Goal: Information Seeking & Learning: Learn about a topic

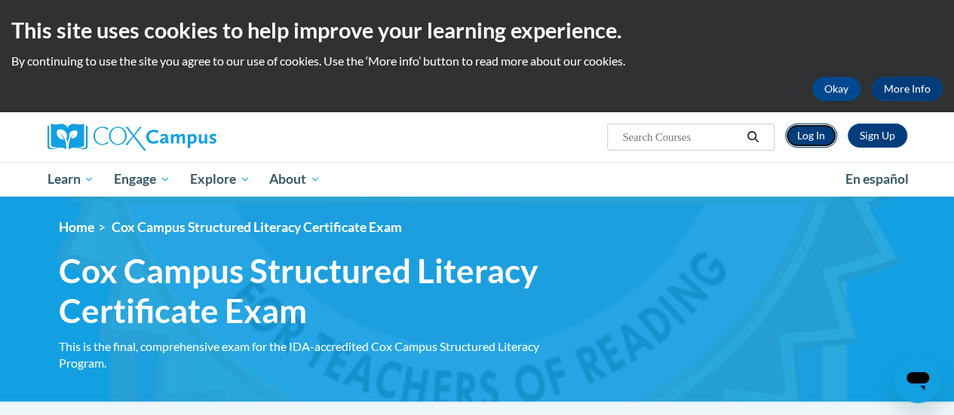
click at [818, 136] on link "Log In" at bounding box center [811, 136] width 52 height 24
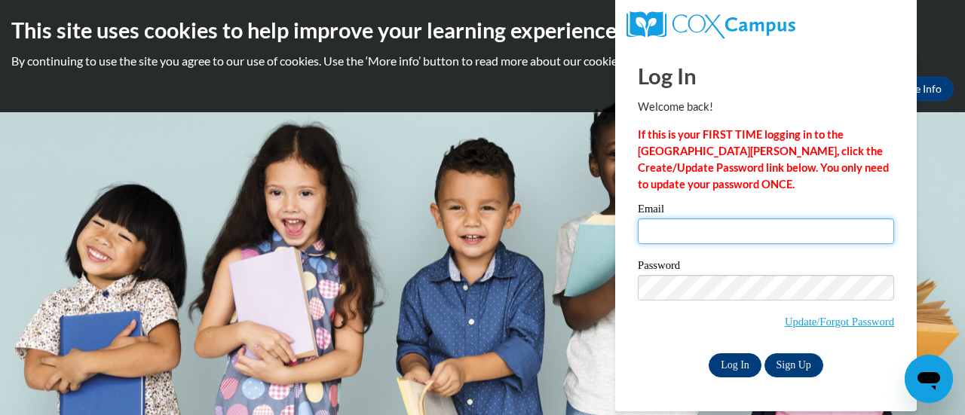
type input "bmbecke@sunprairieschools.org"
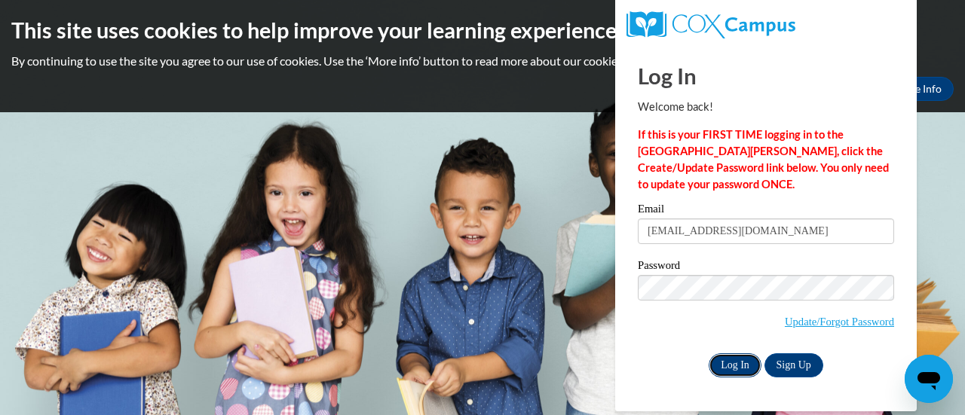
click at [731, 363] on input "Log In" at bounding box center [735, 366] width 53 height 24
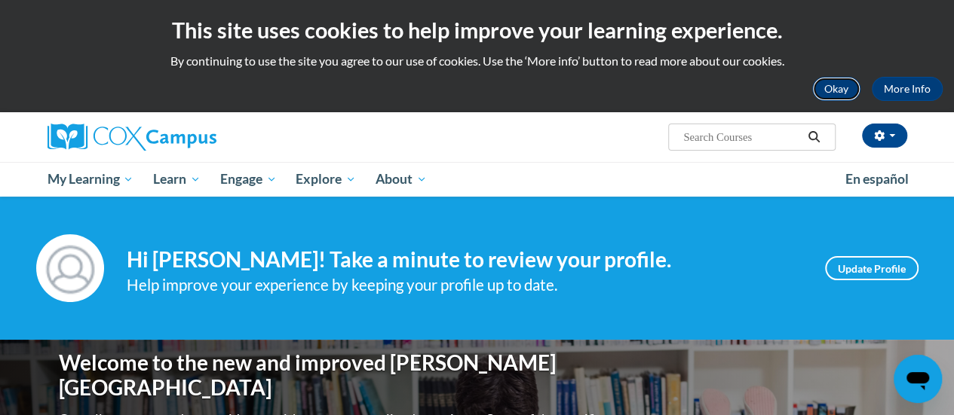
click at [851, 88] on button "Okay" at bounding box center [836, 89] width 48 height 24
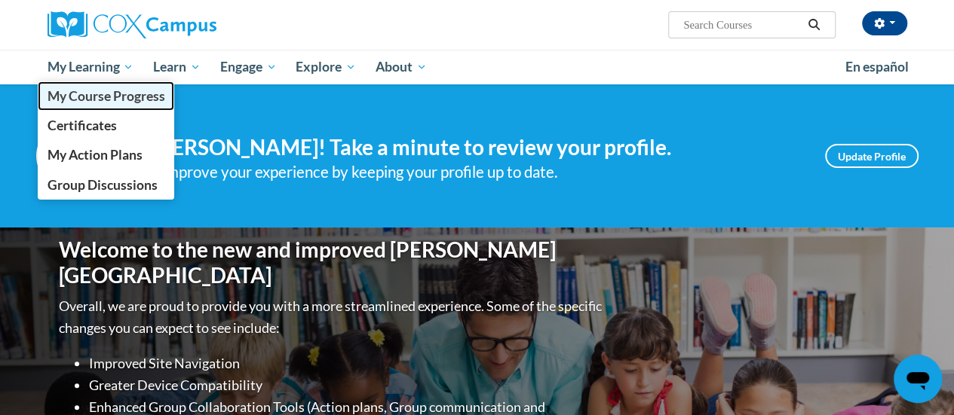
click at [121, 93] on span "My Course Progress" at bounding box center [106, 96] width 118 height 16
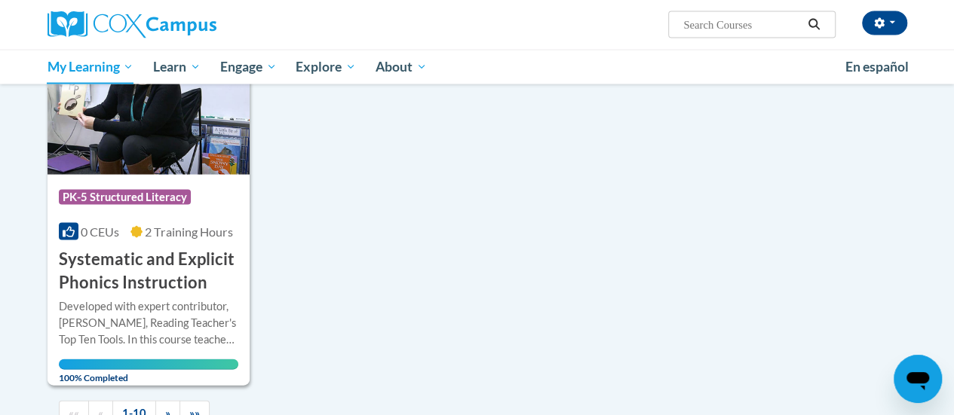
scroll to position [1550, 0]
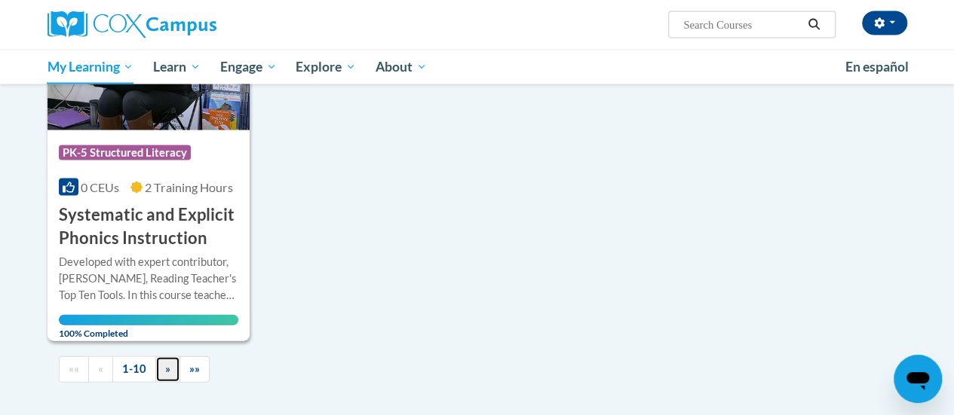
click at [165, 364] on span "»" at bounding box center [167, 369] width 5 height 13
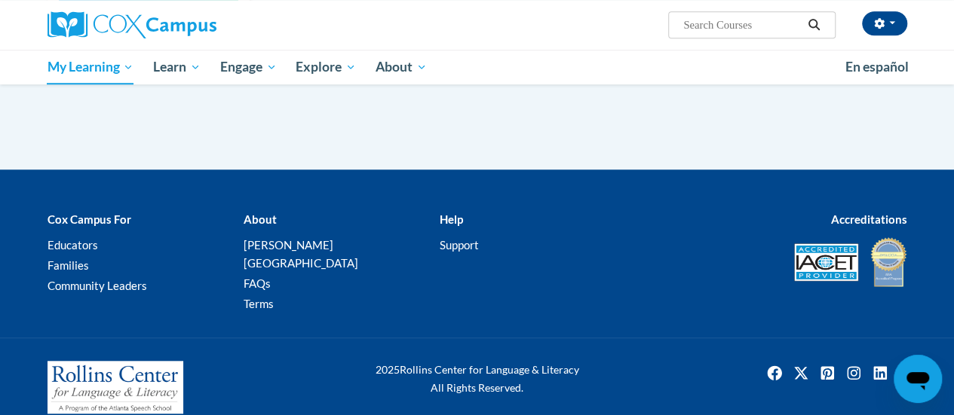
scroll to position [0, 0]
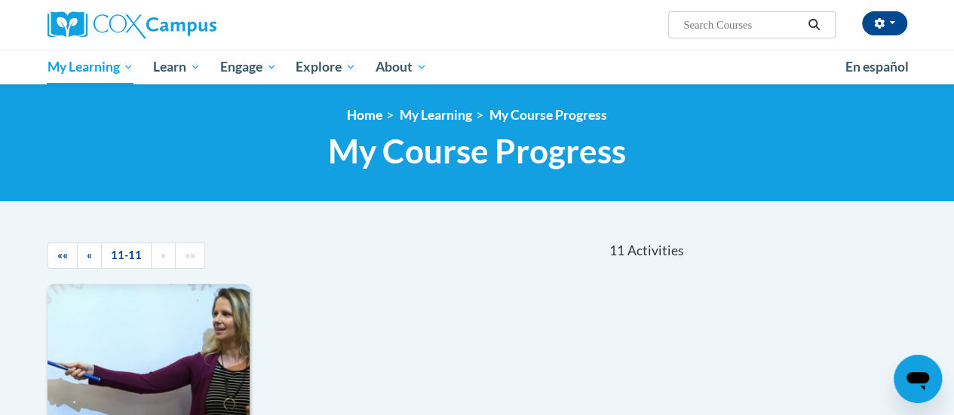
click at [768, 22] on input "Search..." at bounding box center [742, 25] width 121 height 18
type input "Exam"
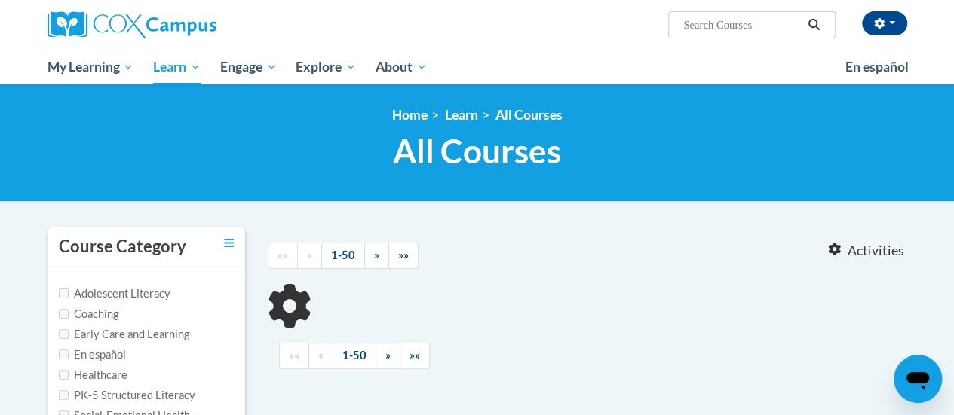
type input "Exam"
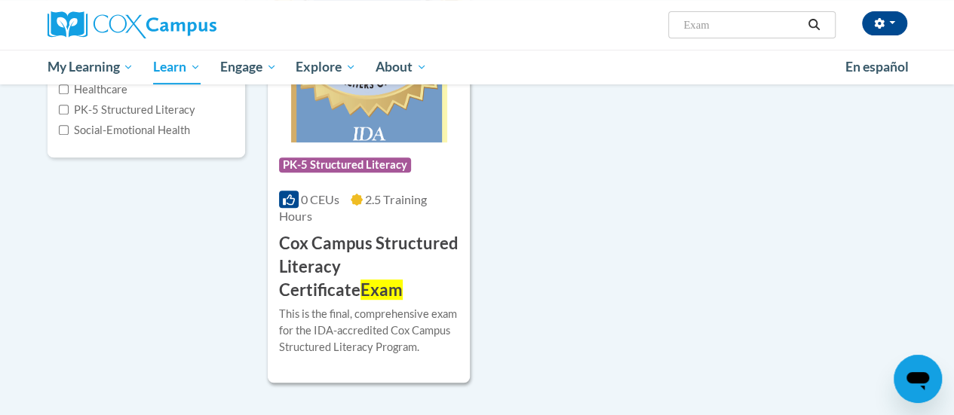
scroll to position [285, 0]
click at [379, 258] on h3 "Cox Campus Structured Literacy Certificate Exam" at bounding box center [368, 267] width 179 height 69
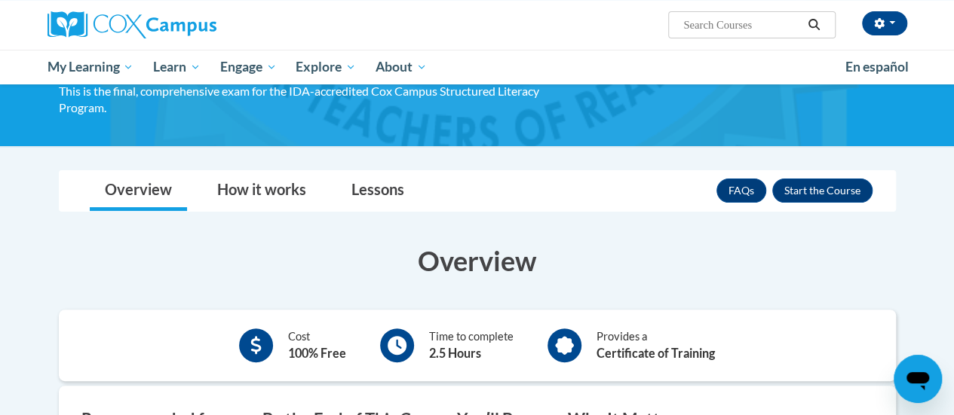
scroll to position [143, 0]
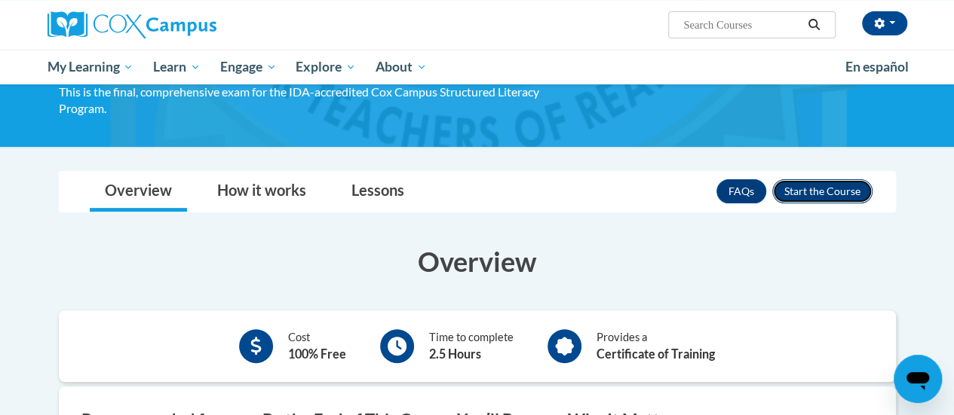
click at [818, 202] on button "Enroll" at bounding box center [822, 191] width 100 height 24
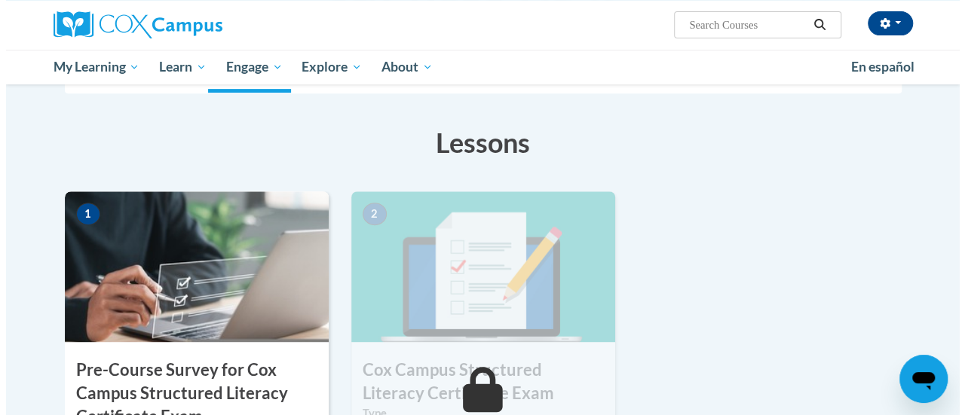
scroll to position [404, 0]
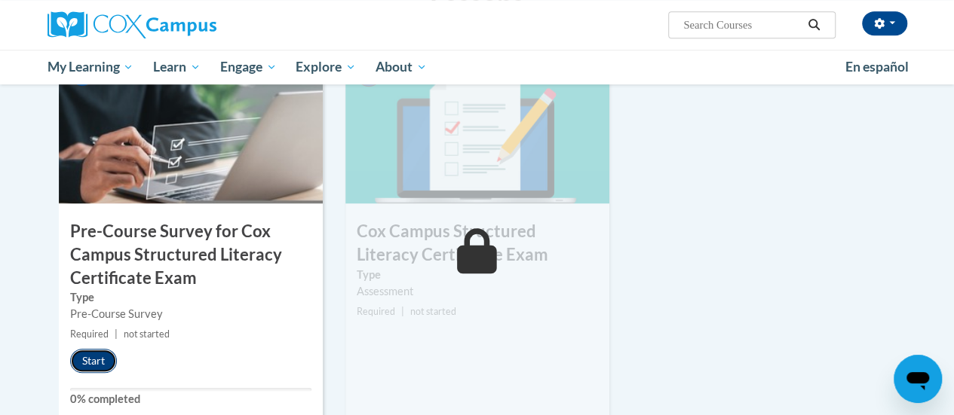
click at [86, 360] on button "Start" at bounding box center [93, 361] width 47 height 24
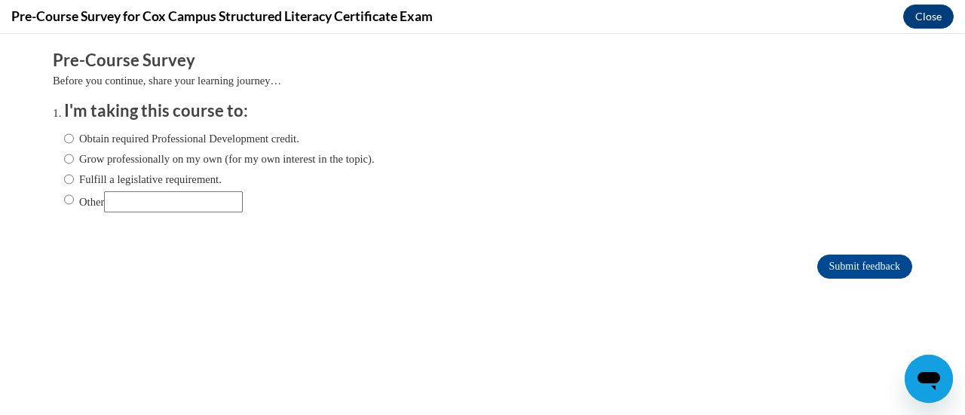
scroll to position [0, 0]
click at [64, 146] on input "Obtain required Professional Development credit." at bounding box center [69, 138] width 10 height 17
radio input "true"
click at [848, 263] on input "Submit feedback" at bounding box center [864, 267] width 95 height 24
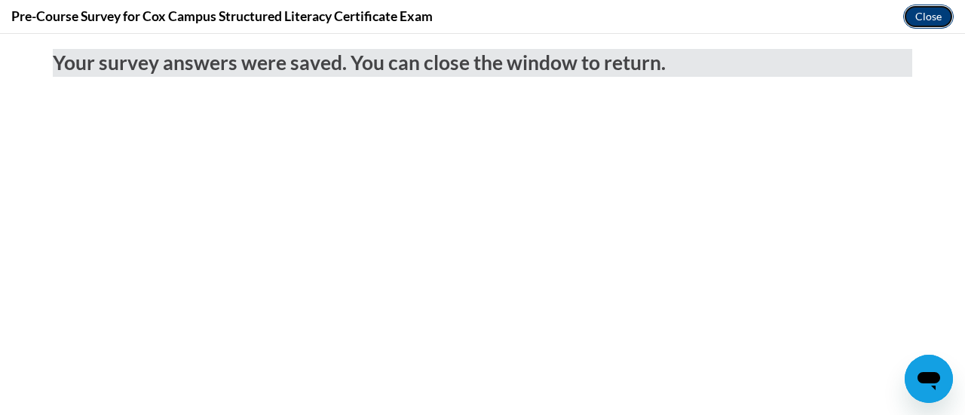
click at [920, 23] on button "Close" at bounding box center [928, 17] width 51 height 24
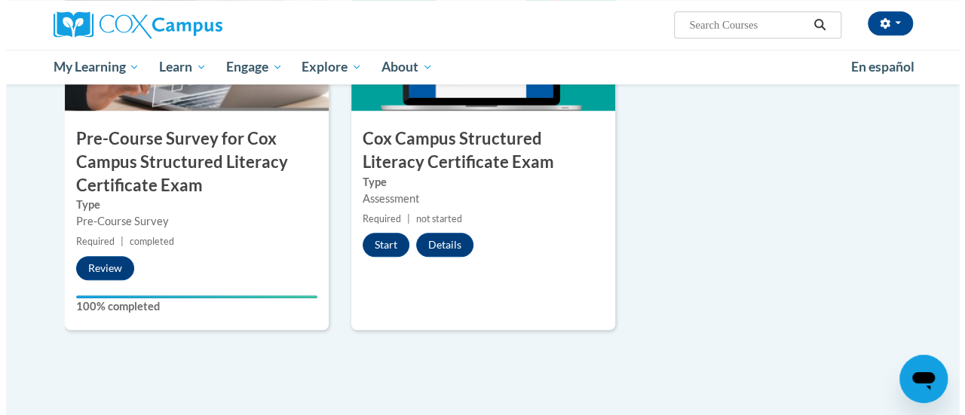
scroll to position [496, 0]
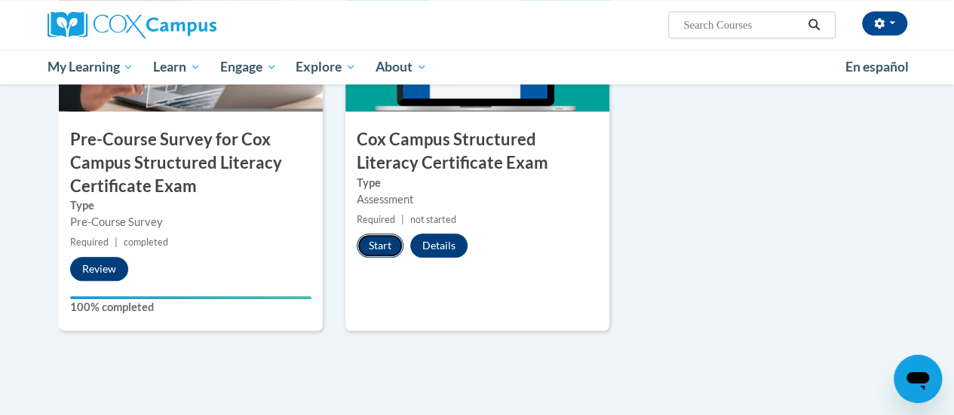
click at [385, 242] on button "Start" at bounding box center [380, 246] width 47 height 24
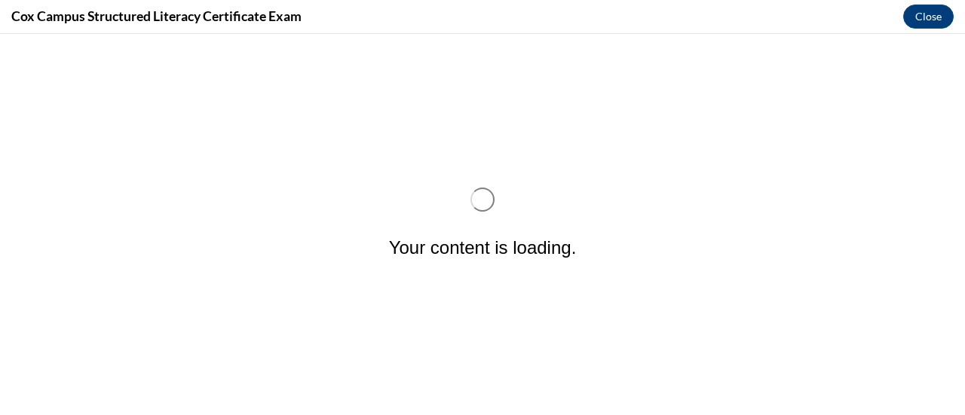
scroll to position [0, 0]
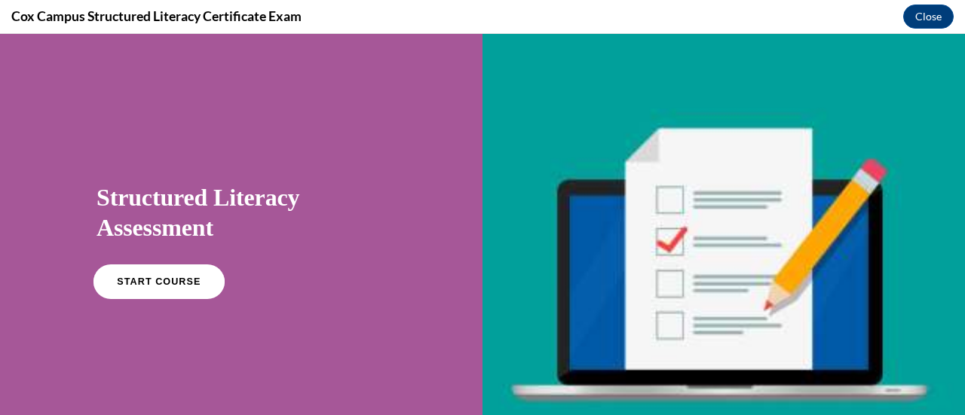
click at [185, 278] on span "START COURSE" at bounding box center [159, 282] width 84 height 11
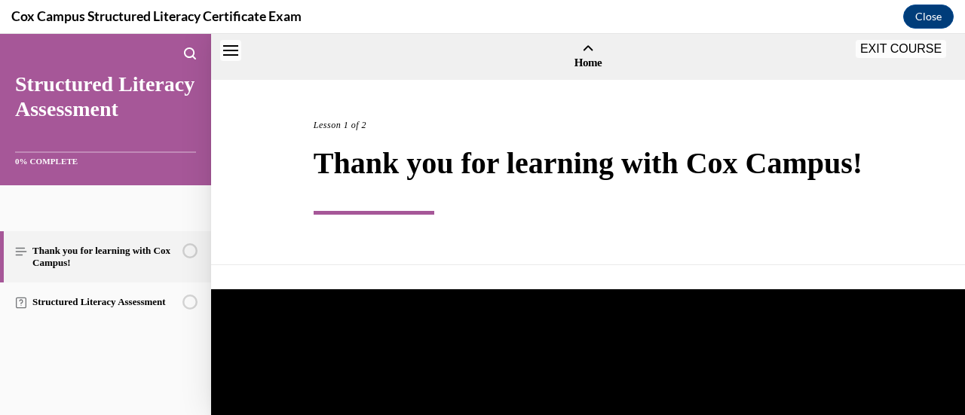
scroll to position [47, 0]
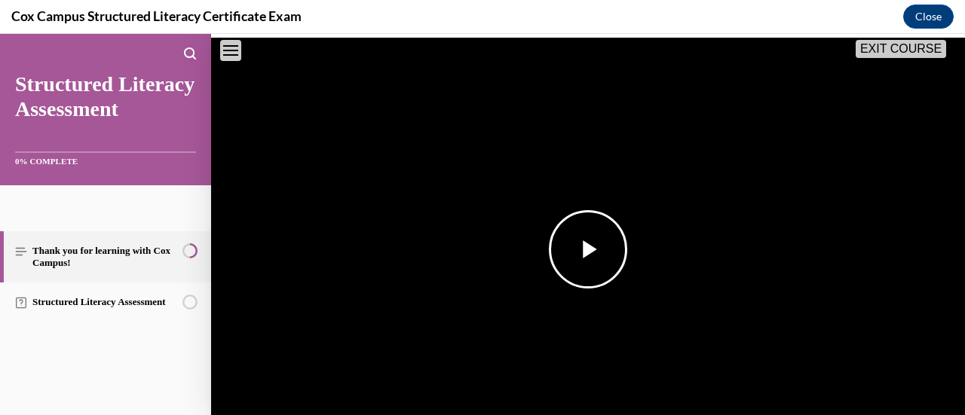
click at [588, 250] on span "Video player" at bounding box center [588, 250] width 0 height 0
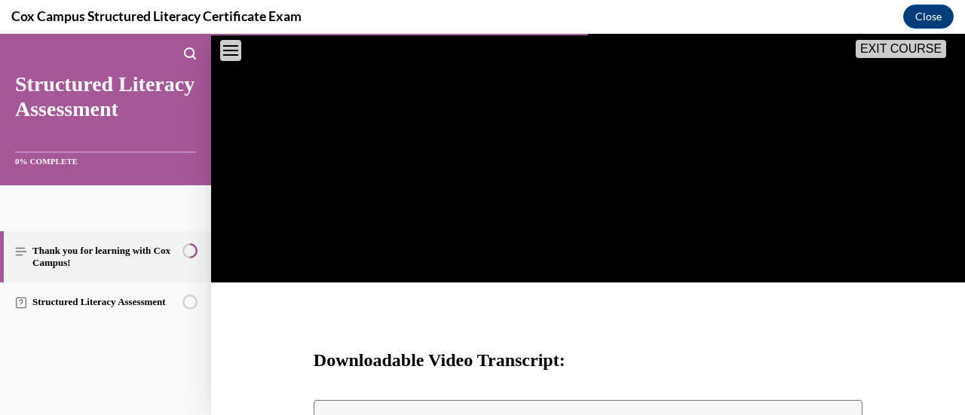
scroll to position [320, 0]
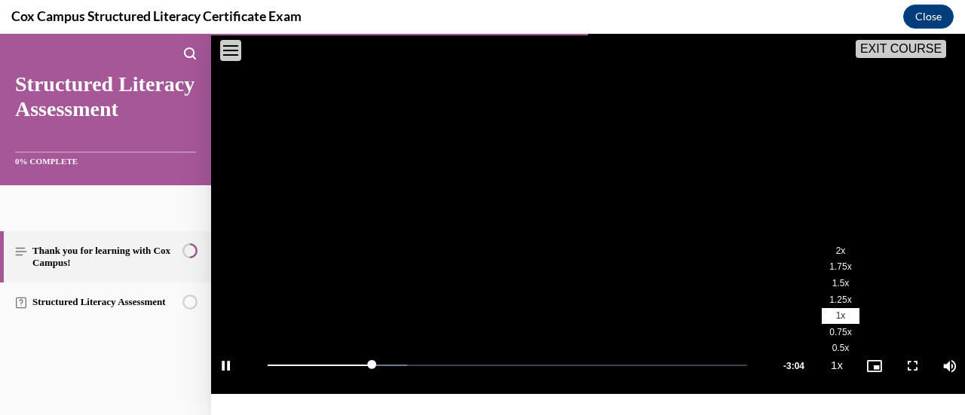
click at [833, 289] on span "1.5x" at bounding box center [841, 283] width 17 height 11
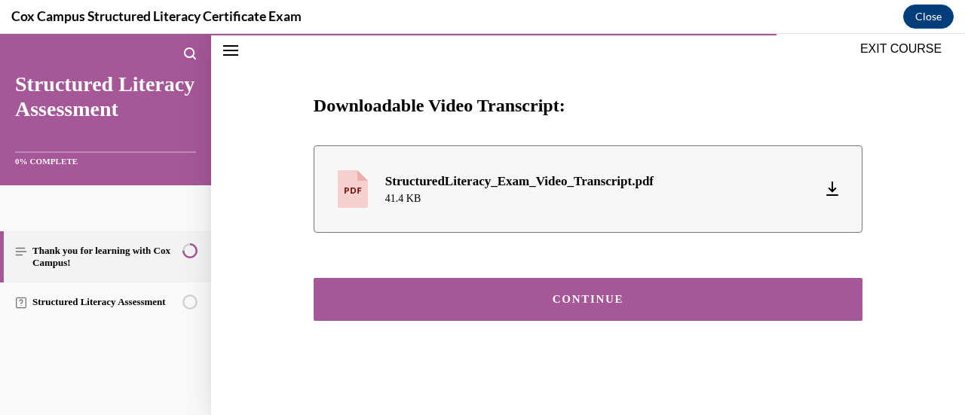
scroll to position [713, 0]
click at [605, 290] on button "CONTINUE" at bounding box center [588, 299] width 549 height 43
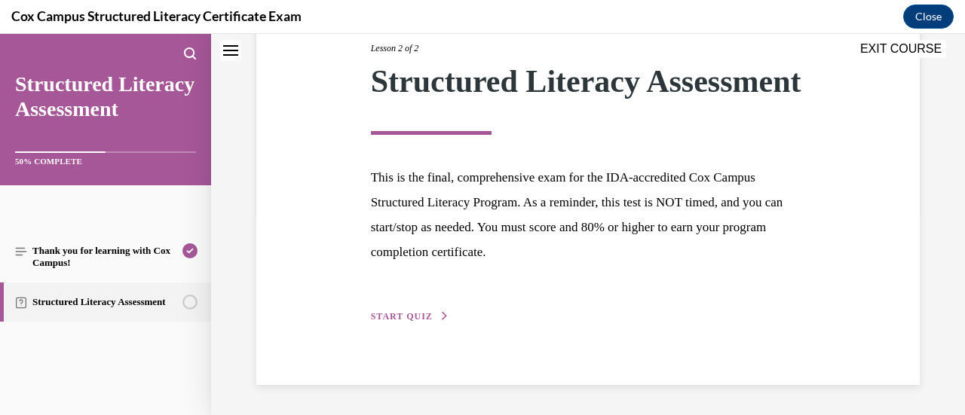
scroll to position [234, 0]
click at [428, 313] on button "START QUIZ" at bounding box center [410, 317] width 78 height 14
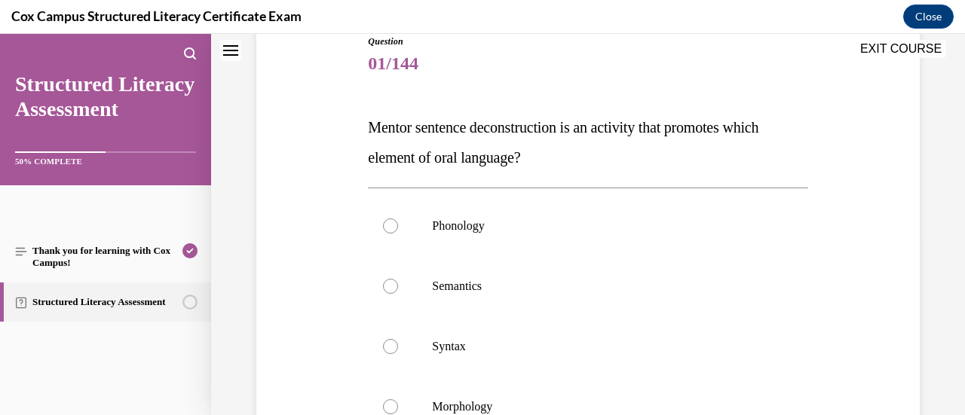
scroll to position [176, 0]
click at [385, 351] on div at bounding box center [390, 346] width 15 height 15
click at [385, 351] on input "Syntax" at bounding box center [390, 346] width 15 height 15
radio input "true"
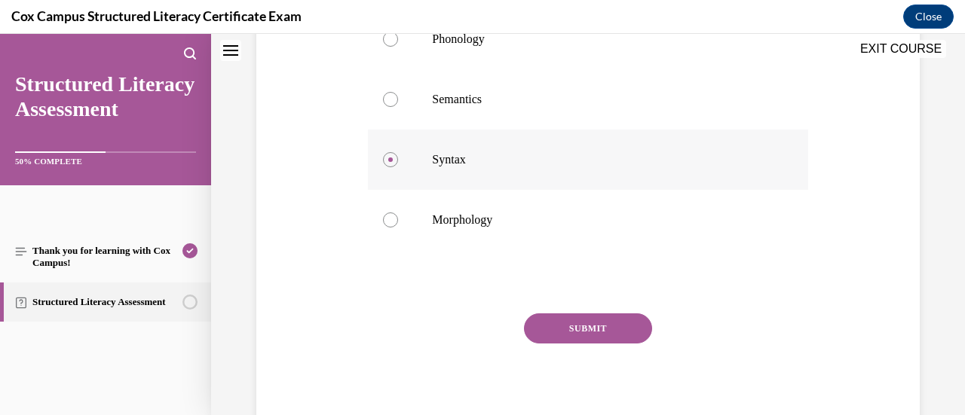
scroll to position [363, 0]
click at [554, 324] on button "SUBMIT" at bounding box center [588, 328] width 128 height 30
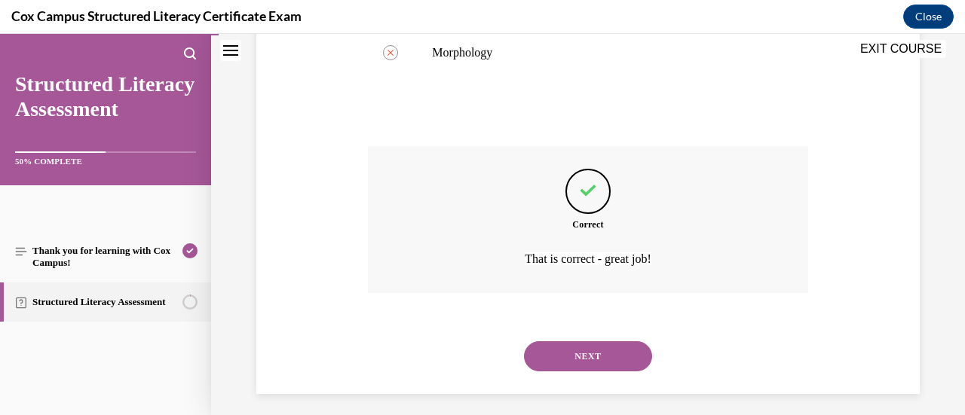
scroll to position [538, 0]
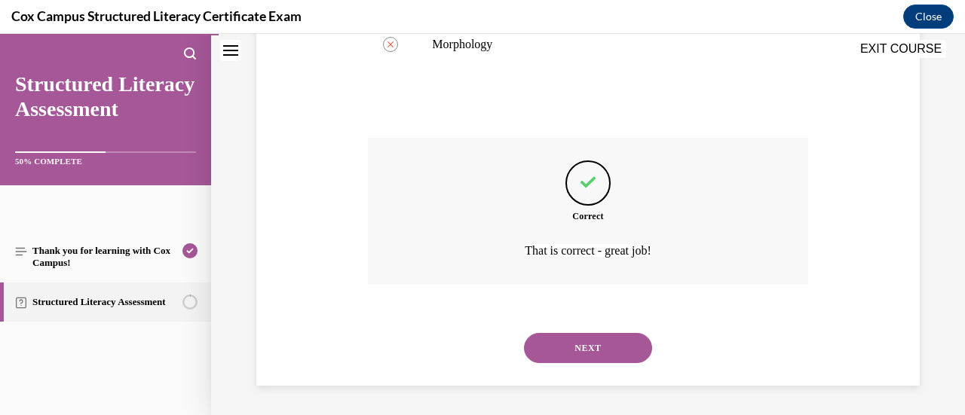
click at [581, 358] on button "NEXT" at bounding box center [588, 348] width 128 height 30
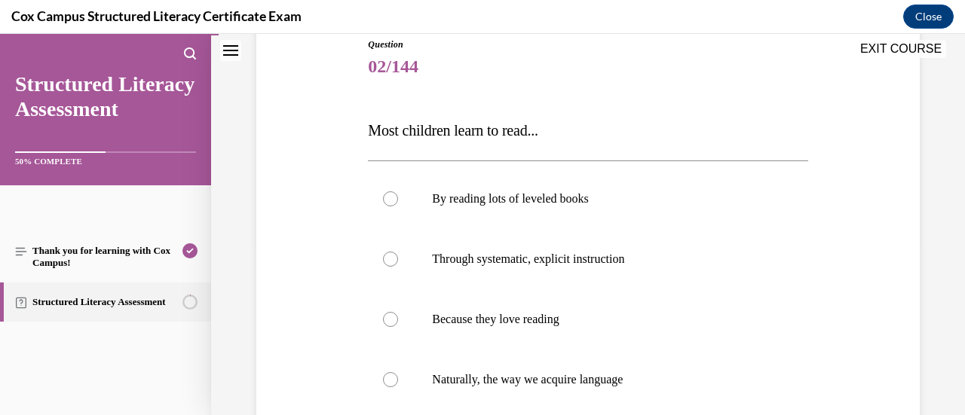
scroll to position [245, 0]
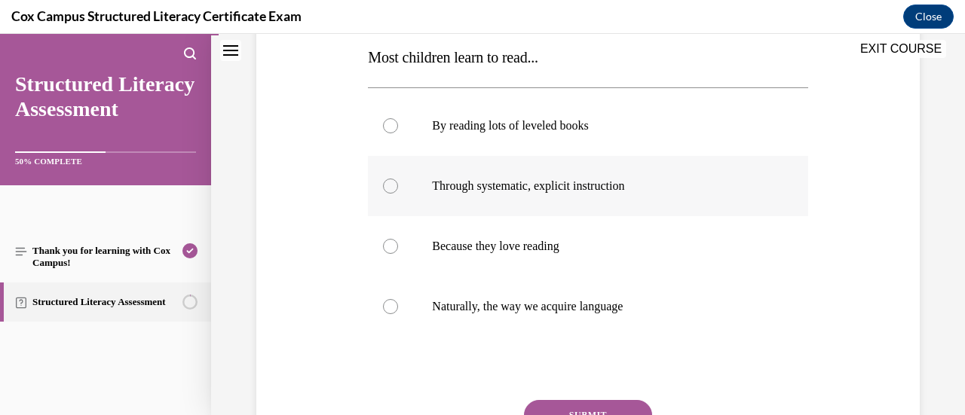
click at [390, 189] on div at bounding box center [390, 186] width 15 height 15
click at [390, 189] on input "Through systematic, explicit instruction" at bounding box center [390, 186] width 15 height 15
radio input "true"
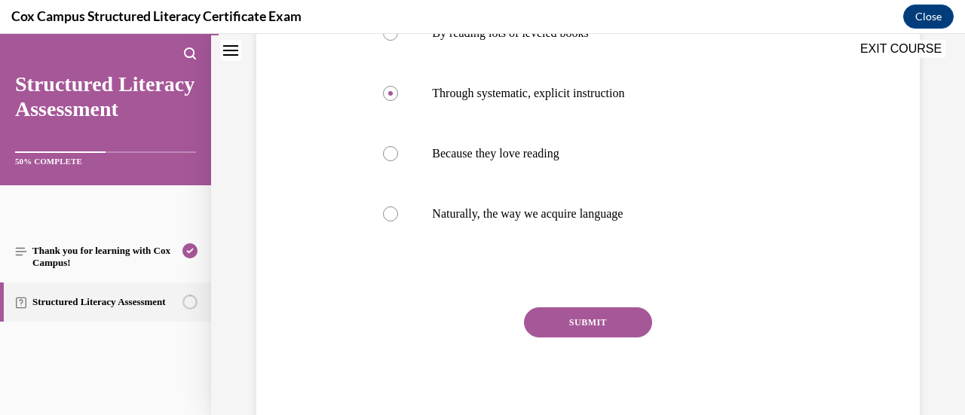
click at [550, 320] on button "SUBMIT" at bounding box center [588, 323] width 128 height 30
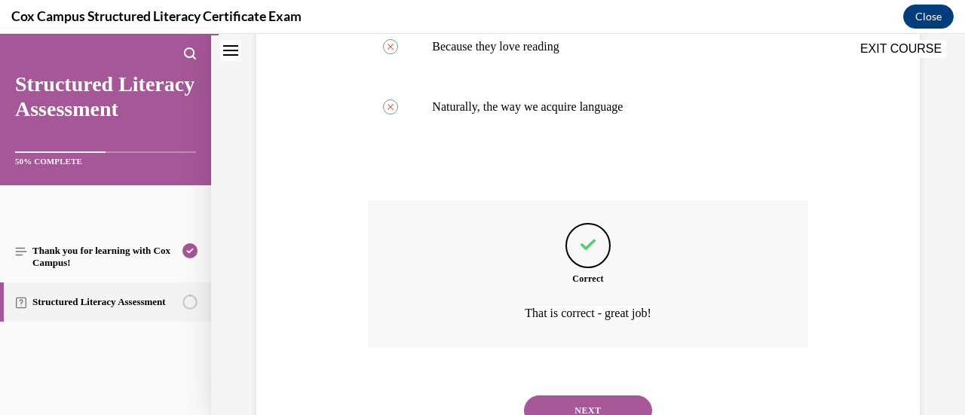
scroll to position [507, 0]
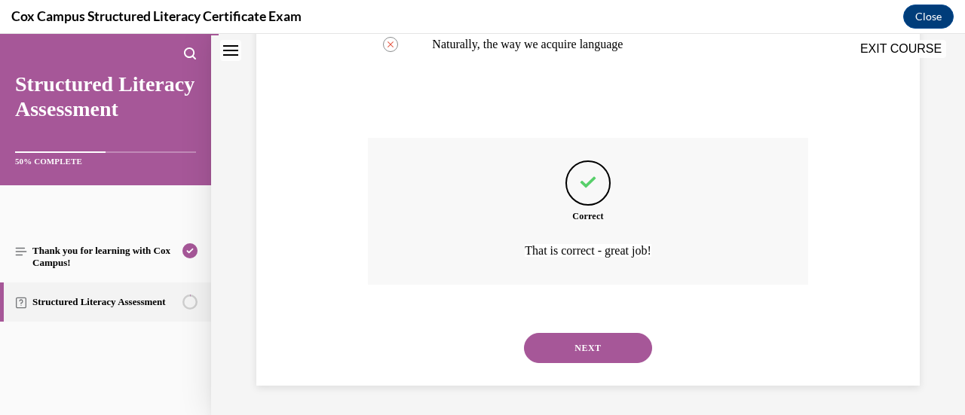
click at [558, 348] on button "NEXT" at bounding box center [588, 348] width 128 height 30
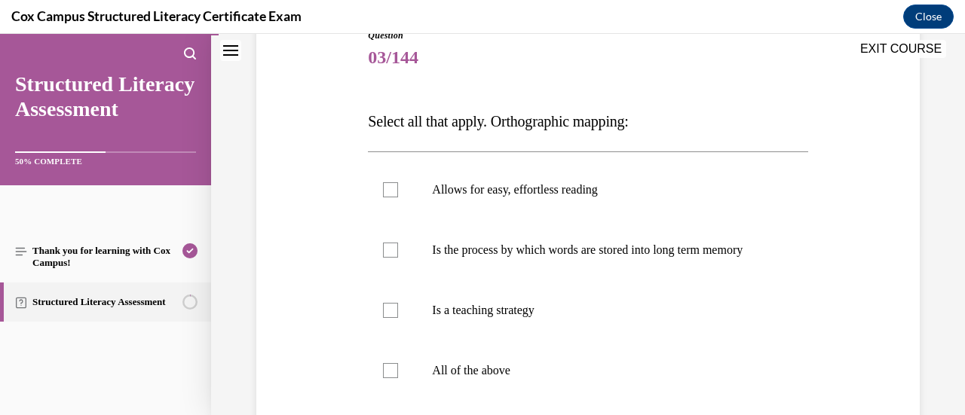
scroll to position [197, 0]
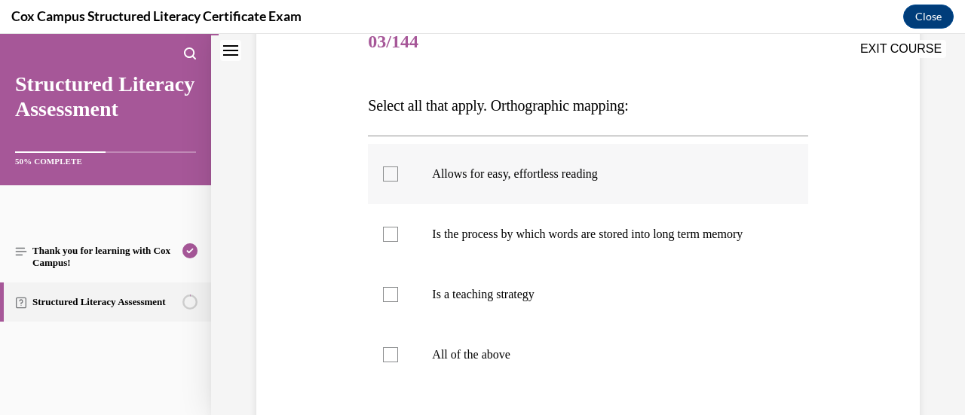
click at [387, 170] on div at bounding box center [390, 174] width 15 height 15
click at [387, 170] on input "Allows for easy, effortless reading" at bounding box center [390, 174] width 15 height 15
checkbox input "true"
click at [389, 242] on div at bounding box center [390, 234] width 15 height 15
click at [389, 242] on input "Is the process by which words are stored into long term memory" at bounding box center [390, 234] width 15 height 15
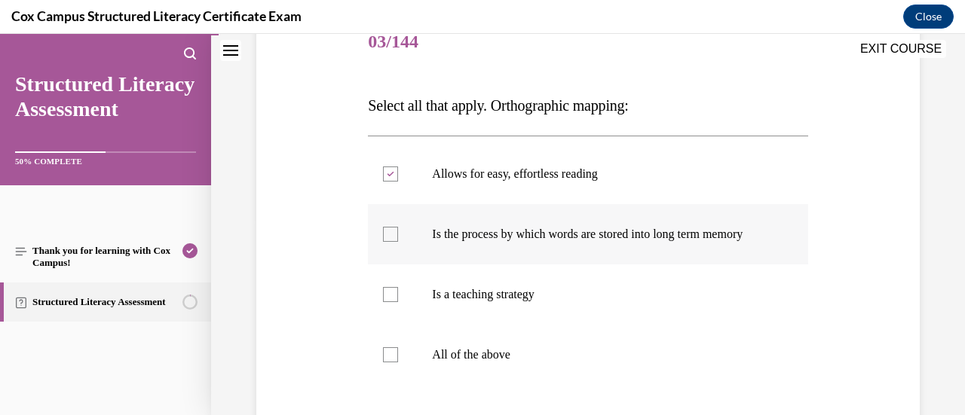
checkbox input "true"
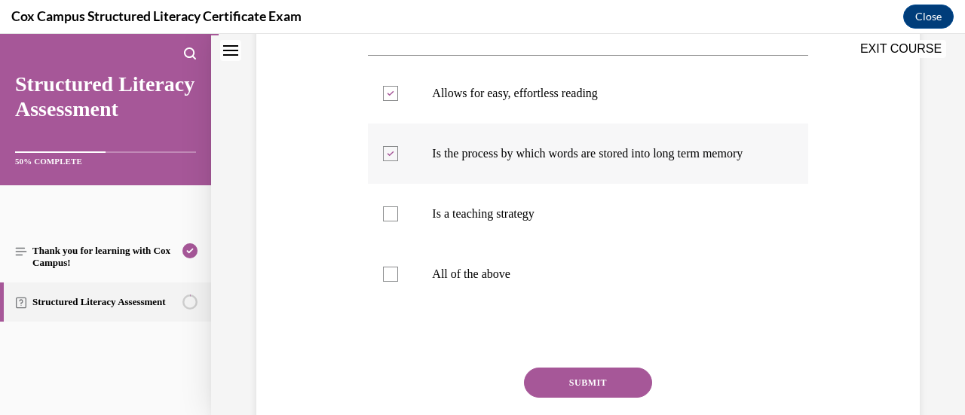
scroll to position [278, 0]
click at [590, 393] on button "SUBMIT" at bounding box center [588, 382] width 128 height 30
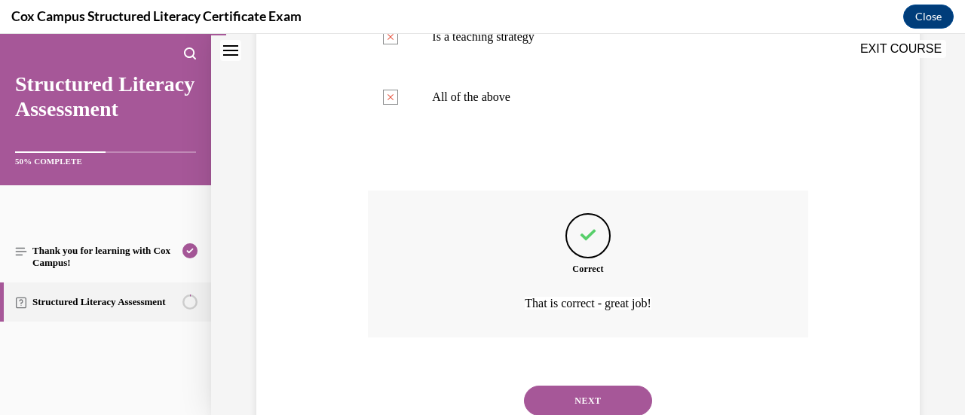
scroll to position [482, 0]
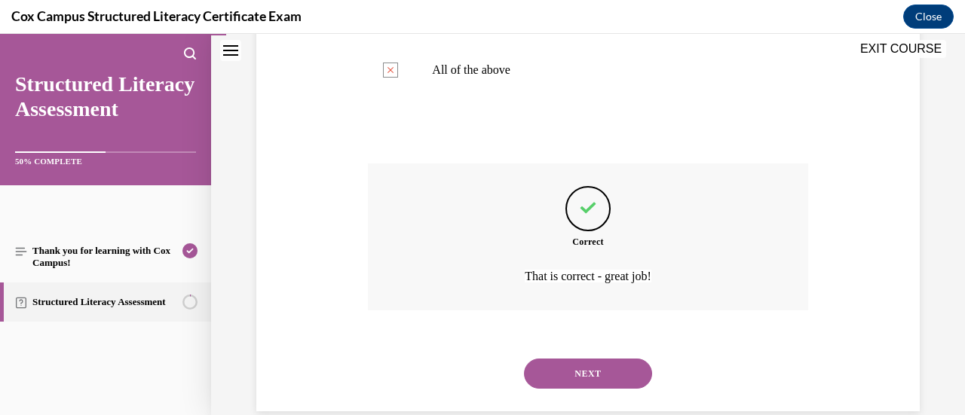
click at [596, 388] on button "NEXT" at bounding box center [588, 374] width 128 height 30
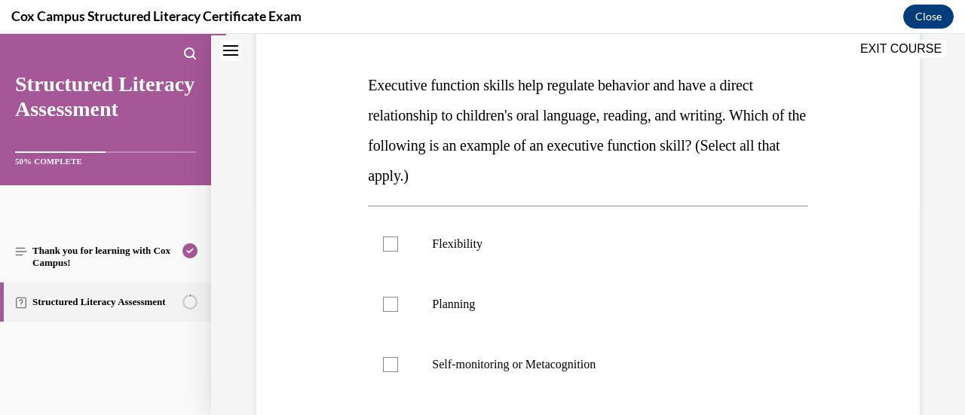
scroll to position [225, 0]
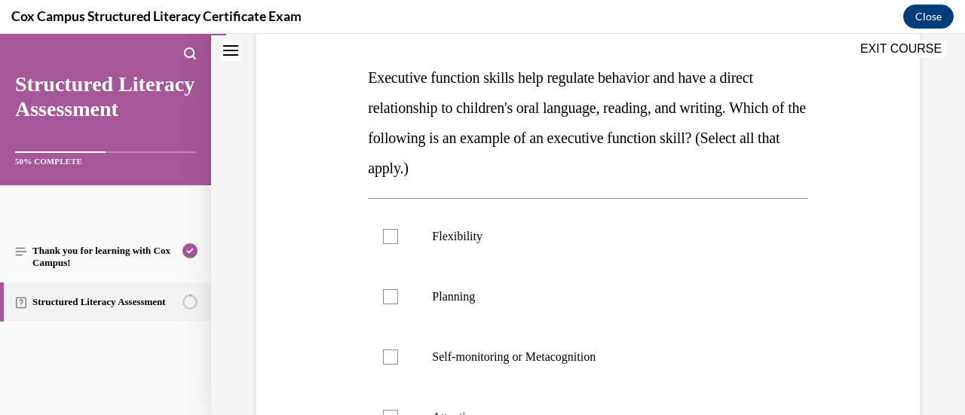
click at [596, 388] on label "Attention" at bounding box center [588, 418] width 440 height 60
click at [398, 410] on input "Attention" at bounding box center [390, 417] width 15 height 15
checkbox input "true"
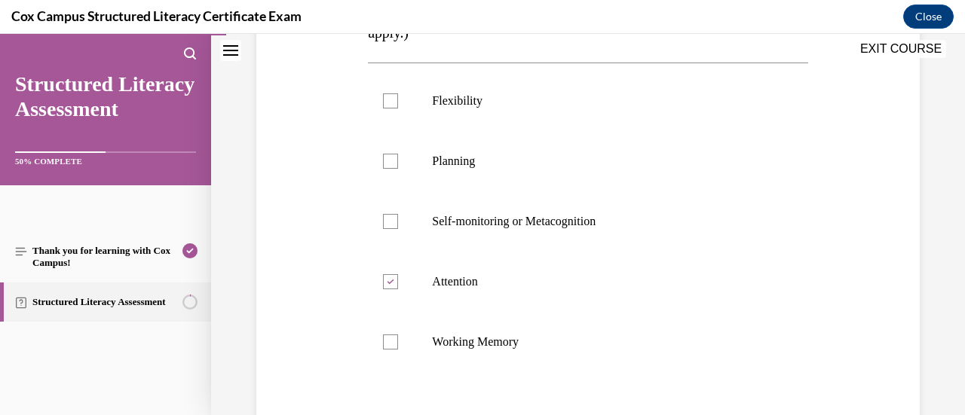
scroll to position [356, 0]
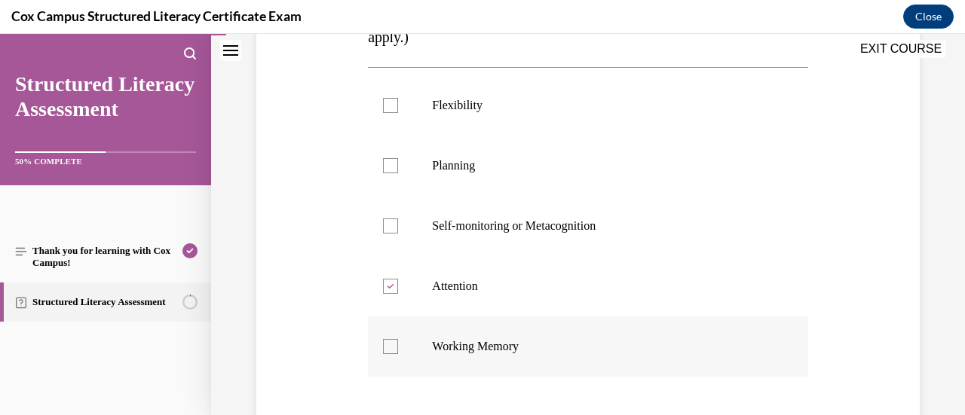
click at [383, 345] on div at bounding box center [390, 346] width 15 height 15
click at [383, 345] on input "Working Memory" at bounding box center [390, 346] width 15 height 15
checkbox input "true"
click at [390, 226] on div at bounding box center [390, 226] width 15 height 15
click at [390, 226] on input "Self-monitoring or Metacognition" at bounding box center [390, 226] width 15 height 15
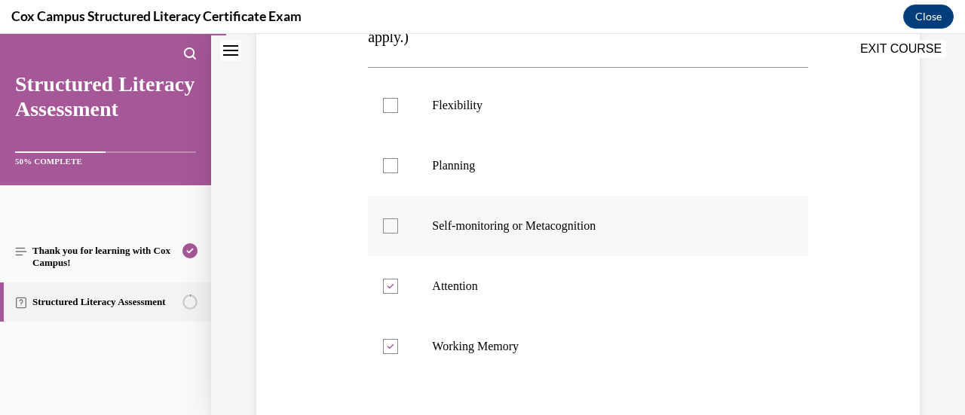
checkbox input "true"
click at [388, 171] on div at bounding box center [390, 165] width 15 height 15
click at [388, 171] on input "Planning" at bounding box center [390, 165] width 15 height 15
checkbox input "true"
click at [385, 100] on div at bounding box center [390, 105] width 15 height 15
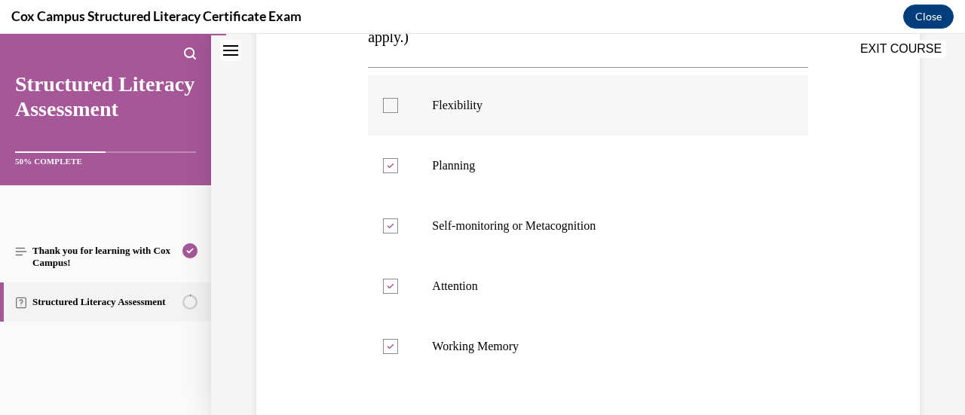
click at [385, 100] on input "Flexibility" at bounding box center [390, 105] width 15 height 15
checkbox input "true"
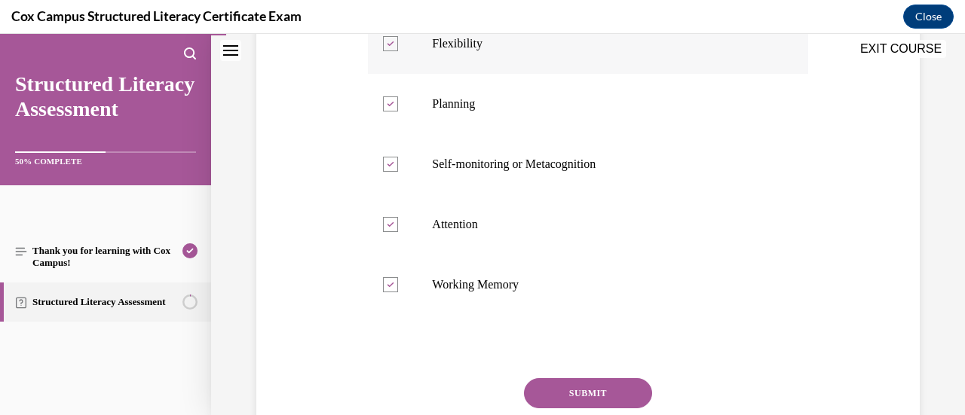
scroll to position [424, 0]
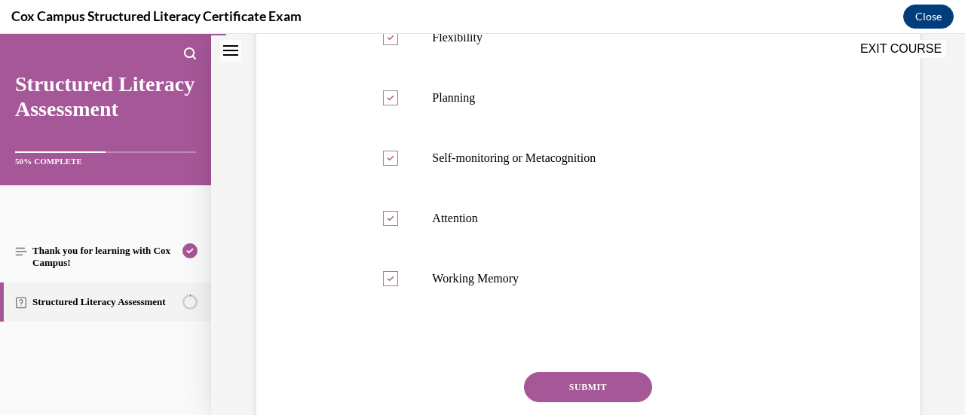
click at [545, 376] on button "SUBMIT" at bounding box center [588, 388] width 128 height 30
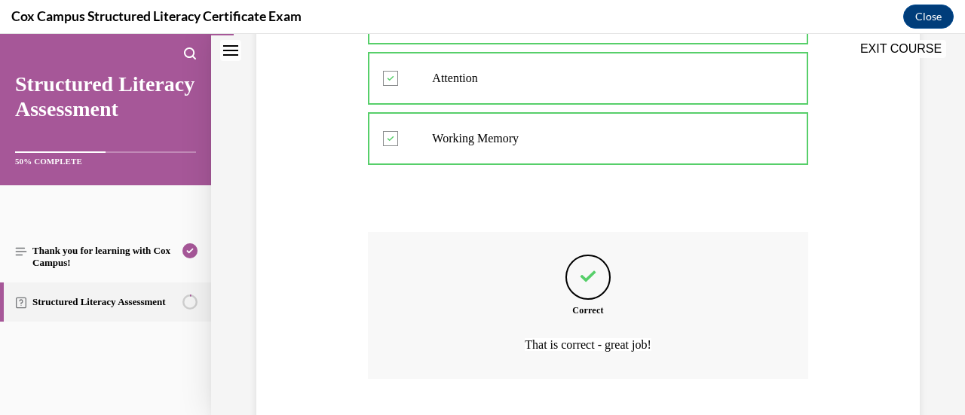
scroll to position [658, 0]
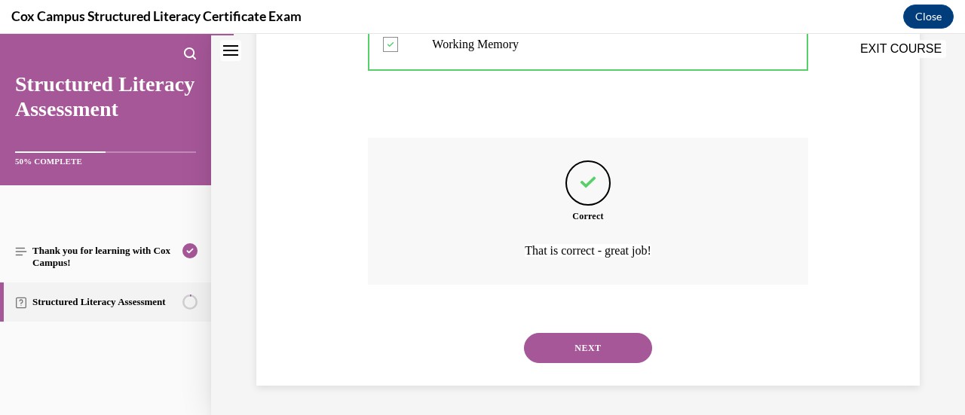
click at [566, 351] on button "NEXT" at bounding box center [588, 348] width 128 height 30
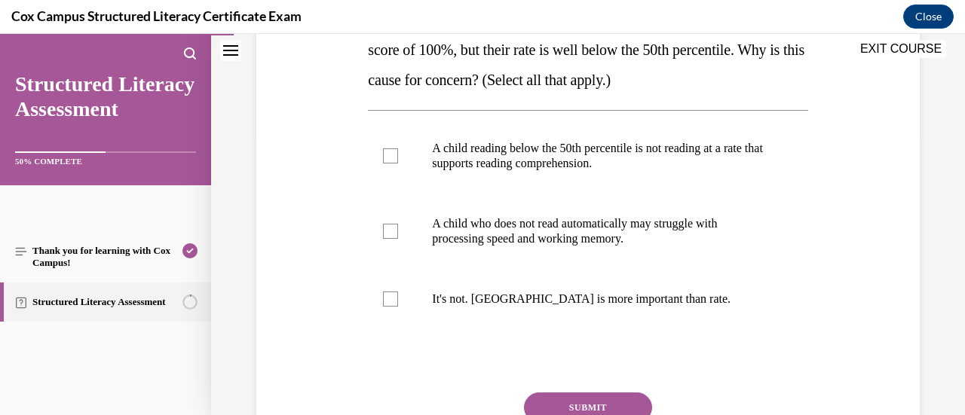
scroll to position [284, 0]
click at [392, 163] on label "A child reading below the 50th percentile is not reading at a rate that support…" at bounding box center [588, 155] width 440 height 75
click at [392, 163] on input "A child reading below the 50th percentile is not reading at a rate that support…" at bounding box center [390, 155] width 15 height 15
checkbox input "true"
click at [392, 224] on div at bounding box center [390, 230] width 15 height 15
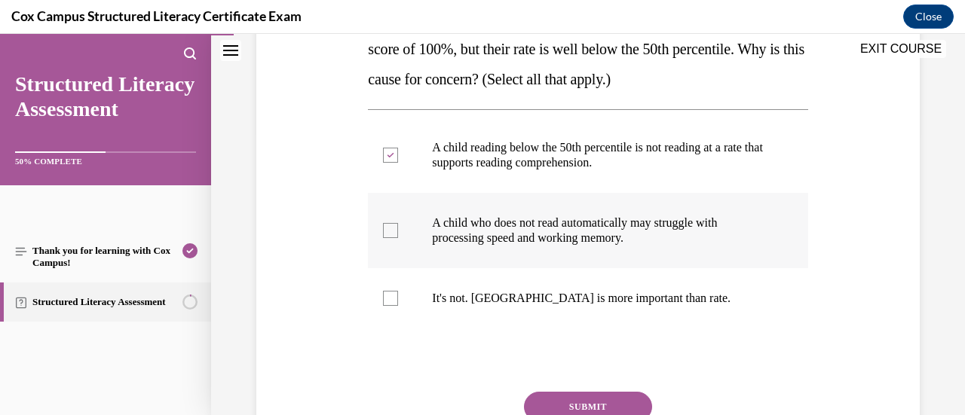
click at [392, 224] on input "A child who does not read automatically may struggle with processing speed and …" at bounding box center [390, 230] width 15 height 15
checkbox input "true"
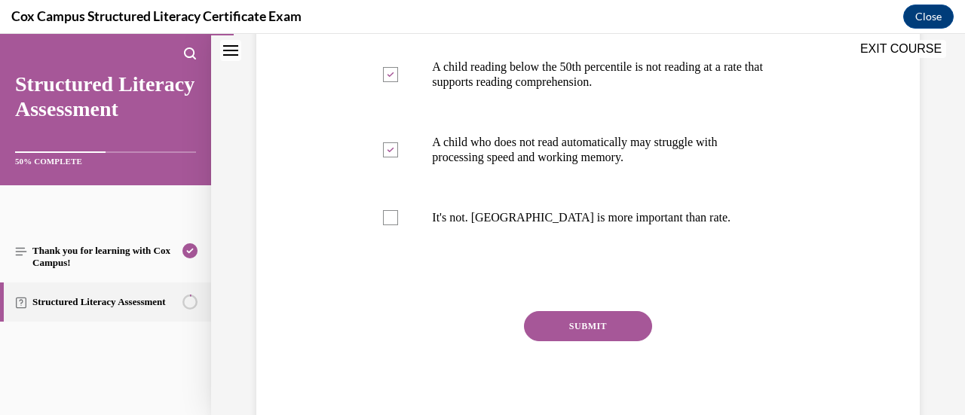
click at [577, 324] on button "SUBMIT" at bounding box center [588, 326] width 128 height 30
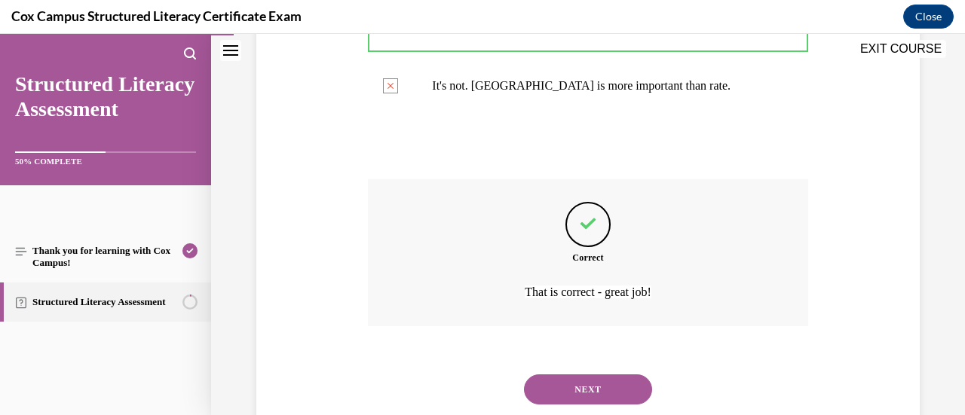
scroll to position [538, 0]
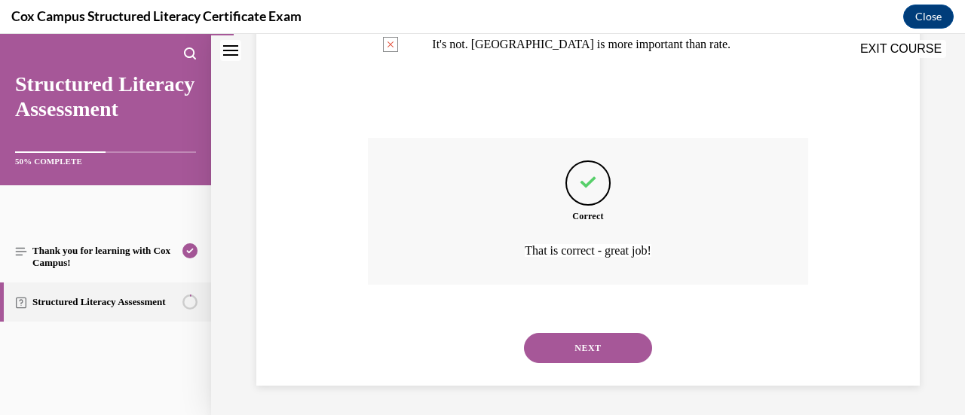
click at [578, 348] on button "NEXT" at bounding box center [588, 348] width 128 height 30
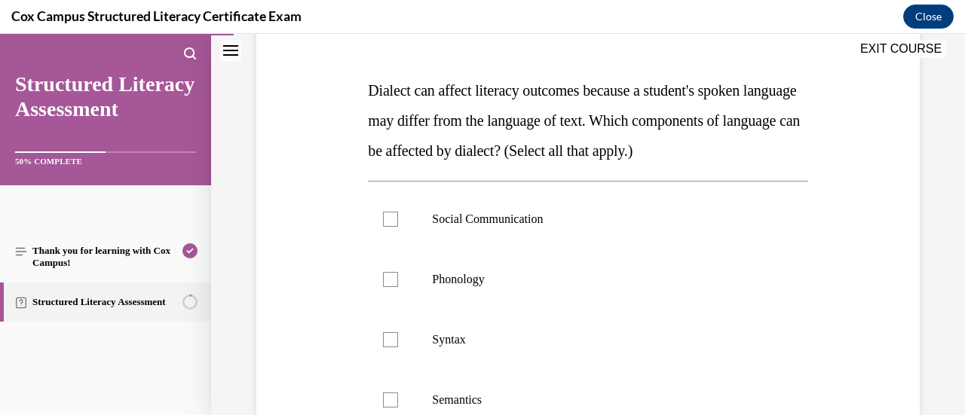
scroll to position [213, 0]
click at [394, 221] on div at bounding box center [390, 218] width 15 height 15
click at [394, 221] on input "Social Communication" at bounding box center [390, 218] width 15 height 15
checkbox input "true"
click at [397, 276] on label "Phonology" at bounding box center [588, 279] width 440 height 60
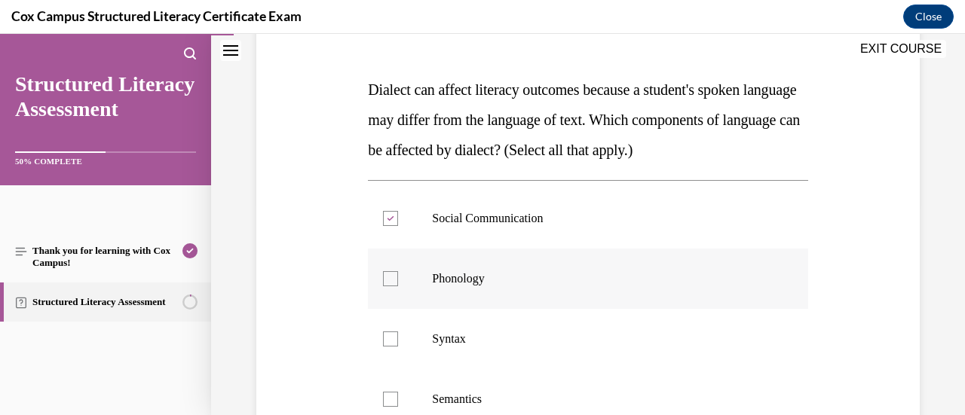
click at [397, 276] on input "Phonology" at bounding box center [390, 278] width 15 height 15
checkbox input "true"
click at [389, 337] on div at bounding box center [390, 339] width 15 height 15
click at [389, 337] on input "Syntax" at bounding box center [390, 339] width 15 height 15
checkbox input "true"
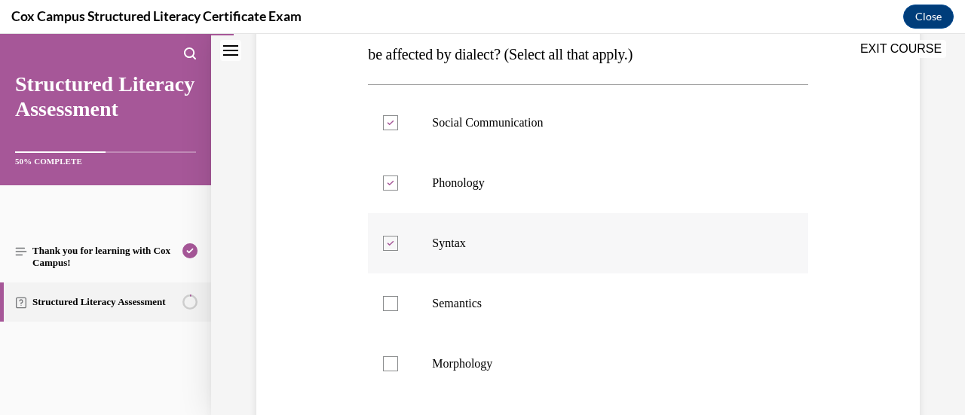
scroll to position [309, 0]
click at [392, 309] on div at bounding box center [390, 303] width 15 height 15
click at [392, 309] on input "Semantics" at bounding box center [390, 303] width 15 height 15
checkbox input "true"
click at [388, 370] on label "Morphology" at bounding box center [588, 363] width 440 height 60
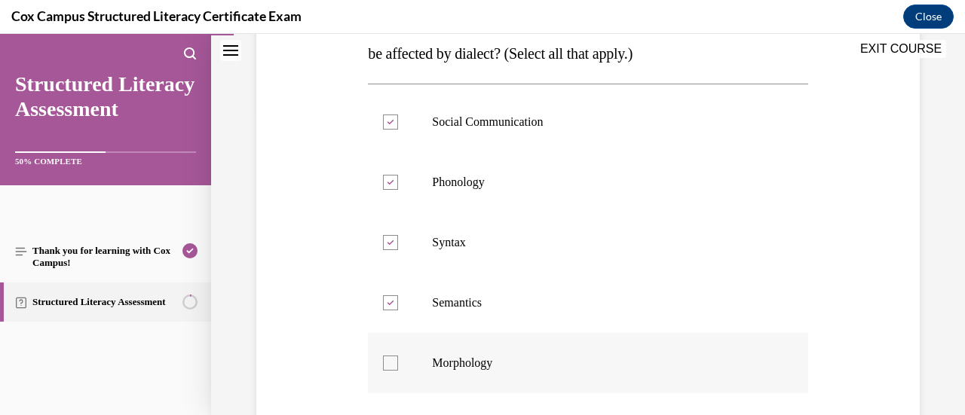
click at [388, 370] on input "Morphology" at bounding box center [390, 363] width 15 height 15
checkbox input "true"
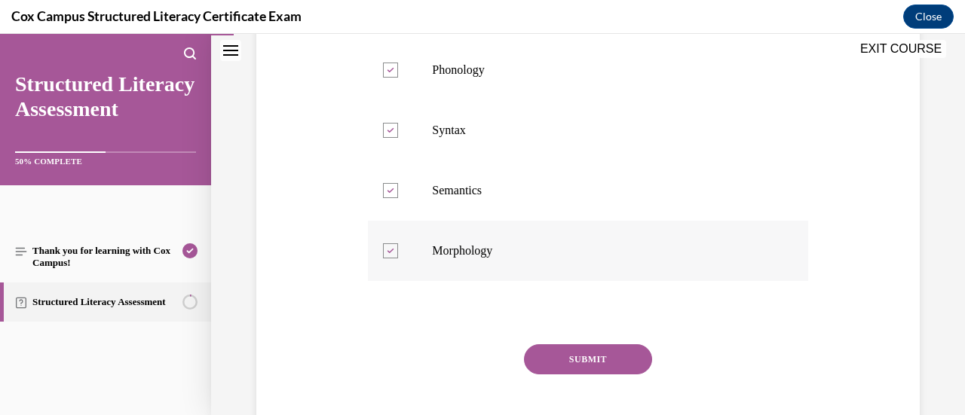
scroll to position [445, 0]
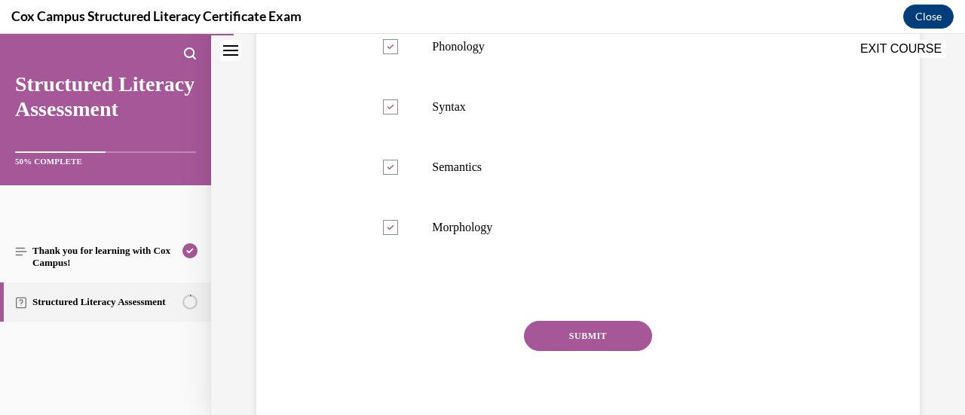
click at [600, 333] on button "SUBMIT" at bounding box center [588, 336] width 128 height 30
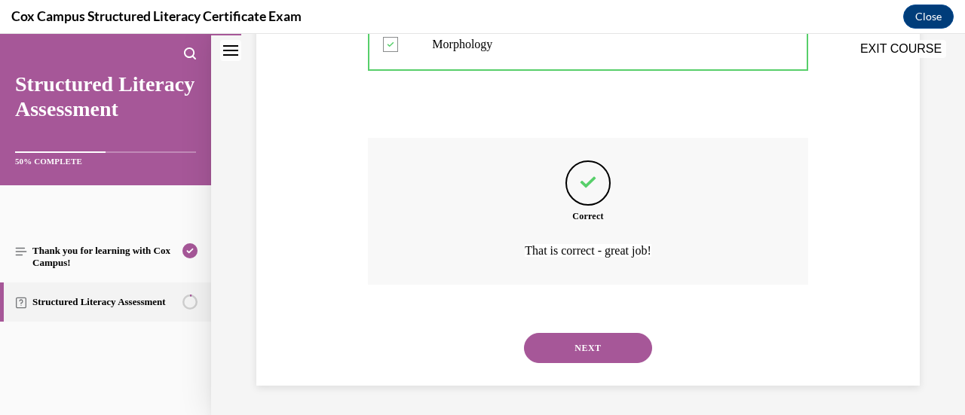
click at [584, 342] on button "NEXT" at bounding box center [588, 348] width 128 height 30
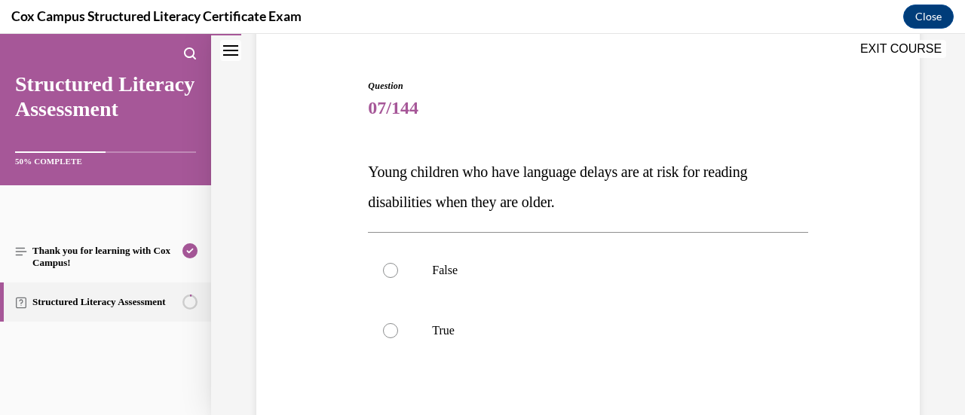
scroll to position [201, 0]
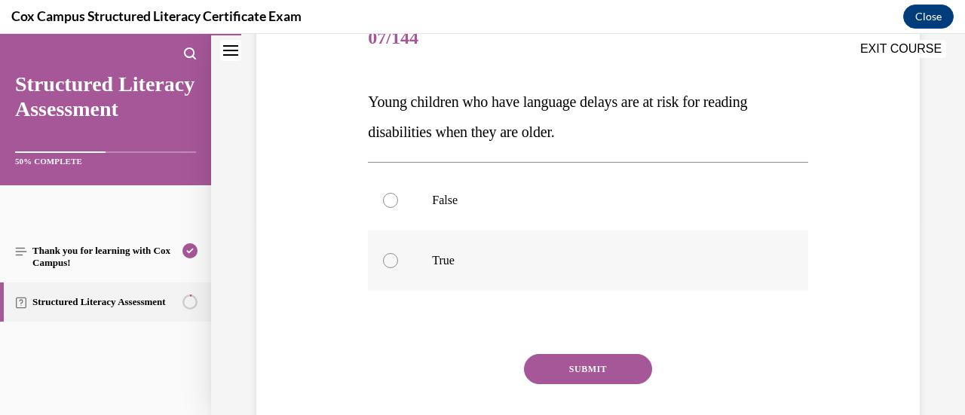
click at [391, 262] on div at bounding box center [390, 260] width 15 height 15
click at [391, 262] on input "True" at bounding box center [390, 260] width 15 height 15
radio input "true"
click at [581, 366] on button "SUBMIT" at bounding box center [588, 369] width 128 height 30
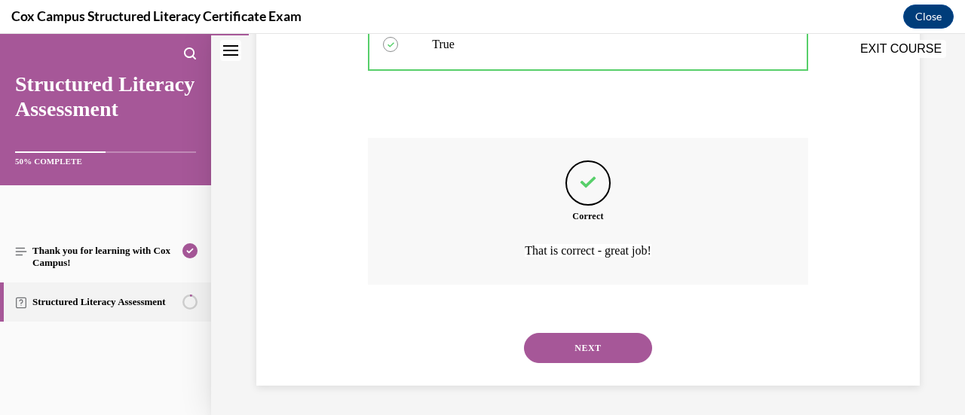
click at [590, 346] on button "NEXT" at bounding box center [588, 348] width 128 height 30
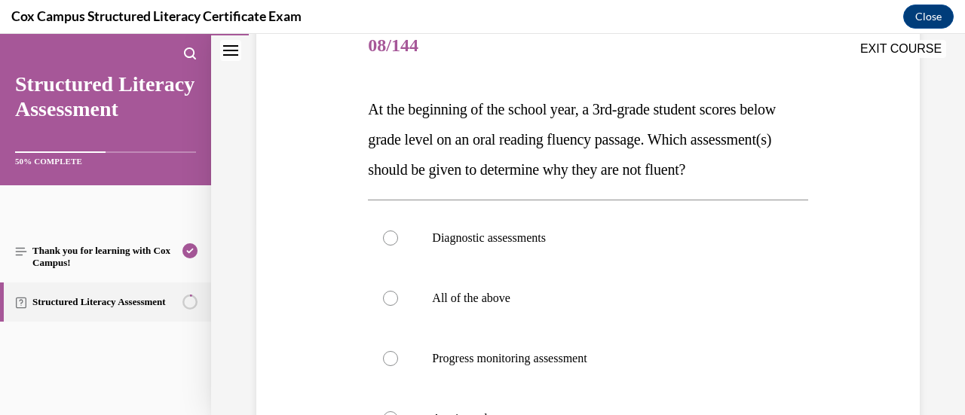
scroll to position [195, 0]
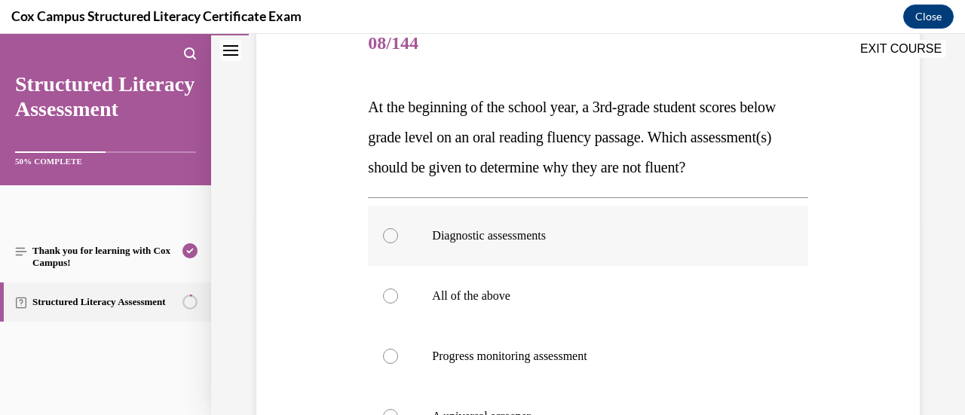
click at [397, 265] on label "Diagnostic assessments" at bounding box center [588, 236] width 440 height 60
click at [397, 244] on input "Diagnostic assessments" at bounding box center [390, 235] width 15 height 15
radio input "true"
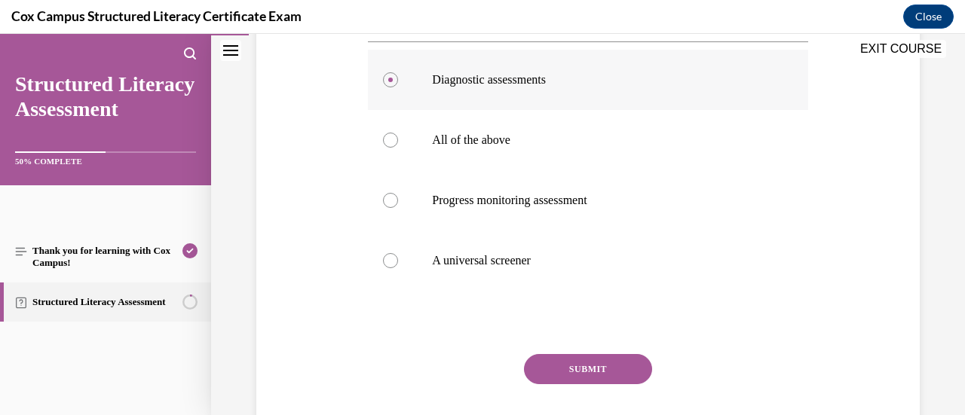
scroll to position [357, 0]
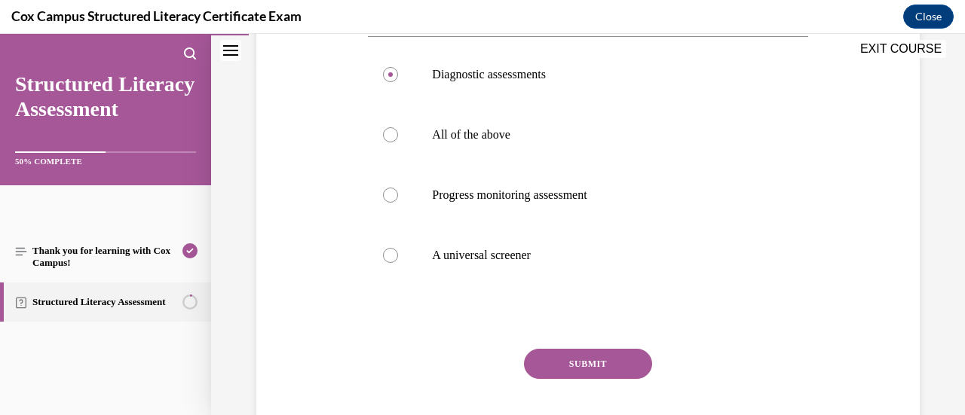
click at [576, 379] on button "SUBMIT" at bounding box center [588, 364] width 128 height 30
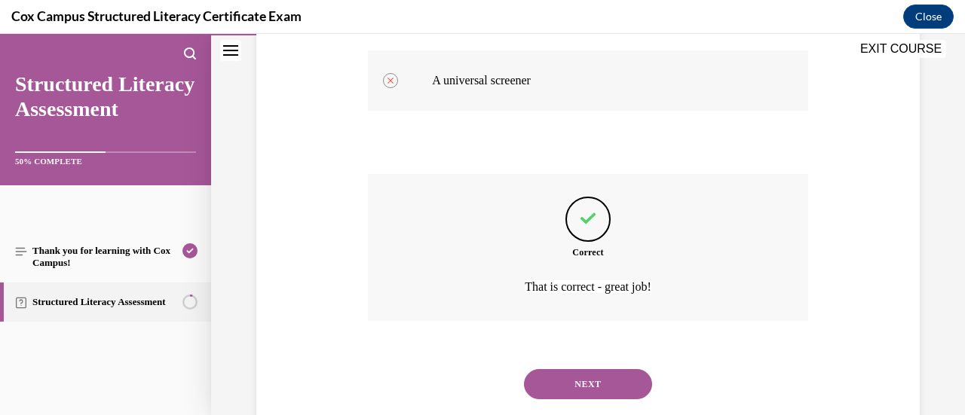
click at [582, 299] on div "That is correct - great job!" at bounding box center [588, 286] width 440 height 24
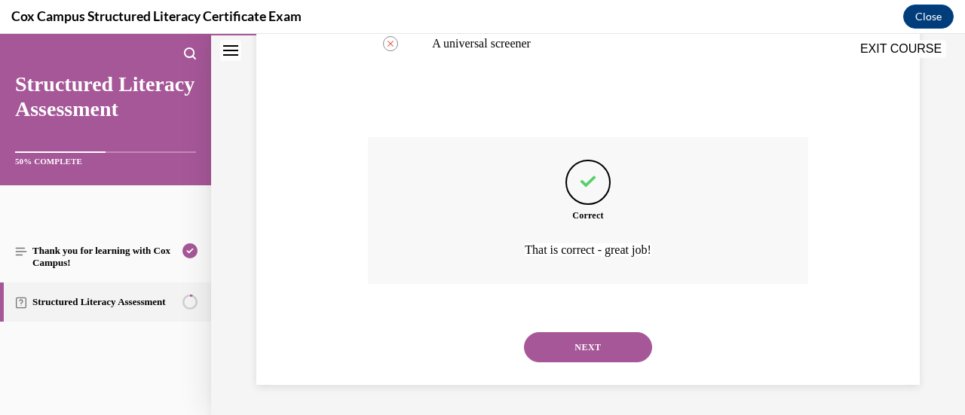
click at [579, 339] on button "NEXT" at bounding box center [588, 348] width 128 height 30
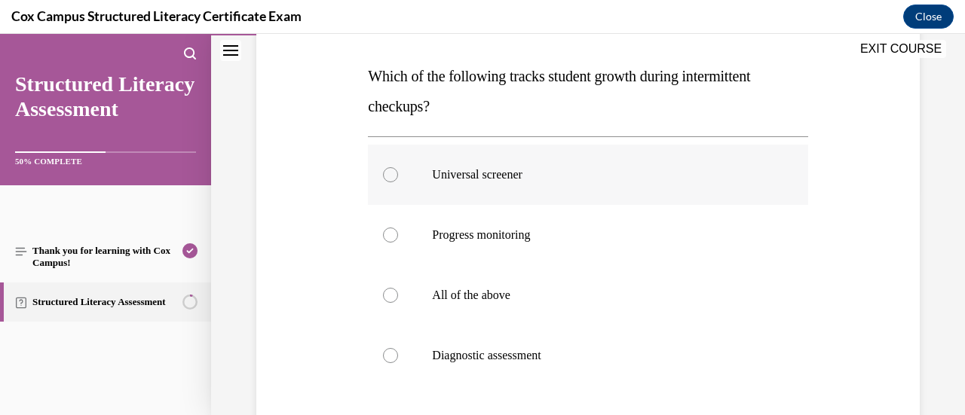
scroll to position [248, 0]
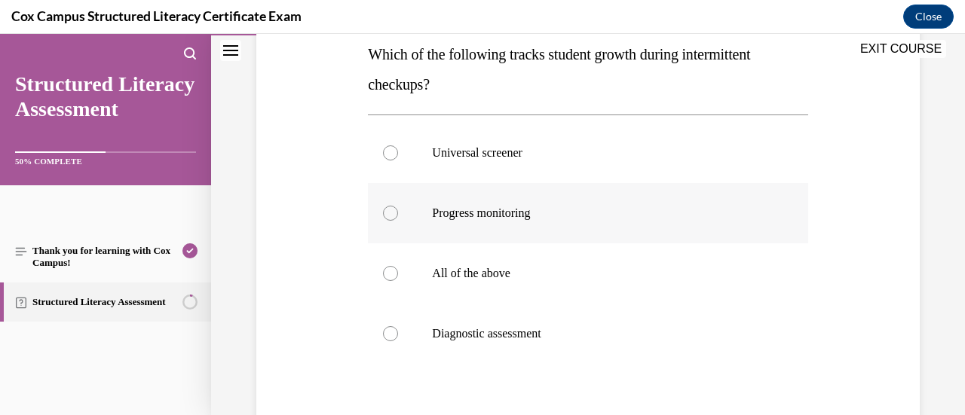
click at [391, 210] on div at bounding box center [390, 213] width 15 height 15
click at [391, 210] on input "Progress monitoring" at bounding box center [390, 213] width 15 height 15
radio input "true"
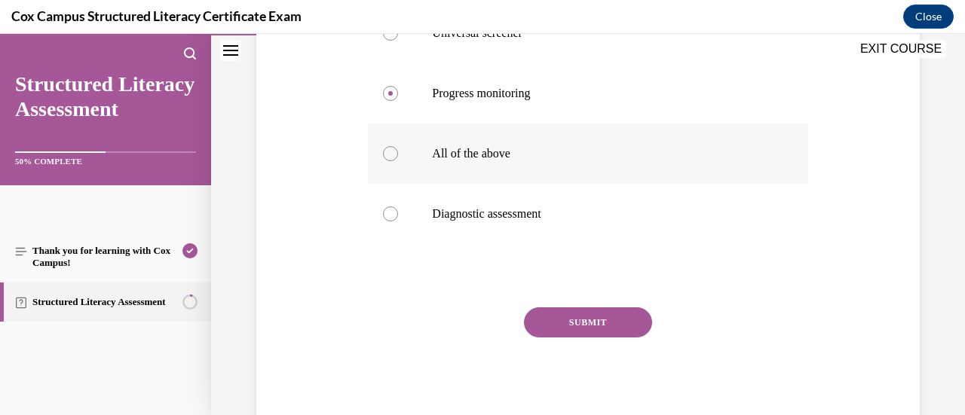
scroll to position [367, 0]
click at [571, 317] on button "SUBMIT" at bounding box center [588, 323] width 128 height 30
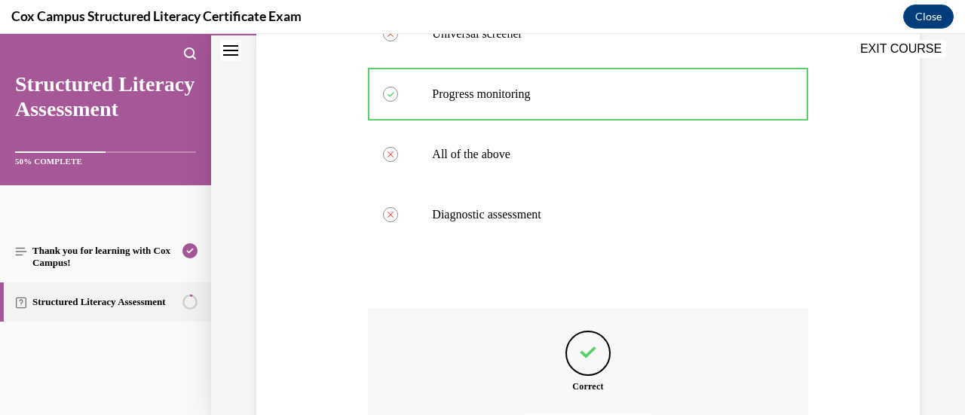
scroll to position [538, 0]
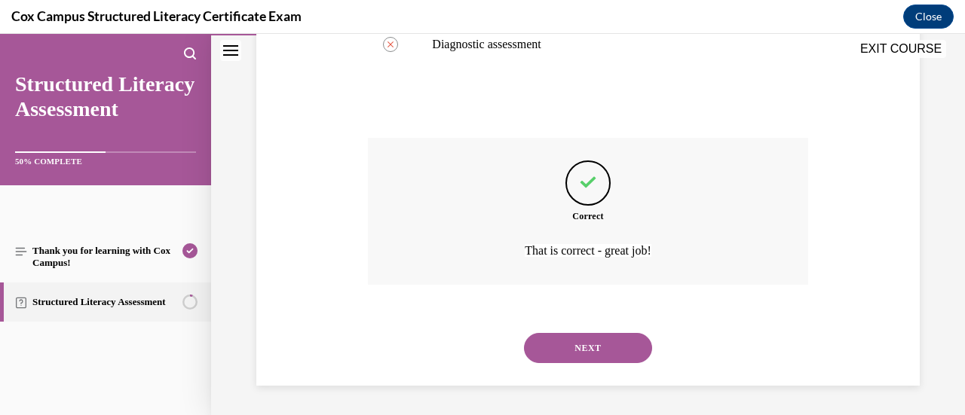
click at [596, 343] on button "NEXT" at bounding box center [588, 348] width 128 height 30
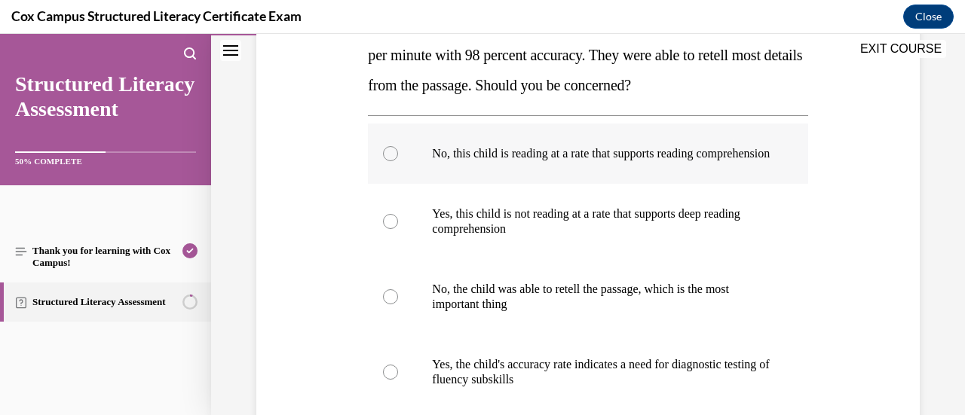
scroll to position [308, 0]
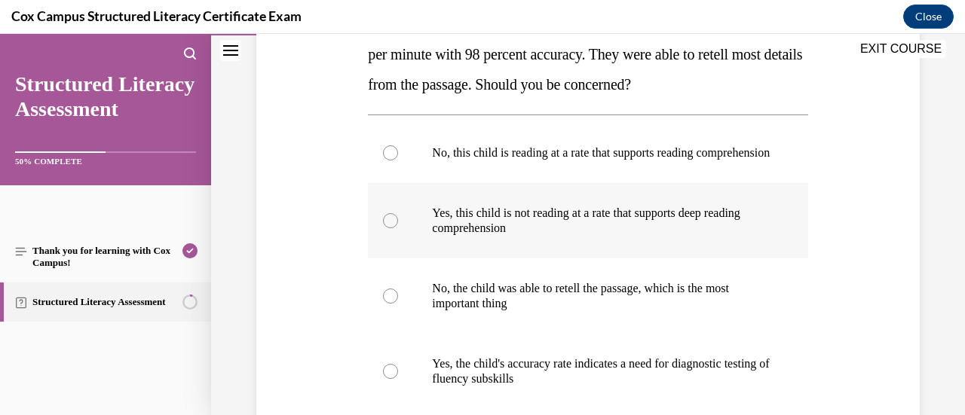
click at [386, 228] on div at bounding box center [390, 220] width 15 height 15
click at [386, 228] on input "Yes, this child is not reading at a rate that supports deep reading comprehensi…" at bounding box center [390, 220] width 15 height 15
radio input "true"
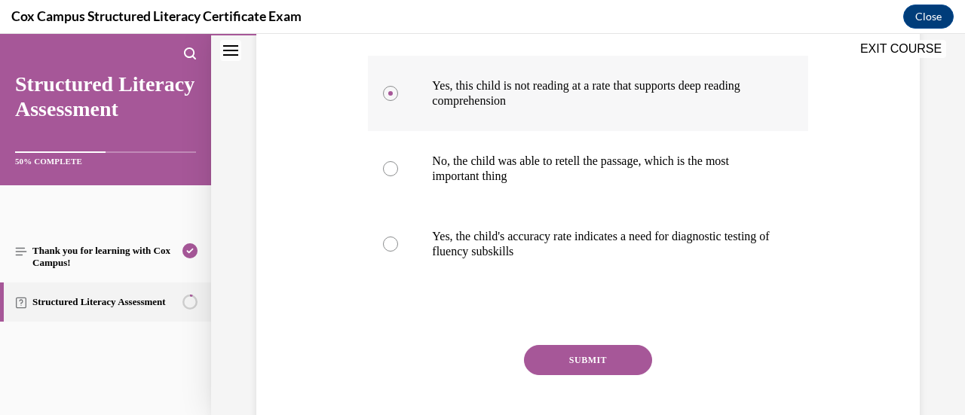
scroll to position [437, 0]
click at [561, 375] on button "SUBMIT" at bounding box center [588, 360] width 128 height 30
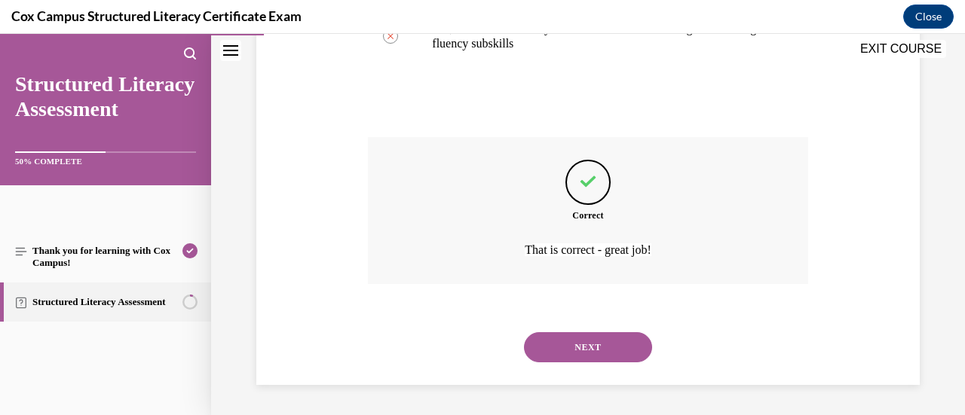
click at [571, 354] on button "NEXT" at bounding box center [588, 348] width 128 height 30
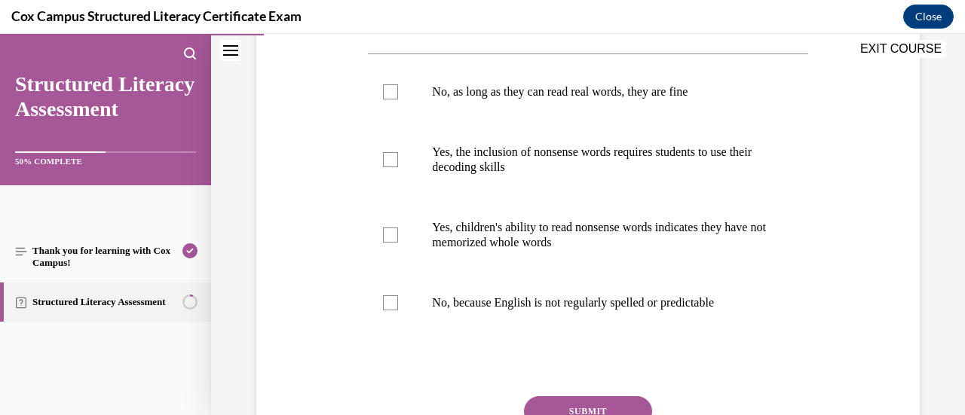
scroll to position [340, 0]
click at [391, 167] on div at bounding box center [390, 159] width 15 height 15
click at [391, 167] on input "Yes, the inclusion of nonsense words requires students to use their decoding sk…" at bounding box center [390, 159] width 15 height 15
checkbox input "true"
click at [390, 242] on div at bounding box center [390, 234] width 15 height 15
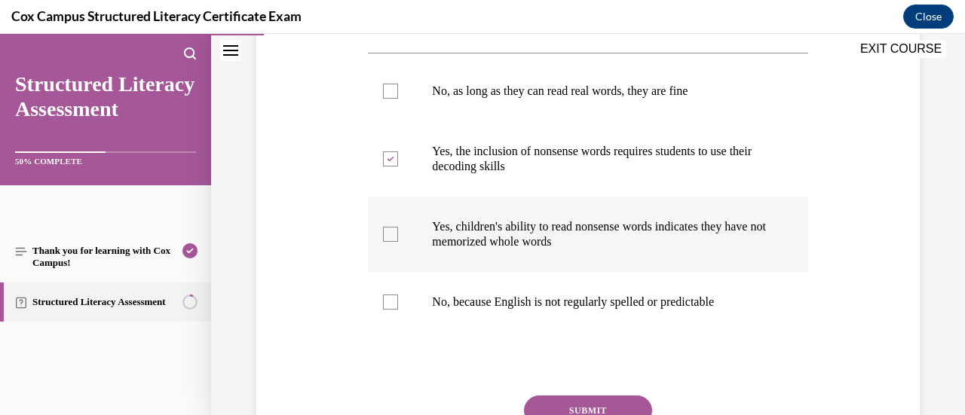
click at [390, 242] on input "Yes, children's ability to read nonsense words indicates they have not memorize…" at bounding box center [390, 234] width 15 height 15
checkbox input "true"
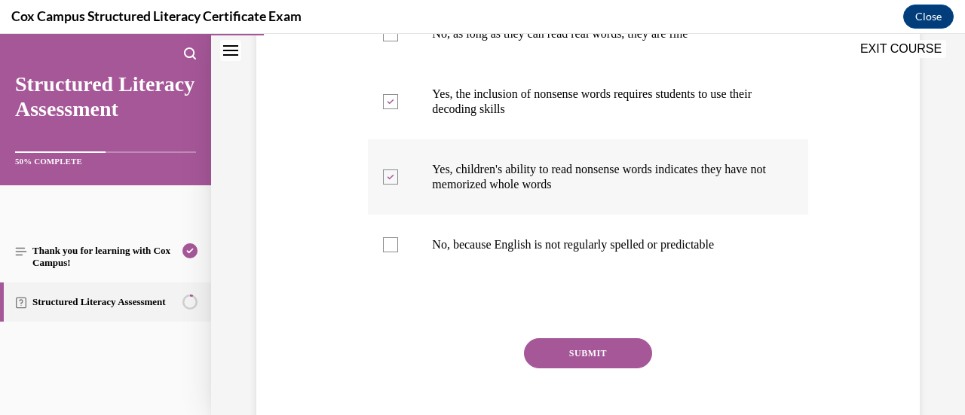
scroll to position [458, 0]
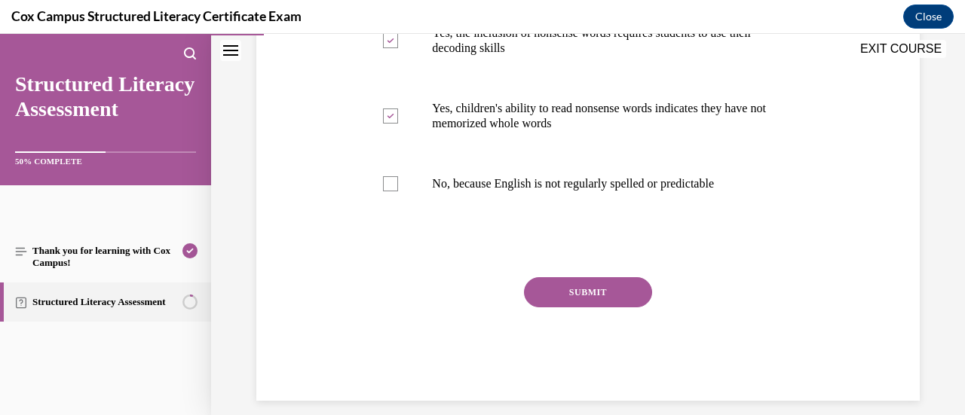
click at [579, 308] on button "SUBMIT" at bounding box center [588, 293] width 128 height 30
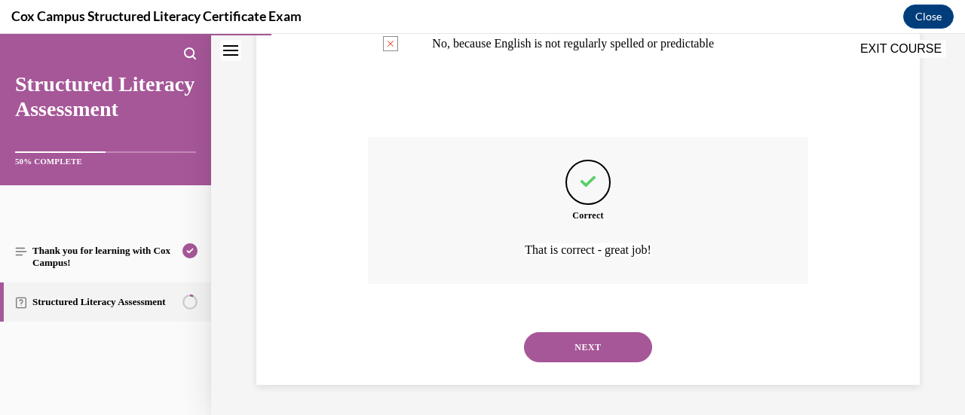
click at [578, 349] on button "NEXT" at bounding box center [588, 348] width 128 height 30
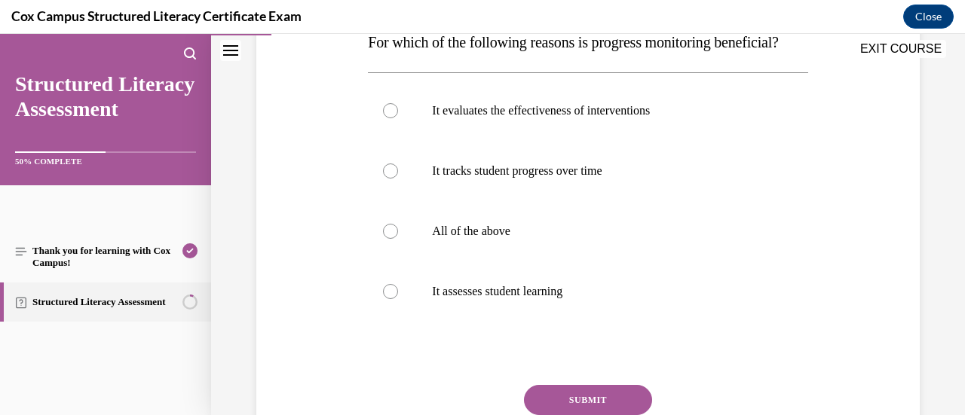
scroll to position [261, 0]
click at [392, 238] on div at bounding box center [390, 230] width 15 height 15
click at [392, 238] on input "All of the above" at bounding box center [390, 230] width 15 height 15
radio input "true"
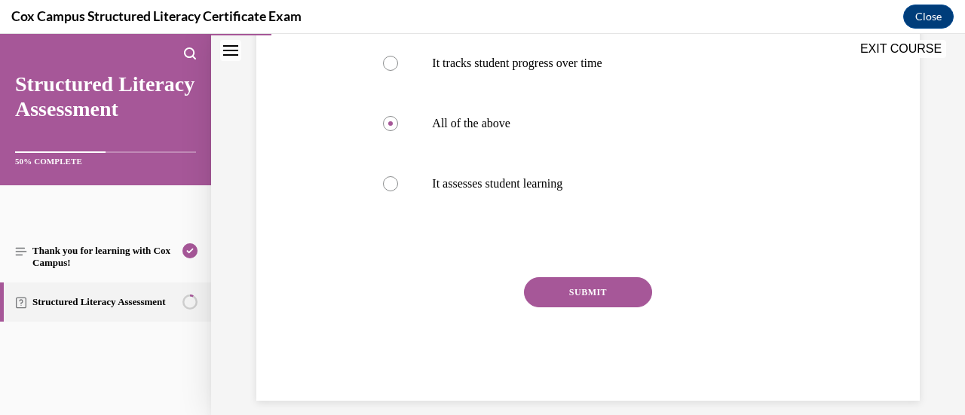
click at [553, 308] on button "SUBMIT" at bounding box center [588, 293] width 128 height 30
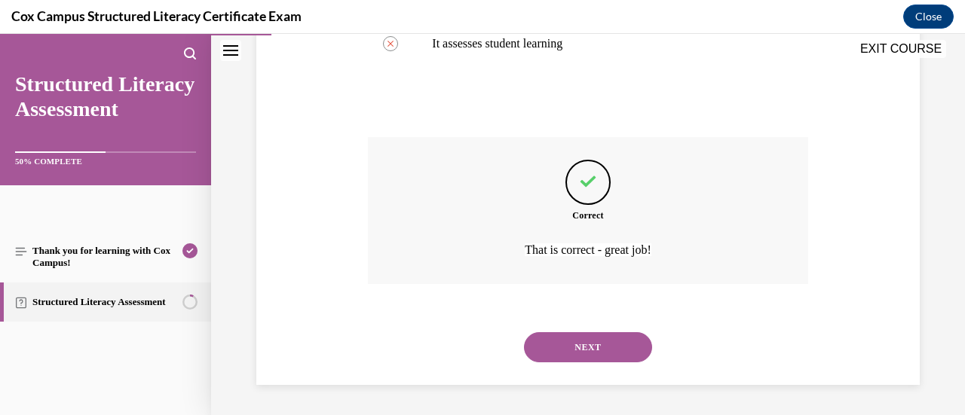
click at [563, 344] on button "NEXT" at bounding box center [588, 348] width 128 height 30
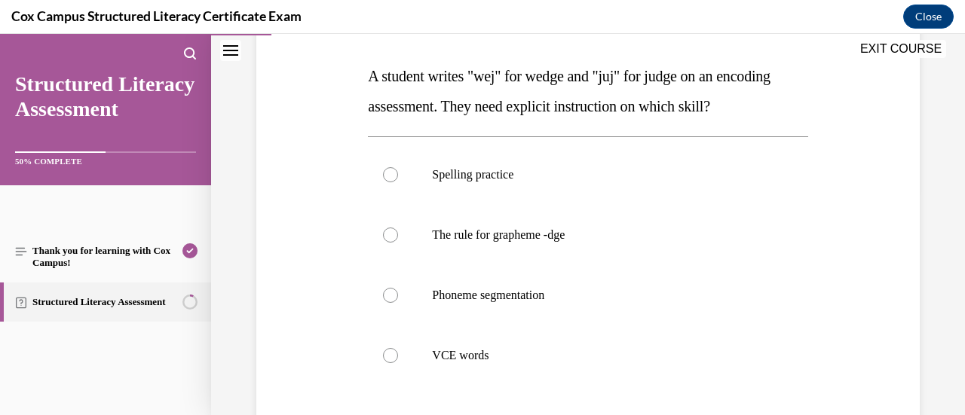
scroll to position [230, 0]
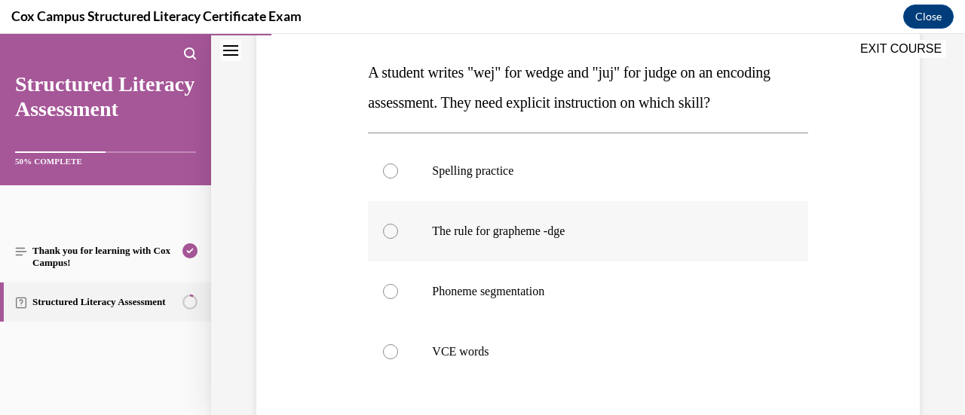
click at [391, 227] on div at bounding box center [390, 231] width 15 height 15
click at [391, 227] on input "The rule for grapheme -dge" at bounding box center [390, 231] width 15 height 15
radio input "true"
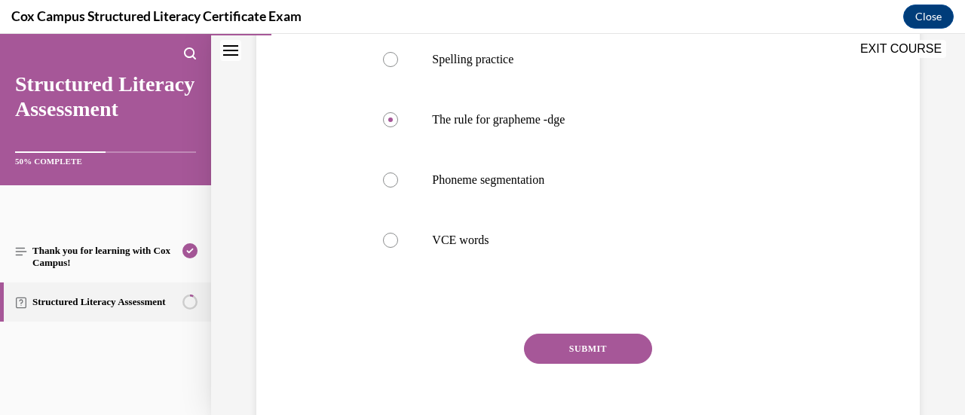
click at [559, 347] on button "SUBMIT" at bounding box center [588, 349] width 128 height 30
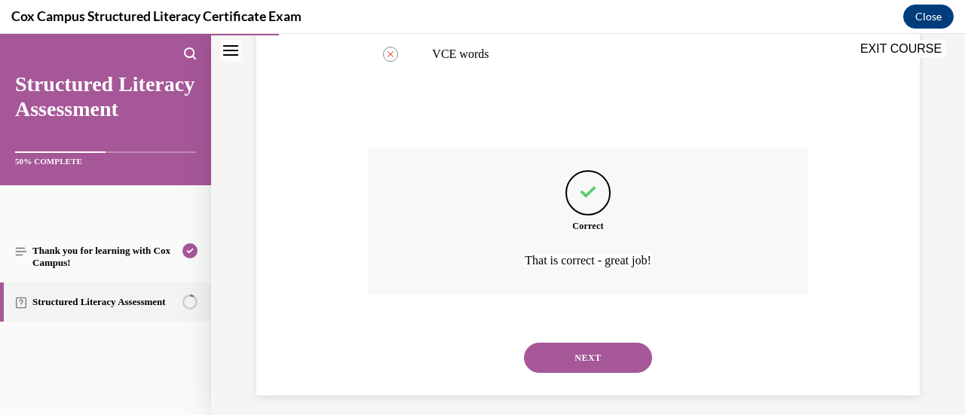
click at [560, 352] on button "NEXT" at bounding box center [588, 358] width 128 height 30
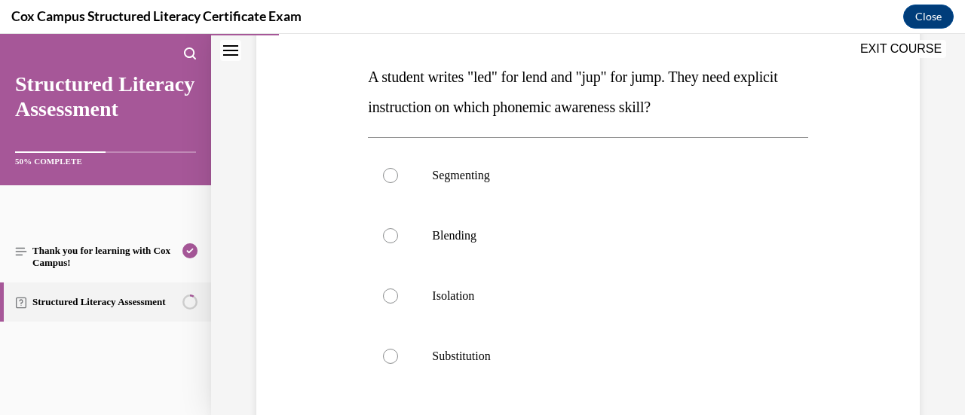
scroll to position [225, 0]
click at [390, 174] on div at bounding box center [390, 176] width 15 height 15
click at [390, 174] on input "Segmenting" at bounding box center [390, 176] width 15 height 15
radio input "true"
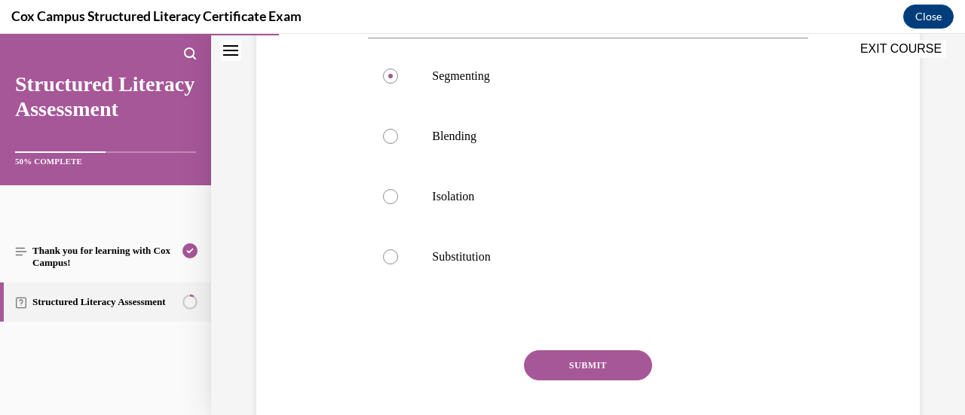
click at [574, 370] on button "SUBMIT" at bounding box center [588, 366] width 128 height 30
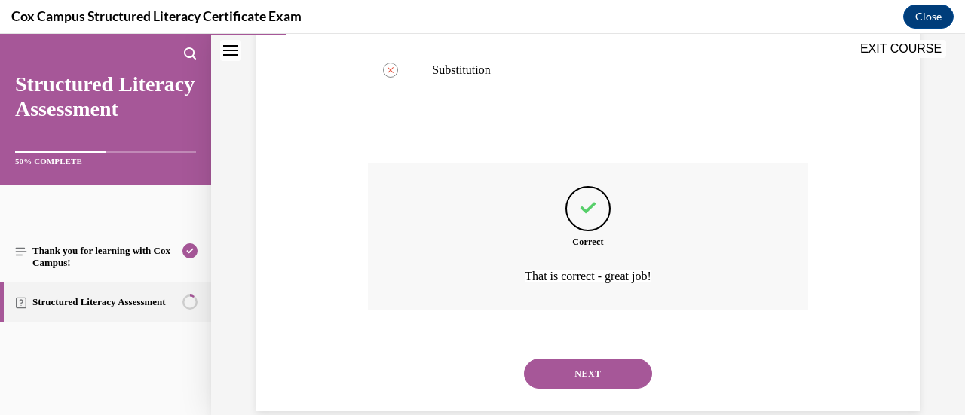
click at [574, 370] on button "NEXT" at bounding box center [588, 374] width 128 height 30
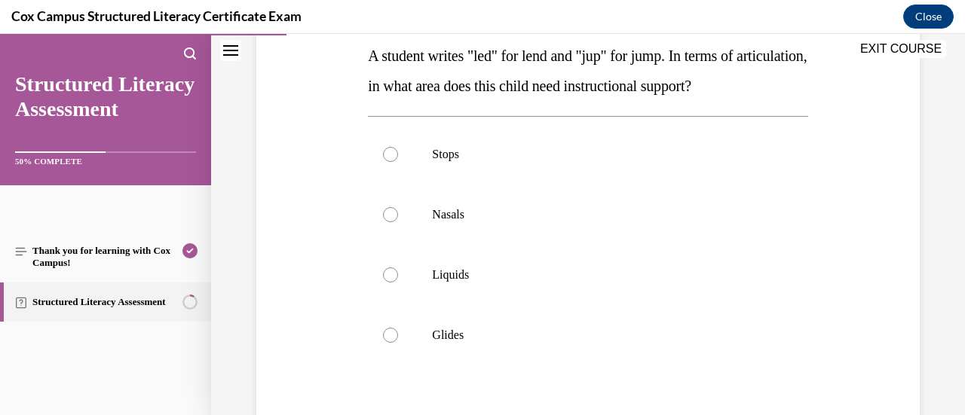
scroll to position [250, 0]
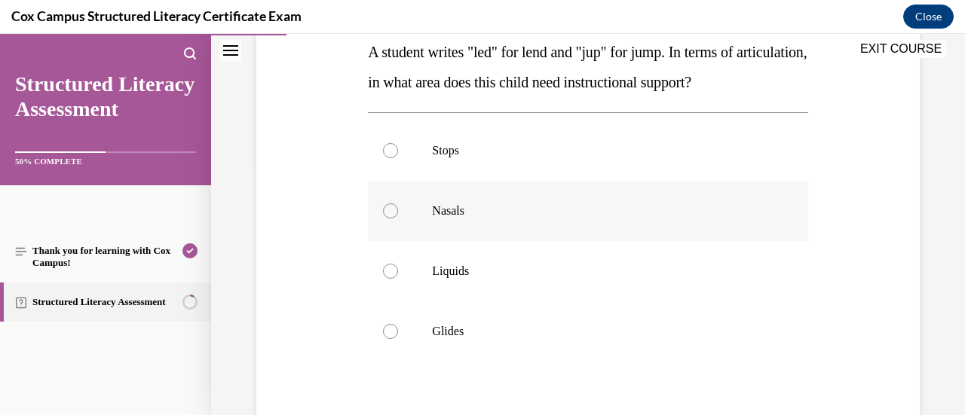
click at [385, 219] on div at bounding box center [390, 211] width 15 height 15
click at [385, 219] on input "Nasals" at bounding box center [390, 211] width 15 height 15
radio input "true"
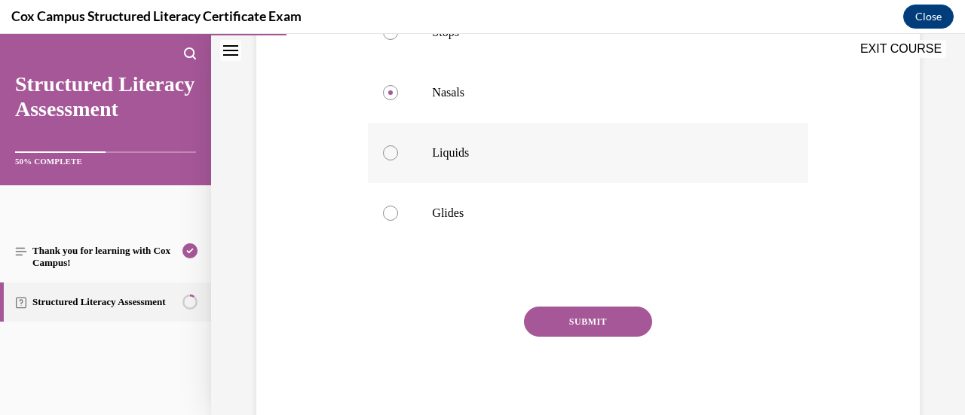
scroll to position [398, 0]
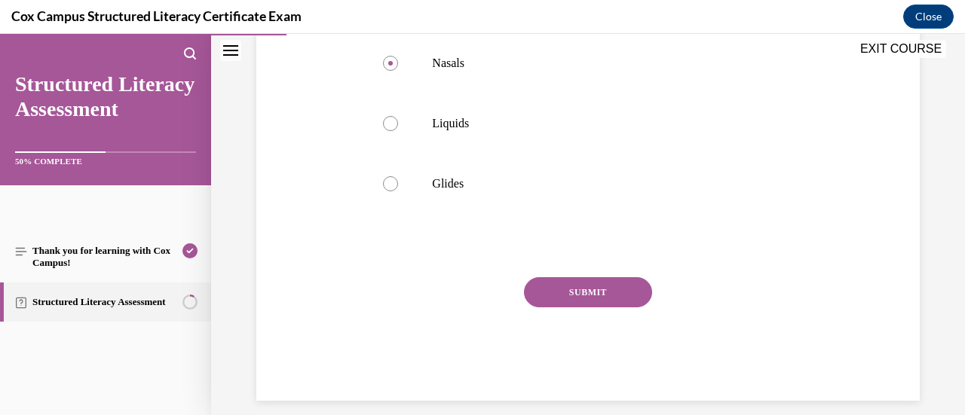
click at [560, 308] on button "SUBMIT" at bounding box center [588, 293] width 128 height 30
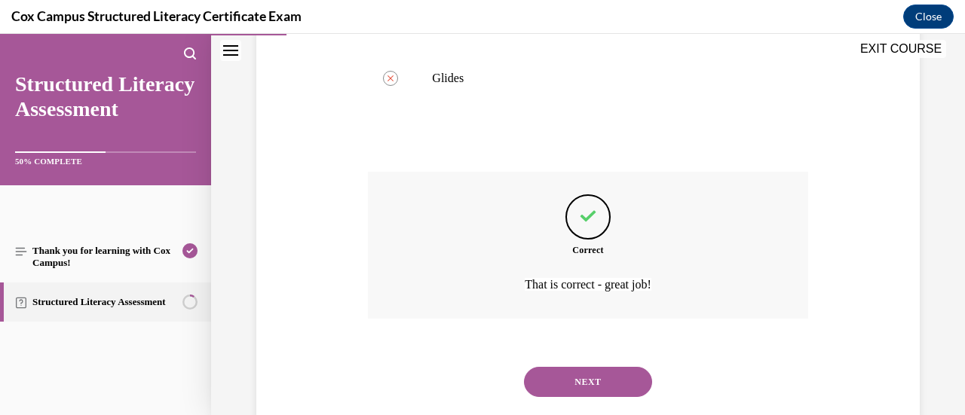
scroll to position [568, 0]
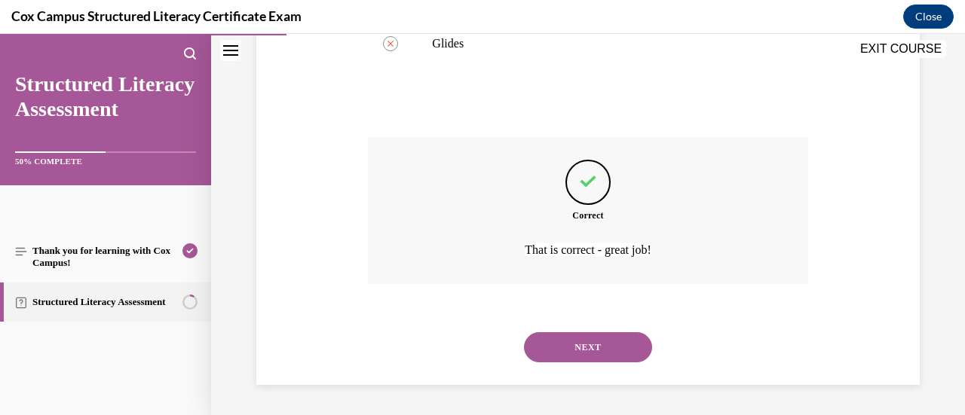
click at [576, 342] on button "NEXT" at bounding box center [588, 348] width 128 height 30
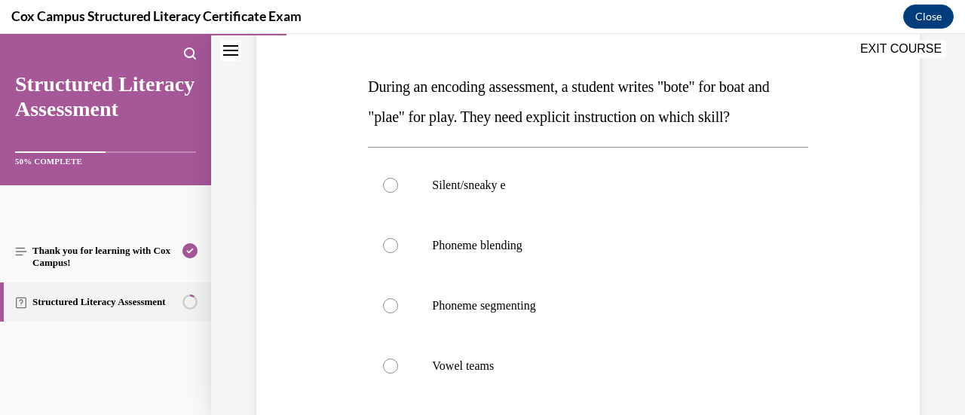
scroll to position [216, 0]
click at [387, 361] on div at bounding box center [390, 365] width 15 height 15
click at [387, 361] on input "Vowel teams" at bounding box center [390, 365] width 15 height 15
radio input "true"
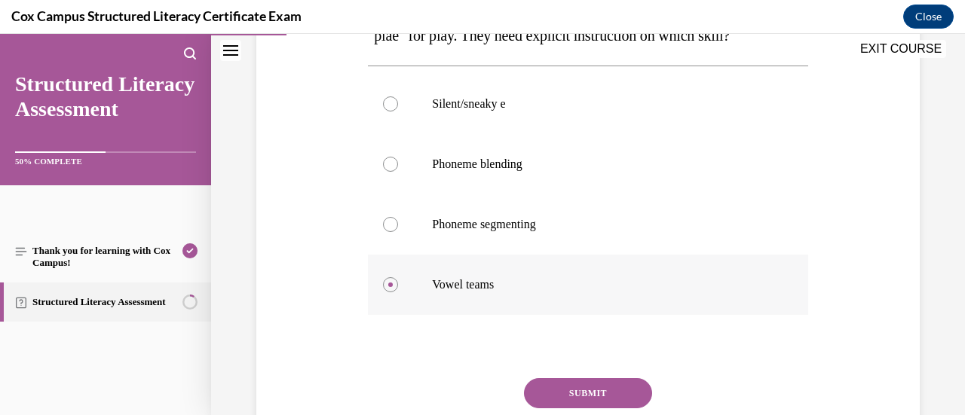
scroll to position [368, 0]
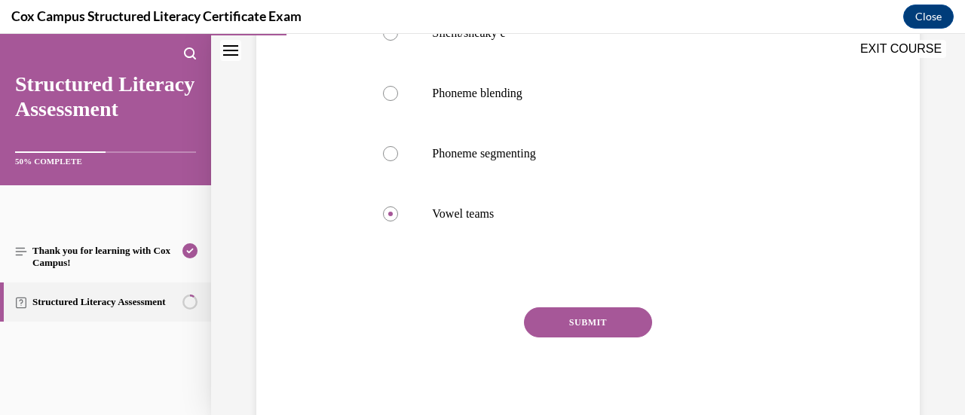
click at [569, 320] on button "SUBMIT" at bounding box center [588, 323] width 128 height 30
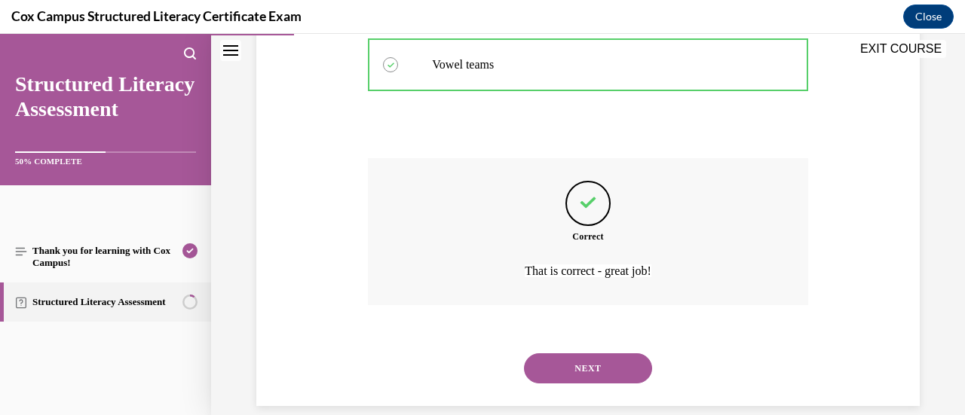
click at [564, 366] on button "NEXT" at bounding box center [588, 369] width 128 height 30
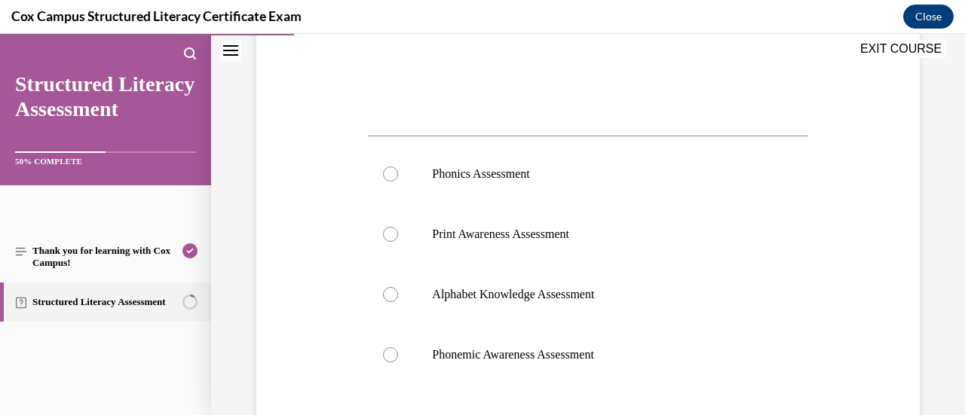
scroll to position [561, 0]
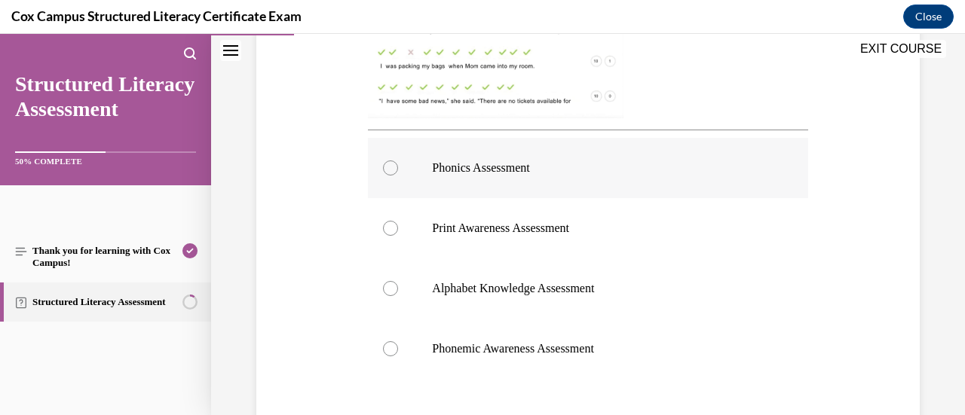
click at [389, 166] on div at bounding box center [390, 168] width 15 height 15
click at [389, 166] on input "Phonics Assessment" at bounding box center [390, 168] width 15 height 15
radio input "true"
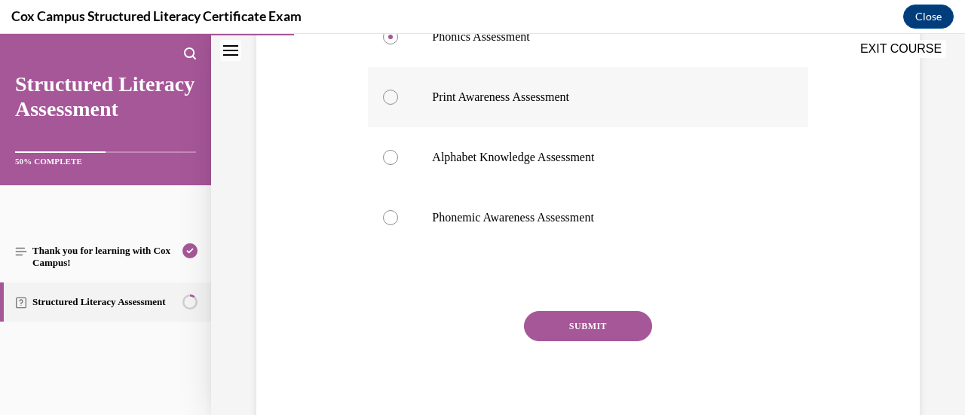
scroll to position [696, 0]
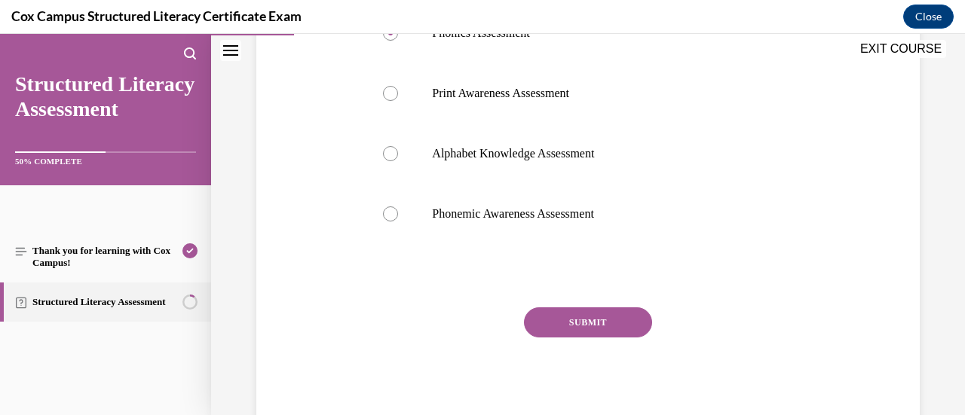
click at [573, 317] on button "SUBMIT" at bounding box center [588, 323] width 128 height 30
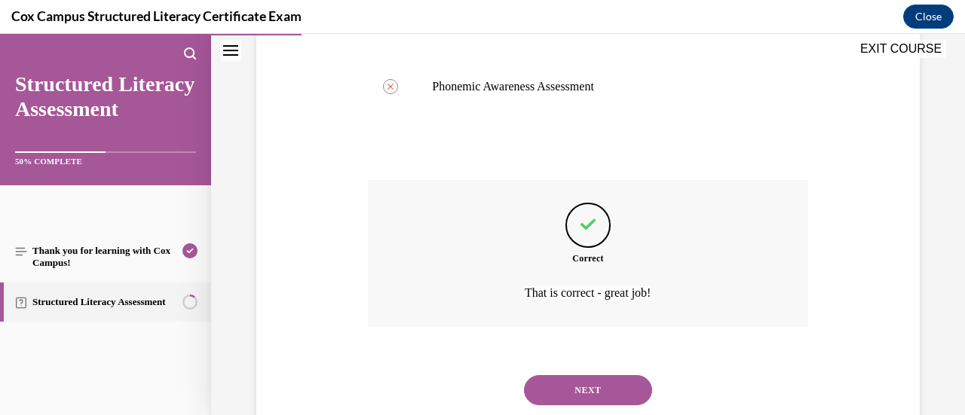
scroll to position [852, 0]
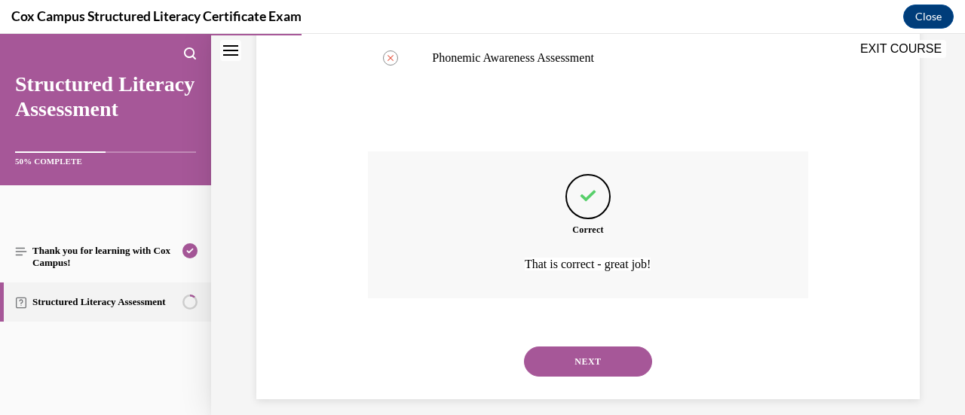
click at [577, 352] on button "NEXT" at bounding box center [588, 362] width 128 height 30
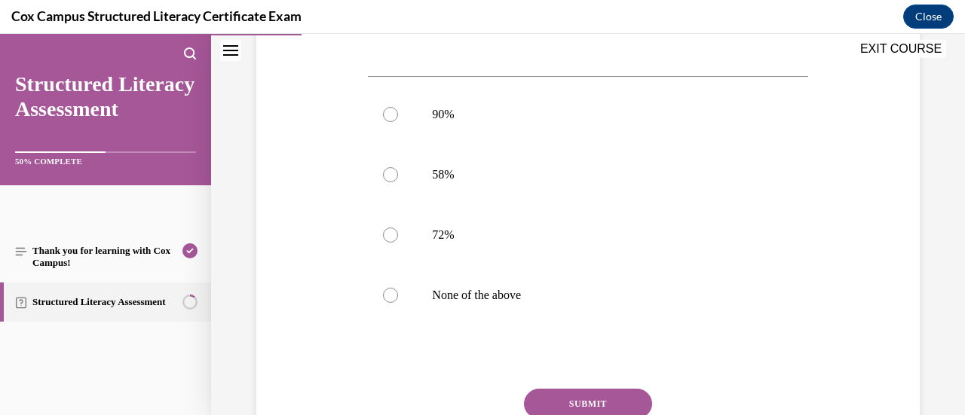
scroll to position [610, 0]
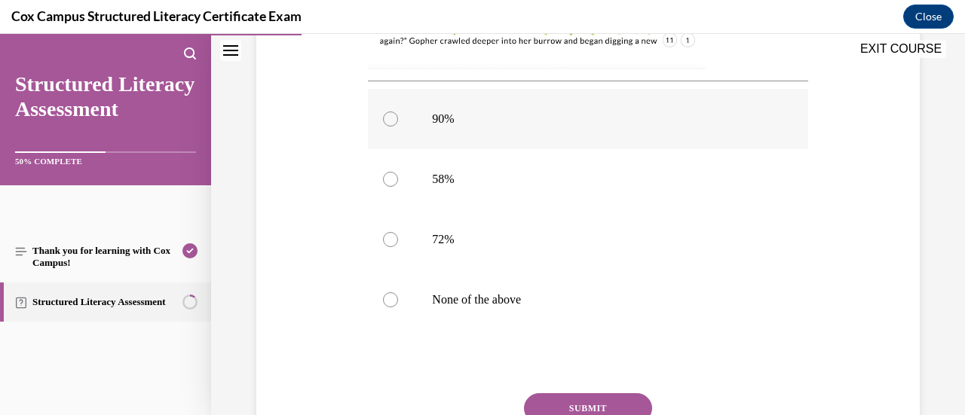
click at [388, 123] on div at bounding box center [390, 119] width 15 height 15
click at [388, 123] on input "90%" at bounding box center [390, 119] width 15 height 15
radio input "true"
click at [603, 397] on button "SUBMIT" at bounding box center [588, 409] width 128 height 30
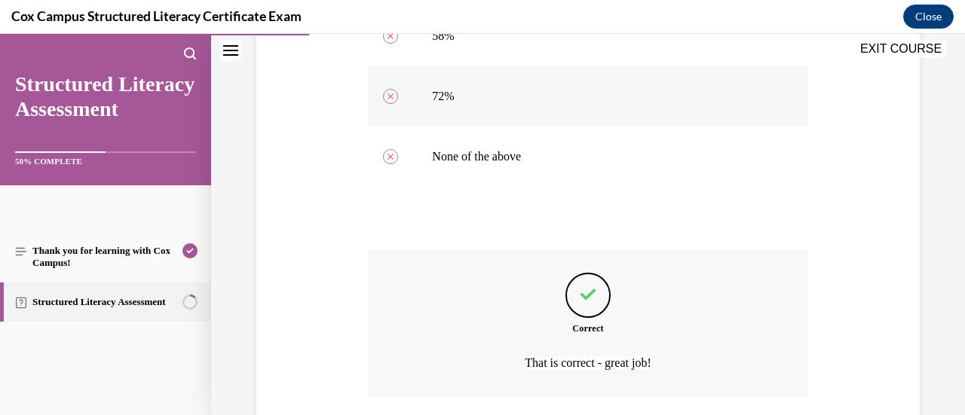
scroll to position [866, 0]
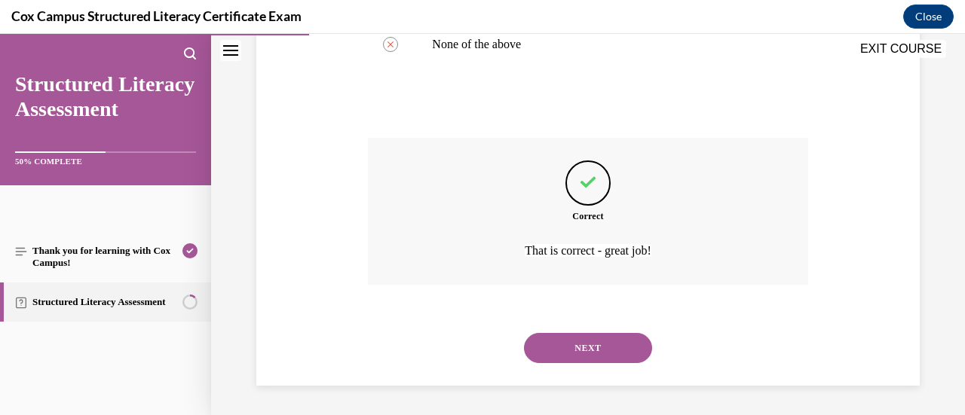
click at [584, 352] on button "NEXT" at bounding box center [588, 348] width 128 height 30
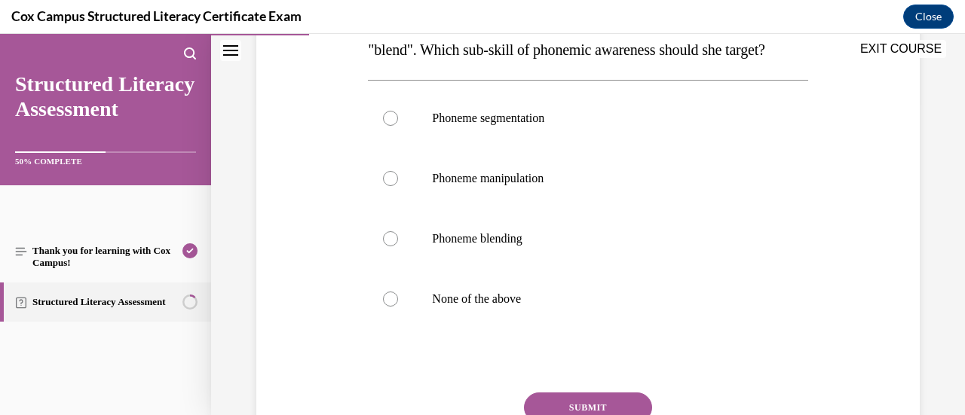
scroll to position [312, 0]
click at [392, 127] on div at bounding box center [390, 119] width 15 height 15
click at [392, 127] on input "Phoneme segmentation" at bounding box center [390, 119] width 15 height 15
radio input "true"
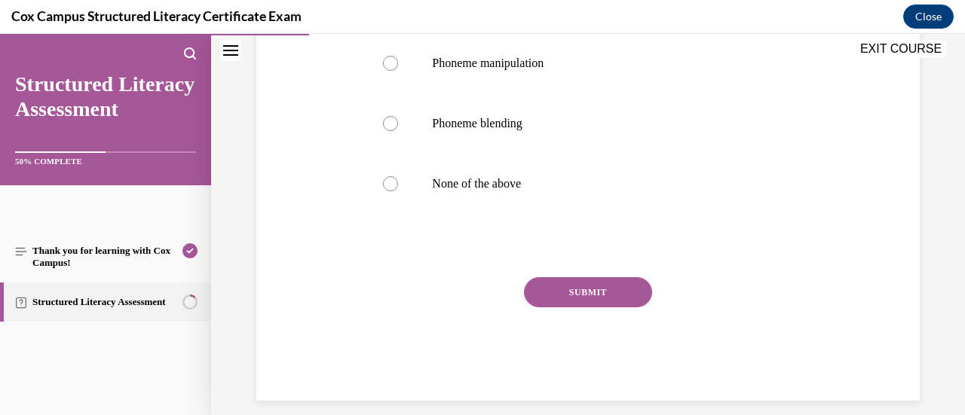
click at [590, 308] on button "SUBMIT" at bounding box center [588, 293] width 128 height 30
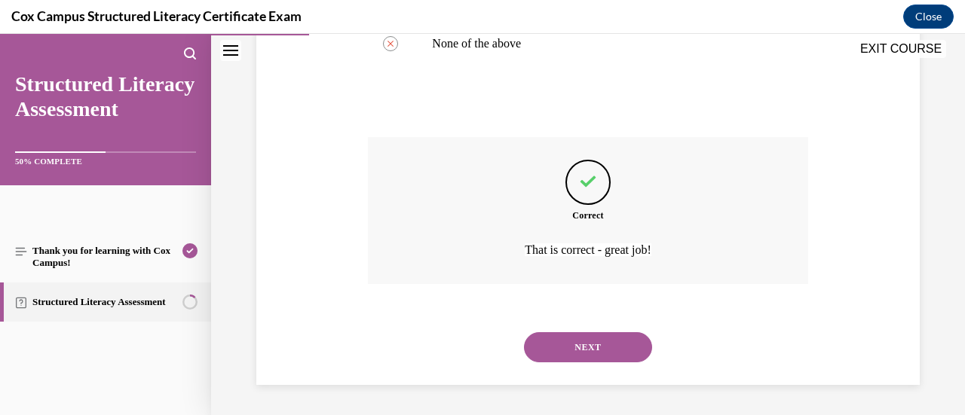
click at [578, 349] on button "NEXT" at bounding box center [588, 348] width 128 height 30
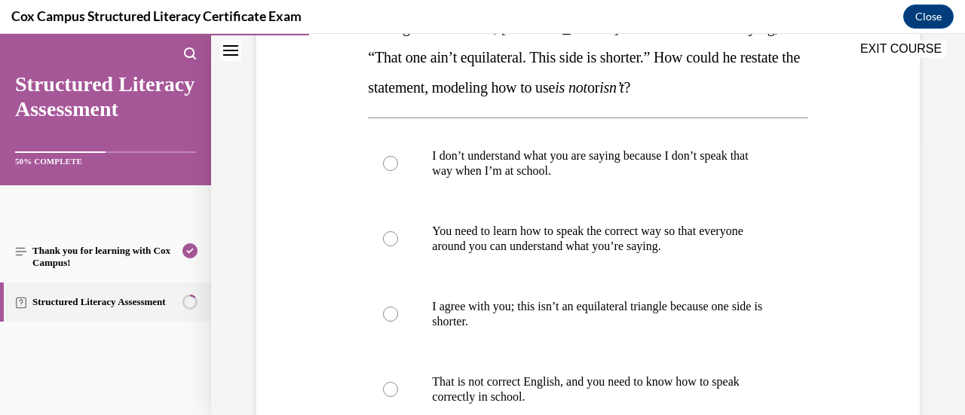
scroll to position [277, 0]
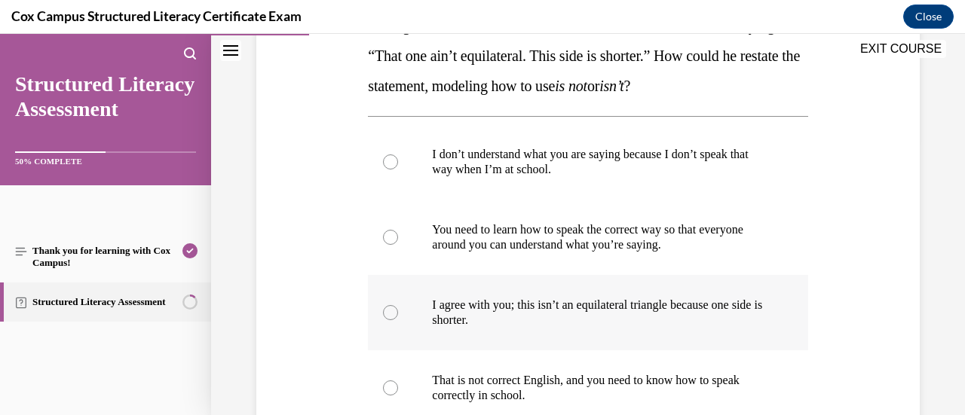
click at [393, 310] on div at bounding box center [390, 312] width 15 height 15
click at [393, 310] on input "I agree with you; this isn’t an equilateral triangle because one side is shorte…" at bounding box center [390, 312] width 15 height 15
radio input "true"
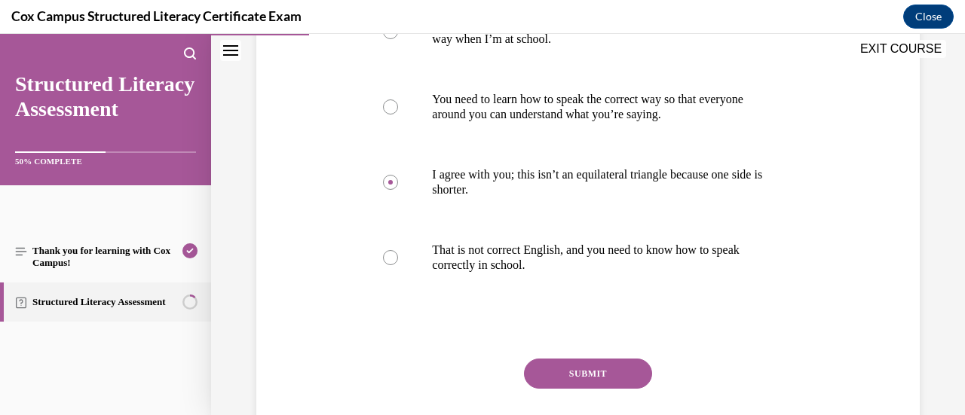
click at [564, 376] on button "SUBMIT" at bounding box center [588, 374] width 128 height 30
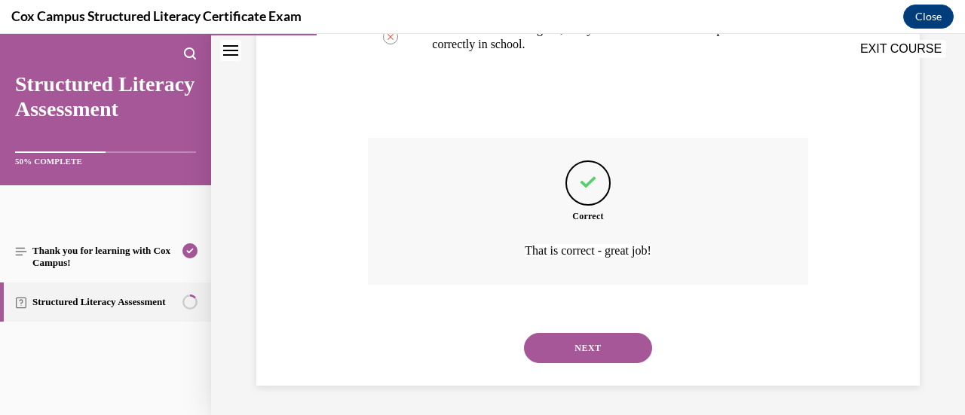
click at [566, 343] on button "NEXT" at bounding box center [588, 348] width 128 height 30
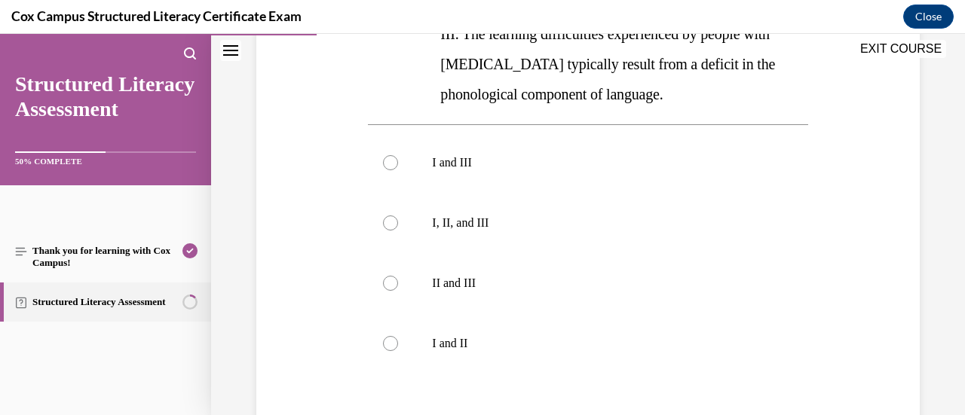
scroll to position [449, 0]
click at [385, 225] on div at bounding box center [390, 223] width 15 height 15
click at [385, 225] on input "I, II, and III" at bounding box center [390, 223] width 15 height 15
radio input "true"
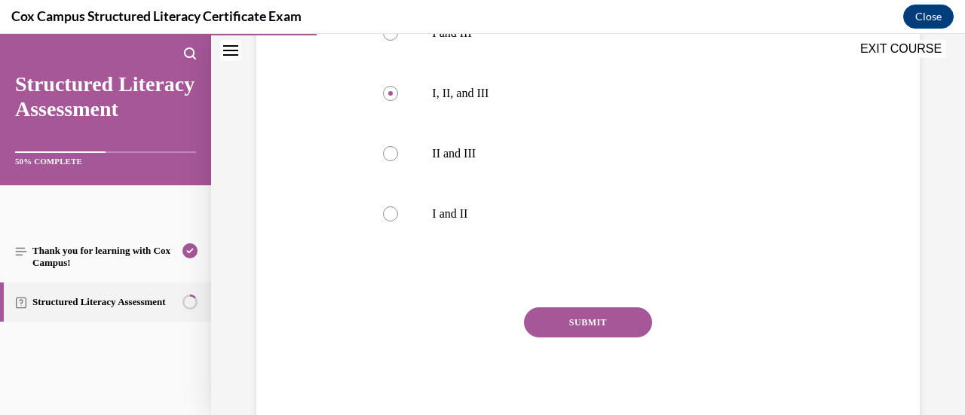
click at [552, 328] on button "SUBMIT" at bounding box center [588, 323] width 128 height 30
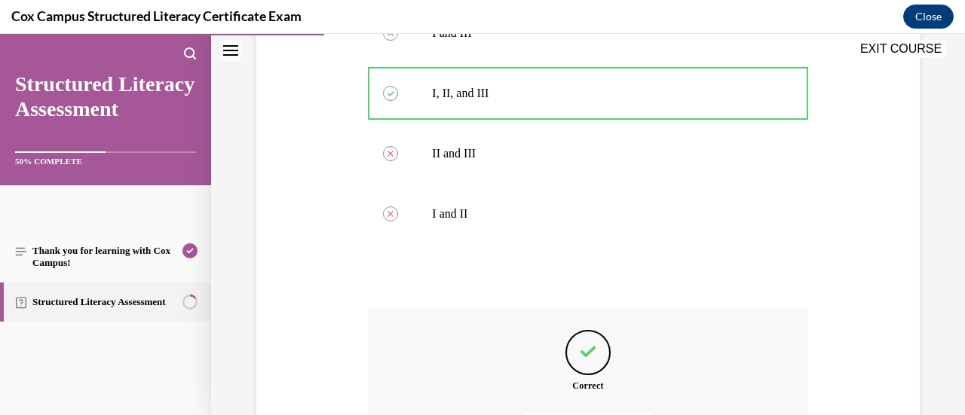
scroll to position [749, 0]
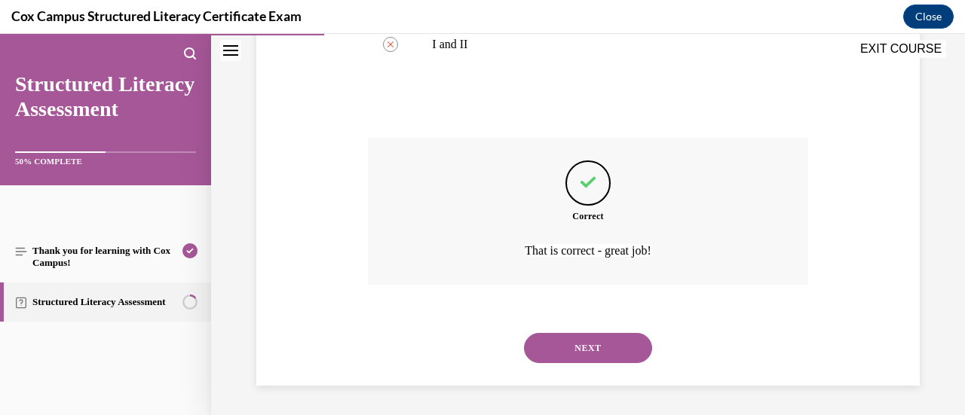
click at [551, 348] on button "NEXT" at bounding box center [588, 348] width 128 height 30
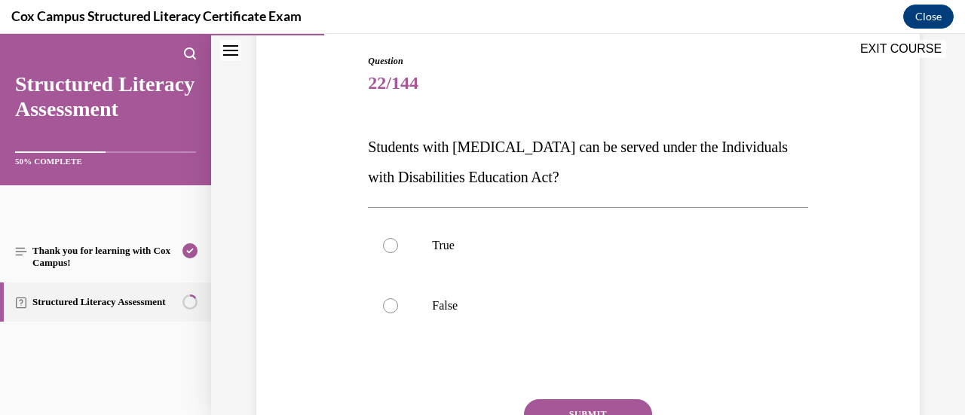
scroll to position [193, 0]
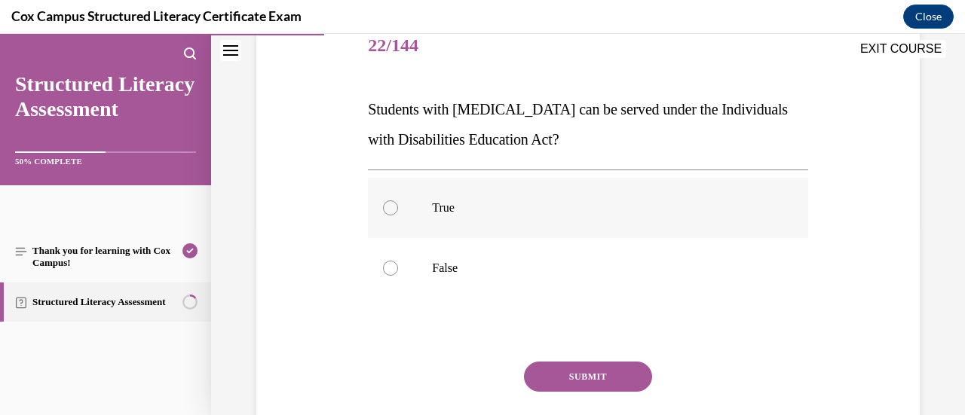
click at [394, 206] on div at bounding box center [390, 208] width 15 height 15
click at [394, 206] on input "True" at bounding box center [390, 208] width 15 height 15
radio input "true"
click at [546, 376] on button "SUBMIT" at bounding box center [588, 377] width 128 height 30
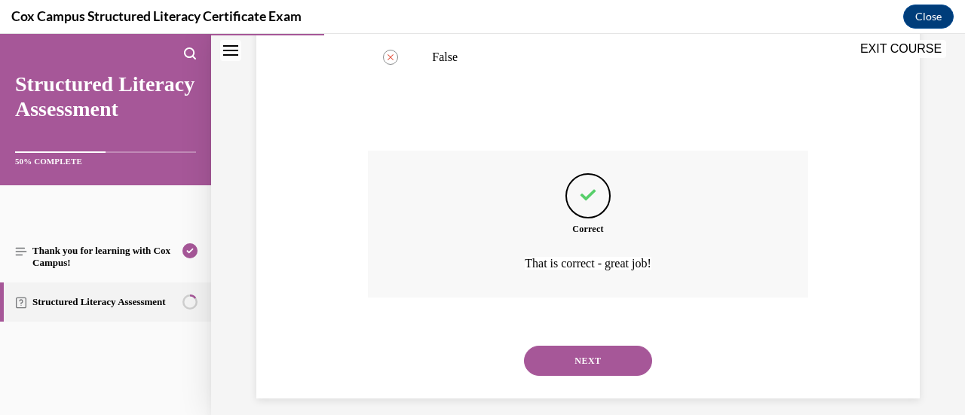
click at [547, 366] on button "NEXT" at bounding box center [588, 361] width 128 height 30
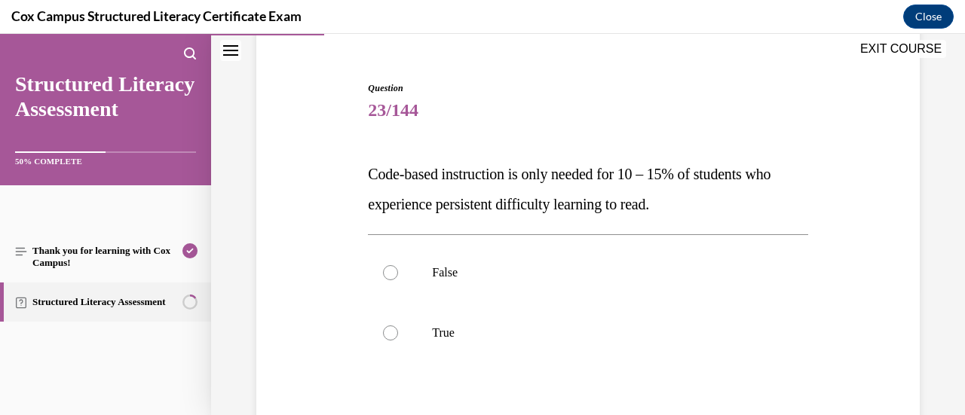
scroll to position [163, 0]
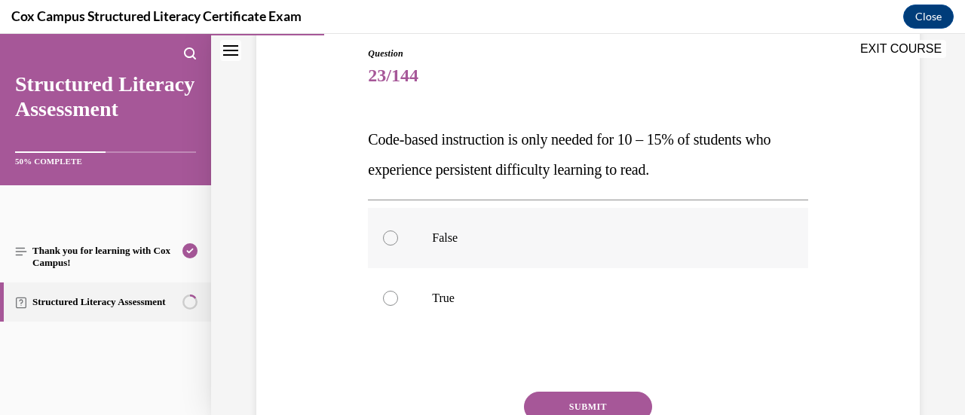
click at [391, 235] on div at bounding box center [390, 238] width 15 height 15
click at [391, 235] on input "False" at bounding box center [390, 238] width 15 height 15
radio input "true"
click at [597, 393] on button "SUBMIT" at bounding box center [588, 407] width 128 height 30
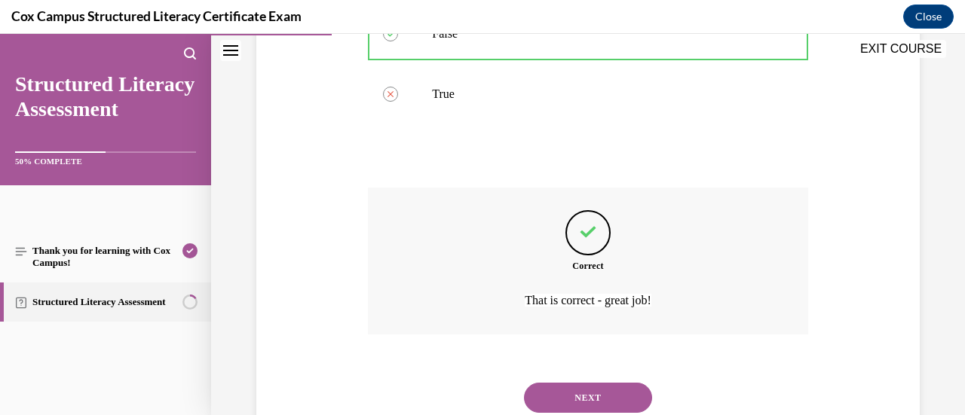
scroll to position [372, 0]
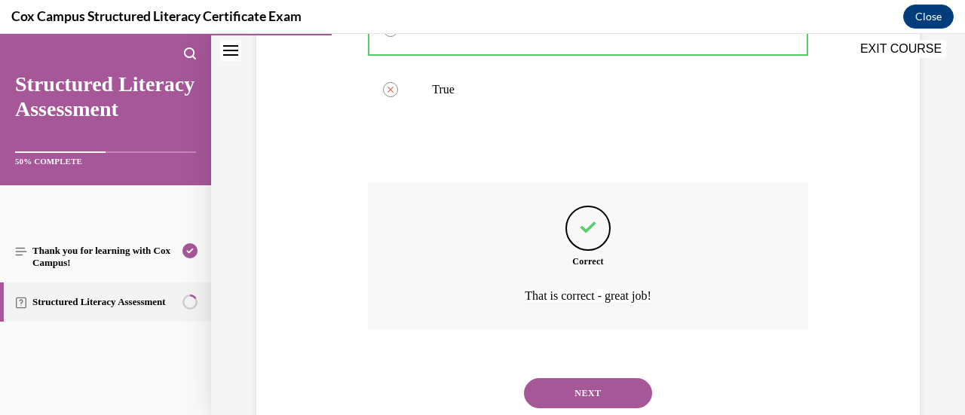
click at [597, 391] on button "NEXT" at bounding box center [588, 394] width 128 height 30
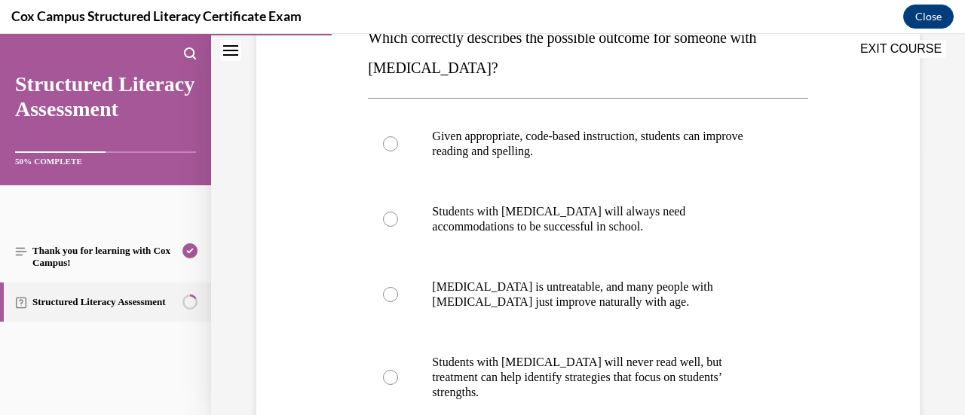
scroll to position [266, 0]
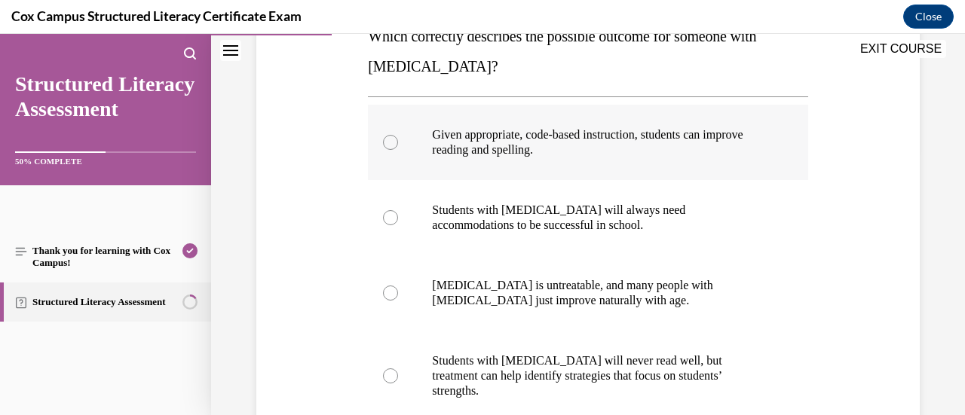
click at [388, 138] on div at bounding box center [390, 142] width 15 height 15
click at [388, 138] on input "Given appropriate, code-based instruction, students can improve reading and spe…" at bounding box center [390, 142] width 15 height 15
radio input "true"
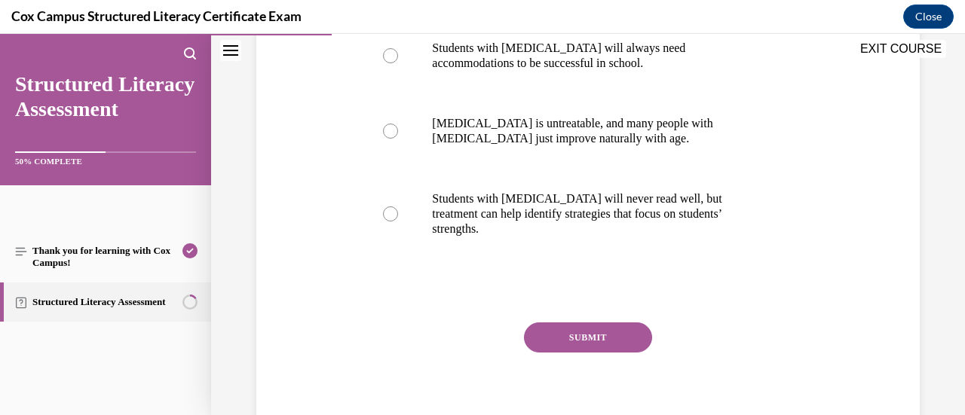
click at [566, 323] on button "SUBMIT" at bounding box center [588, 338] width 128 height 30
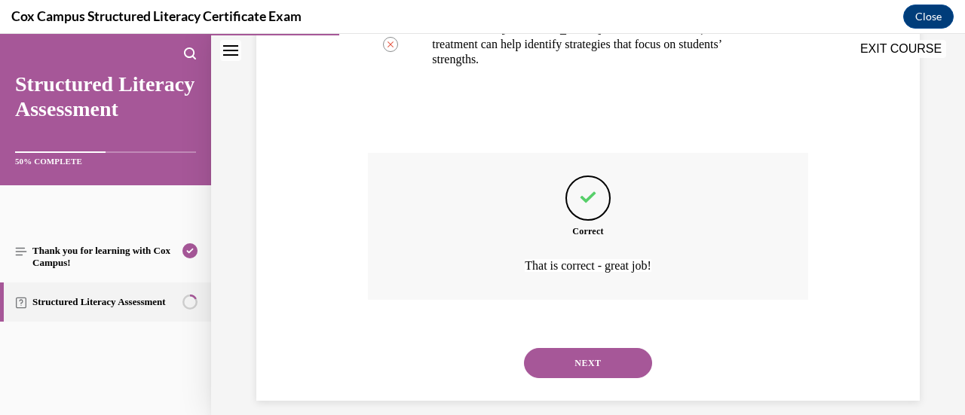
click at [566, 348] on button "NEXT" at bounding box center [588, 363] width 128 height 30
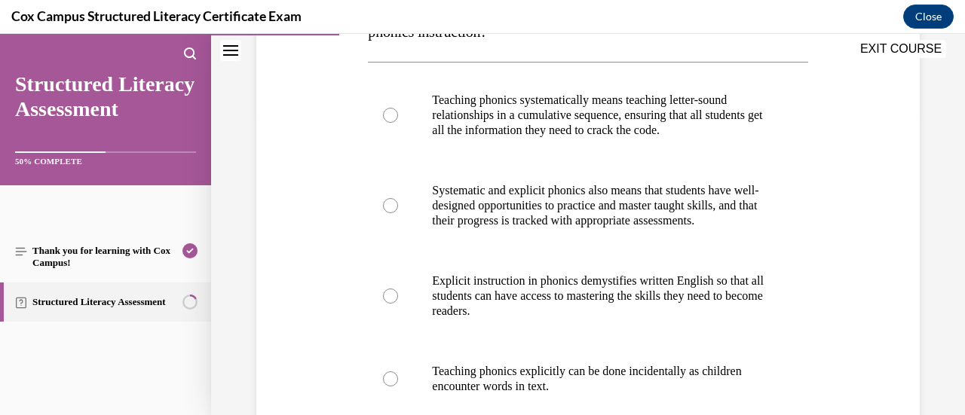
scroll to position [311, 0]
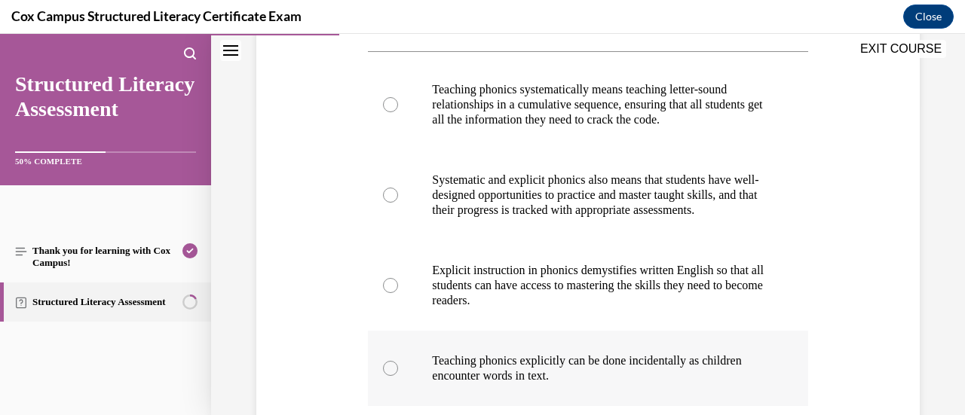
click at [392, 376] on div at bounding box center [390, 368] width 15 height 15
click at [392, 376] on input "Teaching phonics explicitly can be done incidentally as children encounter word…" at bounding box center [390, 368] width 15 height 15
radio input "true"
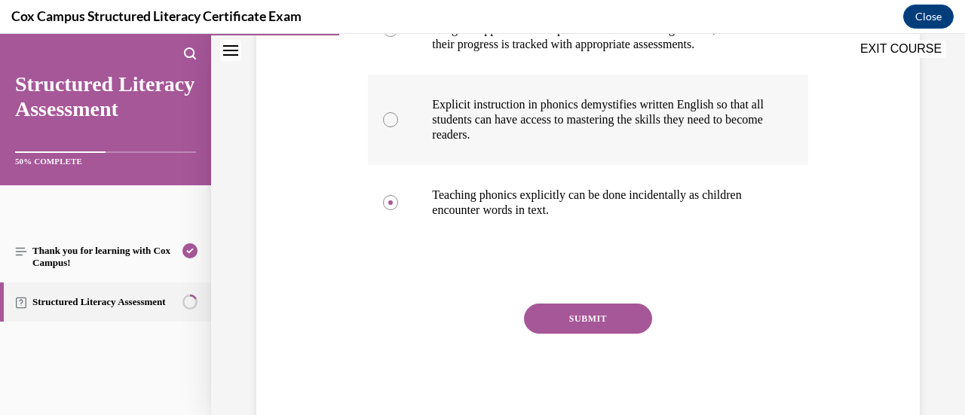
scroll to position [486, 0]
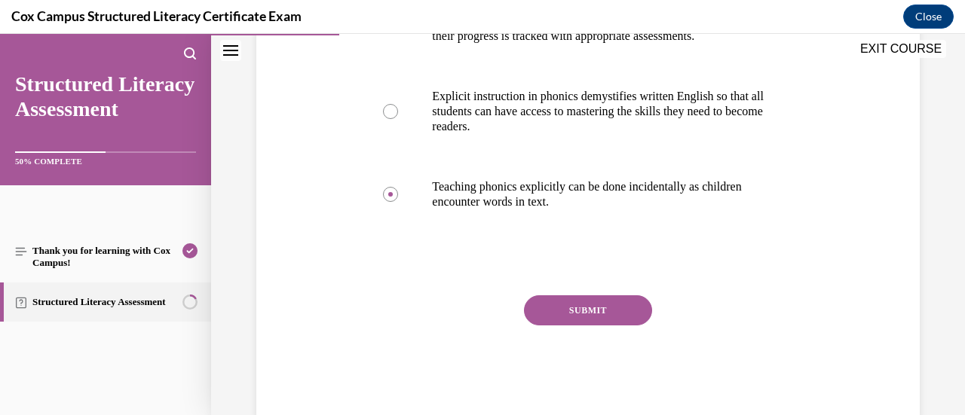
click at [547, 326] on button "SUBMIT" at bounding box center [588, 311] width 128 height 30
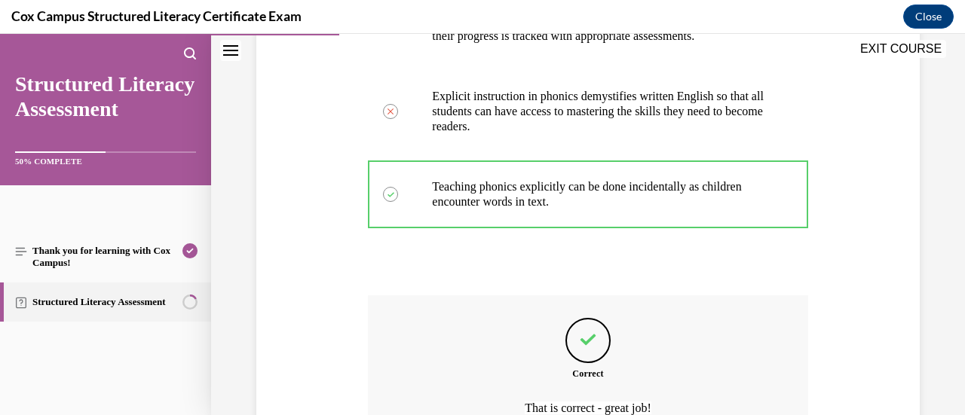
scroll to position [658, 0]
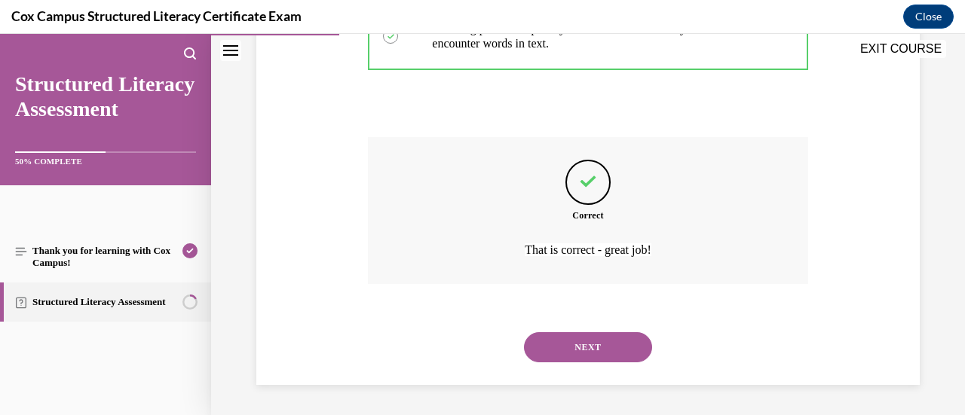
click at [549, 343] on button "NEXT" at bounding box center [588, 348] width 128 height 30
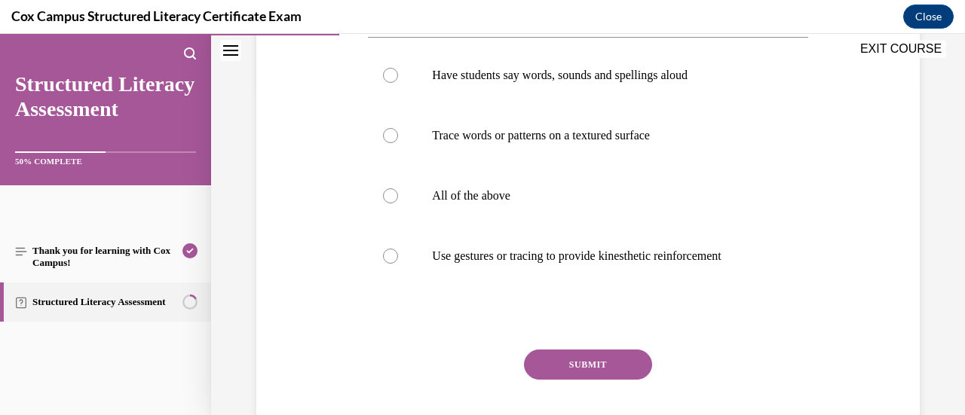
scroll to position [327, 0]
click at [394, 203] on div at bounding box center [390, 195] width 15 height 15
click at [394, 203] on input "All of the above" at bounding box center [390, 195] width 15 height 15
radio input "true"
click at [558, 379] on button "SUBMIT" at bounding box center [588, 364] width 128 height 30
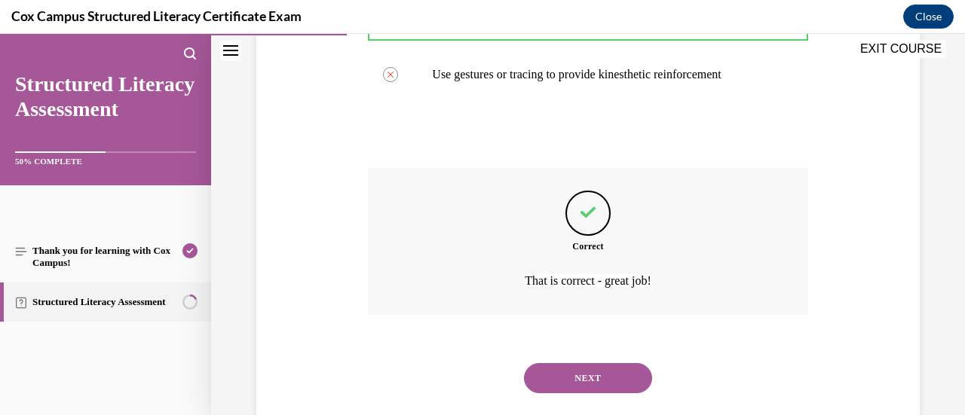
scroll to position [509, 0]
click at [587, 392] on button "NEXT" at bounding box center [588, 377] width 128 height 30
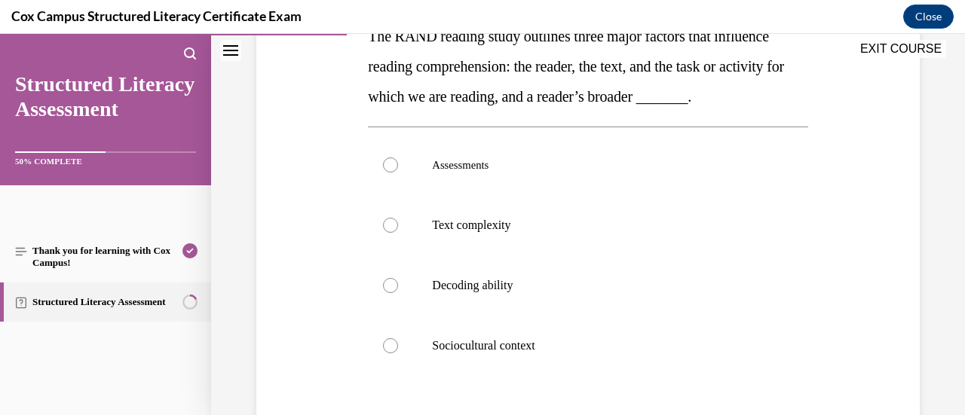
scroll to position [277, 0]
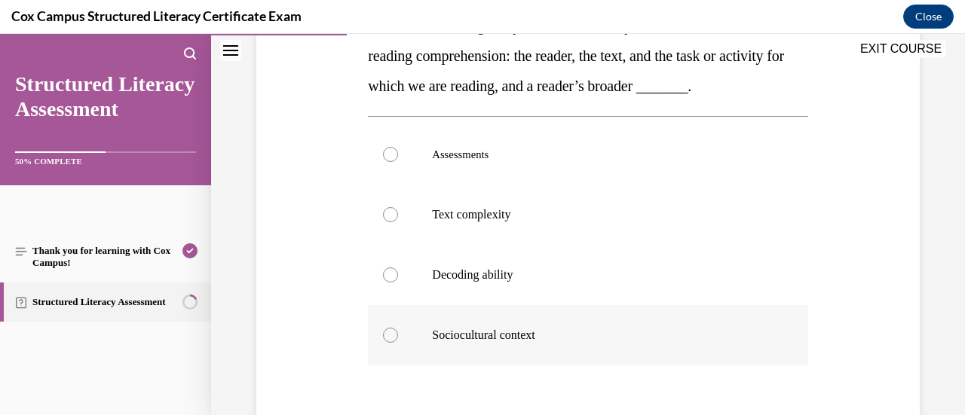
click at [390, 357] on label "Sociocultural context" at bounding box center [588, 335] width 440 height 60
click at [390, 343] on input "Sociocultural context" at bounding box center [390, 335] width 15 height 15
radio input "true"
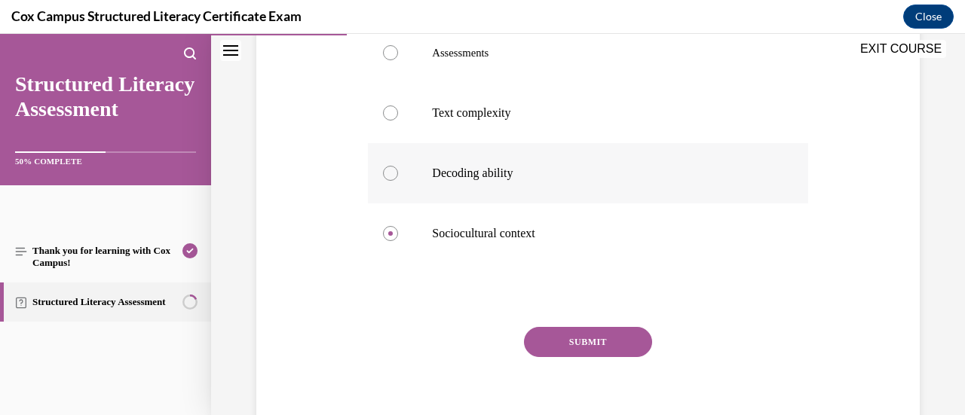
scroll to position [379, 0]
click at [549, 357] on button "SUBMIT" at bounding box center [588, 342] width 128 height 30
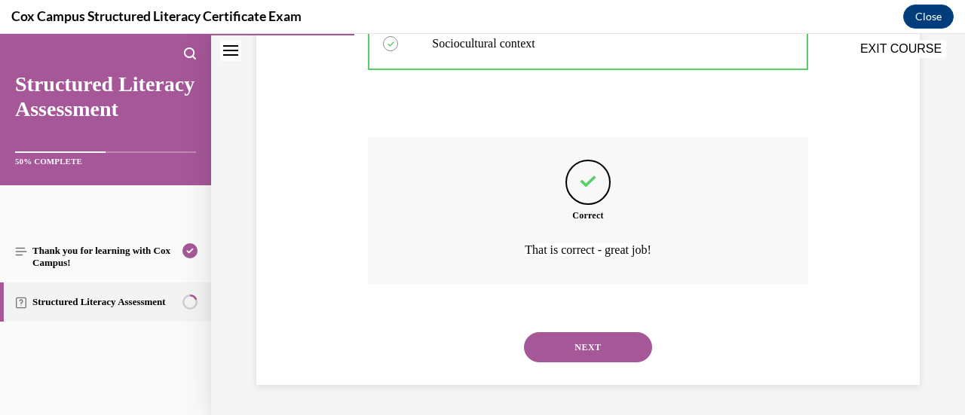
scroll to position [596, 0]
click at [550, 335] on button "NEXT" at bounding box center [588, 348] width 128 height 30
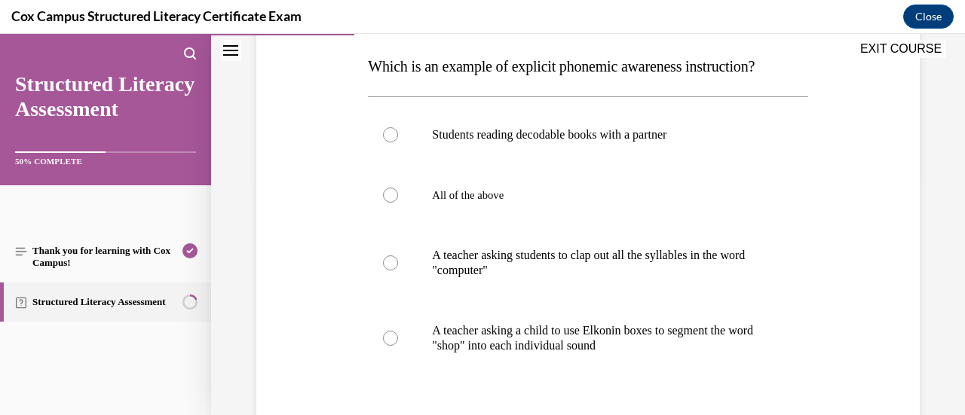
scroll to position [237, 0]
click at [391, 330] on div at bounding box center [390, 337] width 15 height 15
click at [391, 330] on input "A teacher asking a child to use Elkonin boxes to segment the word "shop" into e…" at bounding box center [390, 337] width 15 height 15
radio input "true"
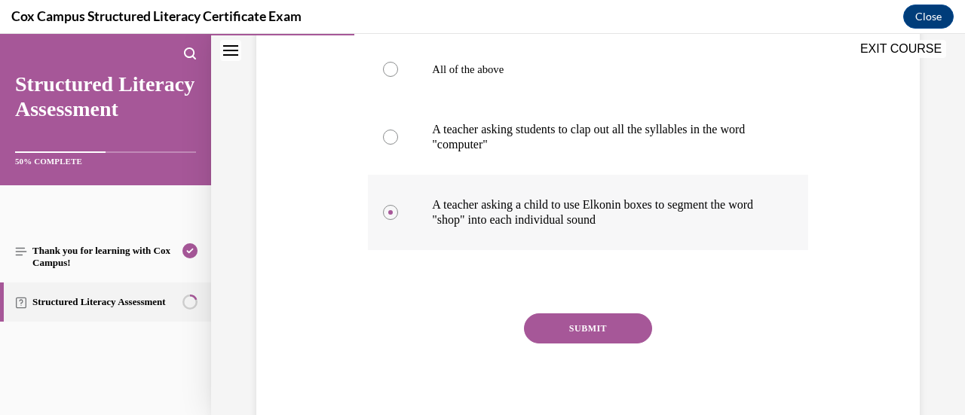
scroll to position [368, 0]
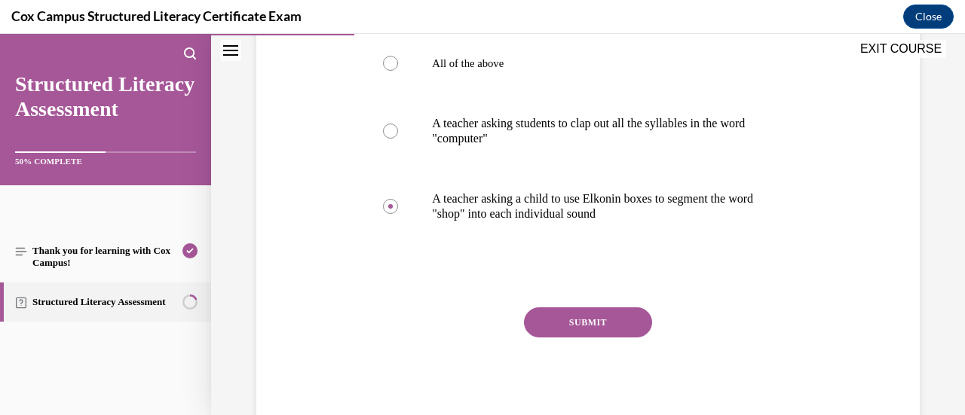
click at [573, 314] on button "SUBMIT" at bounding box center [588, 323] width 128 height 30
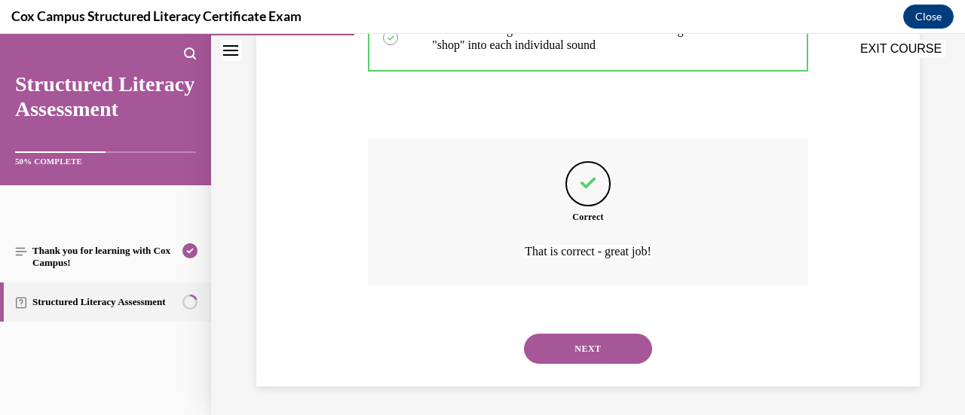
scroll to position [538, 0]
click at [570, 345] on button "NEXT" at bounding box center [588, 348] width 128 height 30
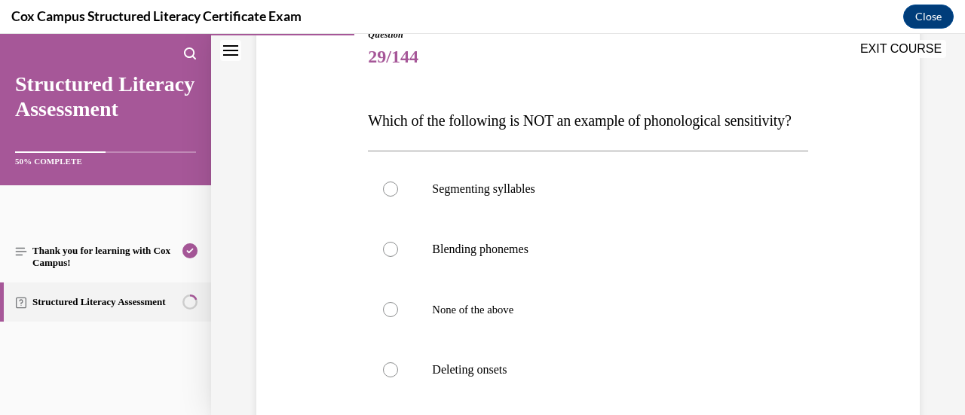
scroll to position [210, 0]
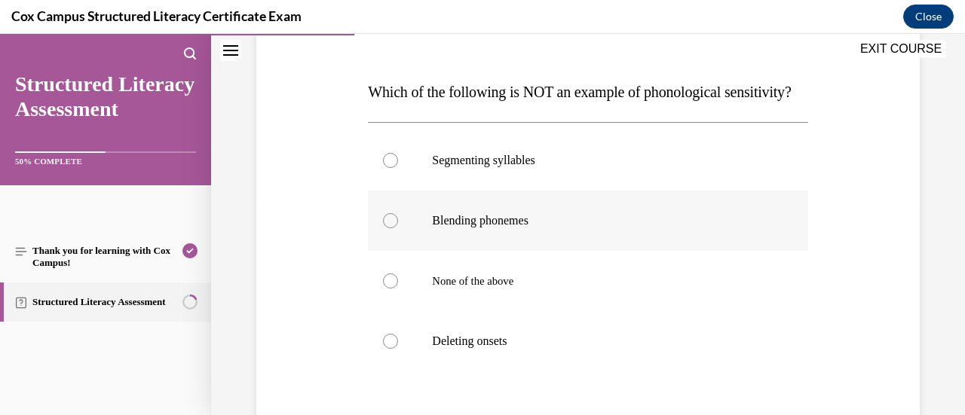
click at [389, 228] on div at bounding box center [390, 220] width 15 height 15
click at [389, 228] on input "Blending phonemes" at bounding box center [390, 220] width 15 height 15
radio input "true"
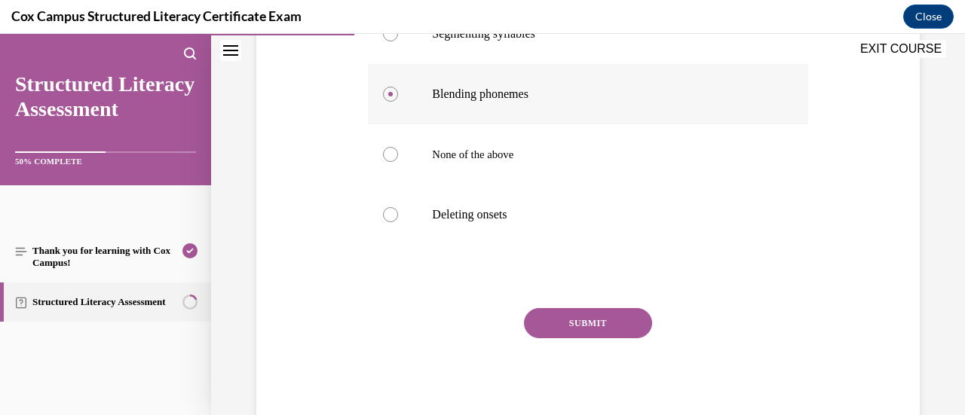
scroll to position [355, 0]
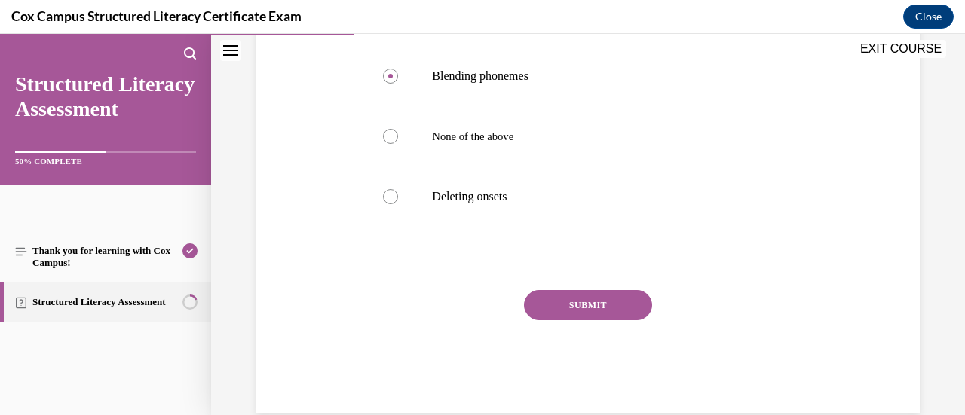
click at [558, 320] on button "SUBMIT" at bounding box center [588, 305] width 128 height 30
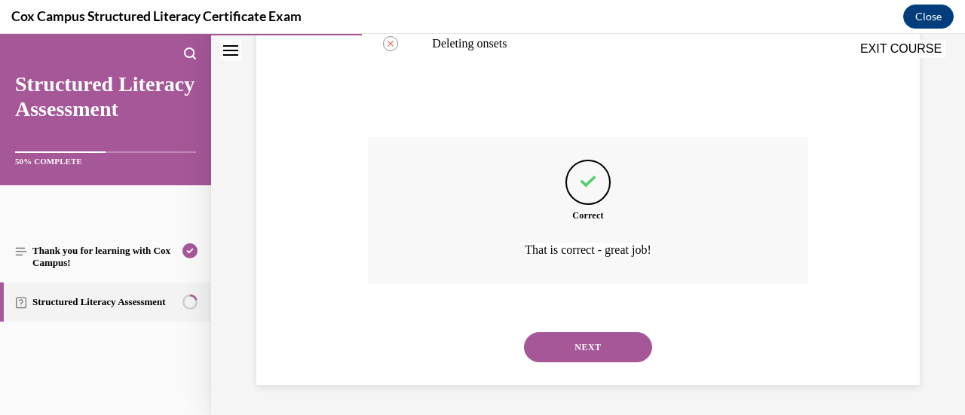
click at [550, 363] on button "NEXT" at bounding box center [588, 348] width 128 height 30
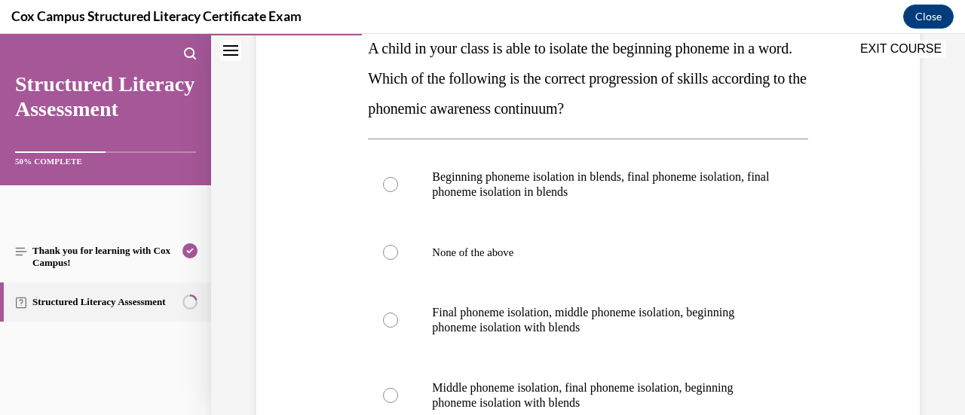
scroll to position [283, 0]
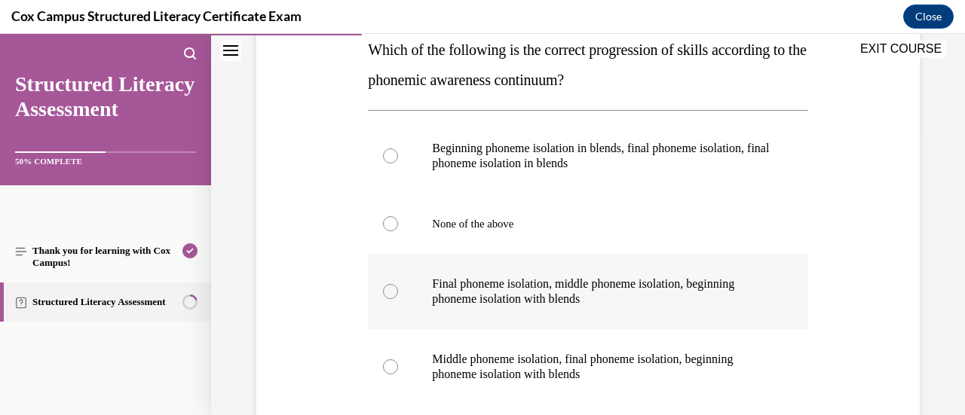
click at [394, 290] on div at bounding box center [390, 291] width 15 height 15
click at [394, 290] on input "Final phoneme isolation, middle phoneme isolation, beginning phoneme isolation …" at bounding box center [390, 291] width 15 height 15
radio input "true"
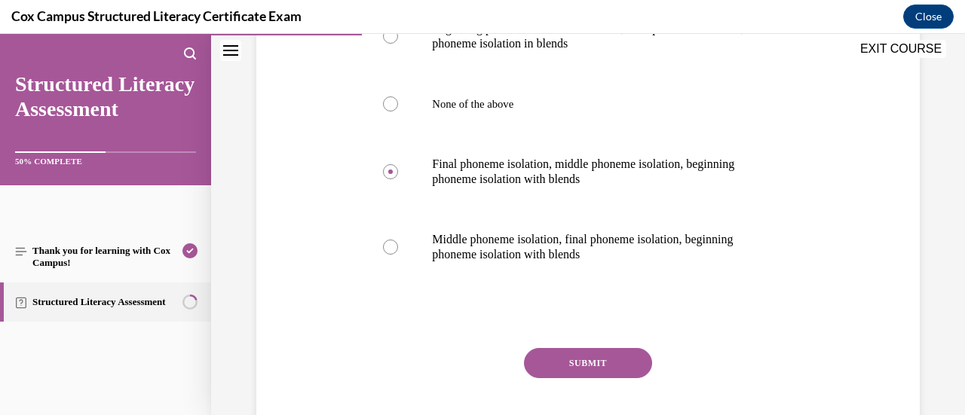
click at [541, 366] on button "SUBMIT" at bounding box center [588, 363] width 128 height 30
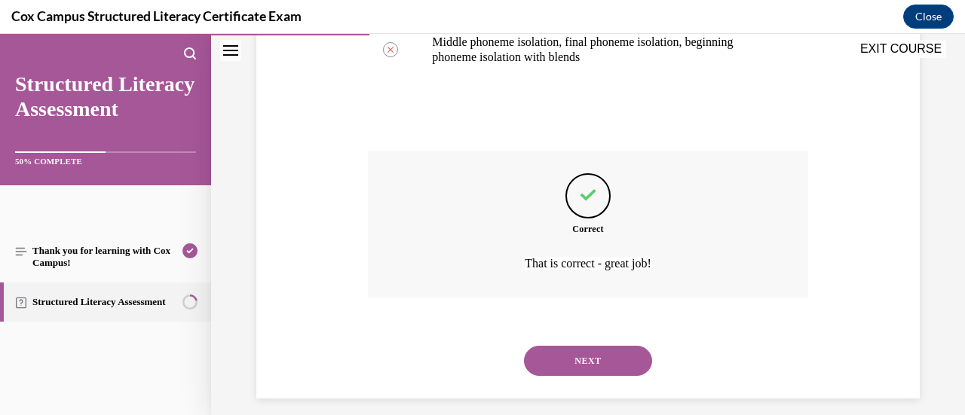
click at [541, 366] on button "NEXT" at bounding box center [588, 361] width 128 height 30
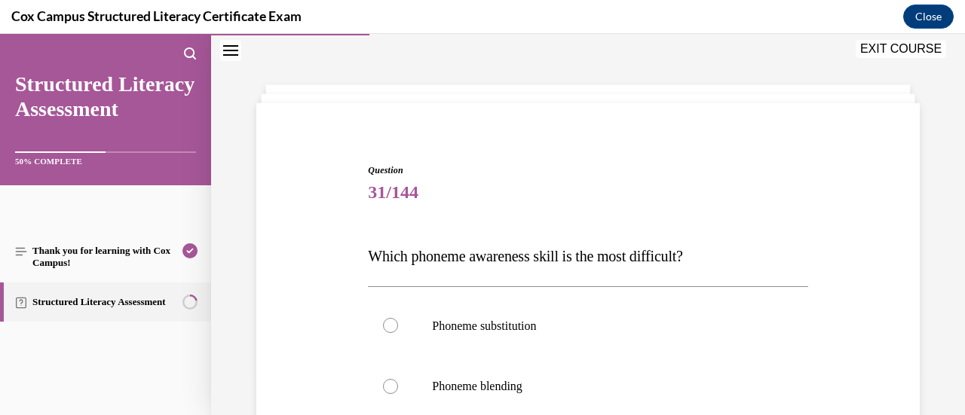
scroll to position [192, 0]
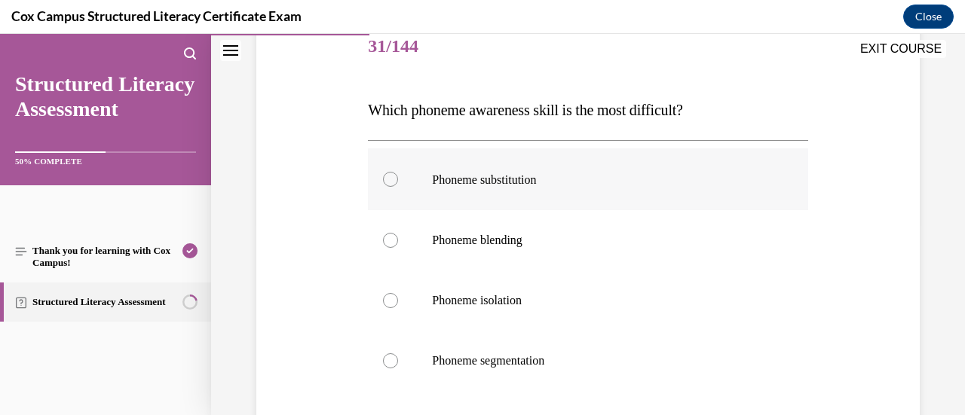
click at [387, 177] on div at bounding box center [390, 179] width 15 height 15
click at [387, 177] on input "Phoneme substitution" at bounding box center [390, 179] width 15 height 15
radio input "true"
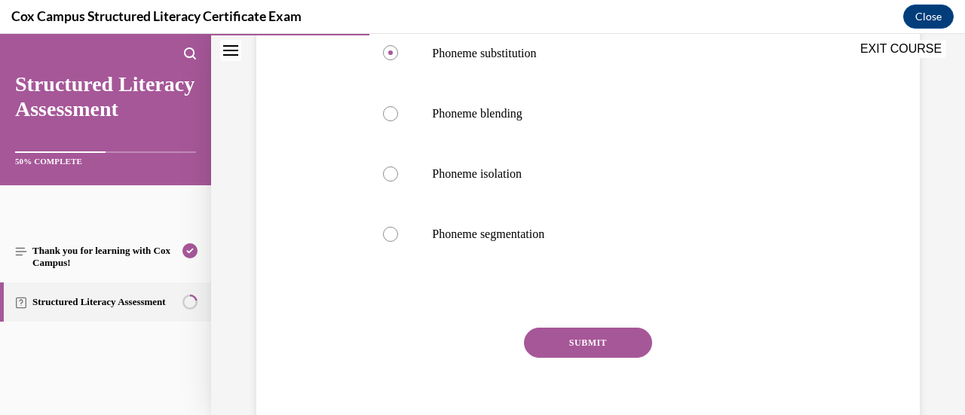
click at [597, 341] on button "SUBMIT" at bounding box center [588, 343] width 128 height 30
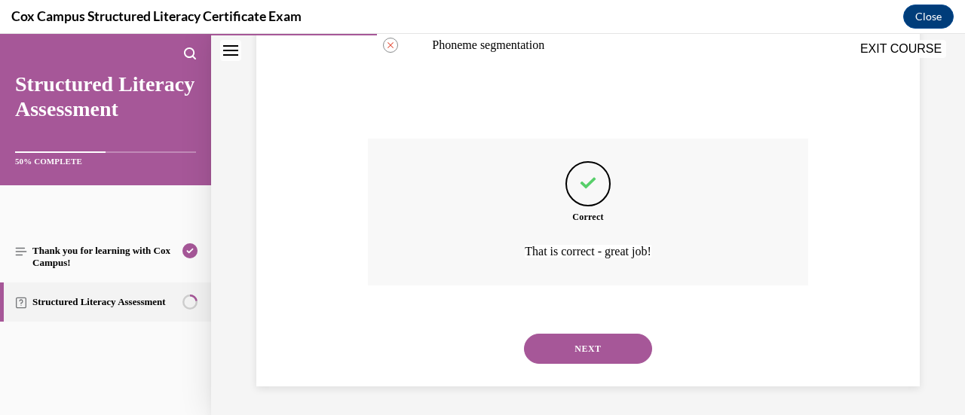
click at [597, 341] on button "NEXT" at bounding box center [588, 349] width 128 height 30
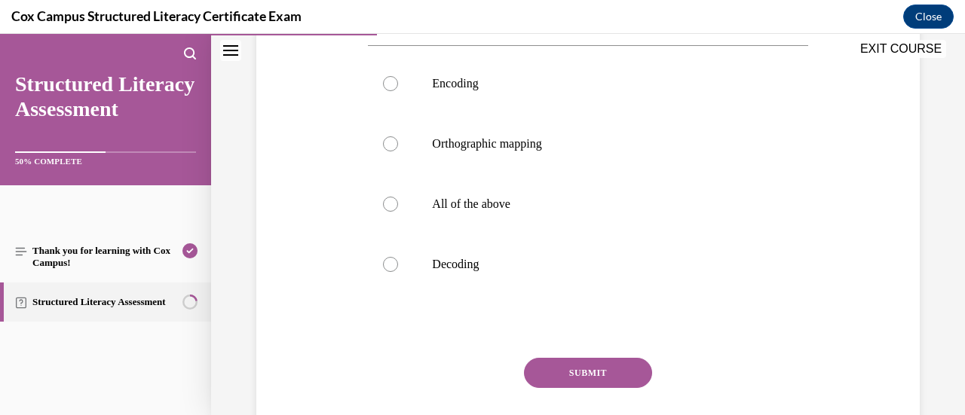
scroll to position [278, 0]
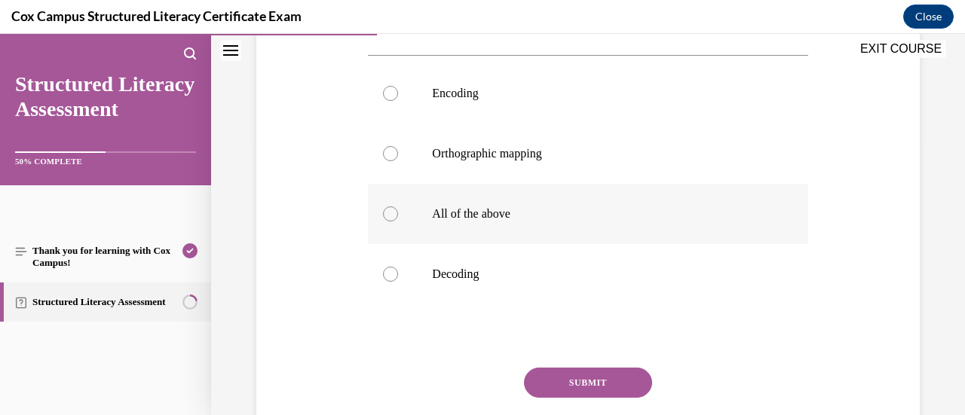
click at [382, 219] on label "All of the above" at bounding box center [588, 214] width 440 height 60
click at [383, 219] on input "All of the above" at bounding box center [390, 214] width 15 height 15
radio input "true"
click at [560, 388] on button "SUBMIT" at bounding box center [588, 383] width 128 height 30
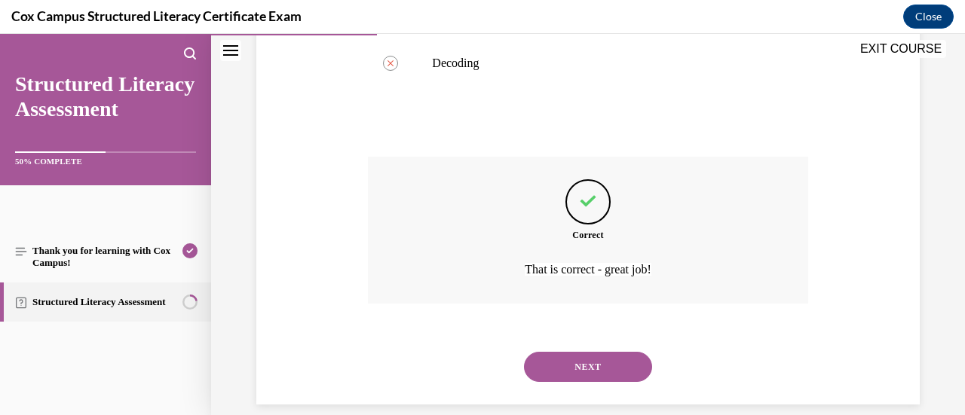
scroll to position [507, 0]
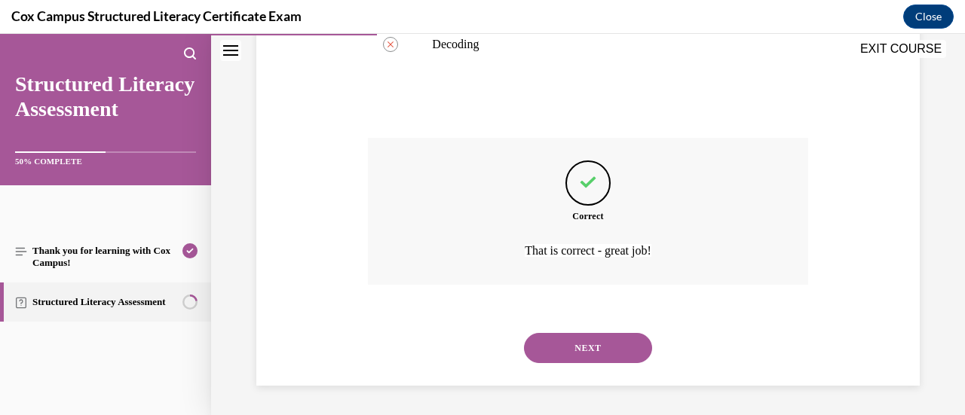
click at [566, 357] on button "NEXT" at bounding box center [588, 348] width 128 height 30
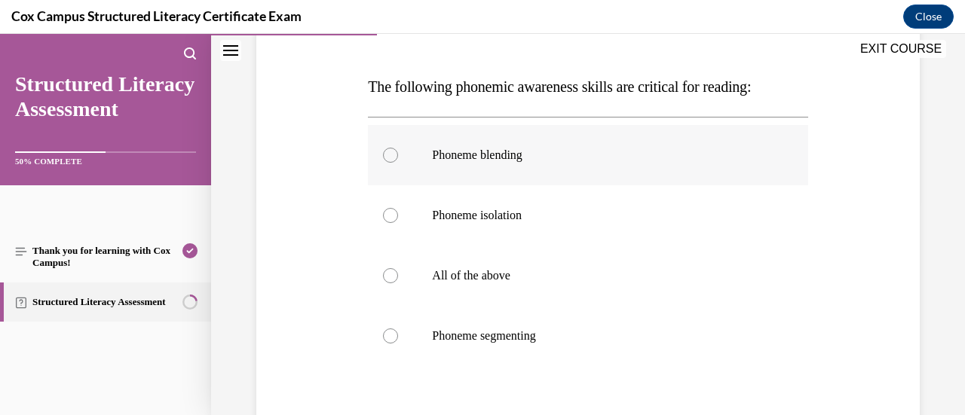
scroll to position [216, 0]
click at [389, 275] on div at bounding box center [390, 275] width 15 height 15
click at [389, 275] on input "All of the above" at bounding box center [390, 275] width 15 height 15
radio input "true"
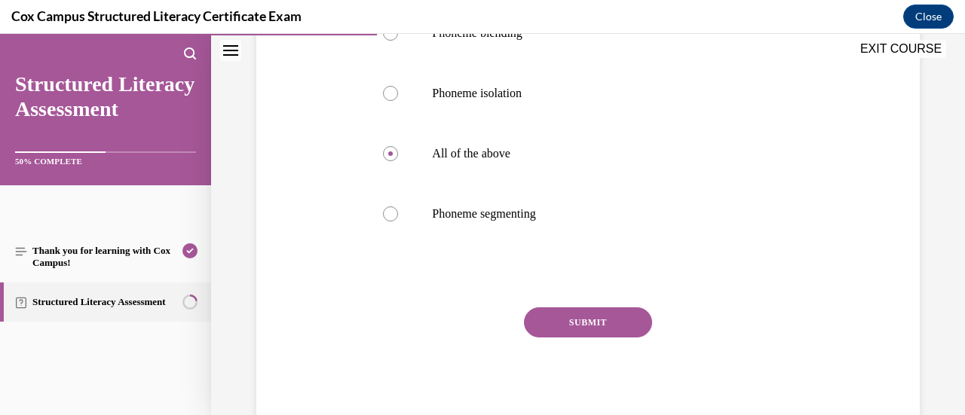
click at [571, 330] on button "SUBMIT" at bounding box center [588, 323] width 128 height 30
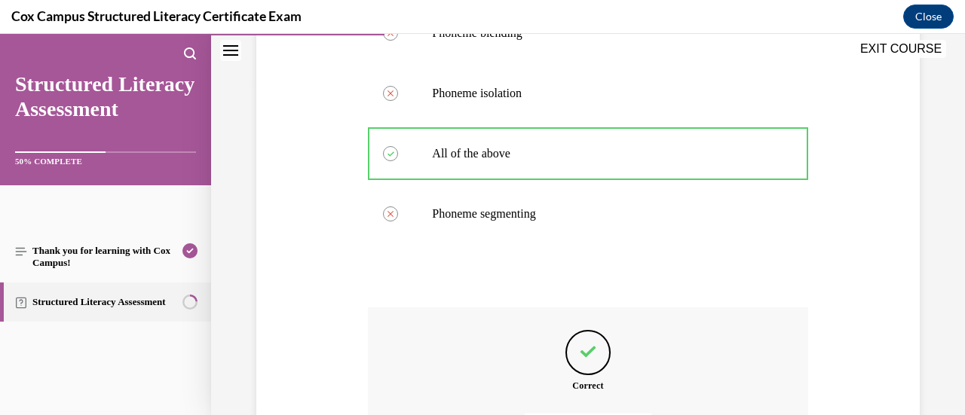
scroll to position [507, 0]
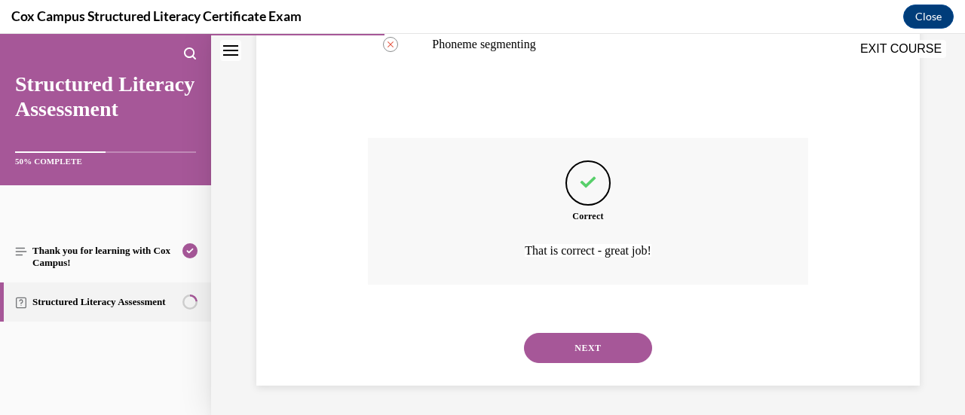
click at [565, 346] on button "NEXT" at bounding box center [588, 348] width 128 height 30
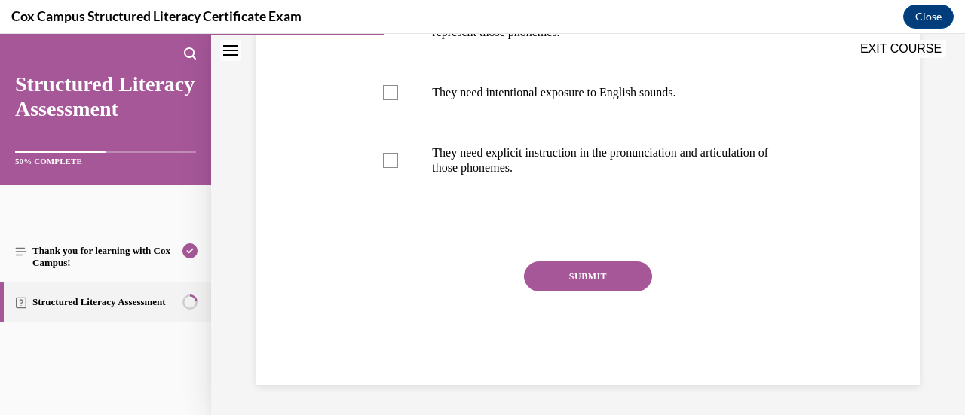
scroll to position [46, 0]
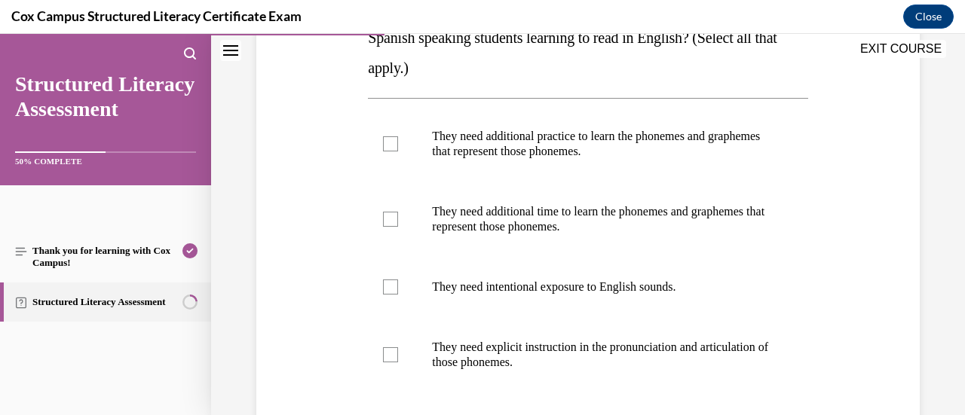
scroll to position [296, 0]
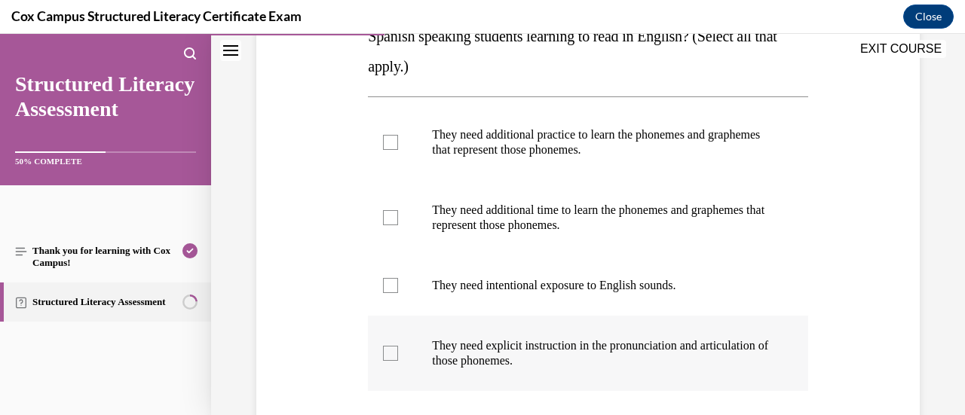
click at [389, 353] on div at bounding box center [390, 353] width 15 height 15
click at [389, 353] on input "They need explicit instruction in the pronunciation and articulation of those p…" at bounding box center [390, 353] width 15 height 15
checkbox input "true"
click at [389, 287] on div at bounding box center [390, 285] width 15 height 15
click at [389, 287] on input "They need intentional exposure to English sounds." at bounding box center [390, 285] width 15 height 15
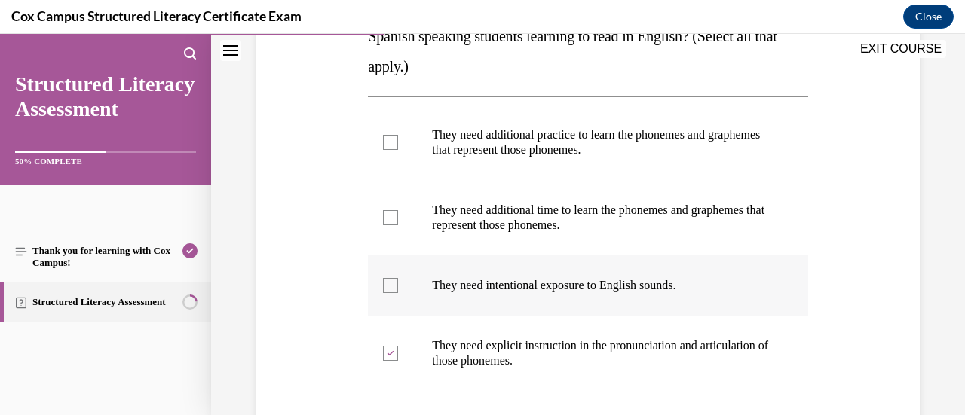
checkbox input "true"
click at [397, 207] on label "They need additional time to learn the phonemes and graphemes that represent th…" at bounding box center [588, 217] width 440 height 75
click at [397, 210] on input "They need additional time to learn the phonemes and graphemes that represent th…" at bounding box center [390, 217] width 15 height 15
checkbox input "true"
click at [388, 146] on div at bounding box center [390, 142] width 15 height 15
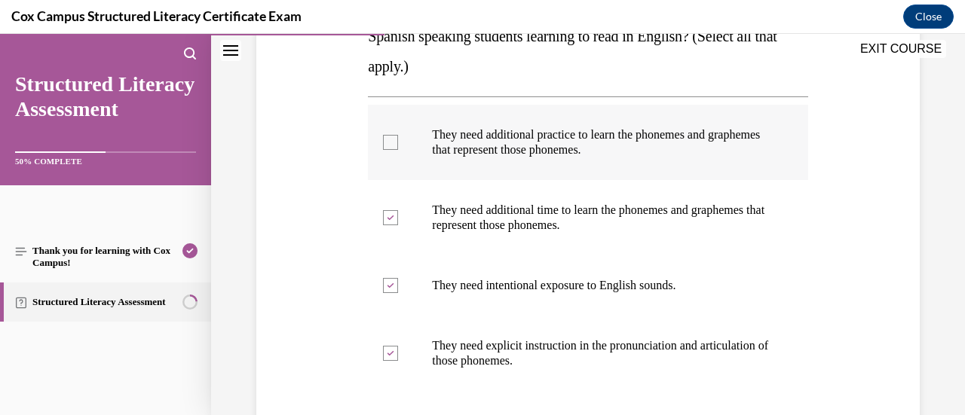
click at [388, 146] on input "They need additional practice to learn the phonemes and graphemes that represen…" at bounding box center [390, 142] width 15 height 15
checkbox input "true"
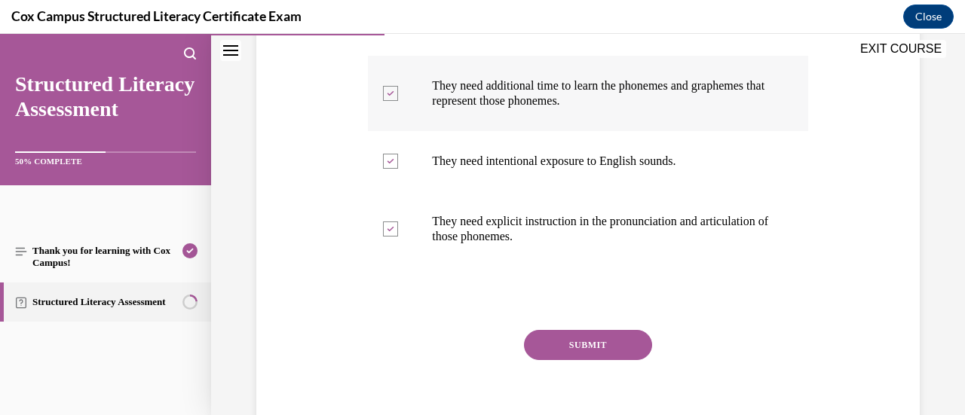
scroll to position [443, 0]
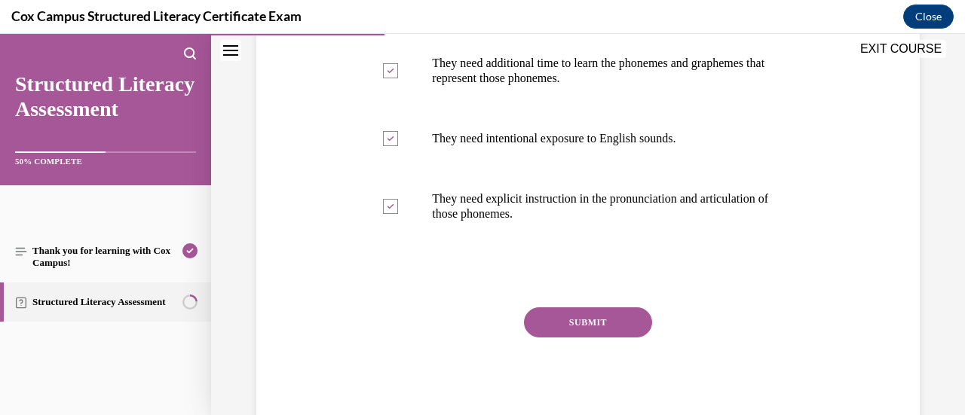
click at [575, 324] on button "SUBMIT" at bounding box center [588, 323] width 128 height 30
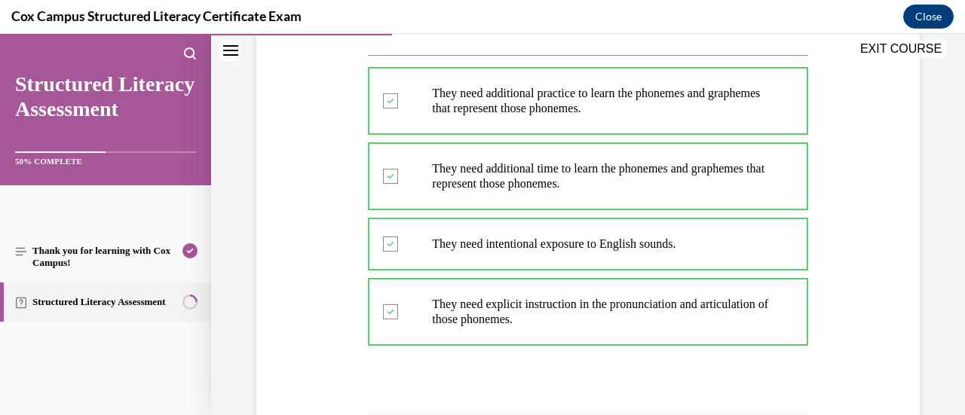
scroll to position [541, 0]
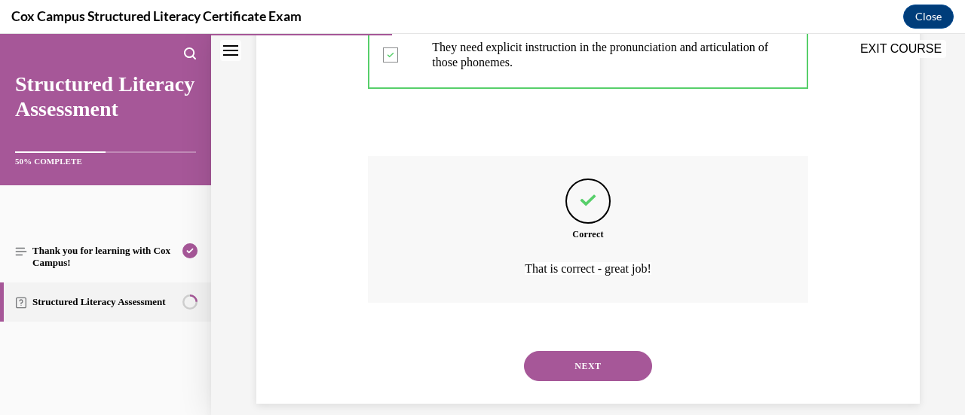
click at [579, 364] on button "NEXT" at bounding box center [588, 366] width 128 height 30
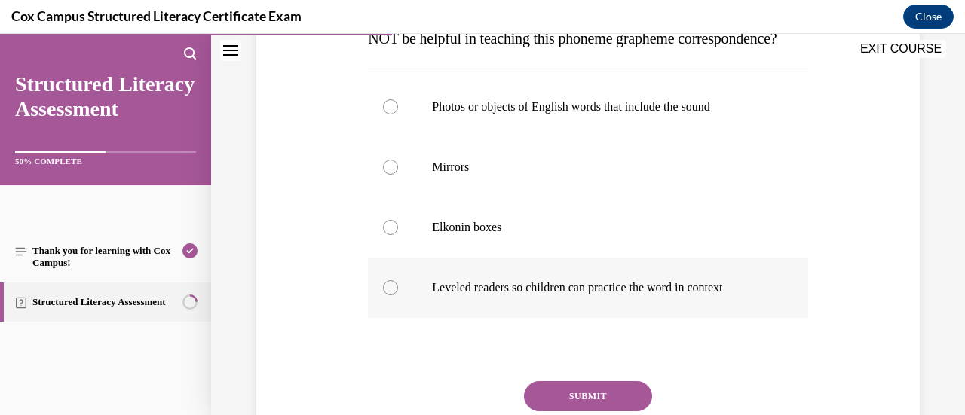
scroll to position [325, 0]
click at [388, 295] on div at bounding box center [390, 287] width 15 height 15
click at [388, 295] on input "Leveled readers so children can practice the word in context" at bounding box center [390, 287] width 15 height 15
radio input "true"
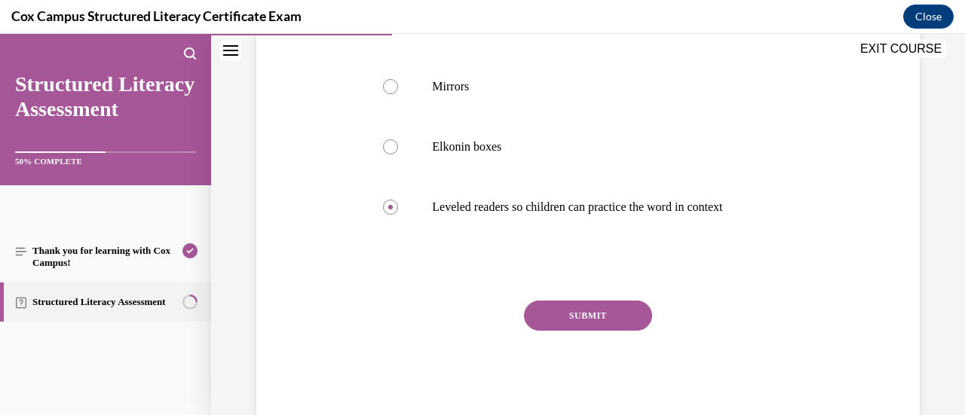
click at [553, 331] on button "SUBMIT" at bounding box center [588, 316] width 128 height 30
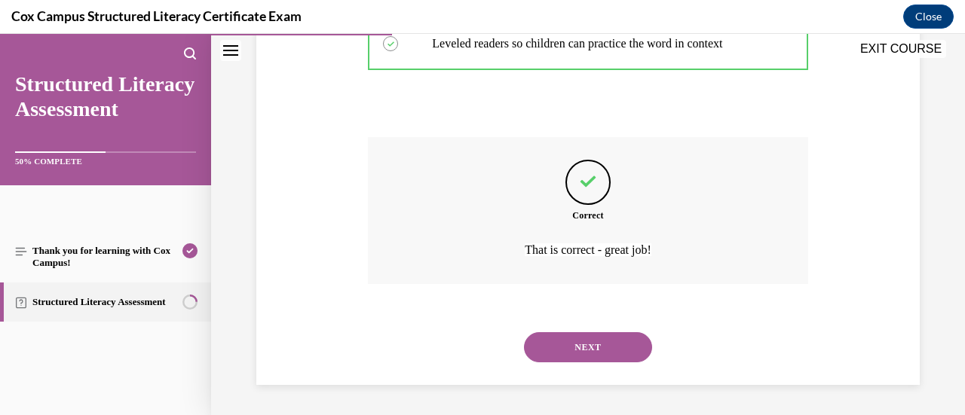
click at [553, 343] on button "NEXT" at bounding box center [588, 348] width 128 height 30
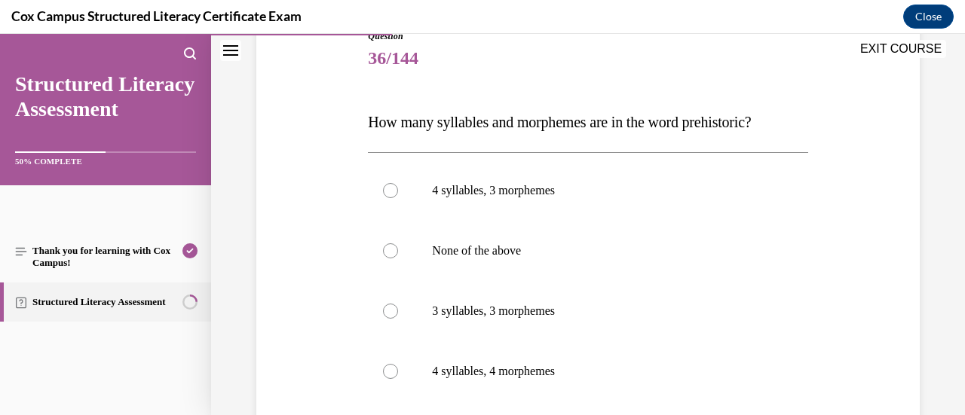
scroll to position [189, 0]
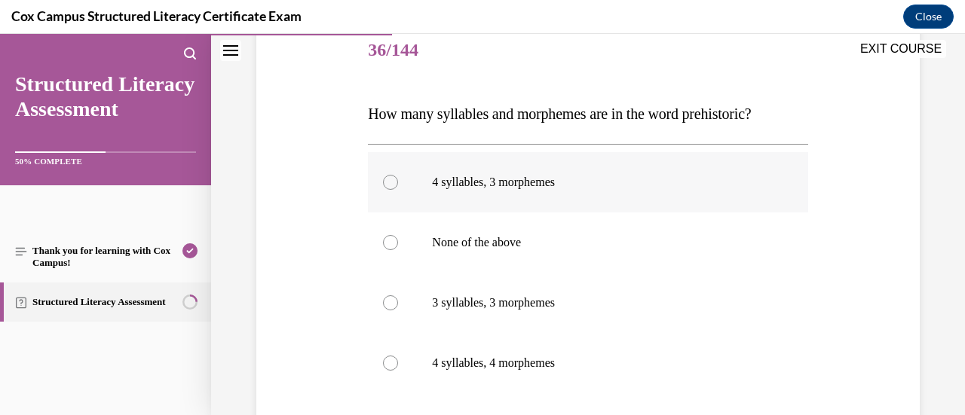
click at [394, 181] on div at bounding box center [390, 182] width 15 height 15
click at [394, 181] on input "4 syllables, 3 morphemes" at bounding box center [390, 182] width 15 height 15
radio input "true"
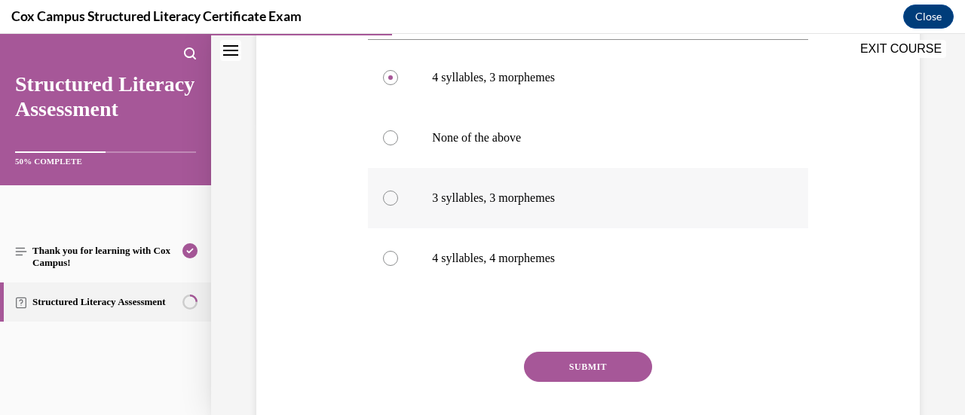
scroll to position [297, 0]
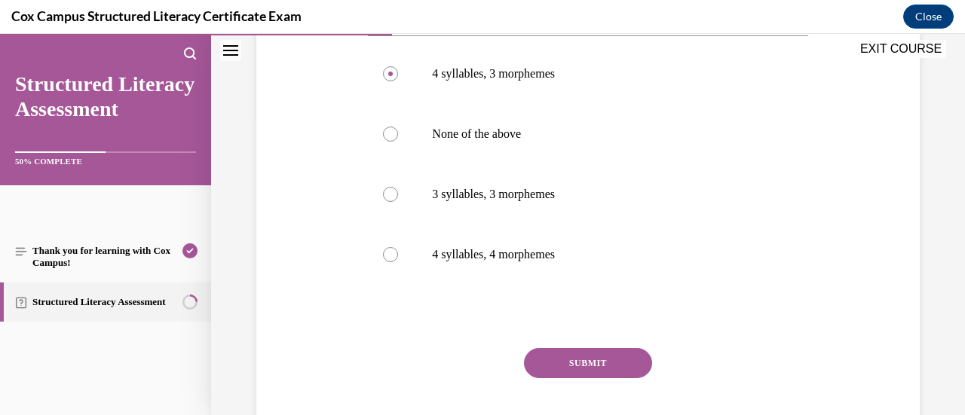
click at [564, 360] on button "SUBMIT" at bounding box center [588, 363] width 128 height 30
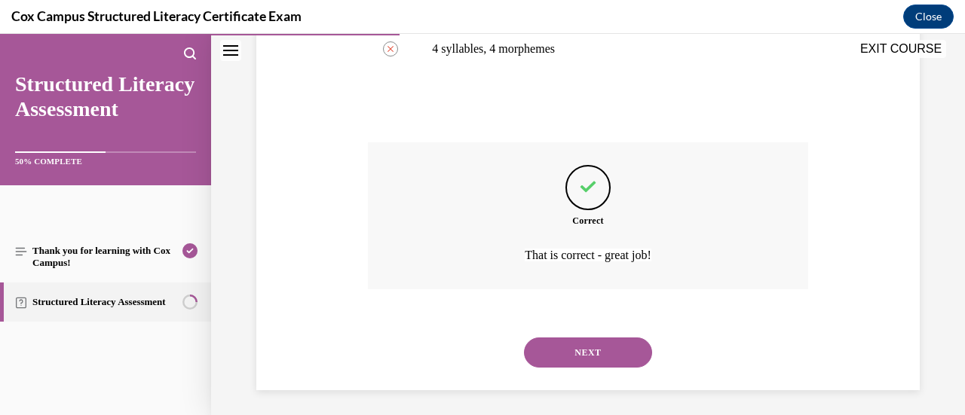
click at [564, 357] on button "NEXT" at bounding box center [588, 353] width 128 height 30
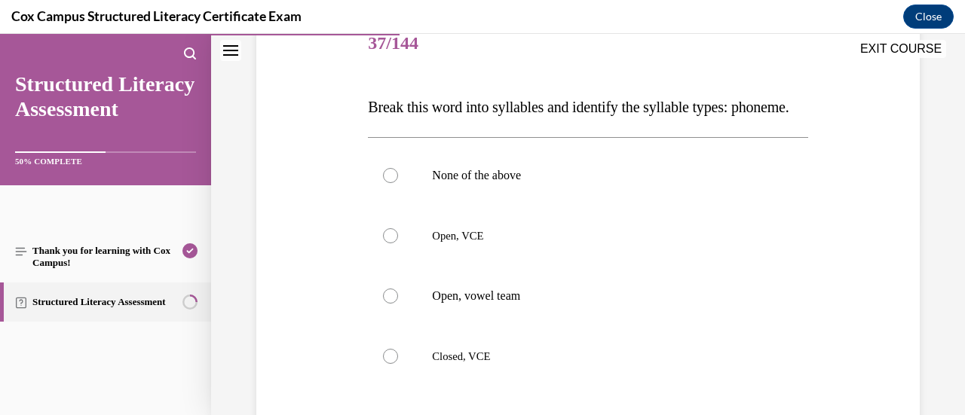
scroll to position [196, 0]
click at [397, 265] on label "Open, VCE" at bounding box center [588, 235] width 440 height 60
click at [397, 243] on input "Open, VCE" at bounding box center [390, 235] width 15 height 15
radio input "true"
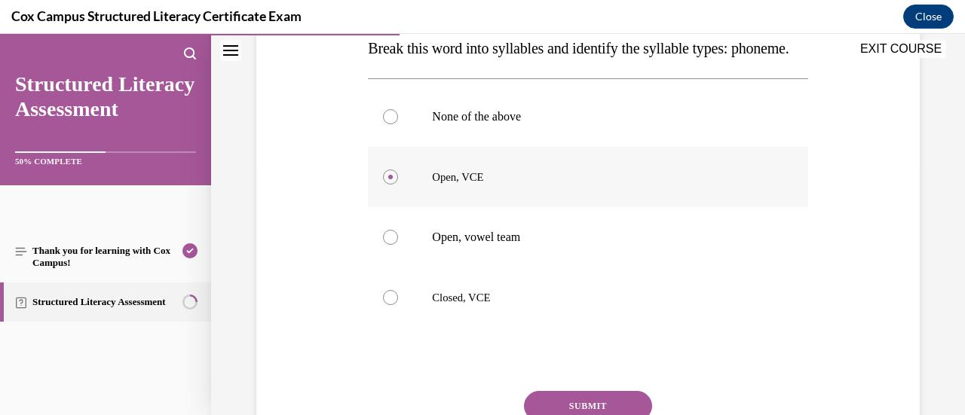
scroll to position [294, 0]
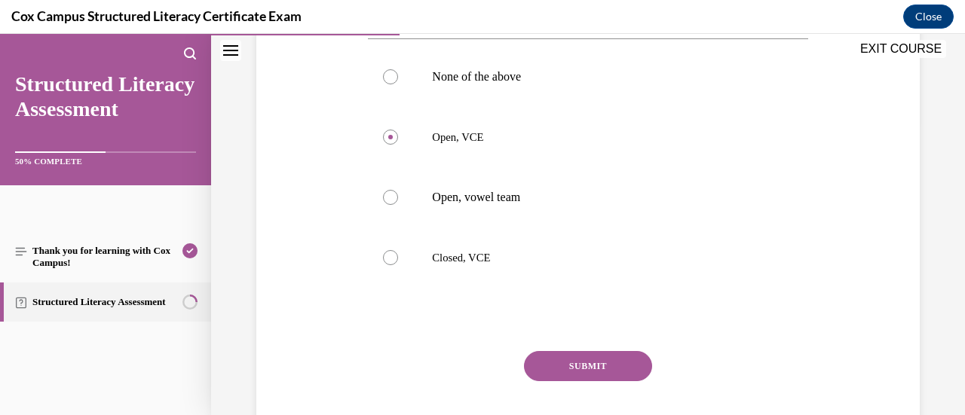
click at [540, 382] on button "SUBMIT" at bounding box center [588, 366] width 128 height 30
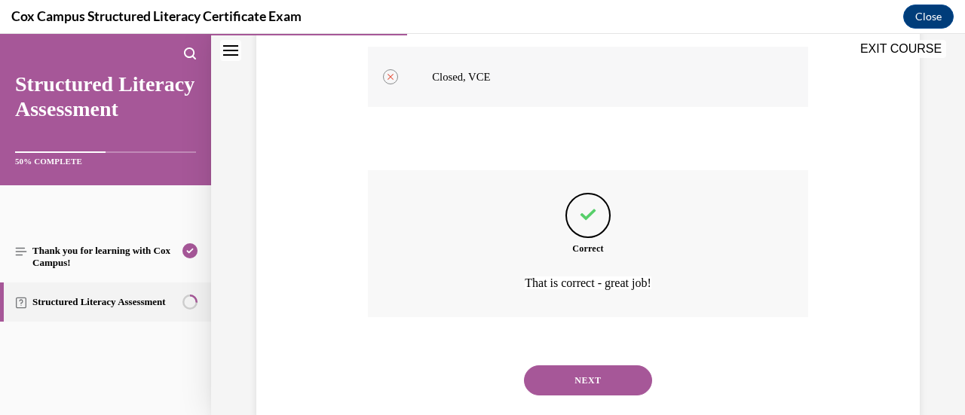
scroll to position [477, 0]
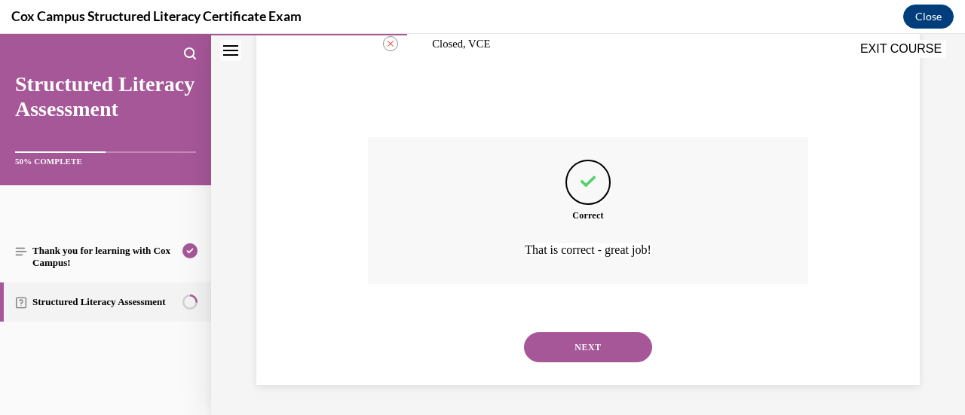
click at [566, 354] on button "NEXT" at bounding box center [588, 348] width 128 height 30
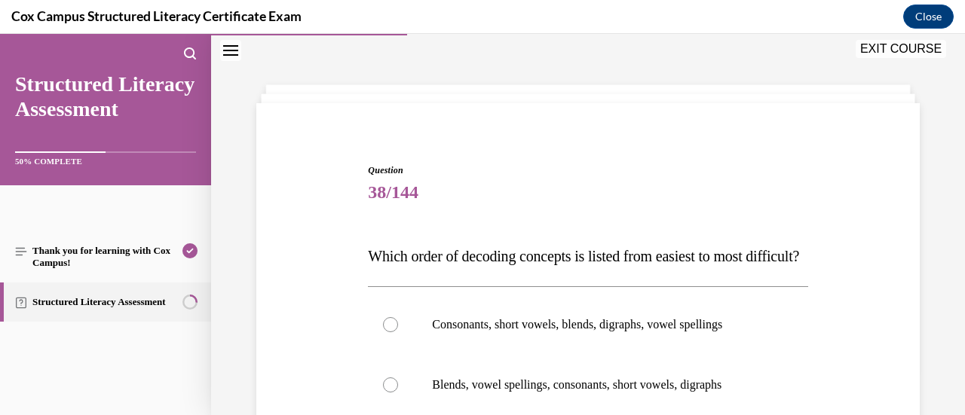
scroll to position [169, 0]
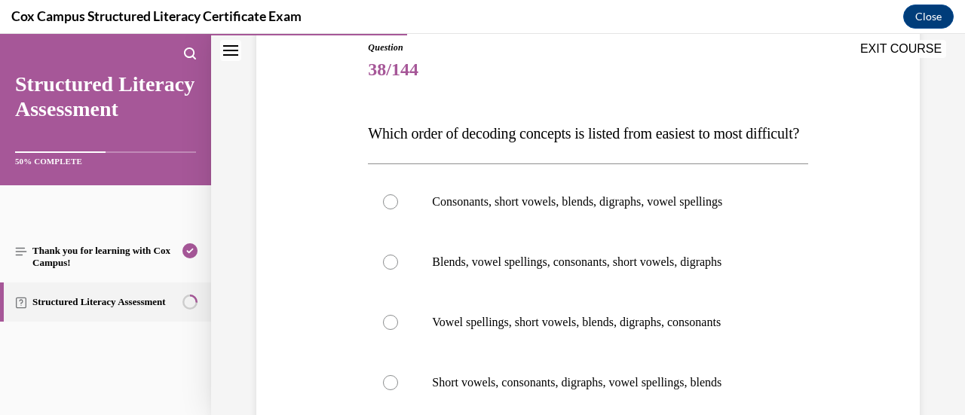
click at [566, 330] on p "Vowel spellings, short vowels, blends, digraphs, consonants" at bounding box center [601, 322] width 338 height 15
click at [398, 330] on input "Vowel spellings, short vowels, blends, digraphs, consonants" at bounding box center [390, 322] width 15 height 15
radio input "true"
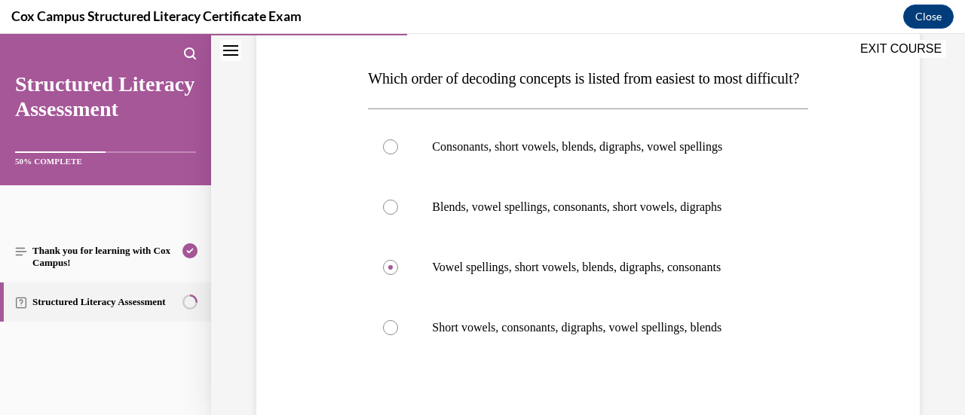
scroll to position [229, 0]
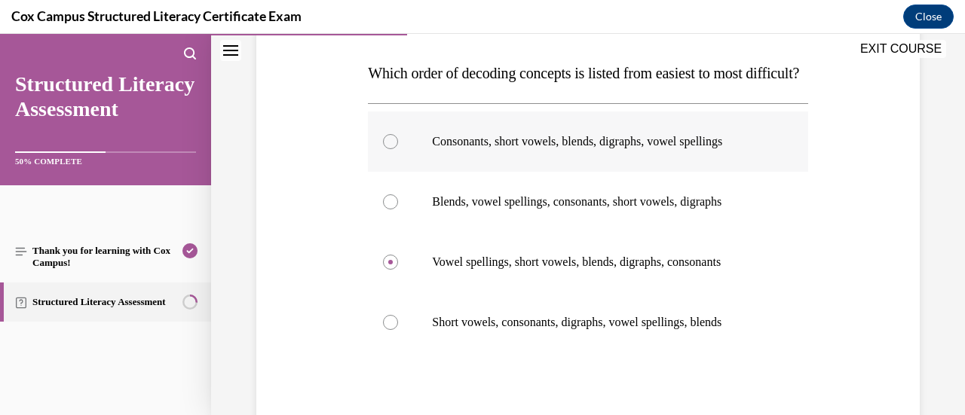
click at [391, 149] on div at bounding box center [390, 141] width 15 height 15
click at [391, 149] on input "Consonants, short vowels, blends, digraphs, vowel spellings" at bounding box center [390, 141] width 15 height 15
radio input "true"
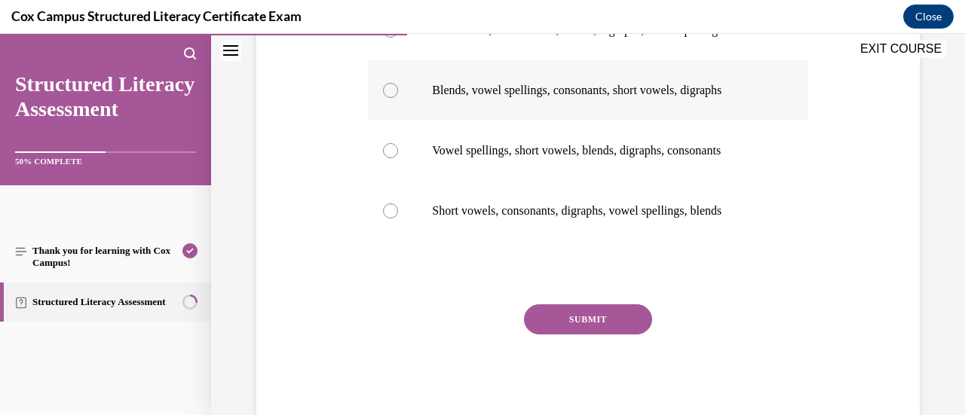
scroll to position [342, 0]
click at [548, 334] on button "SUBMIT" at bounding box center [588, 319] width 128 height 30
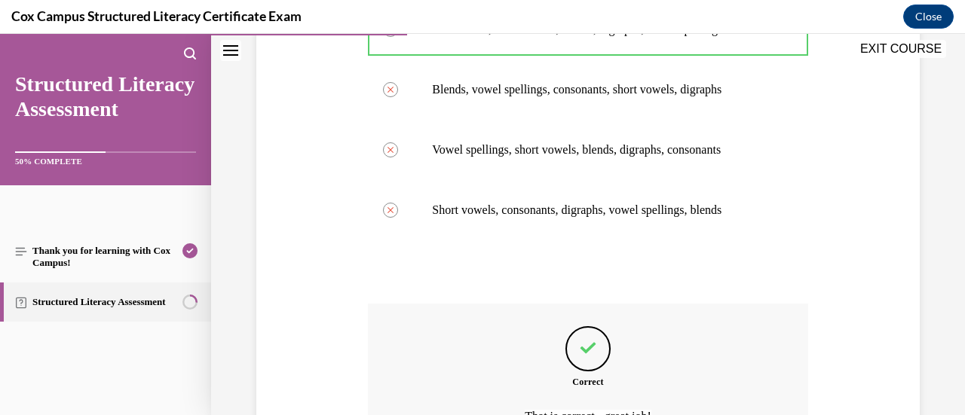
scroll to position [538, 0]
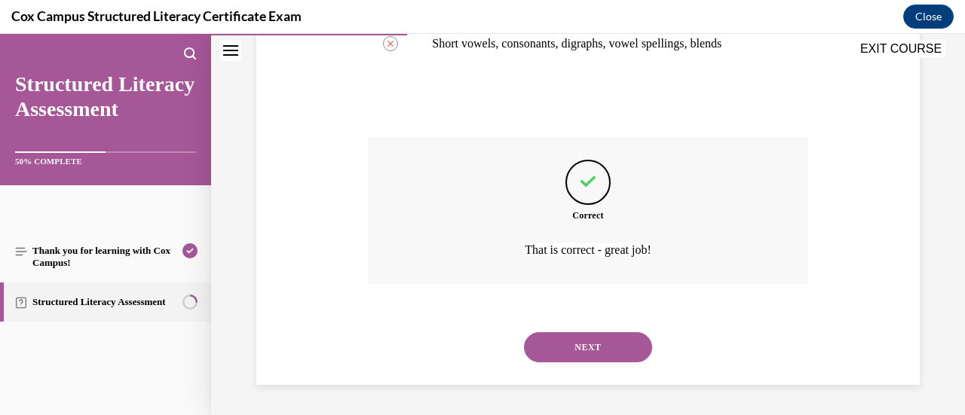
click at [547, 354] on button "NEXT" at bounding box center [588, 348] width 128 height 30
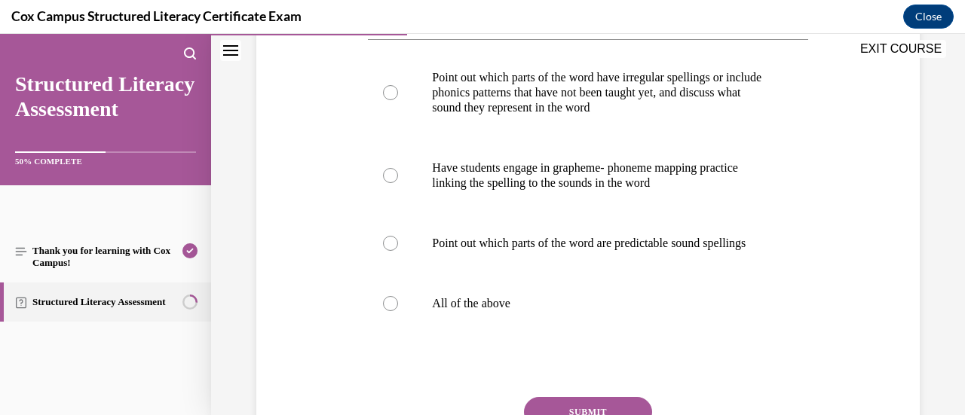
scroll to position [325, 0]
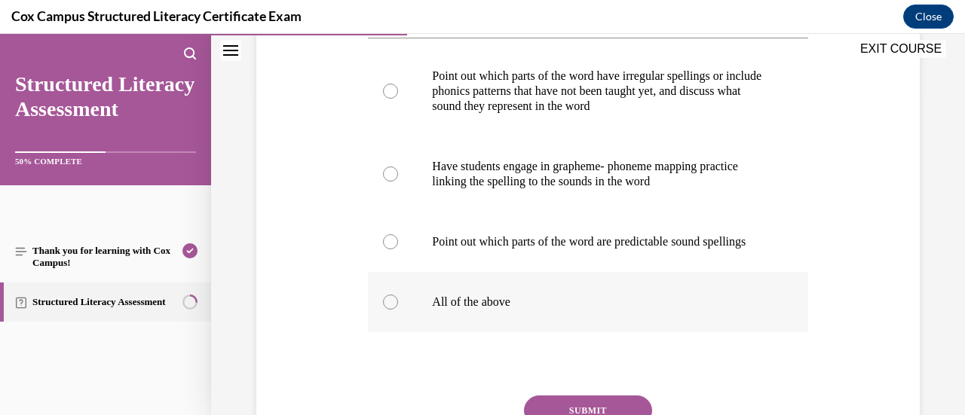
click at [391, 310] on div at bounding box center [390, 302] width 15 height 15
click at [391, 310] on input "All of the above" at bounding box center [390, 302] width 15 height 15
radio input "true"
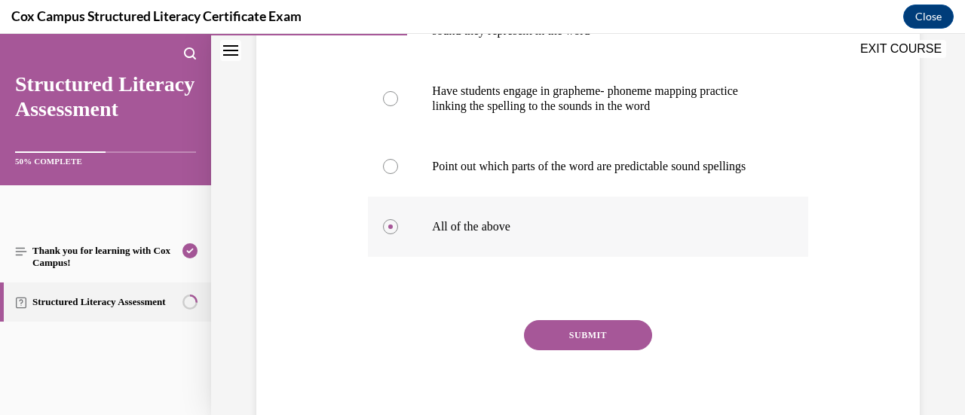
scroll to position [410, 0]
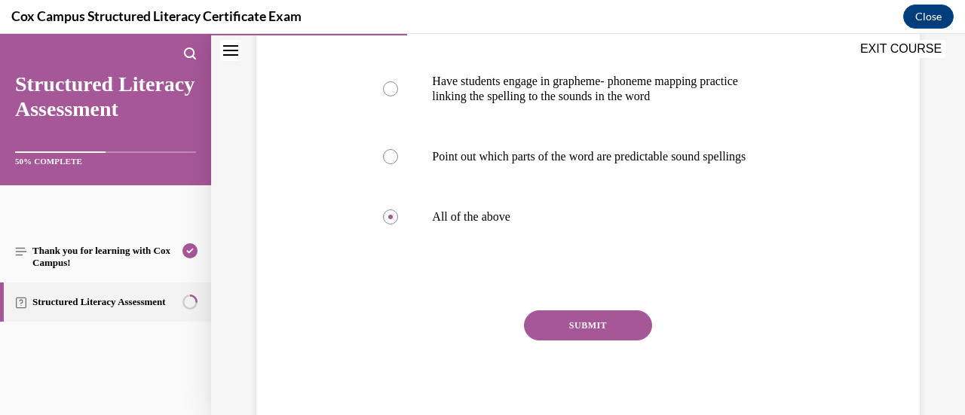
click at [588, 341] on button "SUBMIT" at bounding box center [588, 326] width 128 height 30
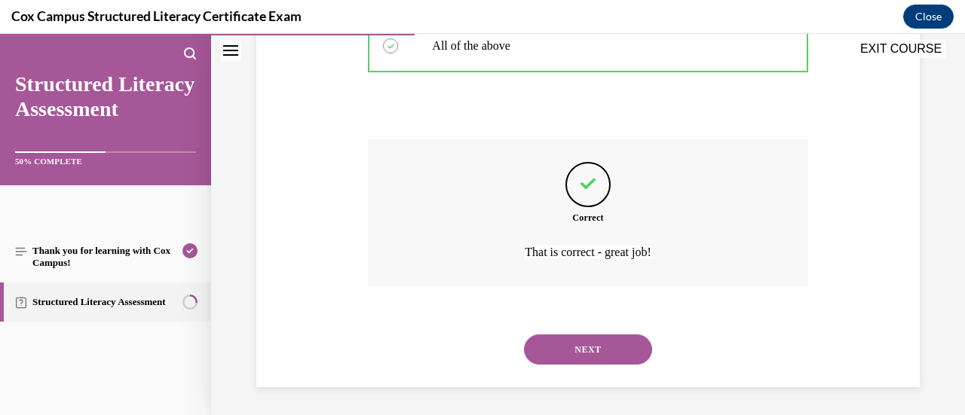
scroll to position [584, 0]
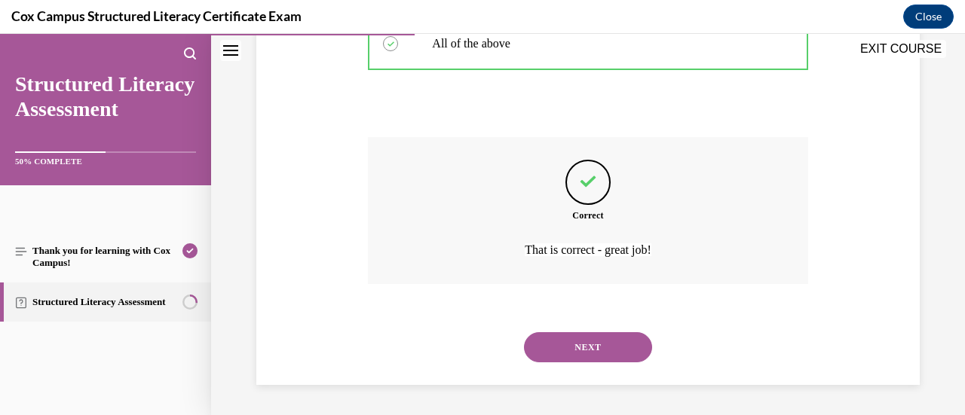
click at [578, 355] on button "NEXT" at bounding box center [588, 348] width 128 height 30
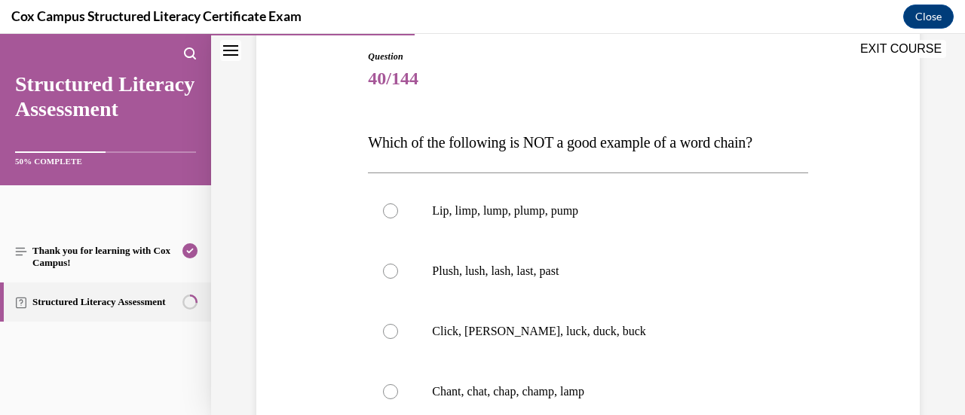
scroll to position [159, 0]
click at [389, 271] on div at bounding box center [390, 272] width 15 height 15
click at [389, 271] on input "Plush, lush, lash, last, past" at bounding box center [390, 272] width 15 height 15
radio input "true"
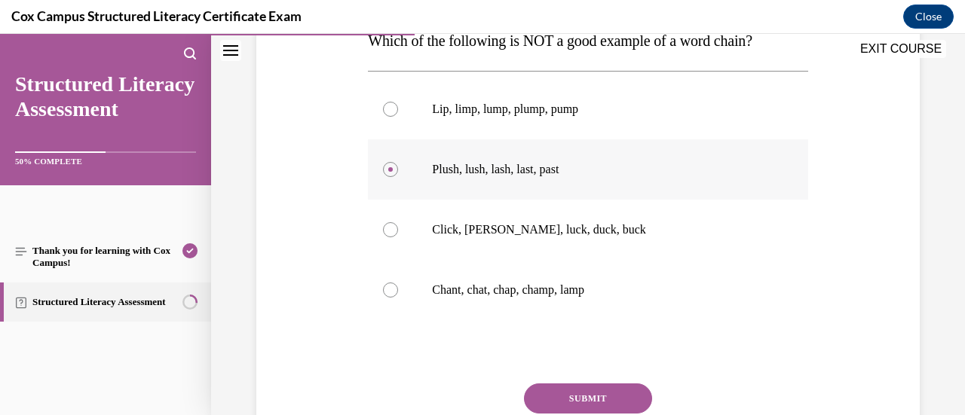
scroll to position [268, 0]
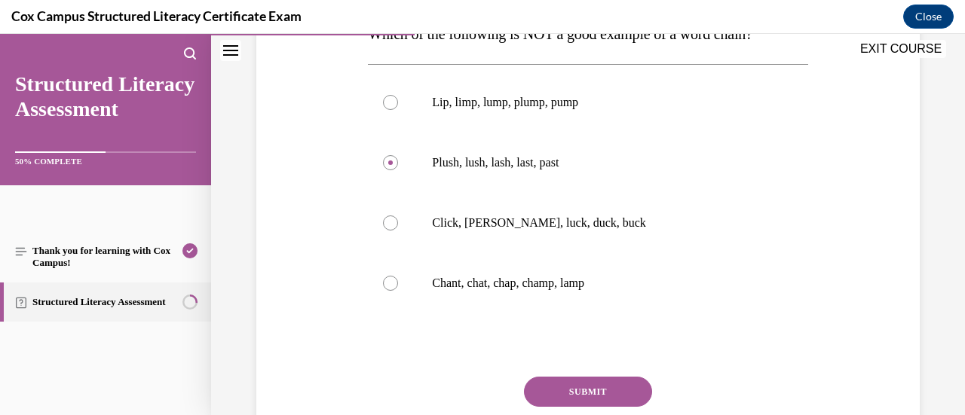
click at [593, 382] on button "SUBMIT" at bounding box center [588, 392] width 128 height 30
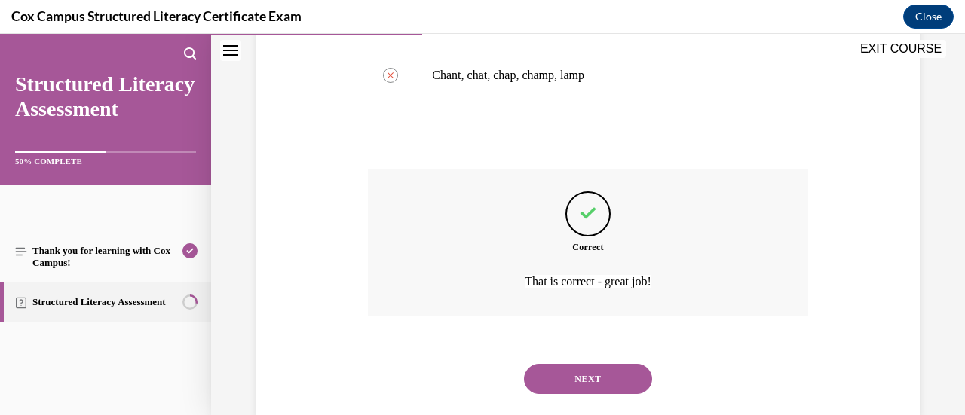
scroll to position [491, 0]
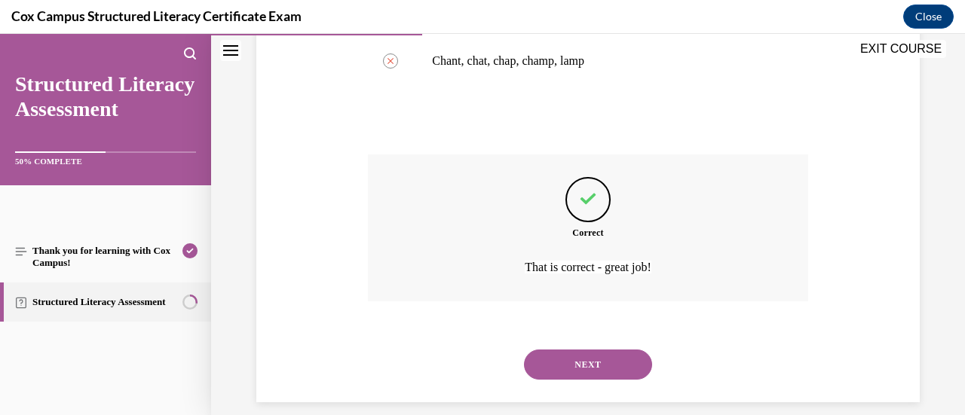
click at [594, 345] on div "NEXT" at bounding box center [588, 365] width 440 height 60
click at [587, 357] on button "NEXT" at bounding box center [588, 365] width 128 height 30
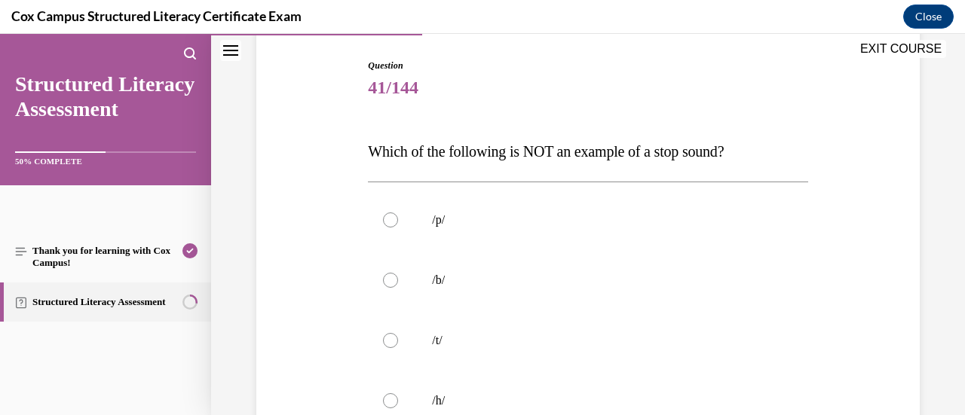
scroll to position [181, 0]
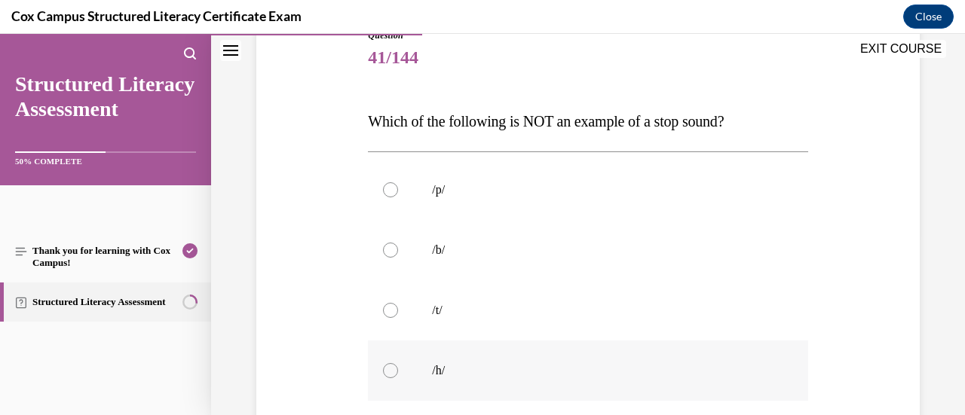
click at [387, 372] on div at bounding box center [390, 370] width 15 height 15
click at [387, 372] on input "/h/" at bounding box center [390, 370] width 15 height 15
radio input "true"
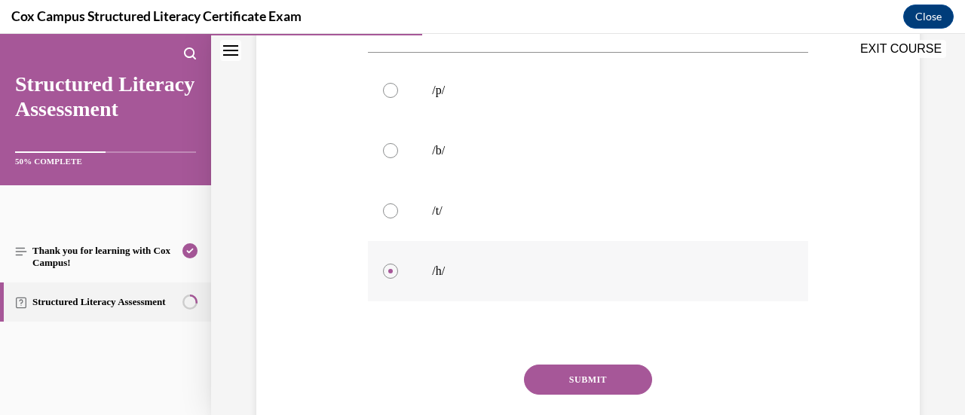
scroll to position [281, 0]
click at [573, 377] on button "SUBMIT" at bounding box center [588, 379] width 128 height 30
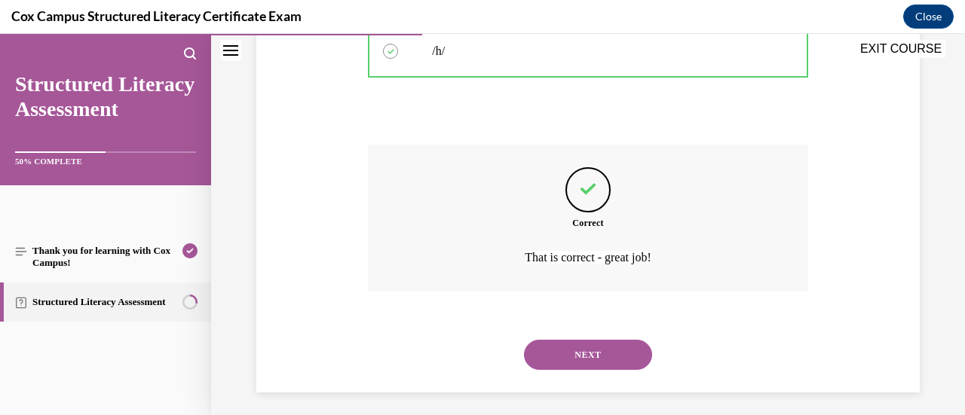
click at [573, 351] on button "NEXT" at bounding box center [588, 355] width 128 height 30
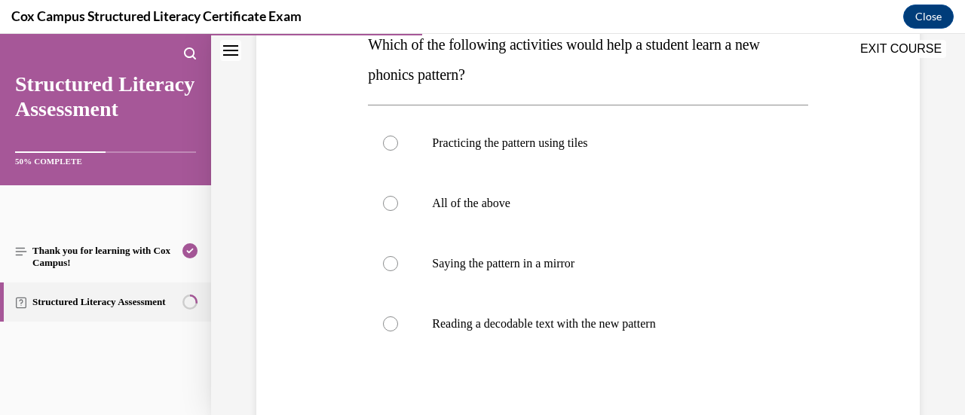
scroll to position [259, 0]
click at [394, 204] on div at bounding box center [390, 202] width 15 height 15
click at [394, 204] on input "All of the above" at bounding box center [390, 202] width 15 height 15
radio input "true"
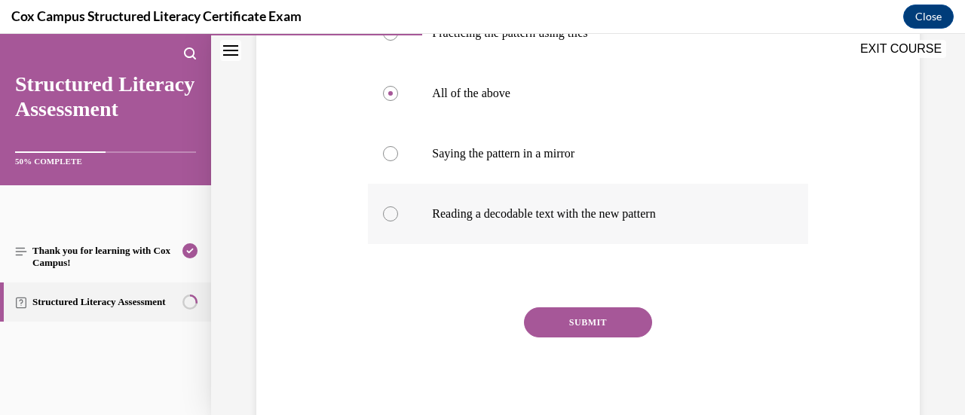
click at [588, 314] on button "SUBMIT" at bounding box center [588, 323] width 128 height 30
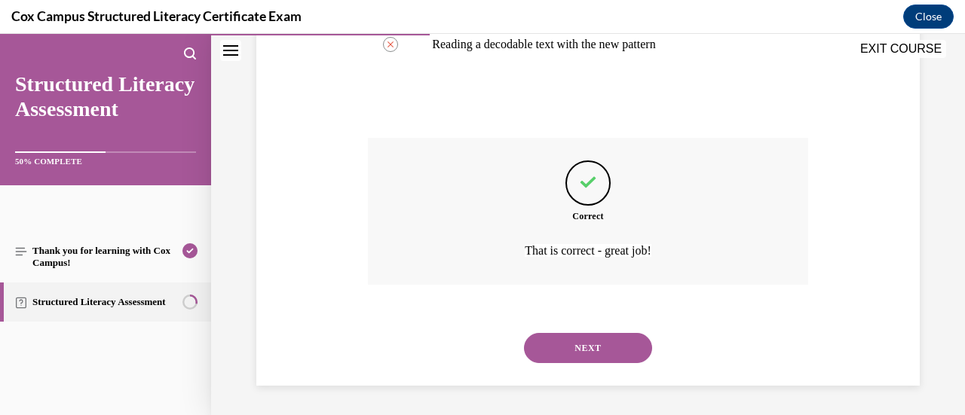
click at [586, 352] on button "NEXT" at bounding box center [588, 348] width 128 height 30
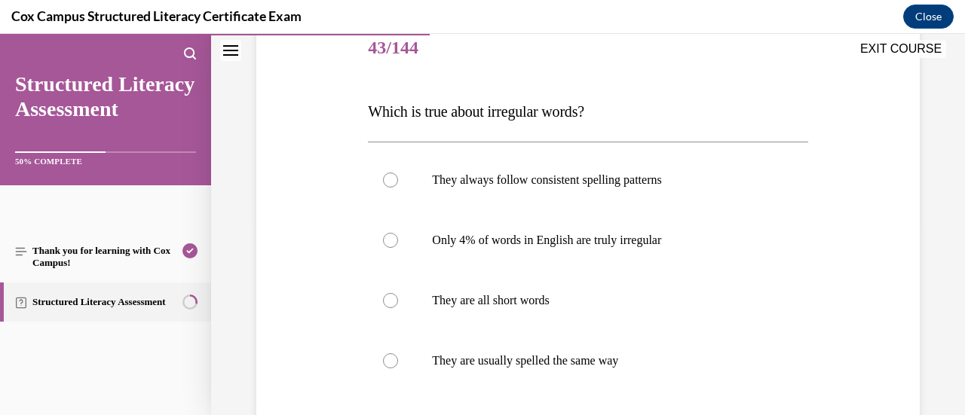
scroll to position [192, 0]
click at [391, 240] on div at bounding box center [390, 239] width 15 height 15
click at [391, 240] on input "Only 4% of words in English are truly irregular" at bounding box center [390, 239] width 15 height 15
radio input "true"
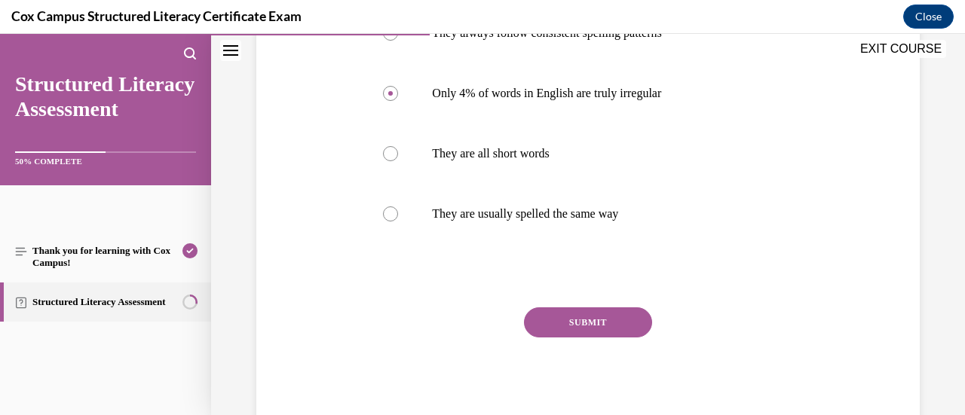
click at [550, 325] on button "SUBMIT" at bounding box center [588, 323] width 128 height 30
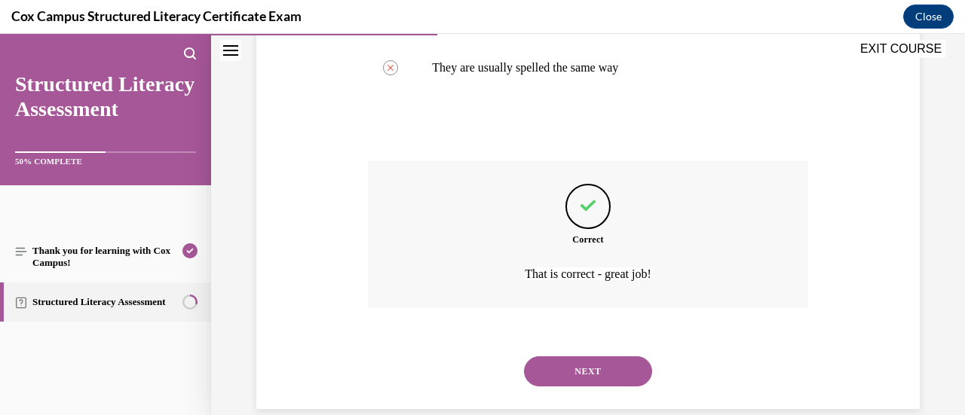
scroll to position [507, 0]
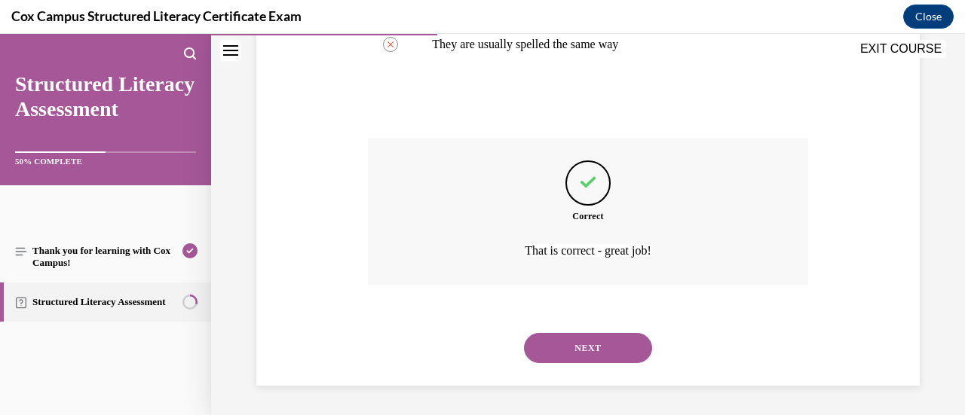
click at [558, 342] on button "NEXT" at bounding box center [588, 348] width 128 height 30
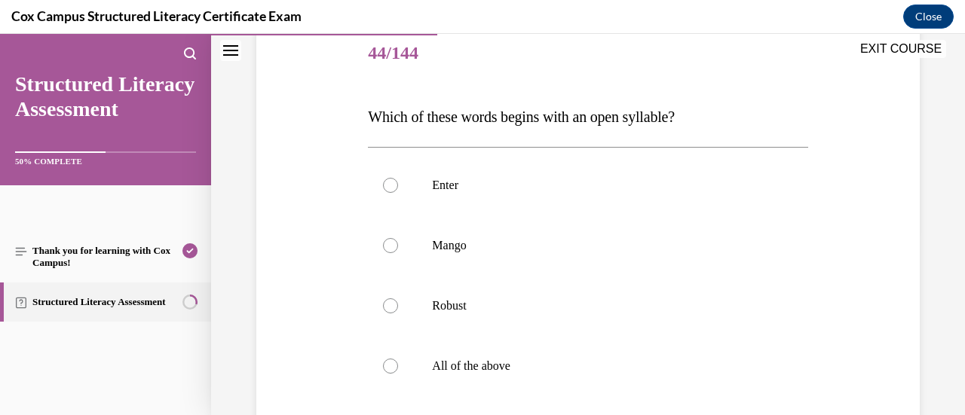
scroll to position [194, 0]
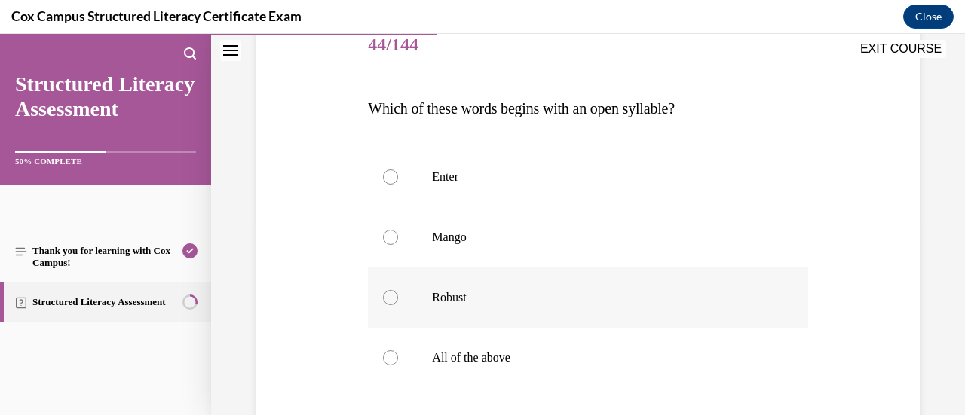
click at [392, 292] on div at bounding box center [390, 297] width 15 height 15
click at [392, 292] on input "Robust" at bounding box center [390, 297] width 15 height 15
radio input "true"
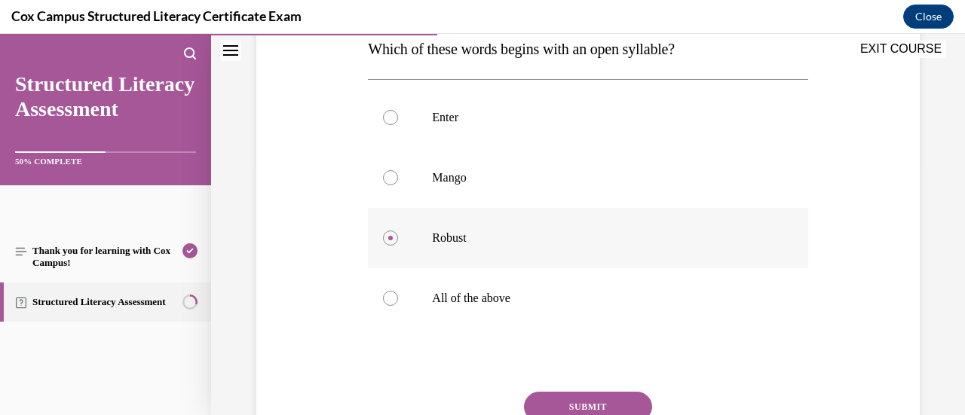
scroll to position [338, 0]
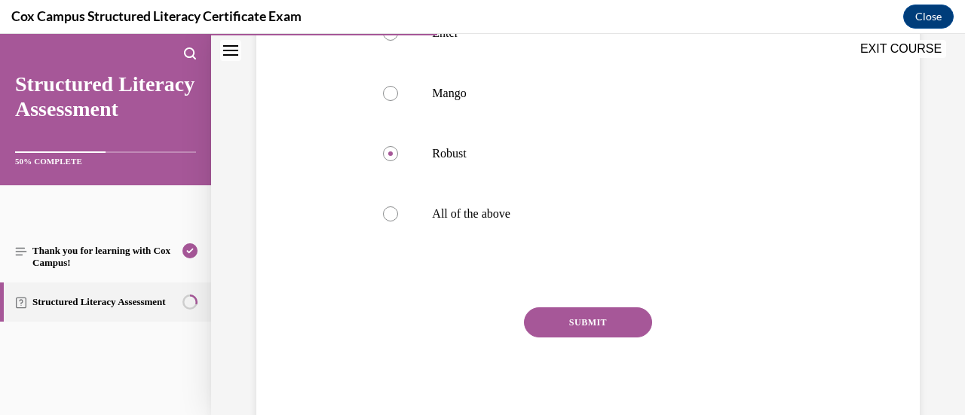
click at [611, 315] on button "SUBMIT" at bounding box center [588, 323] width 128 height 30
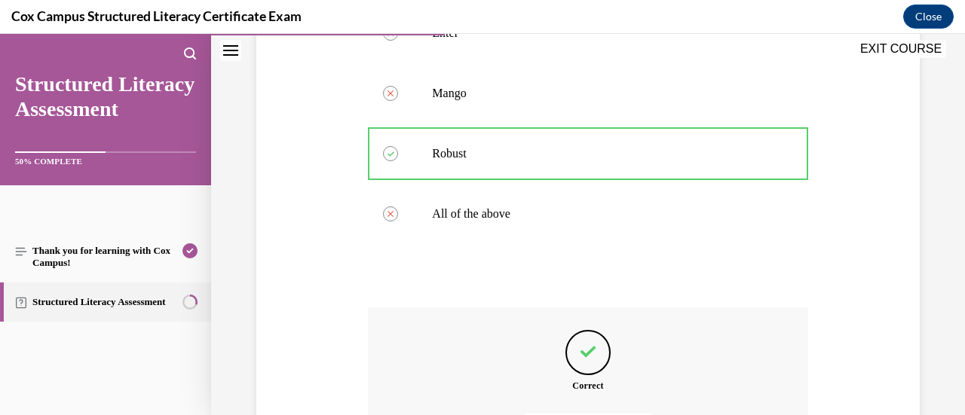
scroll to position [507, 0]
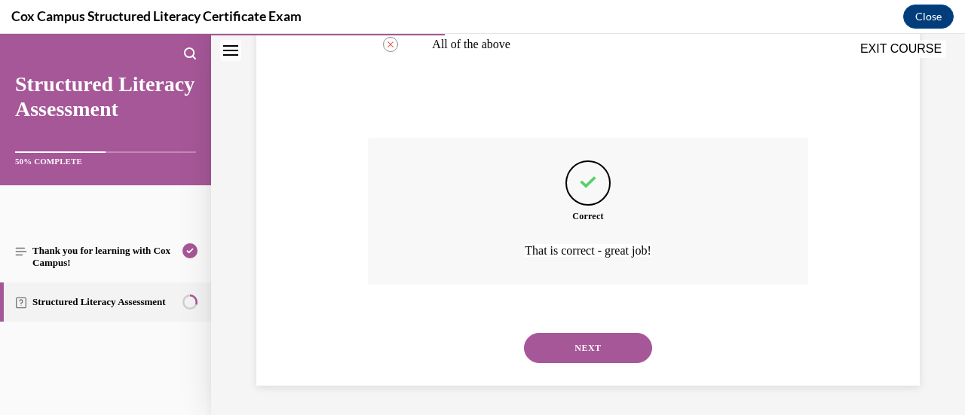
click at [602, 350] on button "NEXT" at bounding box center [588, 348] width 128 height 30
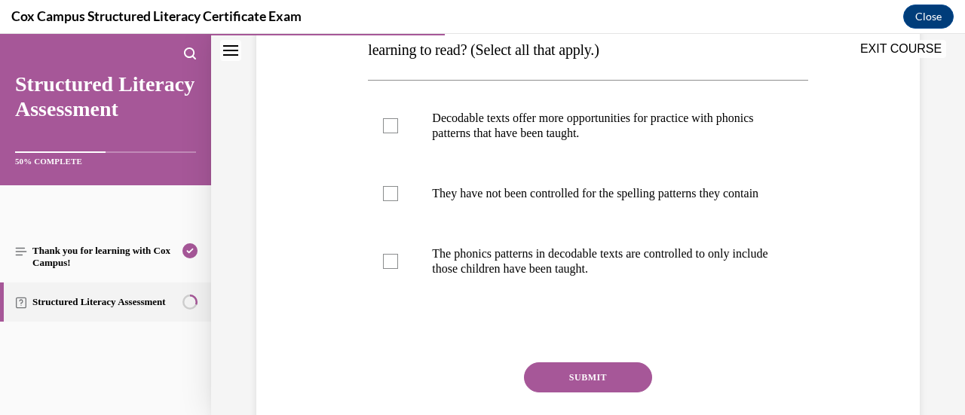
scroll to position [209, 0]
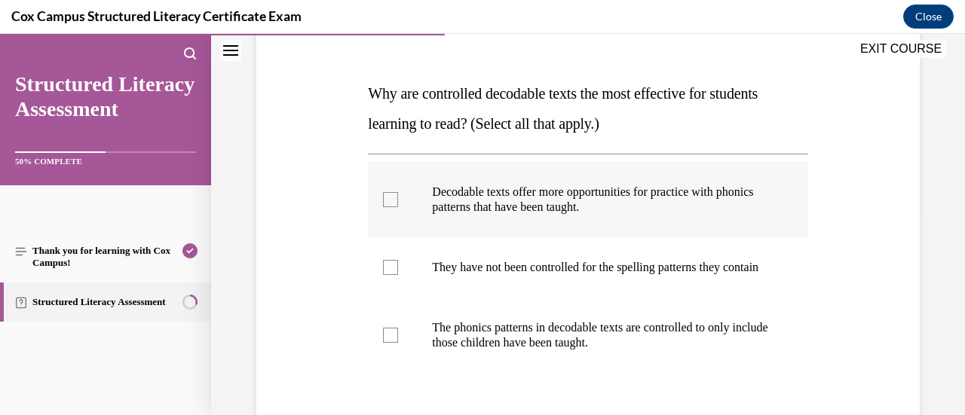
click at [388, 203] on div at bounding box center [390, 199] width 15 height 15
click at [388, 203] on input "Decodable texts offer more opportunities for practice with phonics patterns tha…" at bounding box center [390, 199] width 15 height 15
checkbox input "true"
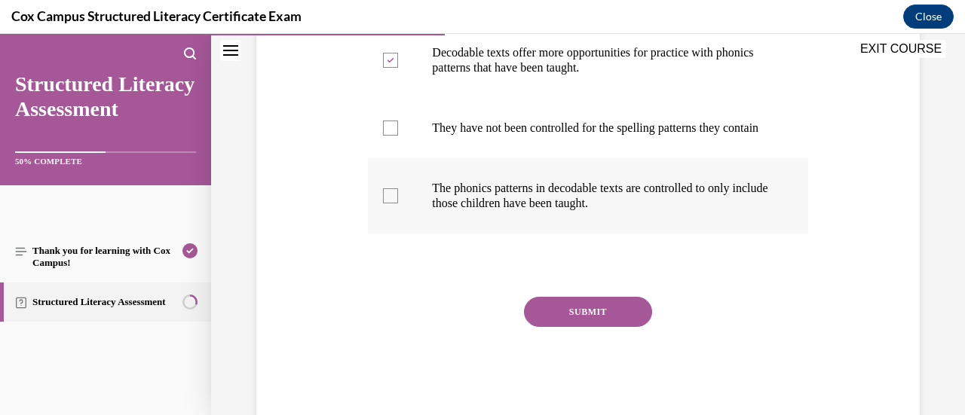
scroll to position [351, 0]
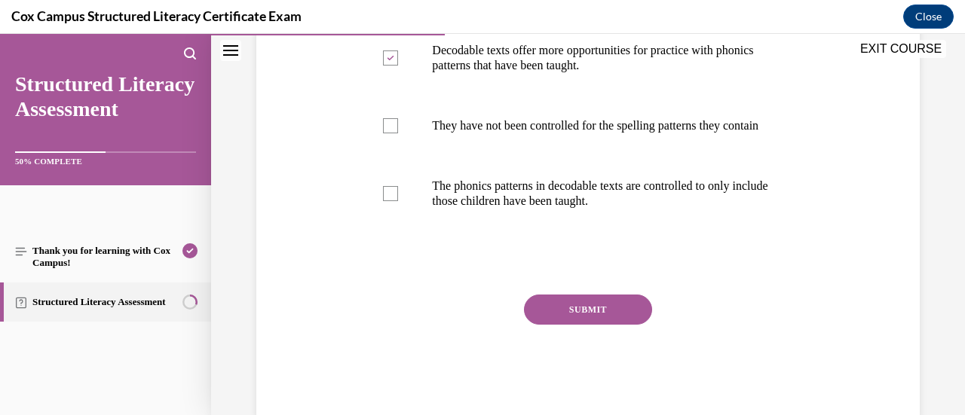
click at [624, 319] on button "SUBMIT" at bounding box center [588, 310] width 128 height 30
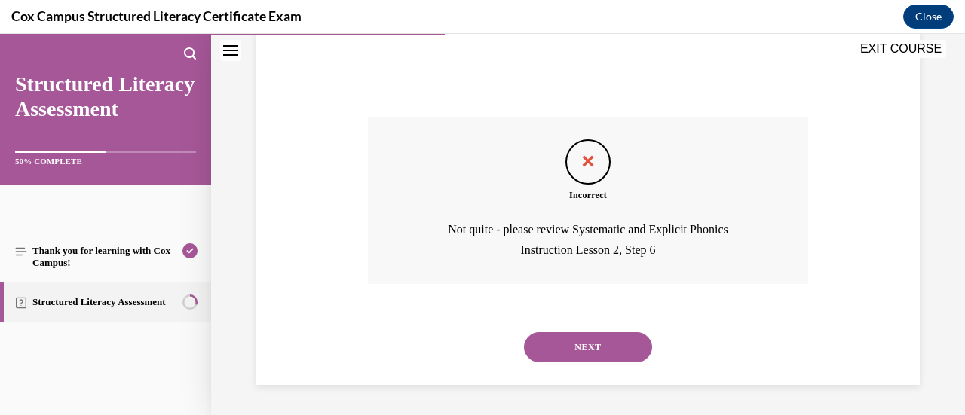
scroll to position [543, 0]
click at [593, 351] on button "NEXT" at bounding box center [588, 348] width 128 height 30
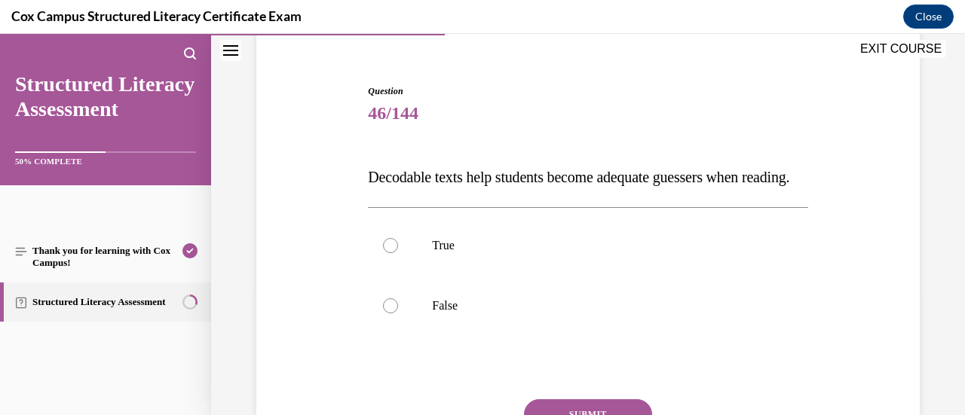
scroll to position [146, 0]
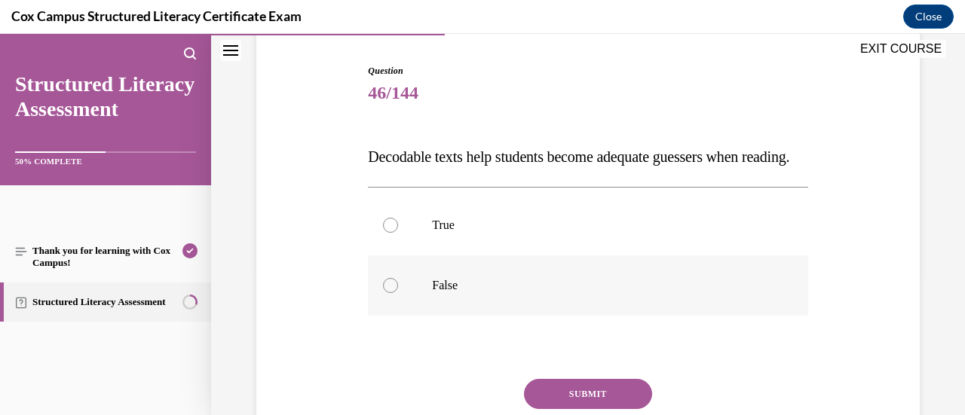
click at [391, 293] on div at bounding box center [390, 285] width 15 height 15
click at [391, 293] on input "False" at bounding box center [390, 285] width 15 height 15
radio input "true"
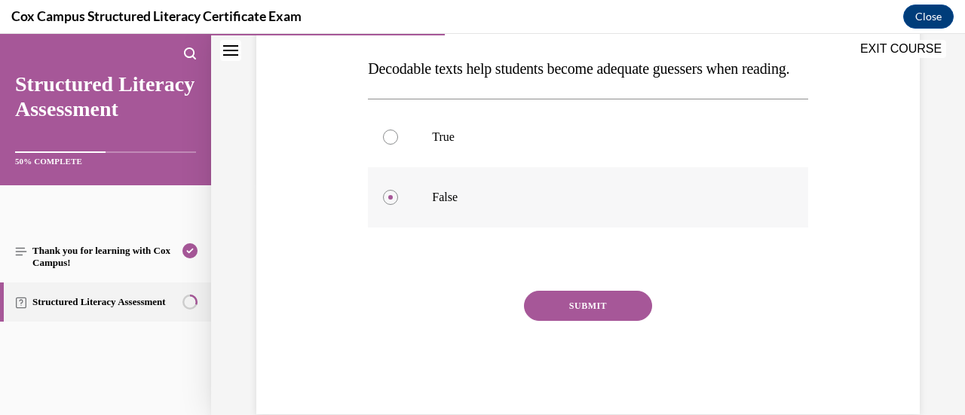
scroll to position [235, 0]
click at [558, 320] on button "SUBMIT" at bounding box center [588, 305] width 128 height 30
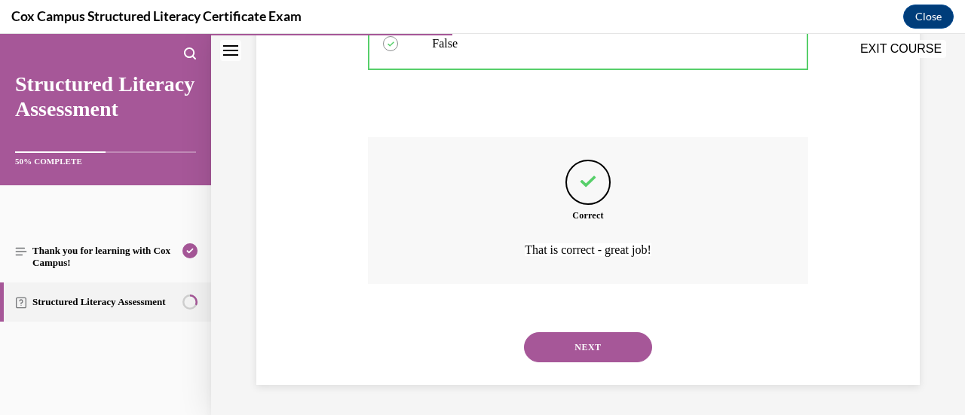
scroll to position [392, 0]
click at [592, 363] on button "NEXT" at bounding box center [588, 348] width 128 height 30
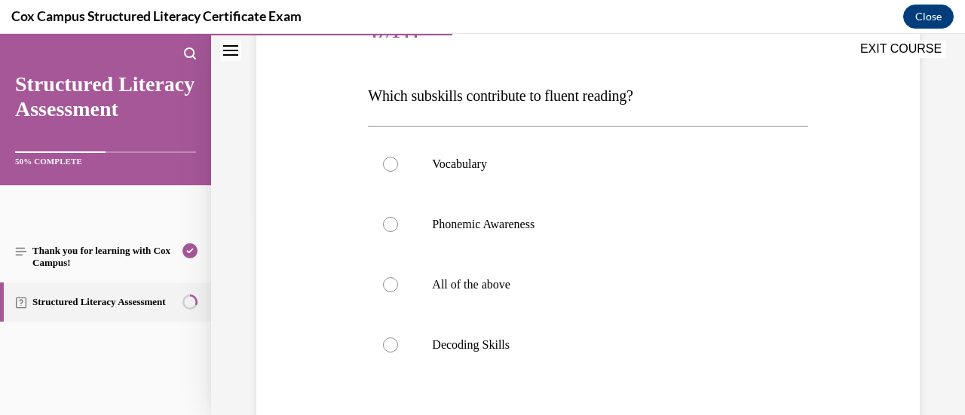
scroll to position [206, 0]
click at [386, 281] on div at bounding box center [390, 285] width 15 height 15
click at [386, 281] on input "All of the above" at bounding box center [390, 285] width 15 height 15
radio input "true"
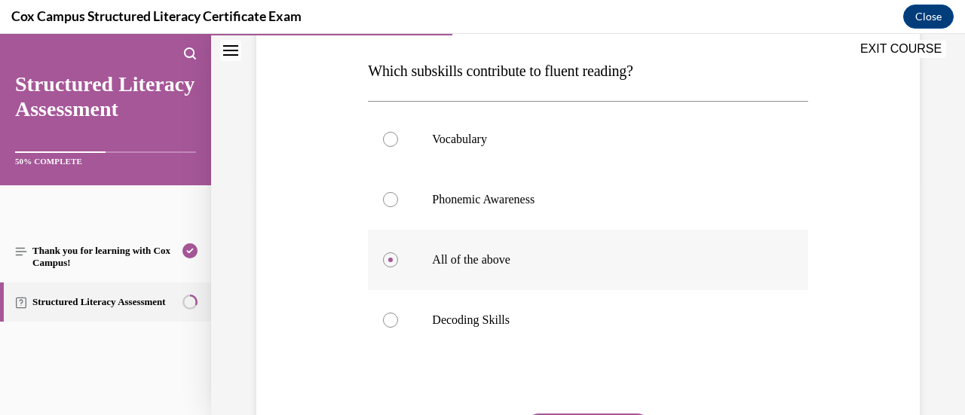
scroll to position [277, 0]
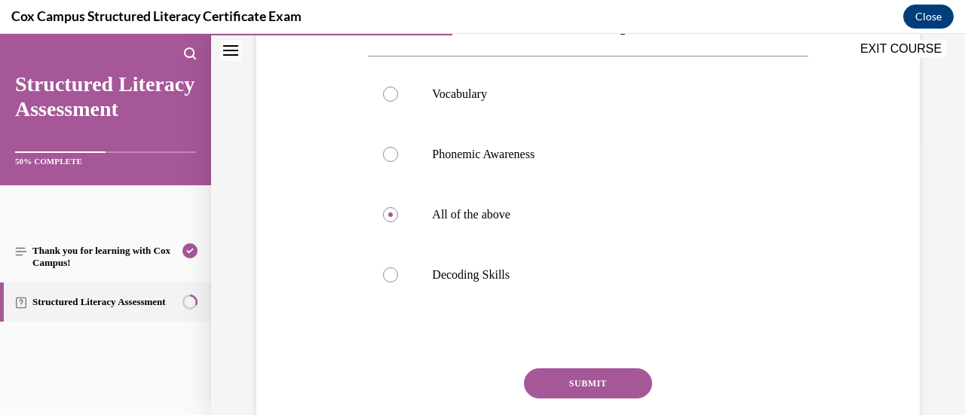
click at [567, 382] on button "SUBMIT" at bounding box center [588, 384] width 128 height 30
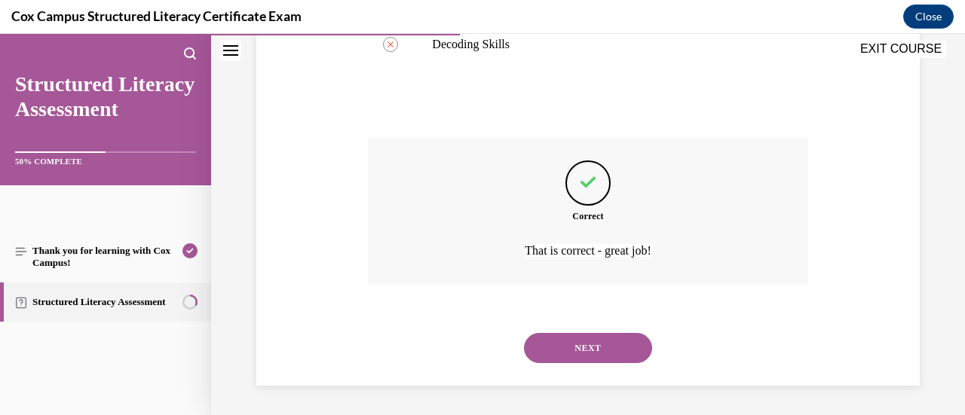
click at [576, 345] on button "NEXT" at bounding box center [588, 348] width 128 height 30
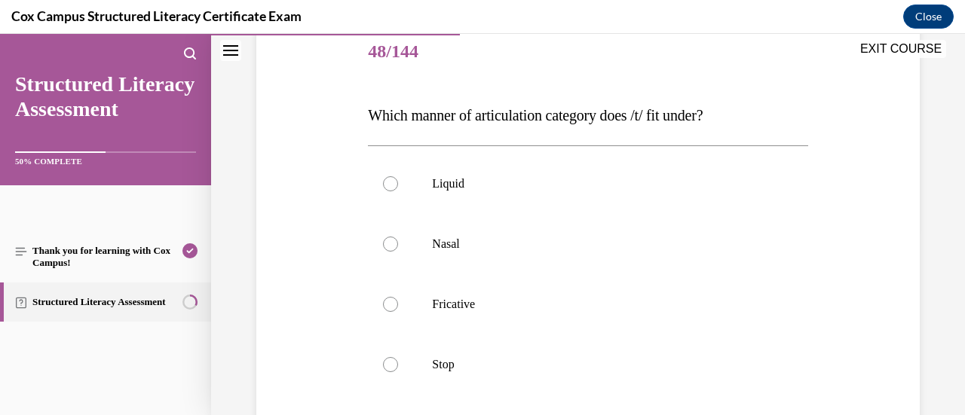
scroll to position [188, 0]
click at [402, 365] on label "Stop" at bounding box center [588, 364] width 440 height 60
click at [398, 365] on input "Stop" at bounding box center [390, 364] width 15 height 15
radio input "true"
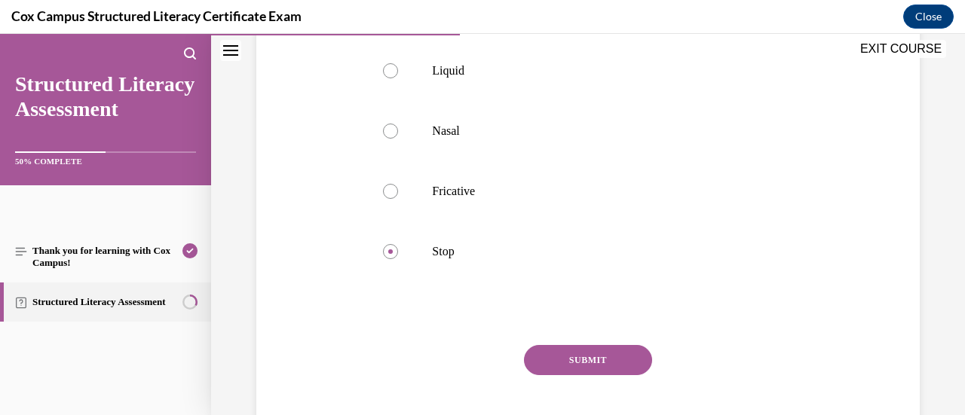
click at [564, 360] on button "SUBMIT" at bounding box center [588, 360] width 128 height 30
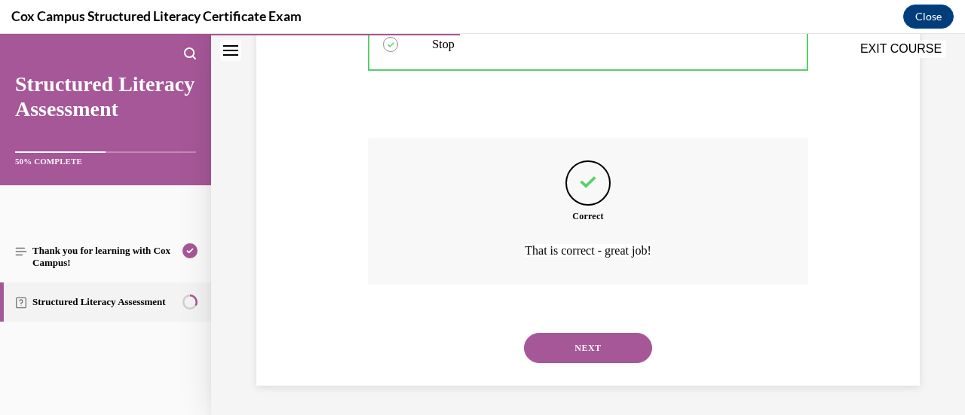
click at [569, 354] on button "NEXT" at bounding box center [588, 348] width 128 height 30
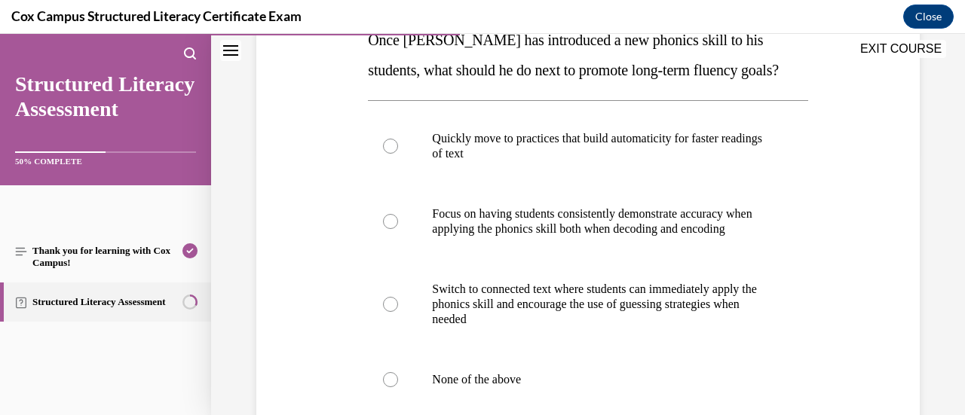
scroll to position [263, 0]
click at [400, 225] on label "Focus on having students consistently demonstrate accuracy when applying the ph…" at bounding box center [588, 220] width 440 height 75
click at [398, 225] on input "Focus on having students consistently demonstrate accuracy when applying the ph…" at bounding box center [390, 220] width 15 height 15
radio input "true"
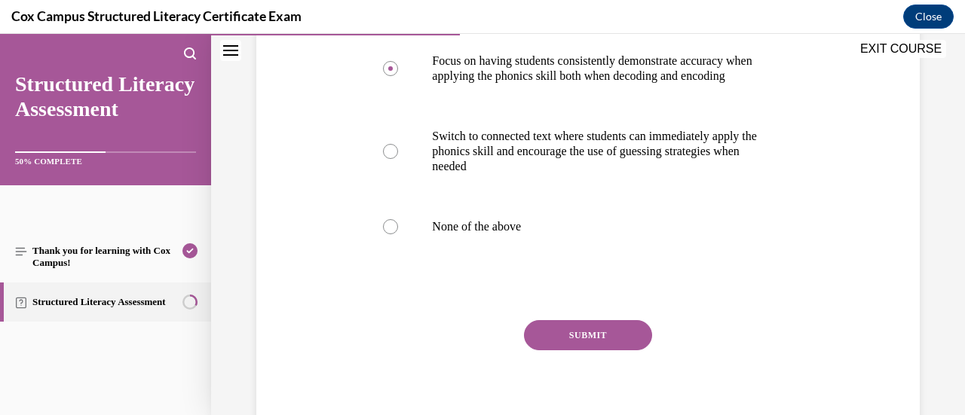
click at [581, 351] on button "SUBMIT" at bounding box center [588, 335] width 128 height 30
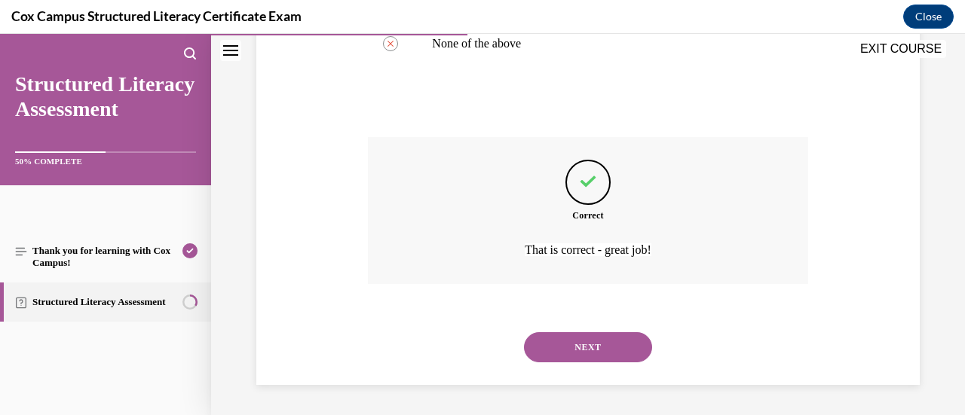
click at [581, 352] on button "NEXT" at bounding box center [588, 348] width 128 height 30
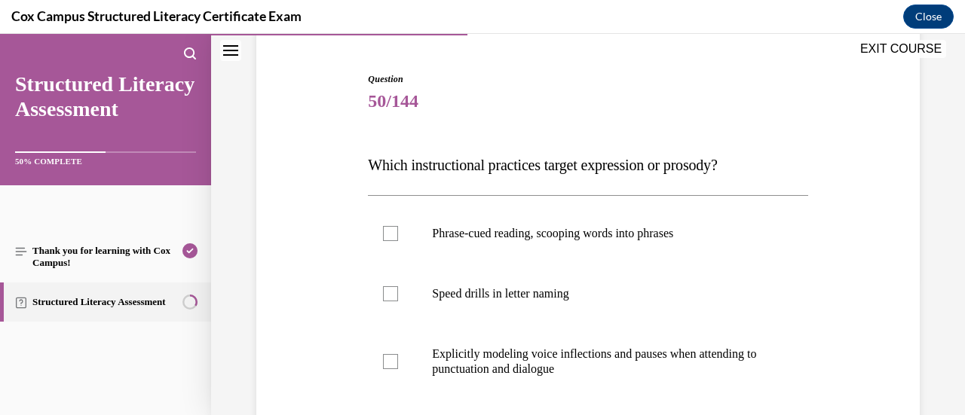
scroll to position [162, 0]
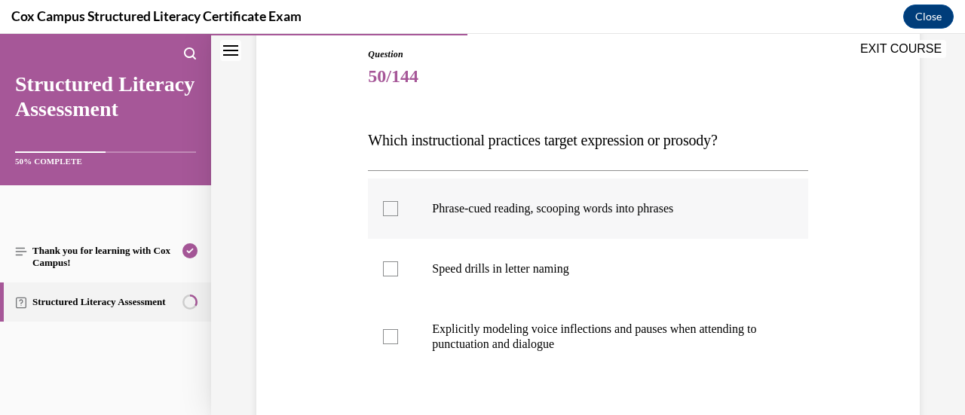
click at [388, 209] on div at bounding box center [390, 208] width 15 height 15
click at [388, 209] on input "Phrase-cued reading, scooping words into phrases" at bounding box center [390, 208] width 15 height 15
checkbox input "true"
click at [391, 333] on div at bounding box center [390, 337] width 15 height 15
click at [391, 333] on input "Explicitly modeling voice inflections and pauses when attending to punctuation …" at bounding box center [390, 337] width 15 height 15
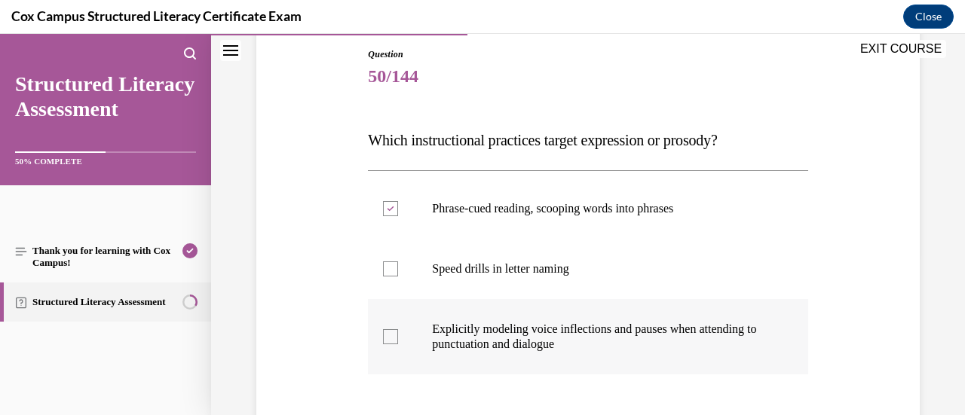
checkbox input "true"
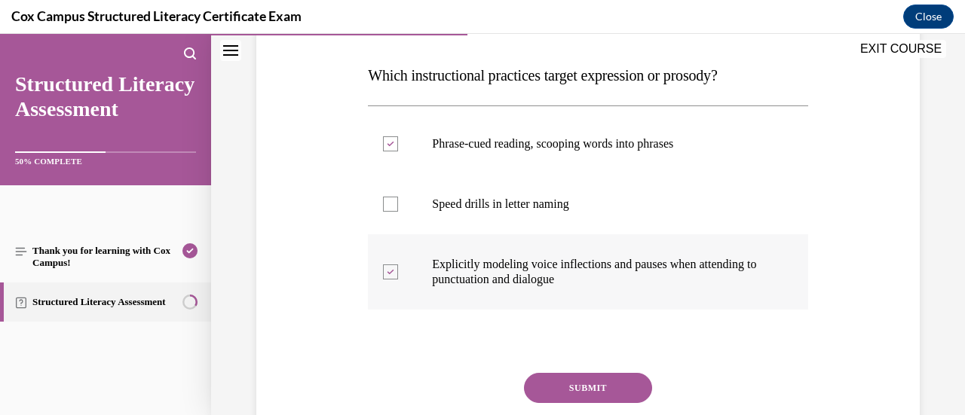
scroll to position [242, 0]
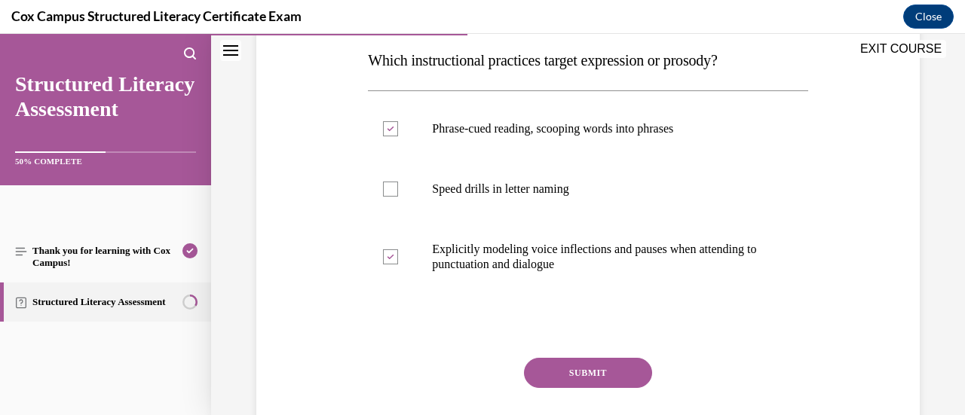
click at [544, 363] on button "SUBMIT" at bounding box center [588, 373] width 128 height 30
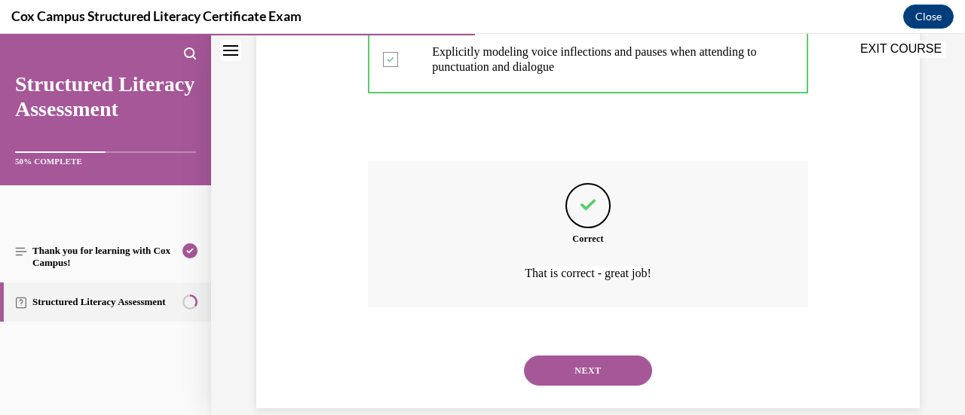
click at [544, 369] on button "NEXT" at bounding box center [588, 371] width 128 height 30
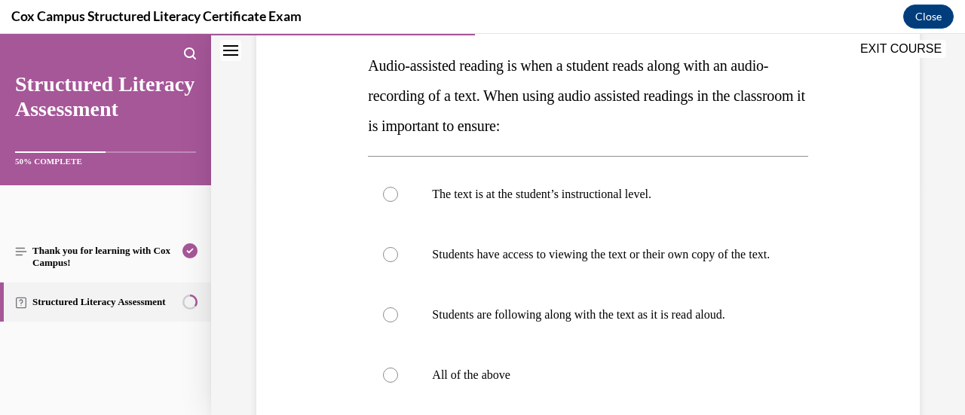
scroll to position [251, 0]
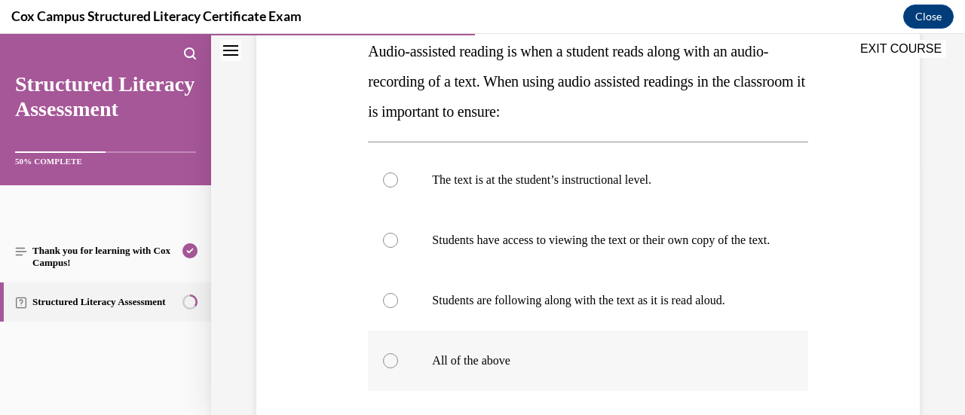
click at [394, 369] on div at bounding box center [390, 361] width 15 height 15
click at [394, 369] on input "All of the above" at bounding box center [390, 361] width 15 height 15
radio input "true"
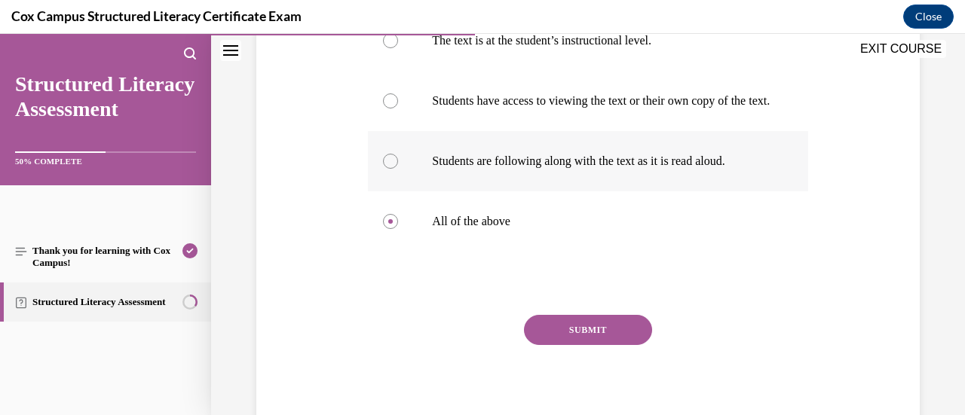
scroll to position [391, 0]
click at [600, 344] on button "SUBMIT" at bounding box center [588, 329] width 128 height 30
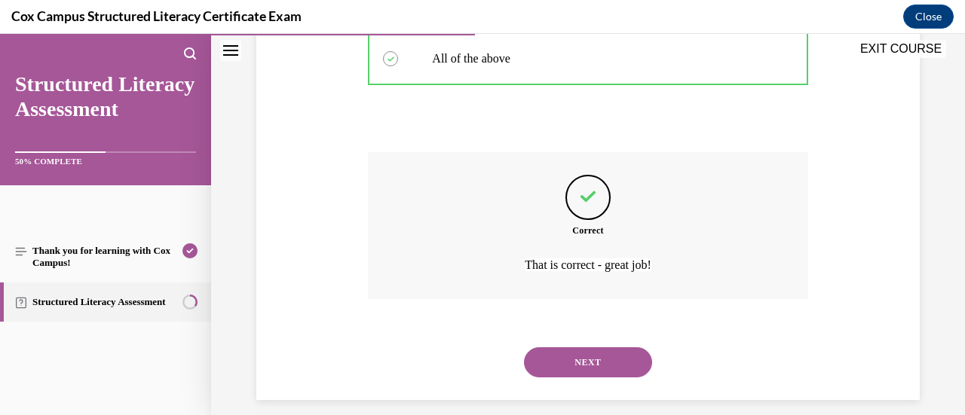
scroll to position [554, 0]
click at [581, 366] on button "NEXT" at bounding box center [588, 362] width 128 height 30
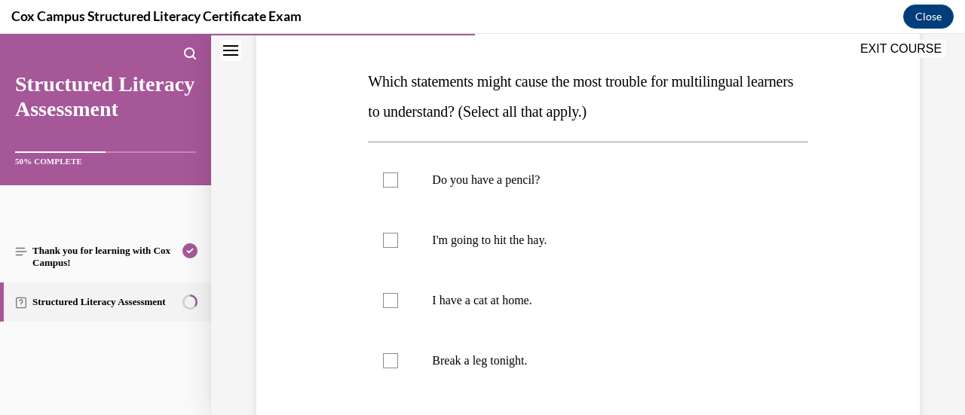
scroll to position [225, 0]
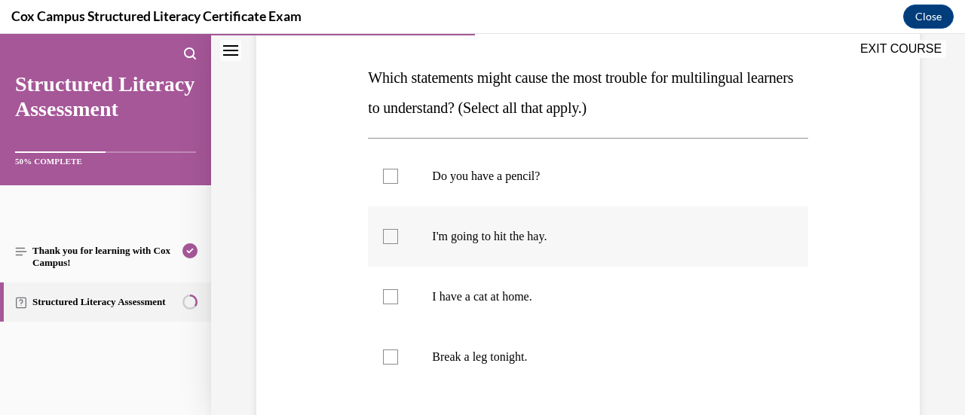
click at [391, 238] on div at bounding box center [390, 236] width 15 height 15
click at [391, 238] on input "I'm going to hit the hay." at bounding box center [390, 236] width 15 height 15
checkbox input "true"
click at [395, 355] on div at bounding box center [390, 357] width 15 height 15
click at [395, 355] on input "Break a leg tonight." at bounding box center [390, 357] width 15 height 15
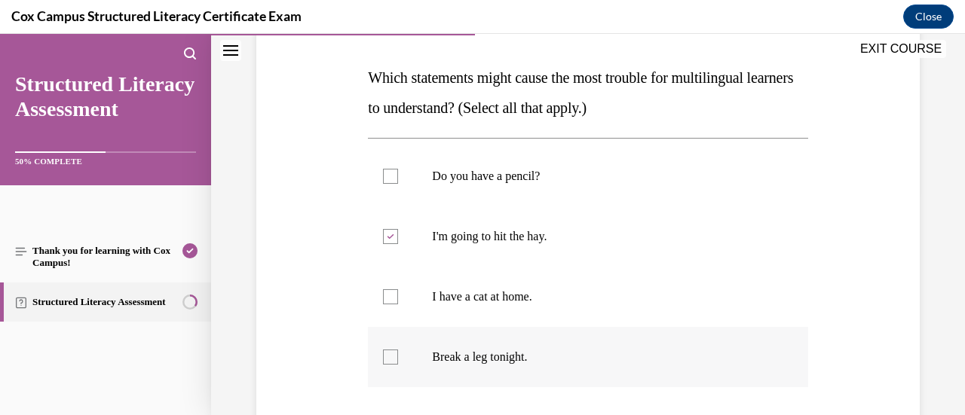
checkbox input "true"
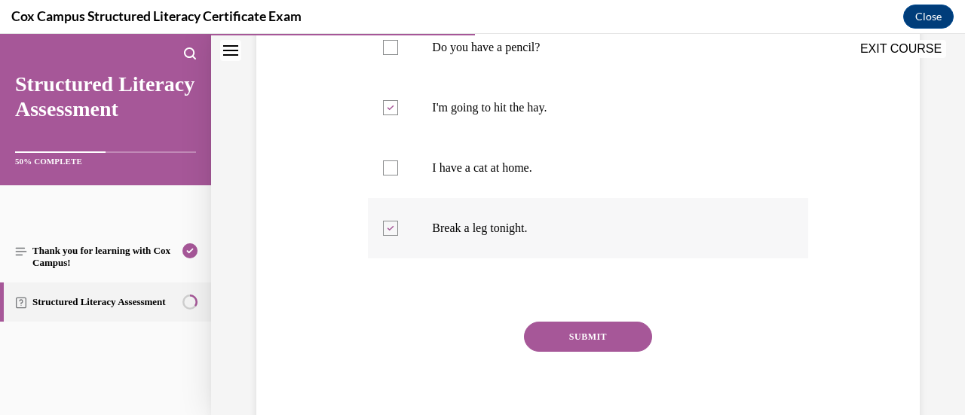
scroll to position [368, 0]
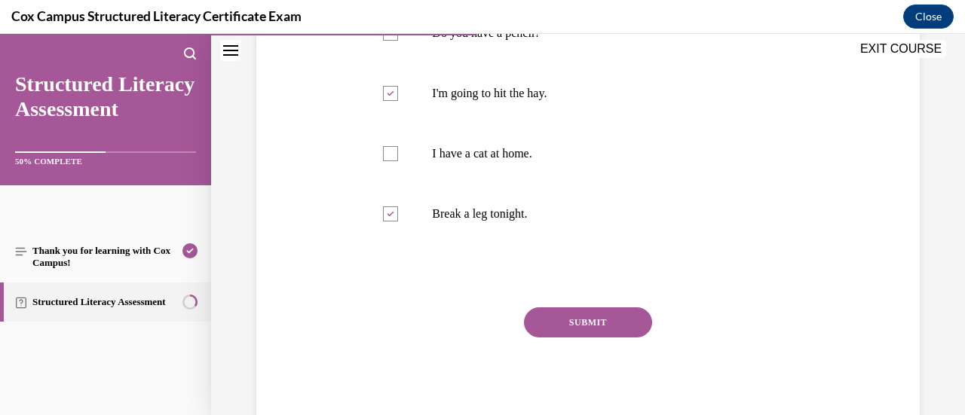
click at [562, 326] on button "SUBMIT" at bounding box center [588, 323] width 128 height 30
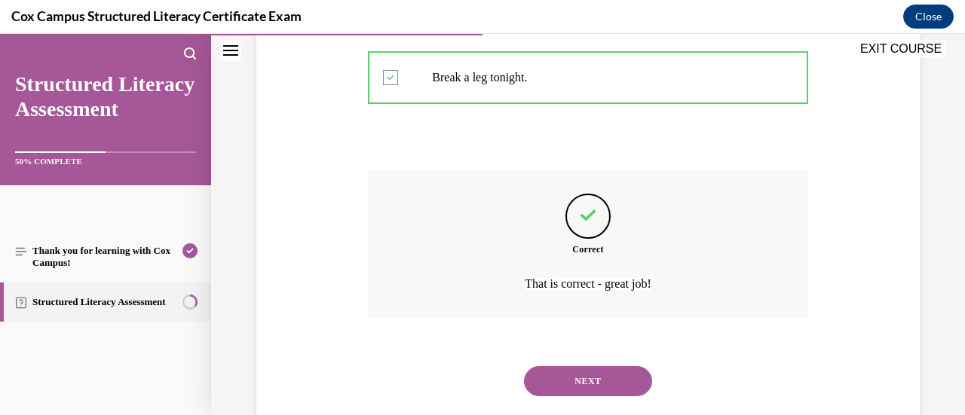
scroll to position [538, 0]
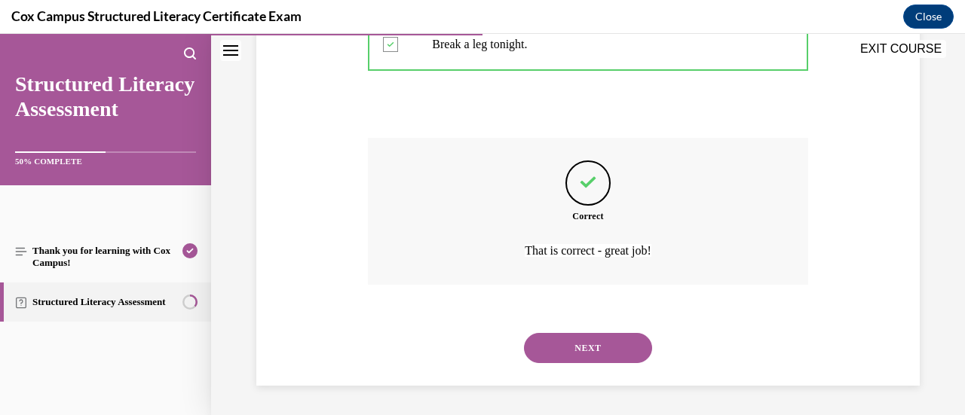
click at [562, 339] on button "NEXT" at bounding box center [588, 348] width 128 height 30
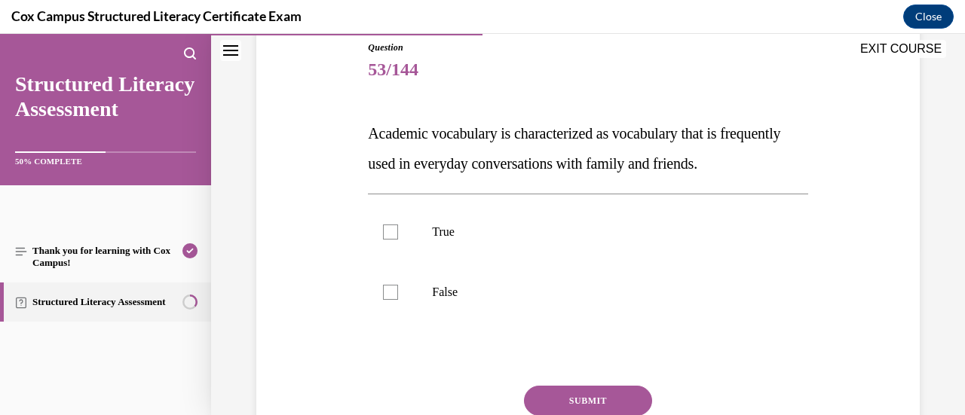
scroll to position [170, 0]
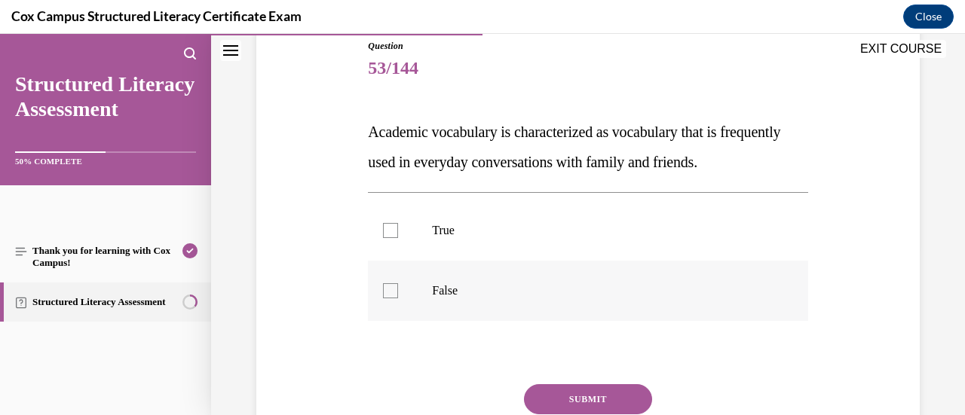
click at [385, 299] on div at bounding box center [390, 291] width 15 height 15
click at [385, 299] on input "False" at bounding box center [390, 291] width 15 height 15
checkbox input "true"
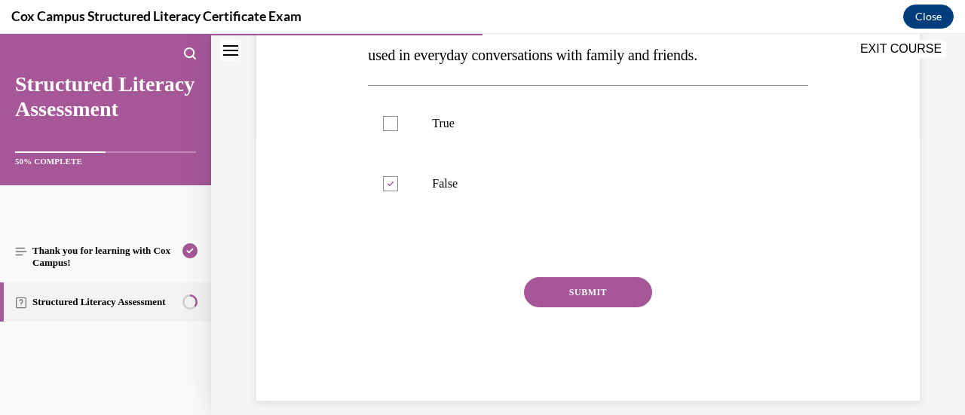
click at [559, 308] on button "SUBMIT" at bounding box center [588, 293] width 128 height 30
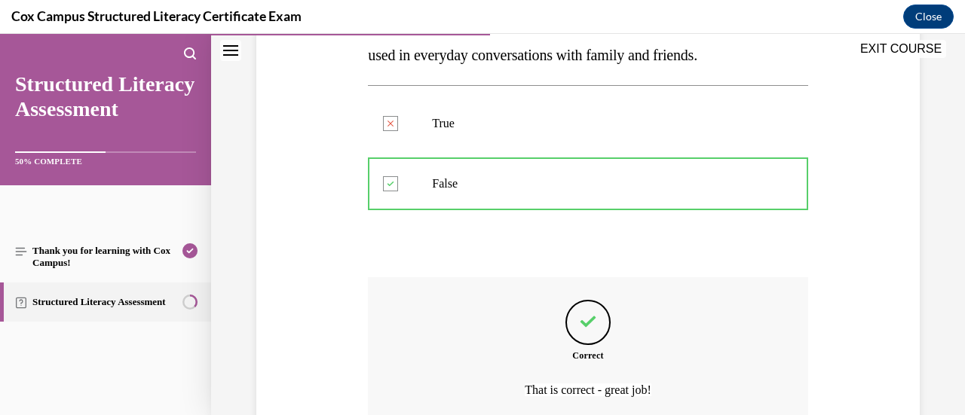
scroll to position [447, 0]
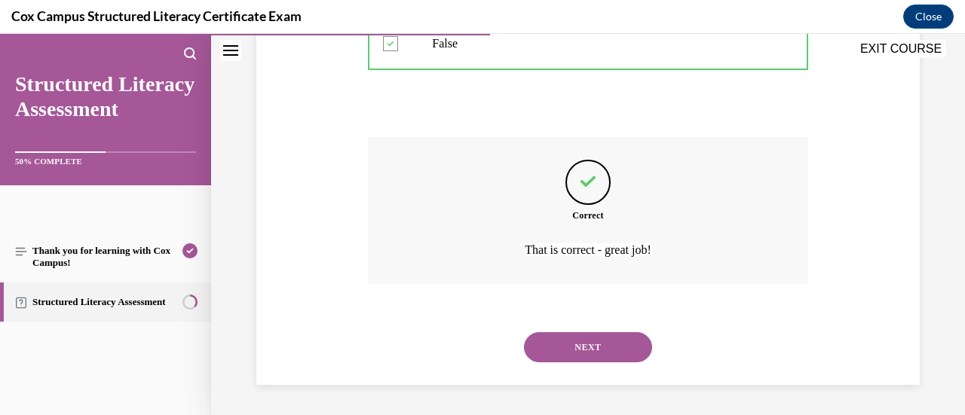
click at [553, 346] on button "NEXT" at bounding box center [588, 348] width 128 height 30
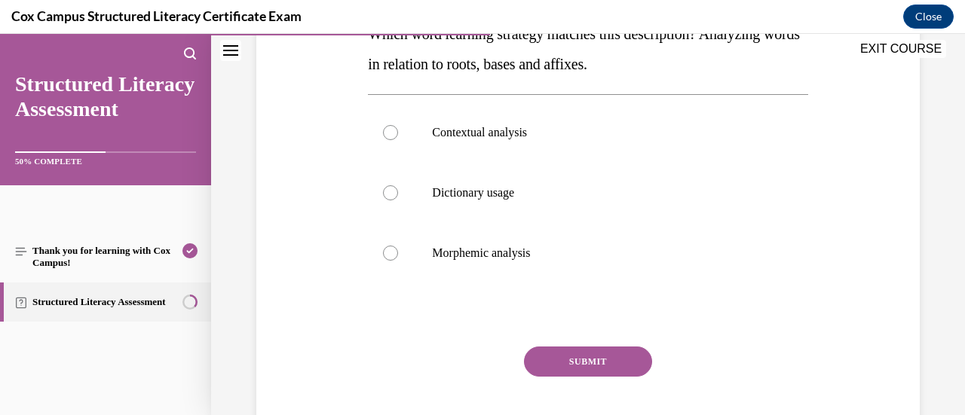
scroll to position [269, 0]
click at [392, 254] on div at bounding box center [390, 252] width 15 height 15
click at [392, 254] on input "Morphemic analysis" at bounding box center [390, 252] width 15 height 15
radio input "true"
click at [566, 351] on button "SUBMIT" at bounding box center [588, 361] width 128 height 30
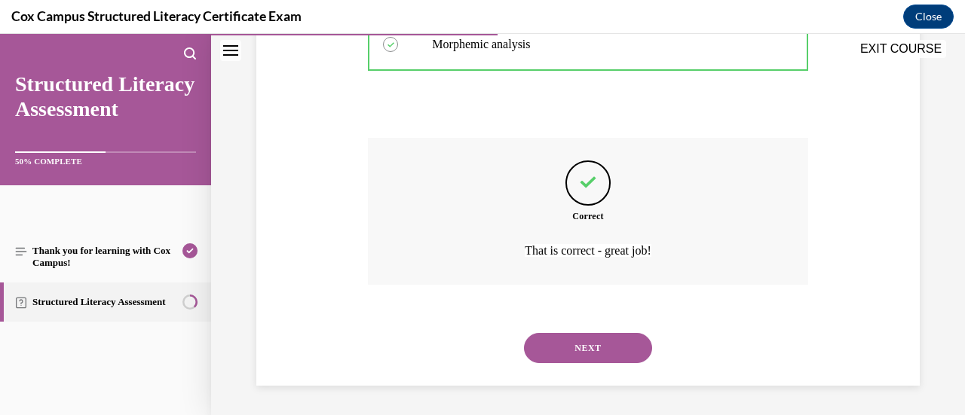
click at [568, 352] on button "NEXT" at bounding box center [588, 348] width 128 height 30
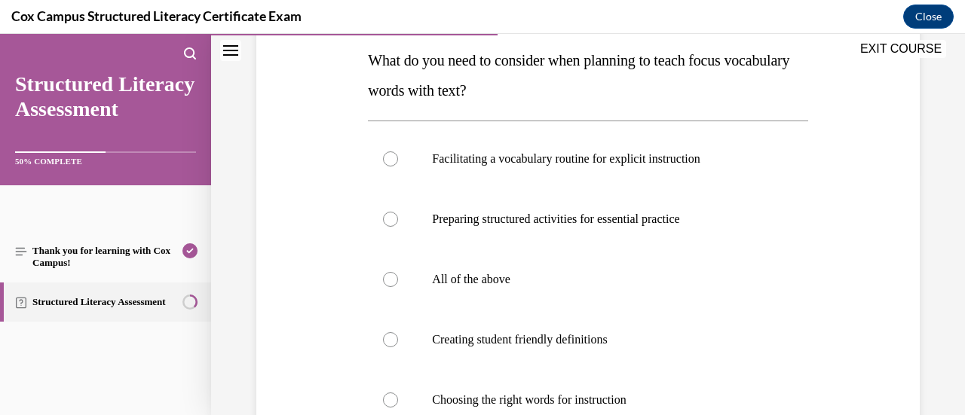
scroll to position [252, 0]
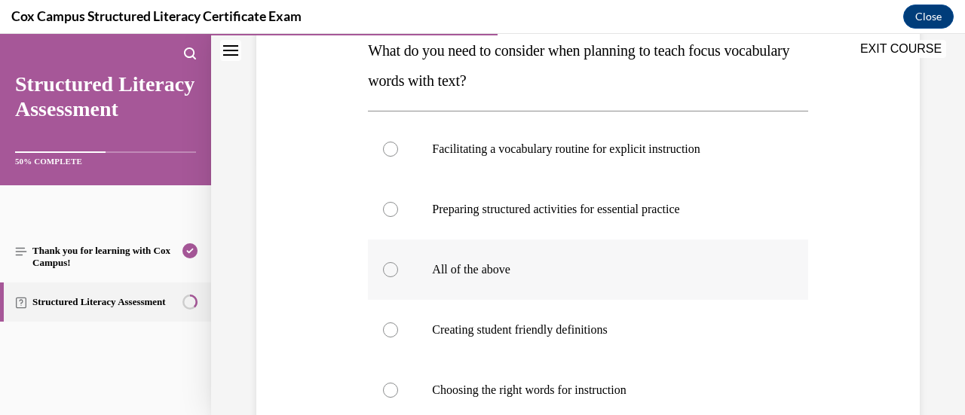
click at [394, 269] on div at bounding box center [390, 269] width 15 height 15
click at [394, 269] on input "All of the above" at bounding box center [390, 269] width 15 height 15
radio input "true"
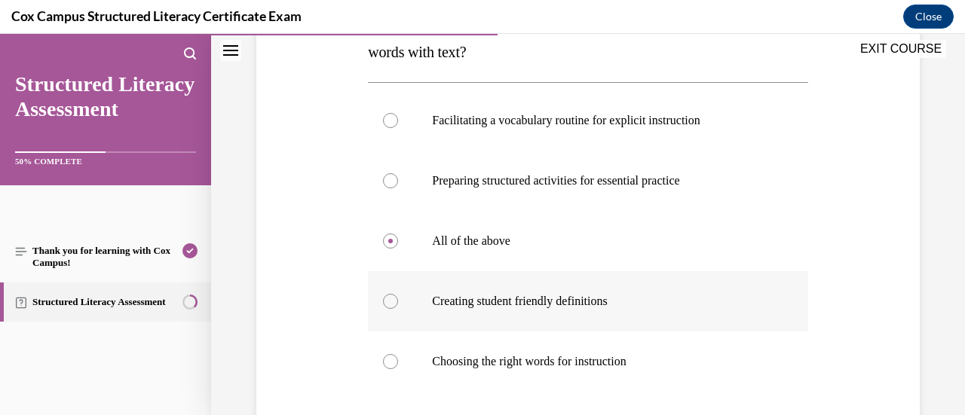
scroll to position [372, 0]
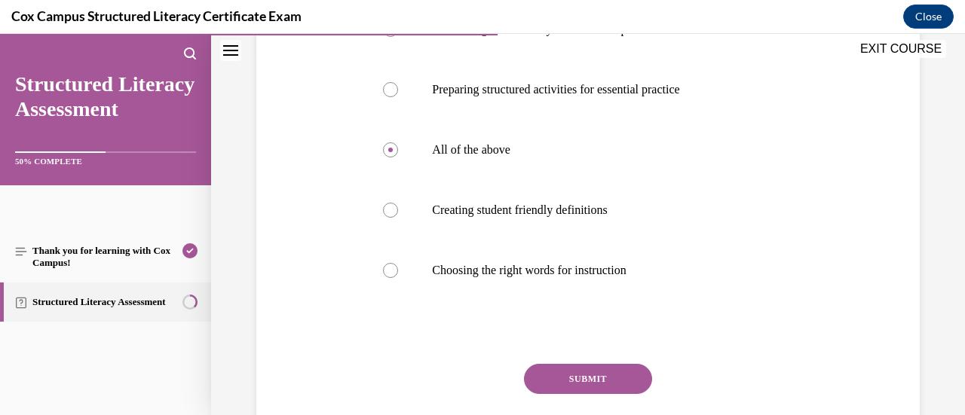
click at [560, 378] on button "SUBMIT" at bounding box center [588, 379] width 128 height 30
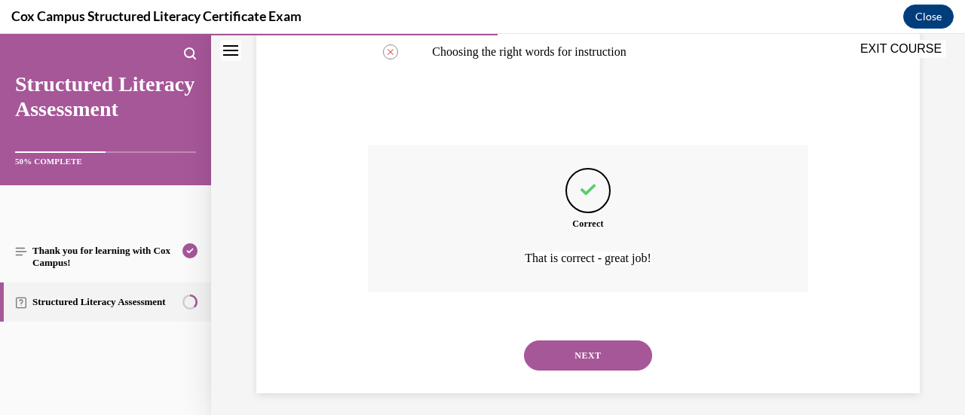
click at [562, 366] on button "NEXT" at bounding box center [588, 356] width 128 height 30
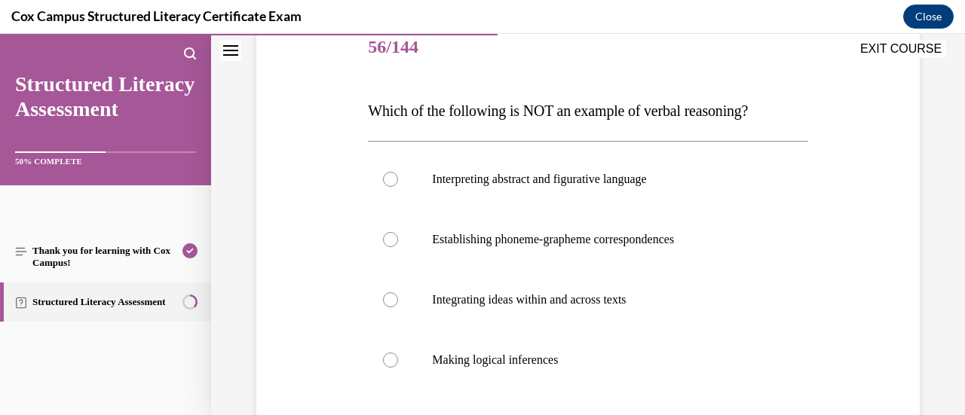
scroll to position [192, 0]
click at [390, 232] on div at bounding box center [390, 239] width 15 height 15
click at [390, 232] on input "Establishing phoneme-grapheme correspondences" at bounding box center [390, 239] width 15 height 15
radio input "true"
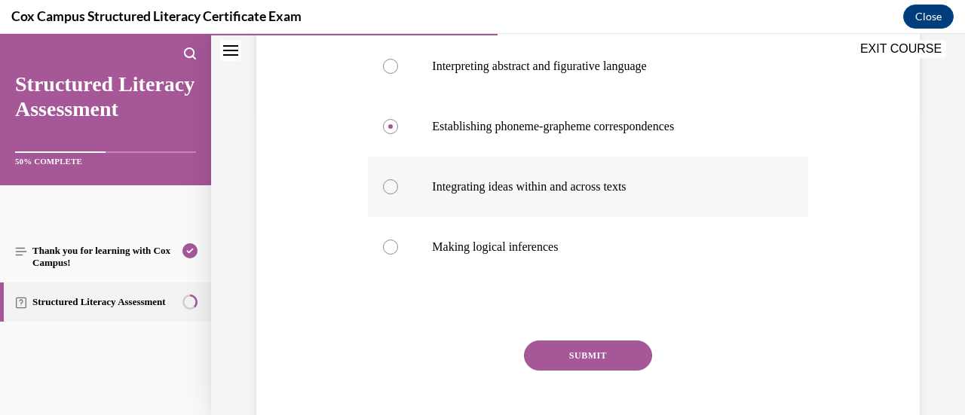
scroll to position [315, 0]
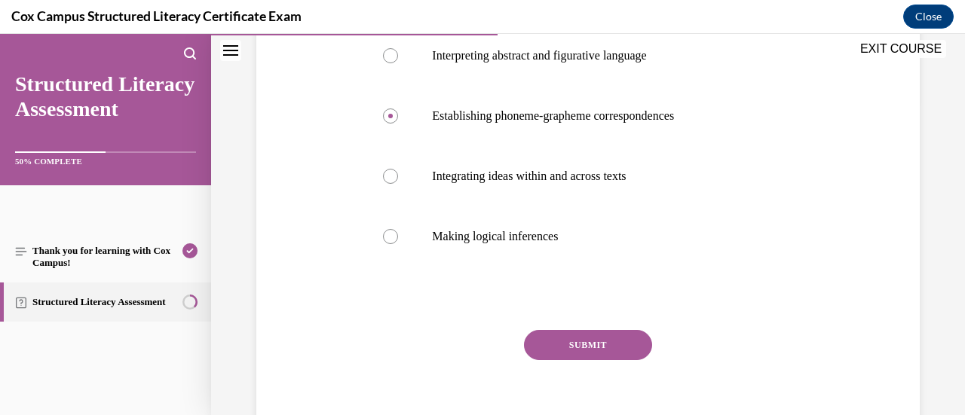
click at [560, 337] on button "SUBMIT" at bounding box center [588, 345] width 128 height 30
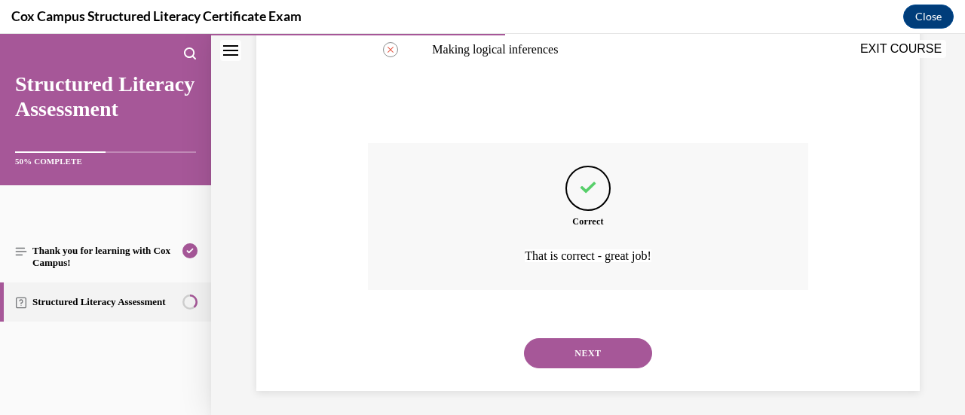
scroll to position [507, 0]
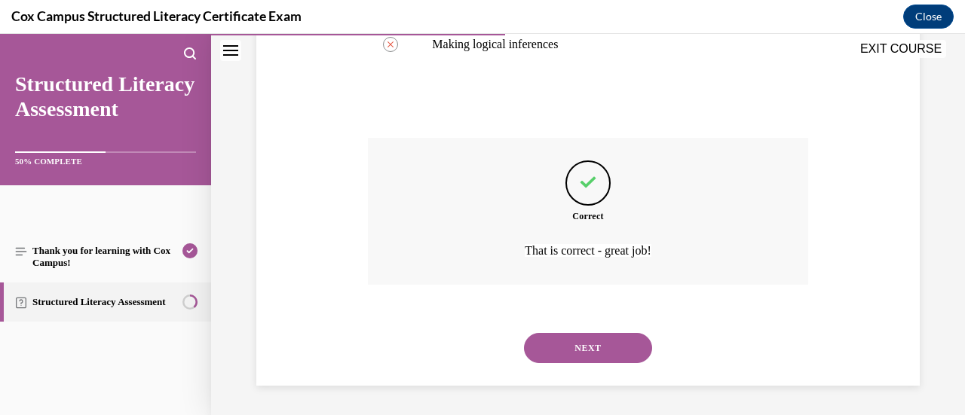
click at [560, 345] on button "NEXT" at bounding box center [588, 348] width 128 height 30
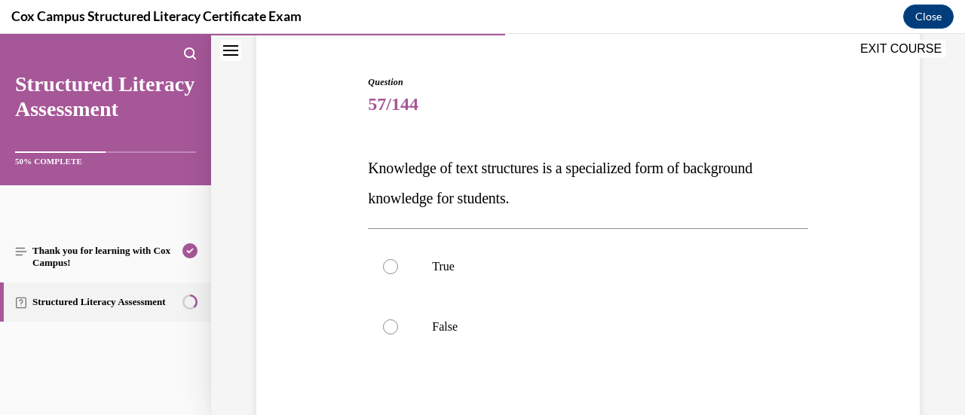
scroll to position [148, 0]
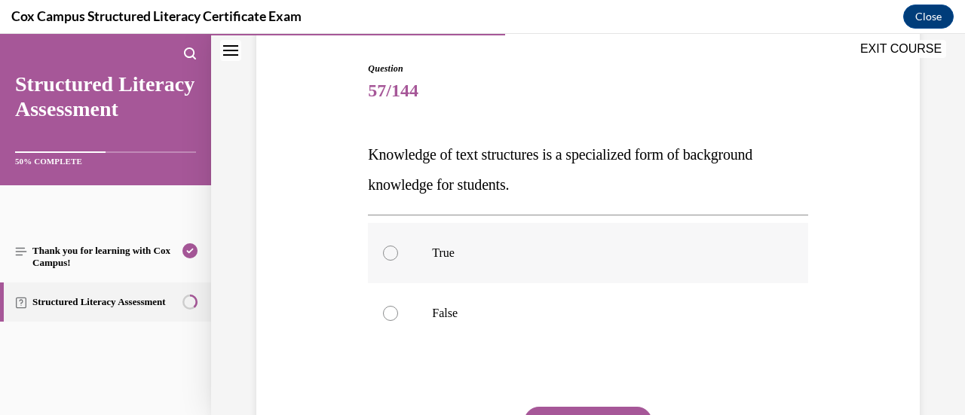
click at [389, 250] on div at bounding box center [390, 253] width 15 height 15
click at [389, 250] on input "True" at bounding box center [390, 253] width 15 height 15
radio input "true"
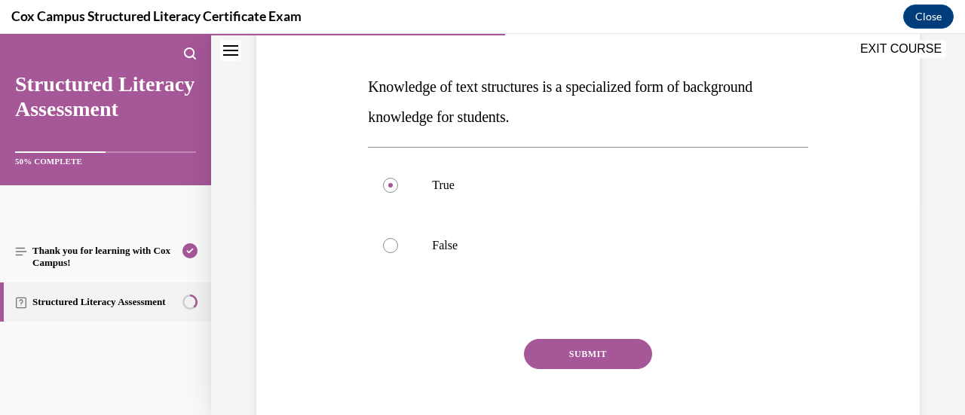
click at [576, 350] on button "SUBMIT" at bounding box center [588, 354] width 128 height 30
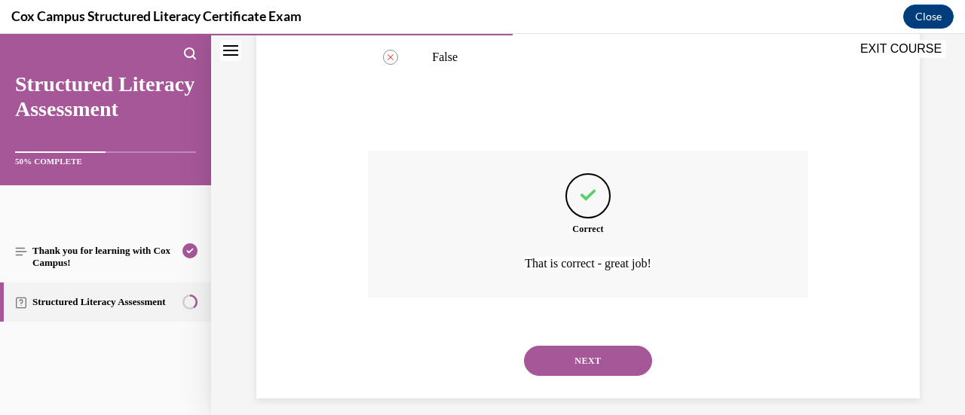
click at [572, 357] on button "NEXT" at bounding box center [588, 361] width 128 height 30
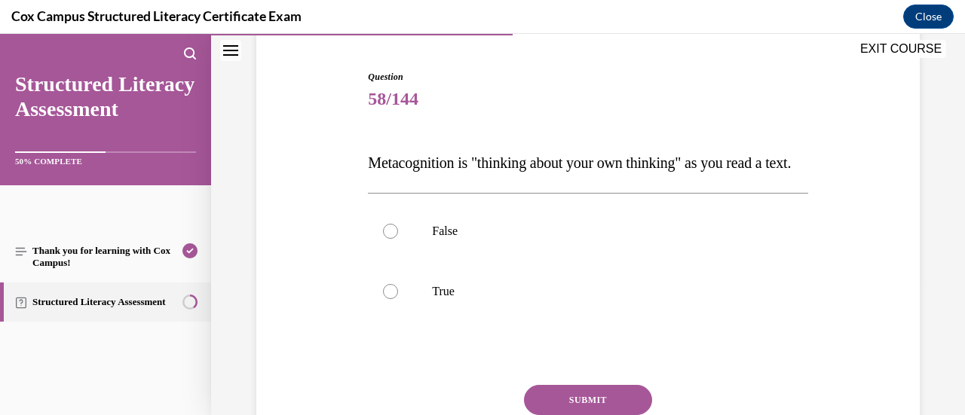
scroll to position [188, 0]
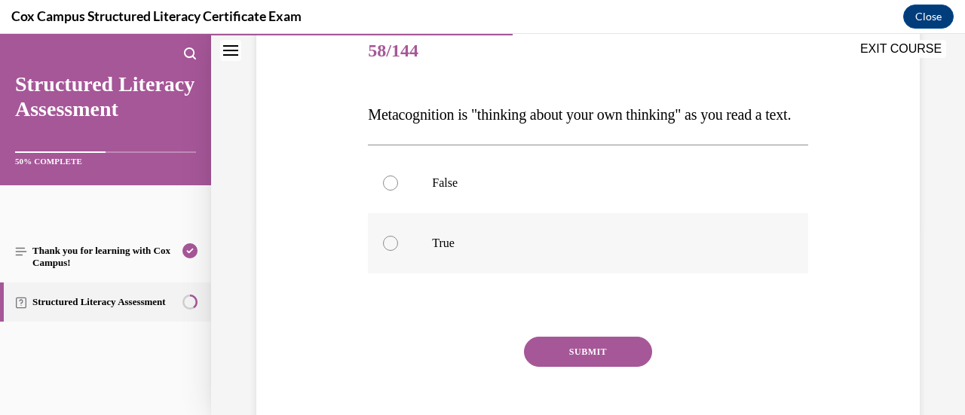
click at [389, 251] on div at bounding box center [390, 243] width 15 height 15
click at [389, 251] on input "True" at bounding box center [390, 243] width 15 height 15
radio input "true"
click at [572, 367] on button "SUBMIT" at bounding box center [588, 352] width 128 height 30
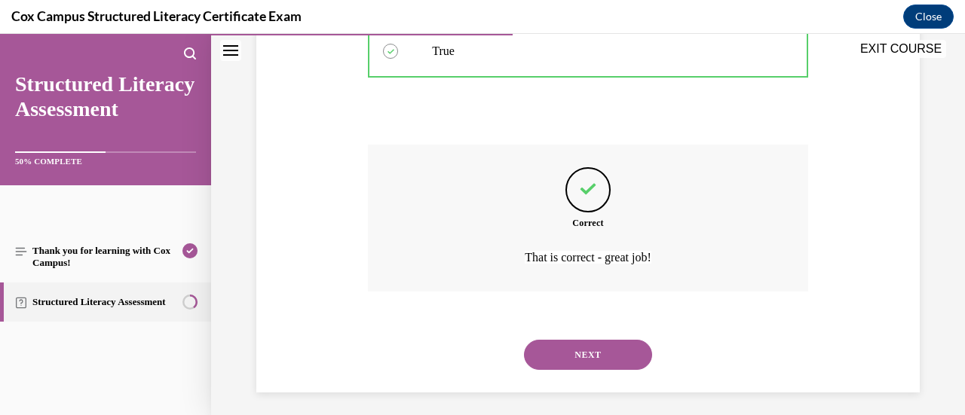
scroll to position [381, 0]
click at [555, 370] on button "NEXT" at bounding box center [588, 354] width 128 height 30
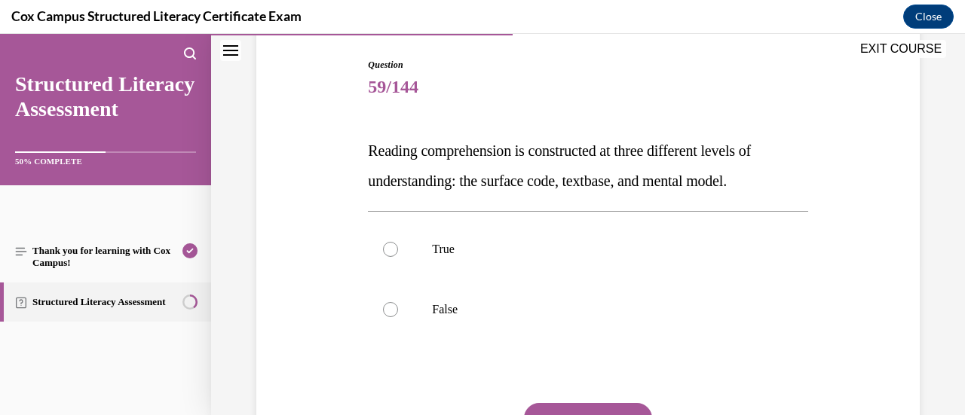
scroll to position [152, 0]
click at [390, 250] on div at bounding box center [390, 248] width 15 height 15
click at [390, 250] on input "True" at bounding box center [390, 248] width 15 height 15
radio input "true"
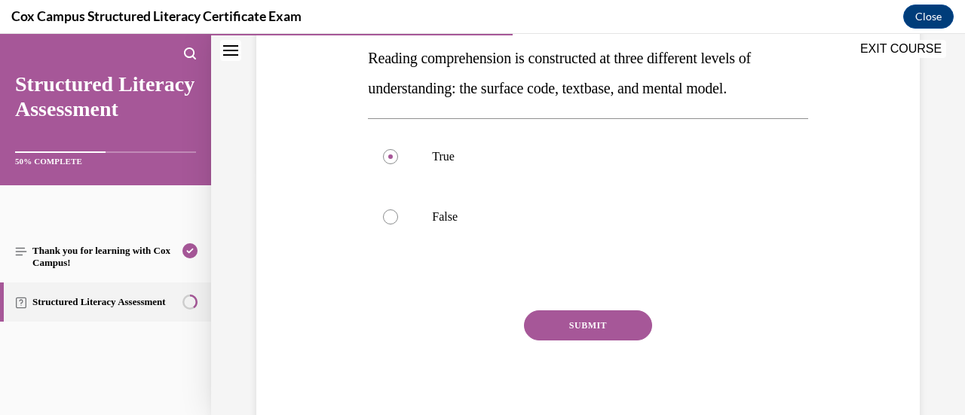
click at [546, 330] on button "SUBMIT" at bounding box center [588, 326] width 128 height 30
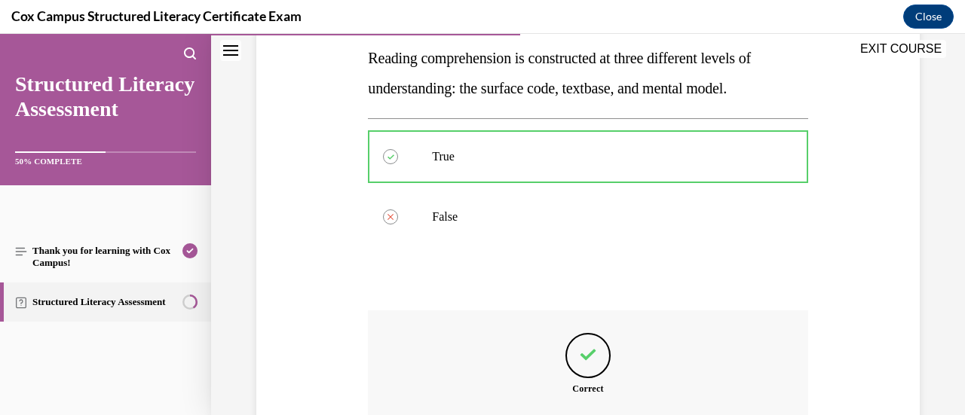
scroll to position [417, 0]
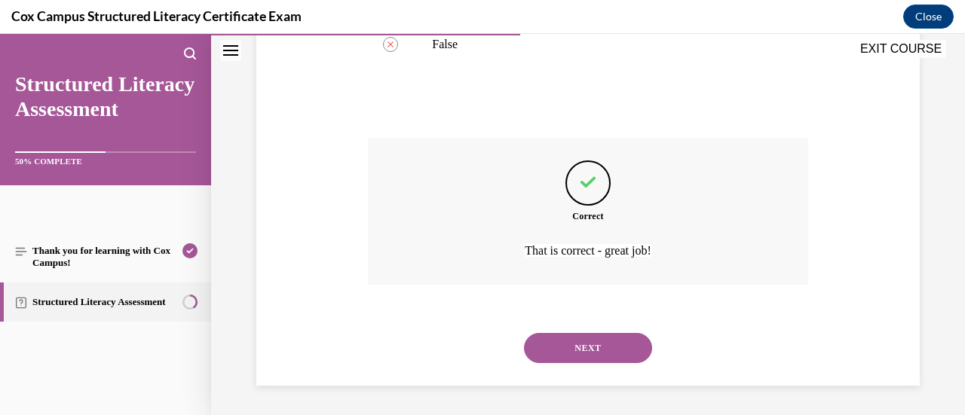
click at [552, 347] on button "NEXT" at bounding box center [588, 348] width 128 height 30
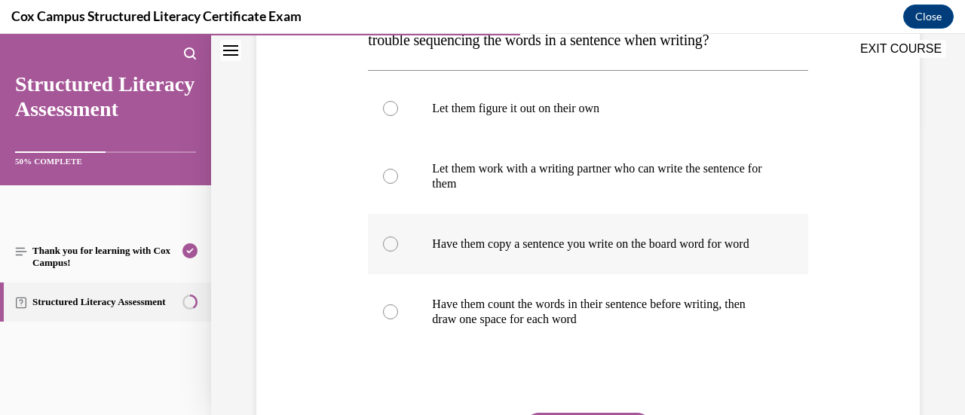
scroll to position [301, 0]
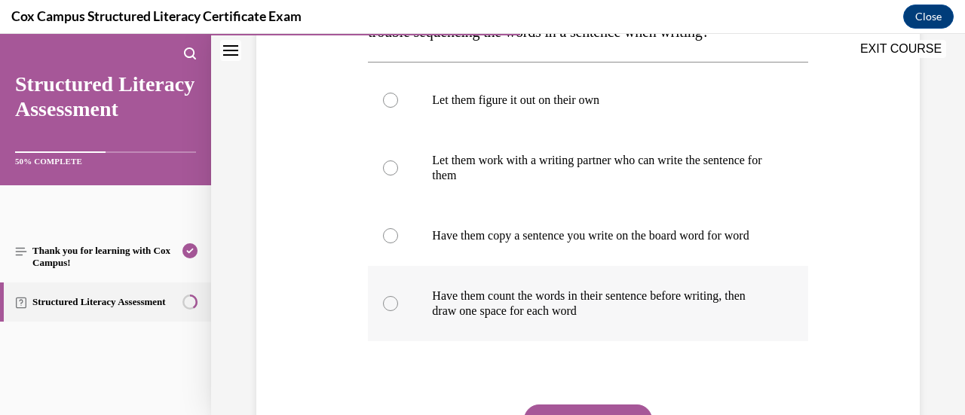
click at [390, 311] on div at bounding box center [390, 303] width 15 height 15
click at [390, 311] on input "Have them count the words in their sentence before writing, then draw one space…" at bounding box center [390, 303] width 15 height 15
radio input "true"
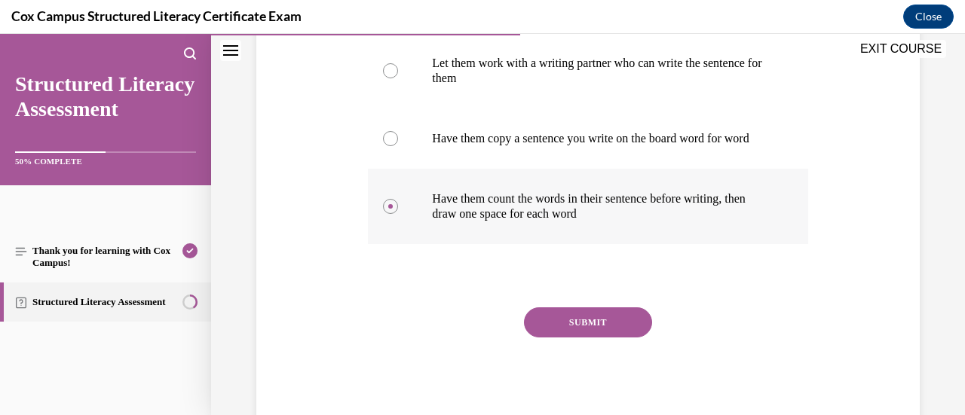
scroll to position [413, 0]
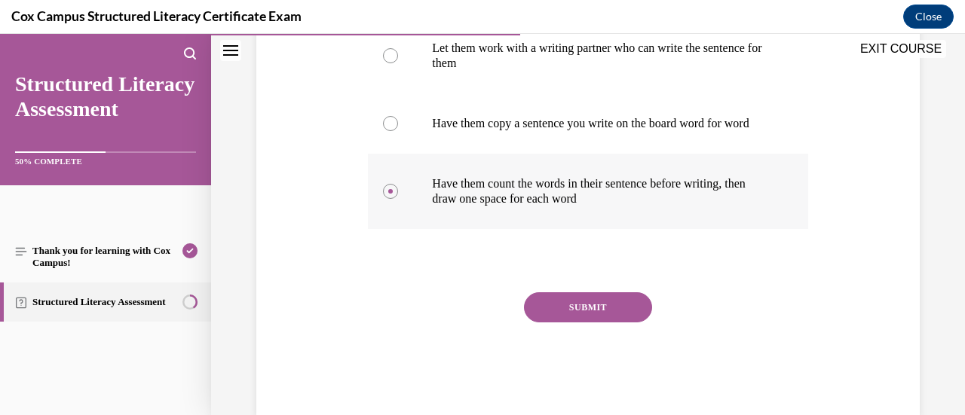
click at [563, 319] on button "SUBMIT" at bounding box center [588, 308] width 128 height 30
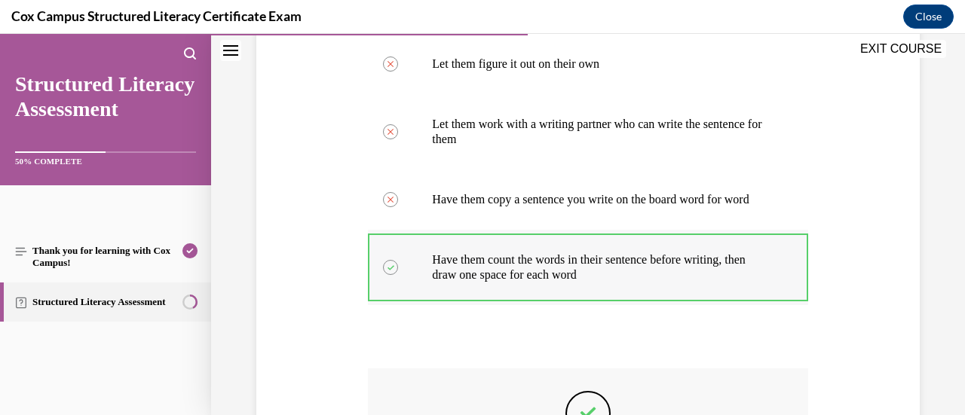
scroll to position [583, 0]
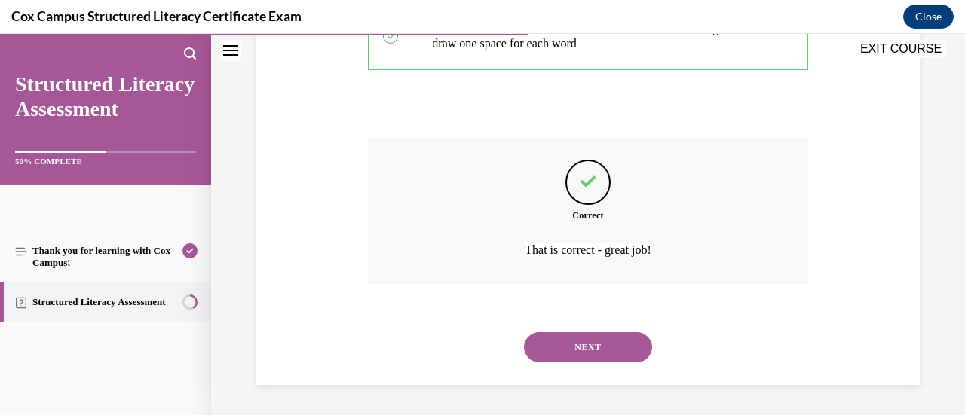
click at [559, 344] on button "NEXT" at bounding box center [588, 348] width 128 height 30
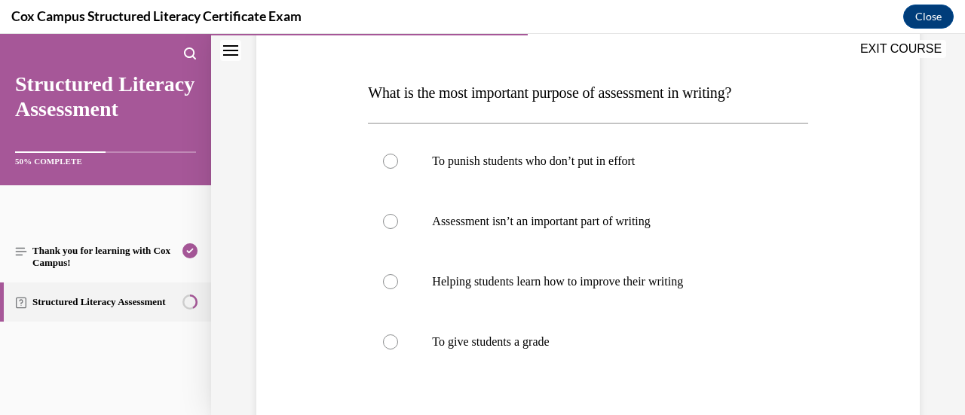
scroll to position [209, 0]
click at [391, 278] on div at bounding box center [390, 282] width 15 height 15
click at [391, 278] on input "Helping students learn how to improve their writing" at bounding box center [390, 282] width 15 height 15
radio input "true"
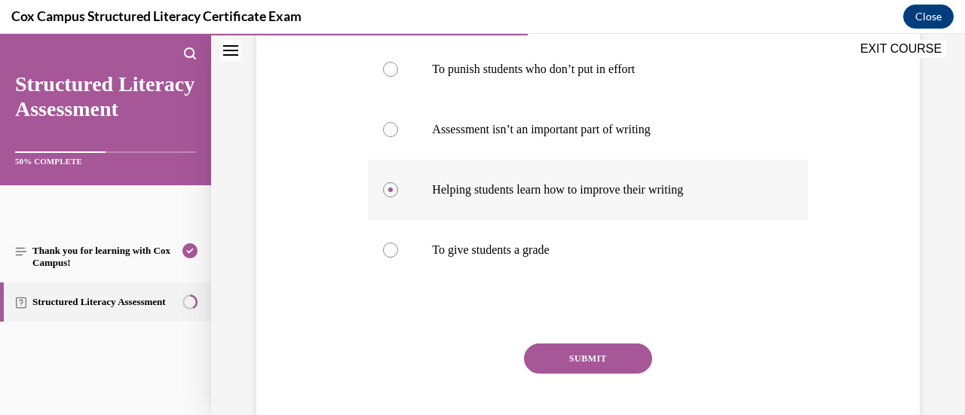
scroll to position [302, 0]
click at [552, 356] on button "SUBMIT" at bounding box center [588, 358] width 128 height 30
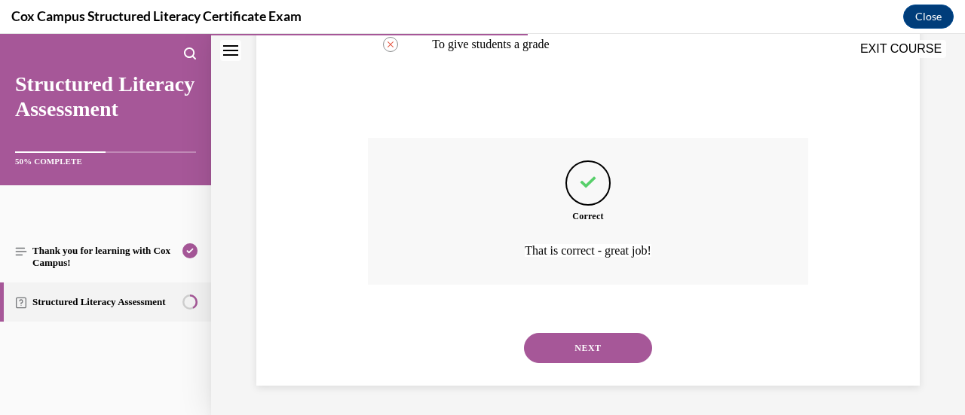
click at [553, 349] on button "NEXT" at bounding box center [588, 348] width 128 height 30
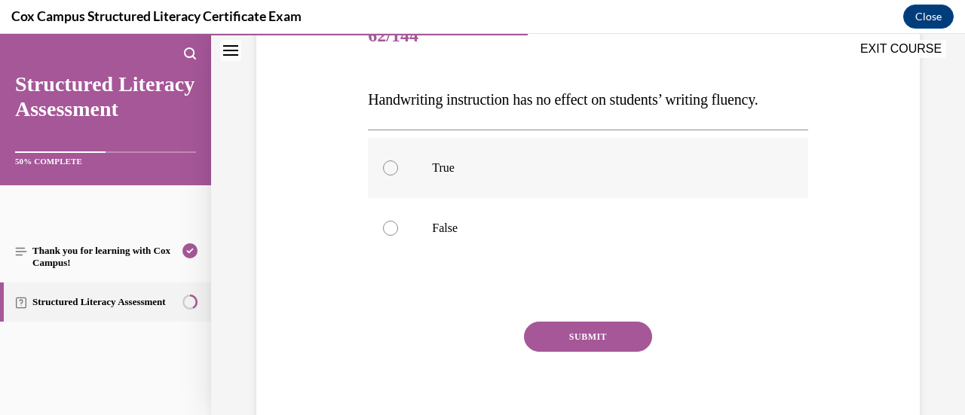
scroll to position [204, 0]
click at [393, 235] on div at bounding box center [390, 227] width 15 height 15
click at [393, 235] on input "False" at bounding box center [390, 227] width 15 height 15
radio input "true"
click at [566, 351] on button "SUBMIT" at bounding box center [588, 336] width 128 height 30
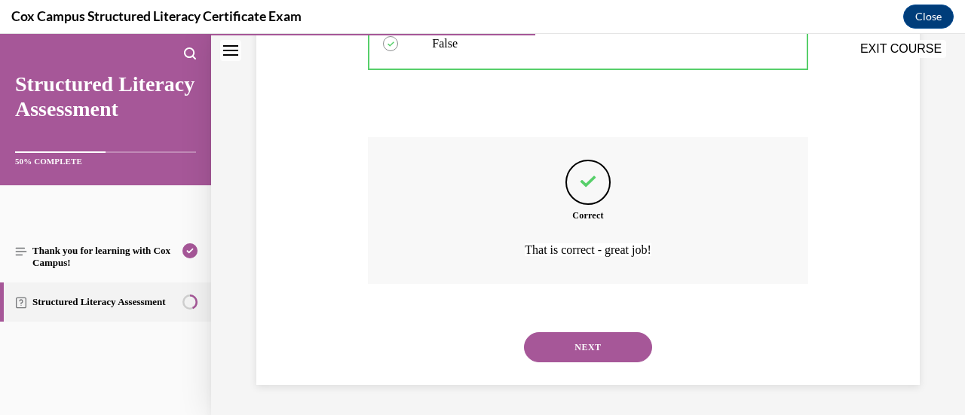
click at [568, 346] on button "NEXT" at bounding box center [588, 348] width 128 height 30
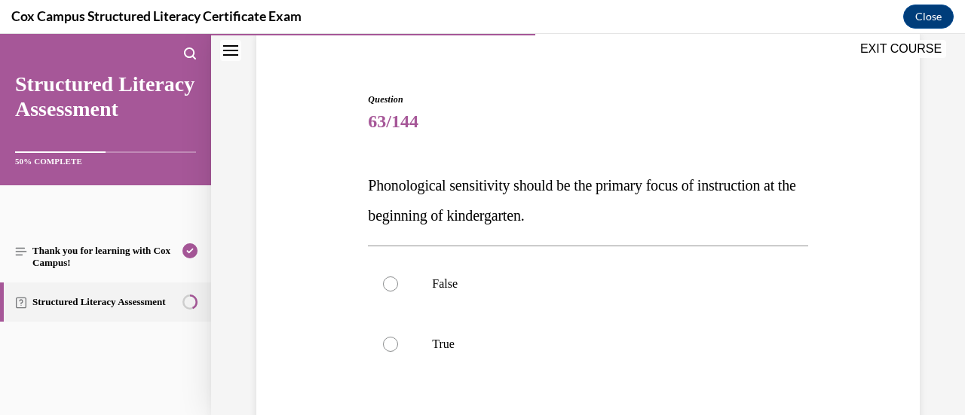
scroll to position [118, 0]
click at [391, 284] on div at bounding box center [390, 283] width 15 height 15
click at [391, 284] on input "False" at bounding box center [390, 283] width 15 height 15
radio input "true"
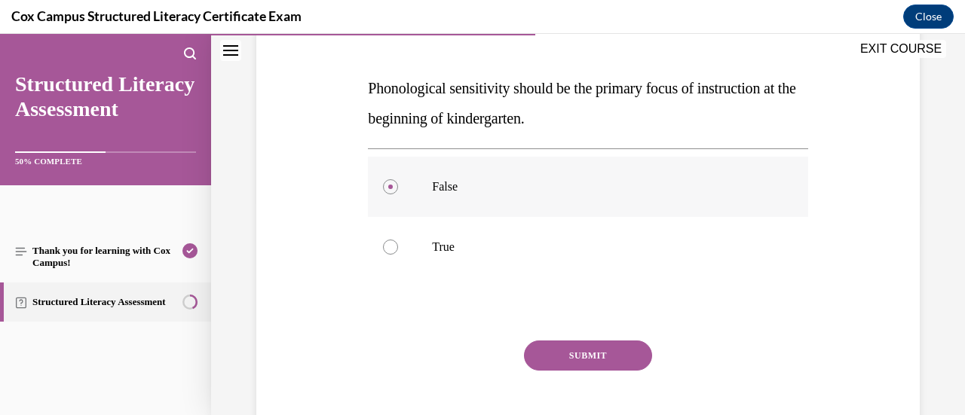
scroll to position [218, 0]
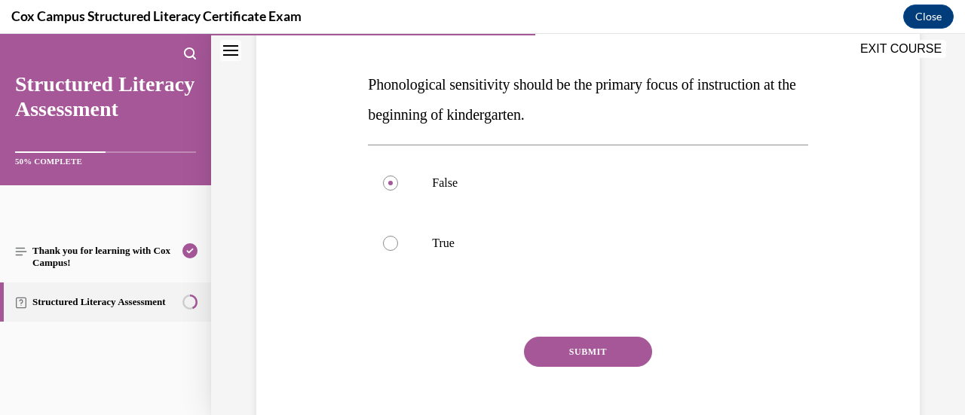
click at [557, 348] on button "SUBMIT" at bounding box center [588, 352] width 128 height 30
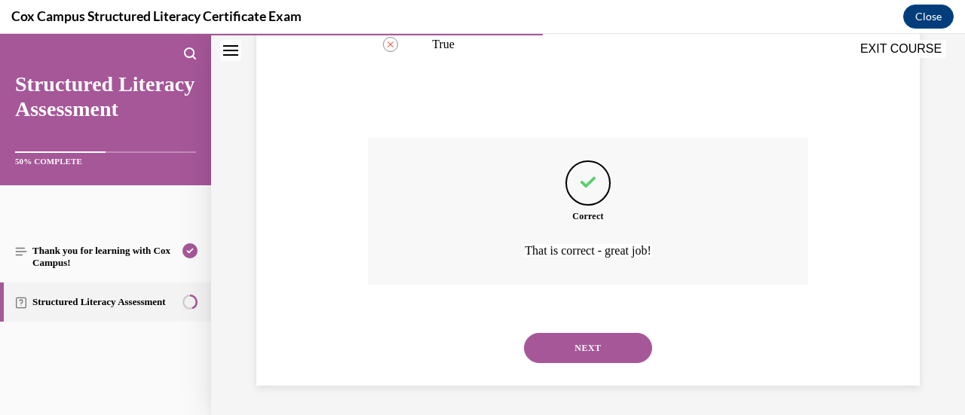
click at [557, 348] on button "NEXT" at bounding box center [588, 348] width 128 height 30
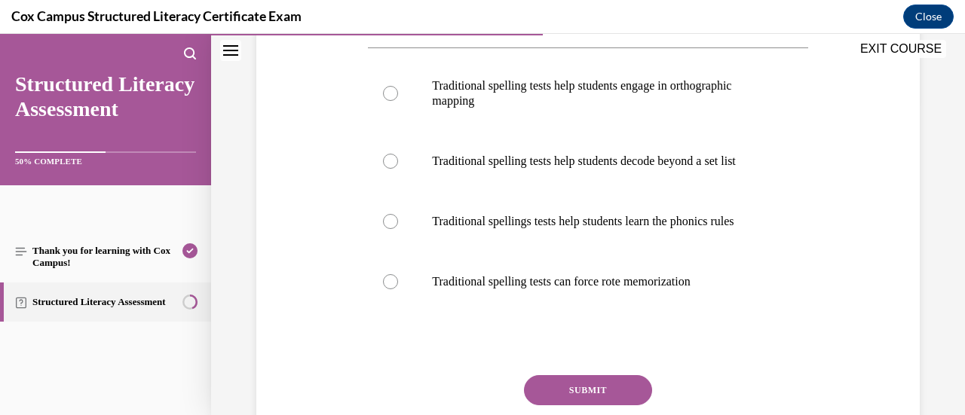
scroll to position [319, 0]
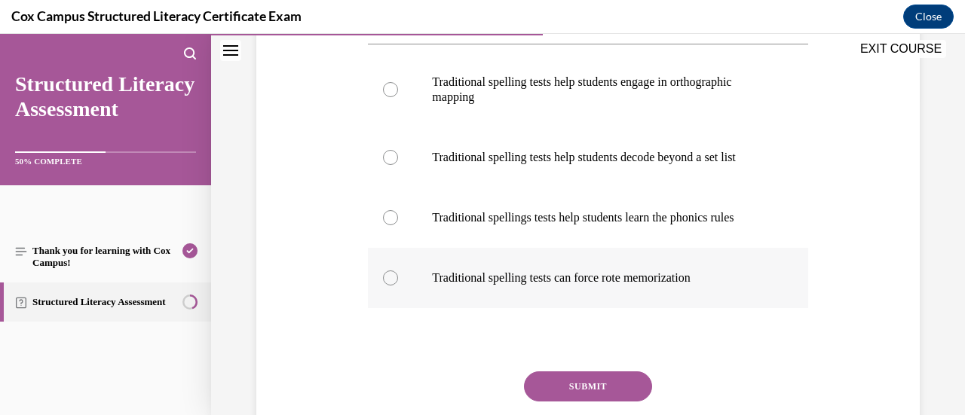
click at [383, 286] on div at bounding box center [390, 278] width 15 height 15
click at [383, 286] on input "Traditional spelling tests can force rote memorization" at bounding box center [390, 278] width 15 height 15
radio input "true"
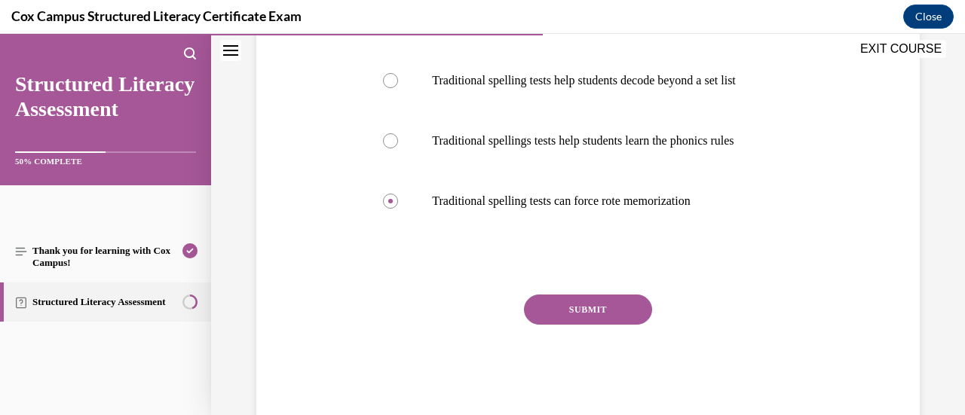
scroll to position [397, 0]
click at [553, 324] on button "SUBMIT" at bounding box center [588, 309] width 128 height 30
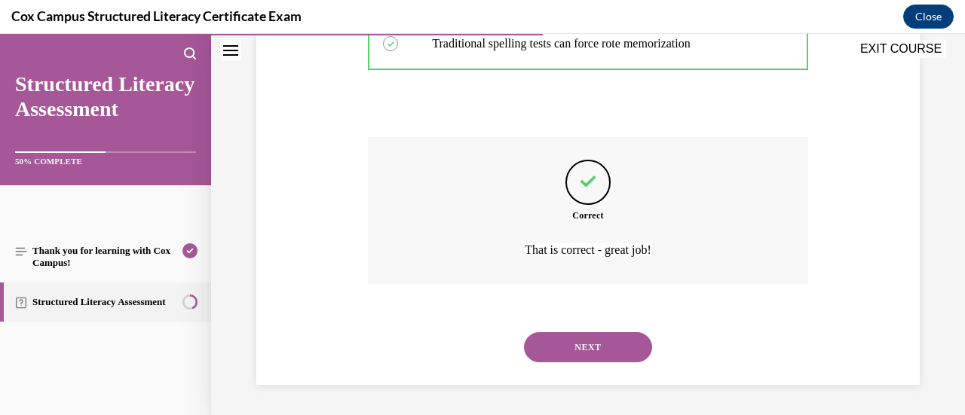
click at [553, 343] on button "NEXT" at bounding box center [588, 348] width 128 height 30
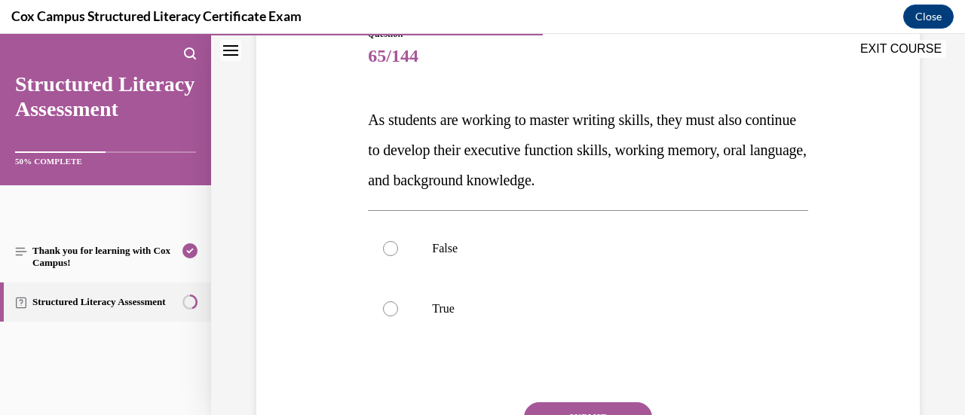
scroll to position [184, 0]
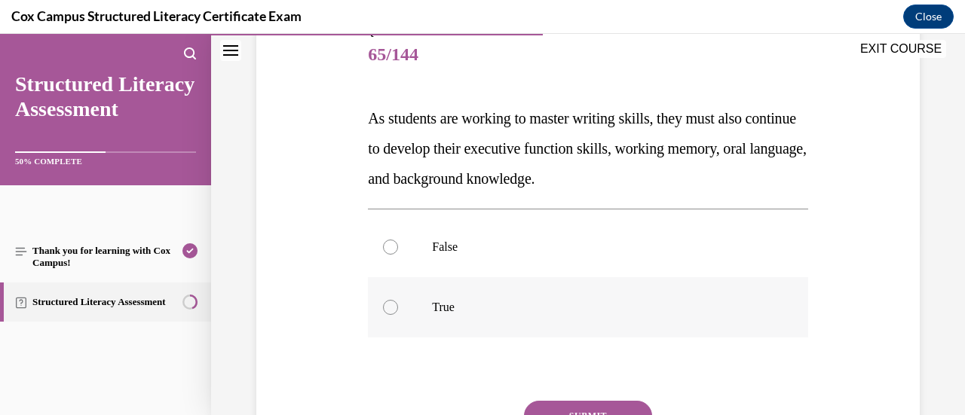
click at [391, 306] on div at bounding box center [390, 307] width 15 height 15
click at [391, 306] on input "True" at bounding box center [390, 307] width 15 height 15
radio input "true"
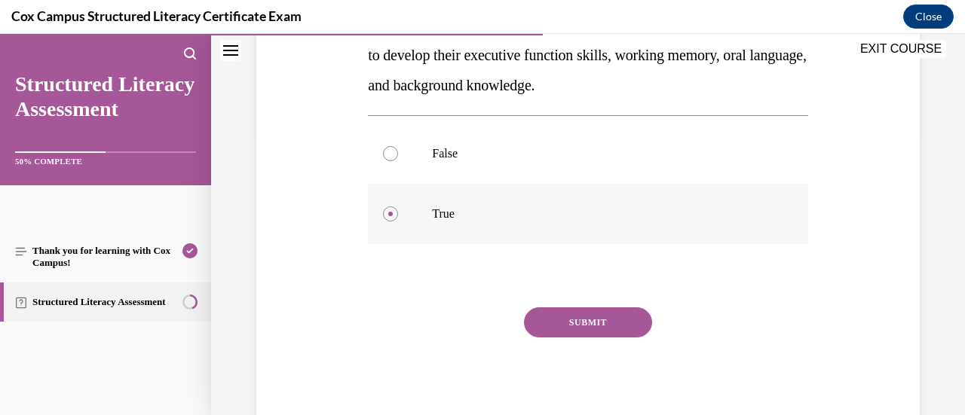
click at [564, 326] on button "SUBMIT" at bounding box center [588, 323] width 128 height 30
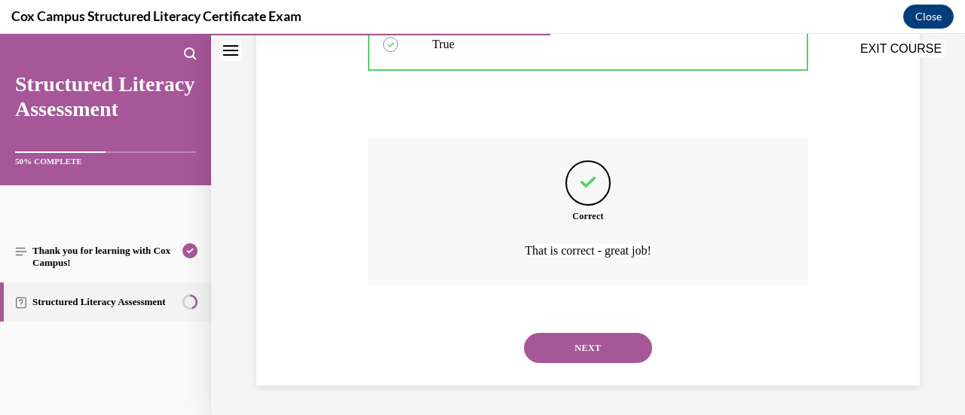
click at [561, 342] on button "NEXT" at bounding box center [588, 348] width 128 height 30
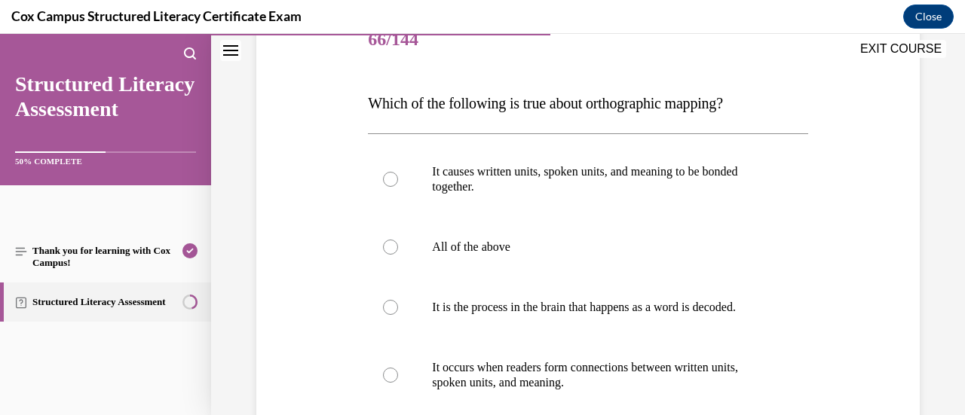
scroll to position [200, 0]
click at [388, 244] on div at bounding box center [390, 246] width 15 height 15
click at [388, 244] on input "All of the above" at bounding box center [390, 246] width 15 height 15
radio input "true"
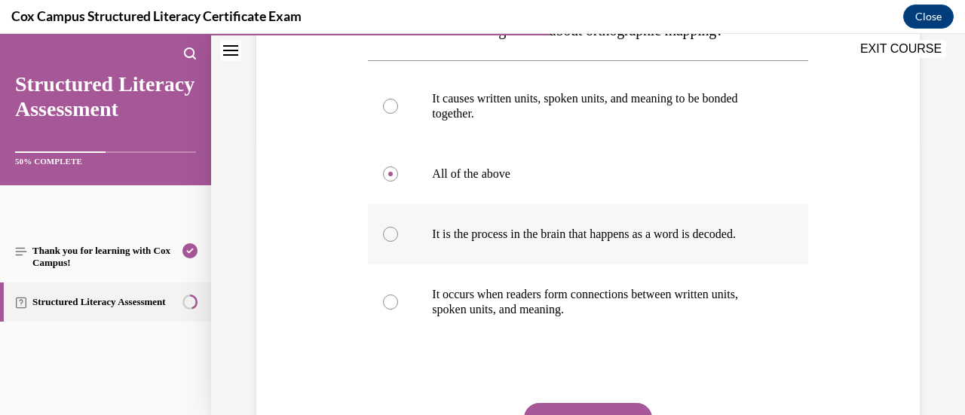
scroll to position [348, 0]
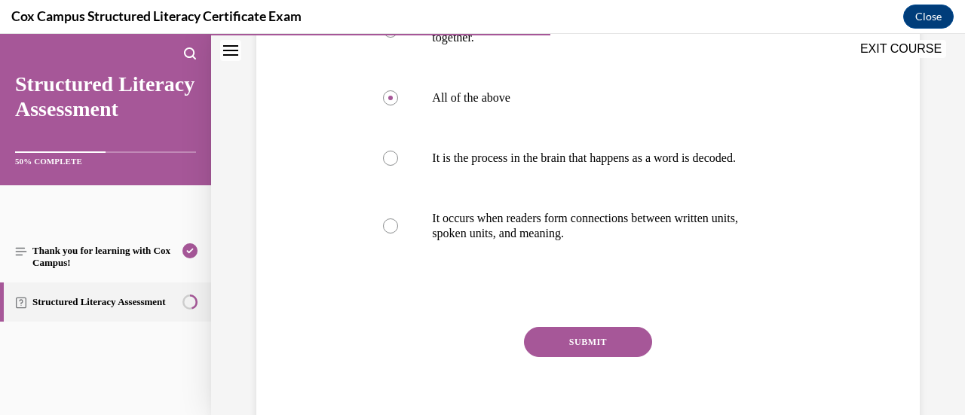
click at [544, 346] on button "SUBMIT" at bounding box center [588, 342] width 128 height 30
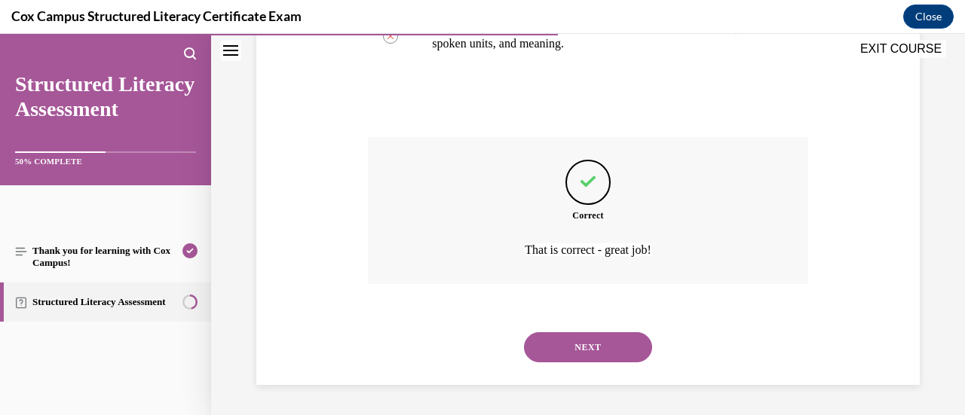
scroll to position [548, 0]
click at [541, 354] on button "NEXT" at bounding box center [588, 348] width 128 height 30
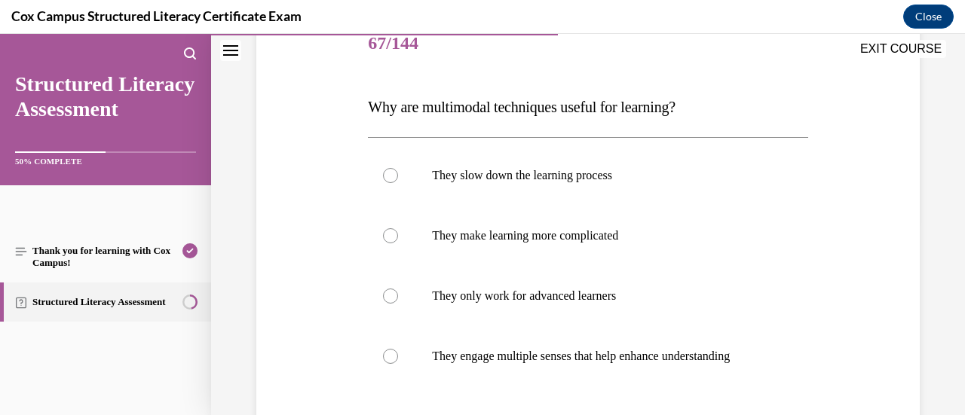
scroll to position [196, 0]
click at [394, 360] on div at bounding box center [390, 355] width 15 height 15
click at [394, 360] on input "They engage multiple senses that help enhance understanding" at bounding box center [390, 355] width 15 height 15
radio input "true"
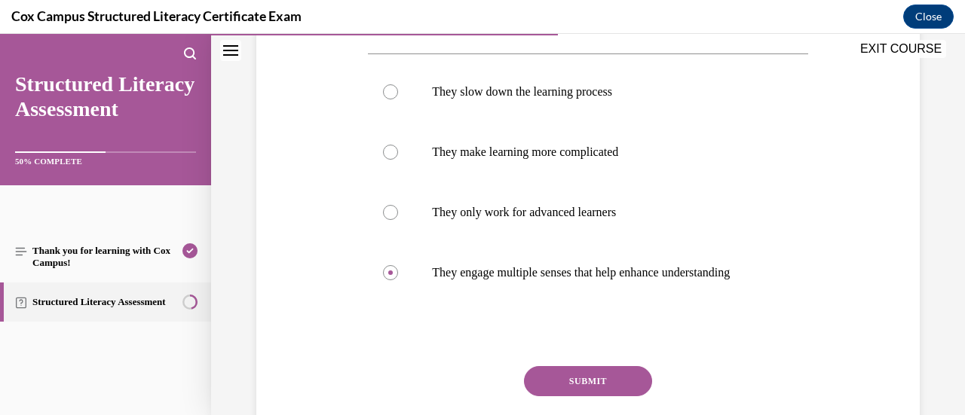
click at [575, 394] on button "SUBMIT" at bounding box center [588, 381] width 128 height 30
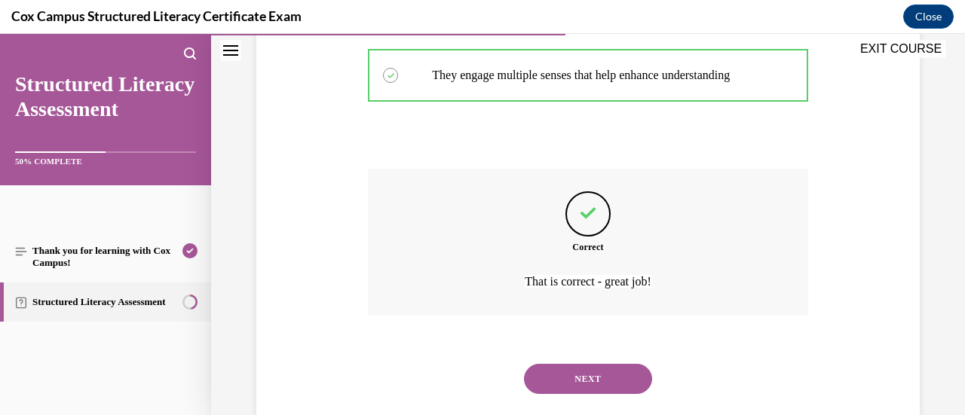
click at [575, 394] on button "NEXT" at bounding box center [588, 379] width 128 height 30
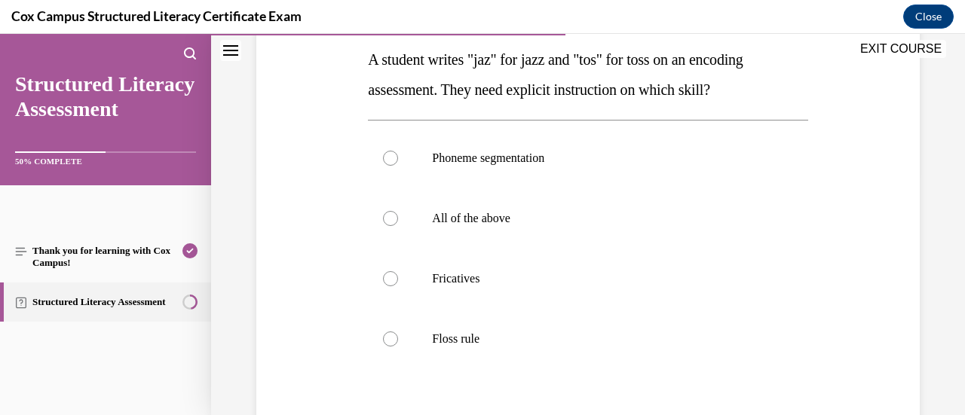
scroll to position [249, 0]
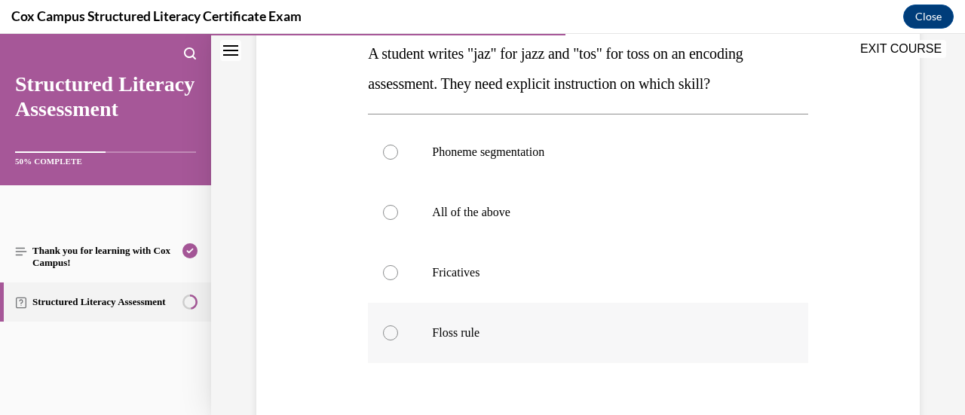
click at [391, 332] on div at bounding box center [390, 333] width 15 height 15
click at [391, 332] on input "Floss rule" at bounding box center [390, 333] width 15 height 15
radio input "true"
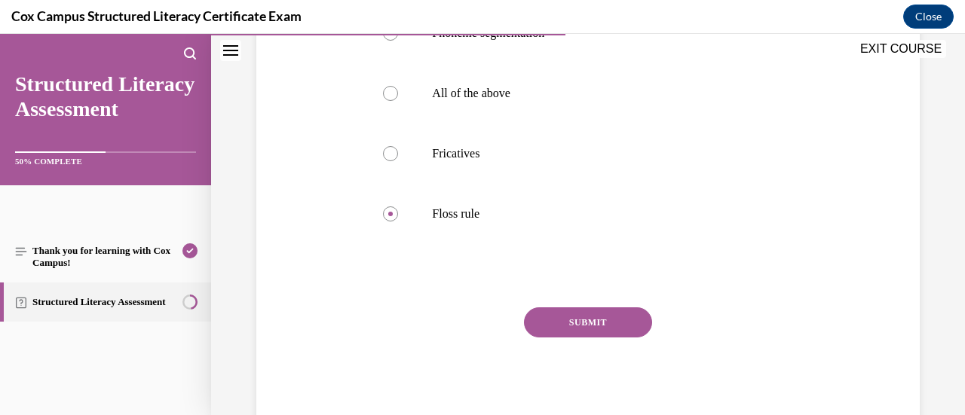
click at [558, 322] on button "SUBMIT" at bounding box center [588, 323] width 128 height 30
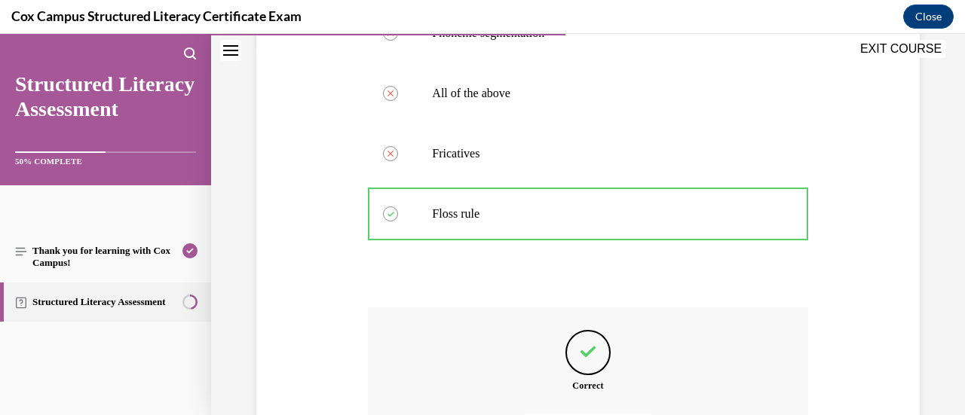
scroll to position [538, 0]
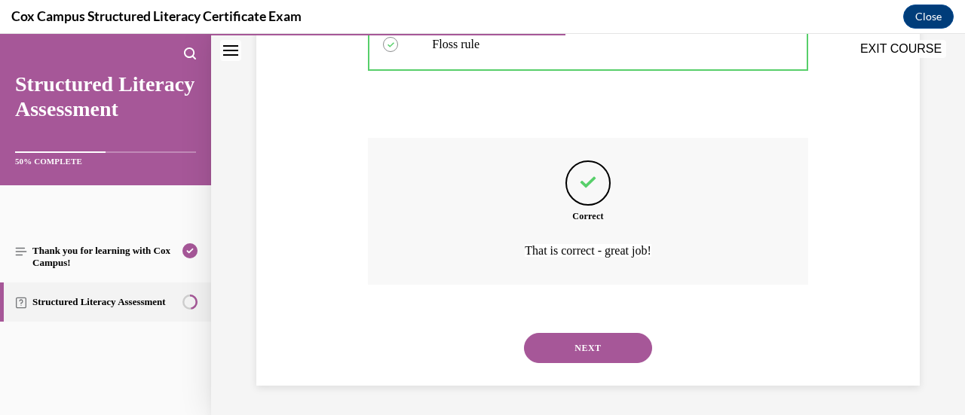
click at [544, 345] on button "NEXT" at bounding box center [588, 348] width 128 height 30
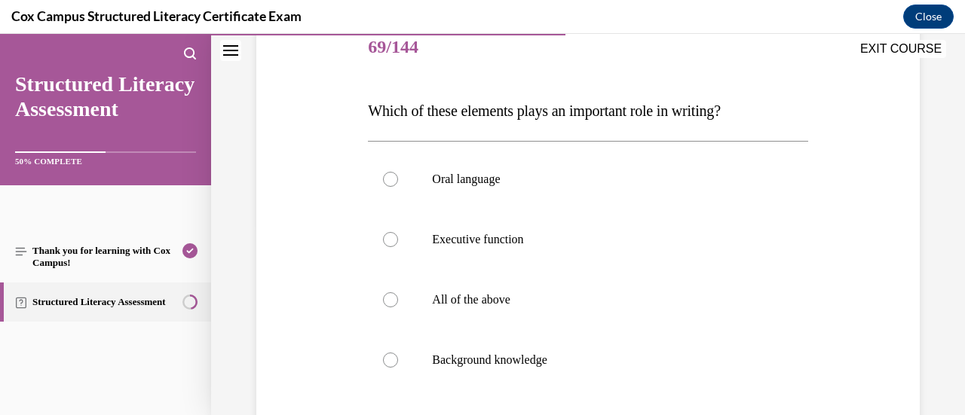
scroll to position [192, 0]
click at [385, 292] on div at bounding box center [390, 299] width 15 height 15
click at [385, 292] on input "All of the above" at bounding box center [390, 299] width 15 height 15
radio input "true"
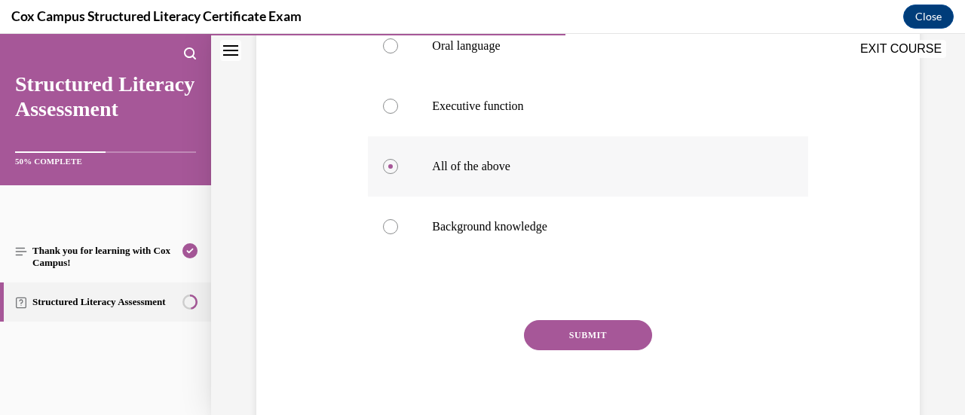
scroll to position [327, 0]
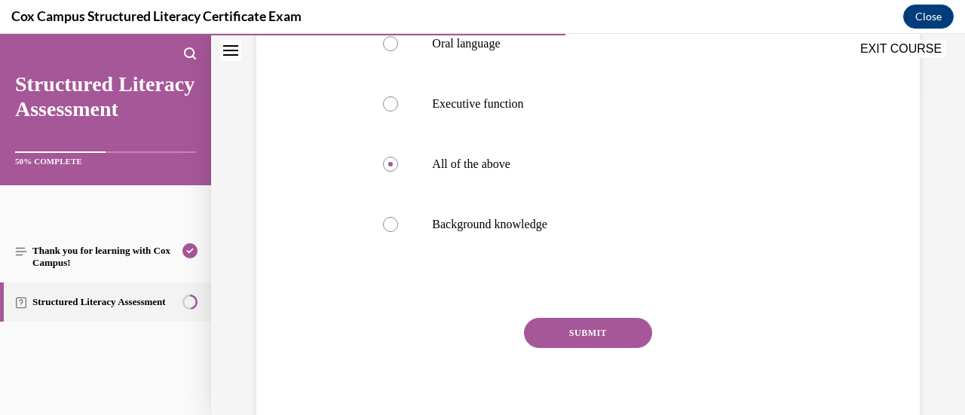
click at [549, 336] on button "SUBMIT" at bounding box center [588, 333] width 128 height 30
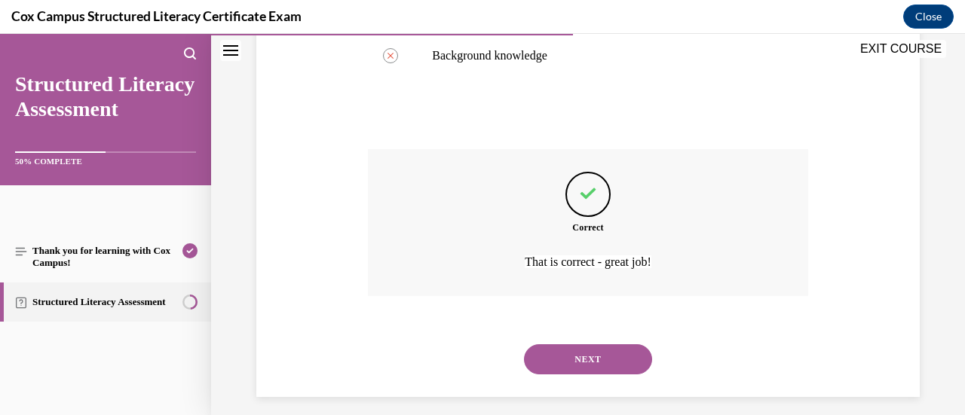
click at [550, 355] on button "NEXT" at bounding box center [588, 360] width 128 height 30
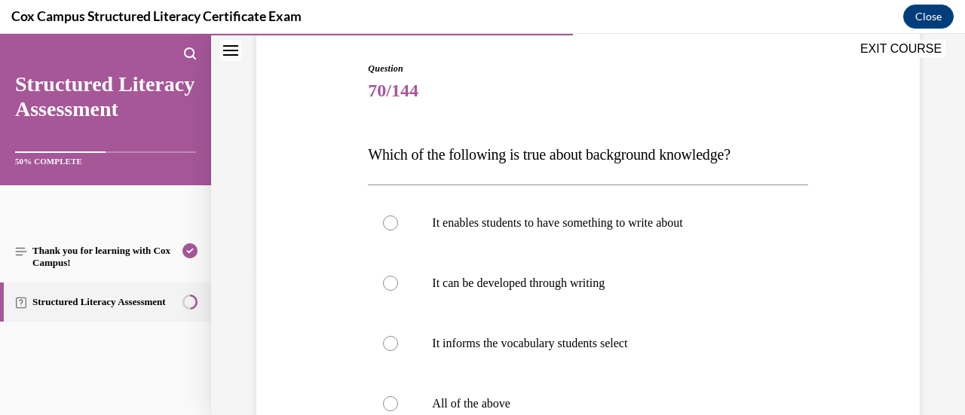
scroll to position [171, 0]
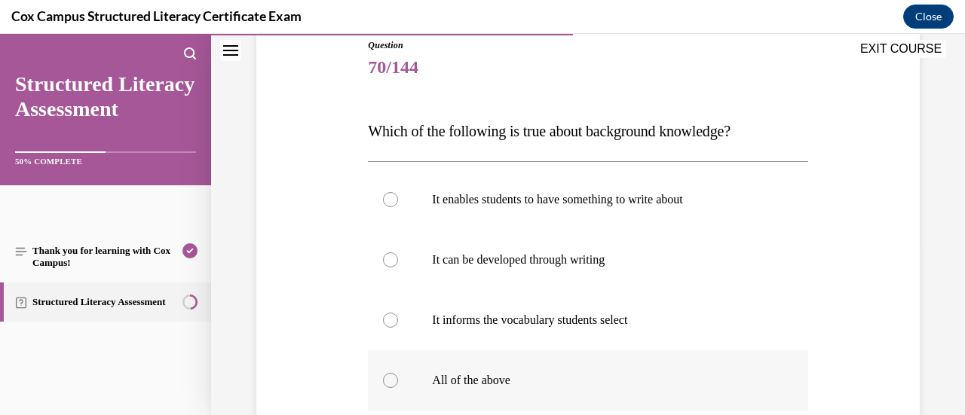
click at [391, 377] on div at bounding box center [390, 380] width 15 height 15
click at [391, 377] on input "All of the above" at bounding box center [390, 380] width 15 height 15
radio input "true"
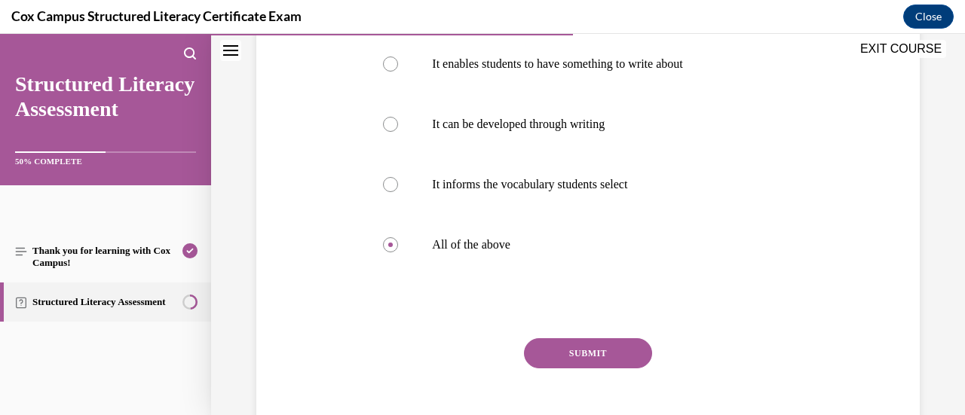
click at [538, 356] on button "SUBMIT" at bounding box center [588, 354] width 128 height 30
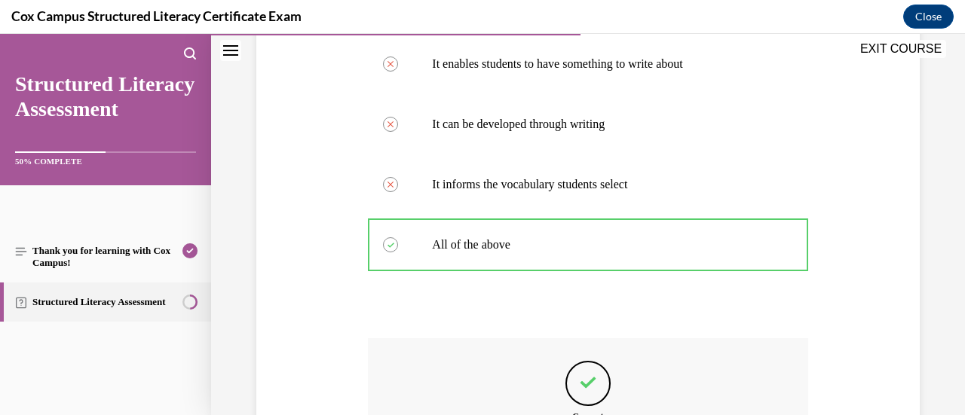
scroll to position [501, 0]
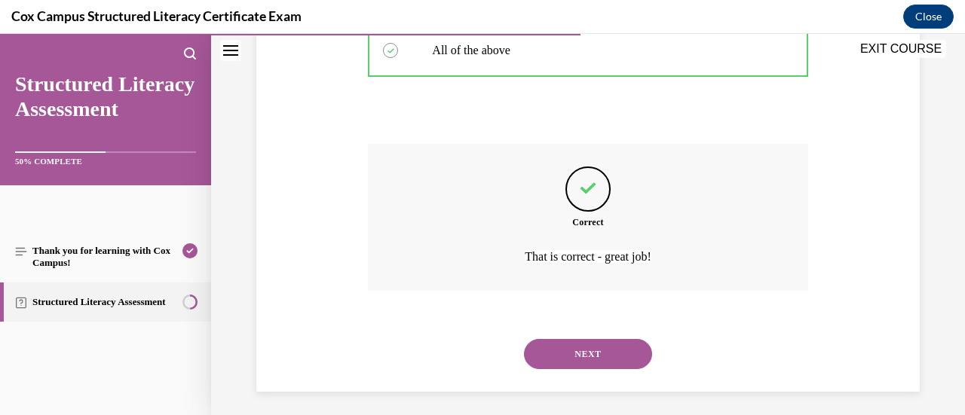
click at [557, 351] on button "NEXT" at bounding box center [588, 354] width 128 height 30
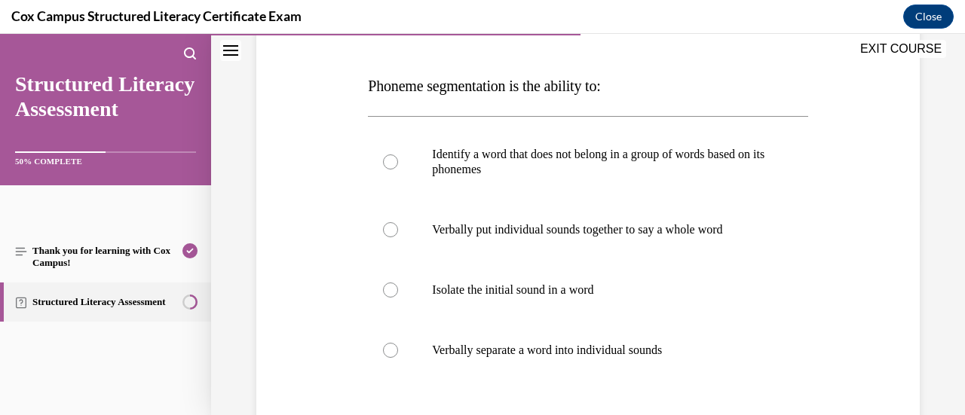
scroll to position [217, 0]
click at [393, 352] on div at bounding box center [390, 349] width 15 height 15
click at [393, 352] on input "Verbally separate a word into individual sounds" at bounding box center [390, 349] width 15 height 15
radio input "true"
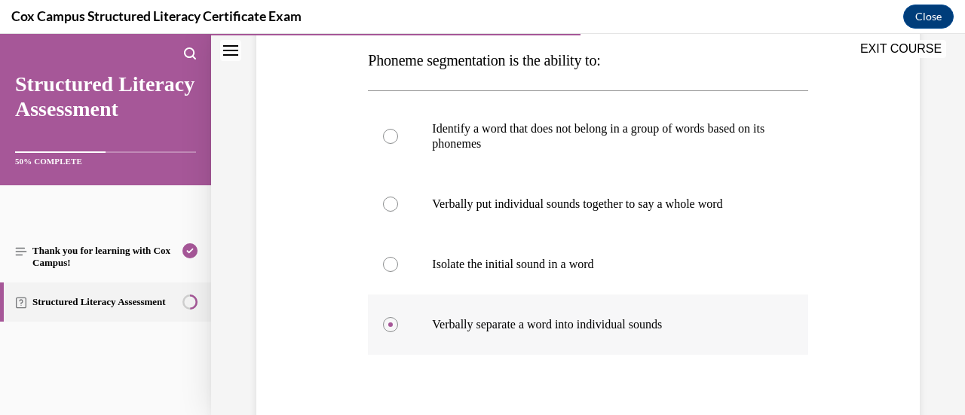
scroll to position [295, 0]
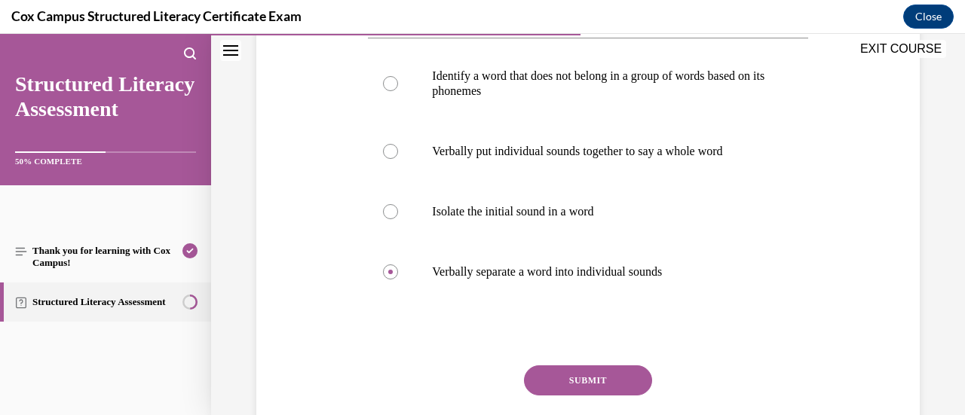
click at [552, 378] on button "SUBMIT" at bounding box center [588, 381] width 128 height 30
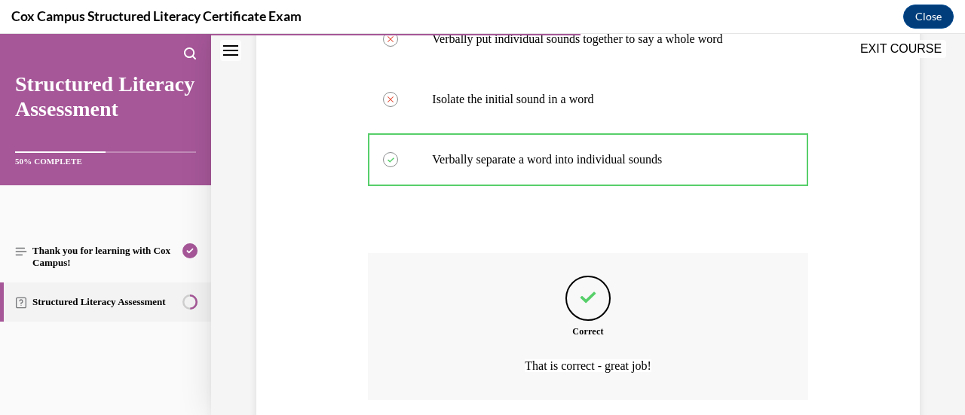
scroll to position [453, 0]
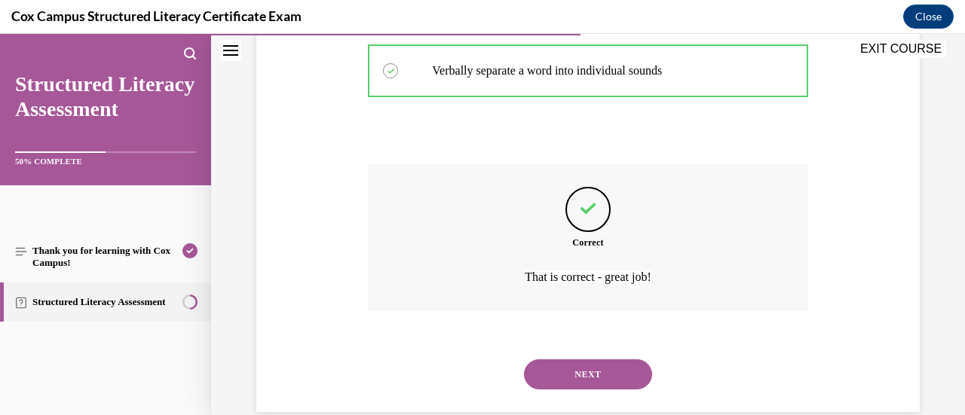
click at [547, 367] on button "NEXT" at bounding box center [588, 375] width 128 height 30
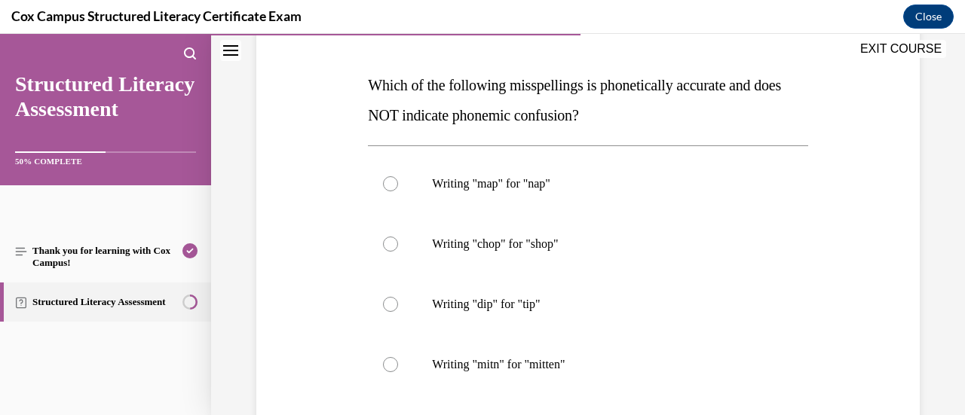
scroll to position [219, 0]
click at [390, 363] on div at bounding box center [390, 363] width 15 height 15
click at [390, 363] on input "Writing "mitn" for "mitten"" at bounding box center [390, 363] width 15 height 15
radio input "true"
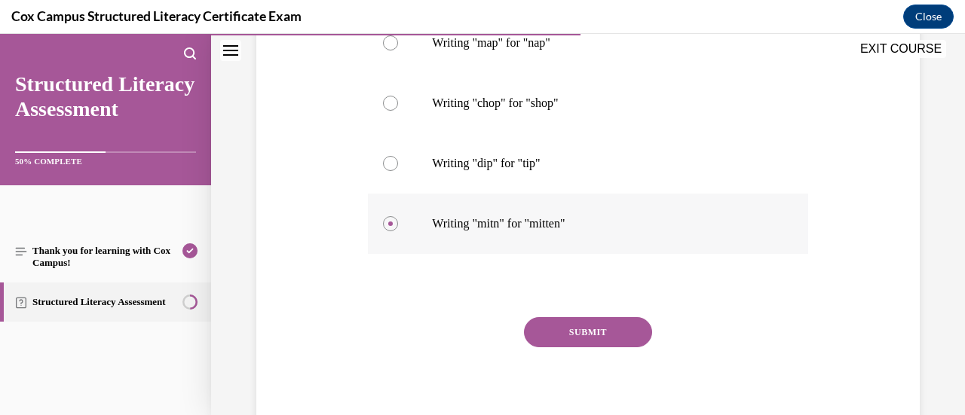
click at [557, 334] on button "SUBMIT" at bounding box center [588, 332] width 128 height 30
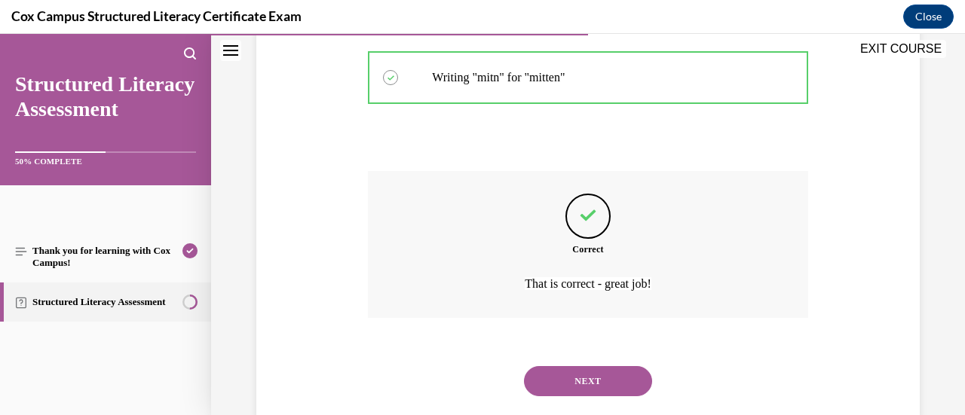
click at [563, 384] on button "NEXT" at bounding box center [588, 381] width 128 height 30
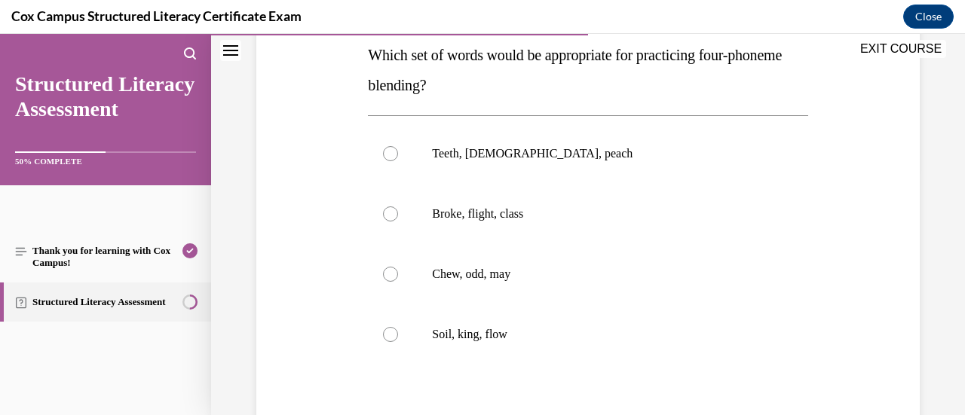
scroll to position [248, 0]
click at [387, 213] on div at bounding box center [390, 213] width 15 height 15
click at [387, 213] on input "Broke, flight, class" at bounding box center [390, 213] width 15 height 15
radio input "true"
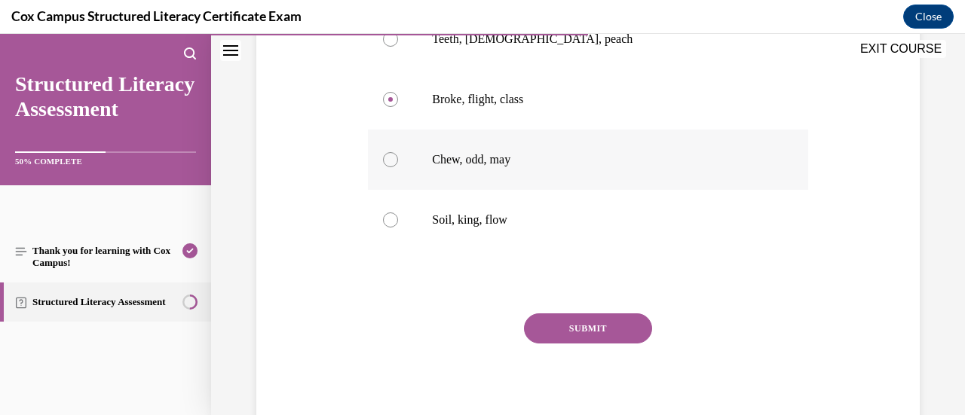
scroll to position [363, 0]
click at [546, 317] on button "SUBMIT" at bounding box center [588, 328] width 128 height 30
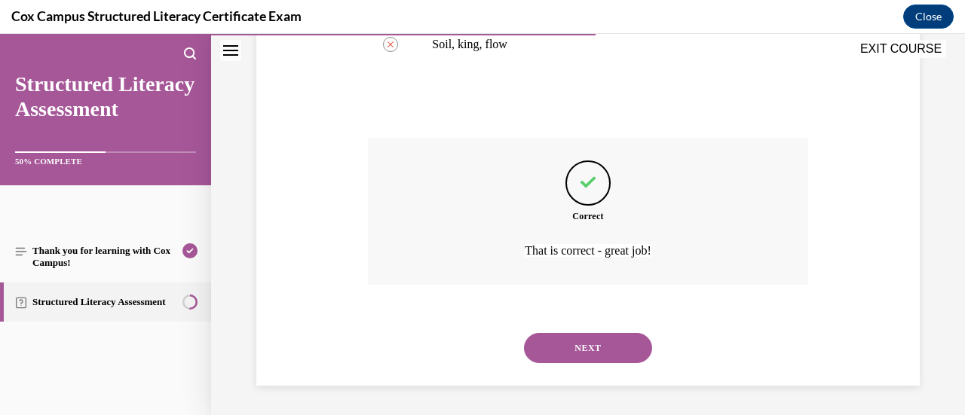
click at [547, 345] on button "NEXT" at bounding box center [588, 348] width 128 height 30
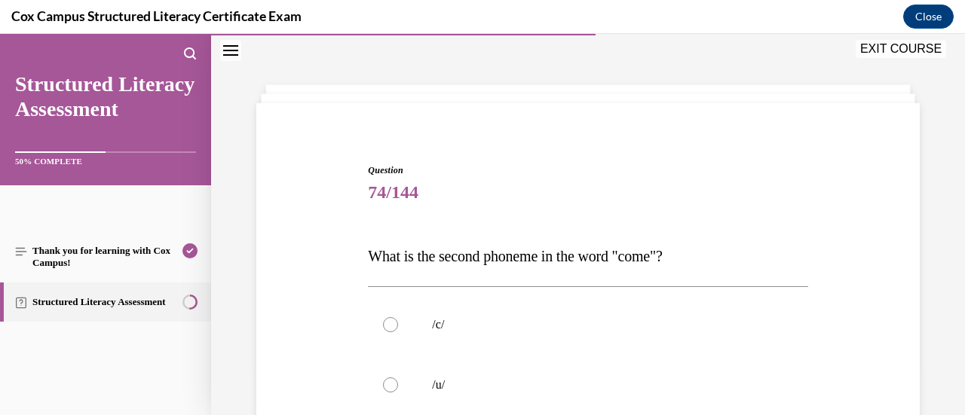
scroll to position [167, 0]
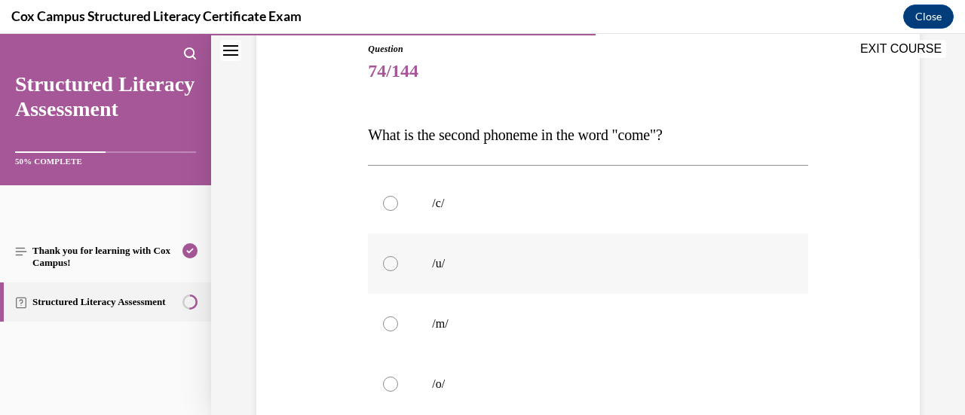
click at [389, 258] on div at bounding box center [390, 263] width 15 height 15
click at [389, 258] on input "/u/" at bounding box center [390, 263] width 15 height 15
radio input "true"
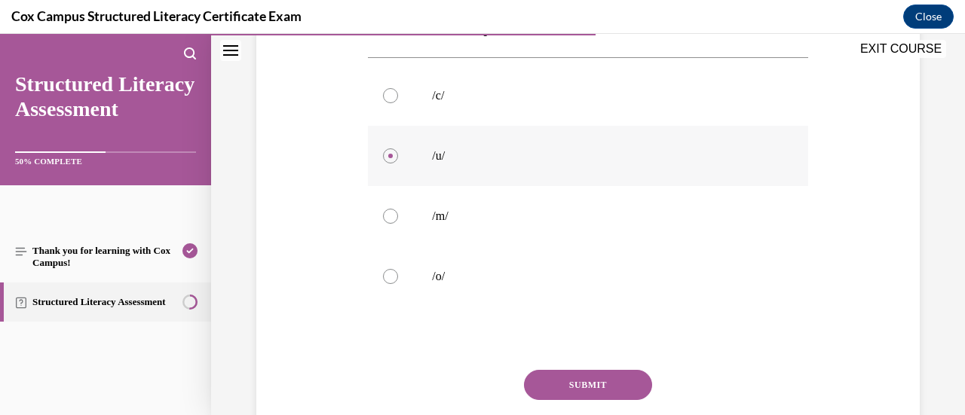
scroll to position [276, 0]
click at [566, 380] on button "SUBMIT" at bounding box center [588, 385] width 128 height 30
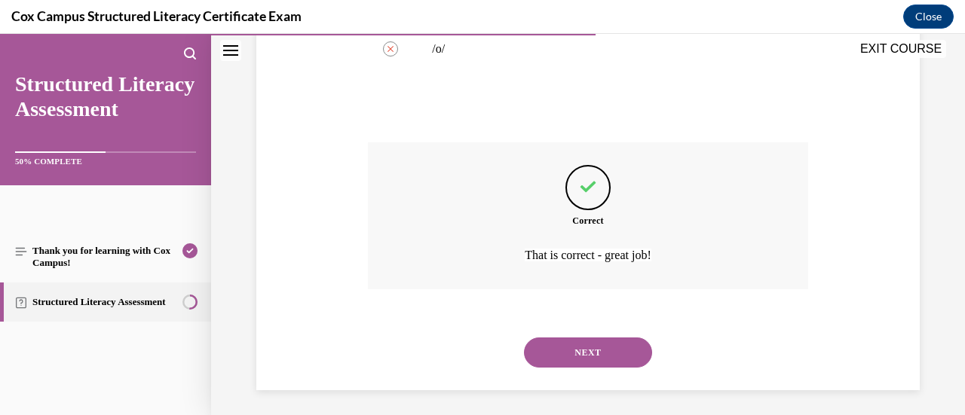
click at [567, 356] on button "NEXT" at bounding box center [588, 353] width 128 height 30
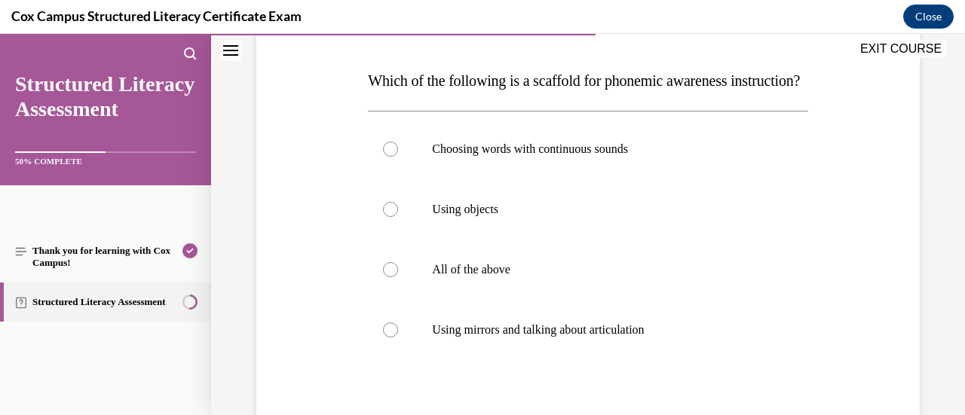
scroll to position [230, 0]
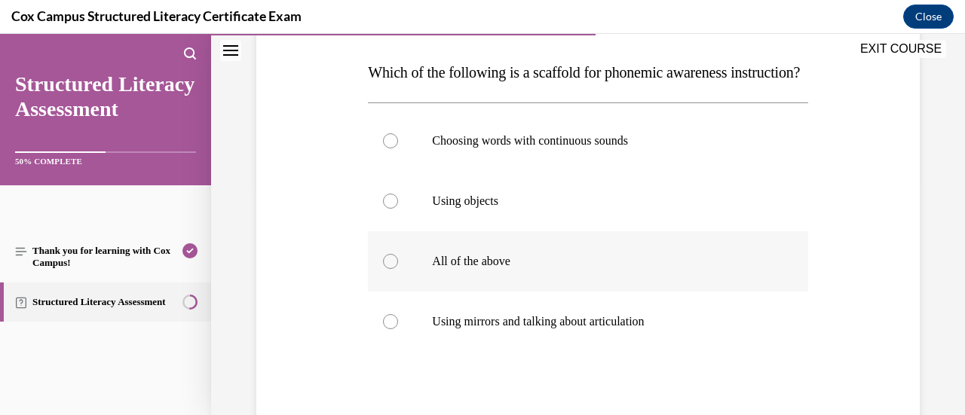
click at [391, 269] on div at bounding box center [390, 261] width 15 height 15
click at [391, 269] on input "All of the above" at bounding box center [390, 261] width 15 height 15
radio input "true"
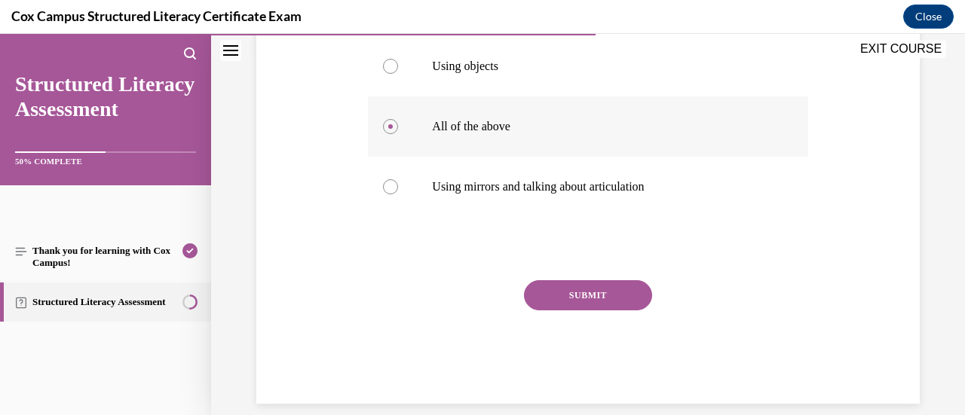
scroll to position [366, 0]
click at [566, 310] on button "SUBMIT" at bounding box center [588, 295] width 128 height 30
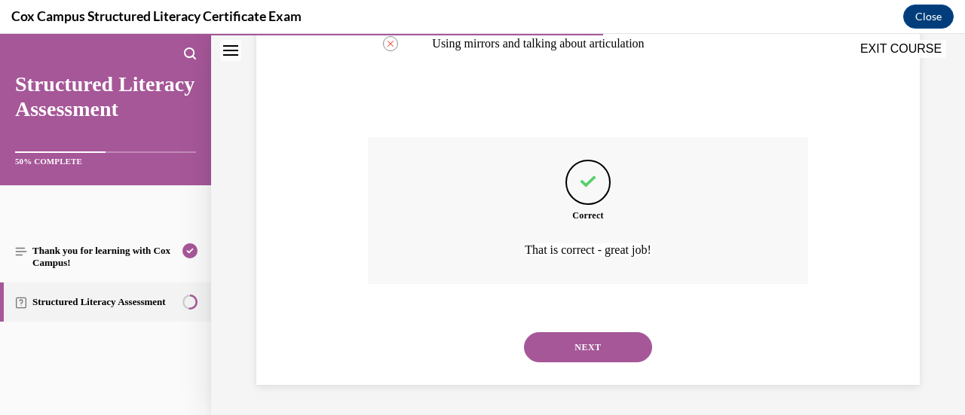
scroll to position [538, 0]
click at [550, 346] on button "NEXT" at bounding box center [588, 348] width 128 height 30
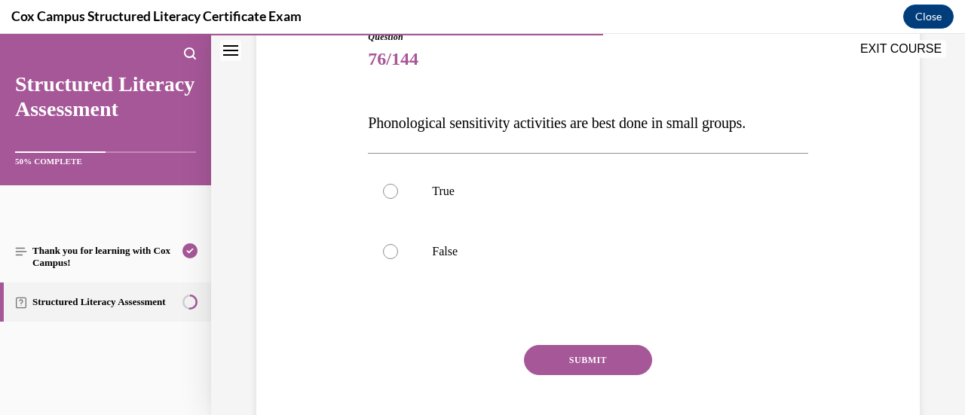
scroll to position [180, 0]
click at [393, 245] on div at bounding box center [390, 251] width 15 height 15
click at [393, 245] on input "False" at bounding box center [390, 251] width 15 height 15
radio input "true"
click at [576, 367] on button "SUBMIT" at bounding box center [588, 360] width 128 height 30
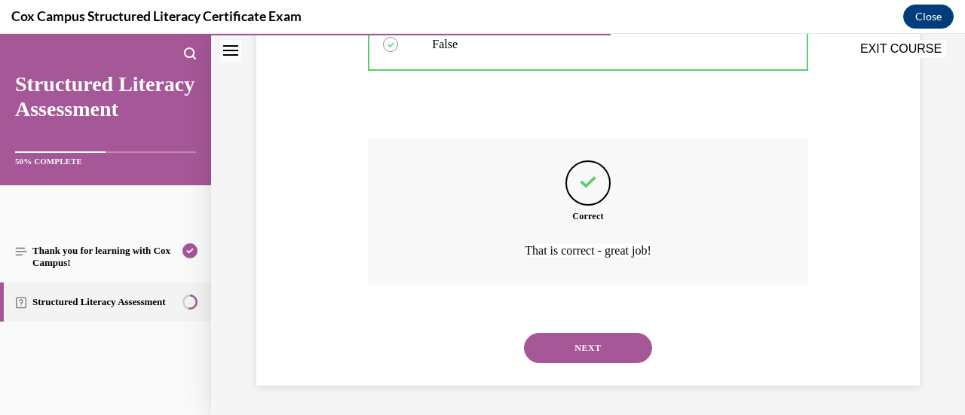
click at [576, 344] on button "NEXT" at bounding box center [588, 348] width 128 height 30
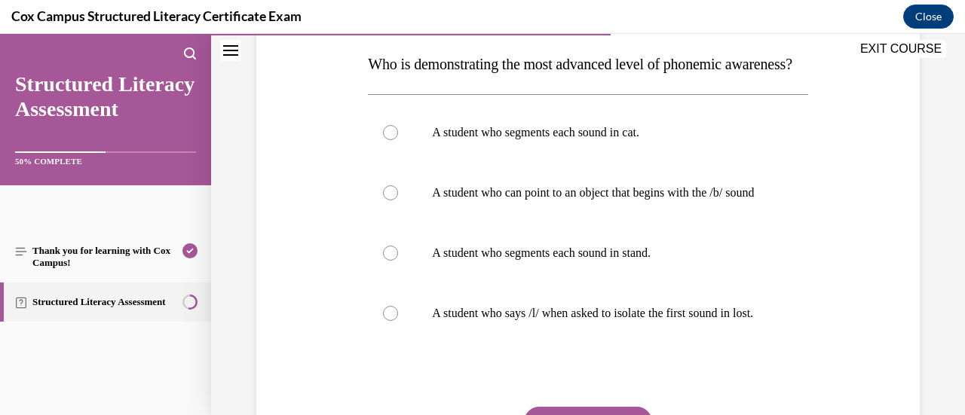
scroll to position [239, 0]
click at [388, 260] on div at bounding box center [390, 252] width 15 height 15
click at [388, 260] on input "A student who segments each sound in stand." at bounding box center [390, 252] width 15 height 15
radio input "true"
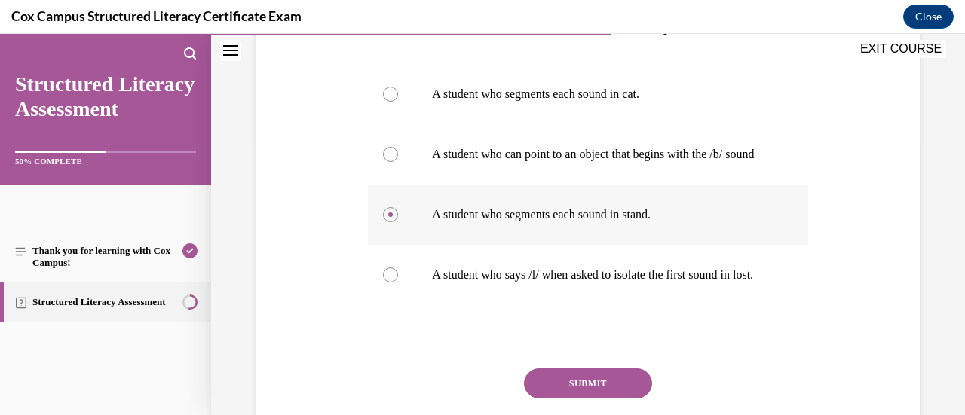
click at [513, 283] on p "A student who says /l/ when asked to isolate the first sound in lost." at bounding box center [601, 275] width 338 height 15
click at [398, 283] on input "A student who says /l/ when asked to isolate the first sound in lost." at bounding box center [390, 275] width 15 height 15
radio input "true"
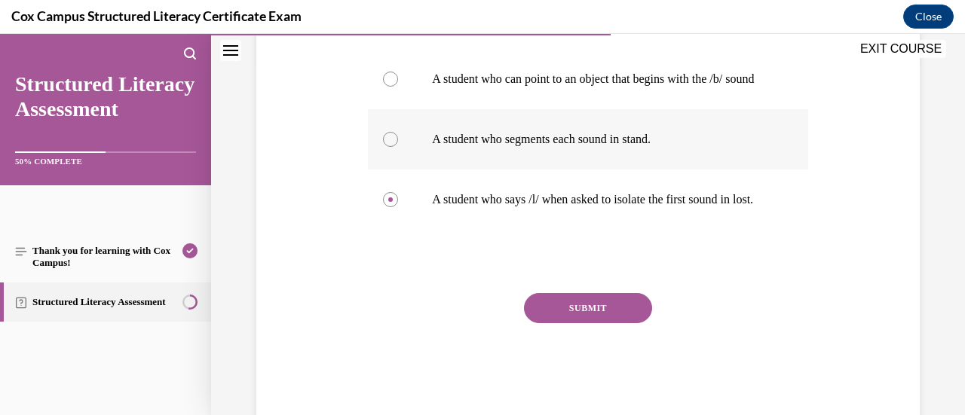
scroll to position [376, 0]
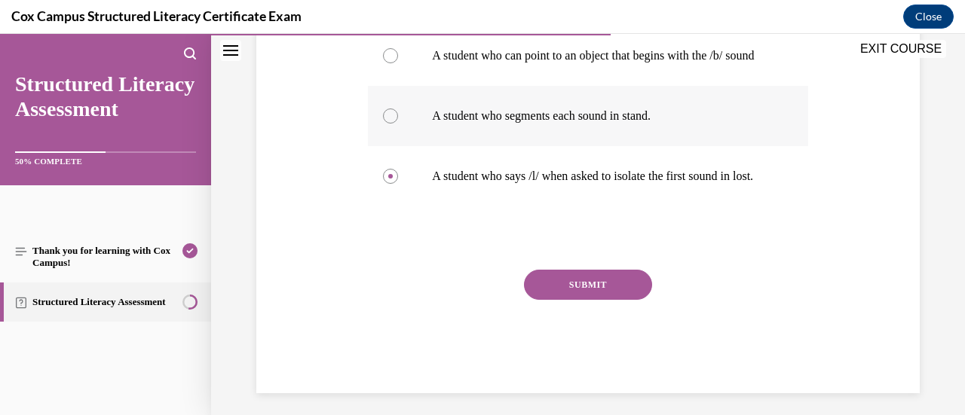
click at [385, 124] on div at bounding box center [390, 116] width 15 height 15
click at [385, 124] on input "A student who segments each sound in stand." at bounding box center [390, 116] width 15 height 15
radio input "true"
click at [552, 300] on button "SUBMIT" at bounding box center [588, 285] width 128 height 30
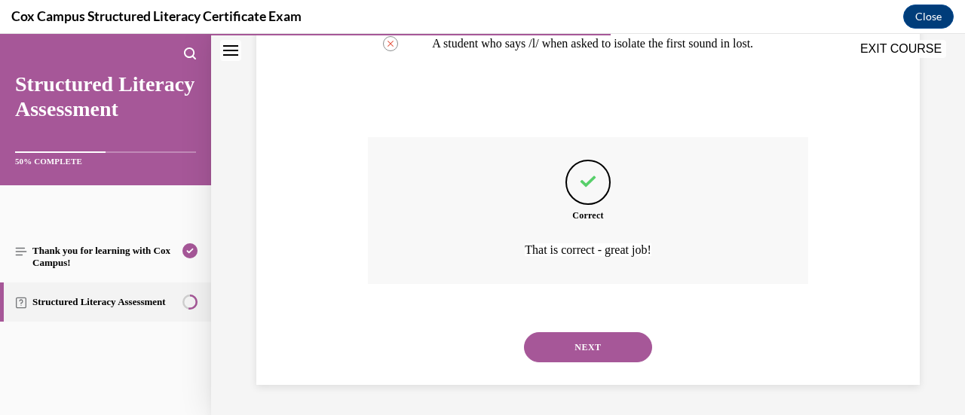
click at [552, 343] on button "NEXT" at bounding box center [588, 348] width 128 height 30
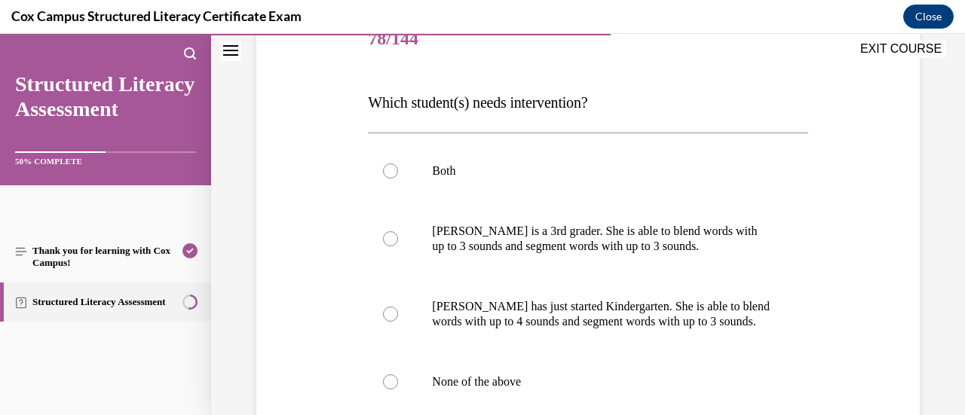
scroll to position [234, 0]
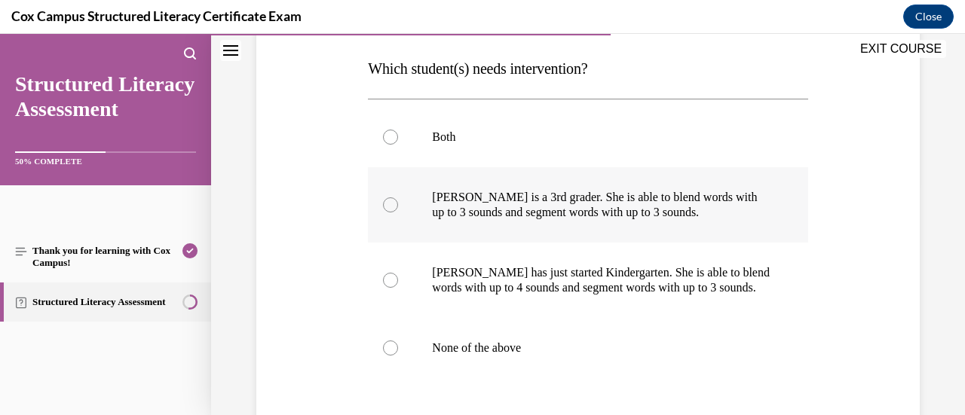
click at [386, 201] on div at bounding box center [390, 205] width 15 height 15
click at [386, 201] on input "Ella is a 3rd grader. She is able to blend words with up to 3 sounds and segmen…" at bounding box center [390, 205] width 15 height 15
radio input "true"
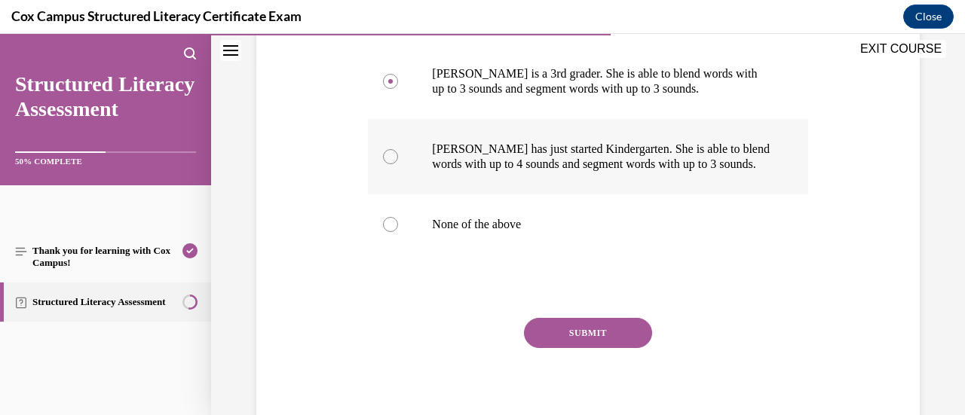
scroll to position [358, 0]
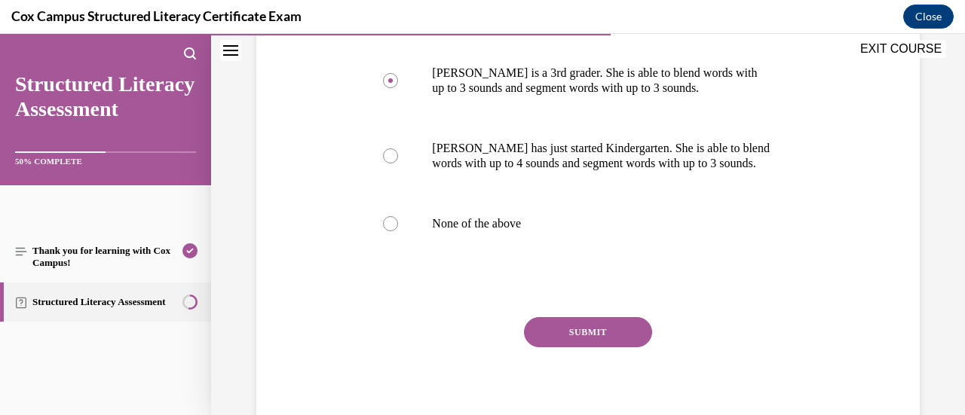
click at [566, 336] on button "SUBMIT" at bounding box center [588, 332] width 128 height 30
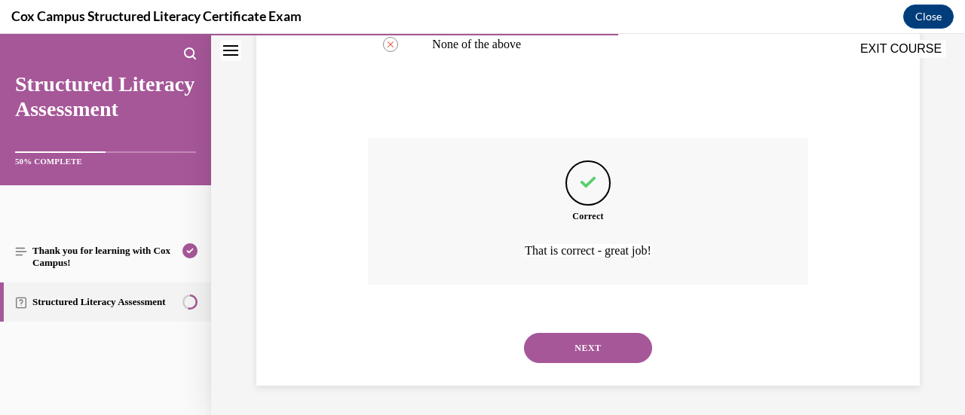
click at [566, 336] on button "NEXT" at bounding box center [588, 348] width 128 height 30
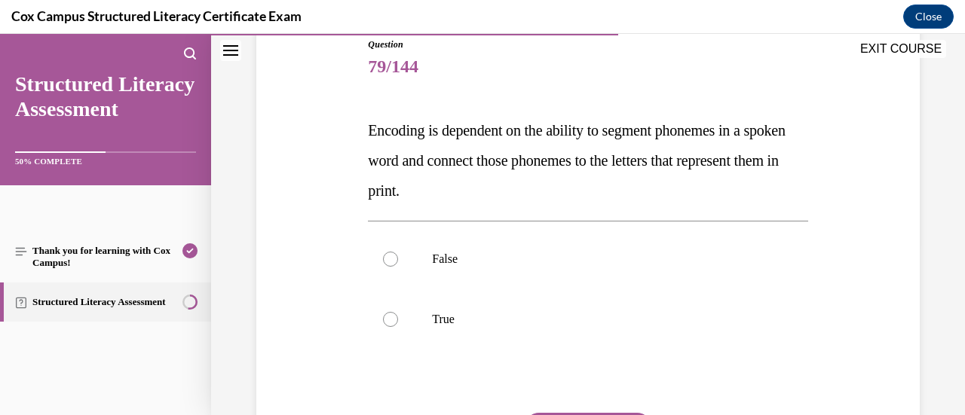
scroll to position [186, 0]
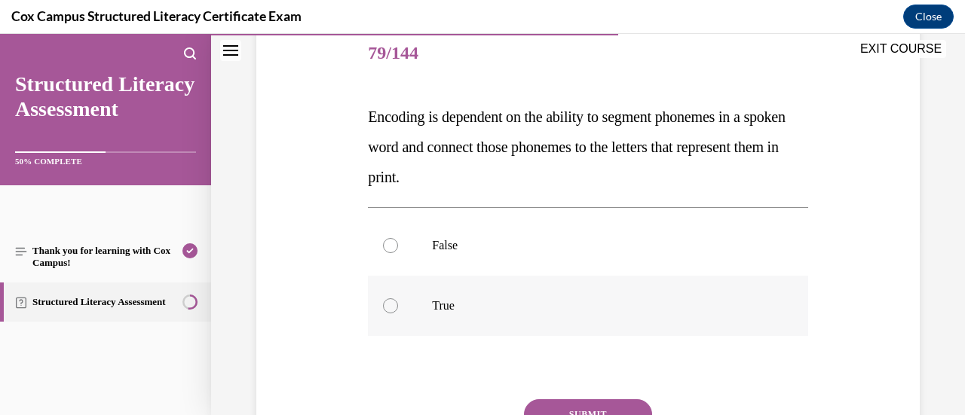
click at [391, 305] on div at bounding box center [390, 306] width 15 height 15
click at [391, 305] on input "True" at bounding box center [390, 306] width 15 height 15
radio input "true"
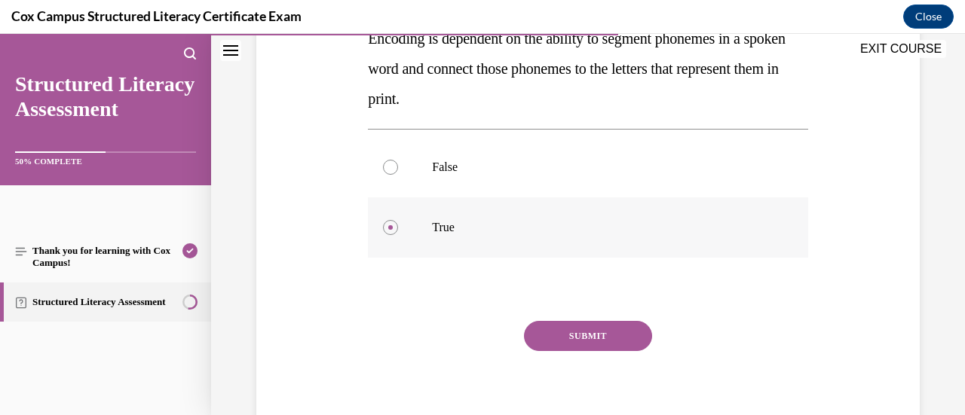
scroll to position [265, 0]
click at [578, 333] on button "SUBMIT" at bounding box center [588, 335] width 128 height 30
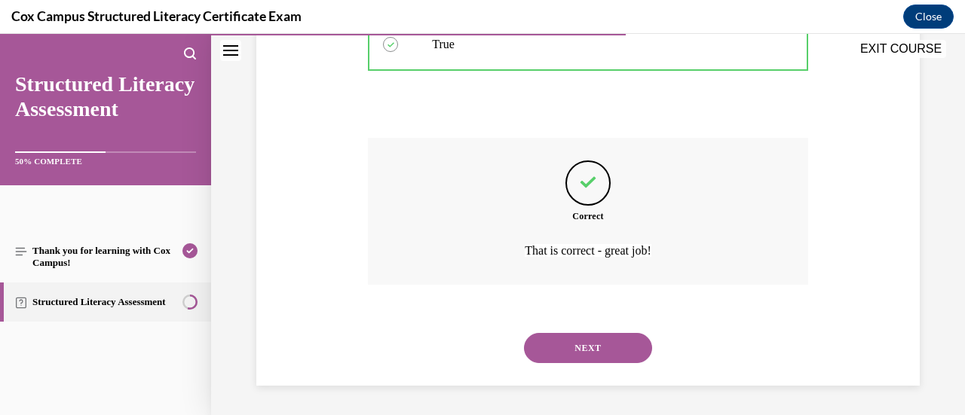
click at [570, 340] on button "NEXT" at bounding box center [588, 348] width 128 height 30
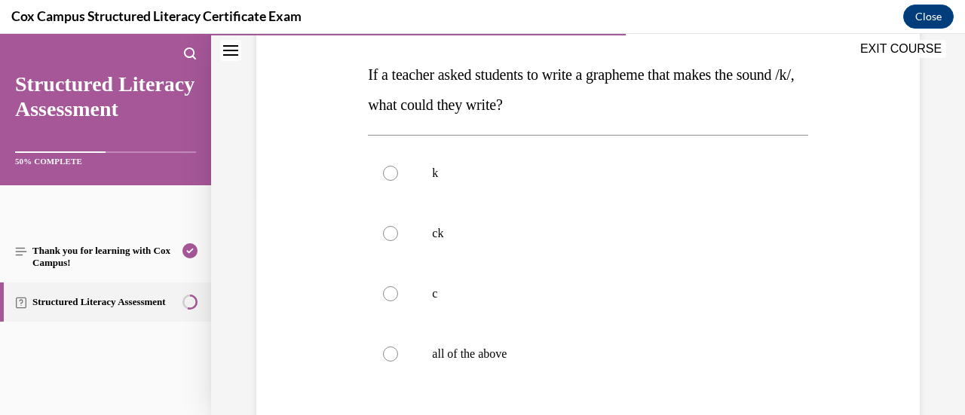
scroll to position [228, 0]
click at [388, 357] on div at bounding box center [390, 353] width 15 height 15
click at [388, 357] on input "all of the above" at bounding box center [390, 353] width 15 height 15
radio input "true"
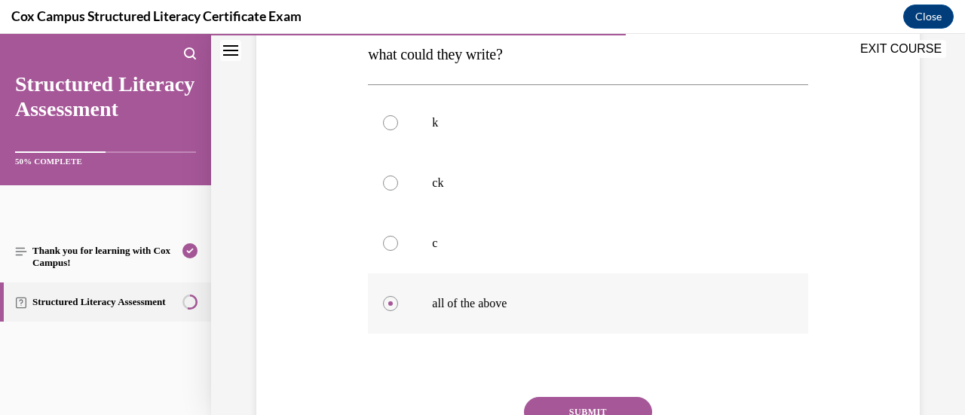
scroll to position [368, 0]
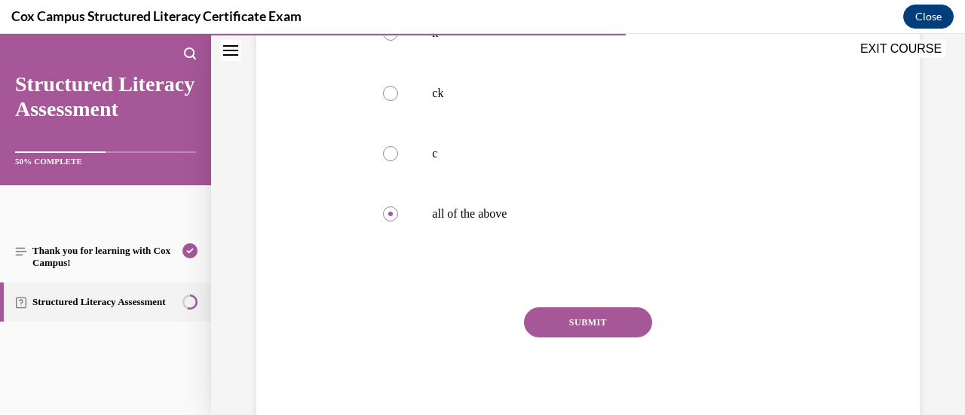
click at [570, 327] on button "SUBMIT" at bounding box center [588, 323] width 128 height 30
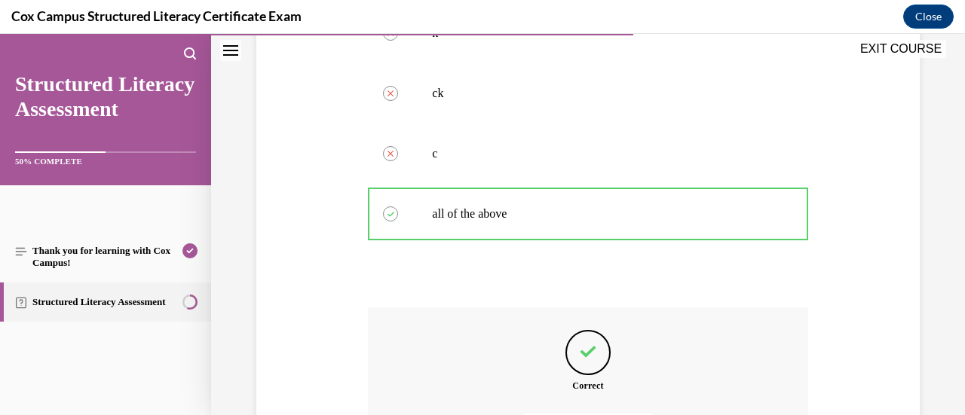
scroll to position [538, 0]
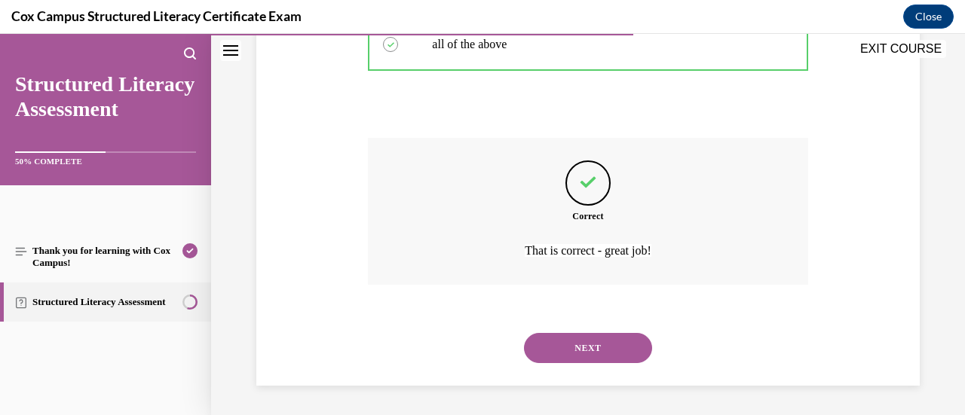
click at [563, 352] on button "NEXT" at bounding box center [588, 348] width 128 height 30
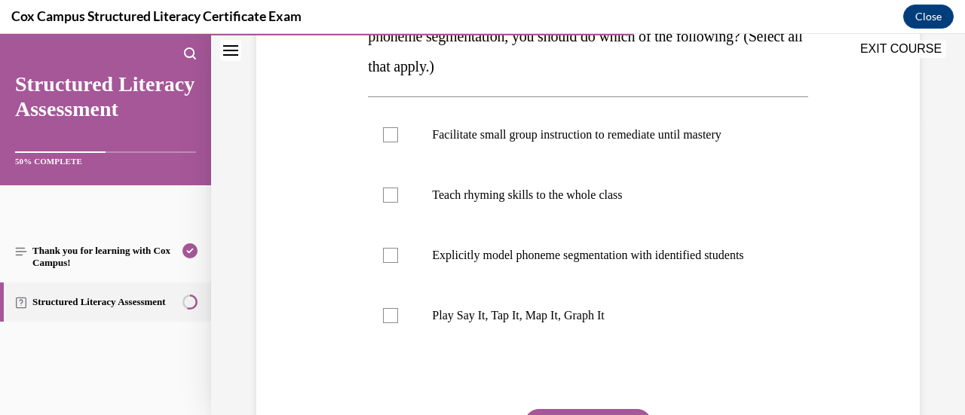
scroll to position [300, 0]
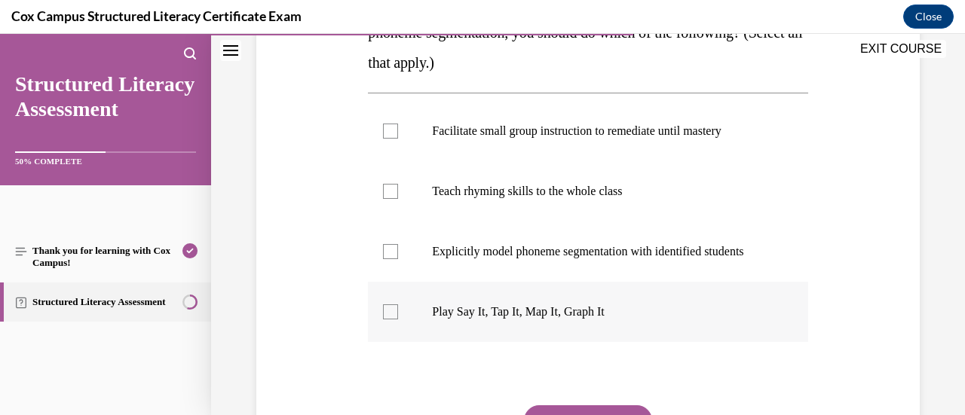
click at [397, 324] on label "Play Say It, Tap It, Map It, Graph It" at bounding box center [588, 312] width 440 height 60
click at [397, 320] on input "Play Say It, Tap It, Map It, Graph It" at bounding box center [390, 312] width 15 height 15
checkbox input "true"
click at [388, 259] on div at bounding box center [390, 251] width 15 height 15
click at [388, 259] on input "Explicitly model phoneme segmentation with identified students" at bounding box center [390, 251] width 15 height 15
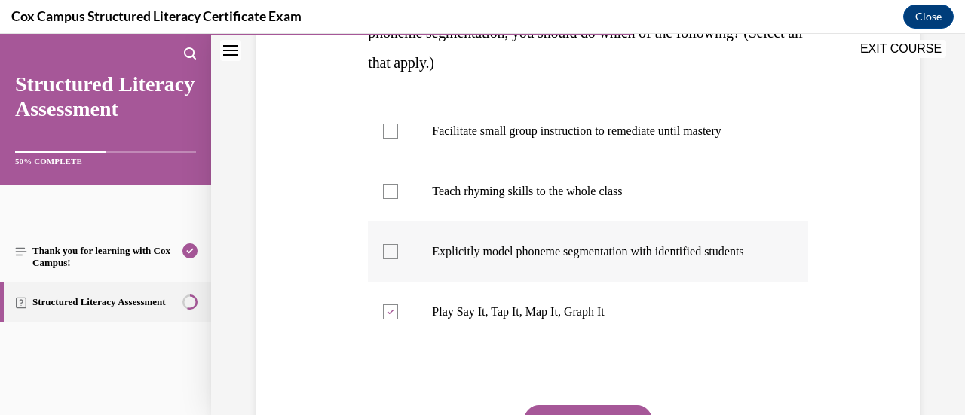
checkbox input "true"
click at [388, 124] on div at bounding box center [390, 131] width 15 height 15
click at [388, 124] on input "Facilitate small group instruction to remediate until mastery" at bounding box center [390, 131] width 15 height 15
checkbox input "true"
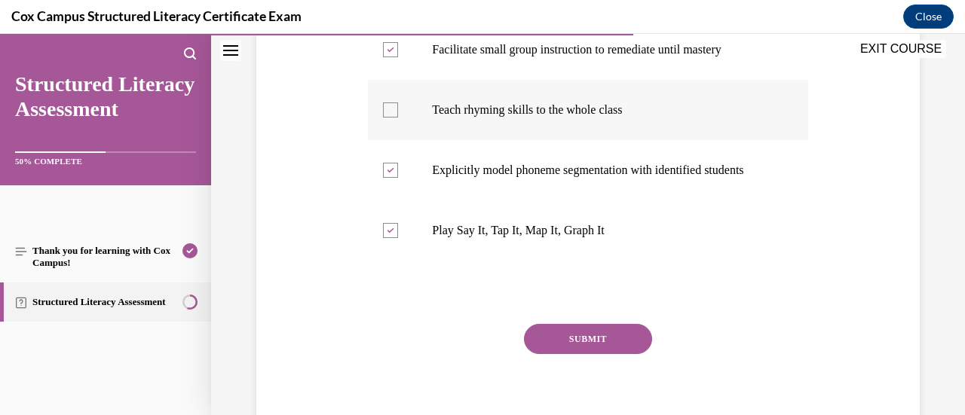
scroll to position [382, 0]
click at [560, 352] on button "SUBMIT" at bounding box center [588, 339] width 128 height 30
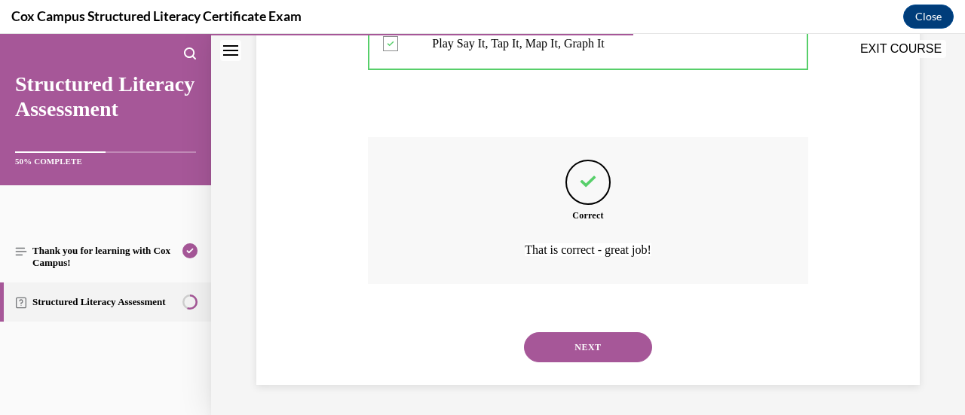
click at [560, 348] on button "NEXT" at bounding box center [588, 348] width 128 height 30
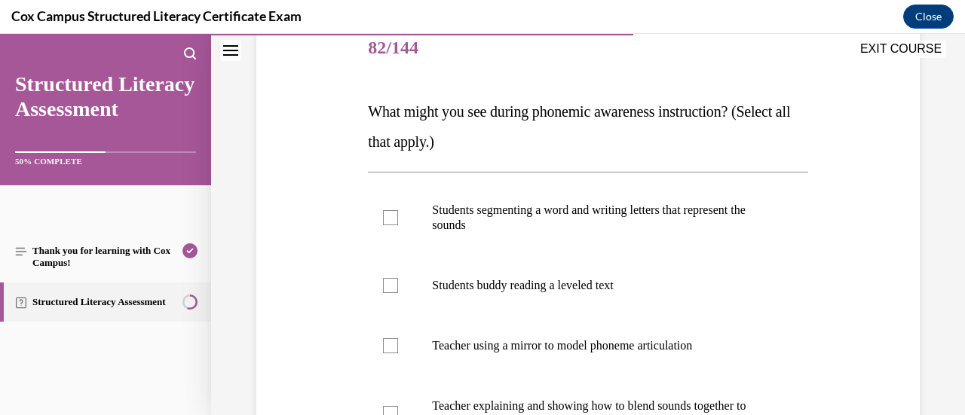
scroll to position [215, 0]
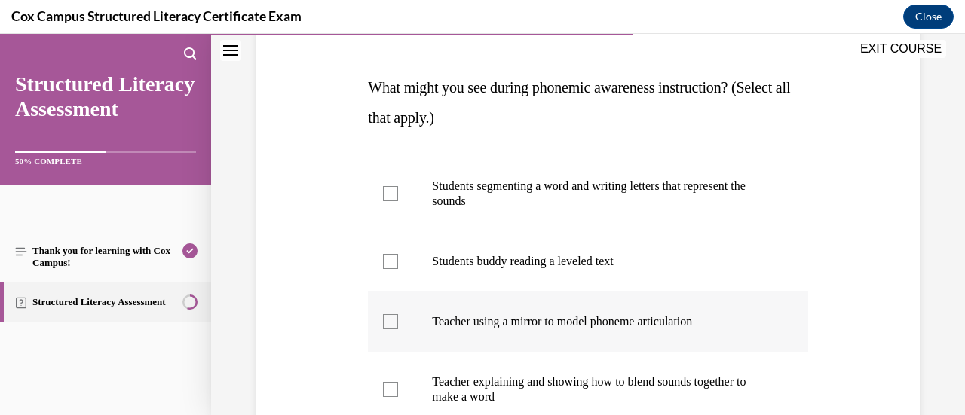
click at [388, 320] on div at bounding box center [390, 321] width 15 height 15
click at [388, 320] on input "Teacher using a mirror to model phoneme articulation" at bounding box center [390, 321] width 15 height 15
checkbox input "true"
click at [386, 191] on div at bounding box center [390, 193] width 15 height 15
click at [386, 191] on input "Students segmenting a word and writing letters that represent the sounds" at bounding box center [390, 193] width 15 height 15
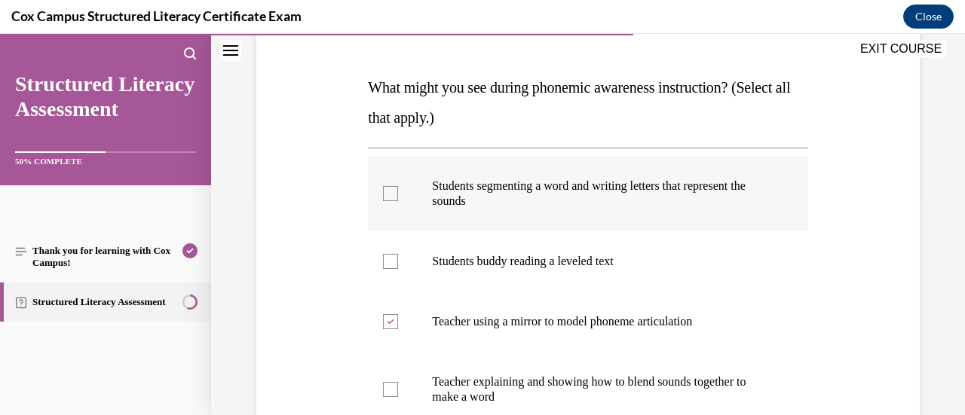
checkbox input "true"
click at [390, 388] on div at bounding box center [390, 389] width 15 height 15
click at [390, 388] on input "Teacher explaining and showing how to blend sounds together to make a word" at bounding box center [390, 389] width 15 height 15
checkbox input "true"
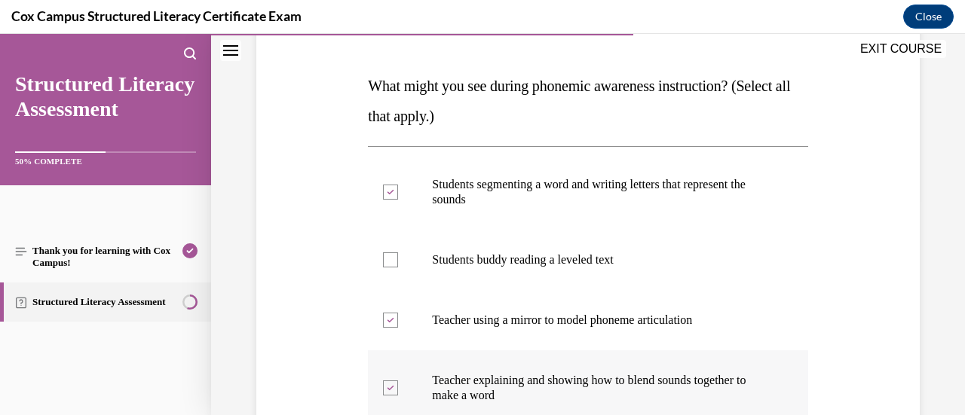
scroll to position [217, 0]
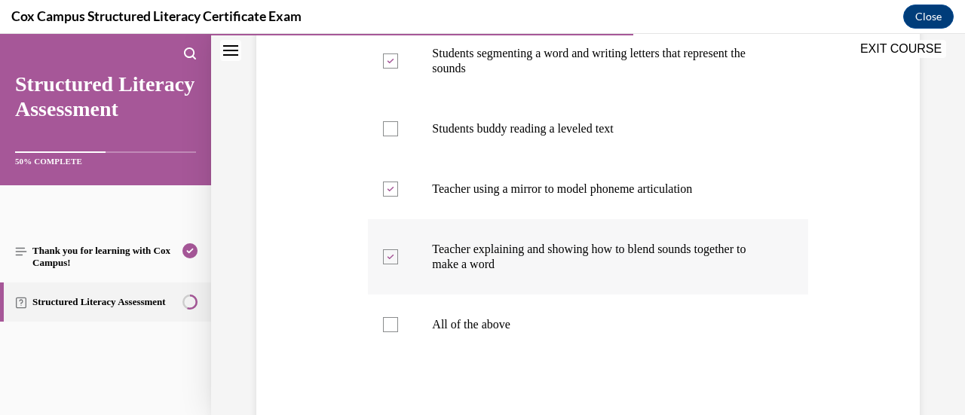
click at [431, 357] on div "Students segmenting a word and writing letters that represent the sounds   Stud…" at bounding box center [588, 189] width 440 height 348
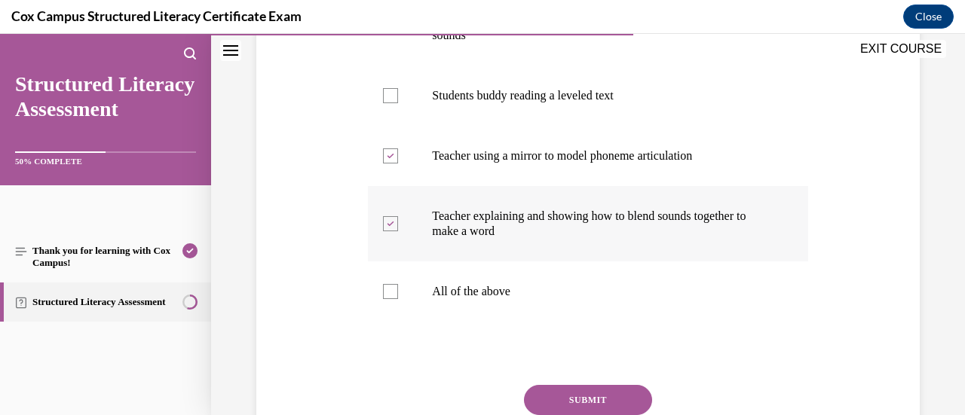
scroll to position [412, 0]
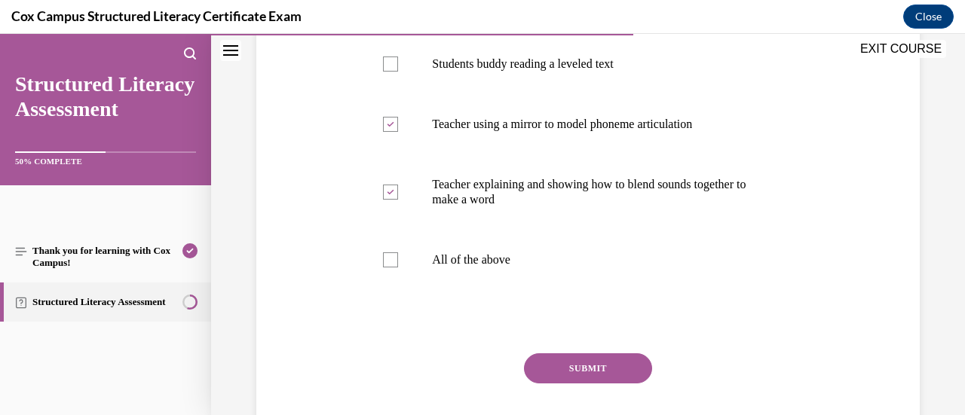
click at [544, 358] on button "SUBMIT" at bounding box center [588, 369] width 128 height 30
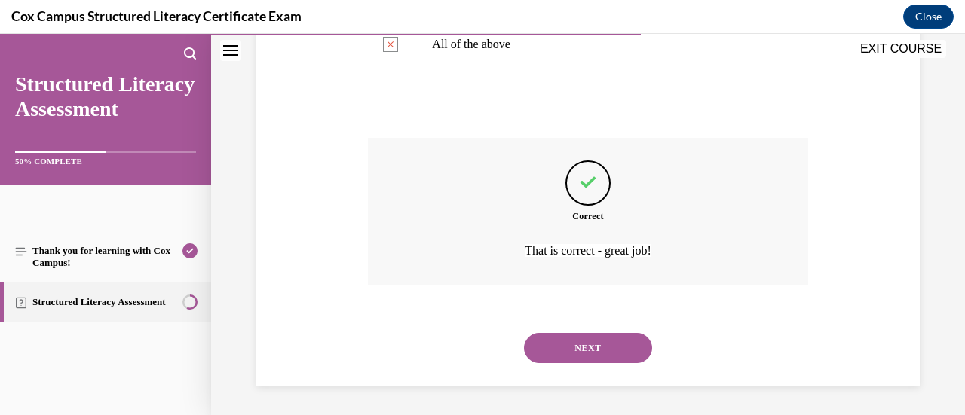
click at [551, 350] on button "NEXT" at bounding box center [588, 348] width 128 height 30
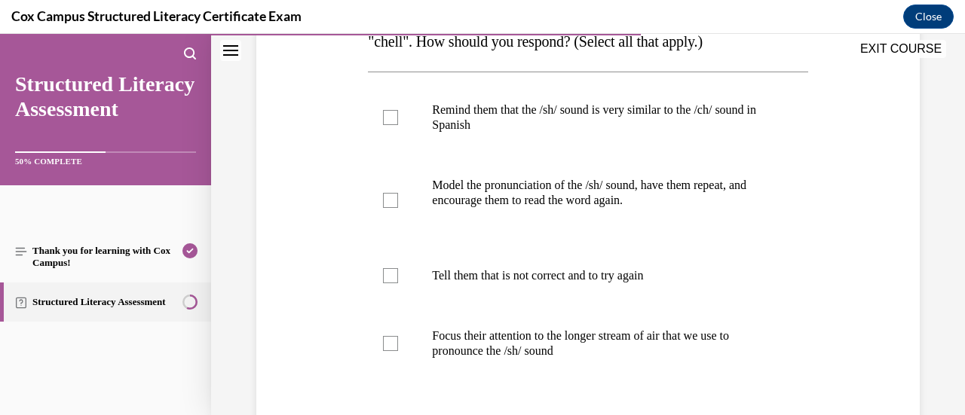
scroll to position [292, 0]
click at [389, 339] on div at bounding box center [390, 343] width 15 height 15
click at [389, 339] on input "Focus their attention to the longer stream of air that we use to pronounce the …" at bounding box center [390, 343] width 15 height 15
checkbox input "true"
click at [391, 193] on div at bounding box center [390, 199] width 15 height 15
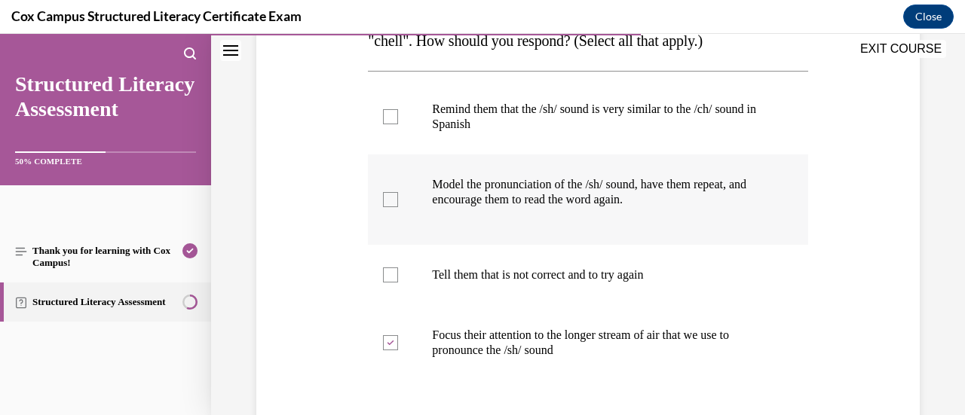
click at [391, 193] on input "Model the pronunciation of the /sh/ sound, have them repeat, and encourage them…" at bounding box center [390, 199] width 15 height 15
checkbox input "true"
click at [390, 121] on div at bounding box center [390, 116] width 15 height 15
click at [390, 121] on input "Remind them that the /sh/ sound is very similar to the /ch/ sound in Spanish" at bounding box center [390, 116] width 15 height 15
checkbox input "true"
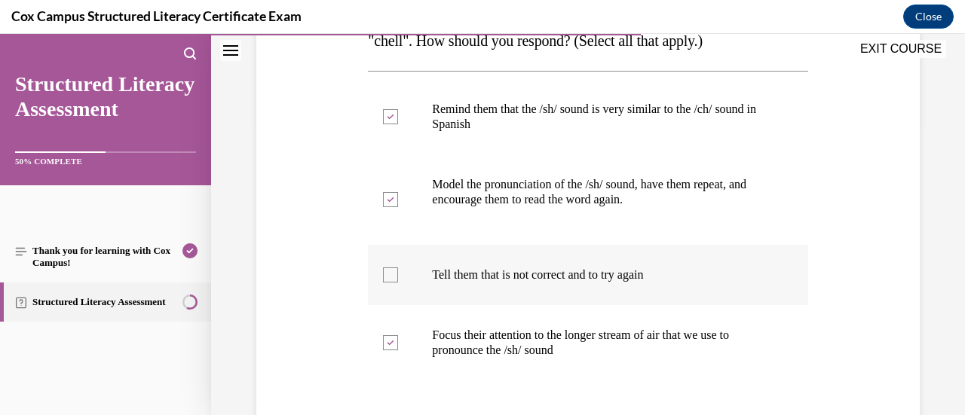
scroll to position [428, 0]
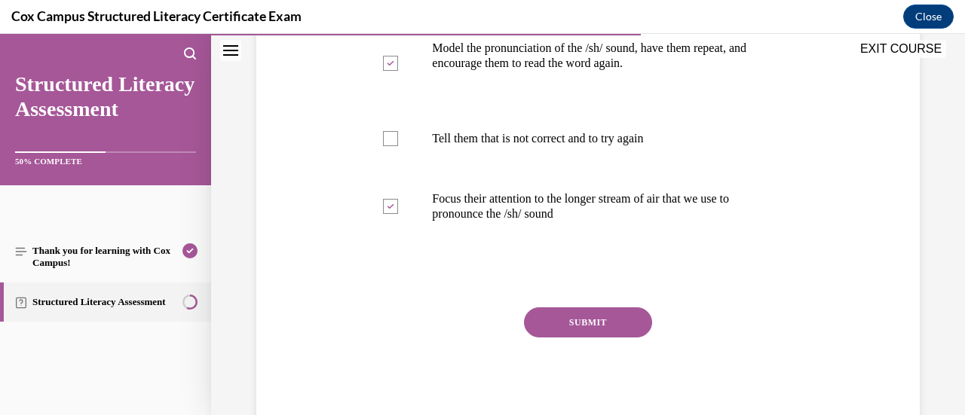
click at [557, 322] on button "SUBMIT" at bounding box center [588, 323] width 128 height 30
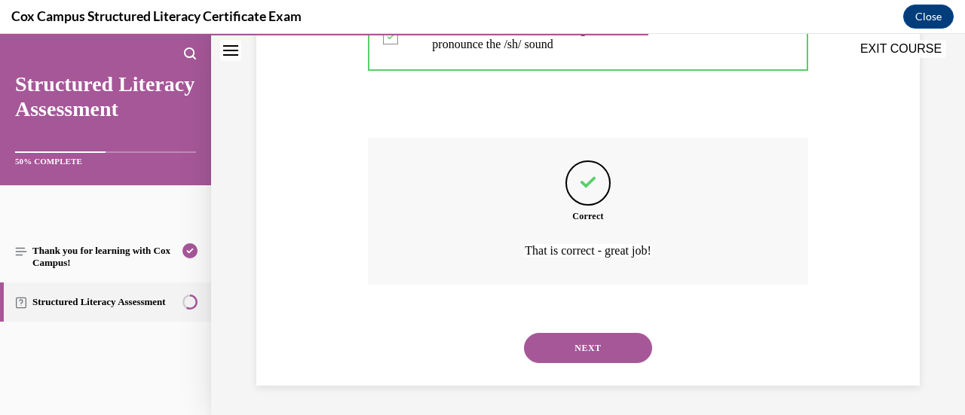
click at [560, 340] on button "NEXT" at bounding box center [588, 348] width 128 height 30
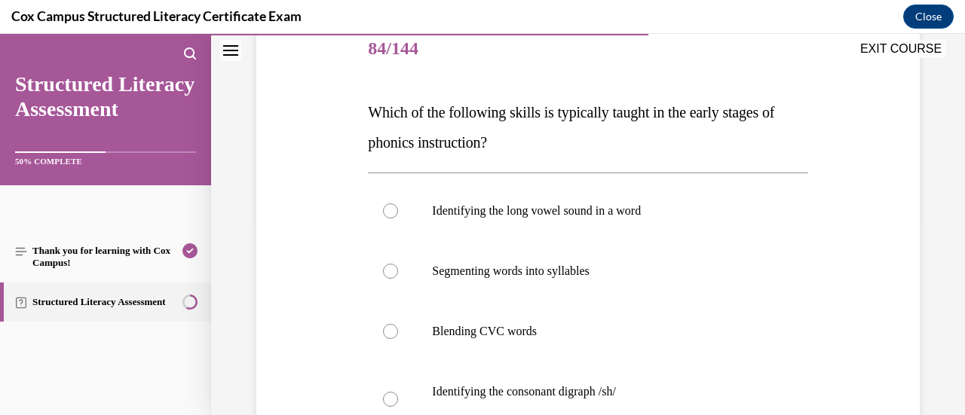
scroll to position [191, 0]
click at [376, 327] on label "Blending CVC words" at bounding box center [588, 331] width 440 height 60
click at [383, 327] on input "Blending CVC words" at bounding box center [390, 331] width 15 height 15
radio input "true"
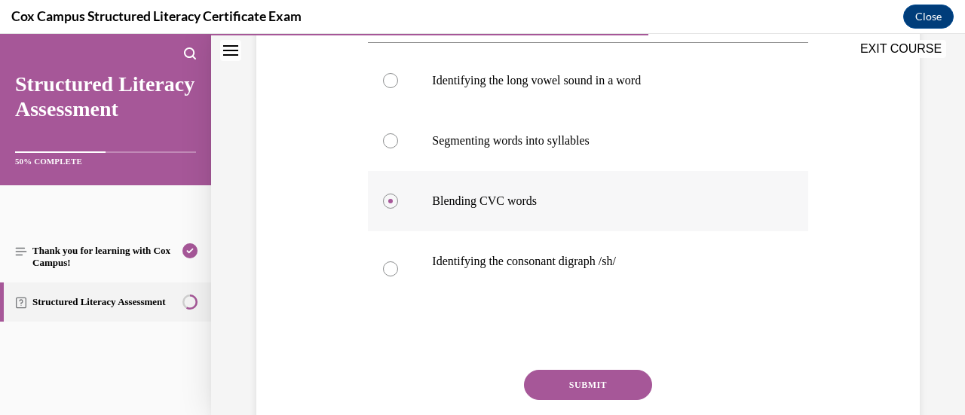
scroll to position [342, 0]
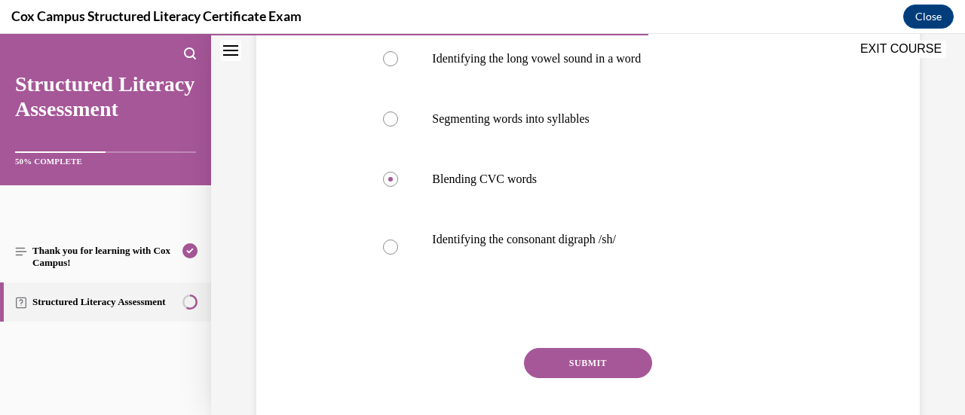
click at [563, 356] on button "SUBMIT" at bounding box center [588, 363] width 128 height 30
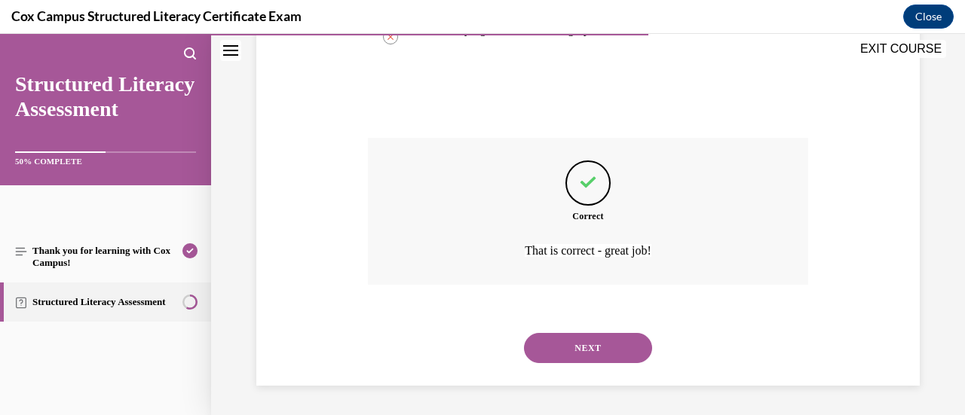
click at [563, 356] on button "NEXT" at bounding box center [588, 348] width 128 height 30
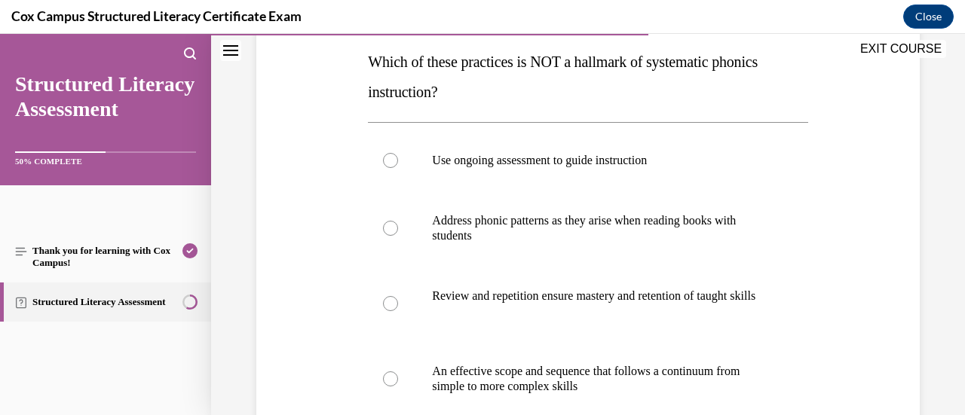
scroll to position [241, 0]
click at [391, 227] on div at bounding box center [390, 227] width 15 height 15
click at [391, 227] on input "Address phonic patterns as they arise when reading books with students" at bounding box center [390, 227] width 15 height 15
radio input "true"
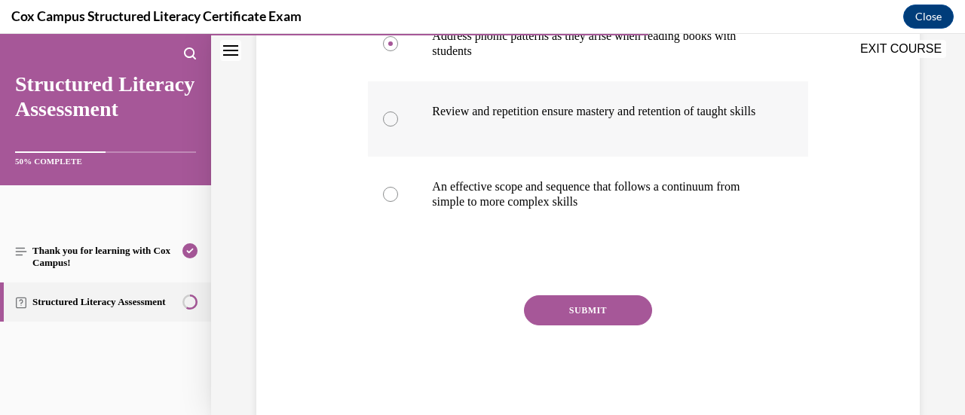
scroll to position [427, 0]
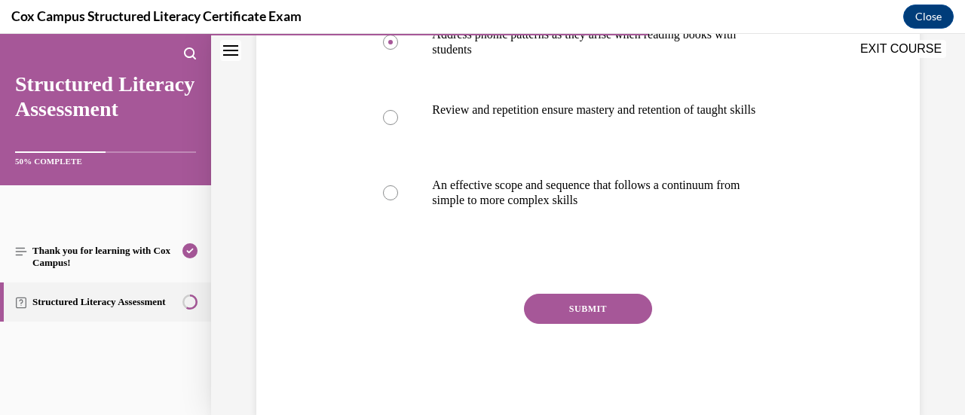
click at [537, 314] on button "SUBMIT" at bounding box center [588, 309] width 128 height 30
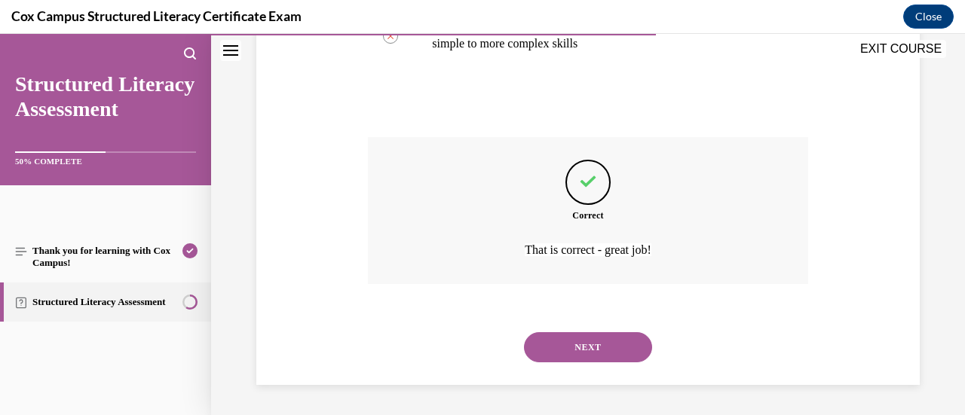
click at [547, 348] on button "NEXT" at bounding box center [588, 348] width 128 height 30
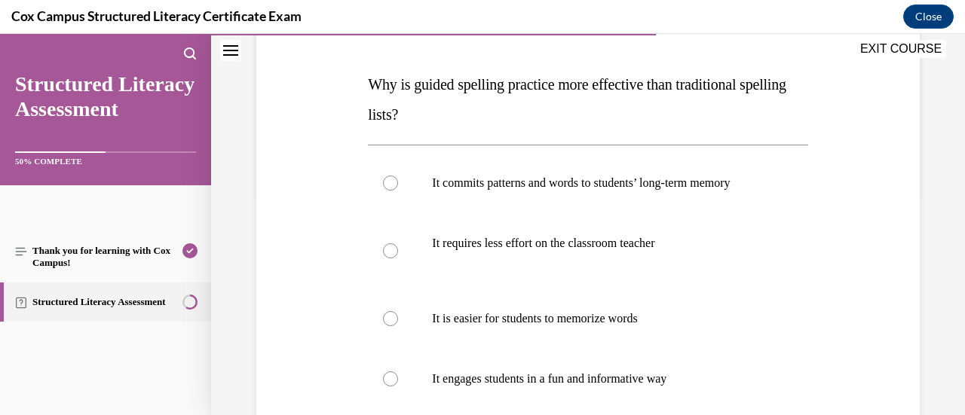
scroll to position [219, 0]
click at [391, 185] on div at bounding box center [390, 182] width 15 height 15
click at [391, 185] on input "It commits patterns and words to students’ long-term memory" at bounding box center [390, 182] width 15 height 15
radio input "true"
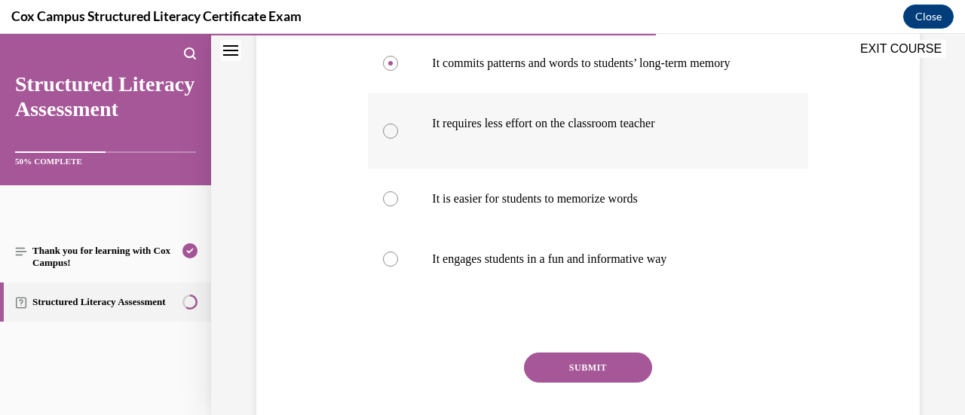
scroll to position [339, 0]
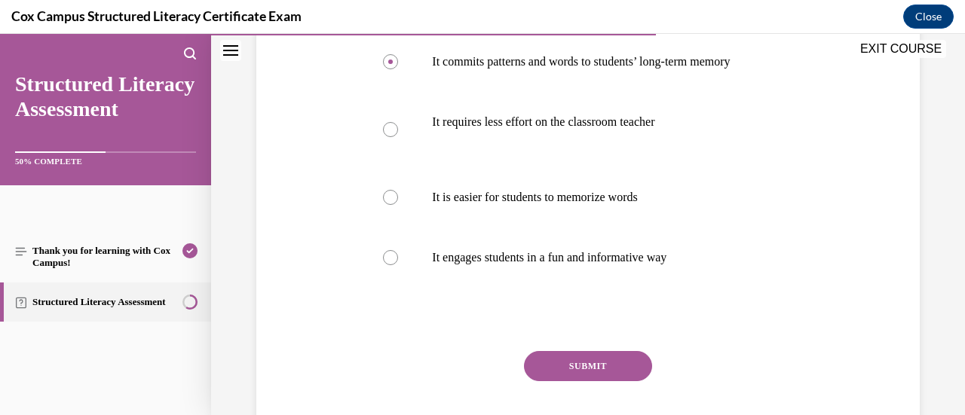
click at [573, 373] on button "SUBMIT" at bounding box center [588, 366] width 128 height 30
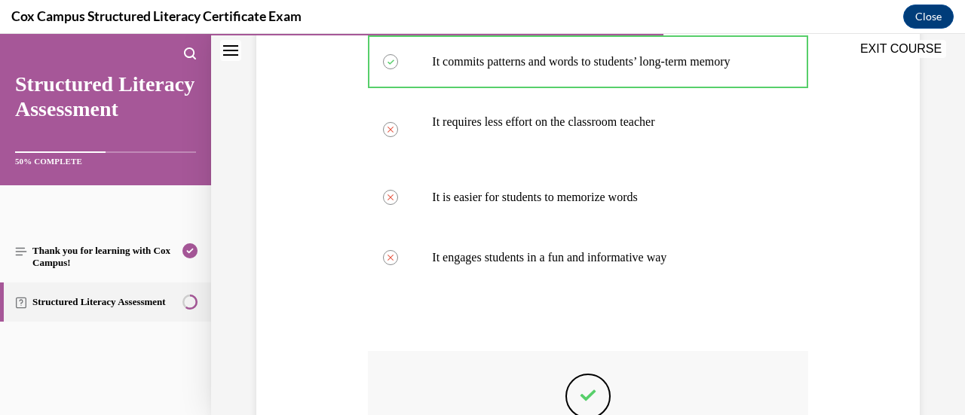
scroll to position [525, 0]
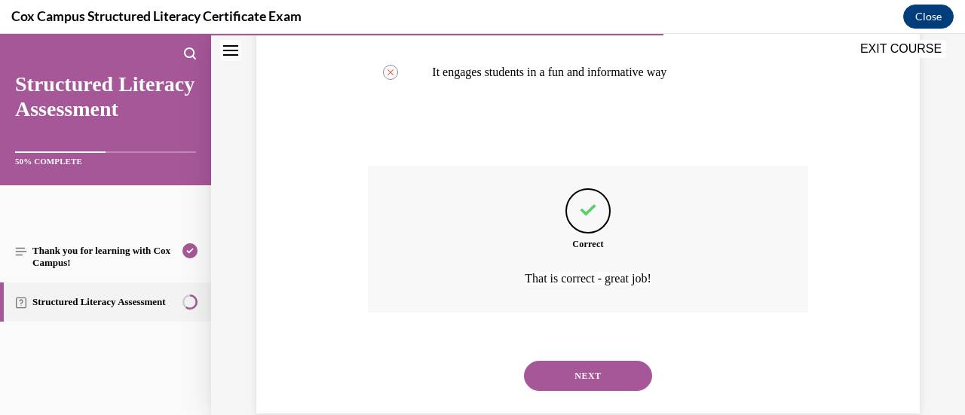
click at [582, 391] on button "NEXT" at bounding box center [588, 376] width 128 height 30
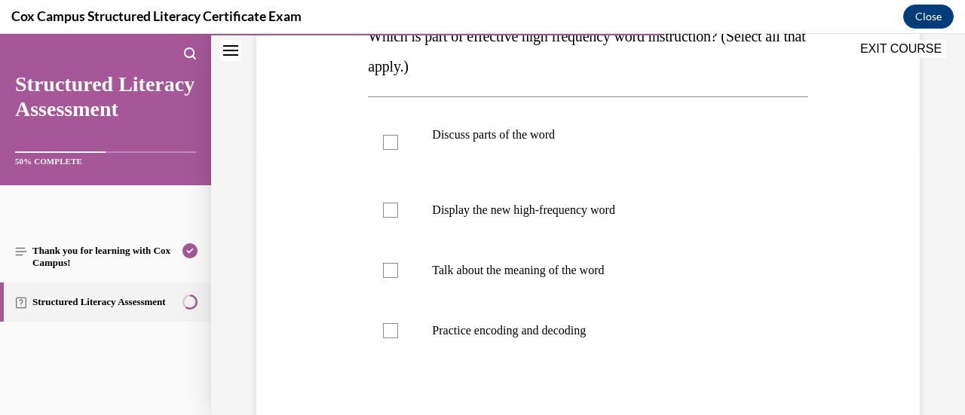
scroll to position [274, 0]
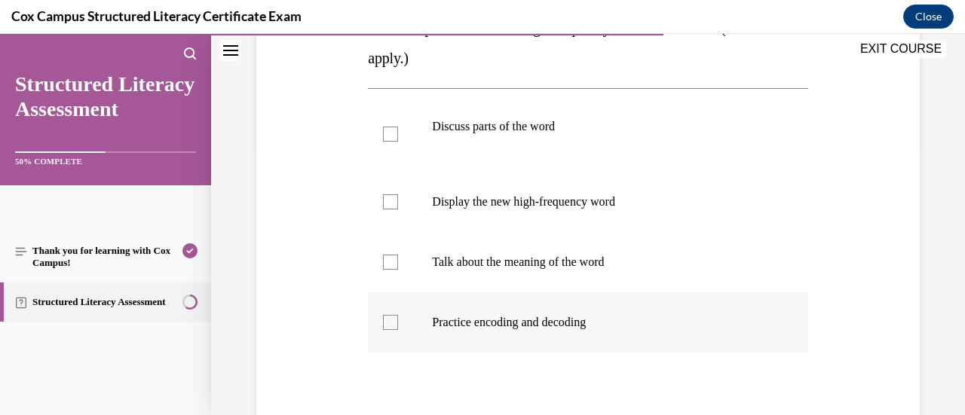
click at [398, 320] on label "Practice encoding and decoding" at bounding box center [588, 323] width 440 height 60
click at [398, 320] on input "Practice encoding and decoding" at bounding box center [390, 322] width 15 height 15
checkbox input "true"
click at [394, 270] on label "Talk about the meaning of the word" at bounding box center [588, 262] width 440 height 60
click at [394, 270] on input "Talk about the meaning of the word" at bounding box center [390, 262] width 15 height 15
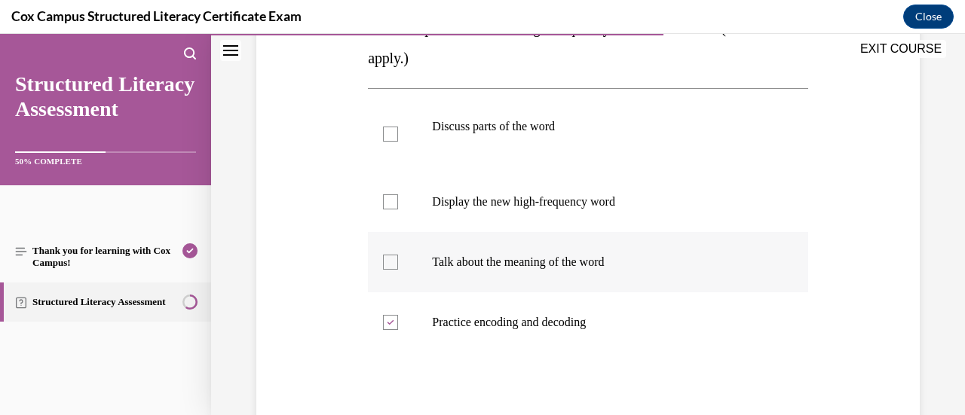
checkbox input "true"
click at [385, 205] on div at bounding box center [390, 202] width 15 height 15
click at [385, 205] on input "Display the new high-frequency word" at bounding box center [390, 202] width 15 height 15
checkbox input "true"
click at [389, 135] on div at bounding box center [390, 134] width 15 height 15
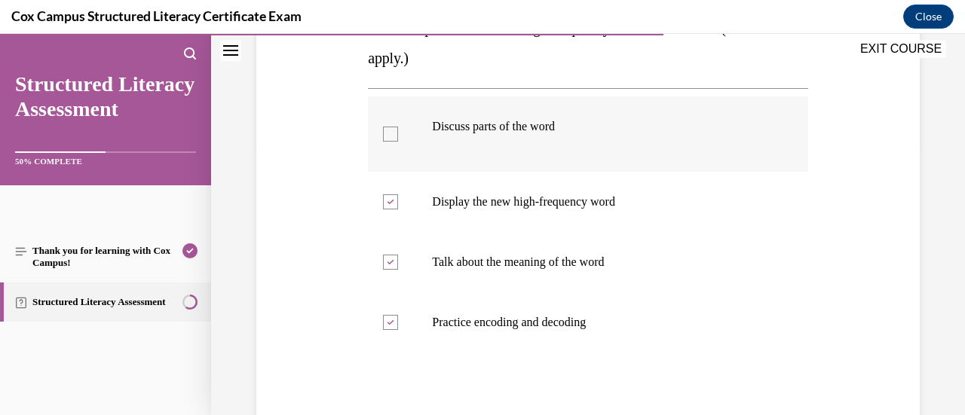
click at [389, 135] on input "Discuss parts of the word" at bounding box center [390, 134] width 15 height 15
checkbox input "true"
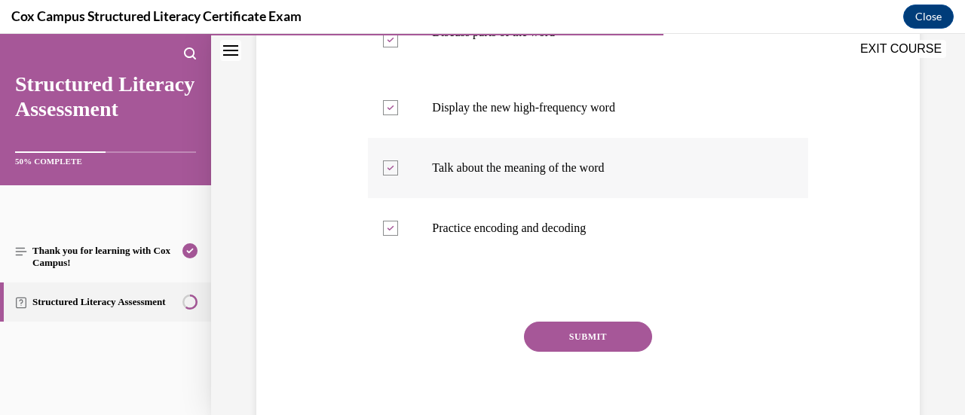
scroll to position [372, 0]
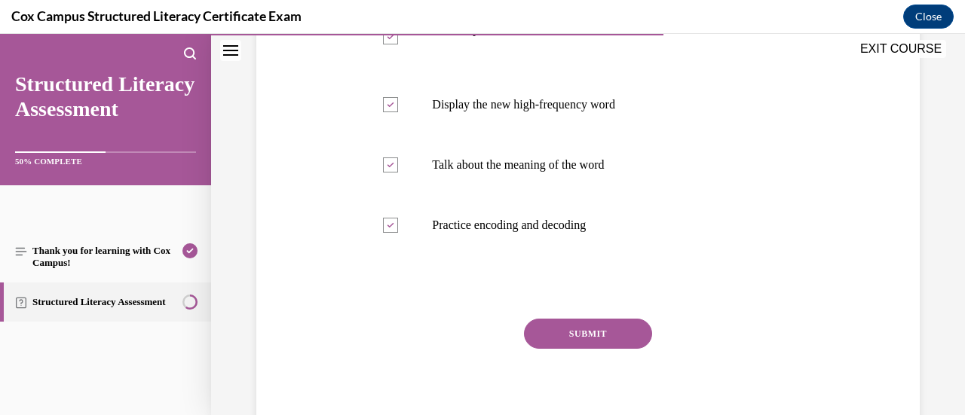
click at [554, 324] on button "SUBMIT" at bounding box center [588, 334] width 128 height 30
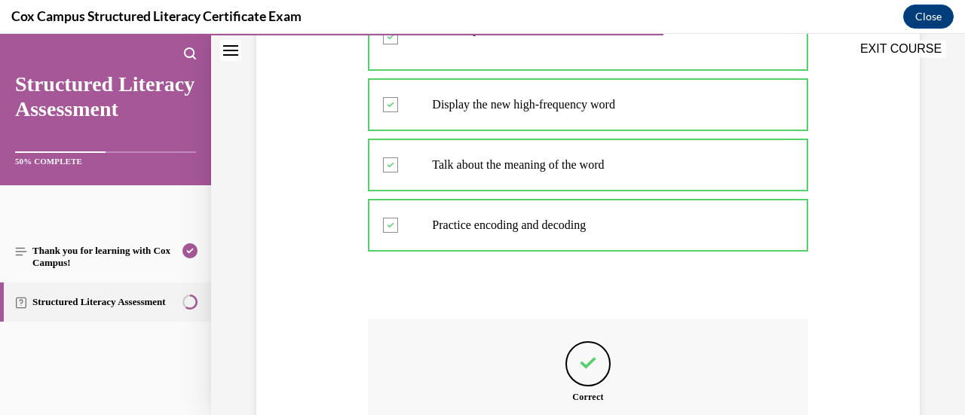
scroll to position [553, 0]
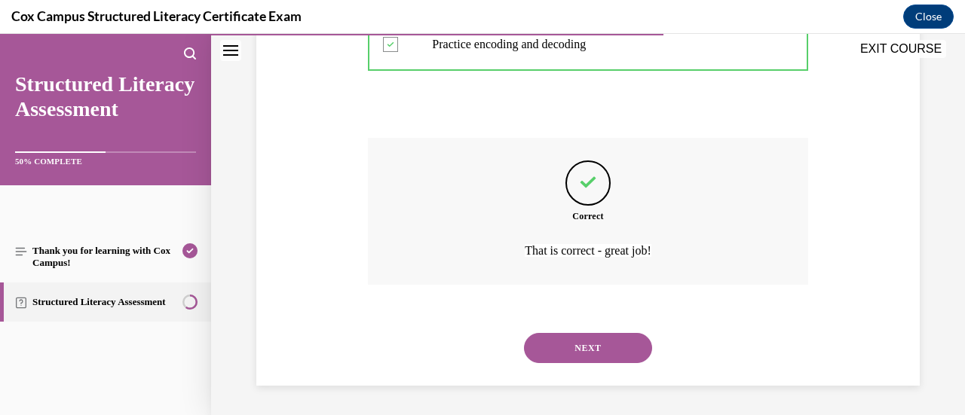
click at [557, 343] on button "NEXT" at bounding box center [588, 348] width 128 height 30
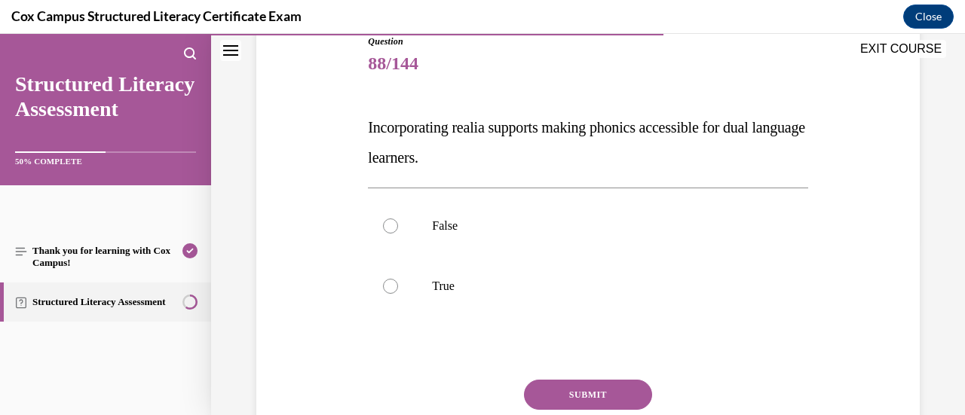
scroll to position [204, 0]
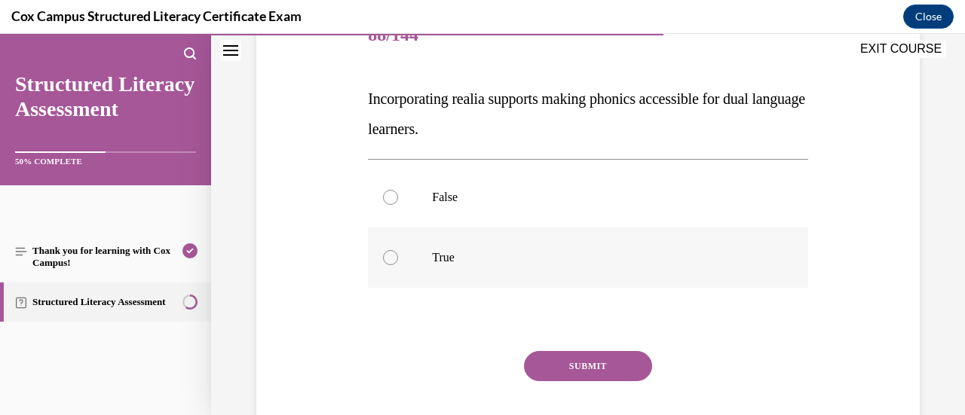
click at [395, 258] on div at bounding box center [390, 257] width 15 height 15
click at [395, 258] on input "True" at bounding box center [390, 257] width 15 height 15
radio input "true"
click at [569, 360] on button "SUBMIT" at bounding box center [588, 366] width 128 height 30
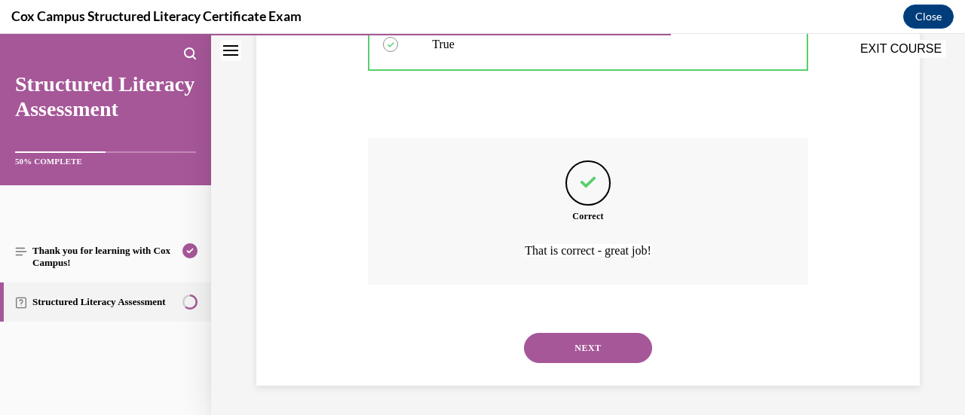
click at [552, 340] on button "NEXT" at bounding box center [588, 348] width 128 height 30
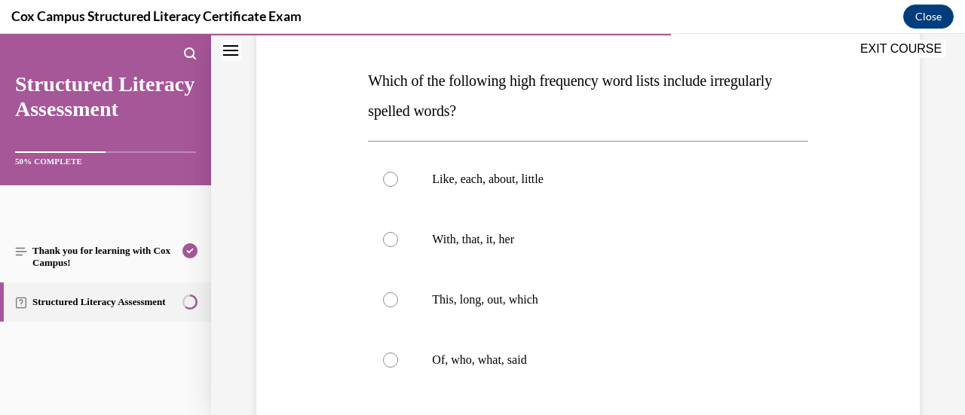
scroll to position [222, 0]
click at [394, 355] on div at bounding box center [390, 359] width 15 height 15
click at [394, 355] on input "Of, who, what, said" at bounding box center [390, 359] width 15 height 15
radio input "true"
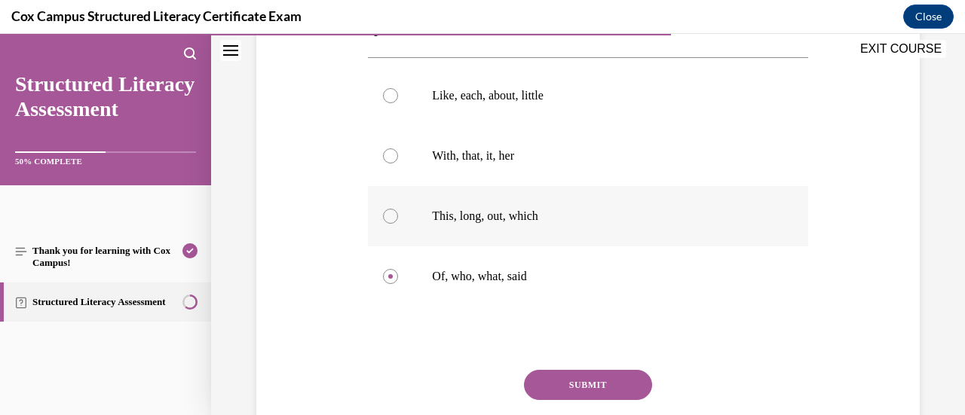
scroll to position [306, 0]
click at [572, 379] on button "SUBMIT" at bounding box center [588, 385] width 128 height 30
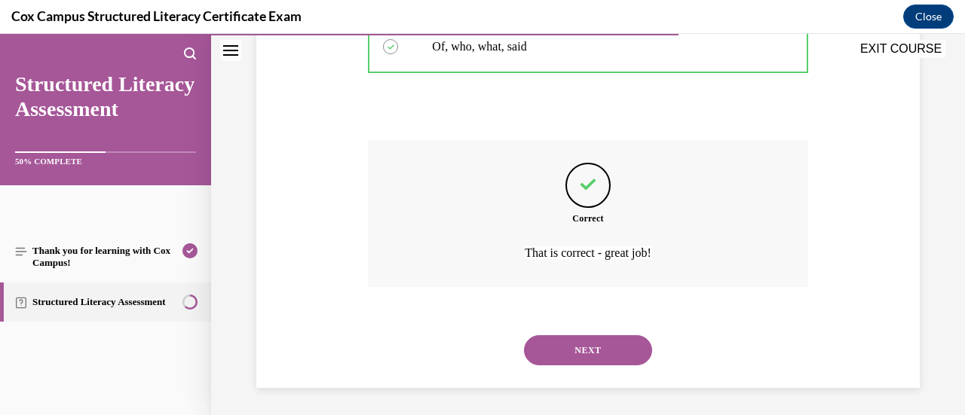
scroll to position [538, 0]
click at [570, 348] on button "NEXT" at bounding box center [588, 348] width 128 height 30
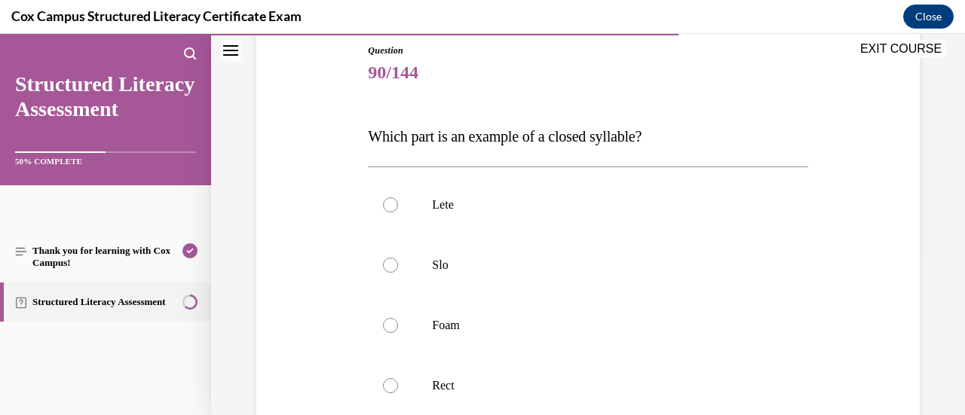
scroll to position [194, 0]
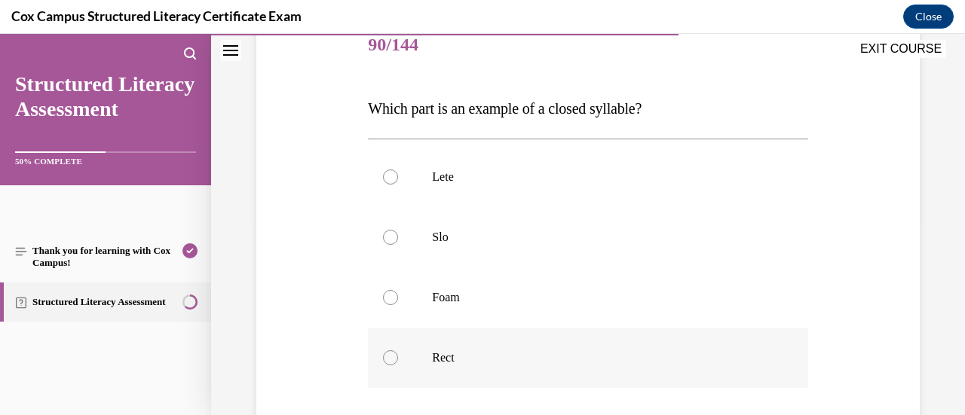
click at [394, 355] on div at bounding box center [390, 358] width 15 height 15
click at [394, 355] on input "Rect" at bounding box center [390, 358] width 15 height 15
radio input "true"
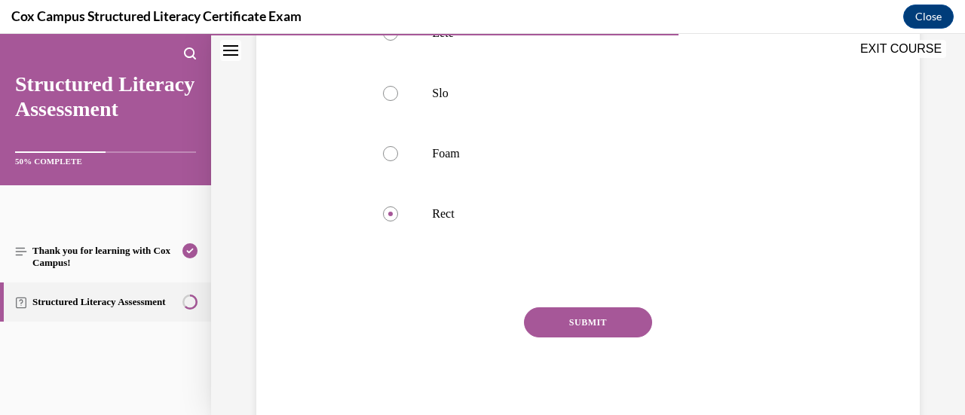
click at [581, 327] on button "SUBMIT" at bounding box center [588, 323] width 128 height 30
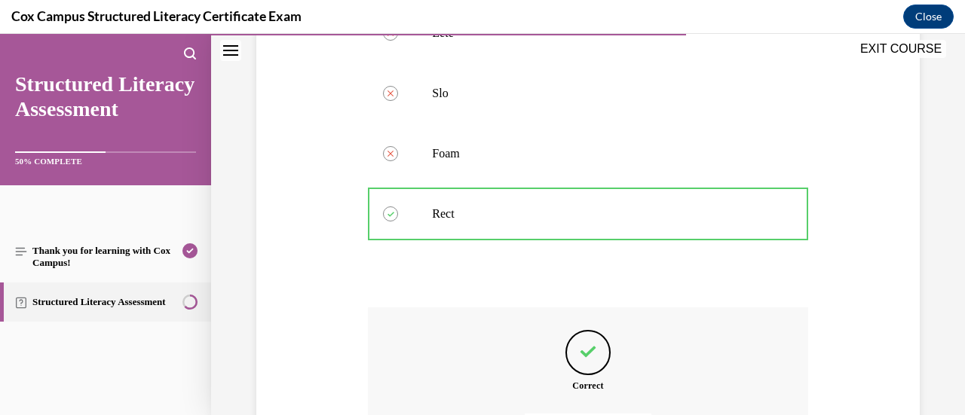
scroll to position [507, 0]
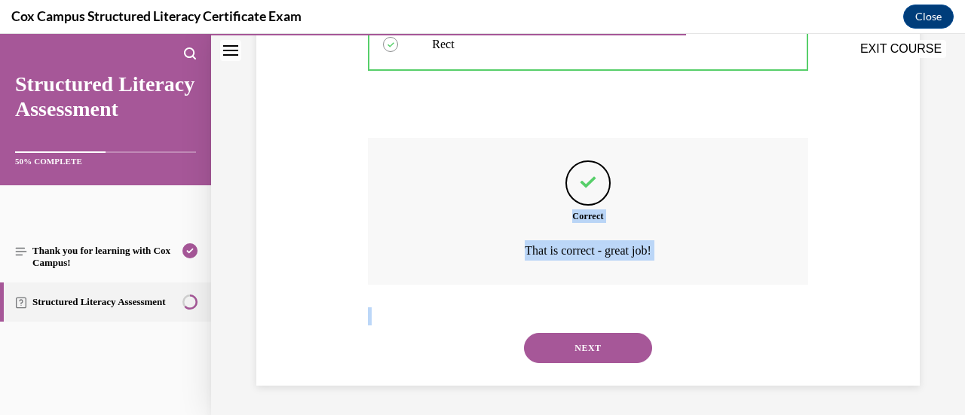
drag, startPoint x: 581, startPoint y: 327, endPoint x: 534, endPoint y: 188, distance: 146.4
click at [534, 188] on div "Question 90/144 Which part is an example of a closed syllable?   Lete Correctly…" at bounding box center [588, 44] width 440 height 684
click at [602, 345] on button "NEXT" at bounding box center [588, 348] width 128 height 30
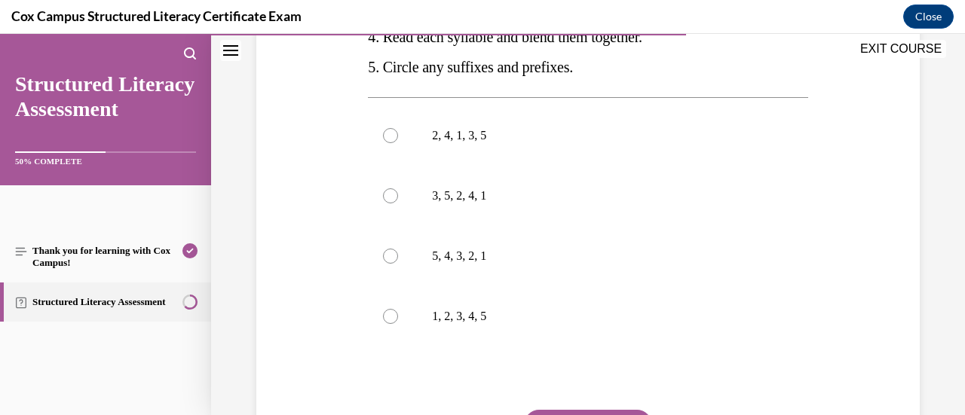
scroll to position [412, 0]
click at [392, 215] on label "3, 5, 2, 4, 1" at bounding box center [588, 195] width 440 height 60
click at [392, 203] on input "3, 5, 2, 4, 1" at bounding box center [390, 195] width 15 height 15
radio input "true"
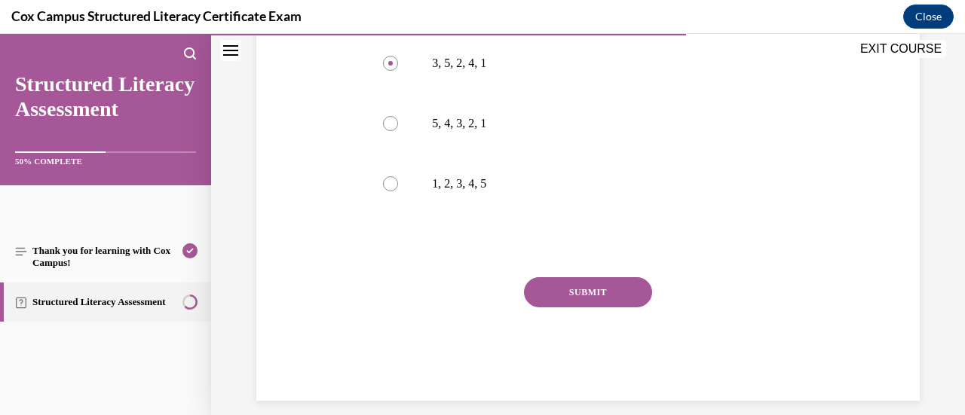
click at [587, 308] on button "SUBMIT" at bounding box center [588, 293] width 128 height 30
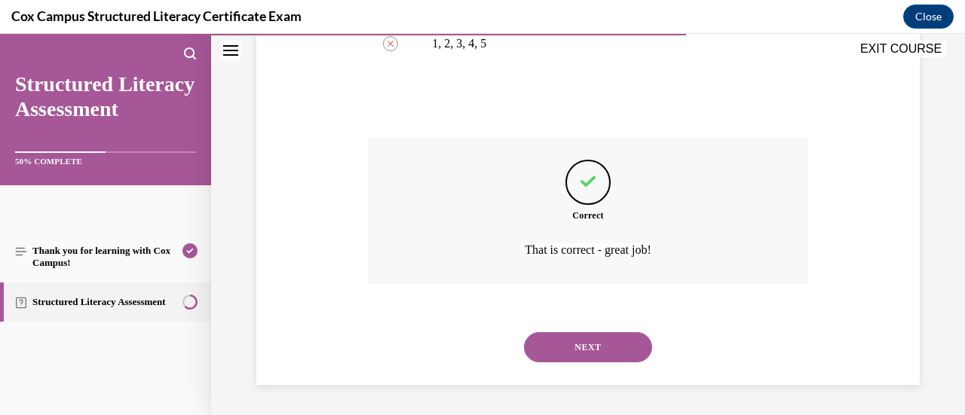
click at [566, 345] on button "NEXT" at bounding box center [588, 348] width 128 height 30
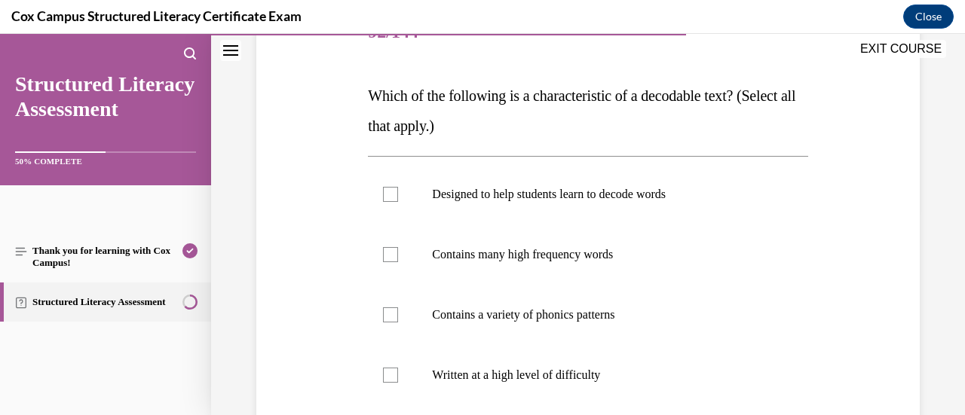
scroll to position [207, 0]
click at [388, 250] on div at bounding box center [390, 254] width 15 height 15
click at [388, 250] on input "Contains many high frequency words" at bounding box center [390, 254] width 15 height 15
checkbox input "true"
click at [387, 299] on label "Contains a variety of phonics patterns" at bounding box center [588, 314] width 440 height 60
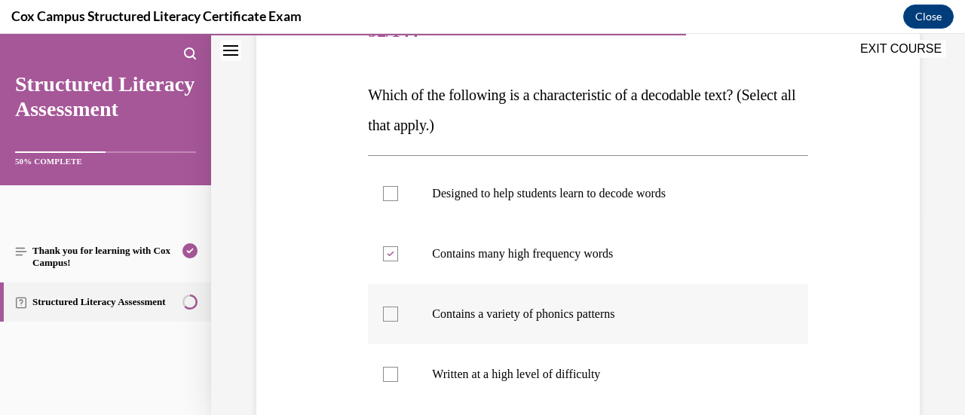
click at [387, 307] on input "Contains a variety of phonics patterns" at bounding box center [390, 314] width 15 height 15
checkbox input "true"
click at [396, 200] on div at bounding box center [390, 193] width 15 height 15
click at [396, 200] on input "Designed to help students learn to decode words" at bounding box center [390, 193] width 15 height 15
checkbox input "true"
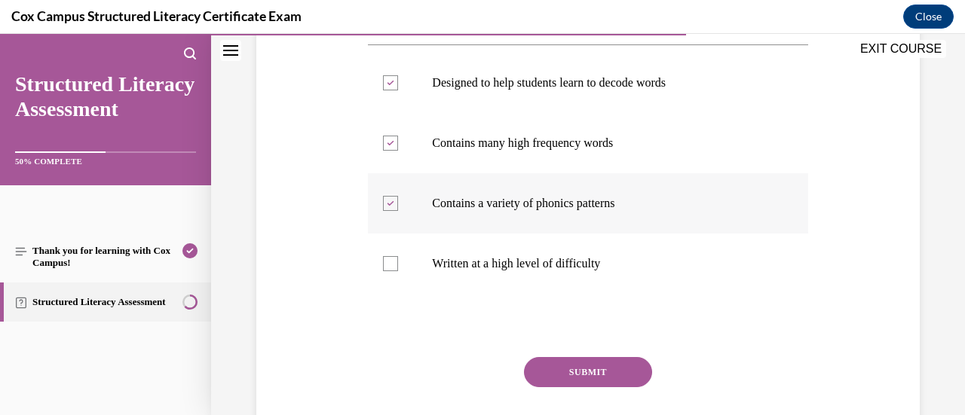
scroll to position [368, 0]
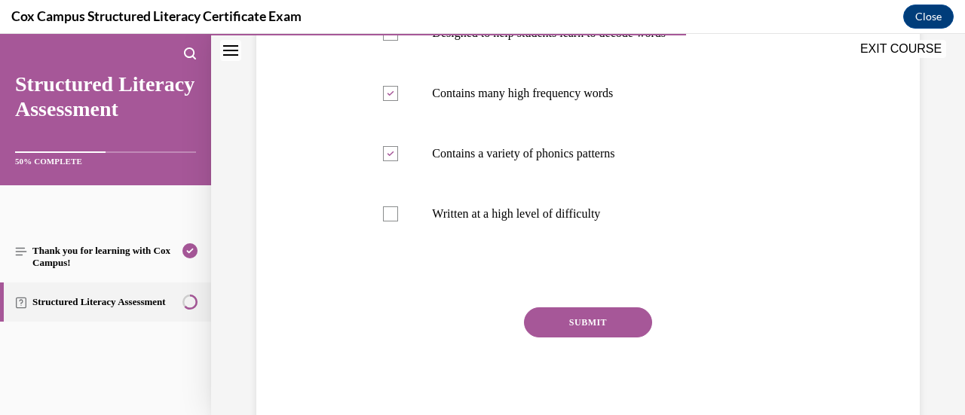
click at [564, 327] on button "SUBMIT" at bounding box center [588, 323] width 128 height 30
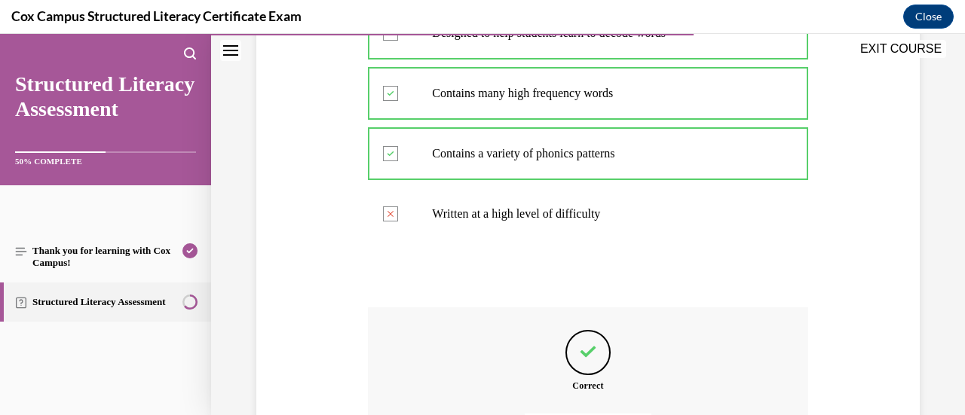
scroll to position [538, 0]
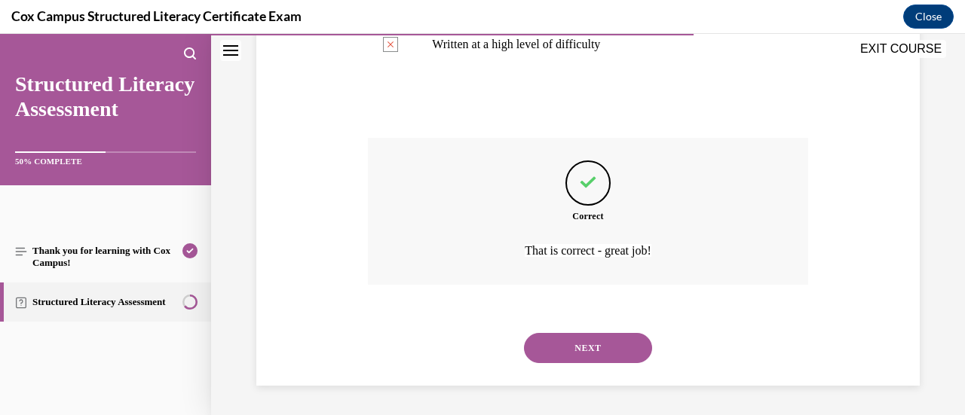
click at [575, 339] on button "NEXT" at bounding box center [588, 348] width 128 height 30
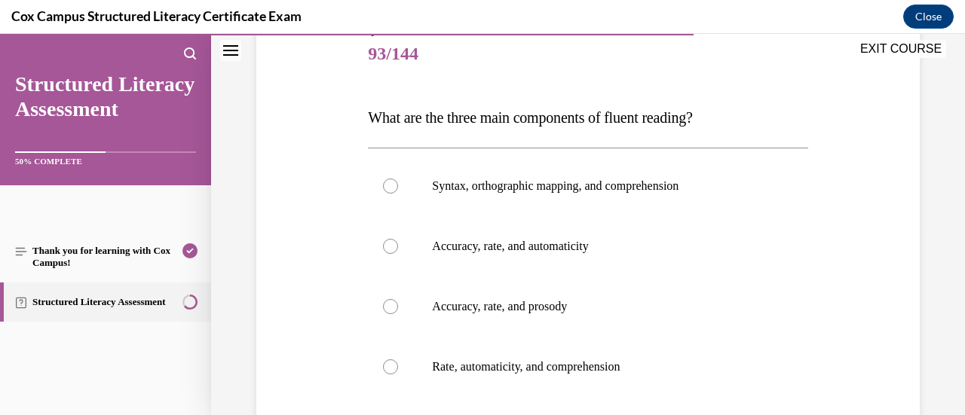
scroll to position [194, 0]
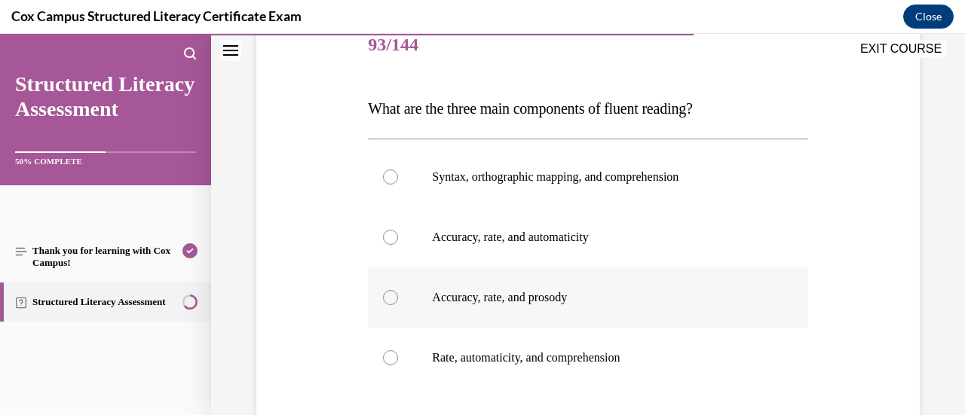
click at [388, 294] on div at bounding box center [390, 297] width 15 height 15
click at [388, 294] on input "Accuracy, rate, and prosody" at bounding box center [390, 297] width 15 height 15
radio input "true"
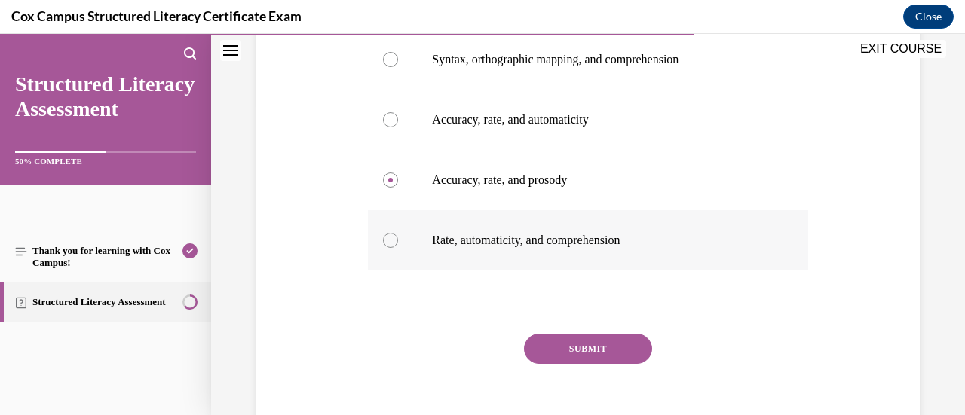
scroll to position [313, 0]
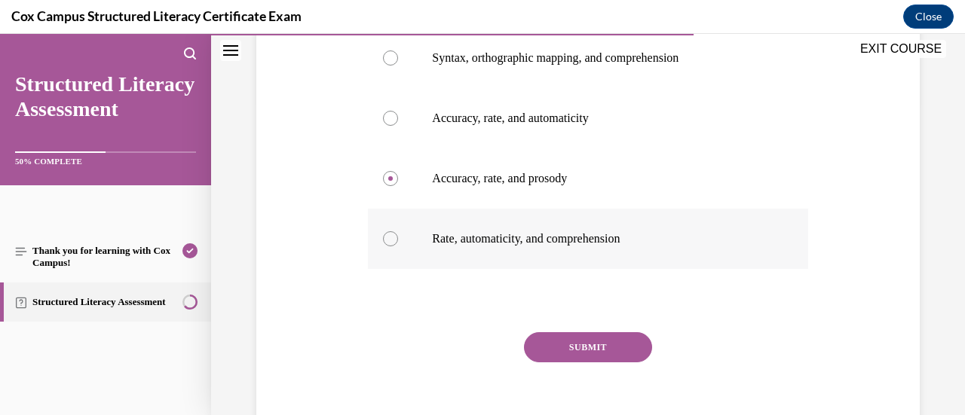
click at [550, 337] on button "SUBMIT" at bounding box center [588, 348] width 128 height 30
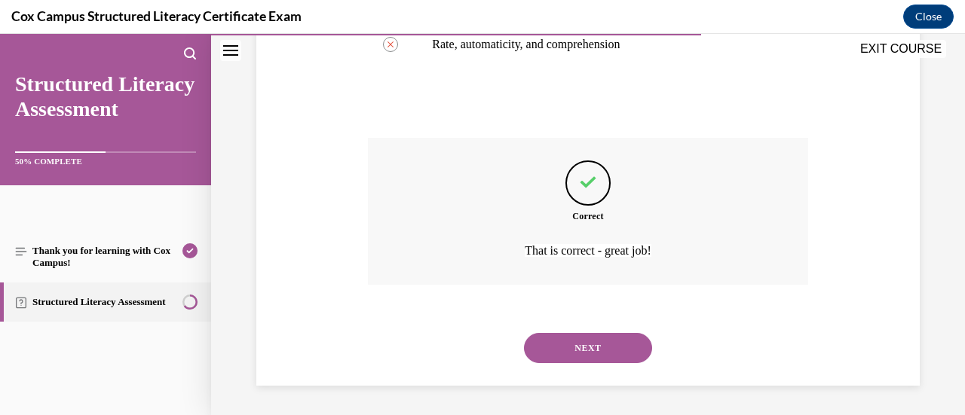
click at [550, 339] on button "NEXT" at bounding box center [588, 348] width 128 height 30
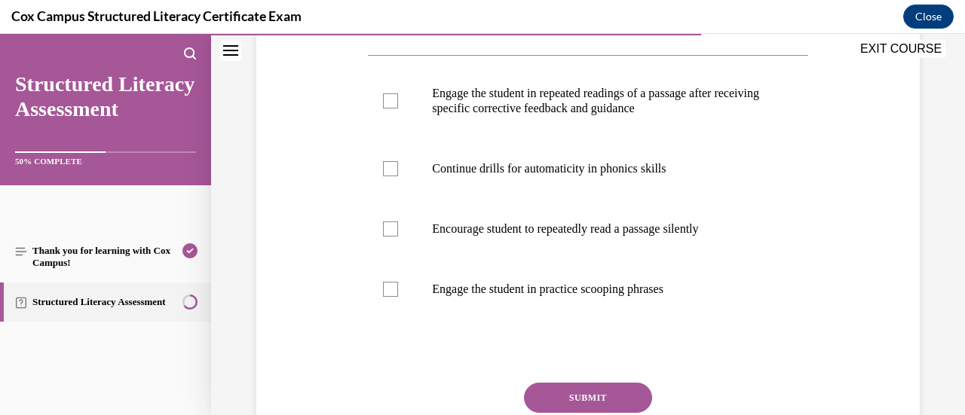
scroll to position [399, 0]
click at [391, 296] on div at bounding box center [390, 288] width 15 height 15
click at [391, 296] on input "Engage the student in practice scooping phrases" at bounding box center [390, 288] width 15 height 15
checkbox input "true"
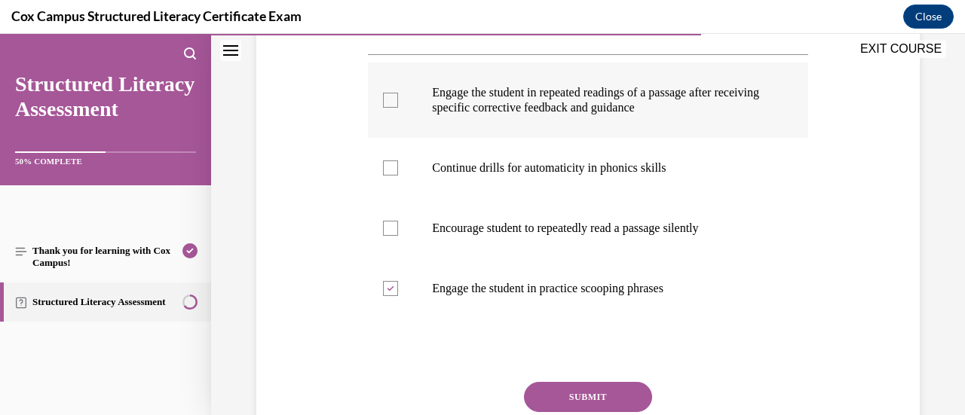
click at [395, 108] on div at bounding box center [390, 100] width 15 height 15
click at [395, 108] on input "Engage the student in repeated readings of a passage after receiving specific c…" at bounding box center [390, 100] width 15 height 15
checkbox input "true"
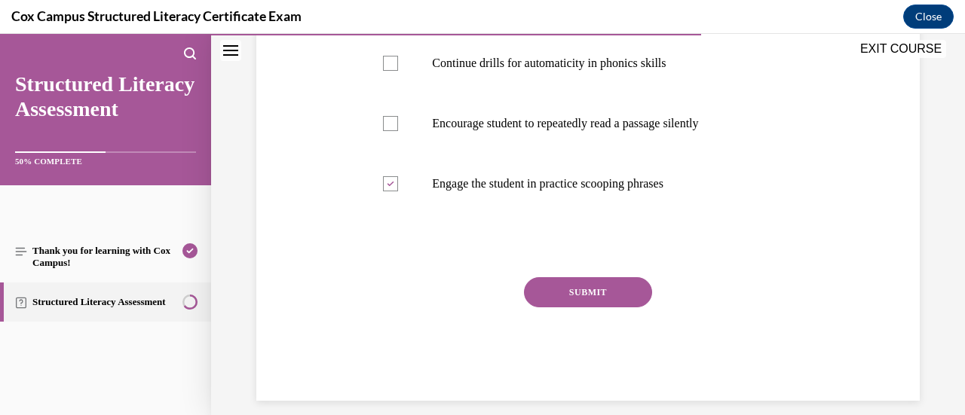
click at [564, 308] on button "SUBMIT" at bounding box center [588, 293] width 128 height 30
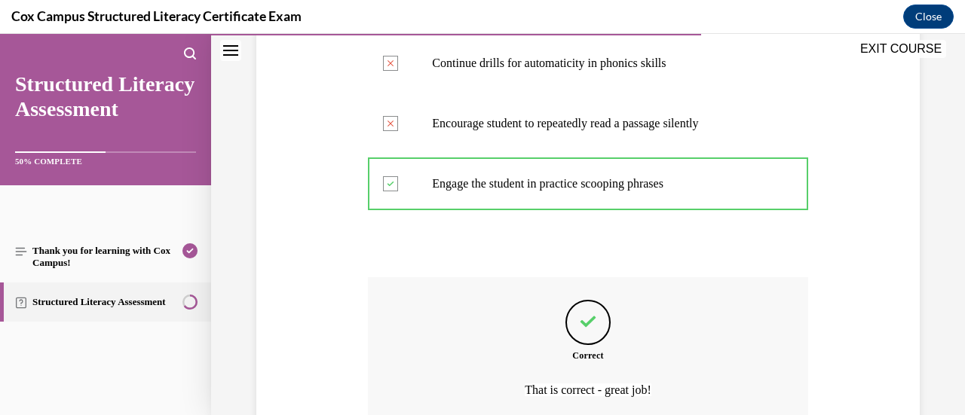
scroll to position [673, 0]
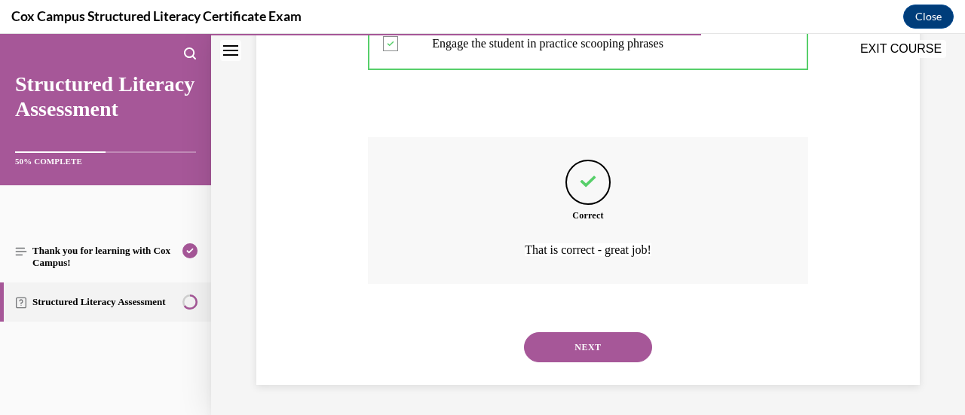
click at [567, 351] on button "NEXT" at bounding box center [588, 348] width 128 height 30
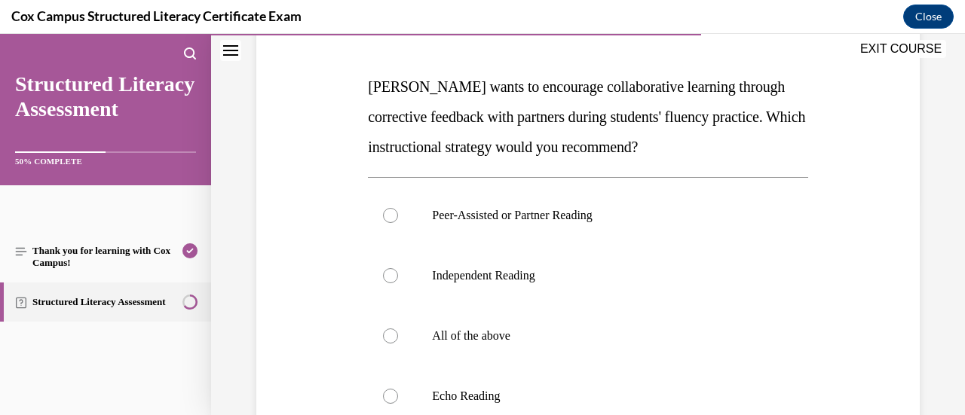
scroll to position [227, 0]
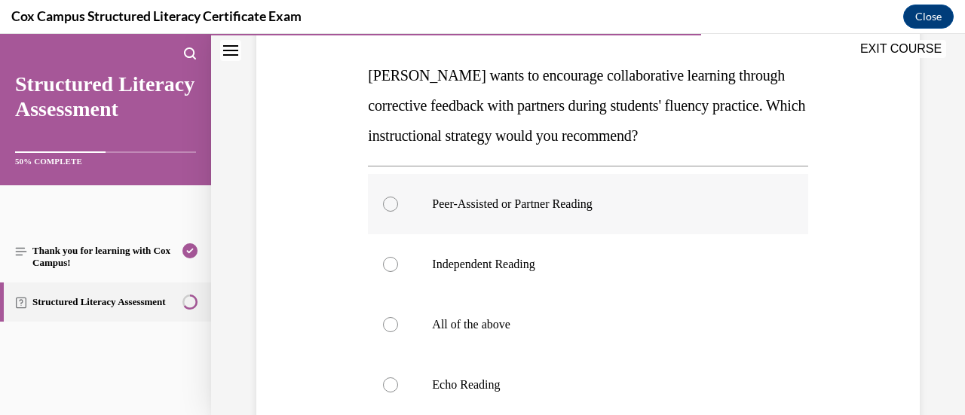
click at [388, 198] on div at bounding box center [390, 204] width 15 height 15
click at [388, 198] on input "Peer-Assisted or Partner Reading" at bounding box center [390, 204] width 15 height 15
radio input "true"
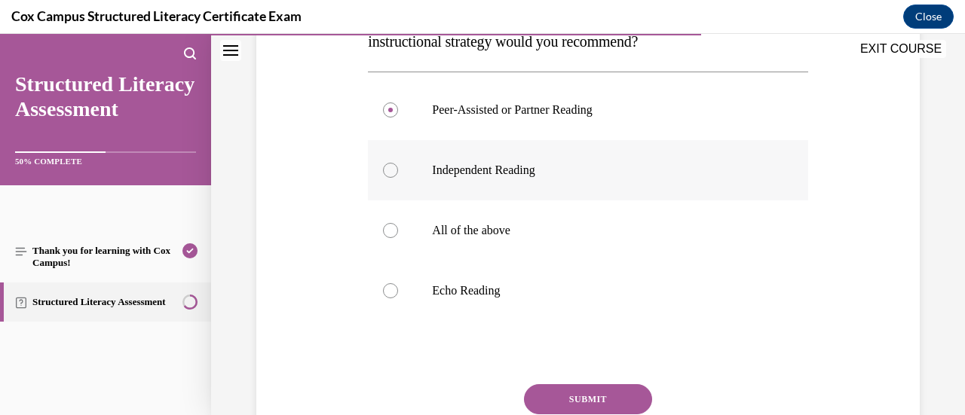
scroll to position [322, 0]
click at [560, 392] on button "SUBMIT" at bounding box center [588, 399] width 128 height 30
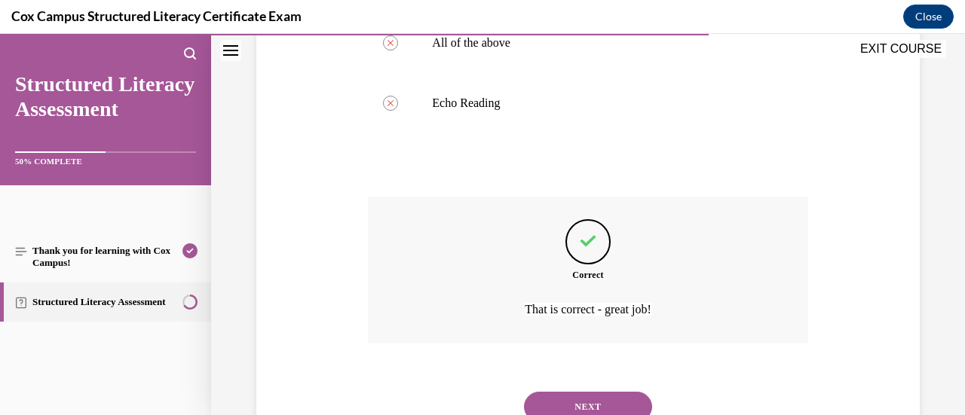
scroll to position [512, 0]
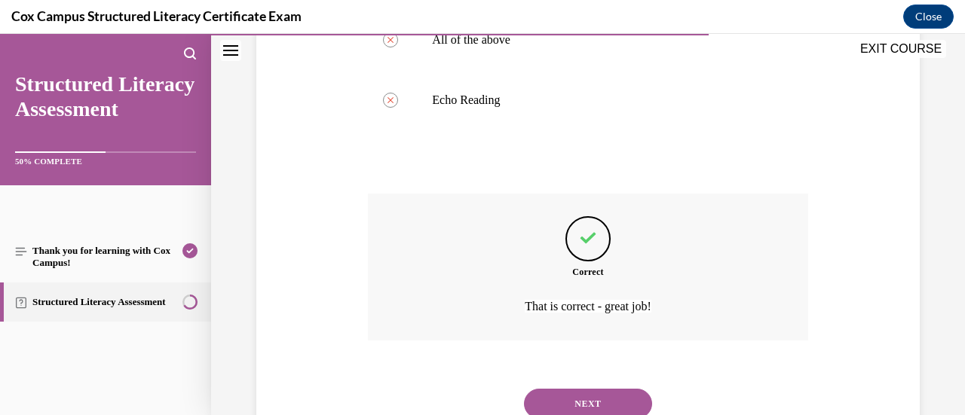
click at [555, 391] on button "NEXT" at bounding box center [588, 404] width 128 height 30
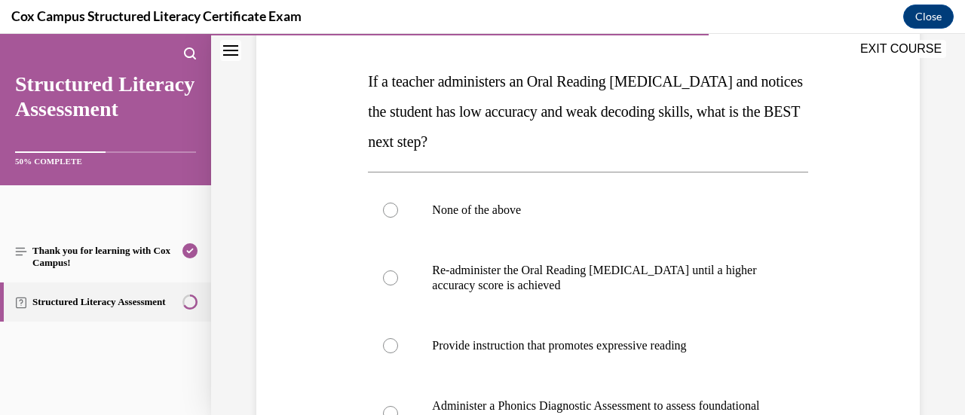
scroll to position [305, 0]
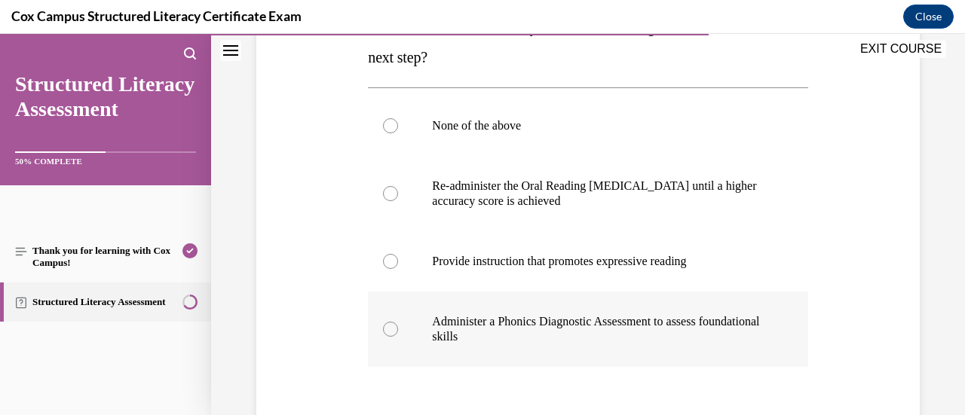
click at [391, 332] on div at bounding box center [390, 329] width 15 height 15
click at [391, 332] on input "Administer a Phonics Diagnostic Assessment to assess foundational skills" at bounding box center [390, 329] width 15 height 15
radio input "true"
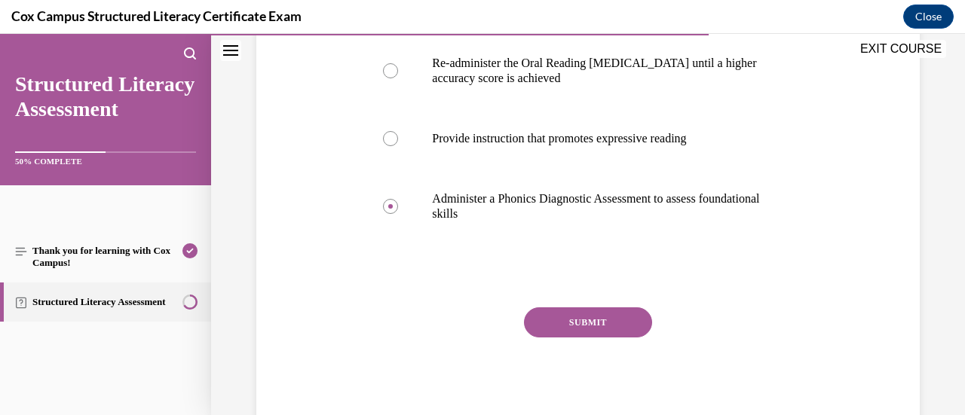
click at [573, 328] on button "SUBMIT" at bounding box center [588, 323] width 128 height 30
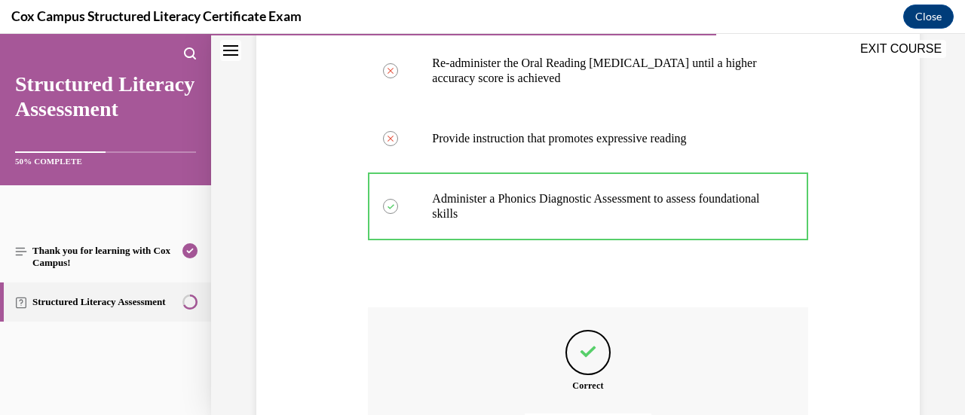
scroll to position [598, 0]
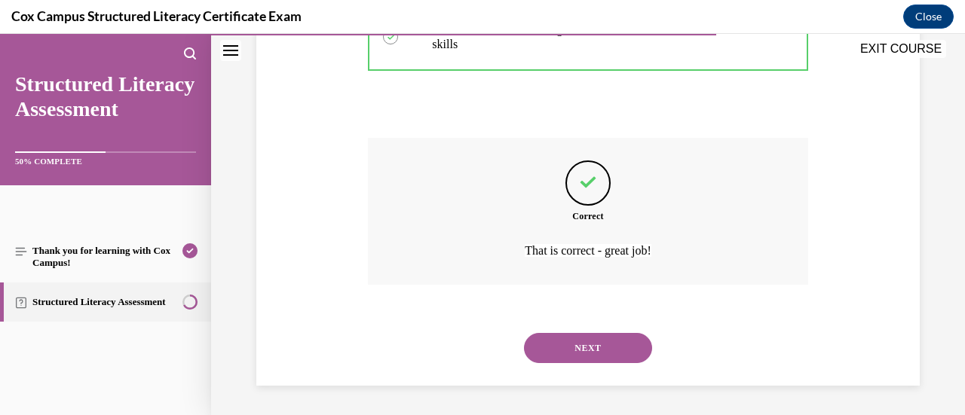
click at [564, 343] on button "NEXT" at bounding box center [588, 348] width 128 height 30
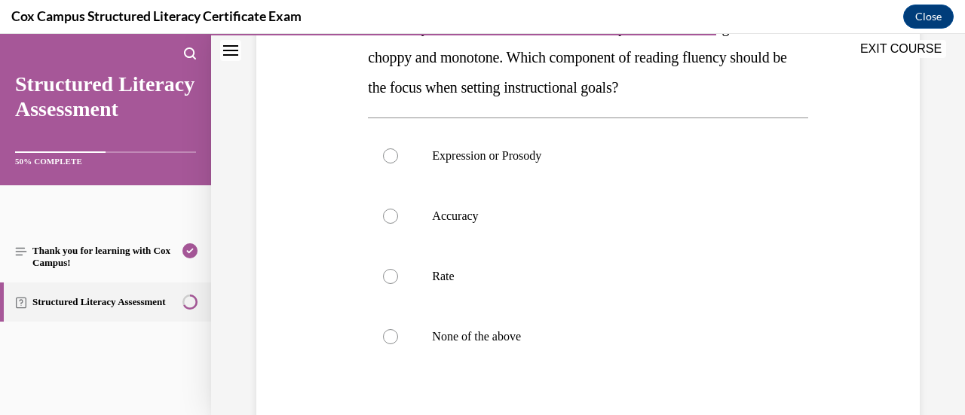
scroll to position [308, 0]
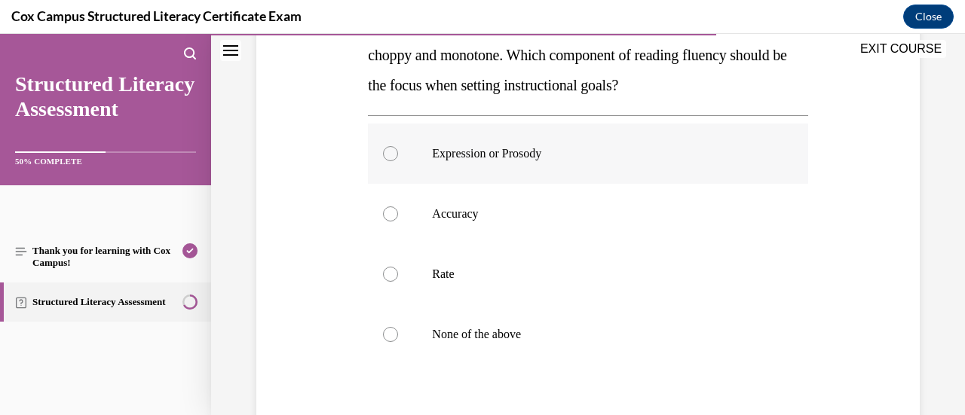
click at [390, 158] on div at bounding box center [390, 153] width 15 height 15
click at [390, 158] on input "Expression or Prosody" at bounding box center [390, 153] width 15 height 15
radio input "true"
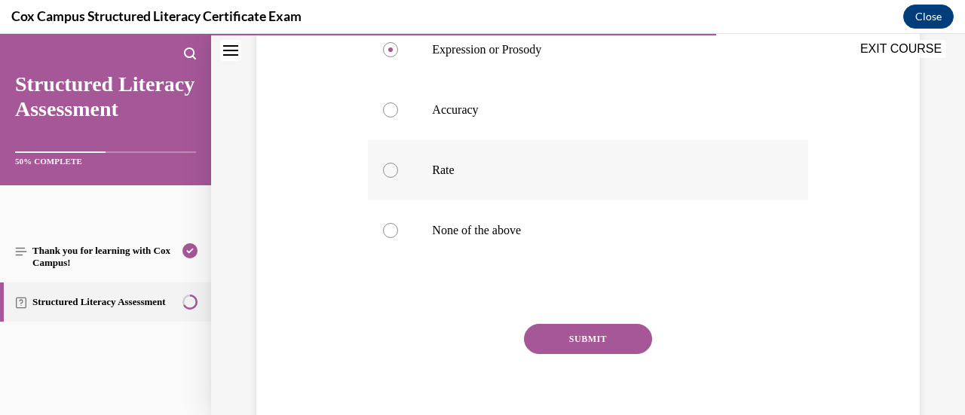
scroll to position [428, 0]
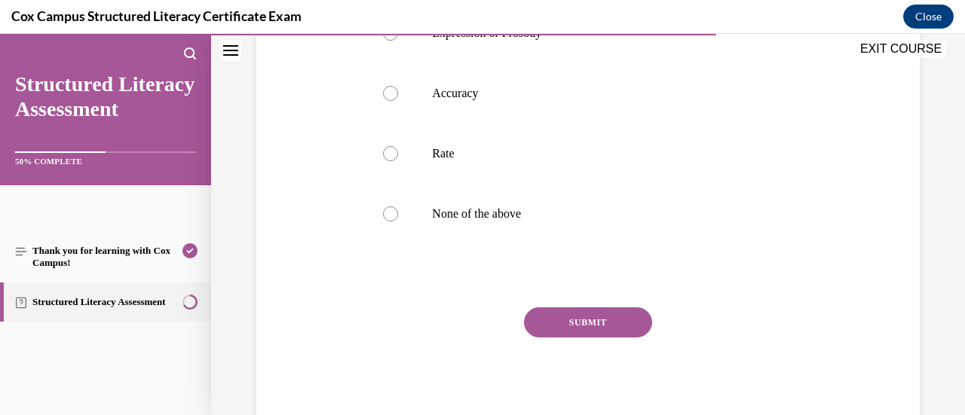
click at [585, 317] on button "SUBMIT" at bounding box center [588, 323] width 128 height 30
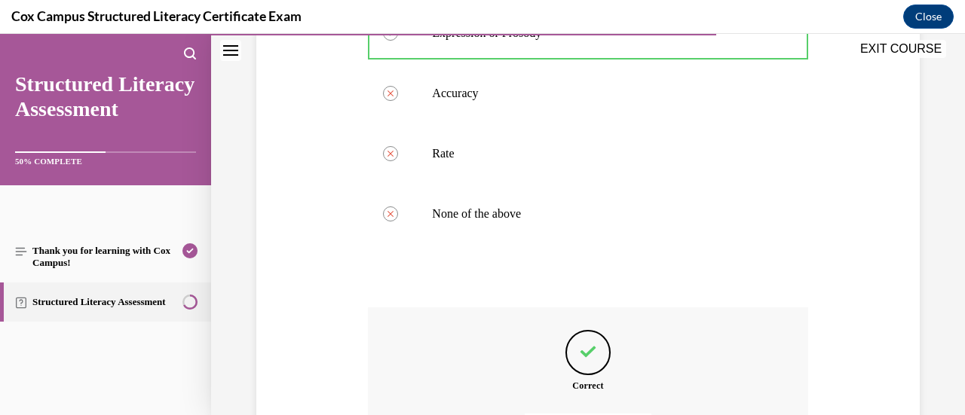
scroll to position [598, 0]
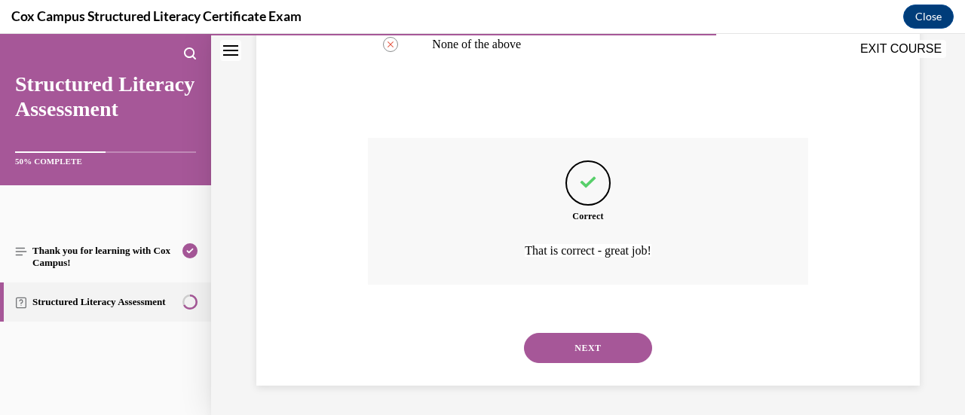
click at [572, 341] on button "NEXT" at bounding box center [588, 348] width 128 height 30
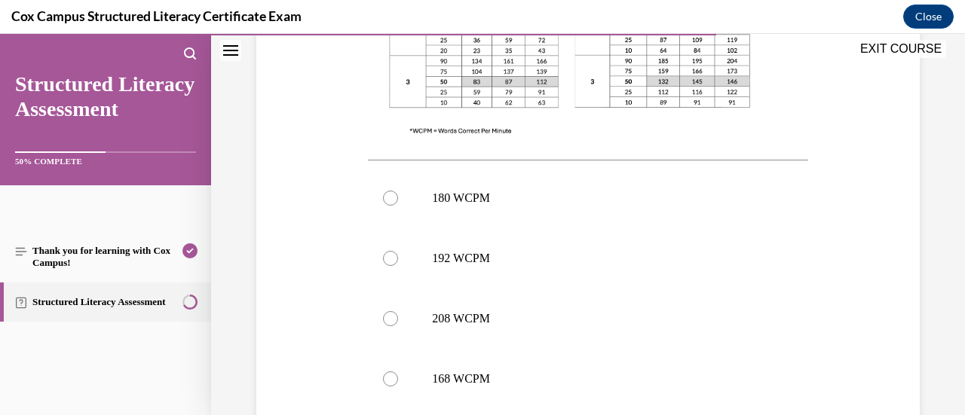
scroll to position [622, 0]
click at [392, 371] on div at bounding box center [390, 378] width 15 height 15
click at [392, 371] on input "168 WCPM" at bounding box center [390, 378] width 15 height 15
radio input "true"
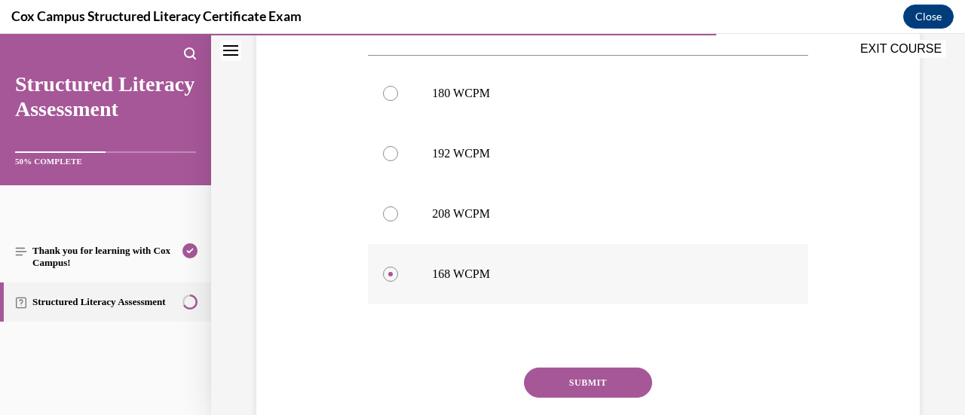
scroll to position [756, 0]
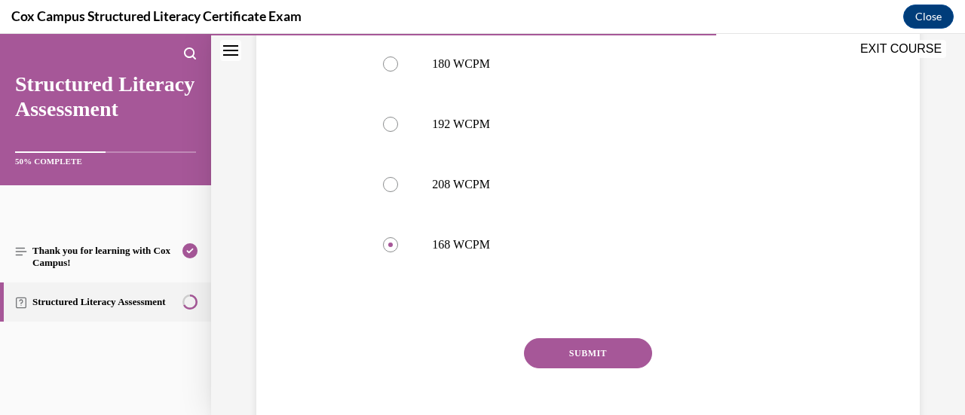
click at [581, 339] on button "SUBMIT" at bounding box center [588, 354] width 128 height 30
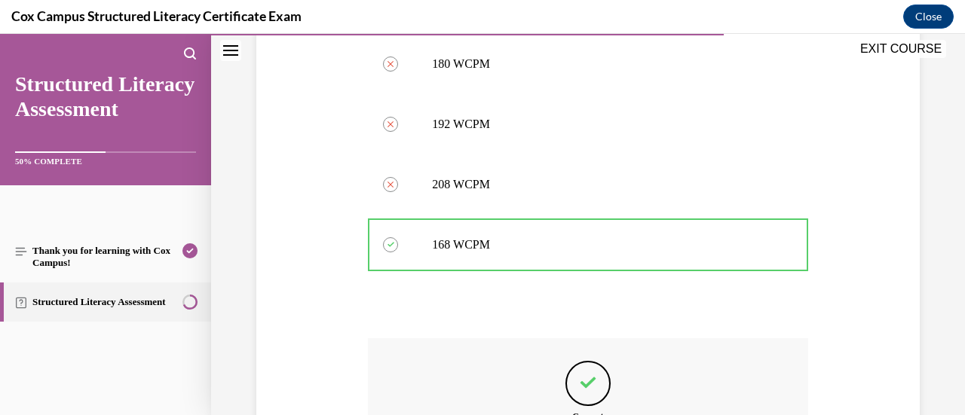
scroll to position [926, 0]
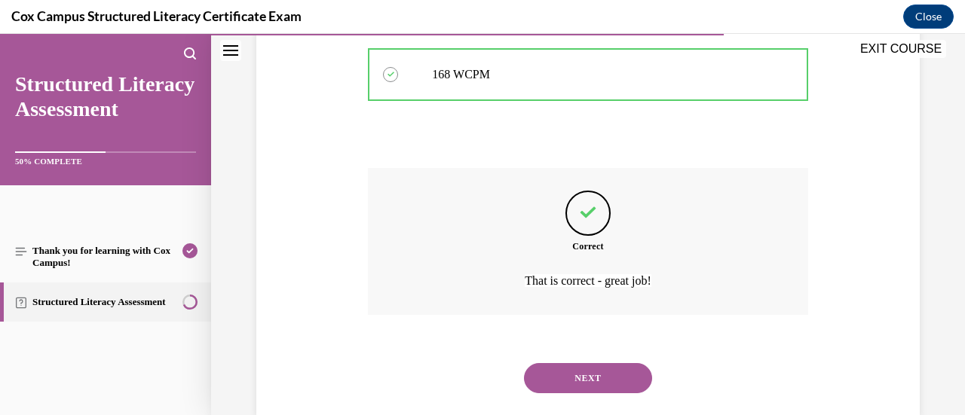
click at [559, 363] on button "NEXT" at bounding box center [588, 378] width 128 height 30
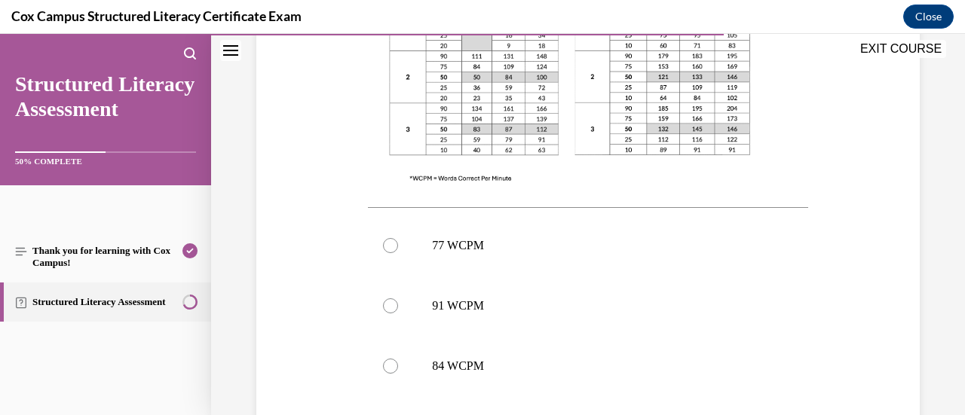
scroll to position [559, 0]
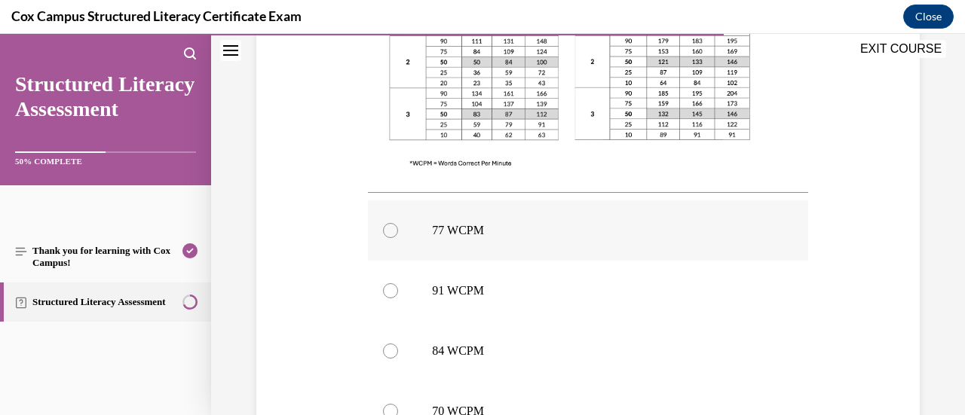
click at [391, 235] on div at bounding box center [390, 230] width 15 height 15
click at [391, 235] on input "77 WCPM" at bounding box center [390, 230] width 15 height 15
radio input "true"
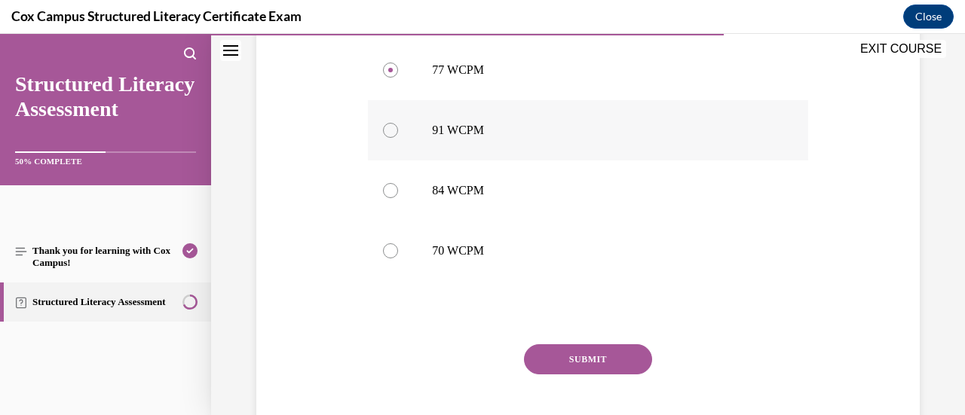
scroll to position [722, 0]
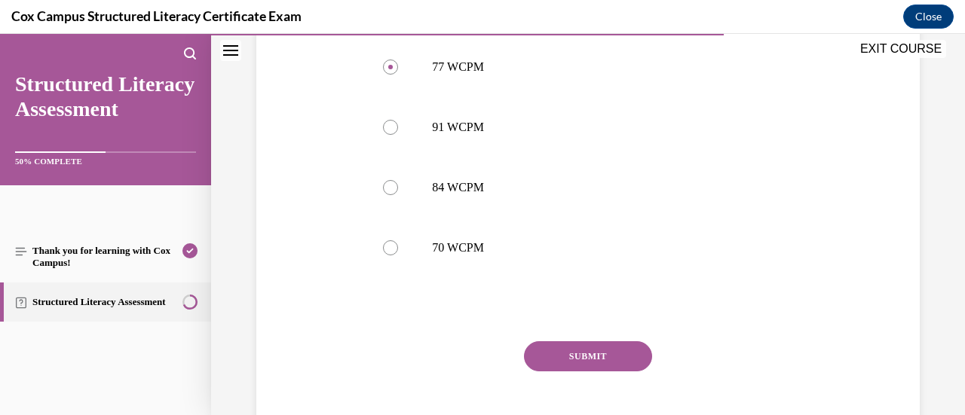
click at [554, 357] on button "SUBMIT" at bounding box center [588, 357] width 128 height 30
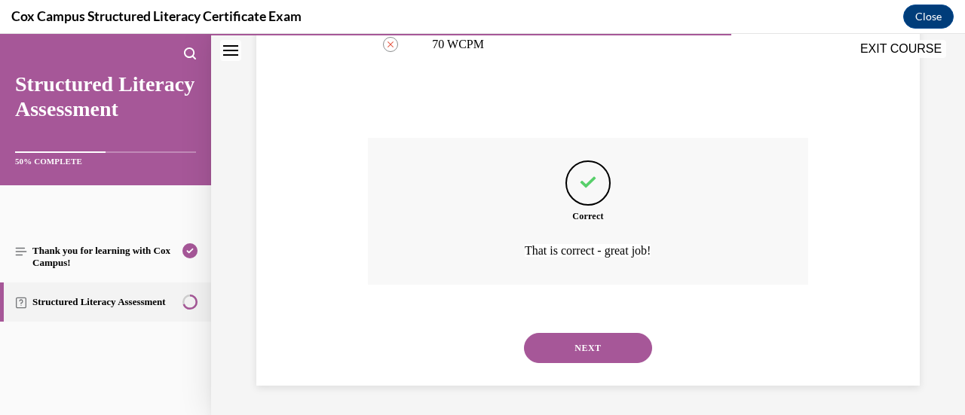
click at [554, 357] on button "NEXT" at bounding box center [588, 348] width 128 height 30
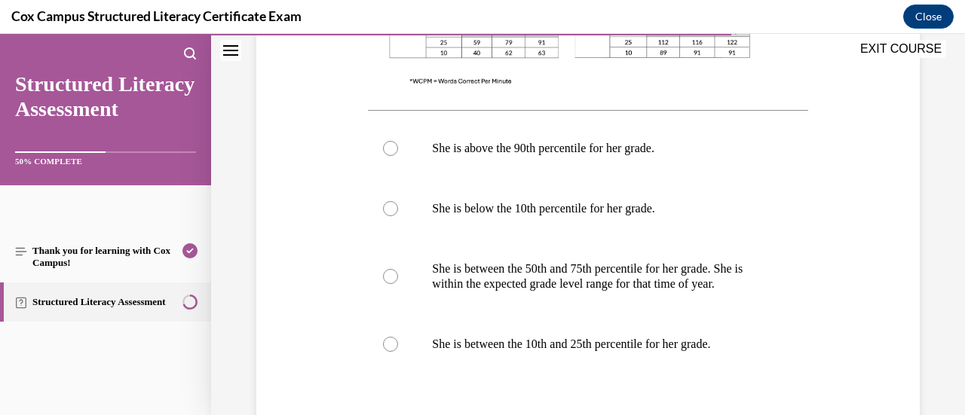
scroll to position [706, 0]
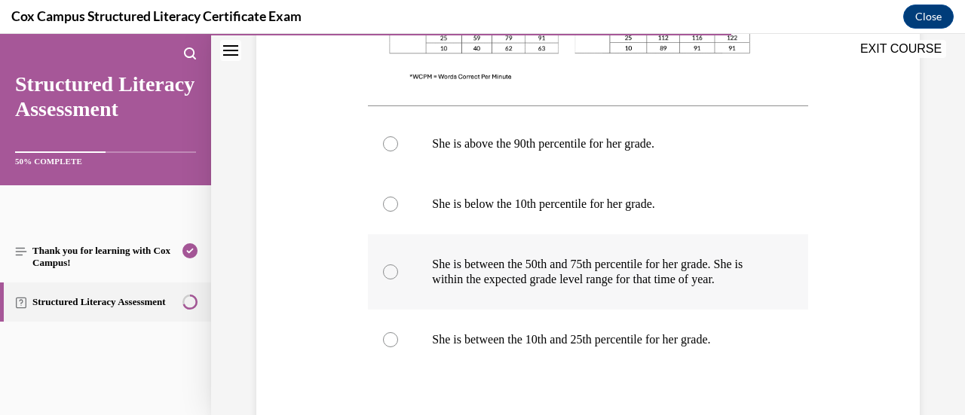
click at [391, 272] on div at bounding box center [390, 272] width 15 height 15
click at [391, 272] on input "She is between the 50th and 75th percentile for her grade. She is within the ex…" at bounding box center [390, 272] width 15 height 15
radio input "true"
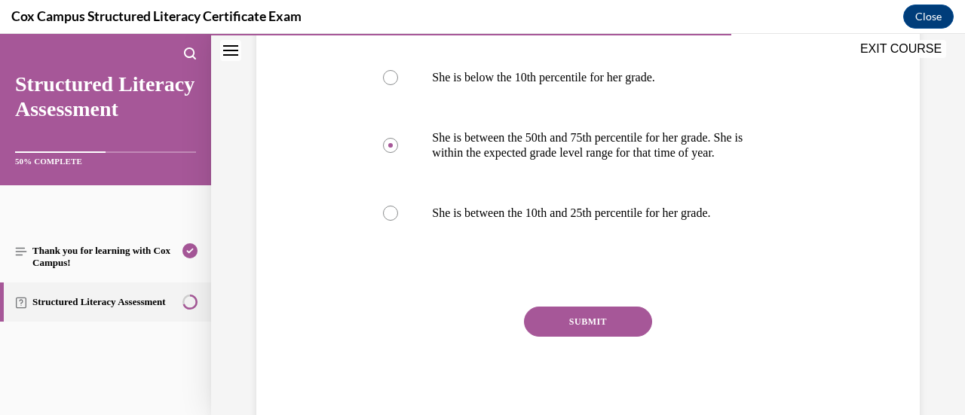
click at [557, 328] on button "SUBMIT" at bounding box center [588, 322] width 128 height 30
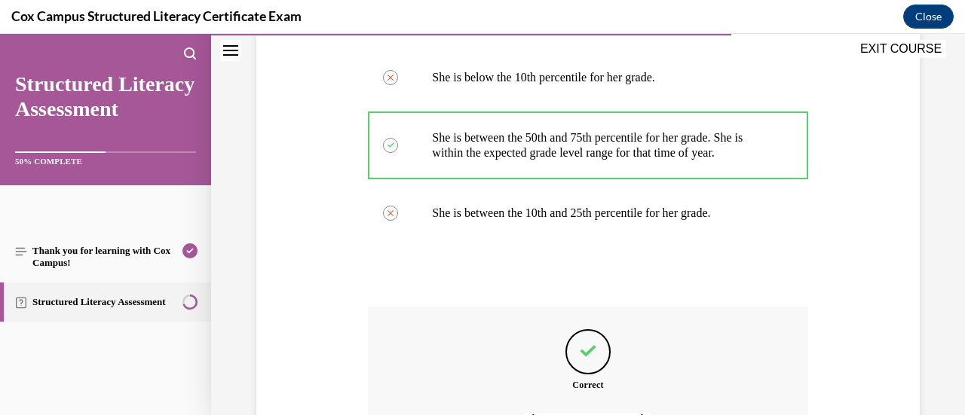
scroll to position [1017, 0]
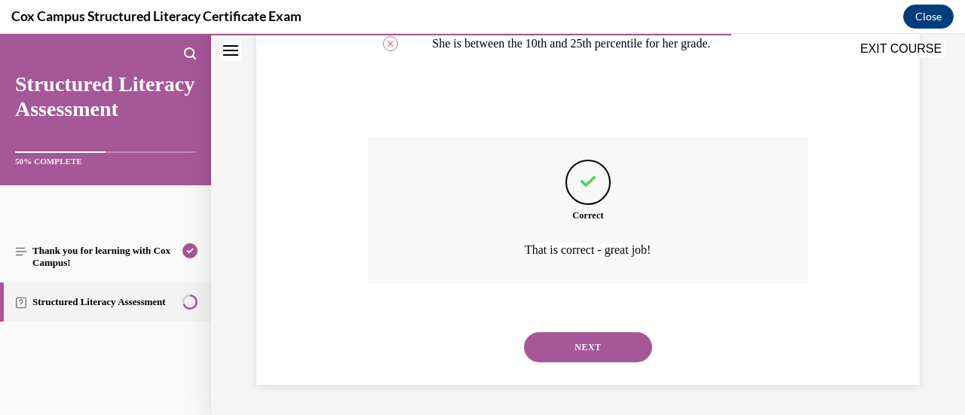
click at [553, 341] on button "NEXT" at bounding box center [588, 348] width 128 height 30
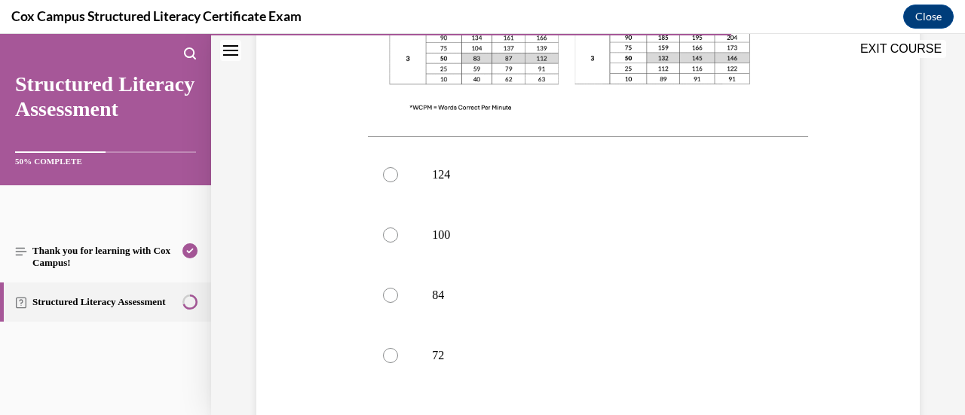
scroll to position [627, 0]
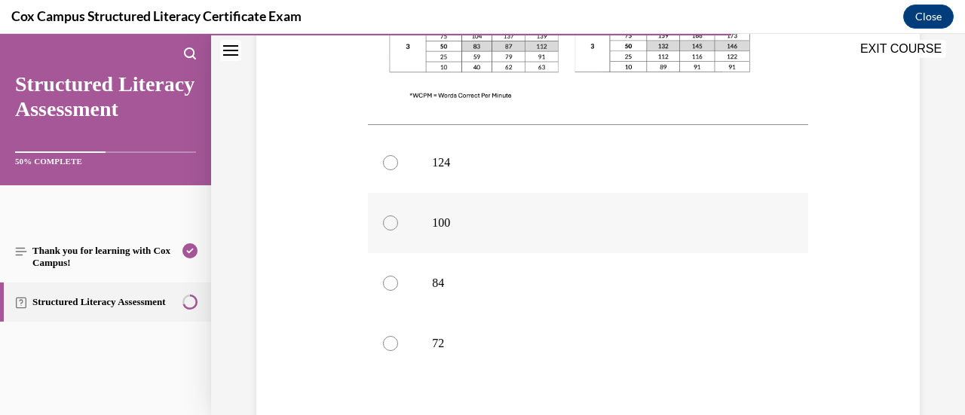
click at [388, 225] on div at bounding box center [390, 223] width 15 height 15
click at [388, 225] on input "100" at bounding box center [390, 223] width 15 height 15
radio input "true"
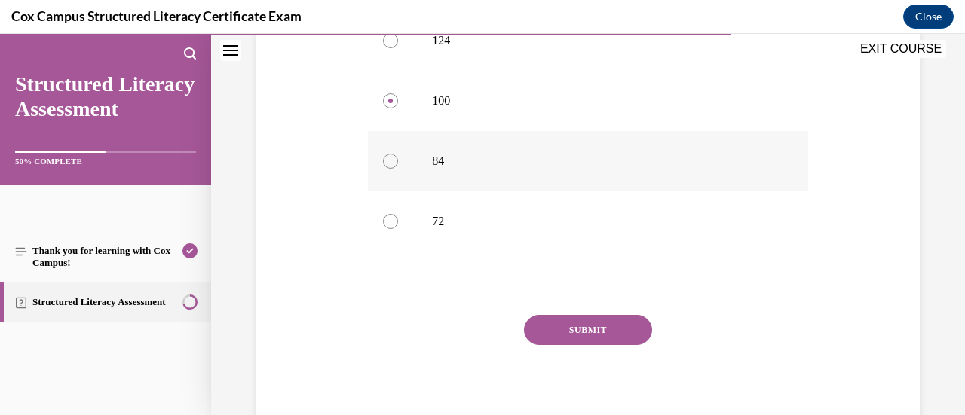
scroll to position [756, 0]
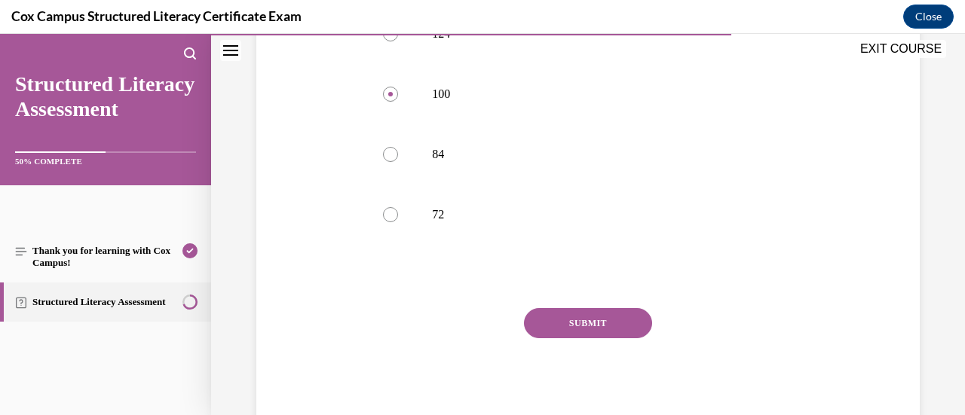
click at [547, 326] on button "SUBMIT" at bounding box center [588, 323] width 128 height 30
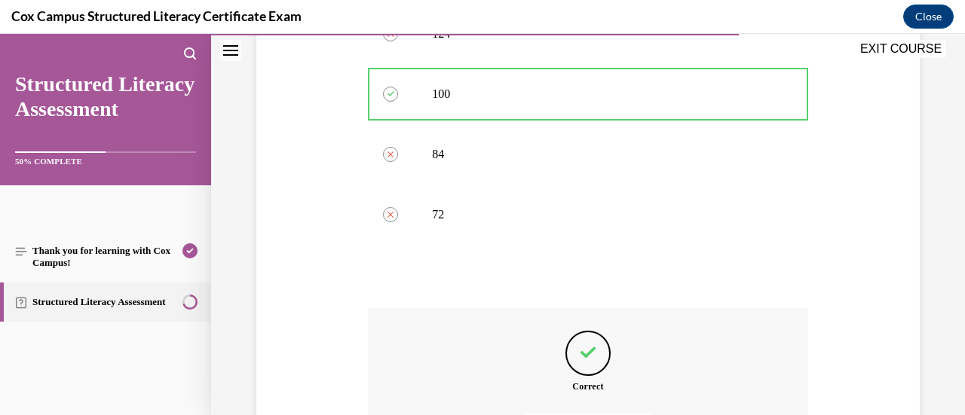
scroll to position [926, 0]
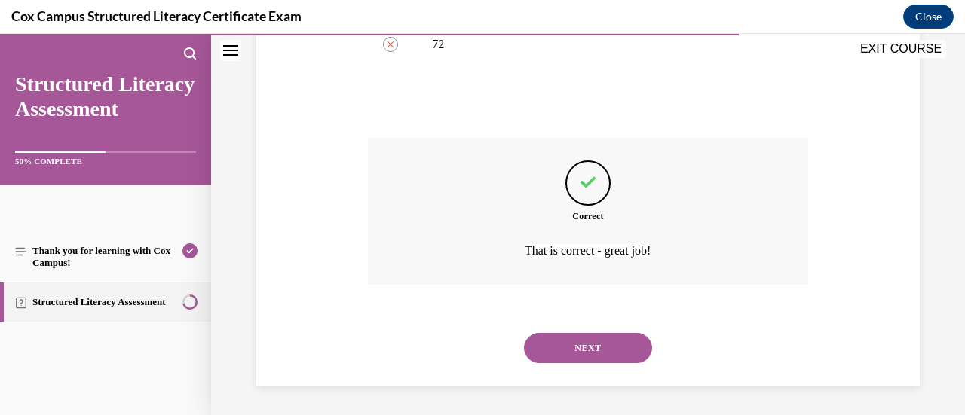
click at [586, 351] on button "NEXT" at bounding box center [588, 348] width 128 height 30
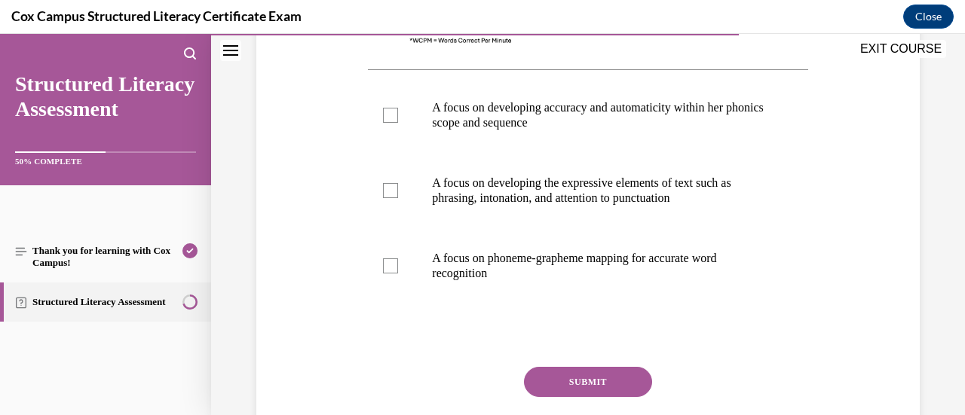
scroll to position [652, 0]
click at [385, 112] on div at bounding box center [390, 114] width 15 height 15
click at [385, 112] on input "A focus on developing accuracy and automaticity within her phonics scope and se…" at bounding box center [390, 114] width 15 height 15
checkbox input "true"
click at [573, 376] on button "SUBMIT" at bounding box center [588, 381] width 128 height 30
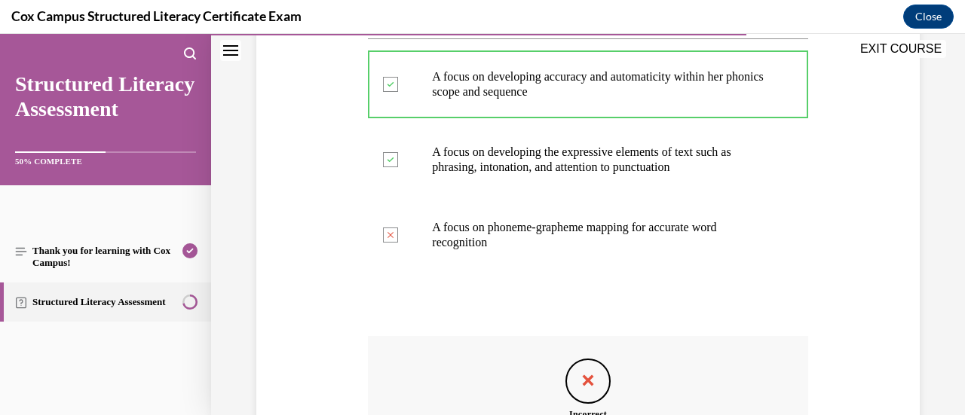
scroll to position [677, 0]
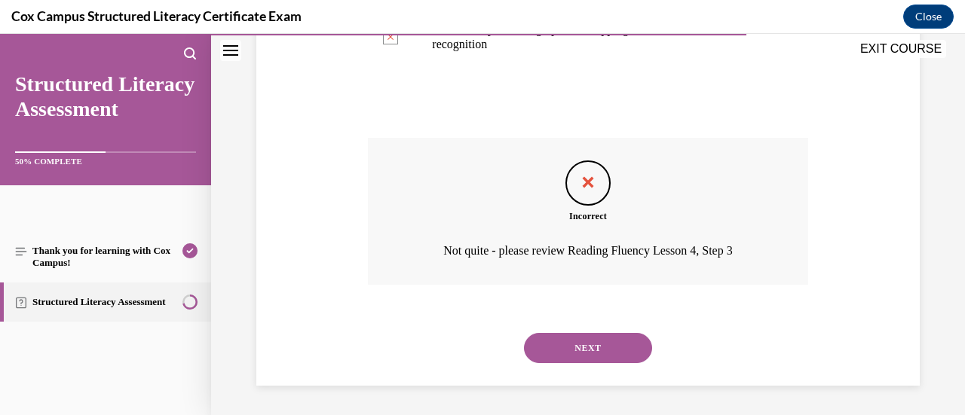
click at [593, 340] on button "NEXT" at bounding box center [588, 348] width 128 height 30
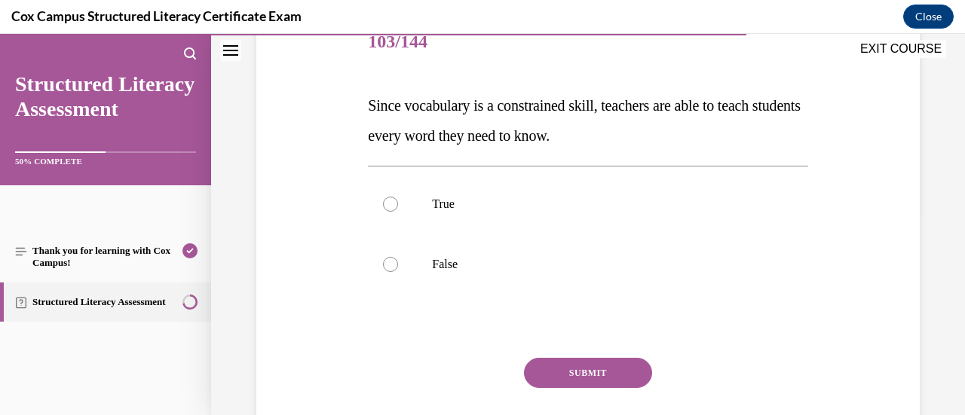
scroll to position [221, 0]
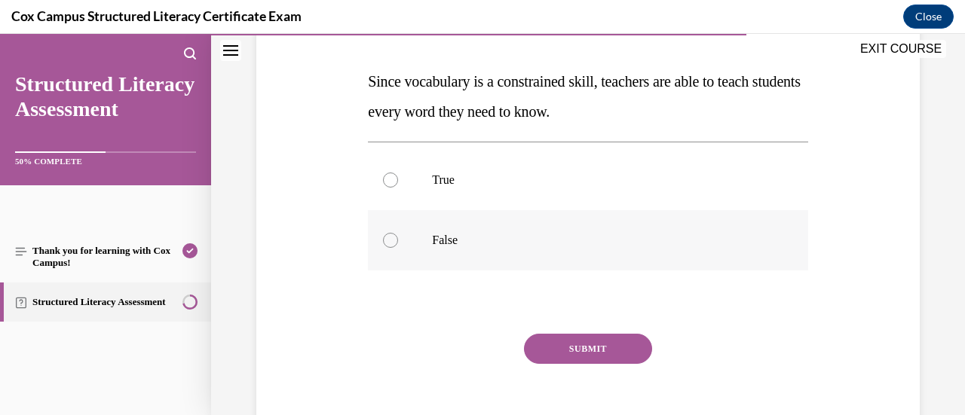
click at [394, 242] on div at bounding box center [390, 240] width 15 height 15
click at [394, 242] on input "False" at bounding box center [390, 240] width 15 height 15
radio input "true"
click at [603, 348] on button "SUBMIT" at bounding box center [588, 349] width 128 height 30
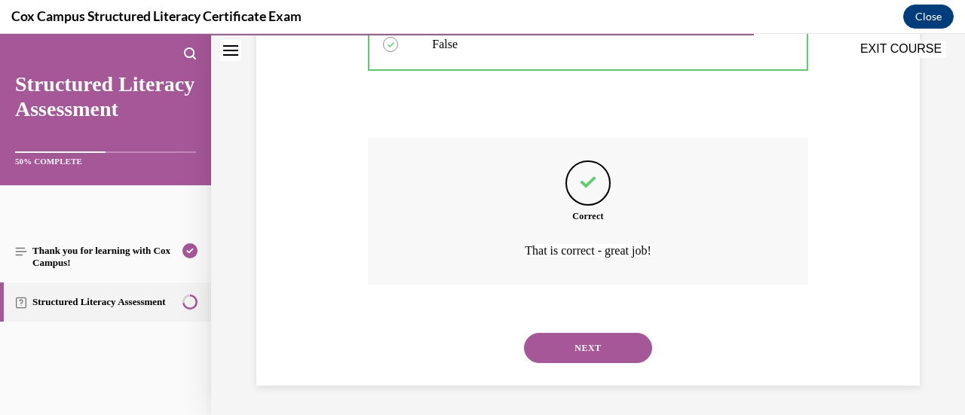
click at [603, 348] on button "NEXT" at bounding box center [588, 348] width 128 height 30
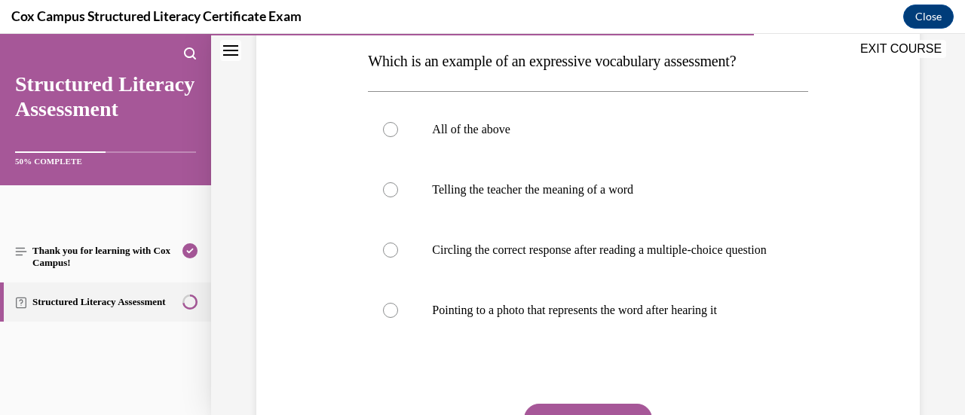
scroll to position [257, 0]
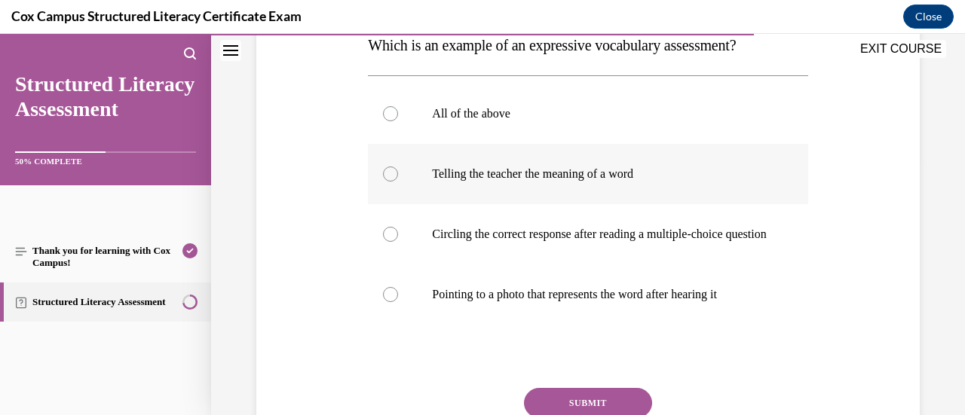
click at [392, 167] on div at bounding box center [390, 174] width 15 height 15
click at [392, 167] on input "Telling the teacher the meaning of a word" at bounding box center [390, 174] width 15 height 15
radio input "true"
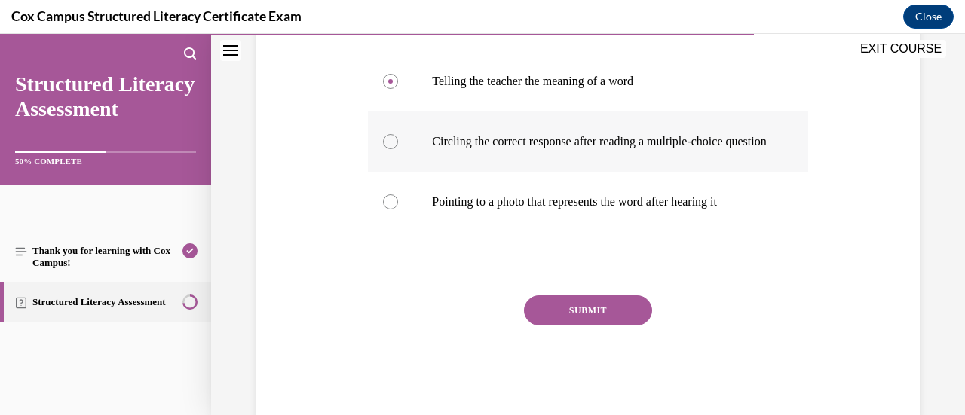
scroll to position [353, 0]
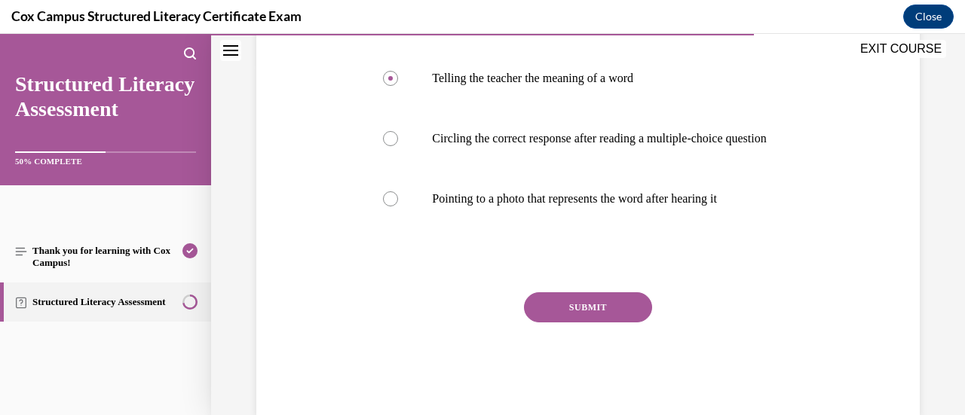
click at [581, 320] on button "SUBMIT" at bounding box center [588, 308] width 128 height 30
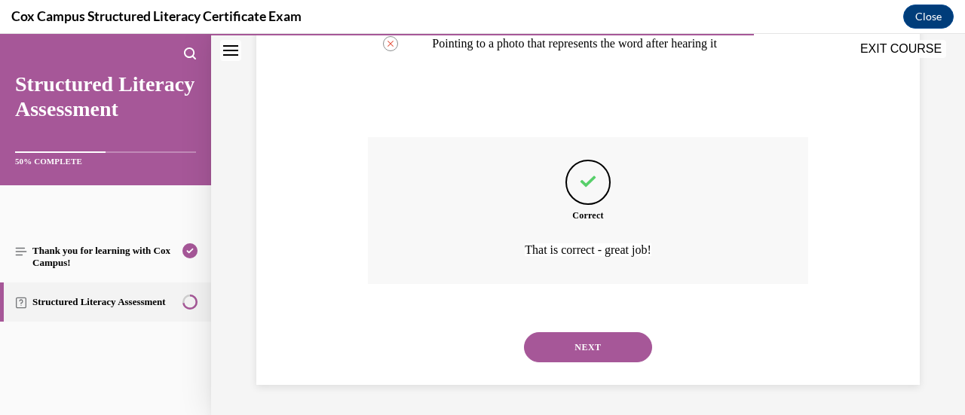
click at [572, 347] on button "NEXT" at bounding box center [588, 348] width 128 height 30
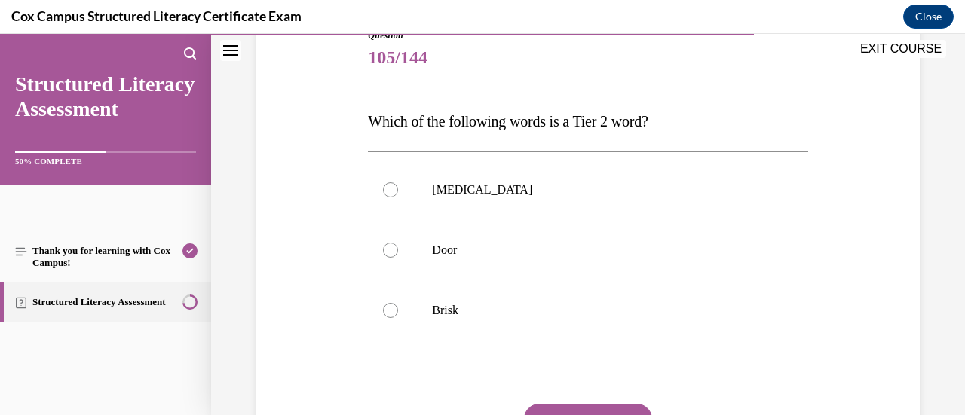
scroll to position [184, 0]
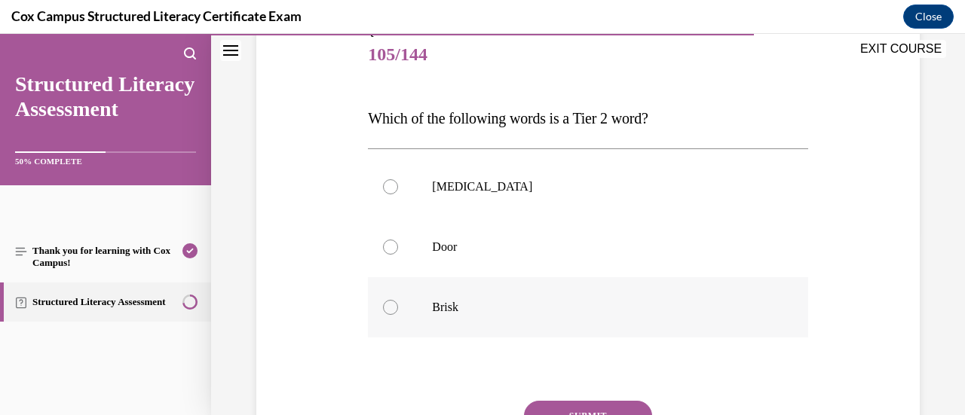
click at [397, 308] on label "Brisk" at bounding box center [588, 308] width 440 height 60
click at [397, 308] on input "Brisk" at bounding box center [390, 307] width 15 height 15
radio input "true"
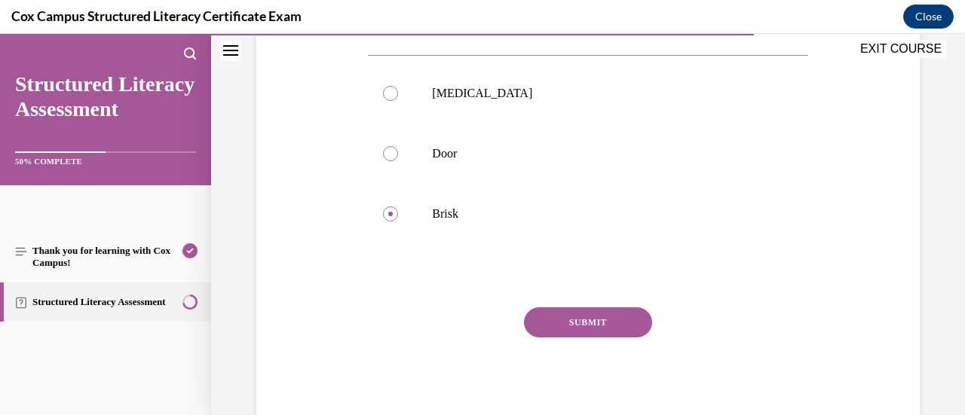
click at [586, 316] on button "SUBMIT" at bounding box center [588, 323] width 128 height 30
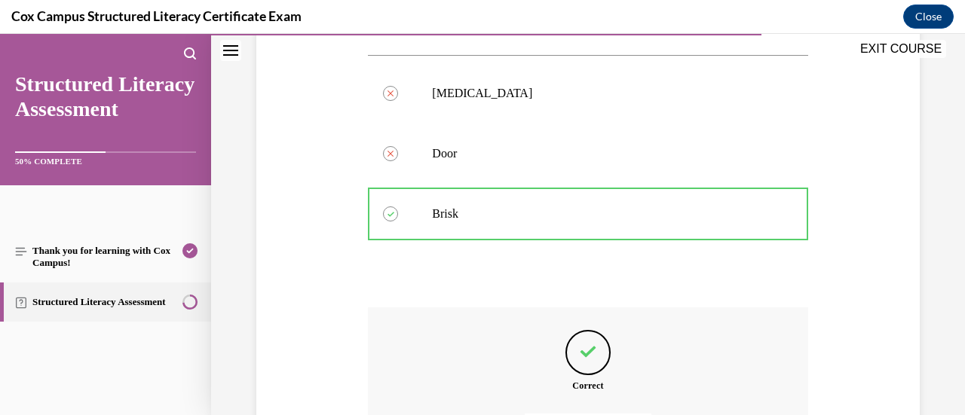
scroll to position [447, 0]
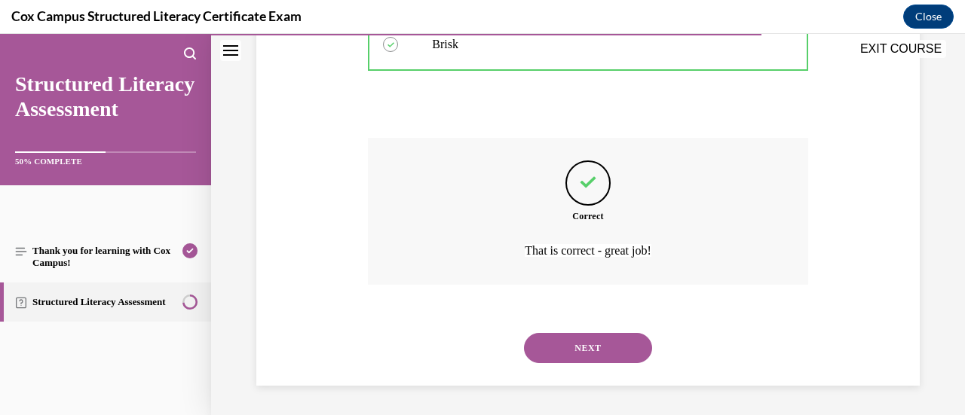
click at [575, 342] on button "NEXT" at bounding box center [588, 348] width 128 height 30
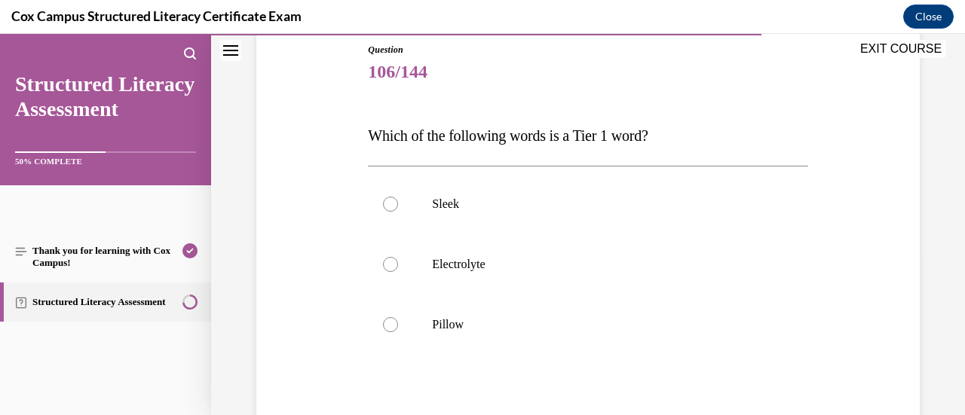
scroll to position [168, 0]
click at [391, 320] on div at bounding box center [390, 323] width 15 height 15
click at [391, 320] on input "Pillow" at bounding box center [390, 323] width 15 height 15
radio input "true"
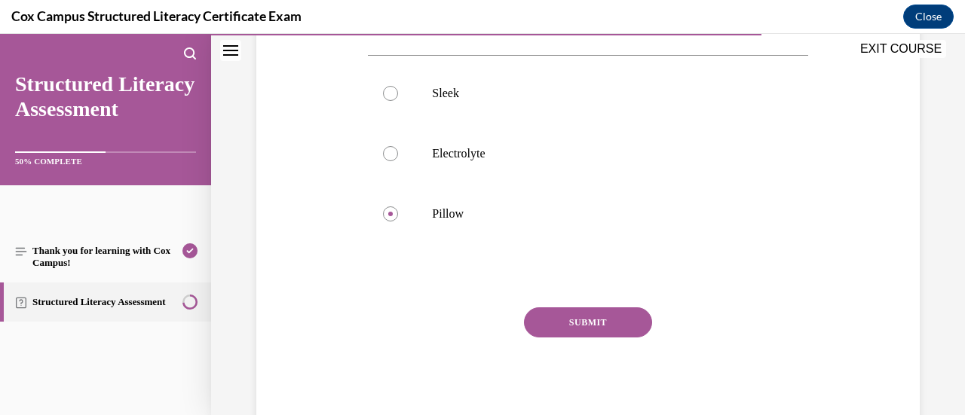
click at [530, 330] on button "SUBMIT" at bounding box center [588, 323] width 128 height 30
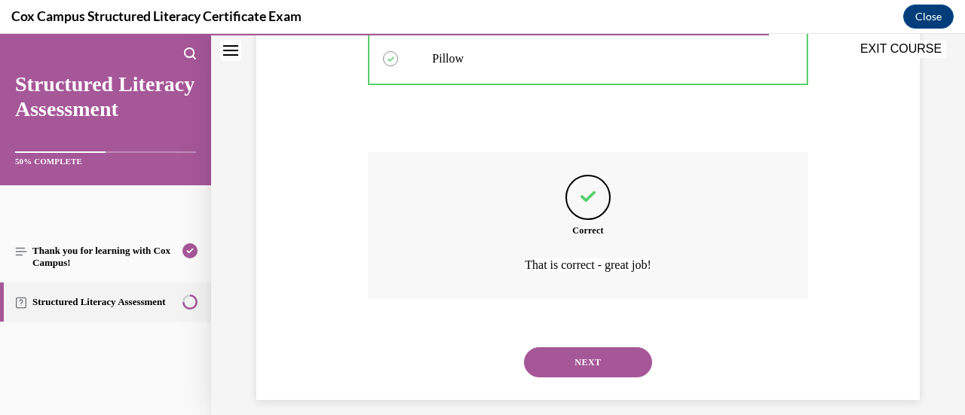
click at [537, 350] on button "NEXT" at bounding box center [588, 363] width 128 height 30
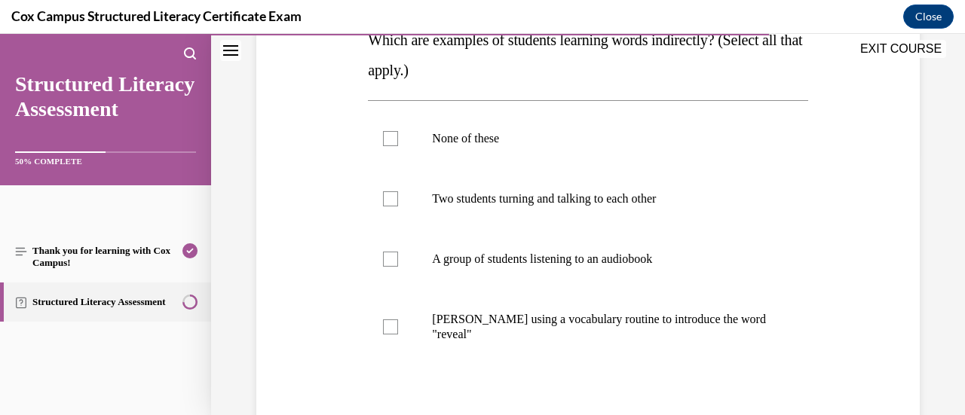
scroll to position [263, 0]
click at [388, 261] on div at bounding box center [390, 258] width 15 height 15
click at [388, 261] on input "A group of students listening to an audiobook" at bounding box center [390, 258] width 15 height 15
checkbox input "true"
click at [392, 198] on div at bounding box center [390, 198] width 15 height 15
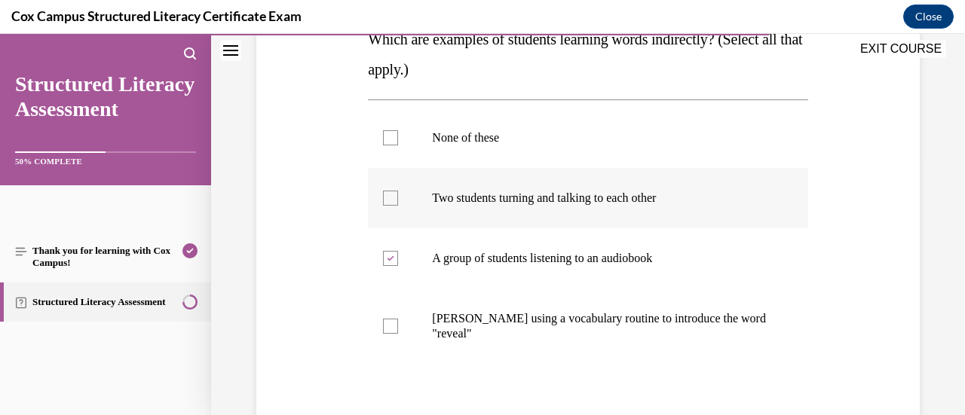
click at [392, 198] on input "Two students turning and talking to each other" at bounding box center [390, 198] width 15 height 15
checkbox input "true"
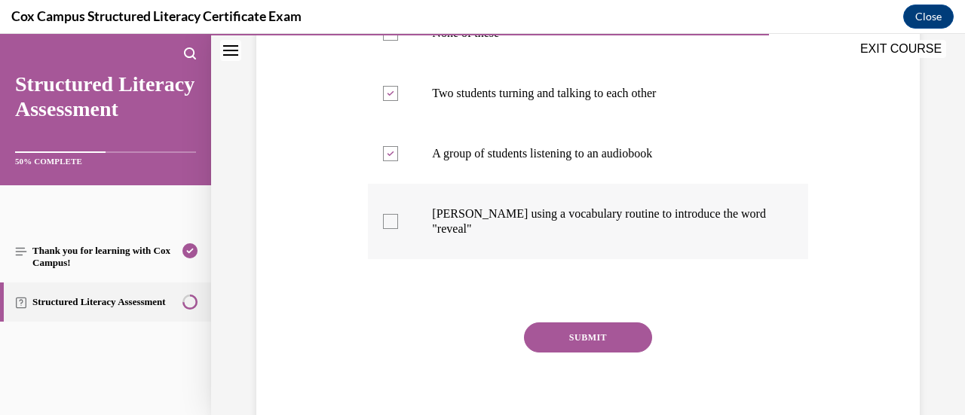
scroll to position [369, 0]
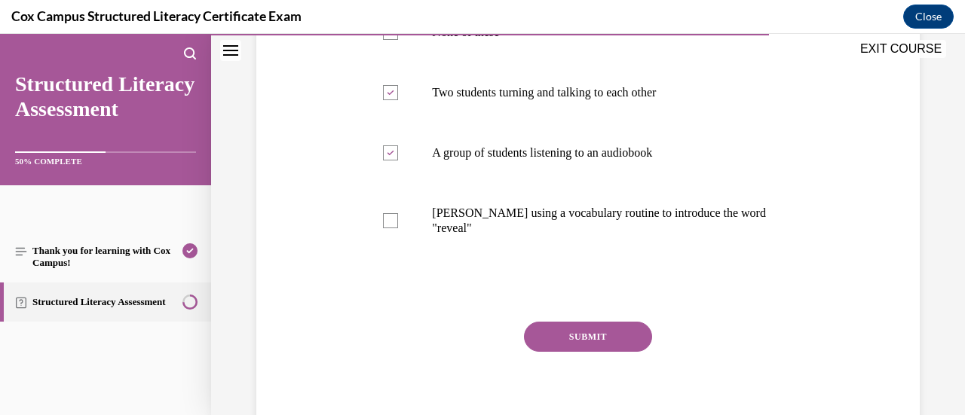
click at [620, 333] on button "SUBMIT" at bounding box center [588, 337] width 128 height 30
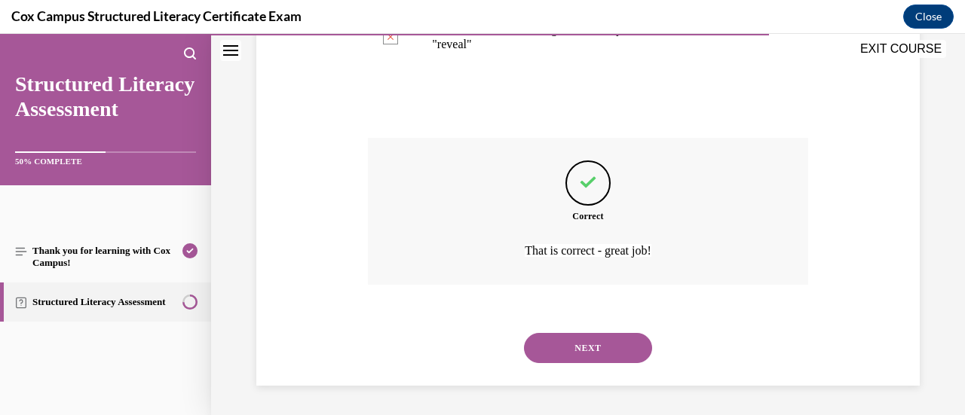
click at [608, 345] on button "NEXT" at bounding box center [588, 348] width 128 height 30
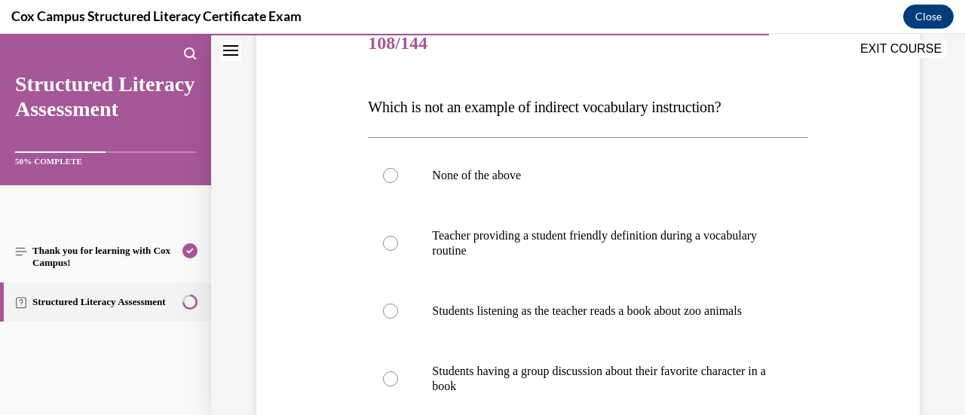
scroll to position [200, 0]
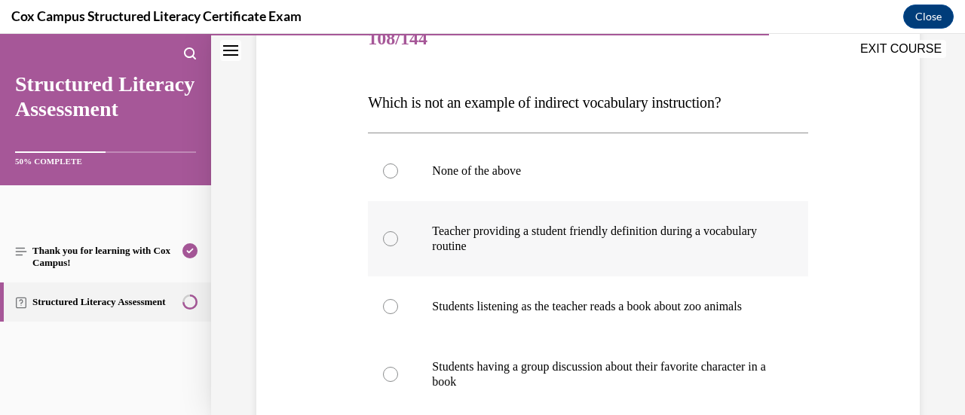
click at [392, 236] on div at bounding box center [390, 239] width 15 height 15
click at [392, 236] on input "Teacher providing a student friendly definition during a vocabulary routine" at bounding box center [390, 239] width 15 height 15
radio input "true"
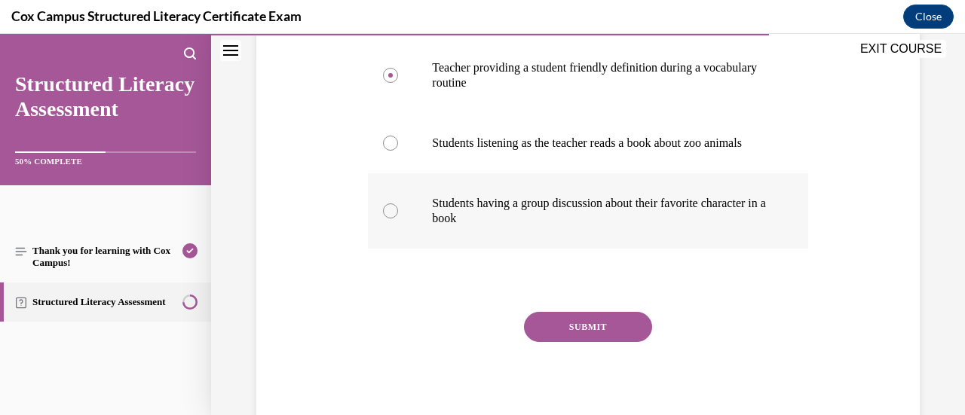
scroll to position [364, 0]
click at [572, 329] on button "SUBMIT" at bounding box center [588, 326] width 128 height 30
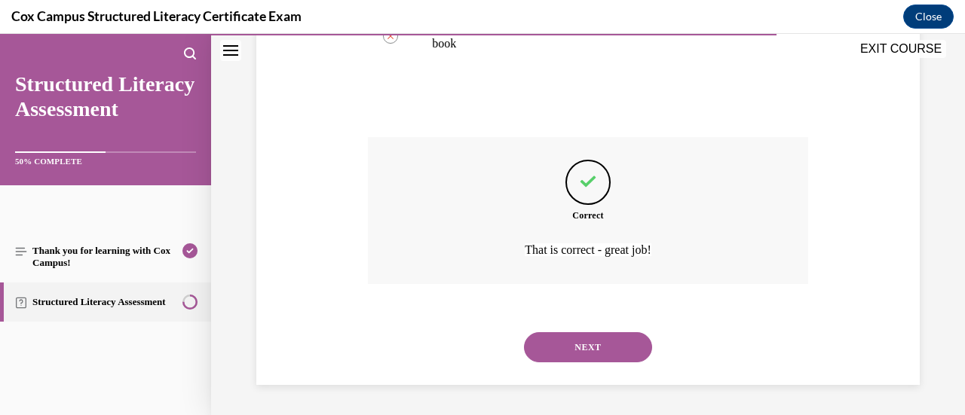
click at [609, 358] on button "NEXT" at bounding box center [588, 348] width 128 height 30
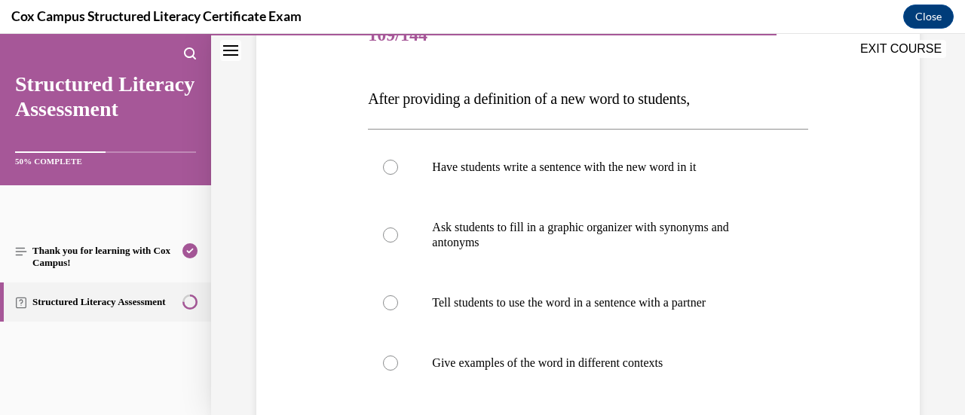
scroll to position [222, 0]
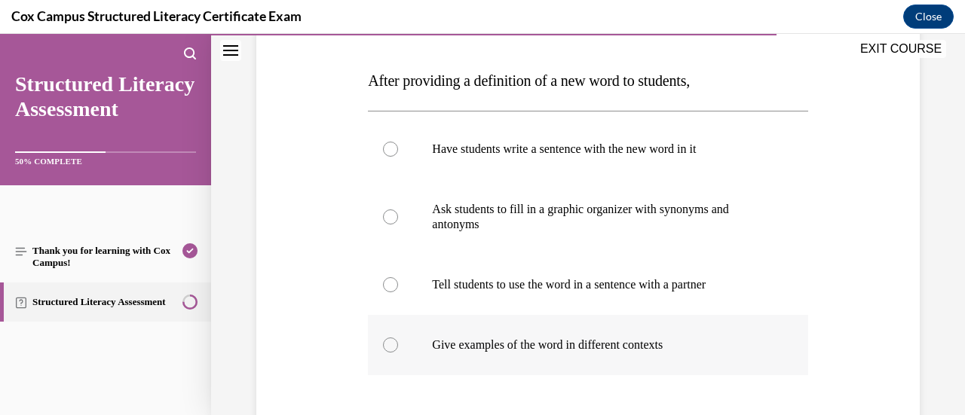
click at [391, 343] on div at bounding box center [390, 345] width 15 height 15
click at [391, 343] on input "Give examples of the word in different contexts" at bounding box center [390, 345] width 15 height 15
radio input "true"
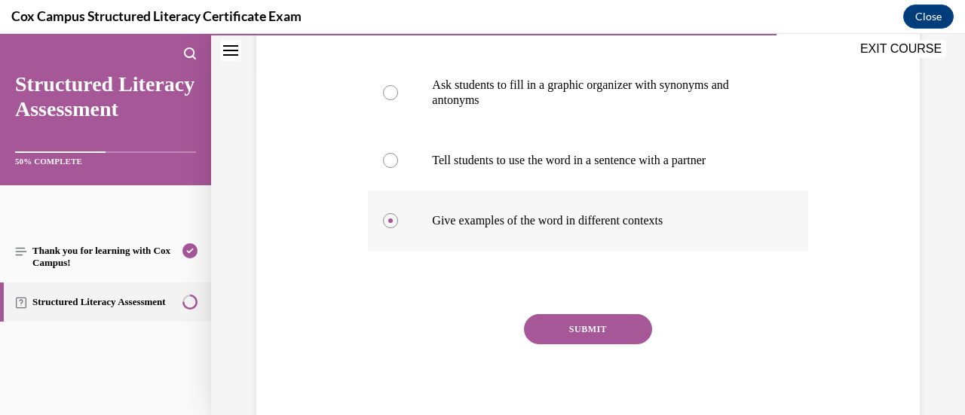
scroll to position [347, 0]
click at [557, 334] on button "SUBMIT" at bounding box center [588, 329] width 128 height 30
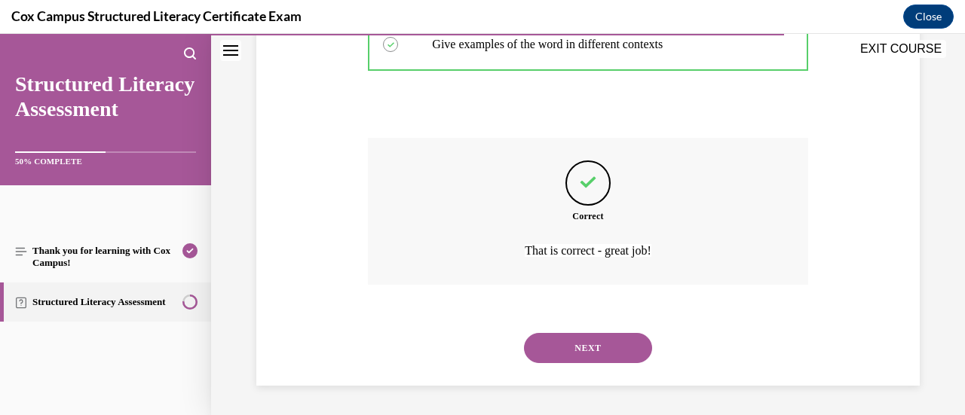
click at [555, 341] on button "NEXT" at bounding box center [588, 348] width 128 height 30
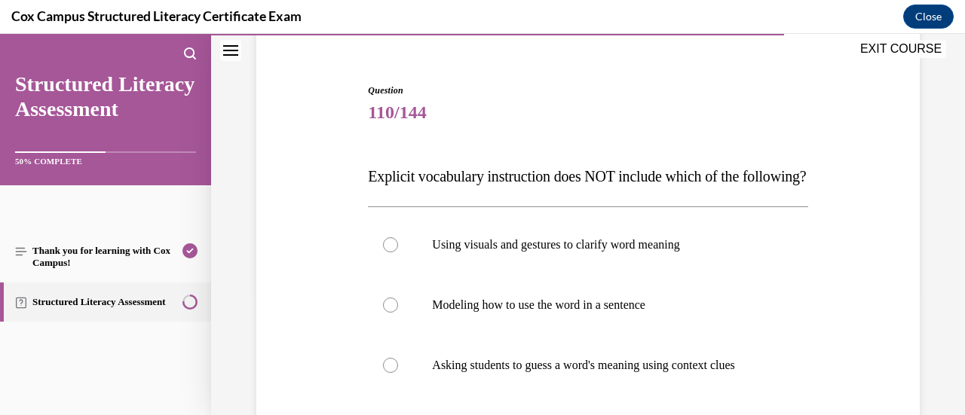
scroll to position [257, 0]
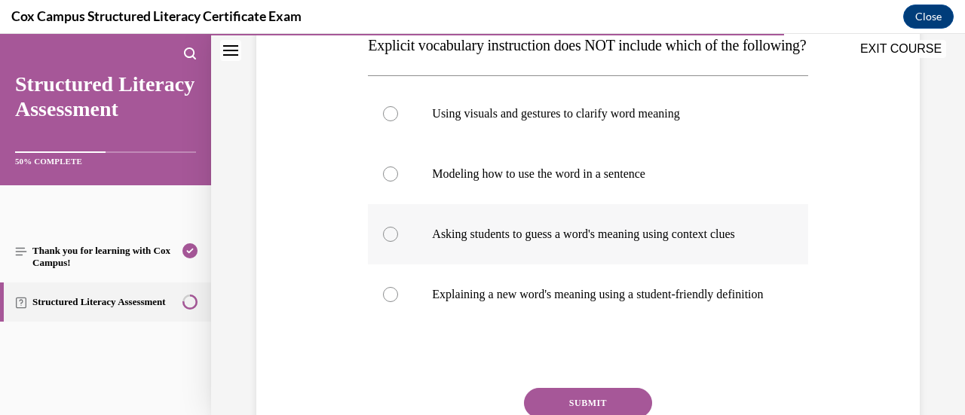
click at [418, 259] on label "Asking students to guess a word's meaning using context clues" at bounding box center [588, 234] width 440 height 60
click at [398, 242] on input "Asking students to guess a word's meaning using context clues" at bounding box center [390, 234] width 15 height 15
radio input "true"
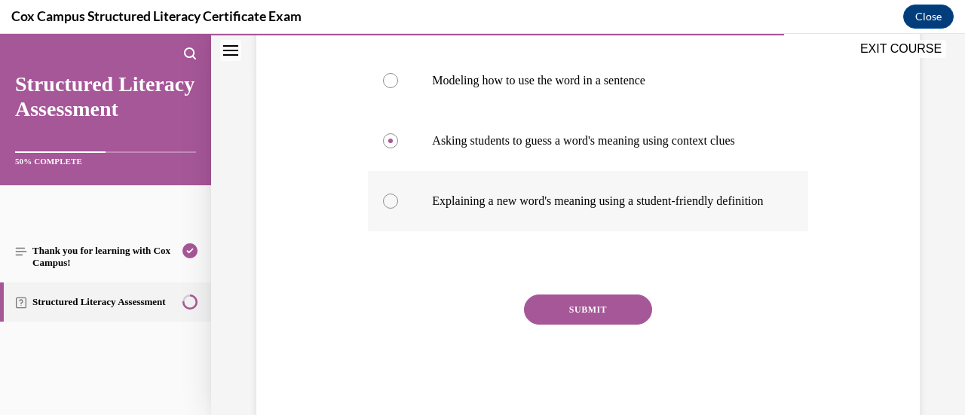
scroll to position [352, 0]
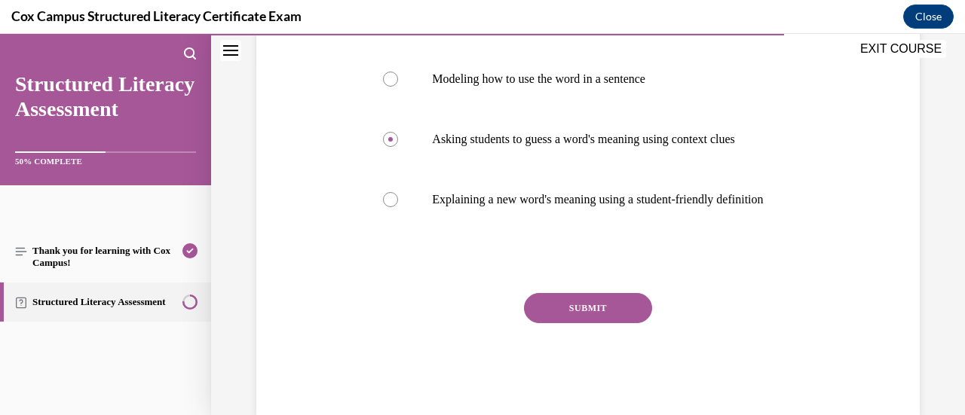
click at [567, 334] on div "Question 110/144 Explicit vocabulary instruction does NOT include which of the …" at bounding box center [588, 137] width 440 height 560
click at [563, 324] on button "SUBMIT" at bounding box center [588, 308] width 128 height 30
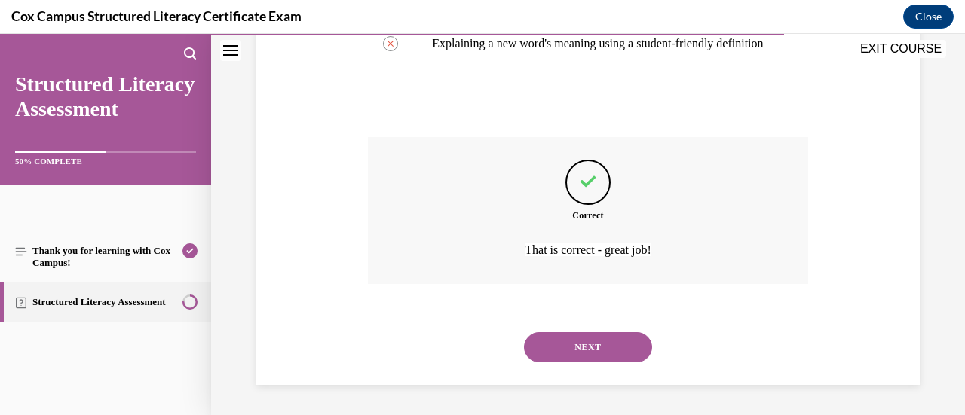
click at [561, 363] on button "NEXT" at bounding box center [588, 348] width 128 height 30
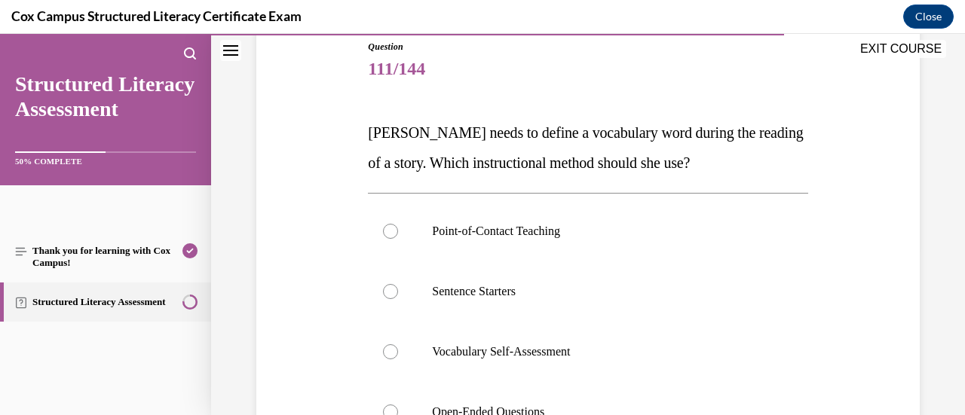
scroll to position [173, 0]
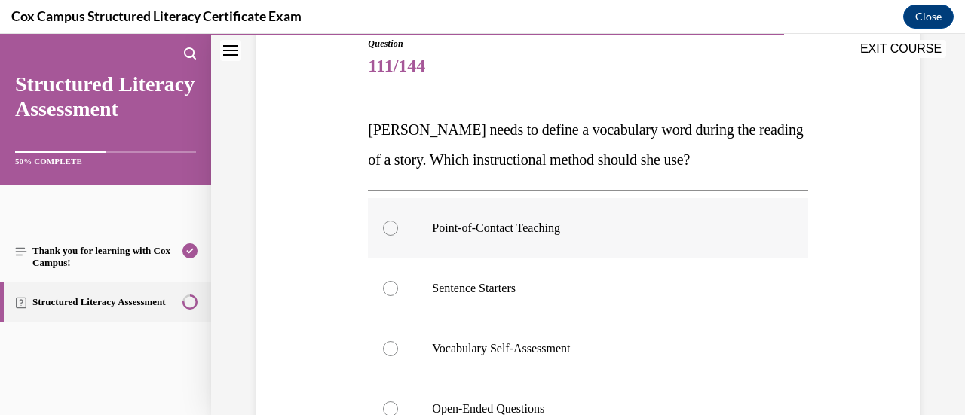
click at [393, 225] on div at bounding box center [390, 228] width 15 height 15
click at [393, 225] on input "Point-of-Contact Teaching" at bounding box center [390, 228] width 15 height 15
radio input "true"
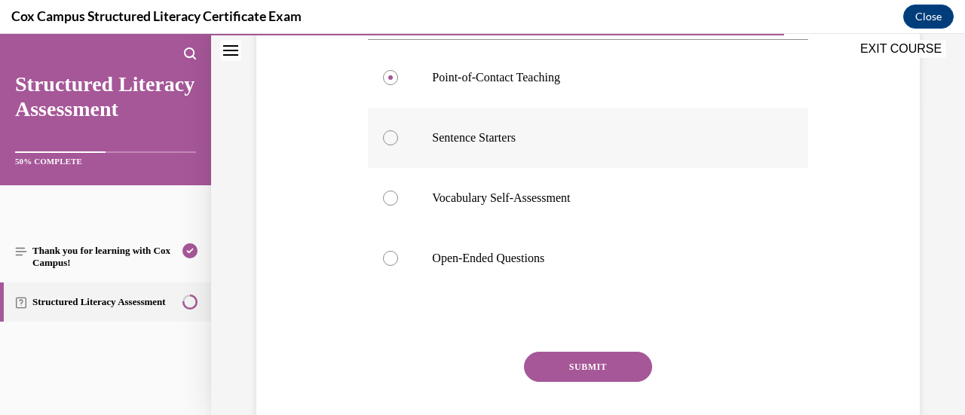
scroll to position [324, 0]
click at [572, 361] on button "SUBMIT" at bounding box center [588, 366] width 128 height 30
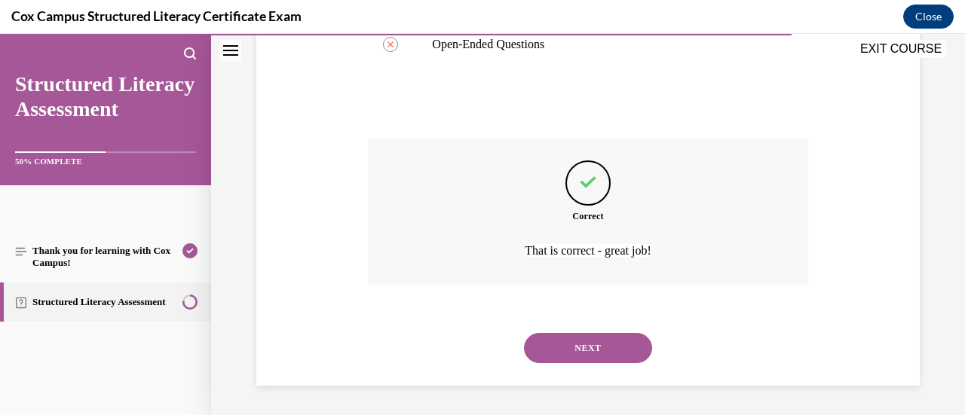
click at [570, 346] on button "NEXT" at bounding box center [588, 348] width 128 height 30
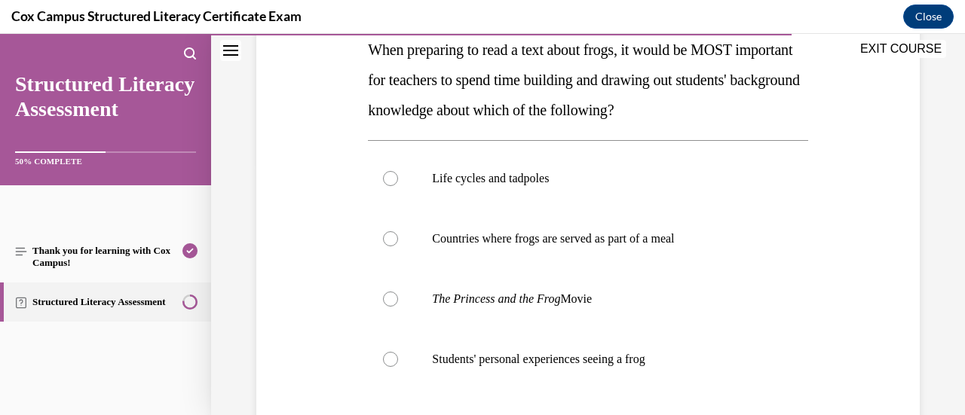
scroll to position [258, 0]
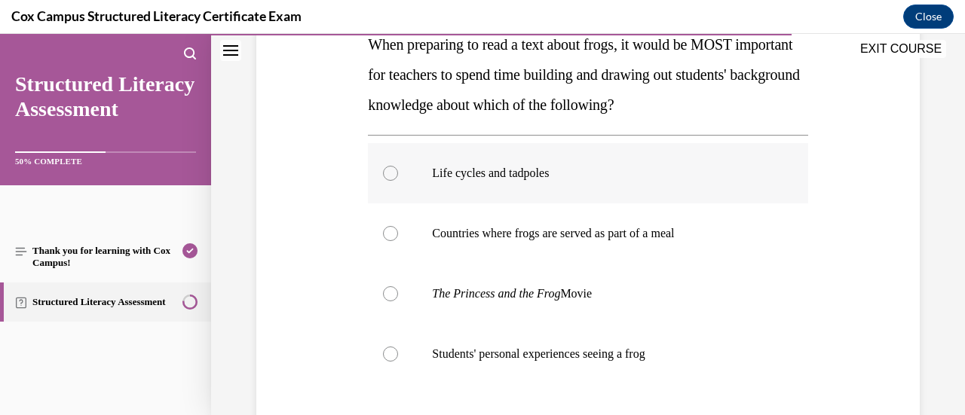
click at [389, 170] on div at bounding box center [390, 173] width 15 height 15
click at [389, 170] on input "Life cycles and tadpoles" at bounding box center [390, 173] width 15 height 15
radio input "true"
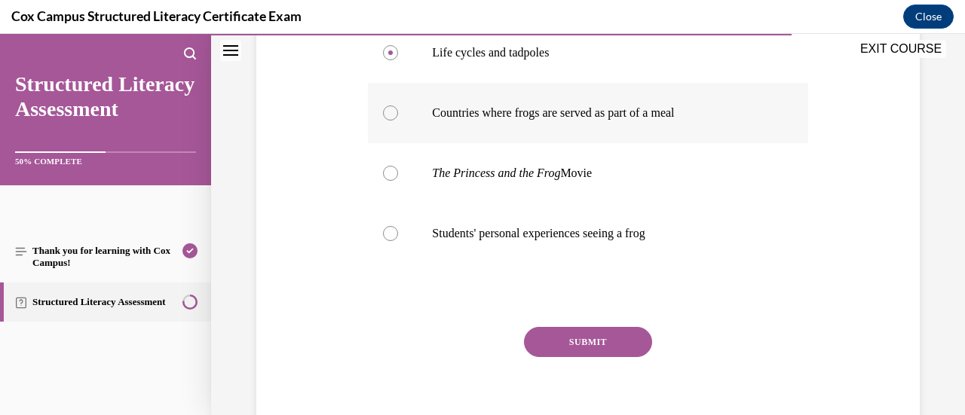
scroll to position [398, 0]
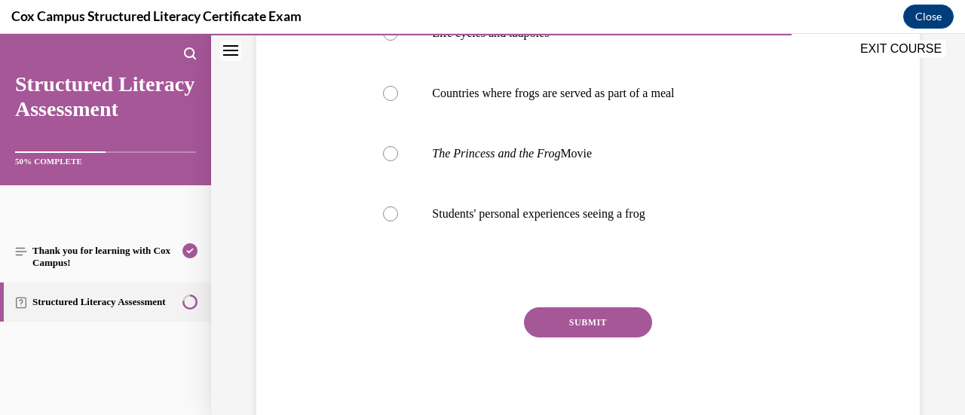
click at [550, 328] on button "SUBMIT" at bounding box center [588, 323] width 128 height 30
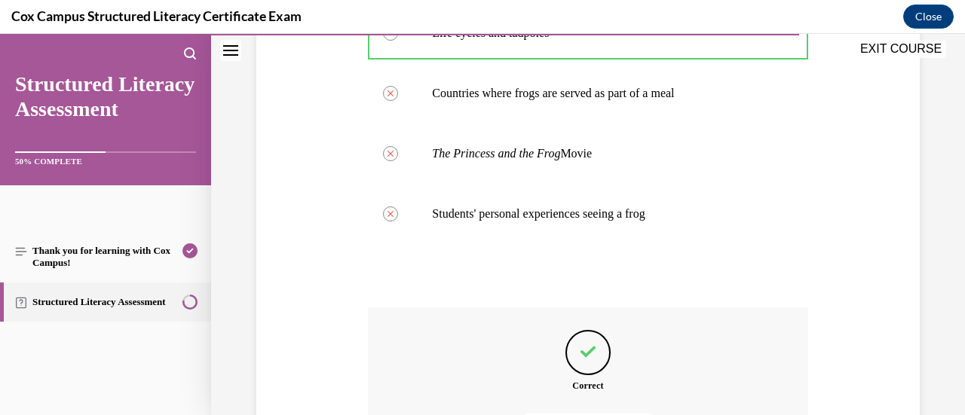
scroll to position [568, 0]
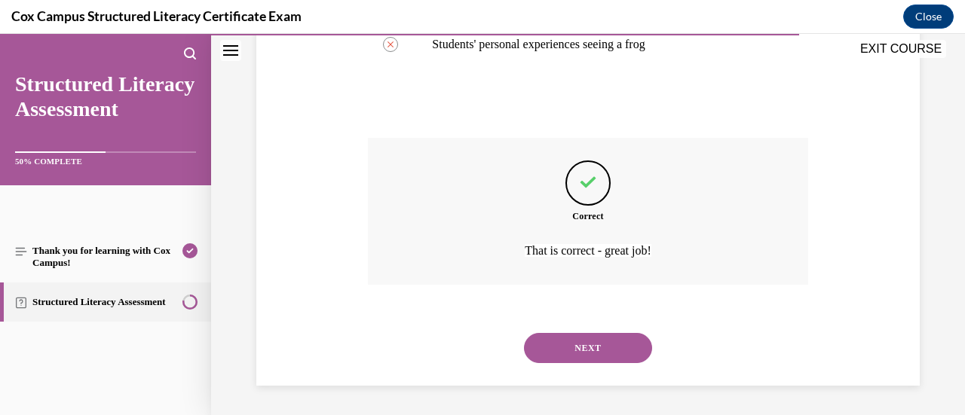
click at [549, 341] on button "NEXT" at bounding box center [588, 348] width 128 height 30
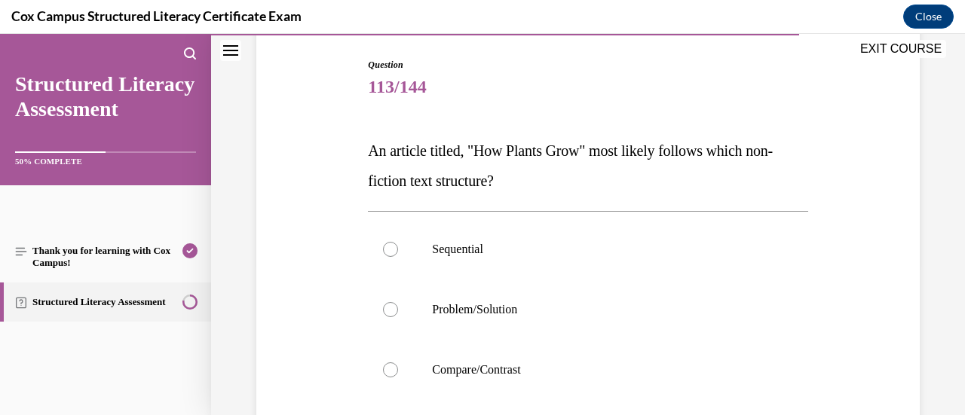
scroll to position [210, 0]
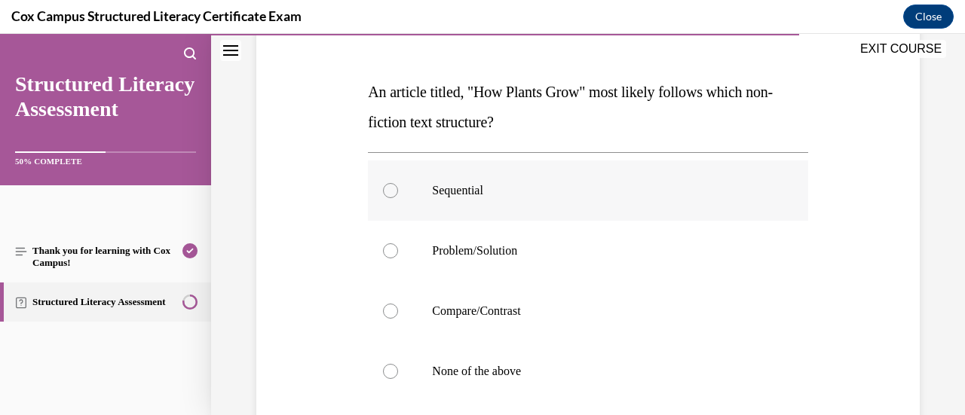
click at [385, 194] on div at bounding box center [390, 190] width 15 height 15
click at [385, 194] on input "Sequential" at bounding box center [390, 190] width 15 height 15
radio input "true"
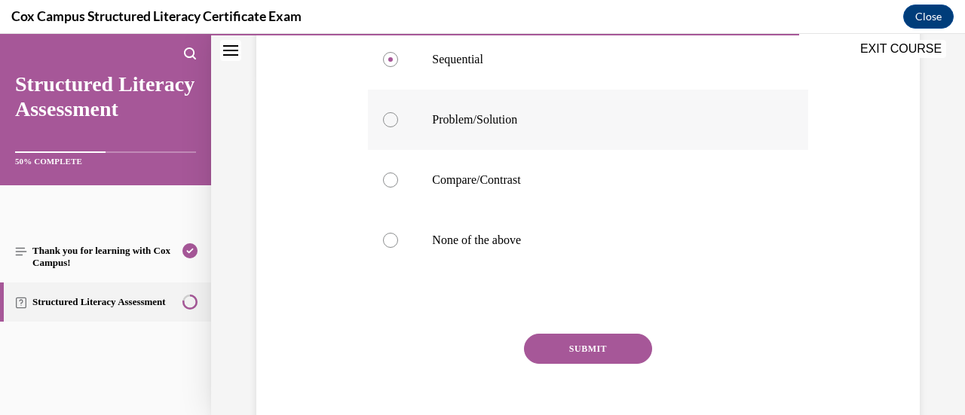
scroll to position [368, 0]
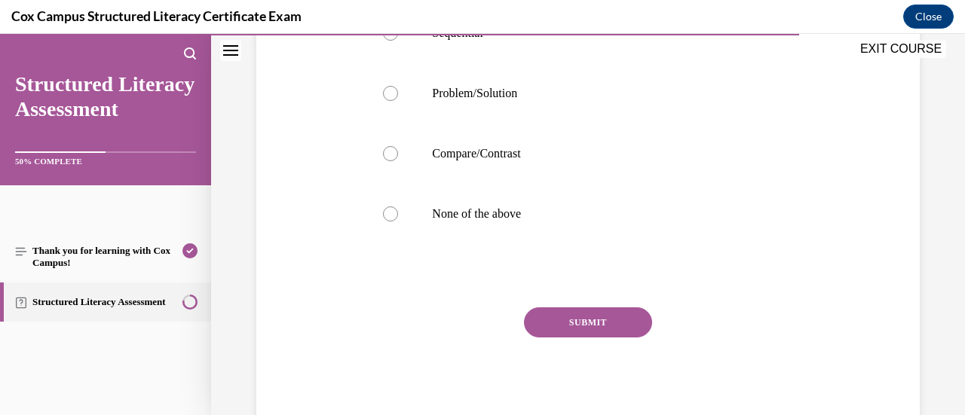
click at [563, 329] on button "SUBMIT" at bounding box center [588, 323] width 128 height 30
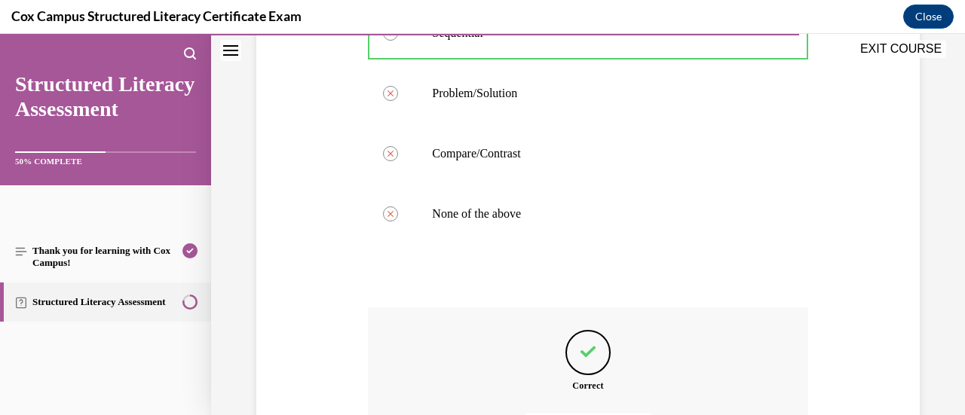
scroll to position [538, 0]
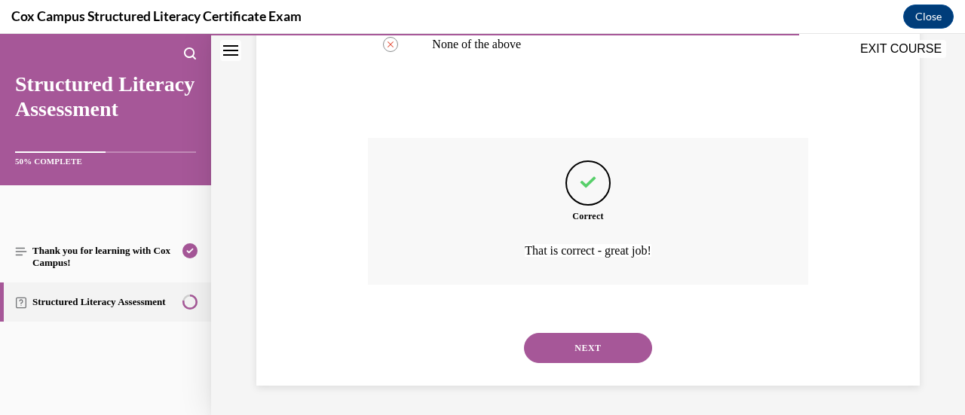
click at [560, 356] on button "NEXT" at bounding box center [588, 348] width 128 height 30
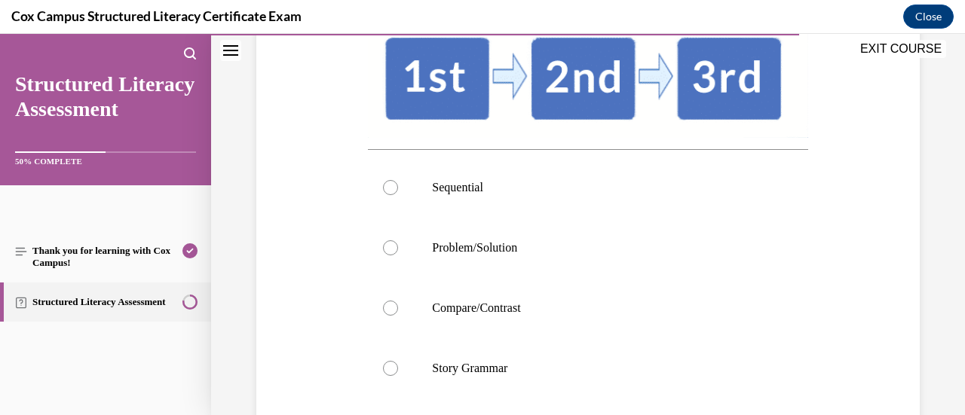
scroll to position [320, 0]
click at [389, 195] on div at bounding box center [390, 186] width 15 height 15
click at [389, 195] on input "Sequential" at bounding box center [390, 186] width 15 height 15
radio input "true"
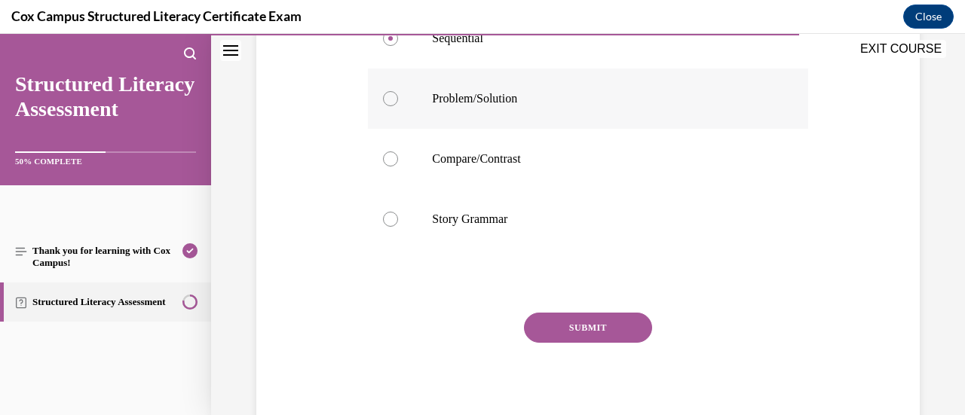
scroll to position [469, 0]
click at [576, 342] on button "SUBMIT" at bounding box center [588, 327] width 128 height 30
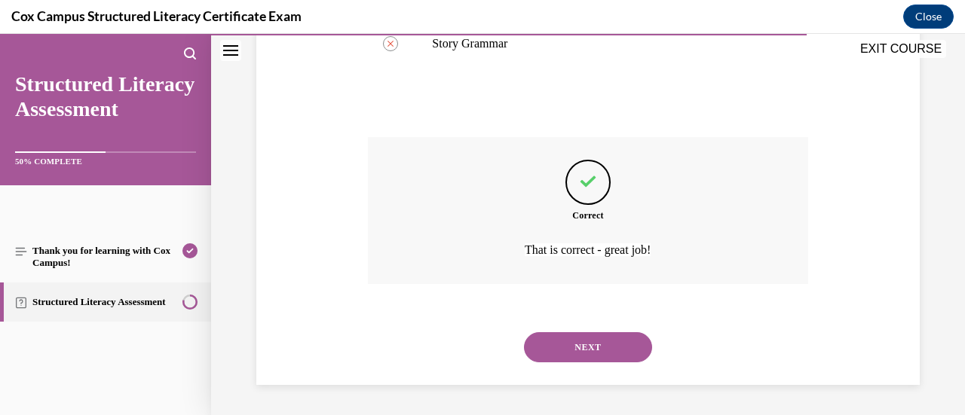
scroll to position [671, 0]
click at [575, 349] on button "NEXT" at bounding box center [588, 348] width 128 height 30
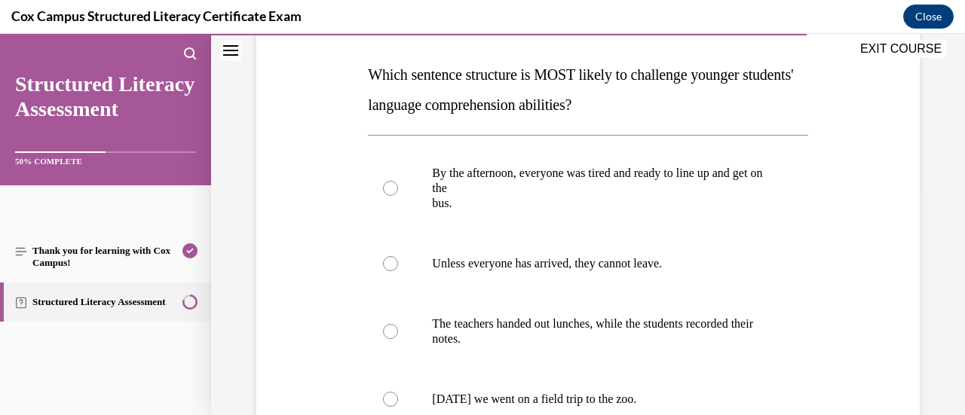
scroll to position [228, 0]
click at [383, 265] on div at bounding box center [390, 263] width 15 height 15
click at [383, 265] on input "Unless everyone has arrived, they cannot leave." at bounding box center [390, 263] width 15 height 15
radio input "true"
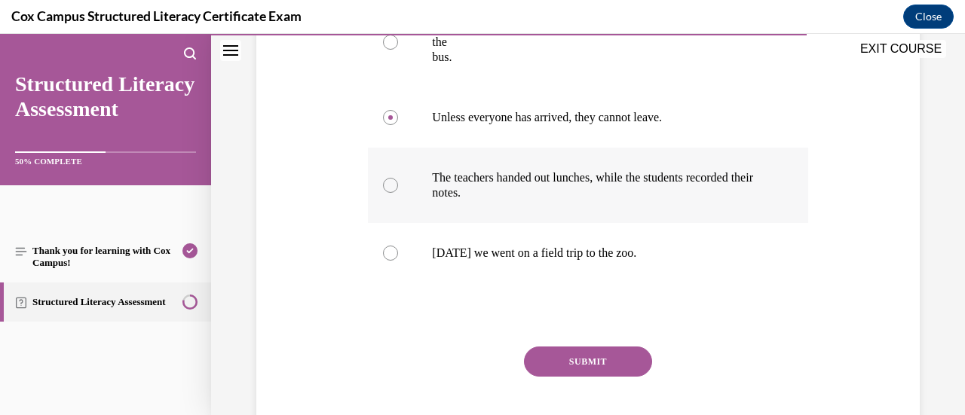
scroll to position [375, 0]
click at [542, 360] on button "SUBMIT" at bounding box center [588, 361] width 128 height 30
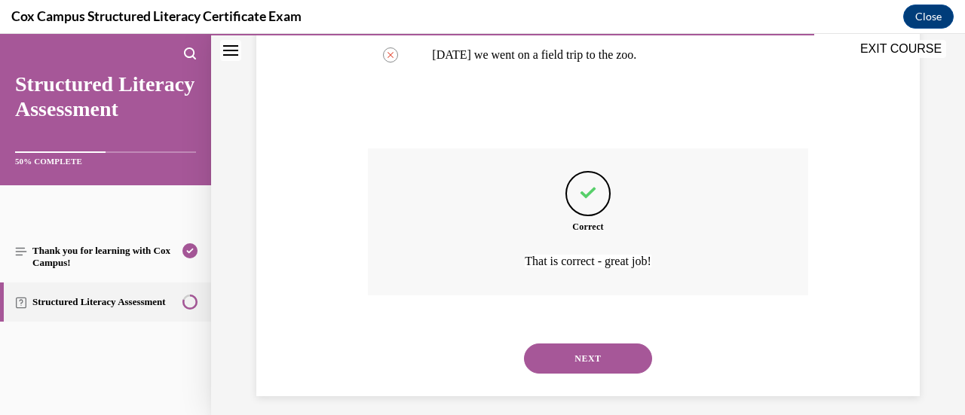
click at [557, 357] on button "NEXT" at bounding box center [588, 359] width 128 height 30
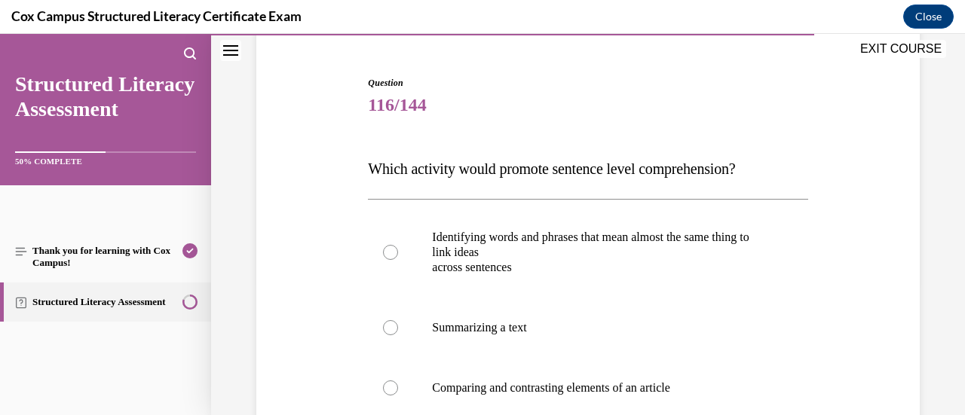
scroll to position [242, 0]
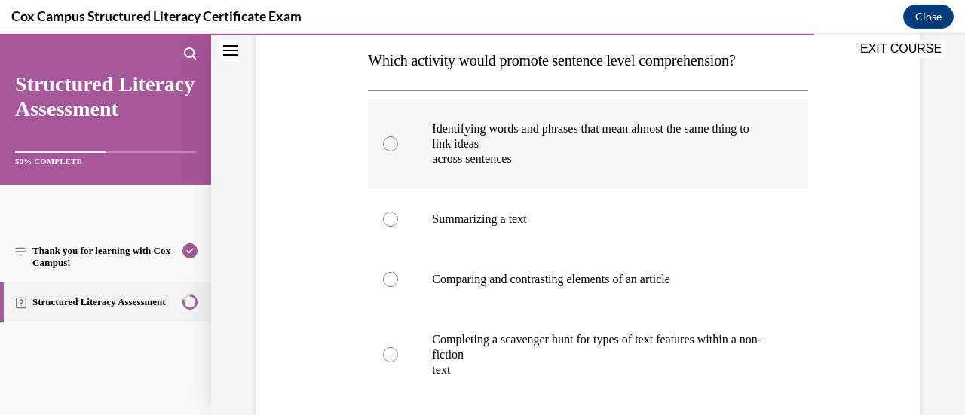
click at [395, 141] on div at bounding box center [390, 143] width 15 height 15
click at [395, 141] on input "Identifying words and phrases that mean almost the same thing to link ideas acr…" at bounding box center [390, 143] width 15 height 15
radio input "true"
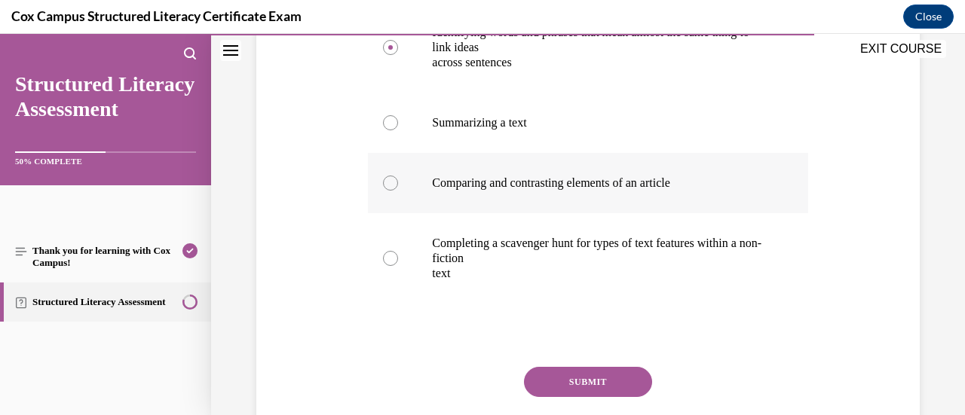
scroll to position [357, 0]
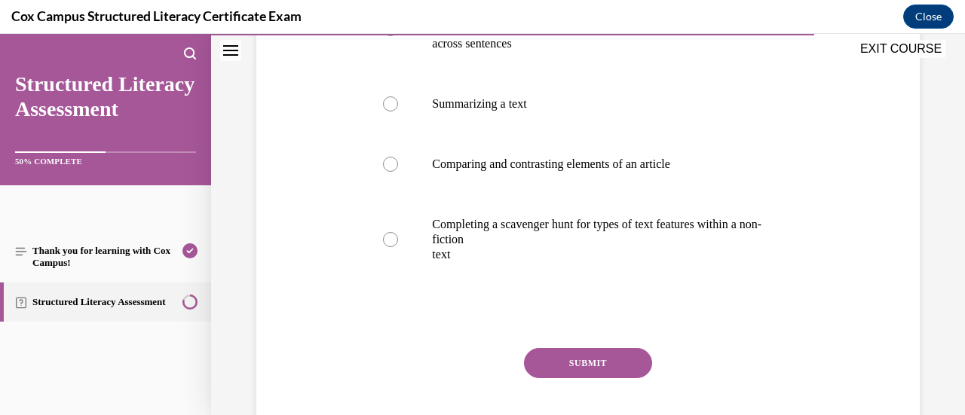
click at [581, 359] on button "SUBMIT" at bounding box center [588, 363] width 128 height 30
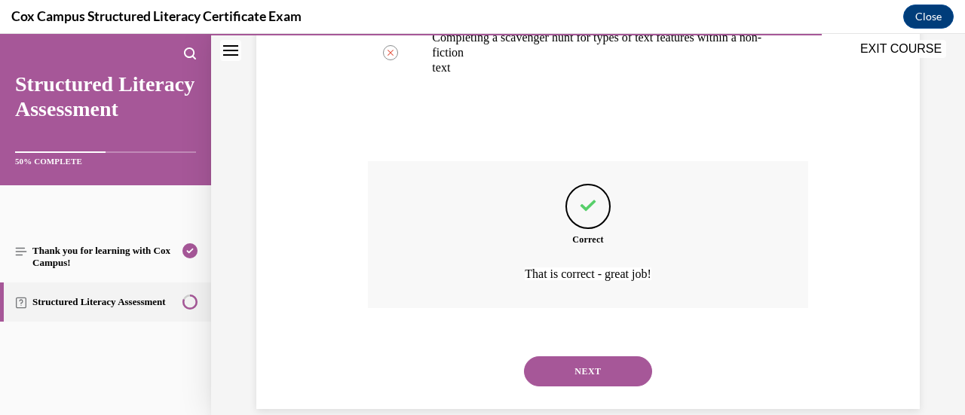
scroll to position [547, 0]
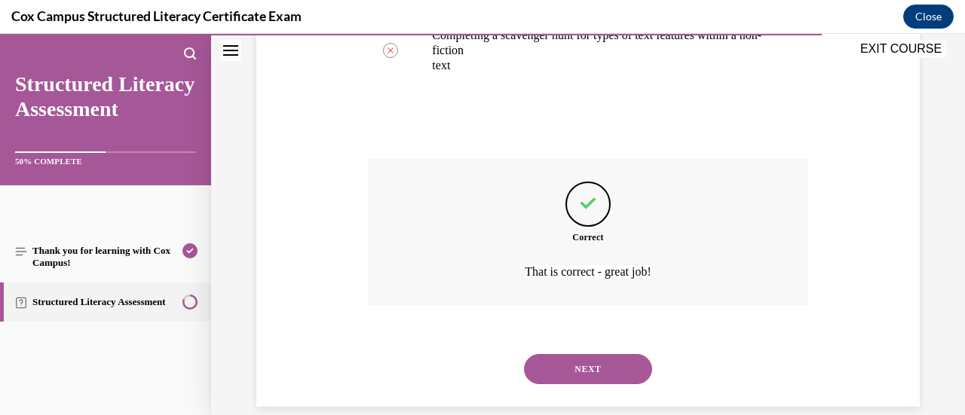
click at [573, 370] on button "NEXT" at bounding box center [588, 369] width 128 height 30
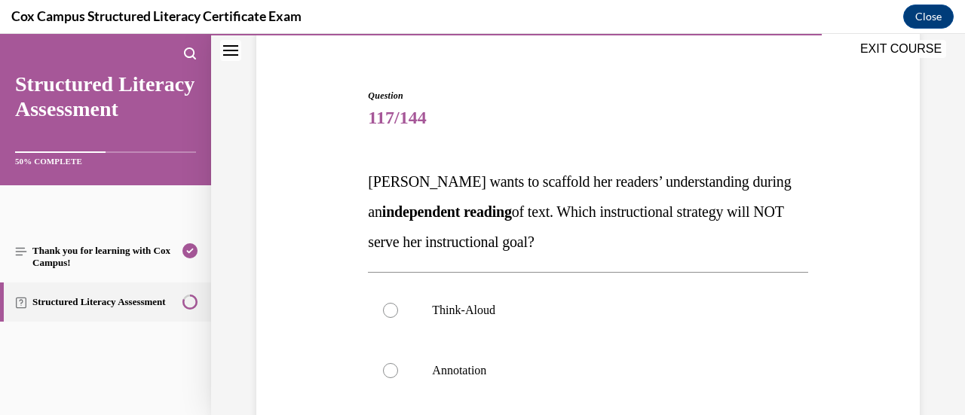
scroll to position [227, 0]
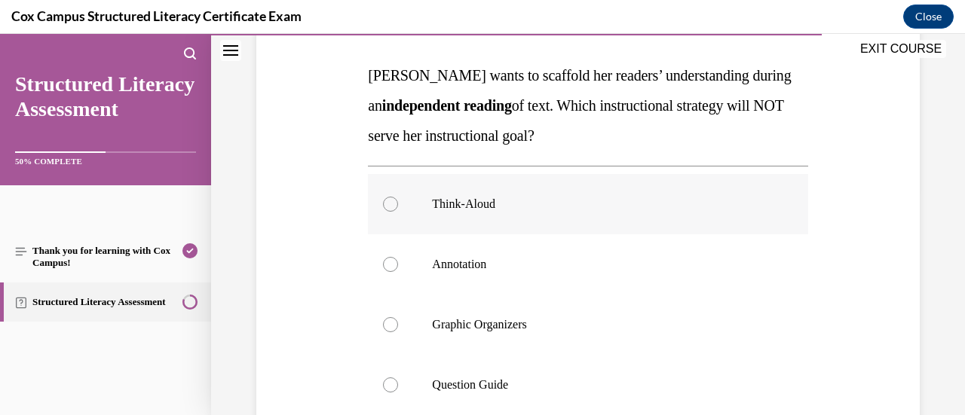
click at [388, 204] on div at bounding box center [390, 204] width 15 height 15
click at [388, 204] on input "Think-Aloud" at bounding box center [390, 204] width 15 height 15
radio input "true"
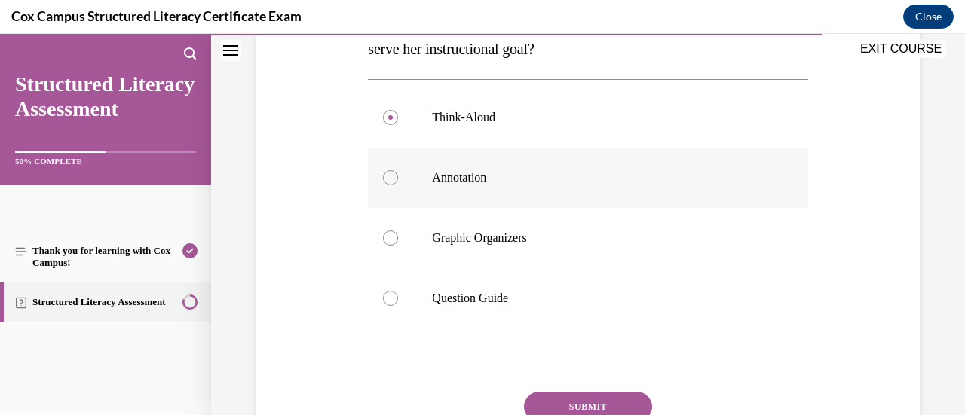
scroll to position [314, 0]
click at [564, 400] on button "SUBMIT" at bounding box center [588, 406] width 128 height 30
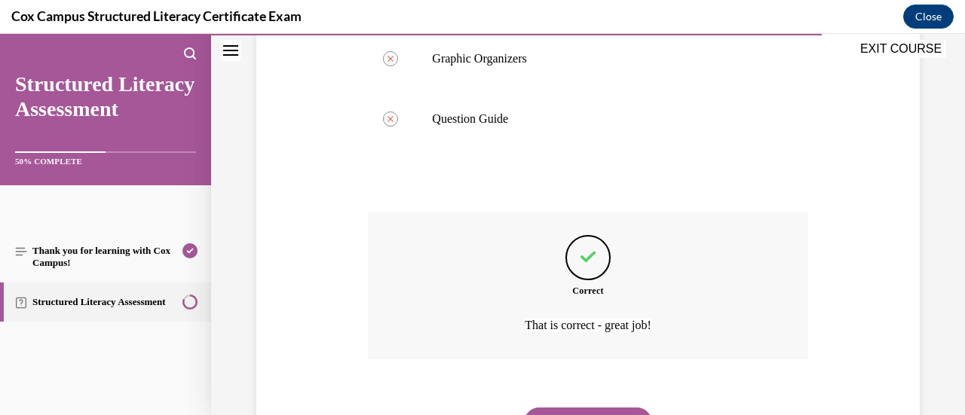
scroll to position [568, 0]
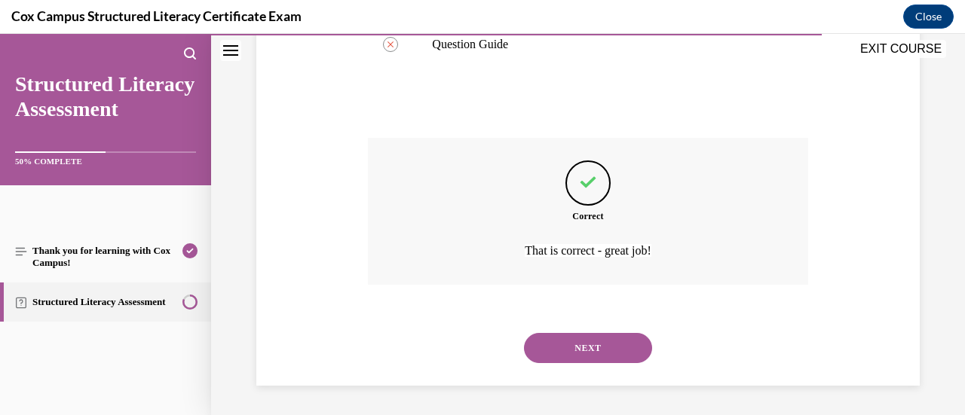
click at [564, 348] on button "NEXT" at bounding box center [588, 348] width 128 height 30
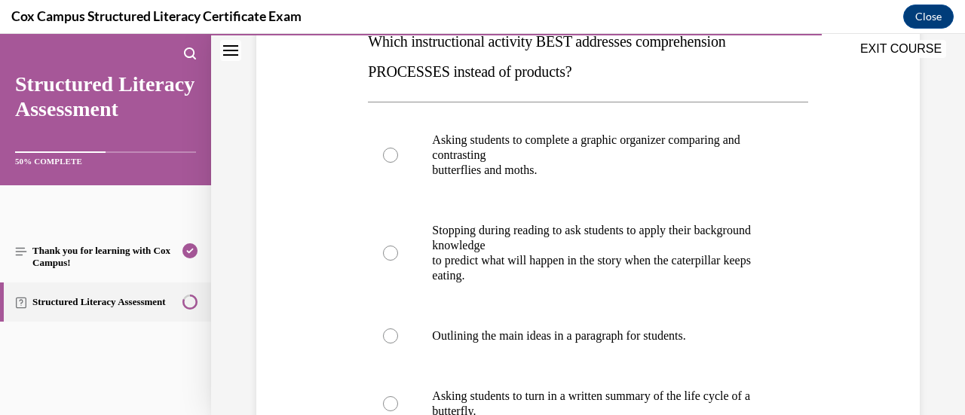
scroll to position [262, 0]
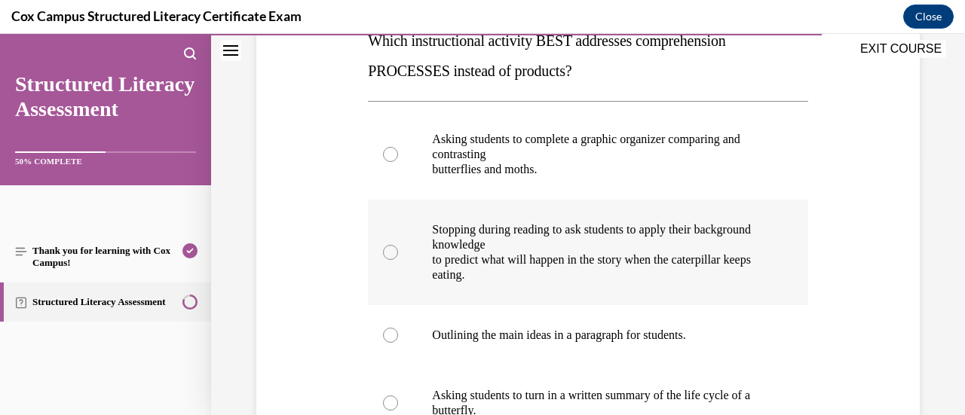
click at [389, 251] on div at bounding box center [390, 252] width 15 height 15
click at [389, 251] on input "Stopping during reading to ask students to apply their background knowledge to …" at bounding box center [390, 252] width 15 height 15
radio input "true"
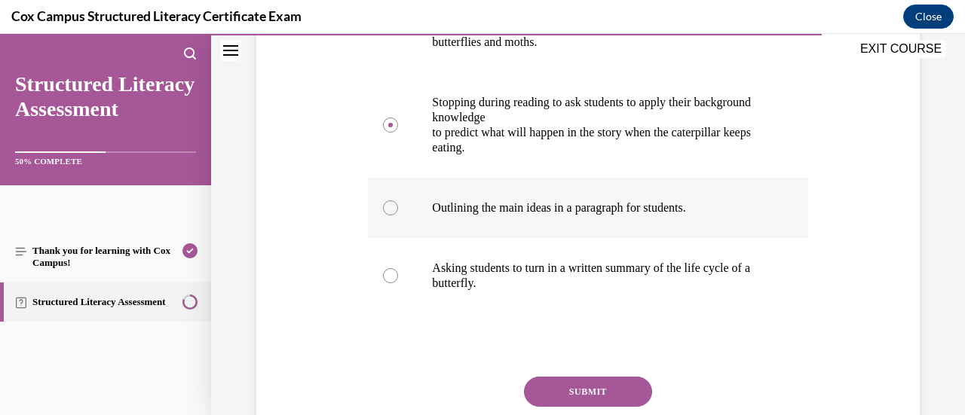
scroll to position [392, 0]
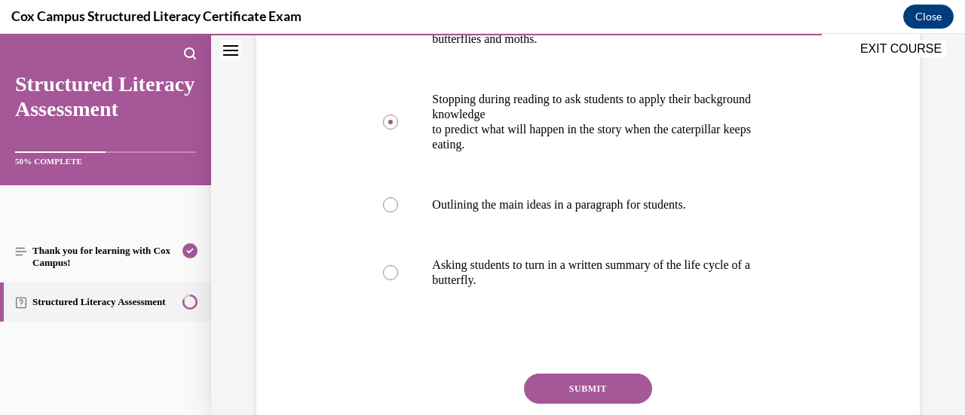
click at [565, 391] on button "SUBMIT" at bounding box center [588, 389] width 128 height 30
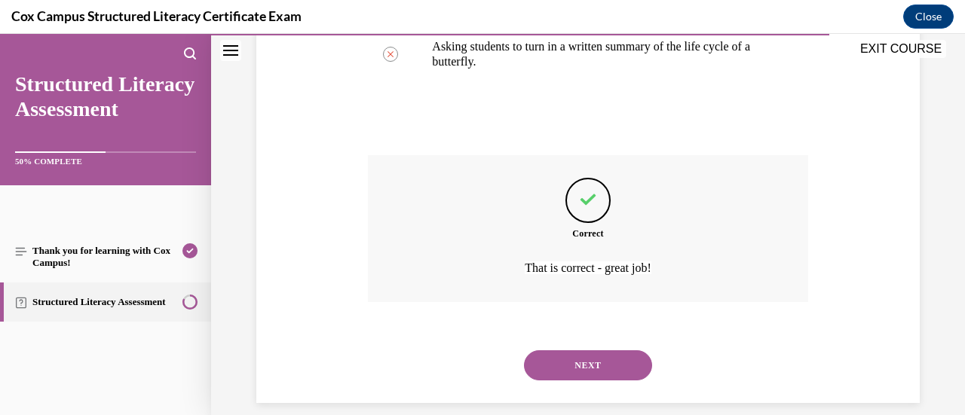
click at [569, 363] on button "NEXT" at bounding box center [588, 366] width 128 height 30
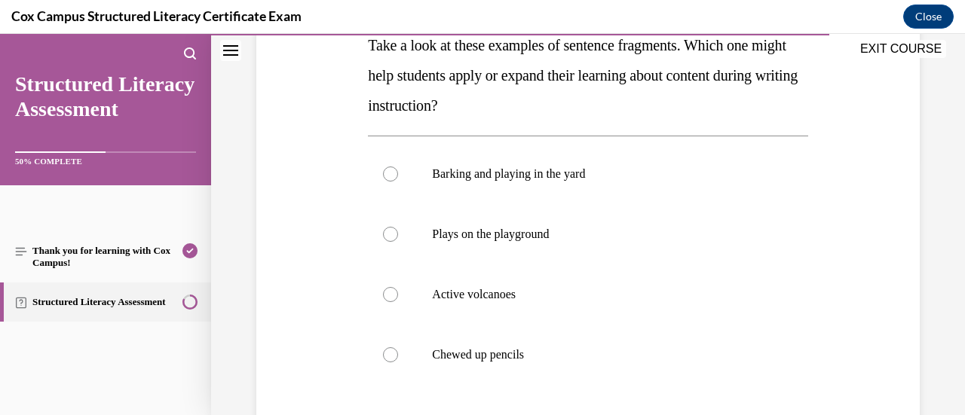
scroll to position [258, 0]
click at [386, 289] on div at bounding box center [390, 294] width 15 height 15
click at [386, 289] on input "Active volcanoes" at bounding box center [390, 294] width 15 height 15
radio input "true"
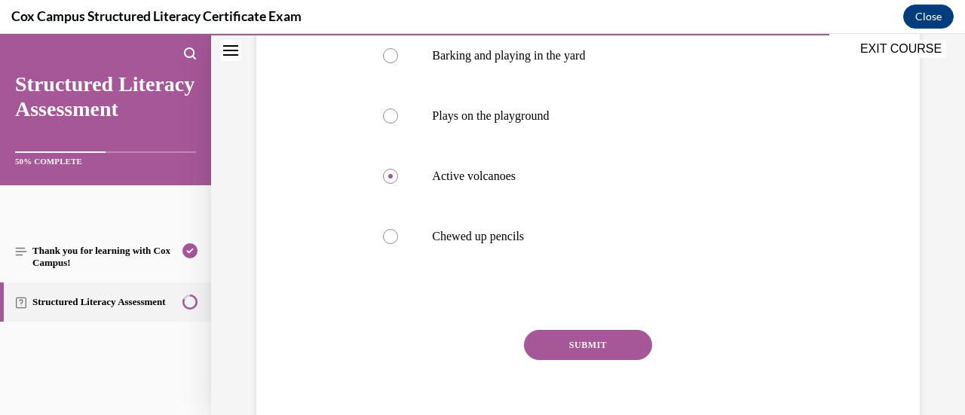
click at [558, 333] on button "SUBMIT" at bounding box center [588, 345] width 128 height 30
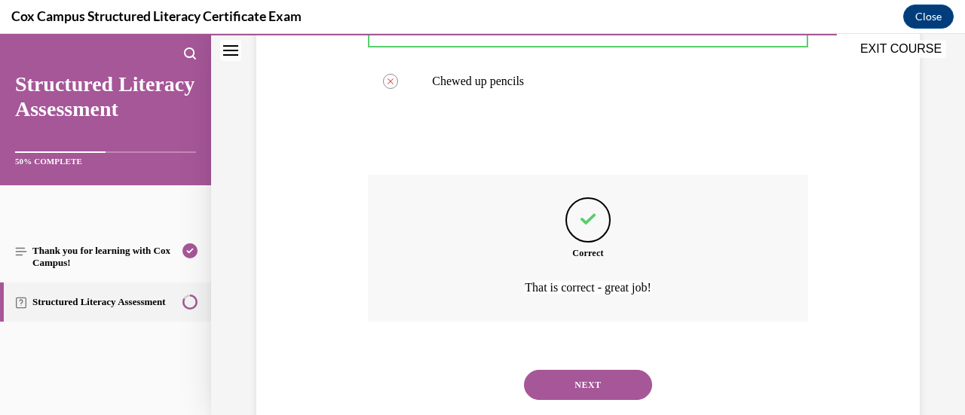
scroll to position [532, 0]
click at [563, 376] on button "NEXT" at bounding box center [588, 385] width 128 height 30
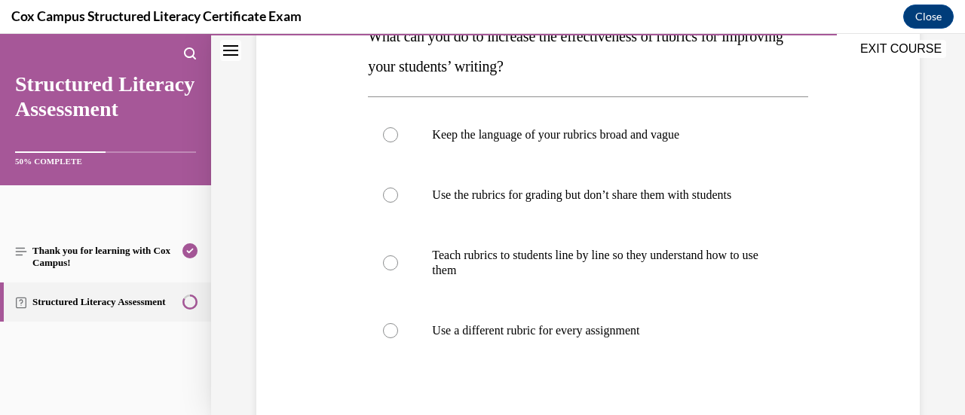
scroll to position [267, 0]
click at [383, 260] on div at bounding box center [390, 262] width 15 height 15
click at [383, 260] on input "Teach rubrics to students line by line so they understand how to use them" at bounding box center [390, 262] width 15 height 15
radio input "true"
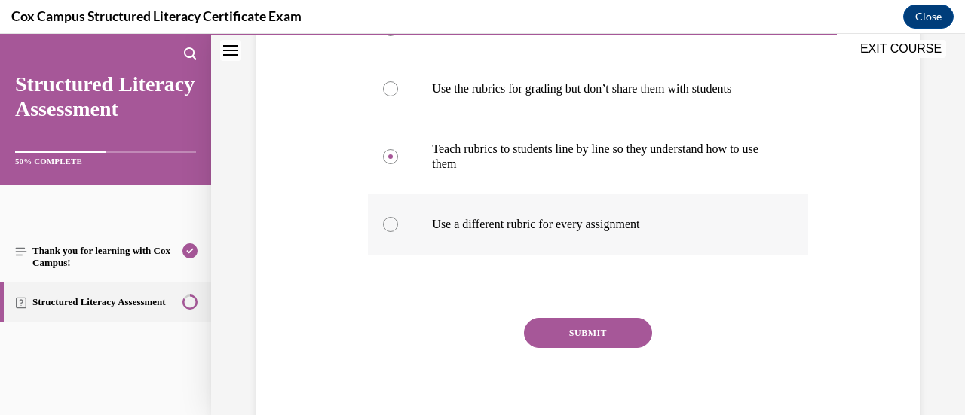
scroll to position [383, 0]
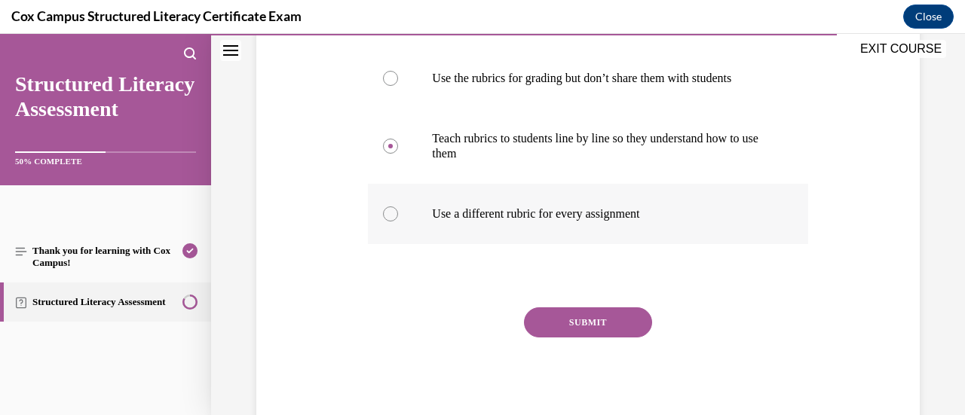
click at [546, 331] on button "SUBMIT" at bounding box center [588, 323] width 128 height 30
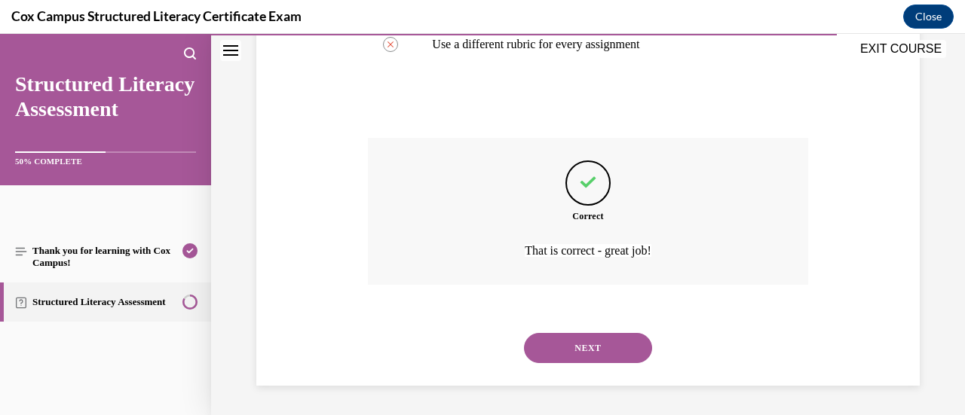
click at [549, 343] on button "NEXT" at bounding box center [588, 348] width 128 height 30
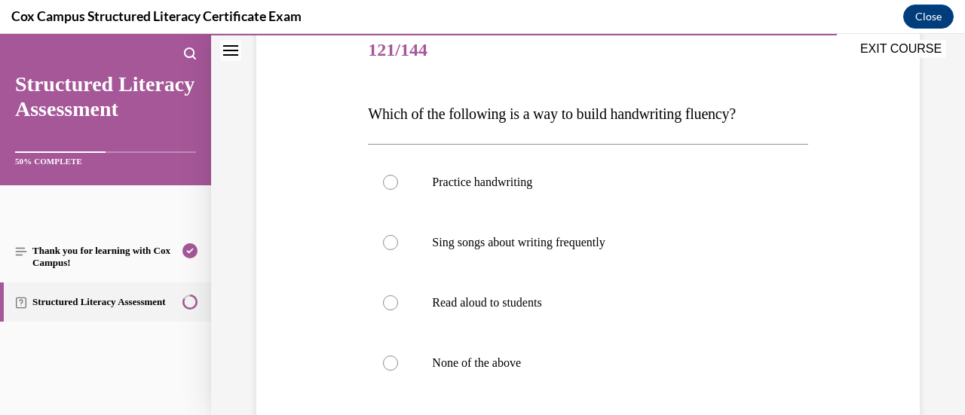
scroll to position [189, 0]
click at [391, 360] on div at bounding box center [390, 362] width 15 height 15
click at [391, 360] on input "None of the above" at bounding box center [390, 362] width 15 height 15
radio input "true"
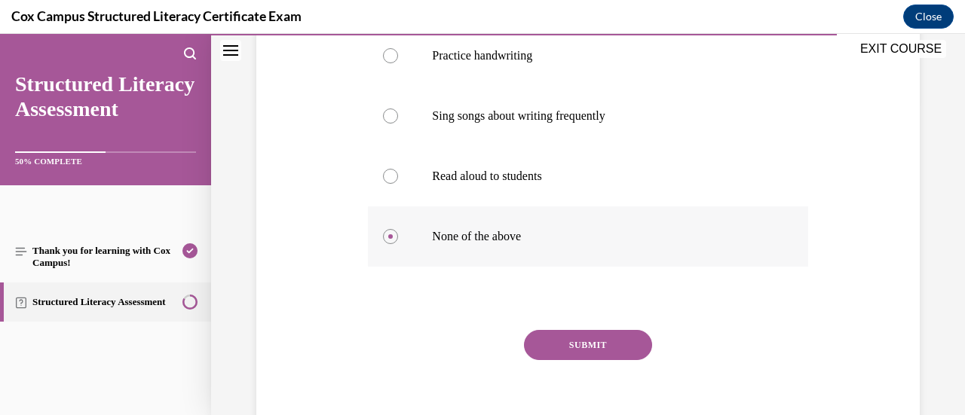
scroll to position [316, 0]
click at [590, 340] on button "SUBMIT" at bounding box center [588, 345] width 128 height 30
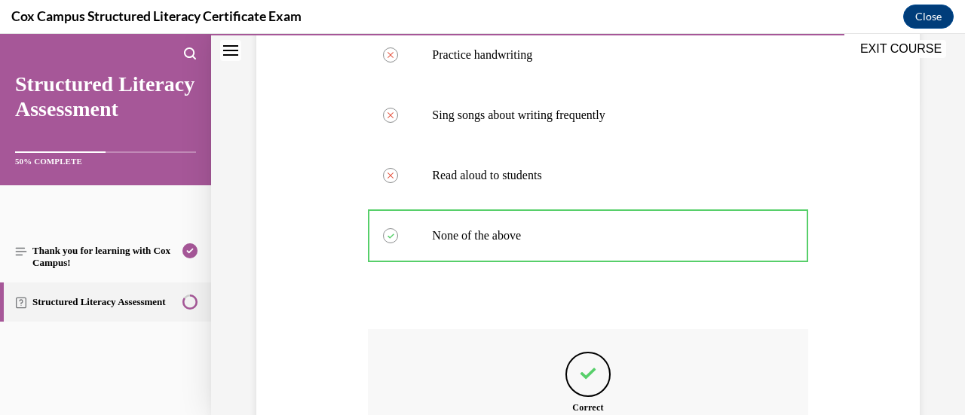
scroll to position [507, 0]
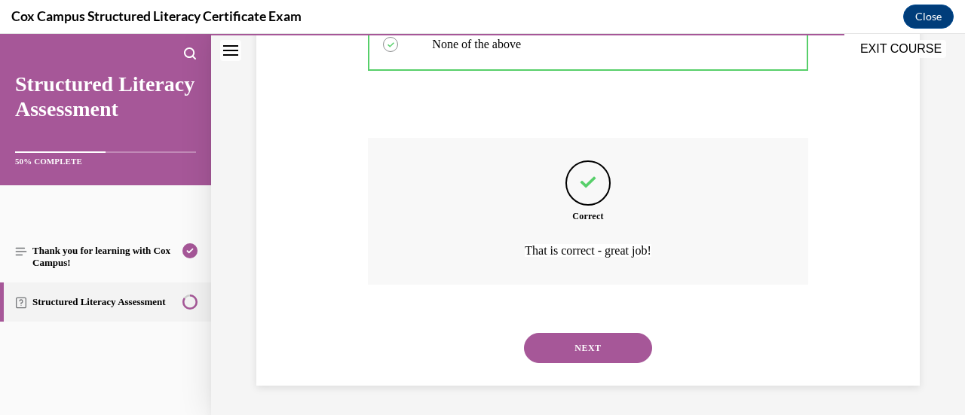
click at [570, 348] on button "NEXT" at bounding box center [588, 348] width 128 height 30
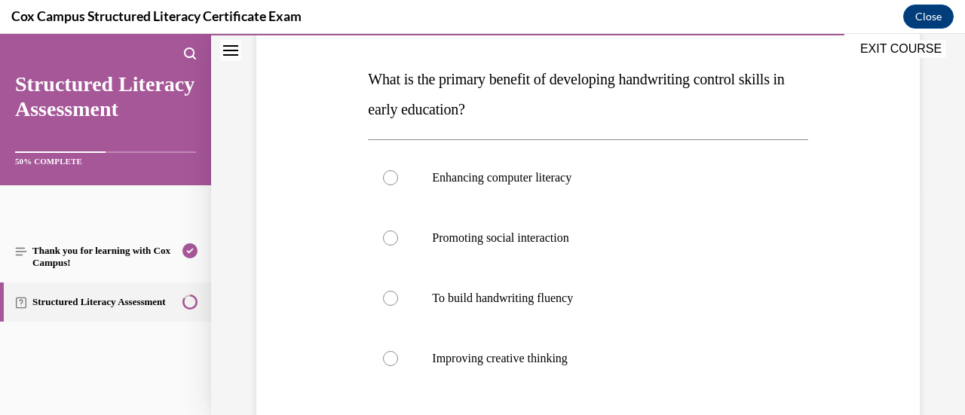
scroll to position [224, 0]
click at [394, 293] on div at bounding box center [390, 297] width 15 height 15
click at [394, 293] on input "To build handwriting fluency" at bounding box center [390, 297] width 15 height 15
radio input "true"
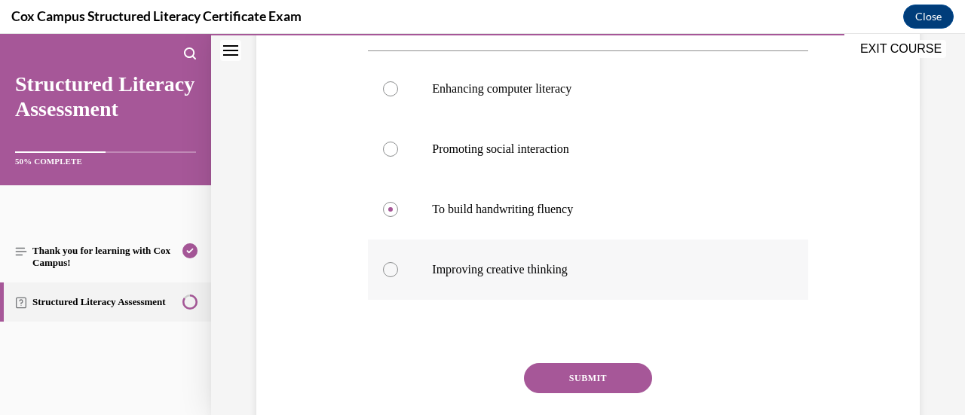
scroll to position [313, 0]
click at [573, 379] on button "SUBMIT" at bounding box center [588, 378] width 128 height 30
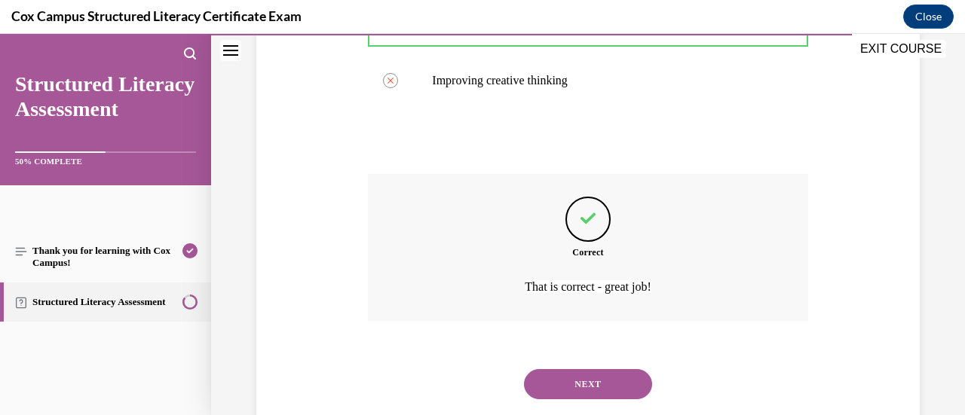
click at [566, 383] on button "NEXT" at bounding box center [588, 385] width 128 height 30
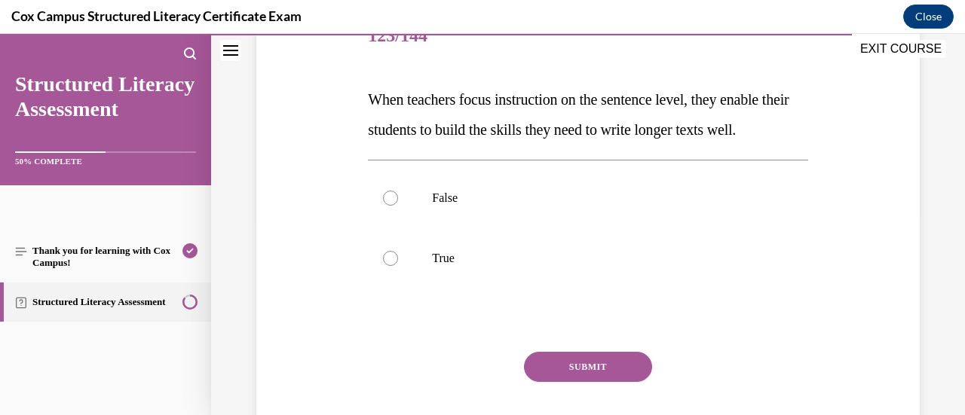
scroll to position [204, 0]
click at [388, 265] on div at bounding box center [390, 257] width 15 height 15
click at [388, 265] on input "True" at bounding box center [390, 257] width 15 height 15
radio input "true"
click at [580, 382] on button "SUBMIT" at bounding box center [588, 366] width 128 height 30
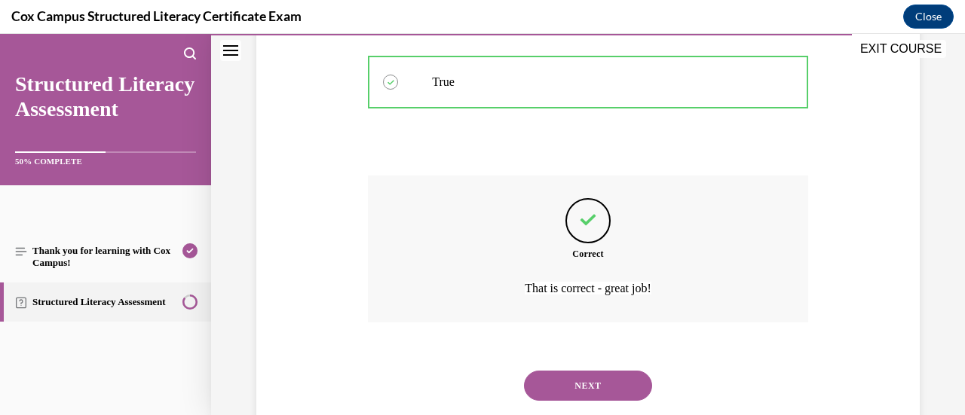
scroll to position [382, 0]
click at [574, 399] on button "NEXT" at bounding box center [588, 384] width 128 height 30
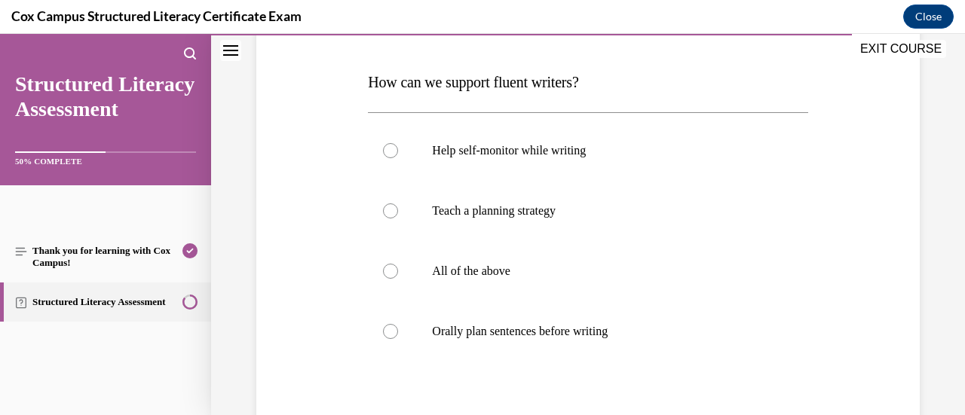
scroll to position [222, 0]
click at [388, 271] on div at bounding box center [390, 269] width 15 height 15
click at [388, 271] on input "All of the above" at bounding box center [390, 269] width 15 height 15
radio input "true"
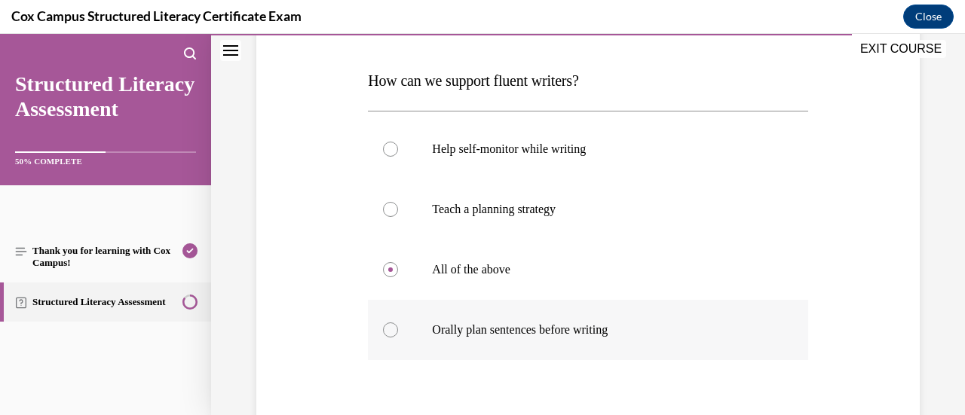
scroll to position [332, 0]
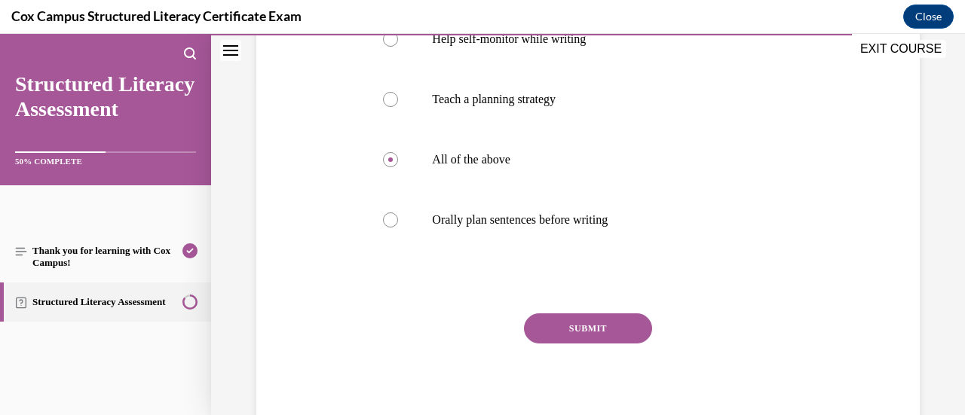
click at [570, 327] on button "SUBMIT" at bounding box center [588, 329] width 128 height 30
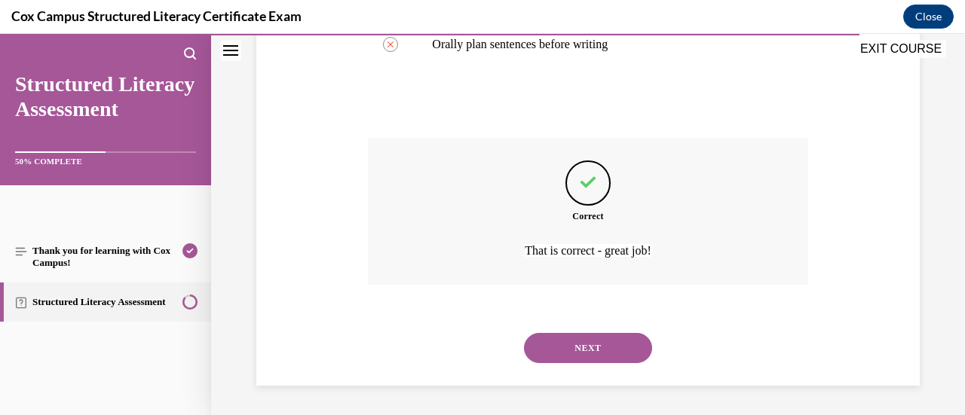
click at [563, 340] on button "NEXT" at bounding box center [588, 348] width 128 height 30
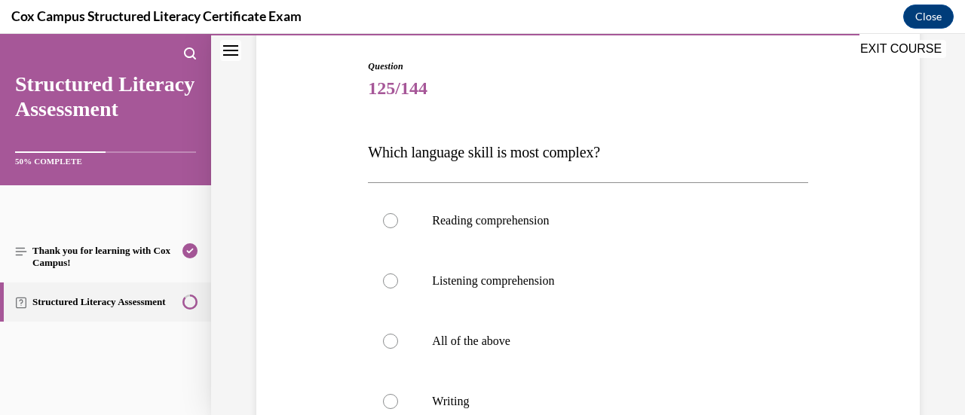
scroll to position [194, 0]
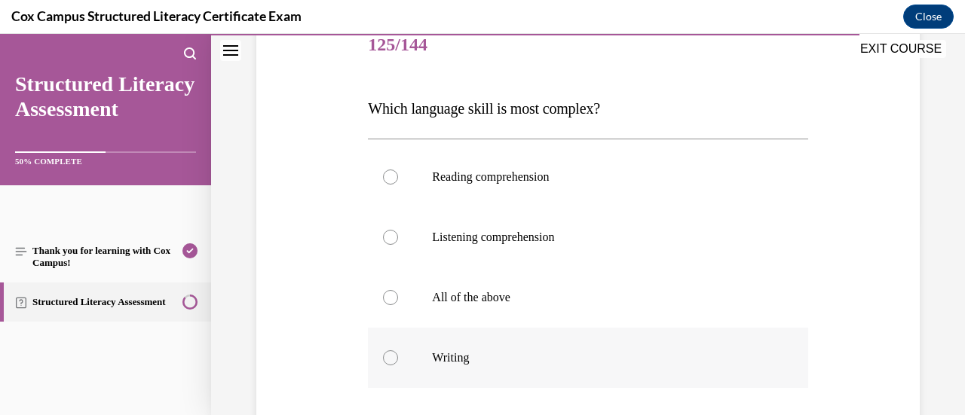
click at [392, 358] on div at bounding box center [390, 358] width 15 height 15
click at [392, 358] on input "Writing" at bounding box center [390, 358] width 15 height 15
radio input "true"
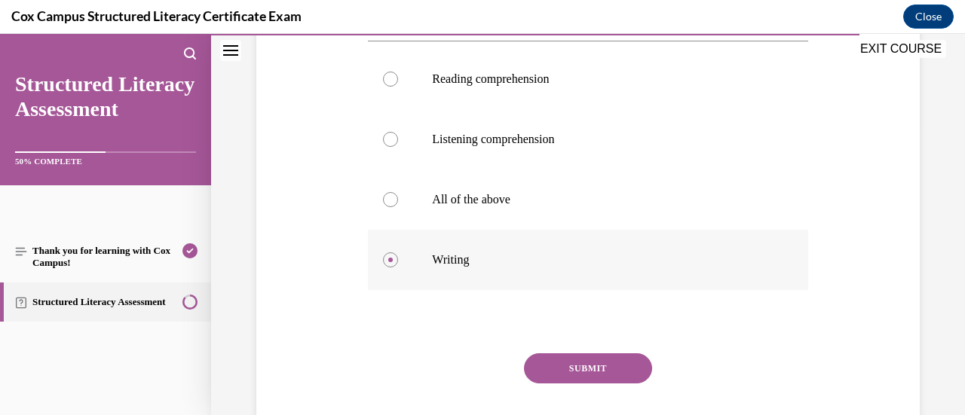
scroll to position [293, 0]
click at [540, 357] on button "SUBMIT" at bounding box center [588, 367] width 128 height 30
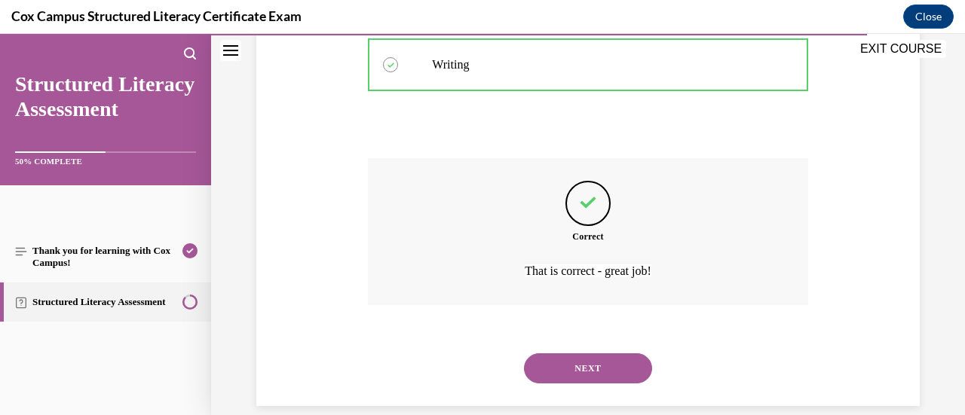
scroll to position [488, 0]
click at [550, 360] on button "NEXT" at bounding box center [588, 368] width 128 height 30
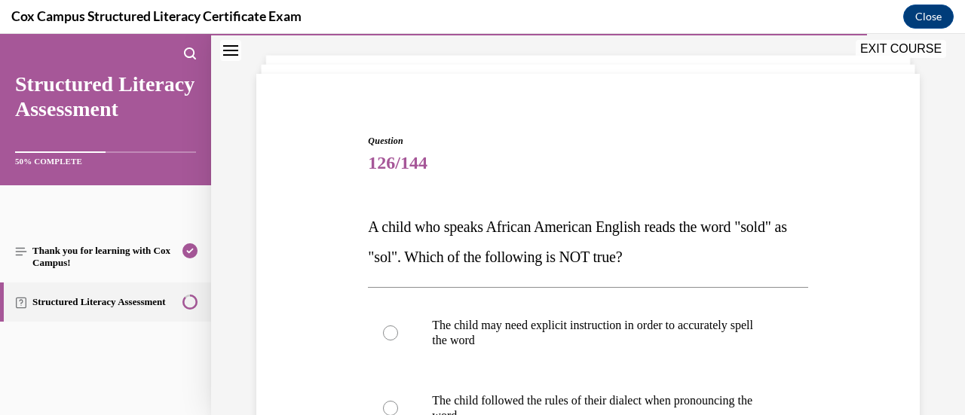
scroll to position [245, 0]
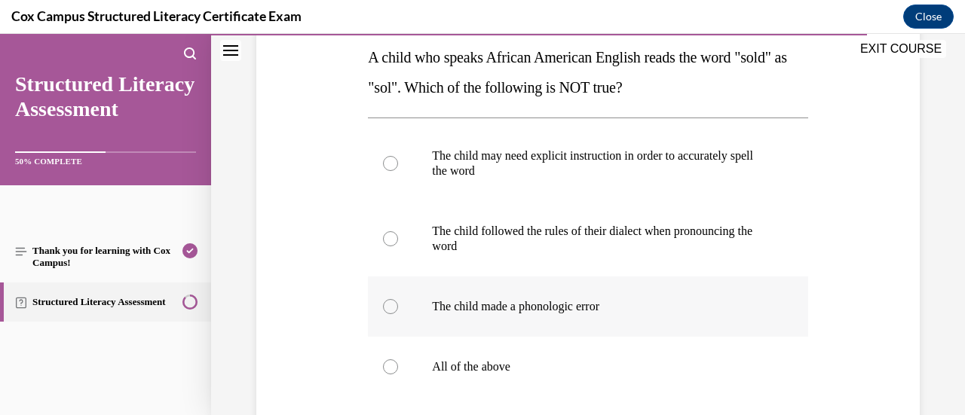
click at [391, 302] on div at bounding box center [390, 306] width 15 height 15
click at [391, 302] on input "The child made a phonologic error" at bounding box center [390, 306] width 15 height 15
radio input "true"
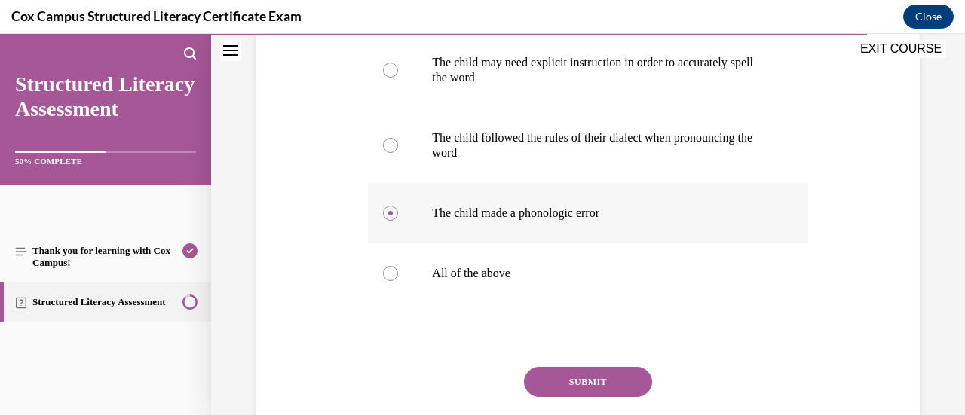
scroll to position [341, 0]
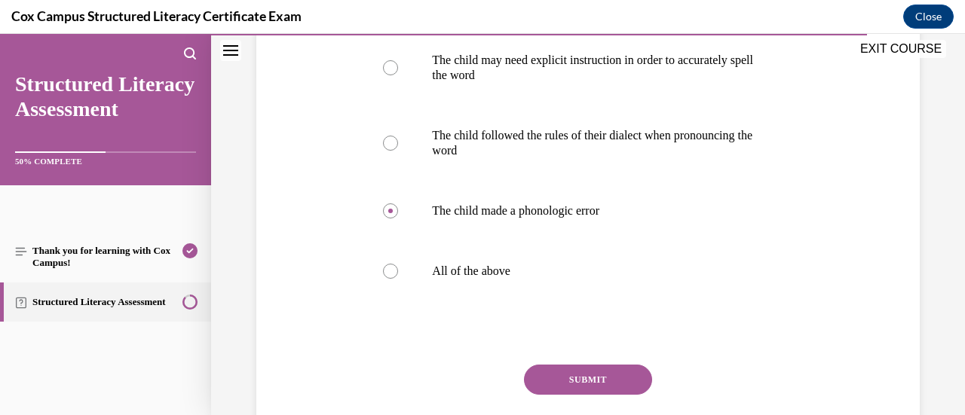
click at [572, 378] on button "SUBMIT" at bounding box center [588, 380] width 128 height 30
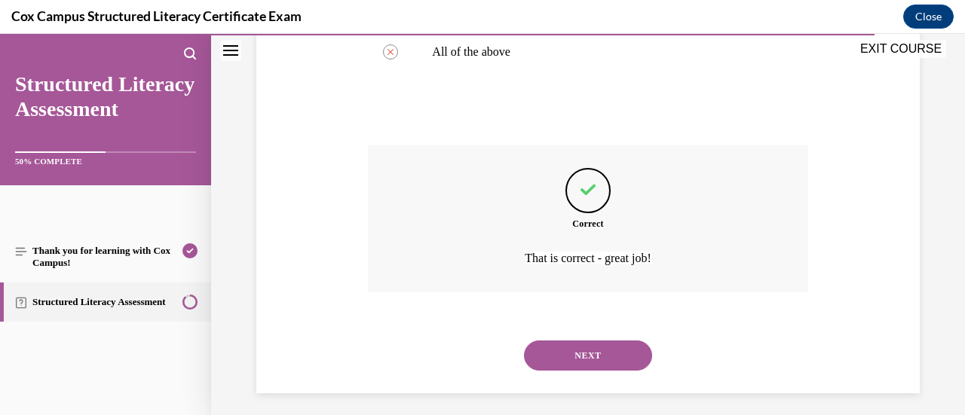
click at [566, 355] on button "NEXT" at bounding box center [588, 356] width 128 height 30
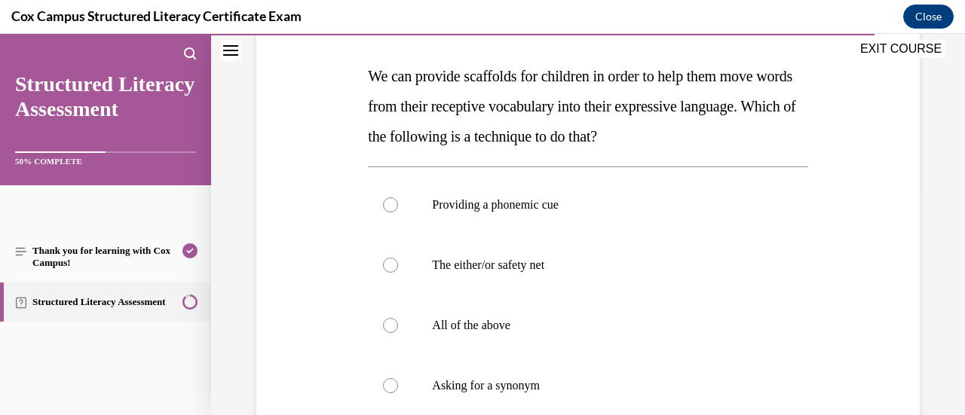
scroll to position [227, 0]
click at [391, 326] on div at bounding box center [390, 324] width 15 height 15
click at [391, 326] on input "All of the above" at bounding box center [390, 324] width 15 height 15
radio input "true"
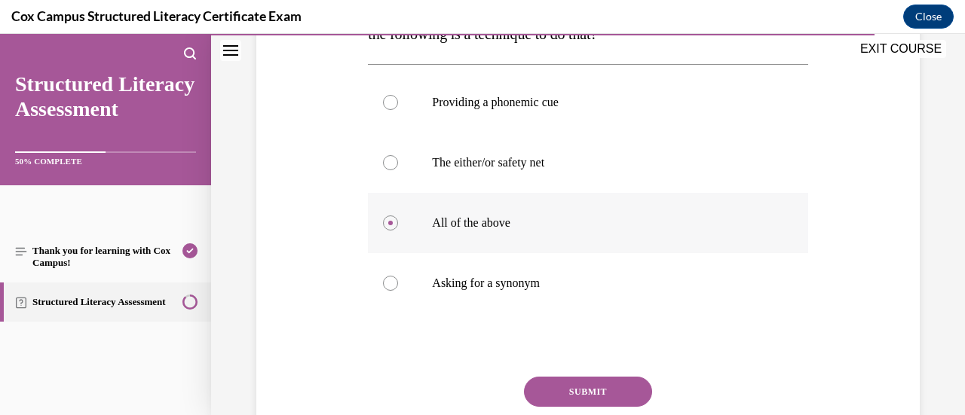
scroll to position [330, 0]
click at [576, 381] on button "SUBMIT" at bounding box center [588, 391] width 128 height 30
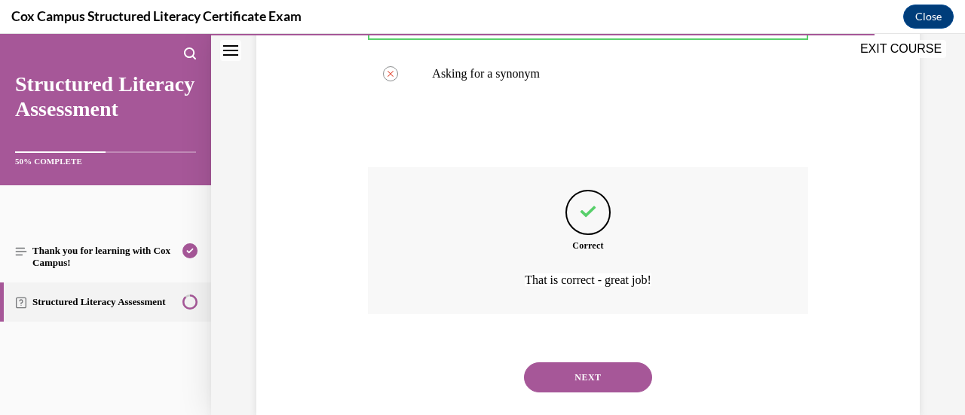
click at [576, 381] on button "NEXT" at bounding box center [588, 378] width 128 height 30
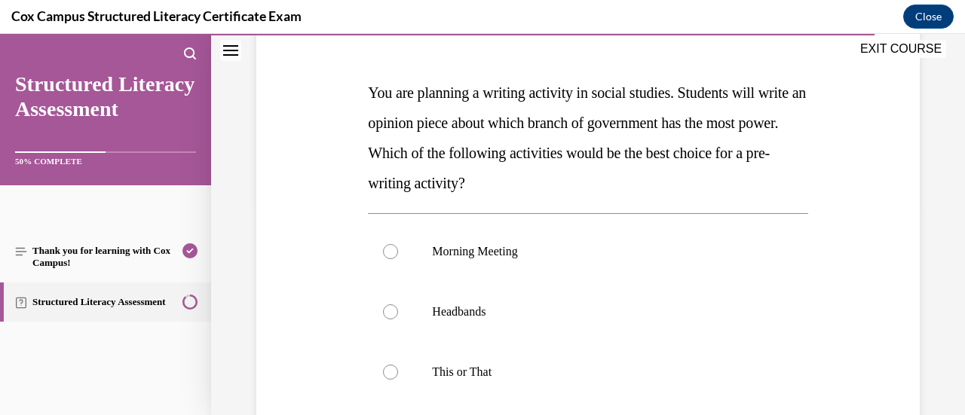
scroll to position [273, 0]
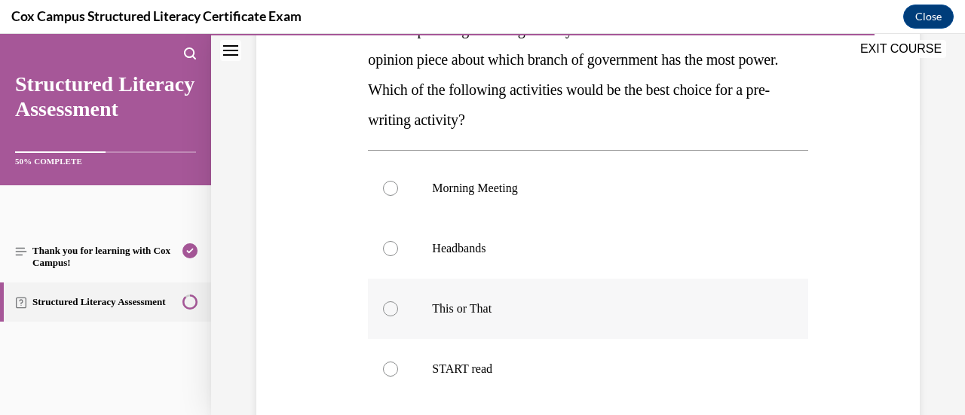
click at [383, 307] on div at bounding box center [390, 309] width 15 height 15
click at [383, 307] on input "This or That" at bounding box center [390, 309] width 15 height 15
radio input "true"
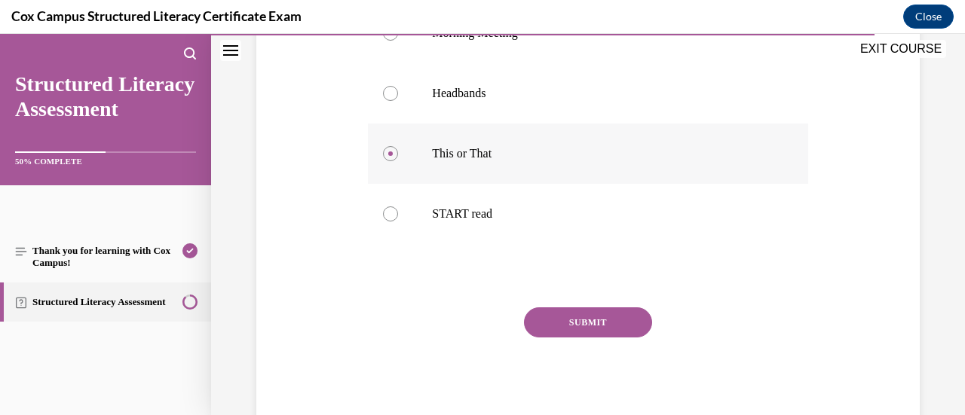
click at [563, 315] on button "SUBMIT" at bounding box center [588, 323] width 128 height 30
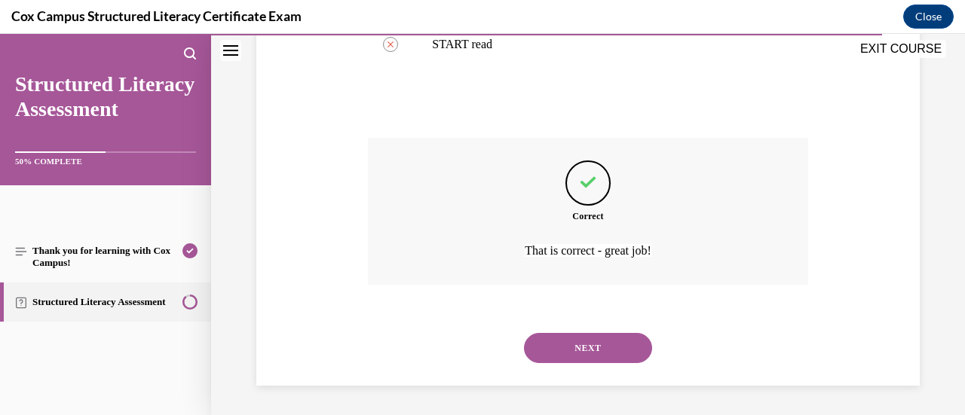
click at [563, 339] on button "NEXT" at bounding box center [588, 348] width 128 height 30
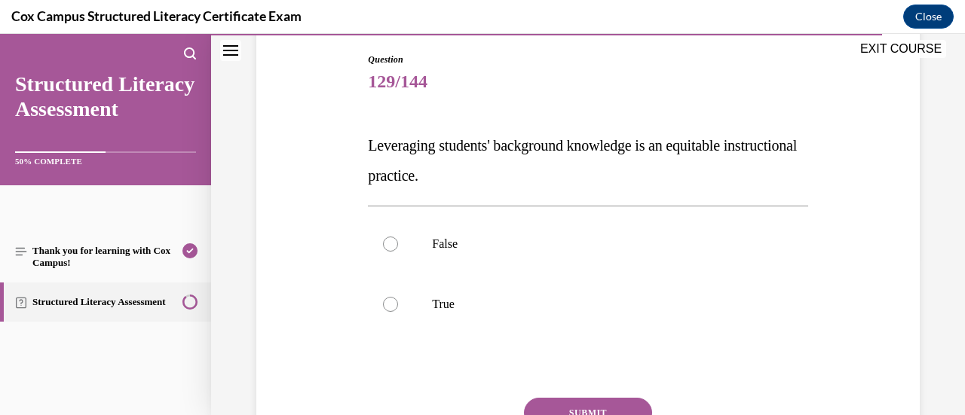
scroll to position [162, 0]
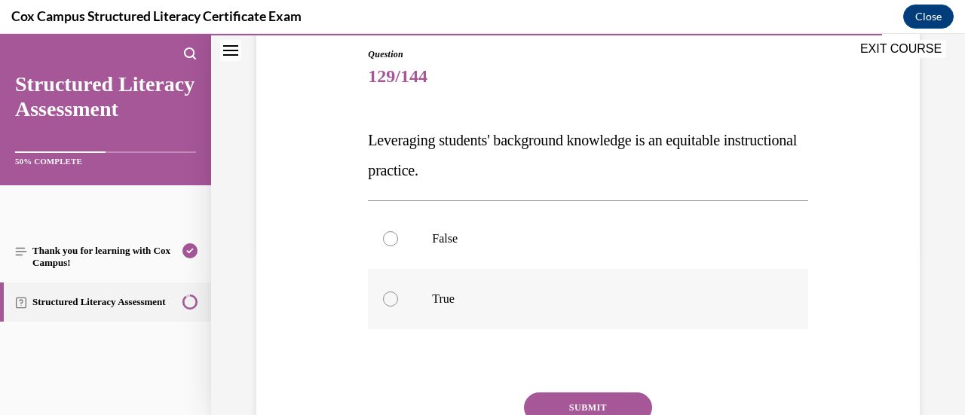
click at [380, 302] on label "True" at bounding box center [588, 299] width 440 height 60
click at [383, 302] on input "True" at bounding box center [390, 299] width 15 height 15
radio input "true"
click at [545, 402] on button "SUBMIT" at bounding box center [588, 408] width 128 height 30
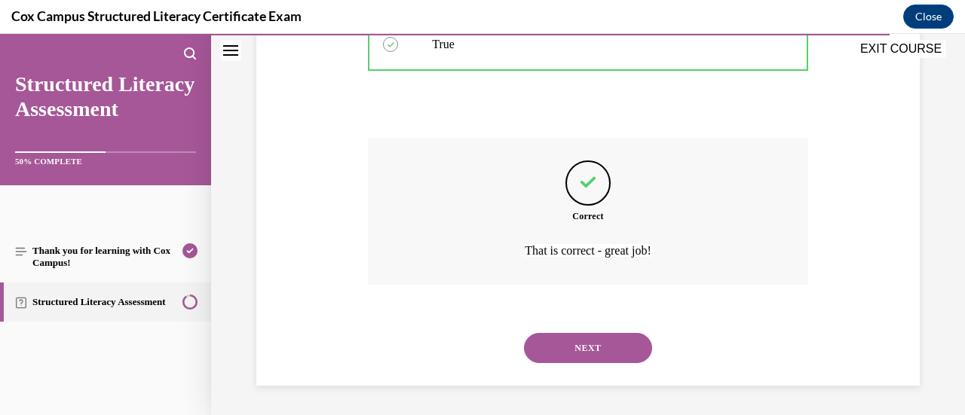
click at [550, 349] on button "NEXT" at bounding box center [588, 348] width 128 height 30
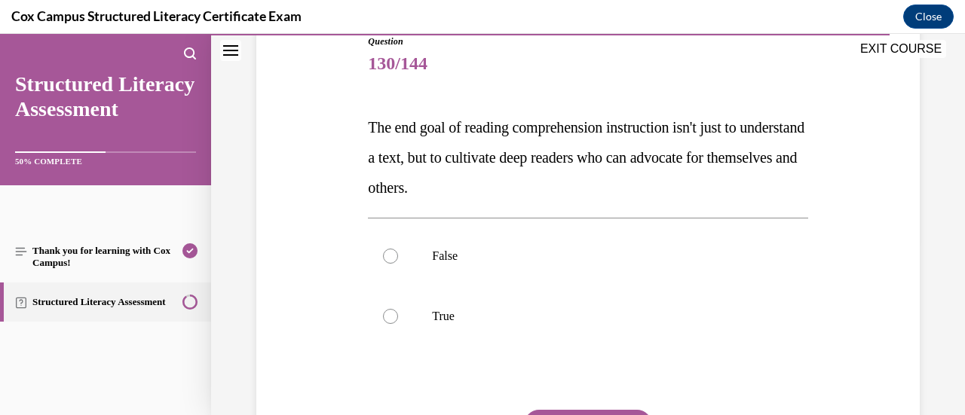
scroll to position [176, 0]
click at [392, 320] on div at bounding box center [390, 315] width 15 height 15
click at [392, 320] on input "True" at bounding box center [390, 315] width 15 height 15
radio input "true"
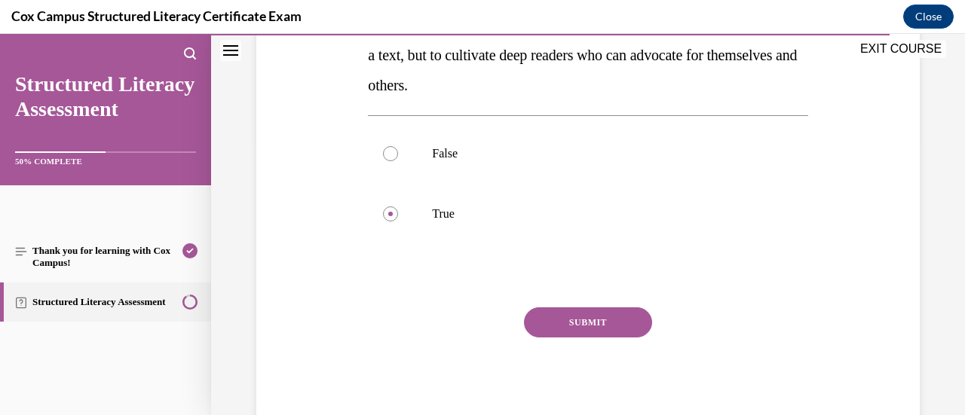
click at [595, 328] on button "SUBMIT" at bounding box center [588, 323] width 128 height 30
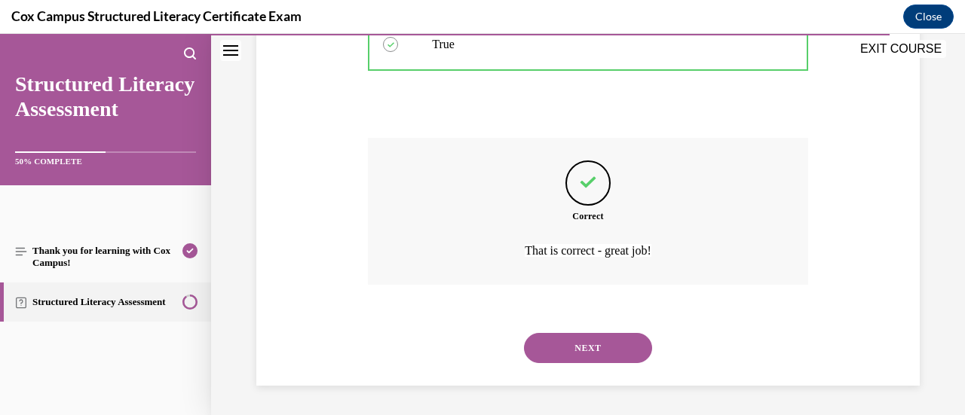
click at [582, 348] on button "NEXT" at bounding box center [588, 348] width 128 height 30
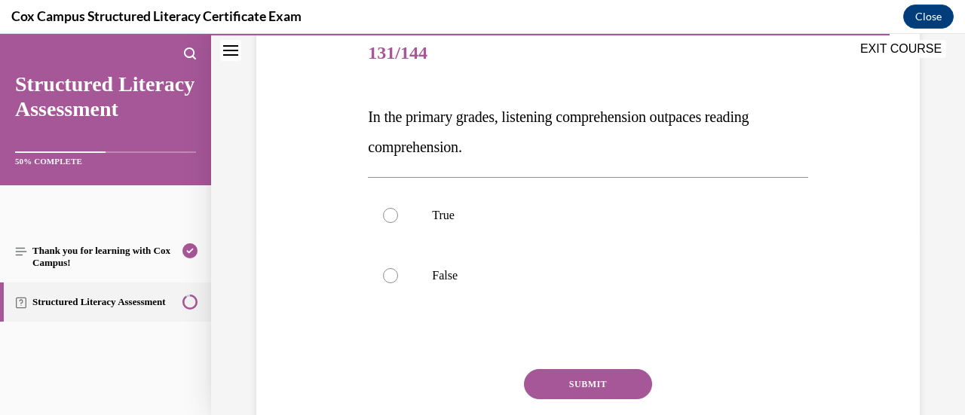
scroll to position [186, 0]
click at [395, 213] on div at bounding box center [390, 214] width 15 height 15
click at [395, 213] on input "True" at bounding box center [390, 214] width 15 height 15
radio input "true"
click at [567, 382] on button "SUBMIT" at bounding box center [588, 384] width 128 height 30
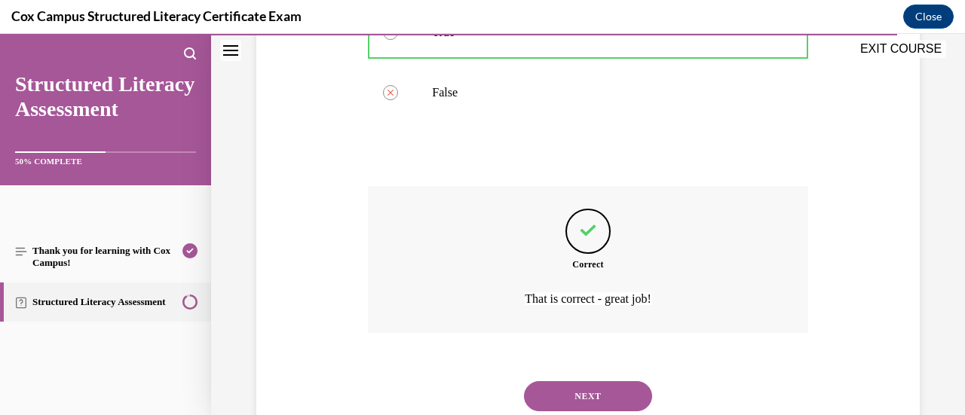
click at [566, 385] on button "NEXT" at bounding box center [588, 397] width 128 height 30
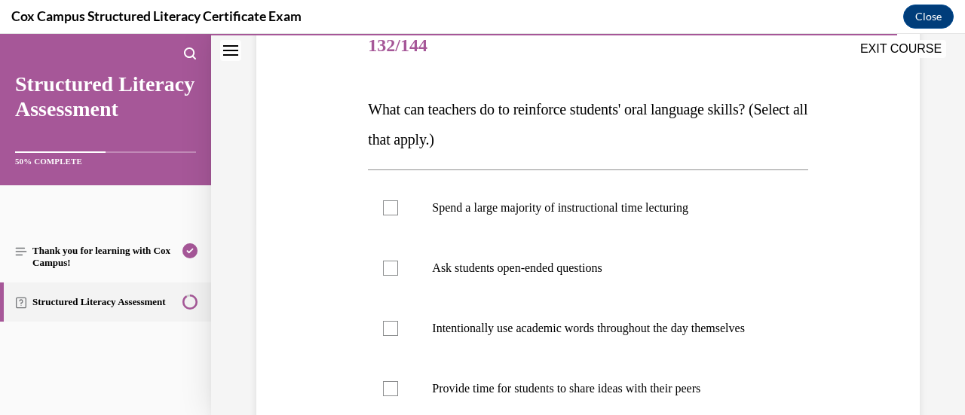
scroll to position [213, 0]
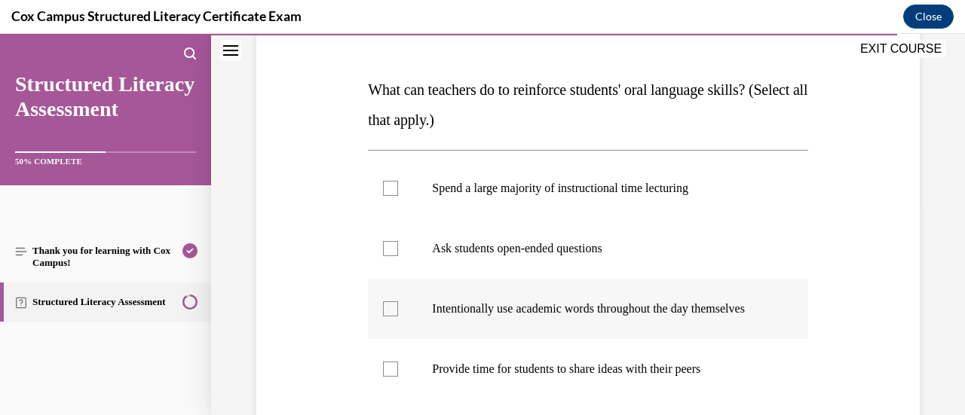
click at [389, 305] on label "Intentionally use academic words throughout the day themselves" at bounding box center [588, 309] width 440 height 60
click at [389, 305] on input "Intentionally use academic words throughout the day themselves" at bounding box center [390, 309] width 15 height 15
checkbox input "true"
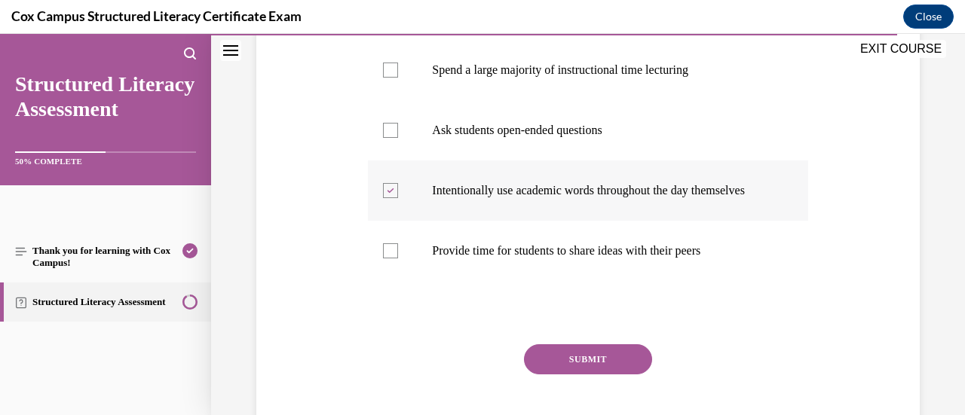
scroll to position [332, 0]
click at [581, 371] on button "SUBMIT" at bounding box center [588, 359] width 128 height 30
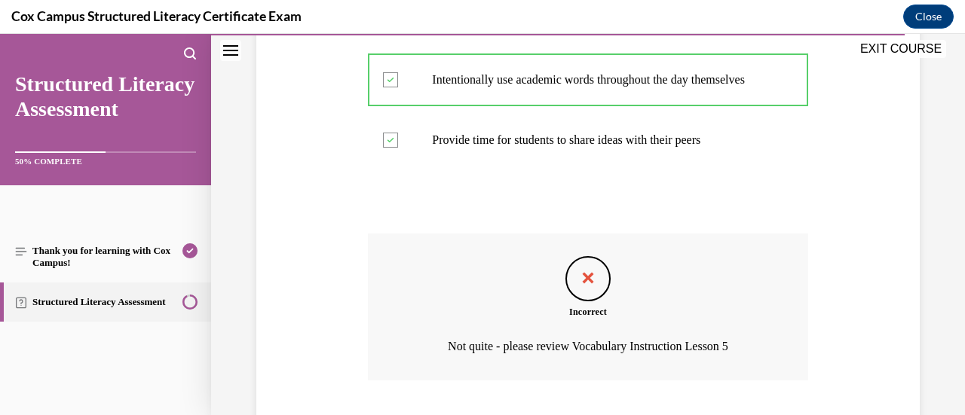
scroll to position [443, 0]
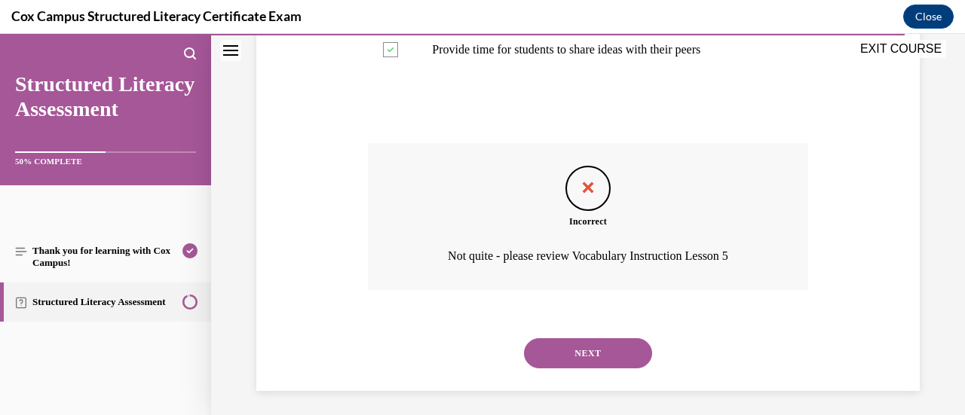
click at [581, 369] on button "NEXT" at bounding box center [588, 354] width 128 height 30
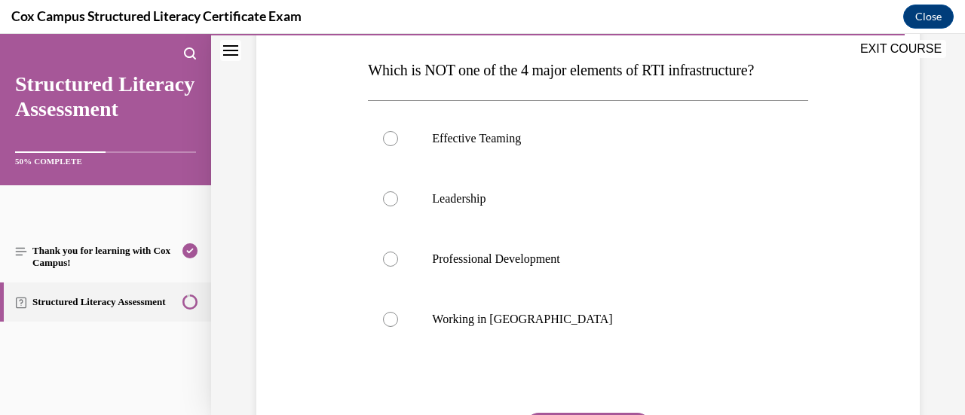
scroll to position [233, 0]
click at [391, 319] on div at bounding box center [390, 318] width 15 height 15
click at [391, 319] on input "Working in Silos" at bounding box center [390, 318] width 15 height 15
radio input "true"
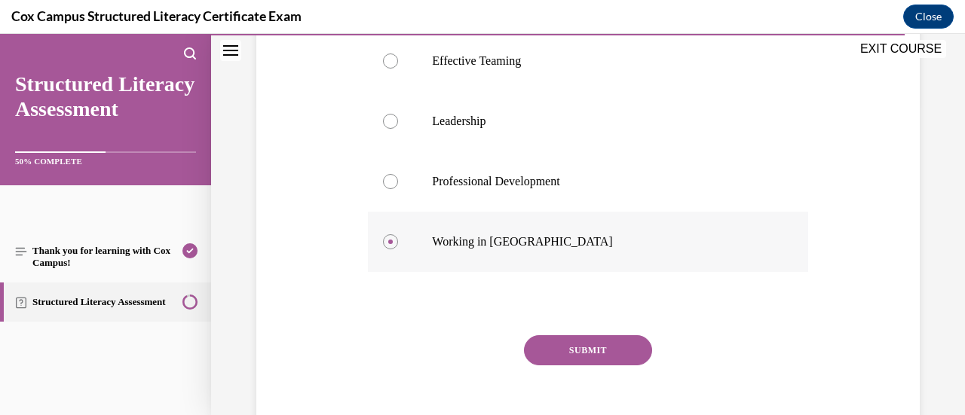
scroll to position [316, 0]
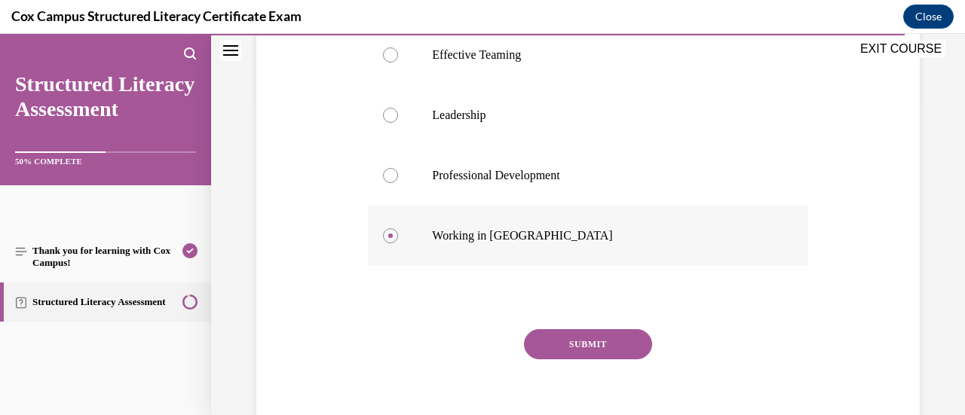
click at [618, 345] on button "SUBMIT" at bounding box center [588, 345] width 128 height 30
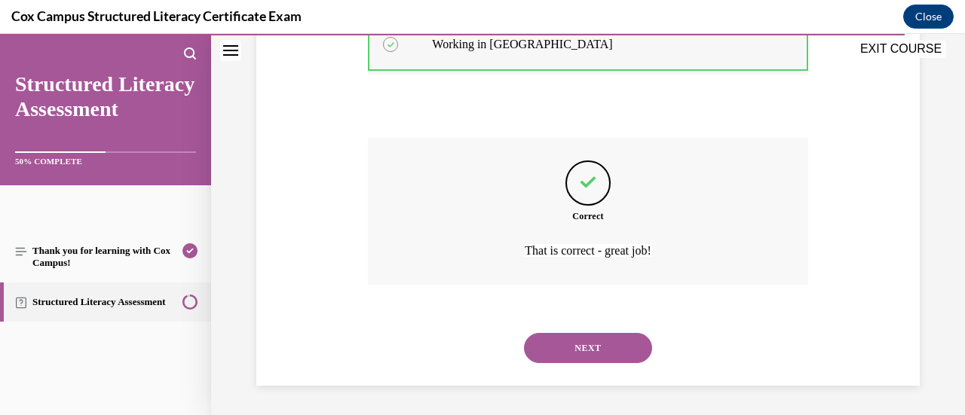
click at [618, 345] on button "NEXT" at bounding box center [588, 348] width 128 height 30
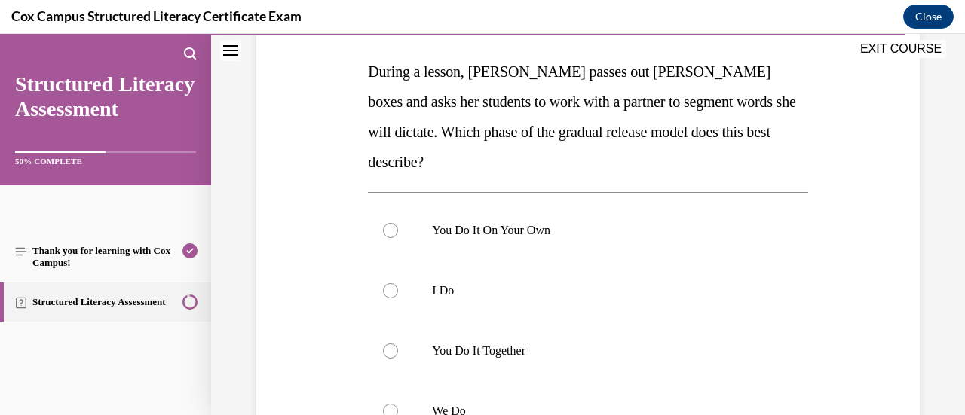
scroll to position [286, 0]
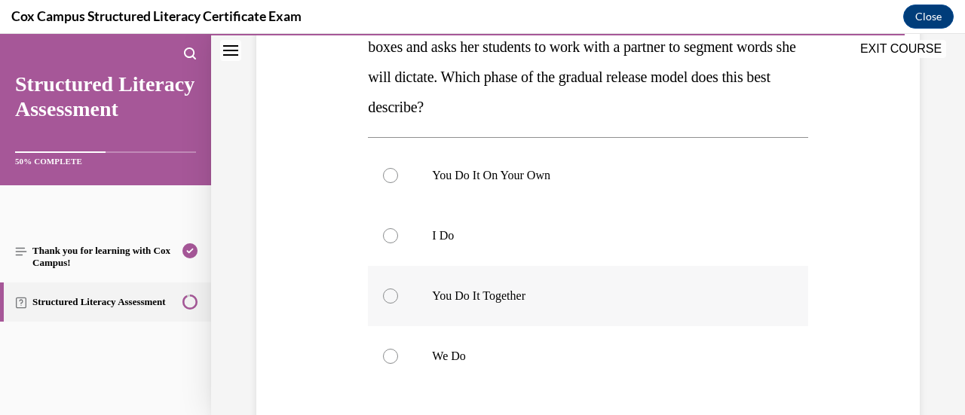
click at [403, 268] on label "You Do It Together" at bounding box center [588, 296] width 440 height 60
click at [398, 289] on input "You Do It Together" at bounding box center [390, 296] width 15 height 15
radio input "true"
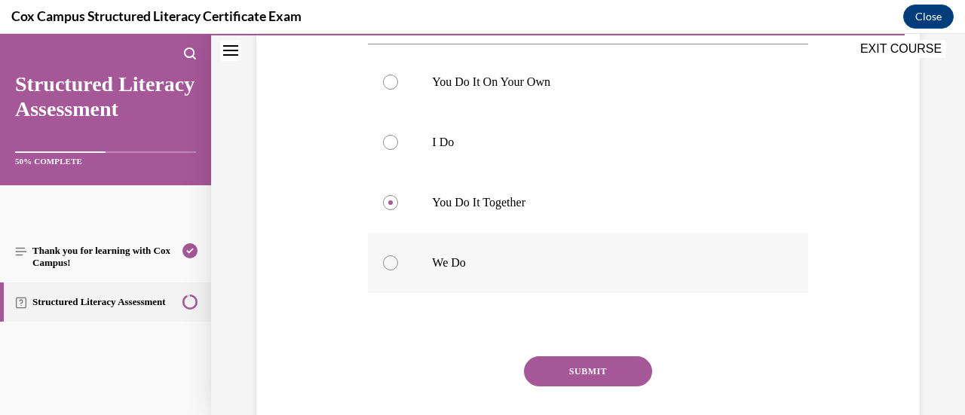
scroll to position [392, 0]
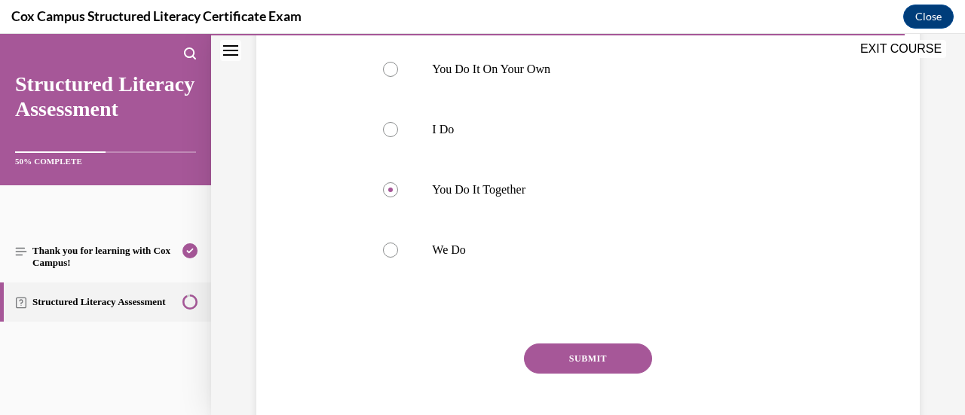
click at [617, 344] on button "SUBMIT" at bounding box center [588, 359] width 128 height 30
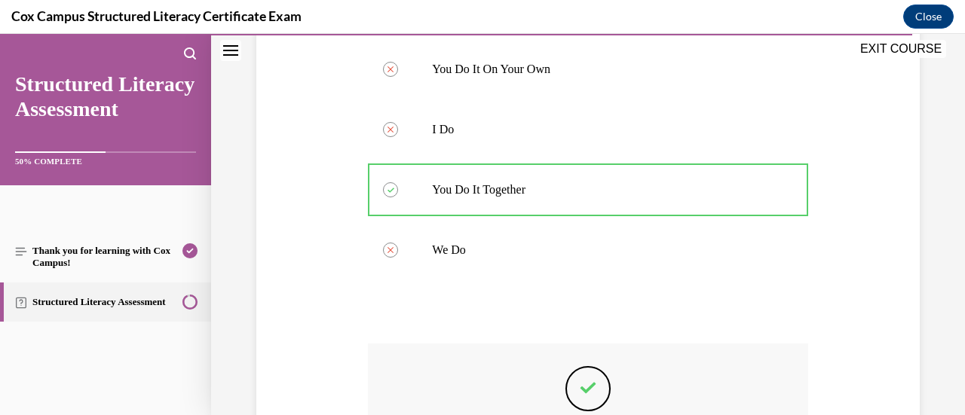
scroll to position [568, 0]
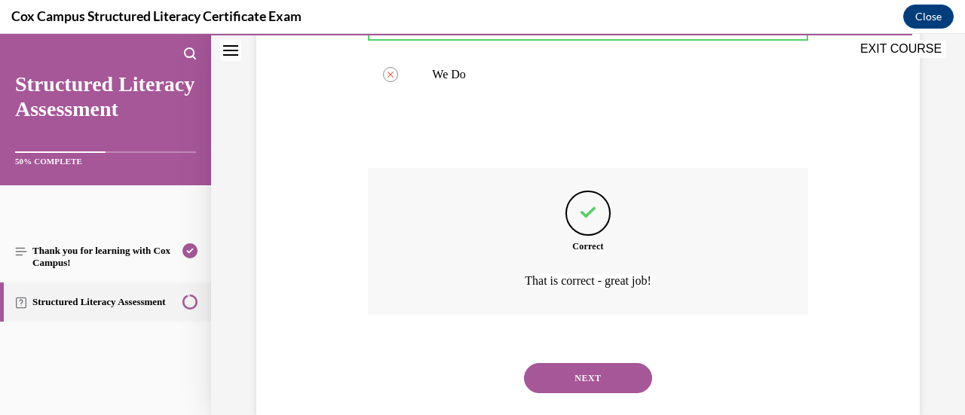
click at [605, 363] on button "NEXT" at bounding box center [588, 378] width 128 height 30
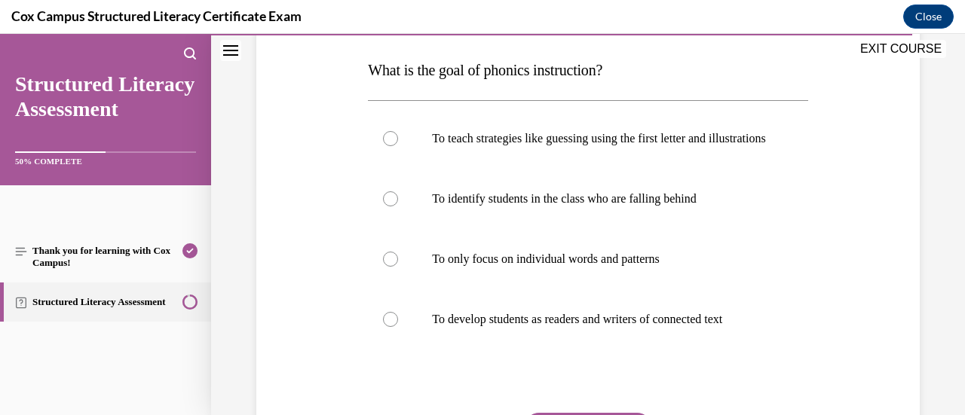
scroll to position [233, 0]
click at [386, 327] on div at bounding box center [390, 318] width 15 height 15
click at [386, 327] on input "To develop students as readers and writers of connected text" at bounding box center [390, 318] width 15 height 15
radio input "true"
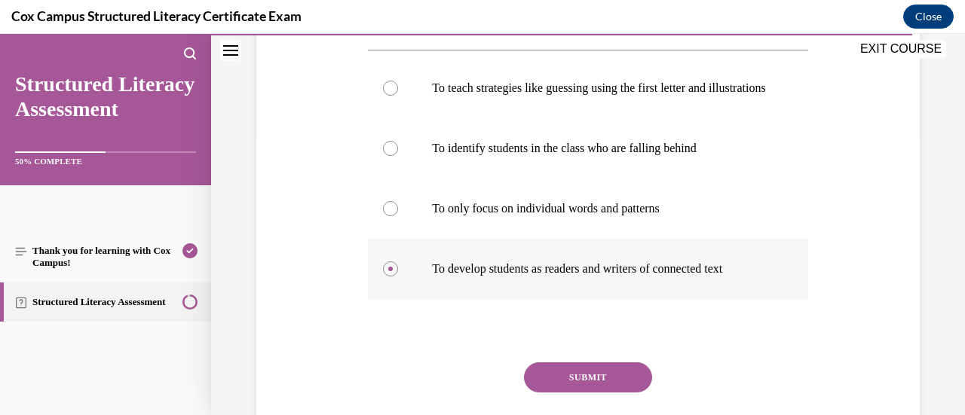
scroll to position [294, 0]
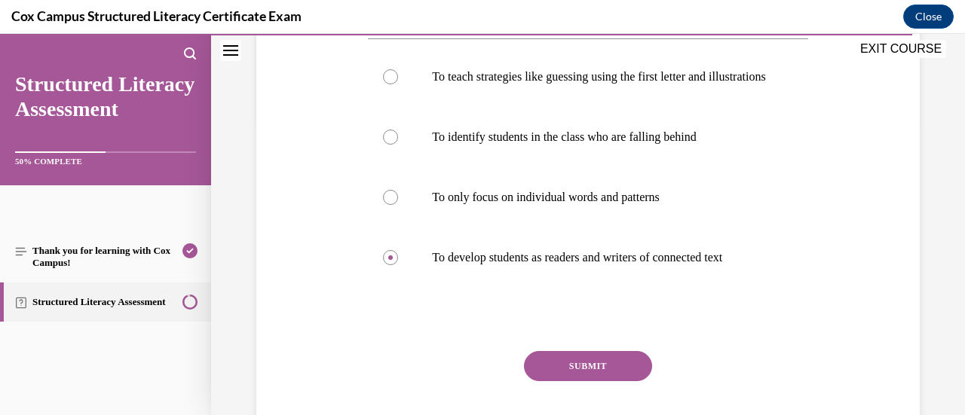
click at [570, 370] on button "SUBMIT" at bounding box center [588, 366] width 128 height 30
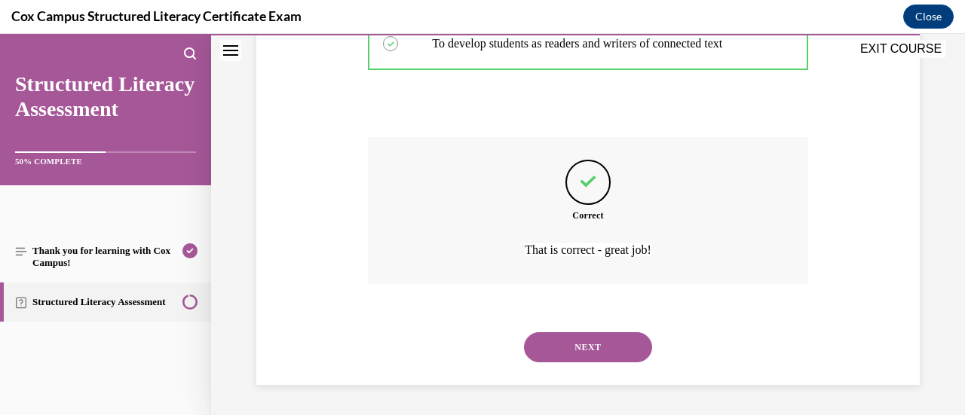
click at [572, 354] on button "NEXT" at bounding box center [588, 348] width 128 height 30
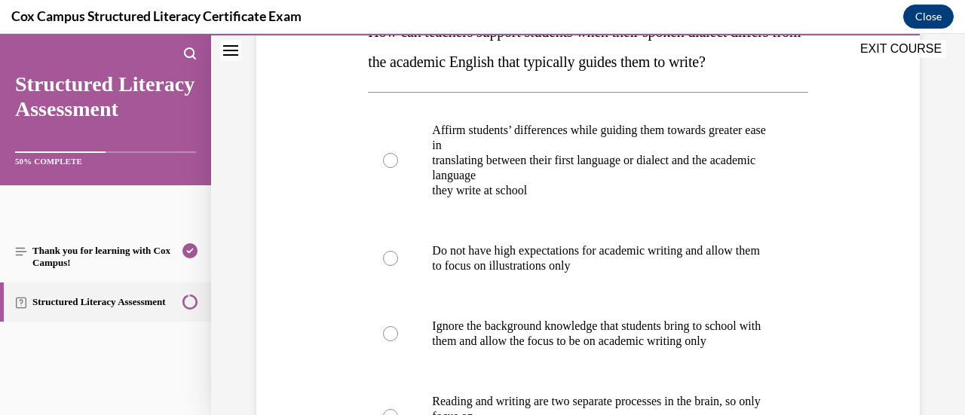
scroll to position [268, 0]
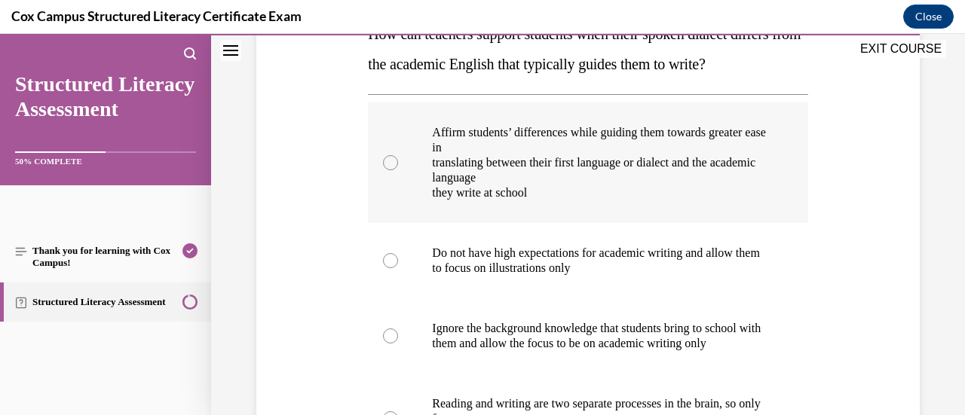
click at [388, 170] on div at bounding box center [390, 162] width 15 height 15
click at [388, 170] on input "Affirm students’ differences while guiding them towards greater ease in transla…" at bounding box center [390, 162] width 15 height 15
radio input "true"
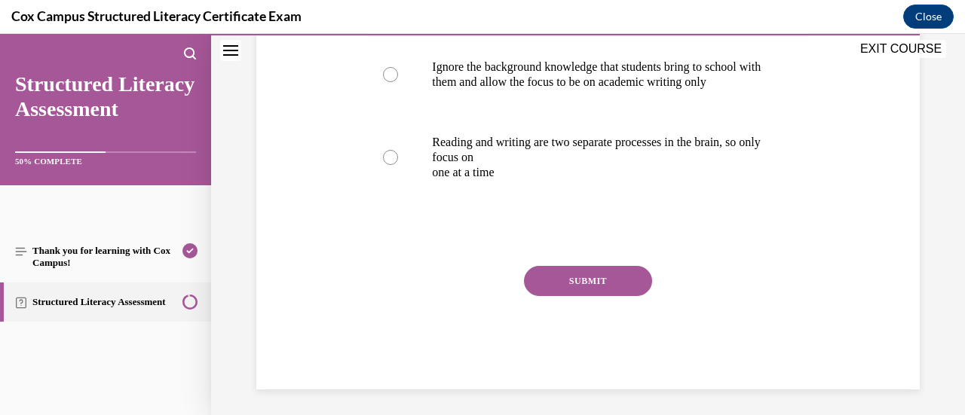
scroll to position [534, 0]
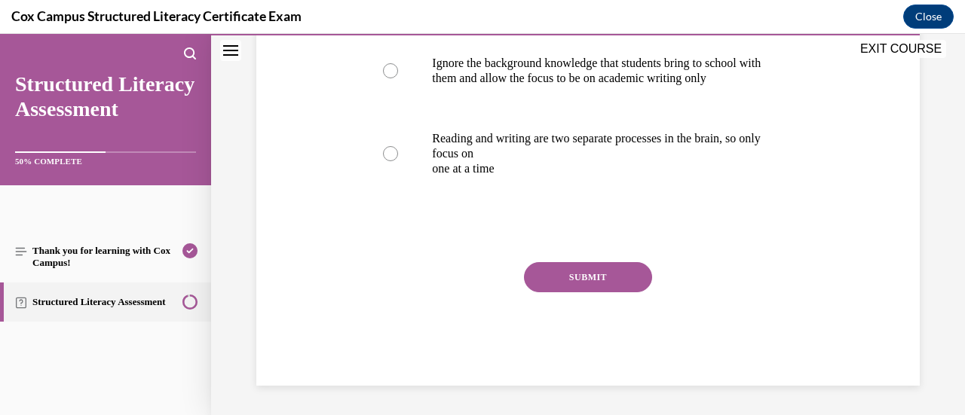
click at [566, 293] on button "SUBMIT" at bounding box center [588, 277] width 128 height 30
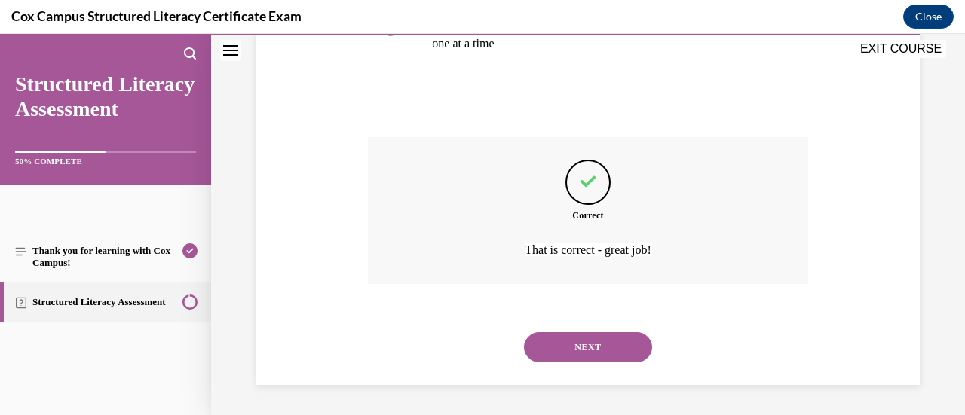
click at [560, 342] on button "NEXT" at bounding box center [588, 348] width 128 height 30
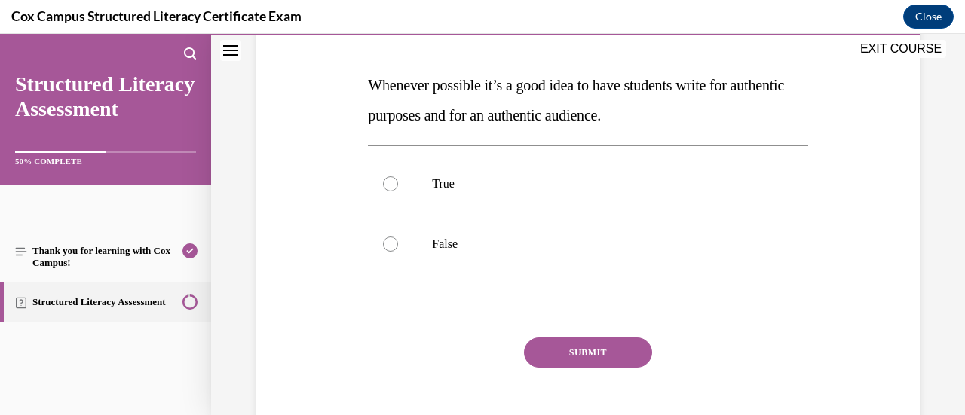
scroll to position [218, 0]
click at [391, 189] on div at bounding box center [390, 183] width 15 height 15
click at [391, 189] on input "True" at bounding box center [390, 183] width 15 height 15
radio input "true"
click at [562, 357] on button "SUBMIT" at bounding box center [588, 352] width 128 height 30
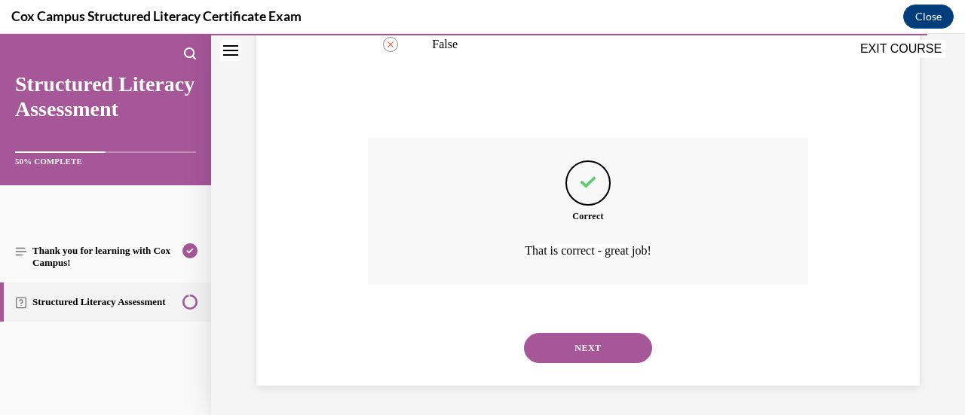
click at [562, 354] on button "NEXT" at bounding box center [588, 348] width 128 height 30
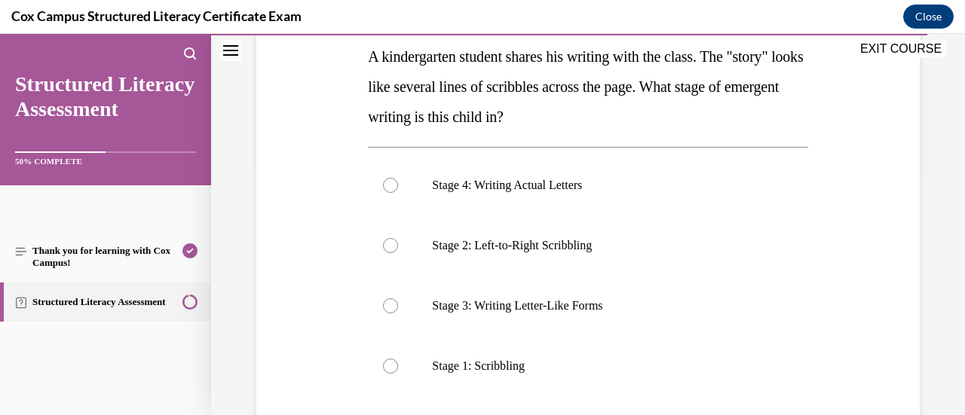
scroll to position [249, 0]
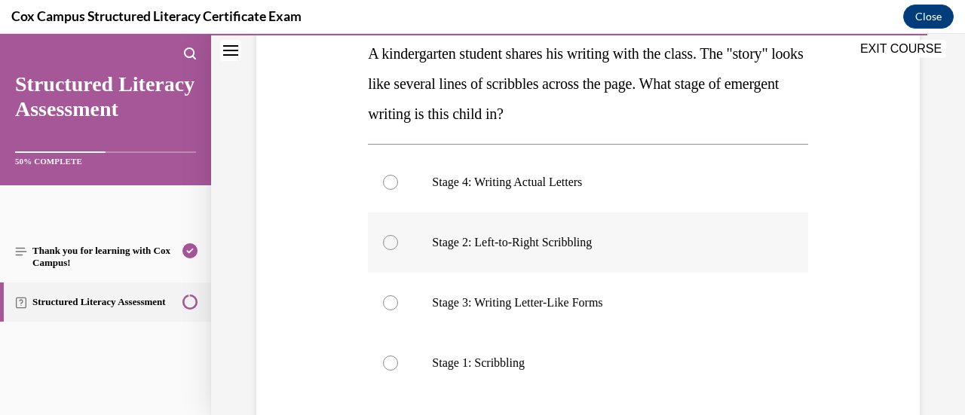
click at [385, 242] on div at bounding box center [390, 242] width 15 height 15
click at [385, 242] on input "Stage 2: Left-to-Right Scribbling" at bounding box center [390, 242] width 15 height 15
radio input "true"
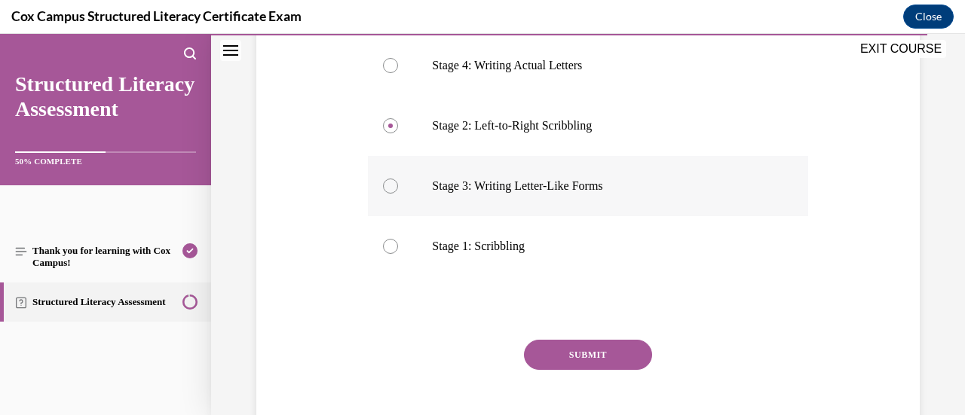
scroll to position [351, 0]
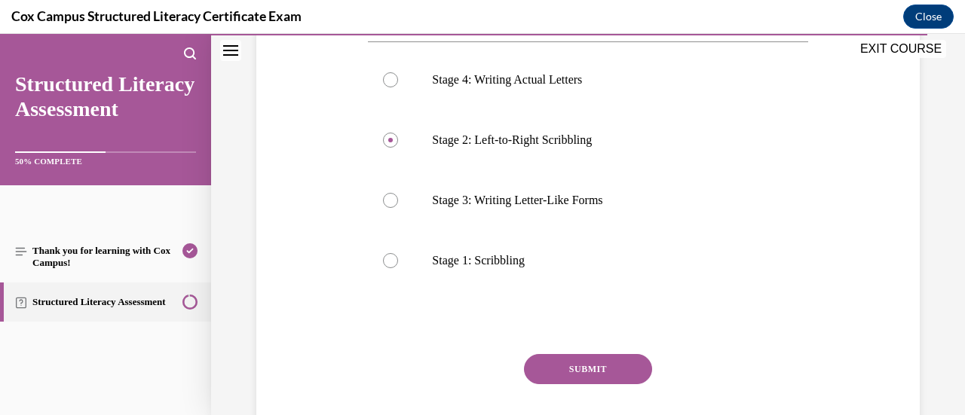
click at [556, 361] on button "SUBMIT" at bounding box center [588, 369] width 128 height 30
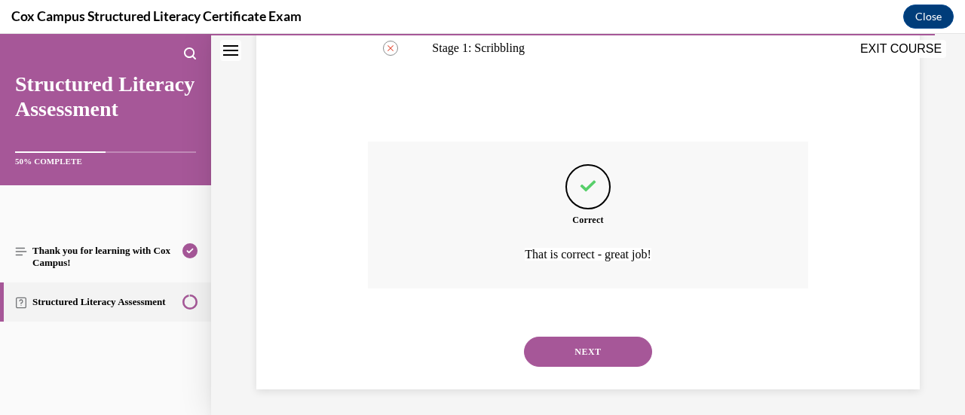
click at [556, 361] on button "NEXT" at bounding box center [588, 352] width 128 height 30
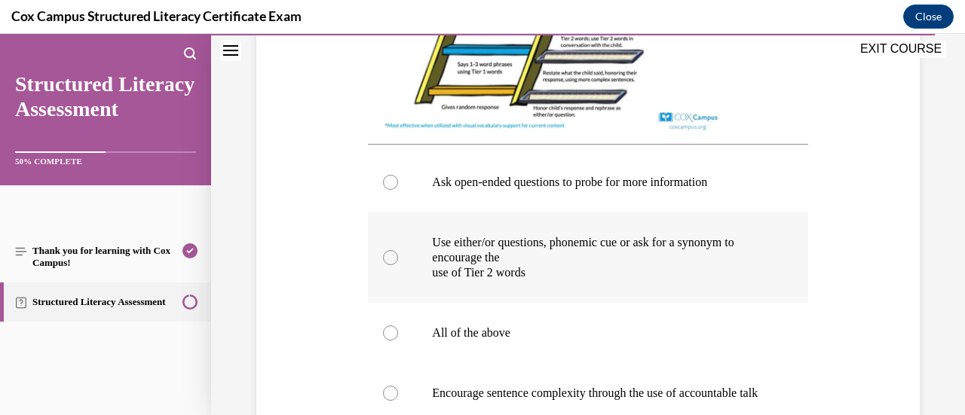
scroll to position [667, 0]
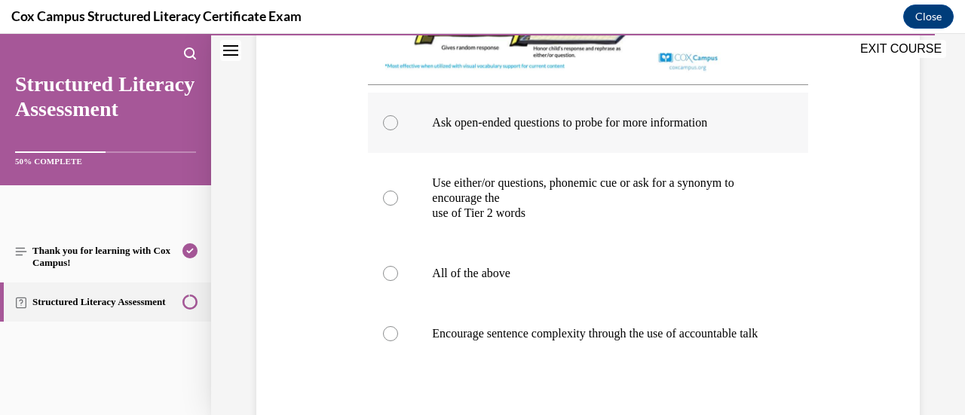
click at [384, 130] on div at bounding box center [390, 122] width 15 height 15
click at [384, 130] on input "Ask open-ended questions to probe for more information" at bounding box center [390, 122] width 15 height 15
radio input "true"
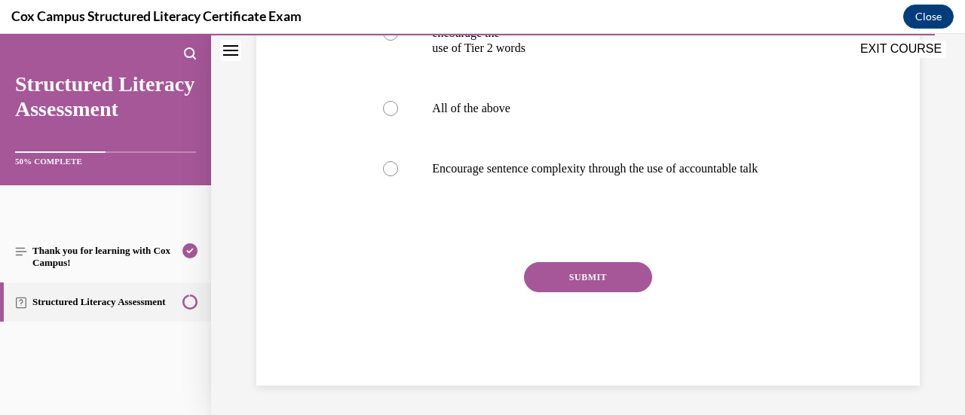
click at [535, 293] on button "SUBMIT" at bounding box center [588, 277] width 128 height 30
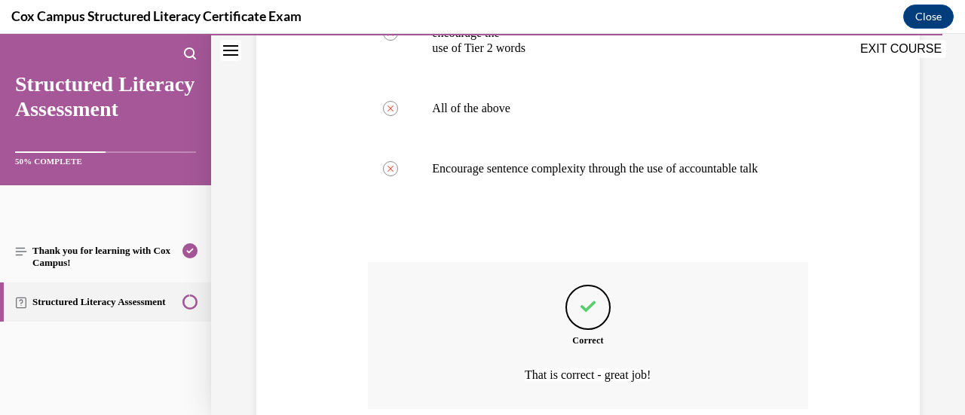
scroll to position [1001, 0]
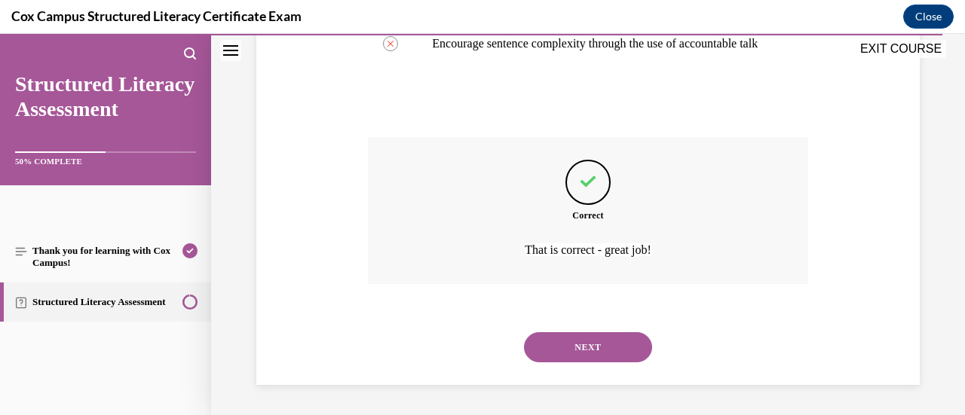
click at [545, 342] on button "NEXT" at bounding box center [588, 348] width 128 height 30
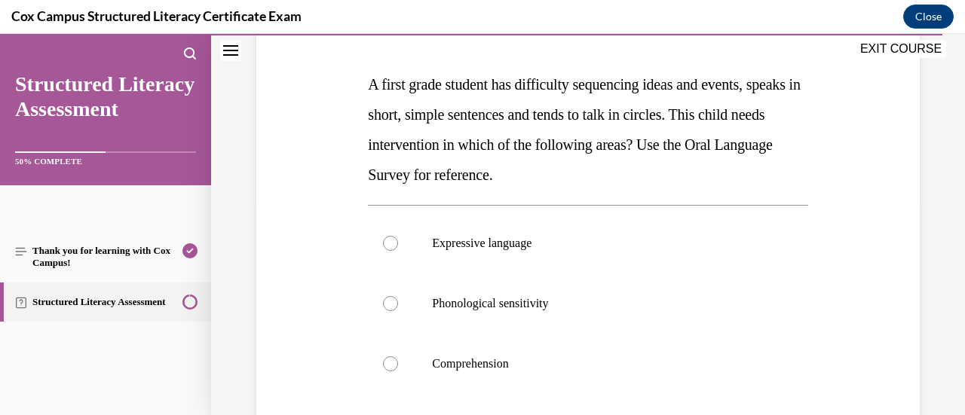
scroll to position [293, 0]
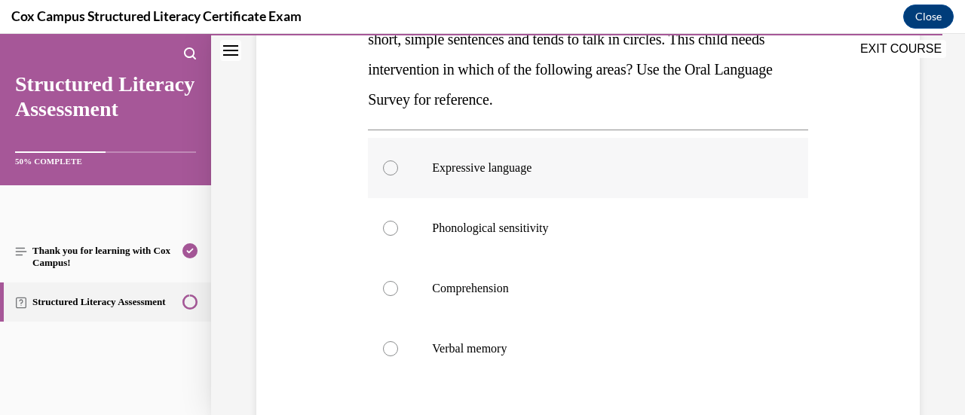
click at [390, 167] on div at bounding box center [390, 168] width 15 height 15
click at [390, 167] on input "Expressive language" at bounding box center [390, 168] width 15 height 15
radio input "true"
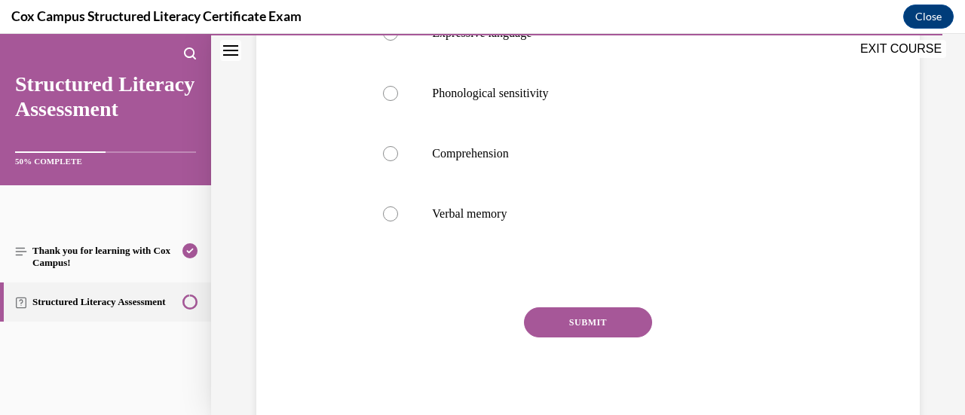
click at [557, 315] on button "SUBMIT" at bounding box center [588, 323] width 128 height 30
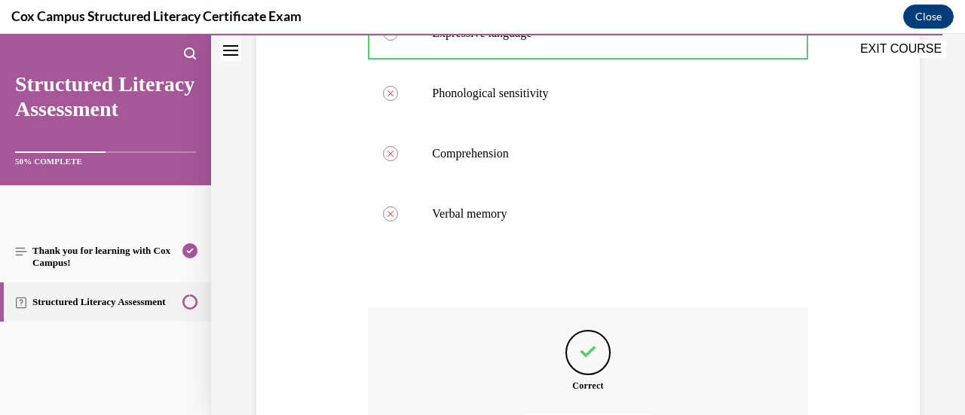
scroll to position [598, 0]
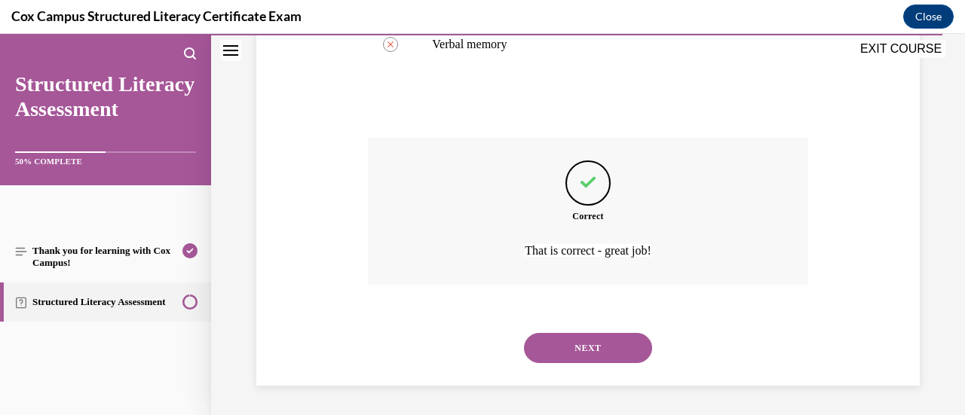
click at [570, 351] on button "NEXT" at bounding box center [588, 348] width 128 height 30
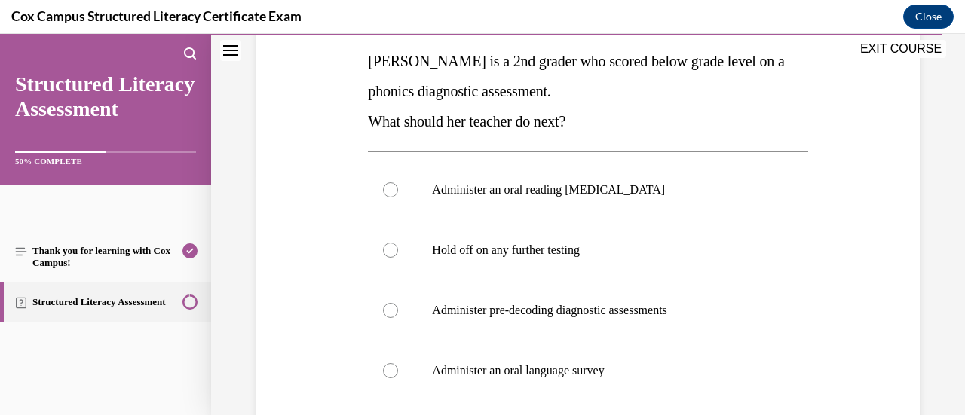
scroll to position [242, 0]
click at [395, 306] on div at bounding box center [390, 309] width 15 height 15
click at [395, 306] on input "Administer pre-decoding diagnostic assessments" at bounding box center [390, 309] width 15 height 15
radio input "true"
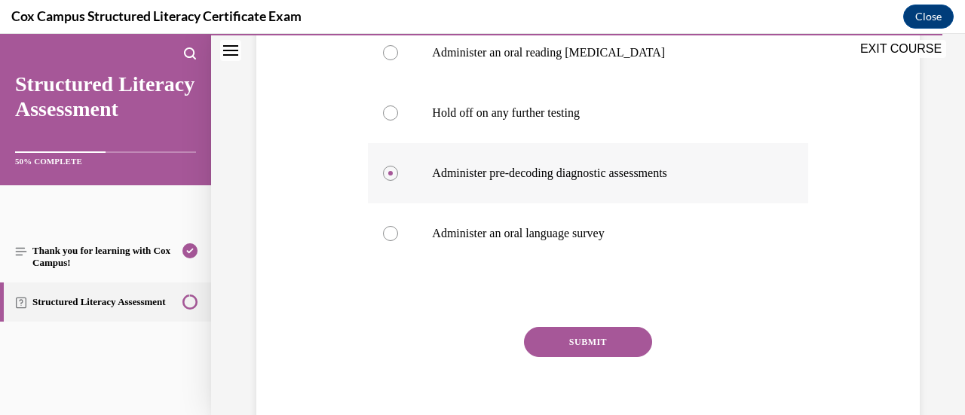
scroll to position [379, 0]
click at [599, 333] on button "SUBMIT" at bounding box center [588, 342] width 128 height 30
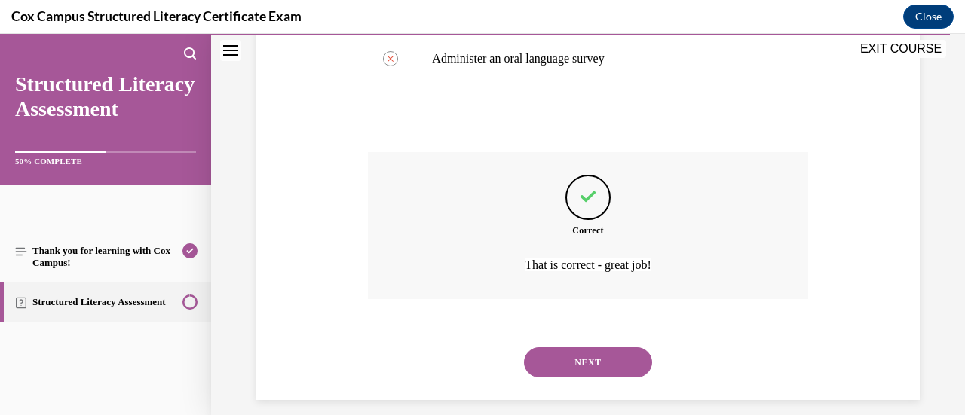
click at [587, 357] on button "NEXT" at bounding box center [588, 363] width 128 height 30
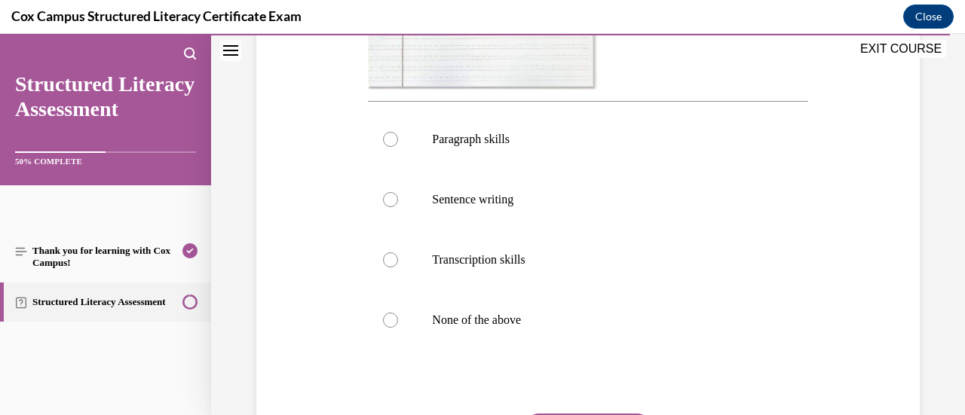
scroll to position [592, 0]
click at [420, 216] on label "Sentence writing" at bounding box center [588, 197] width 440 height 60
click at [398, 205] on input "Sentence writing" at bounding box center [390, 197] width 15 height 15
radio input "true"
click at [387, 145] on div at bounding box center [390, 137] width 15 height 15
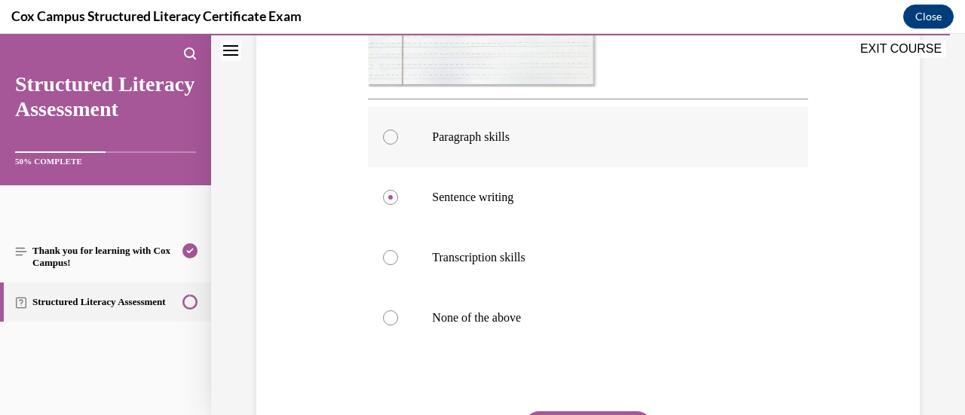
click at [387, 145] on input "Paragraph skills" at bounding box center [390, 137] width 15 height 15
radio input "true"
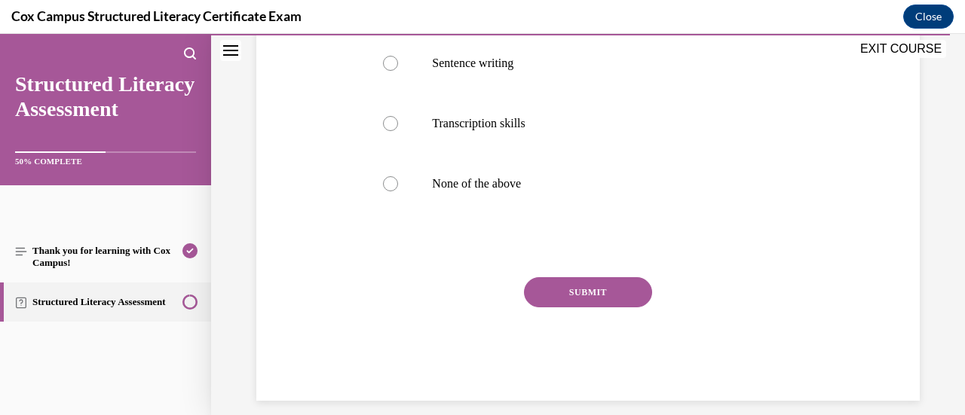
click at [566, 308] on button "SUBMIT" at bounding box center [588, 293] width 128 height 30
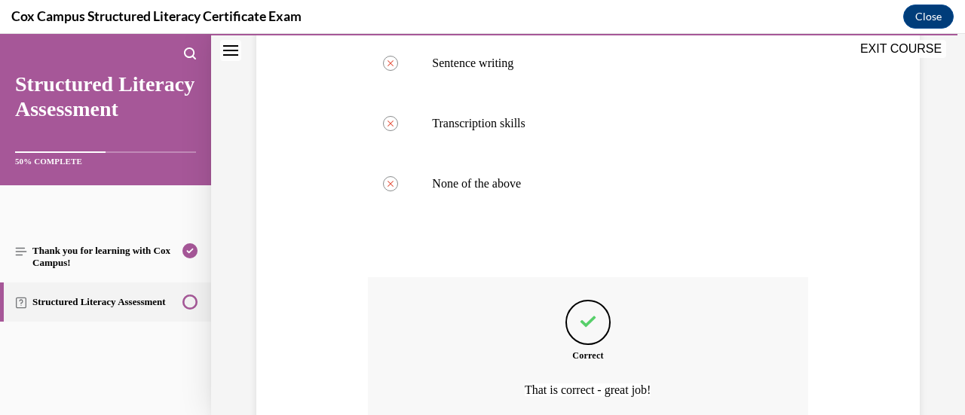
scroll to position [896, 0]
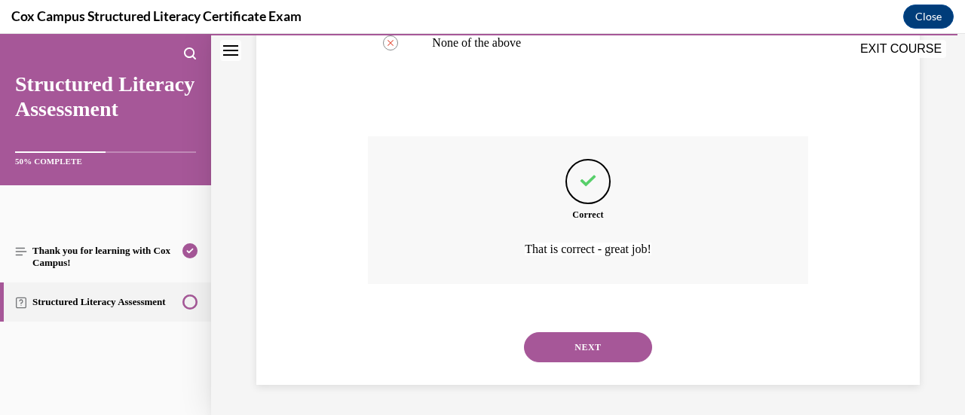
click at [569, 348] on button "NEXT" at bounding box center [588, 348] width 128 height 30
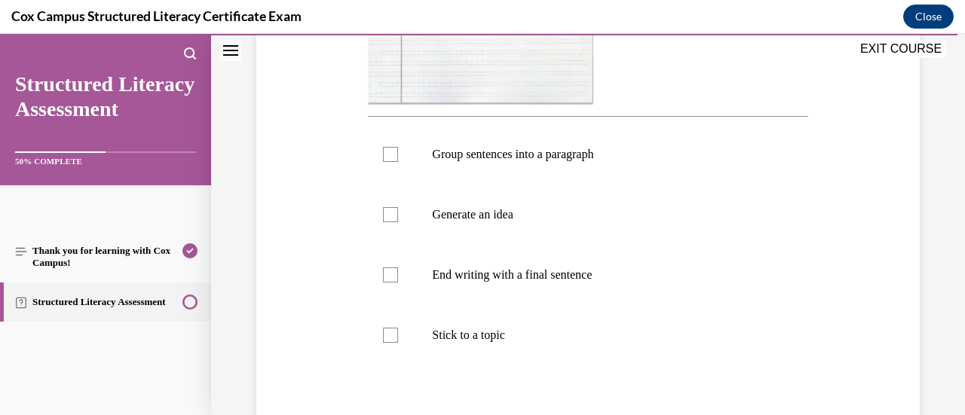
scroll to position [583, 0]
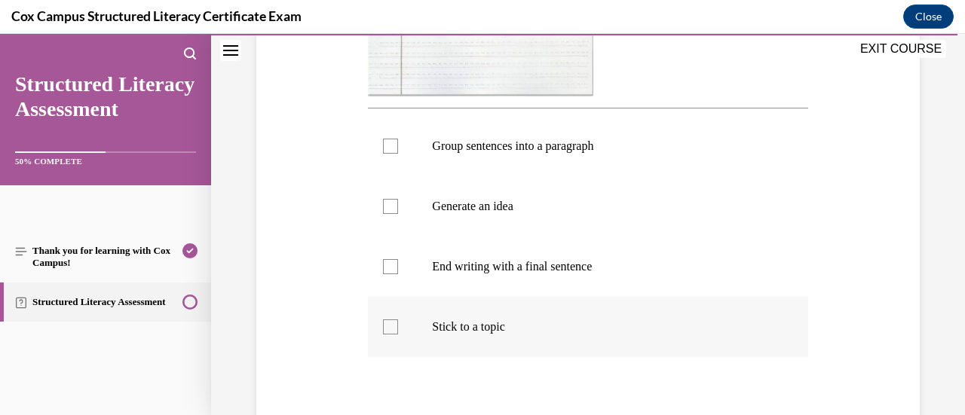
click at [389, 314] on label "Stick to a topic" at bounding box center [588, 327] width 440 height 60
click at [389, 320] on input "Stick to a topic" at bounding box center [390, 327] width 15 height 15
checkbox input "true"
click at [389, 265] on div at bounding box center [390, 266] width 15 height 15
click at [389, 265] on input "End writing with a final sentence" at bounding box center [390, 266] width 15 height 15
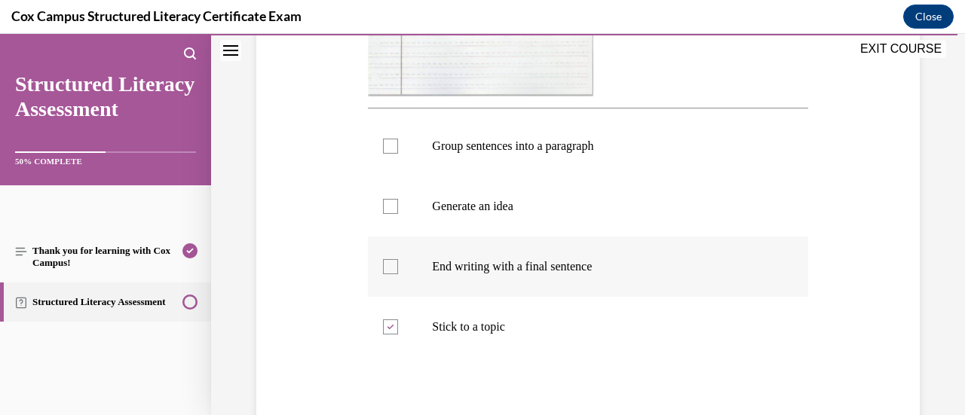
checkbox input "true"
click at [388, 209] on div at bounding box center [390, 206] width 15 height 15
click at [388, 209] on input "Generate an idea" at bounding box center [390, 206] width 15 height 15
checkbox input "true"
click at [395, 164] on label "Group sentences into a paragraph" at bounding box center [588, 146] width 440 height 60
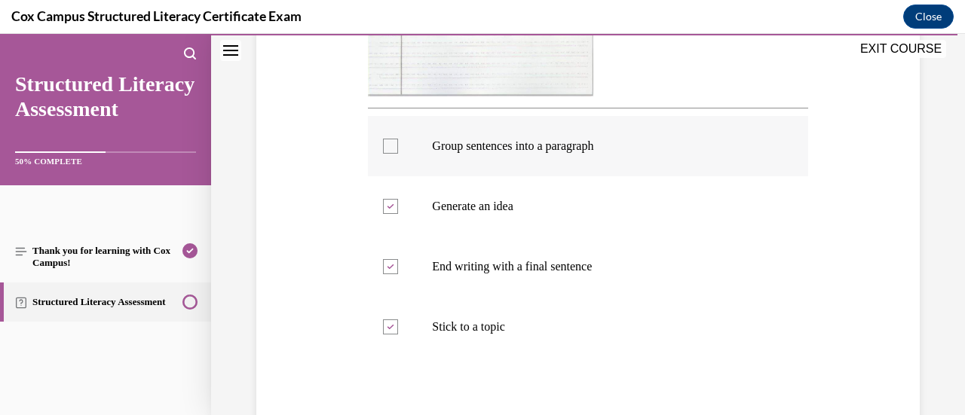
click at [395, 154] on input "Group sentences into a paragraph" at bounding box center [390, 146] width 15 height 15
checkbox input "true"
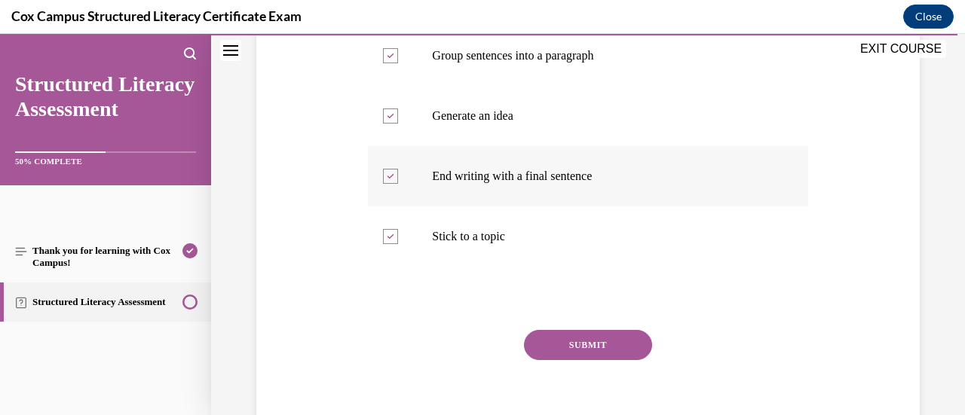
scroll to position [695, 0]
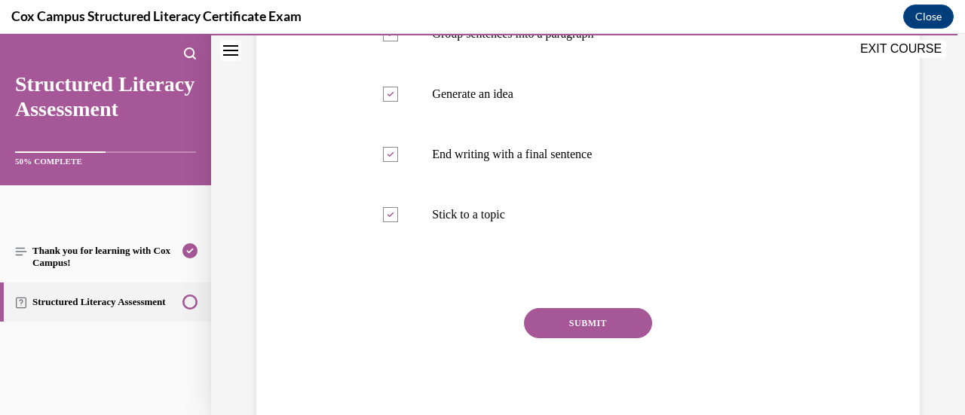
click at [572, 318] on button "SUBMIT" at bounding box center [588, 323] width 128 height 30
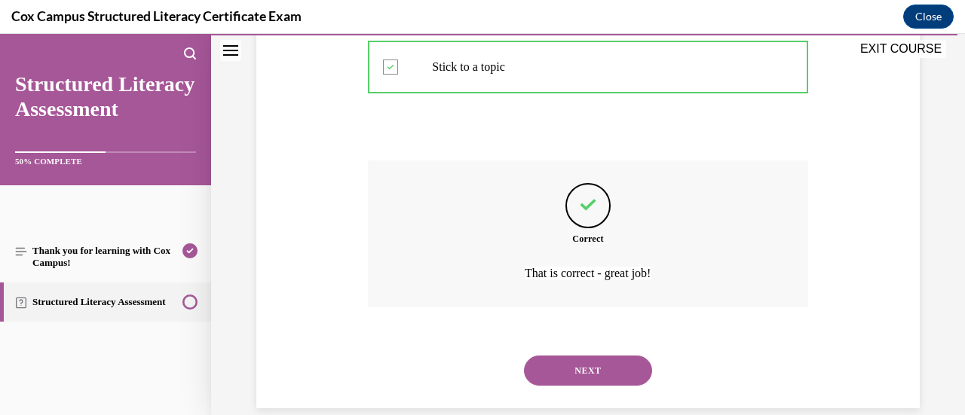
scroll to position [866, 0]
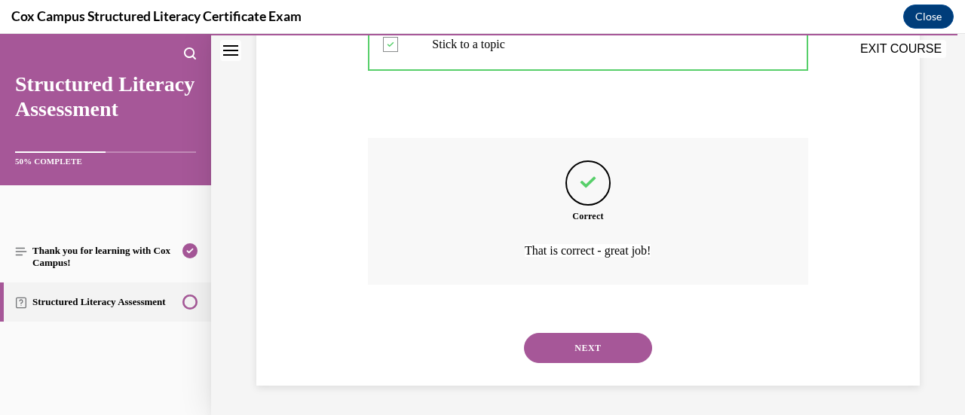
click at [563, 348] on button "NEXT" at bounding box center [588, 348] width 128 height 30
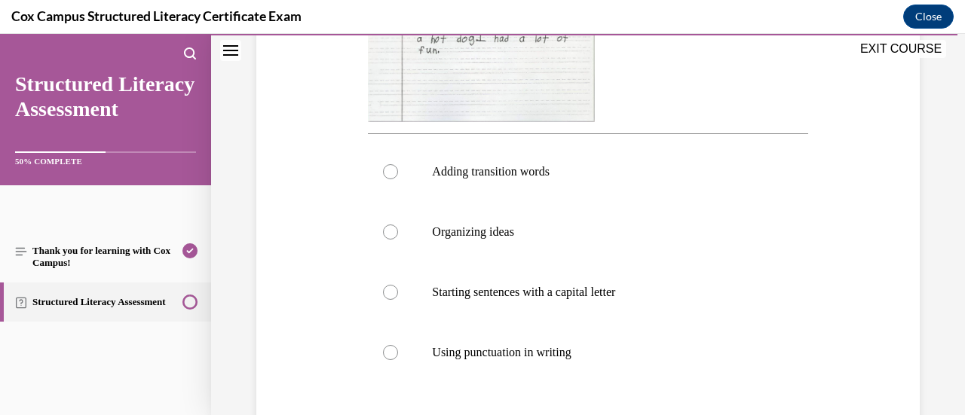
scroll to position [537, 0]
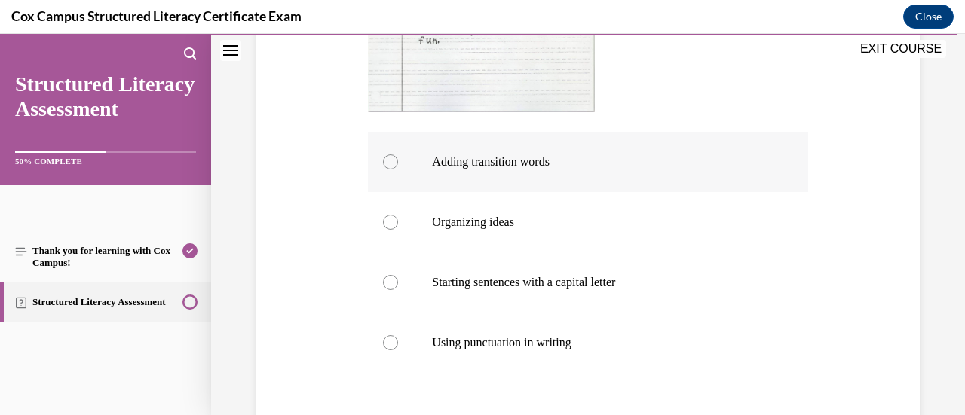
click at [392, 164] on div at bounding box center [390, 162] width 15 height 15
click at [392, 164] on input "Adding transition words" at bounding box center [390, 162] width 15 height 15
radio input "true"
click at [392, 164] on div at bounding box center [390, 162] width 15 height 15
click at [392, 164] on input "Adding transition words" at bounding box center [390, 162] width 15 height 15
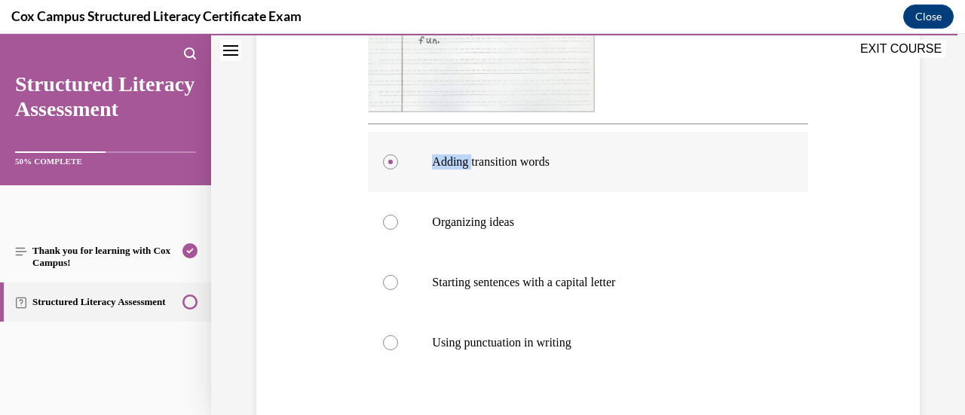
scroll to position [666, 0]
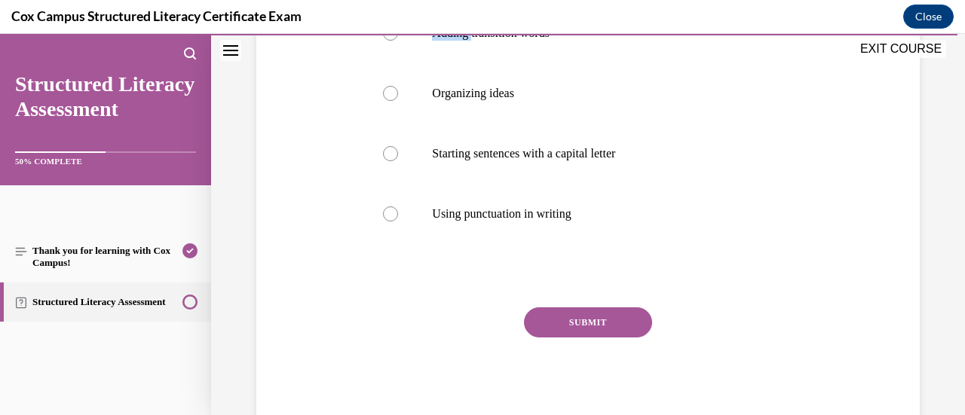
click at [577, 319] on button "SUBMIT" at bounding box center [588, 323] width 128 height 30
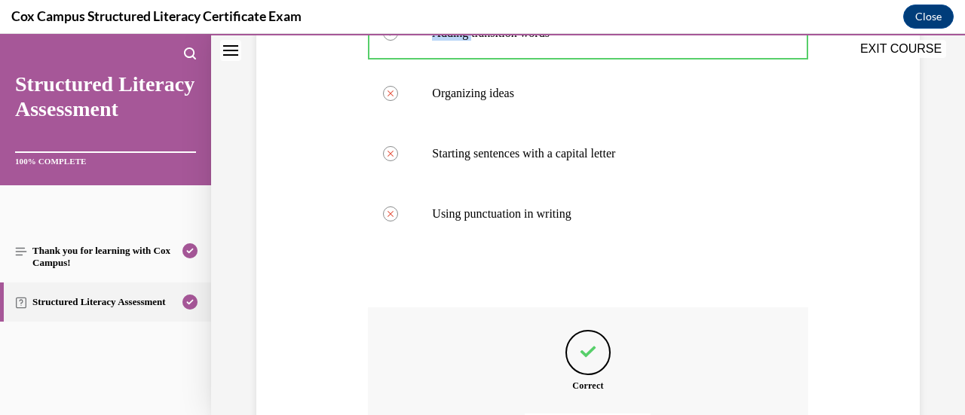
scroll to position [836, 0]
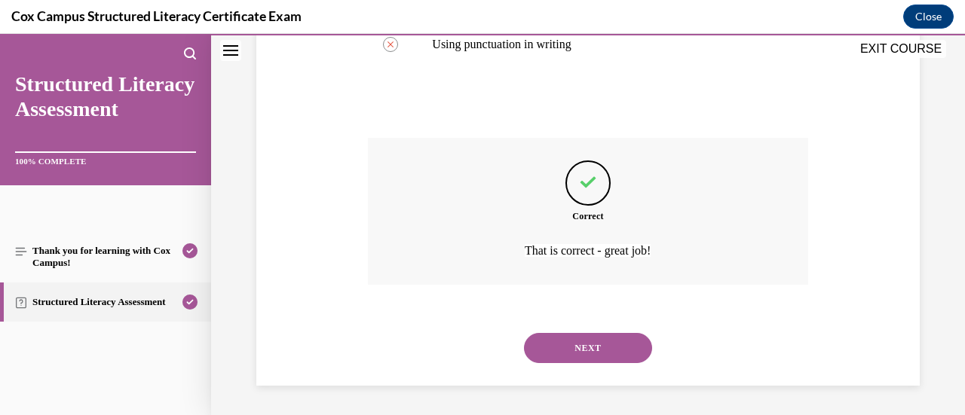
click at [574, 339] on button "NEXT" at bounding box center [588, 348] width 128 height 30
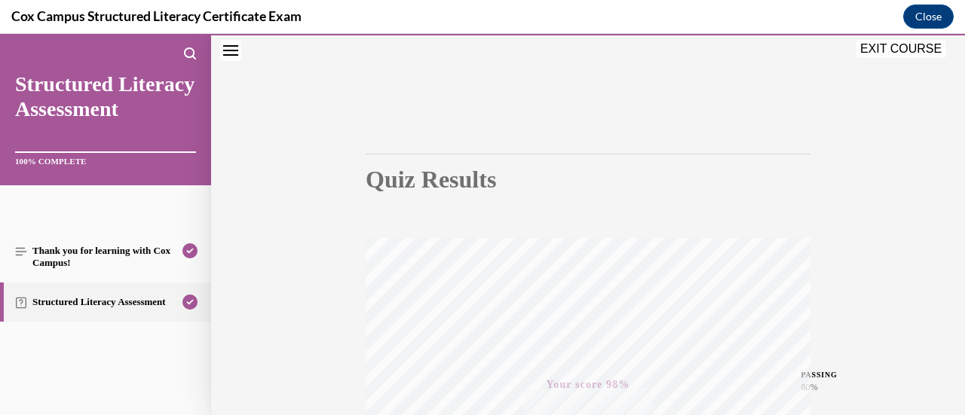
scroll to position [53, 0]
click at [904, 44] on button "EXIT COURSE" at bounding box center [901, 49] width 90 height 18
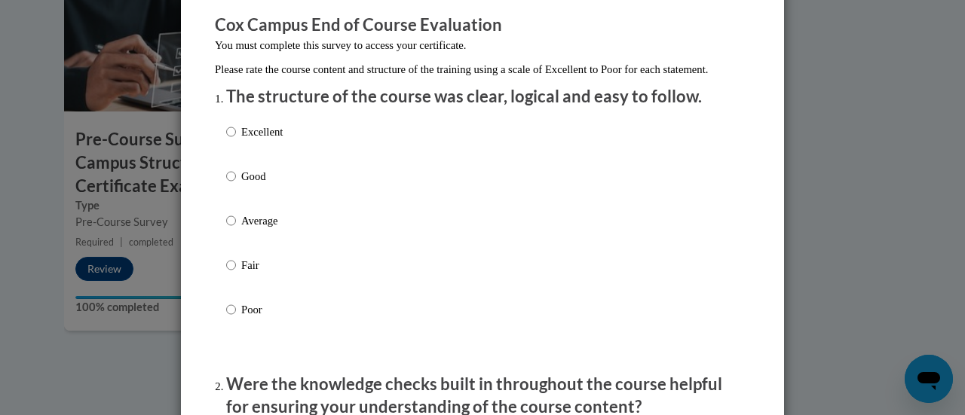
scroll to position [202, 0]
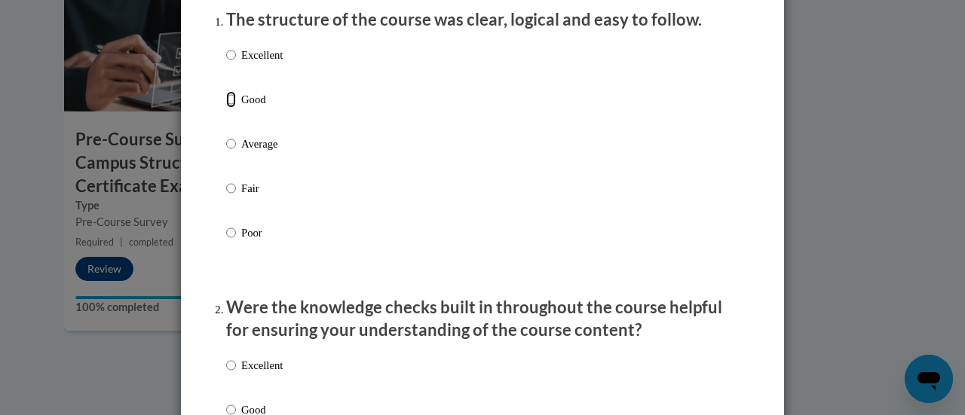
click at [226, 108] on input "Good" at bounding box center [231, 99] width 10 height 17
radio input "true"
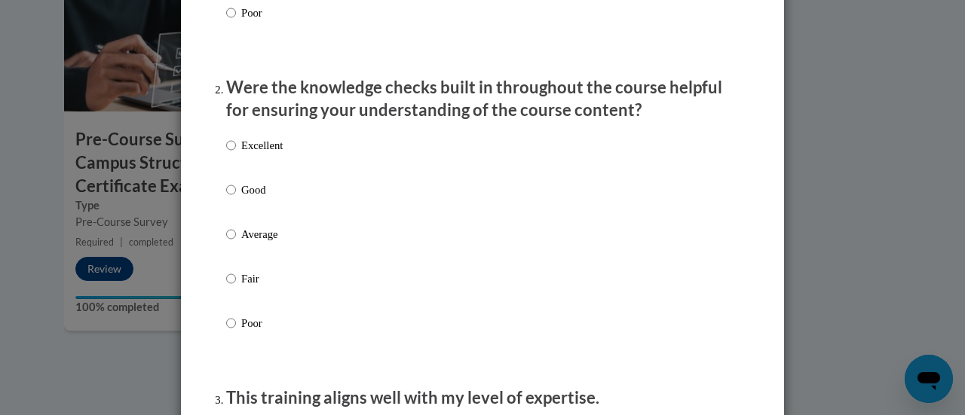
scroll to position [425, 0]
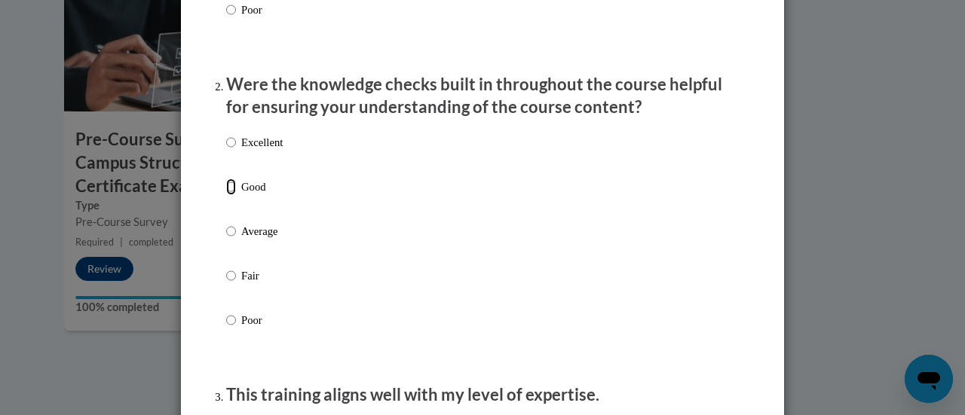
click at [226, 195] on input "Good" at bounding box center [231, 187] width 10 height 17
radio input "true"
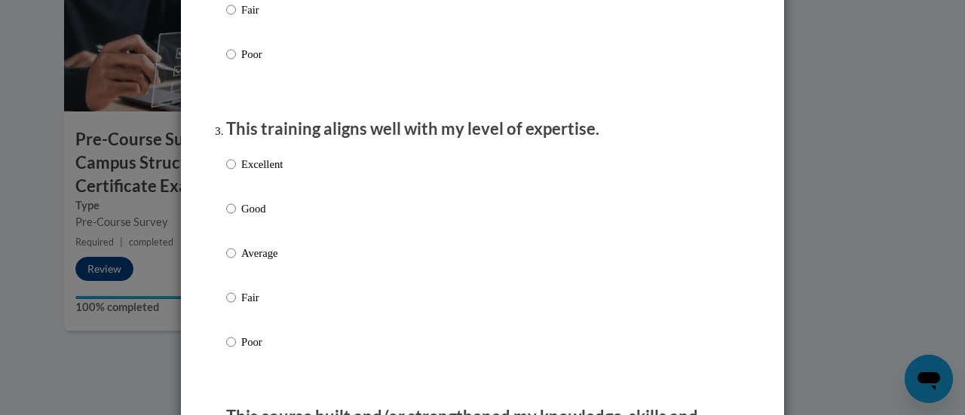
scroll to position [697, 0]
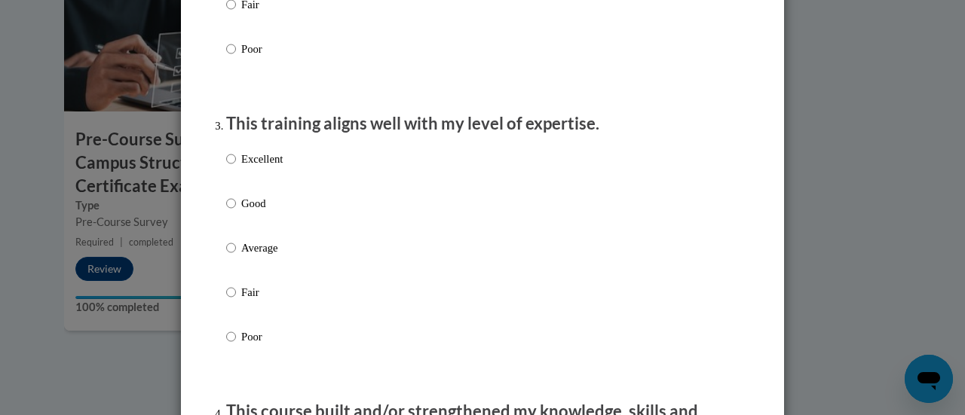
click at [226, 212] on input "Good" at bounding box center [231, 203] width 10 height 17
radio input "true"
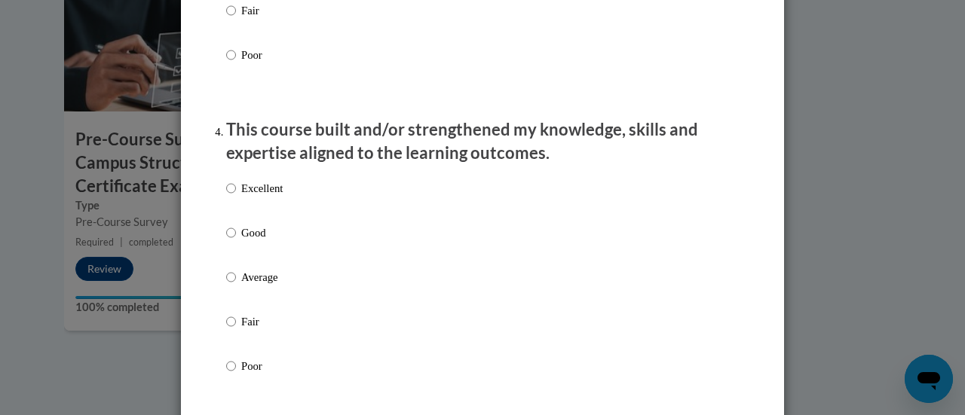
scroll to position [1022, 0]
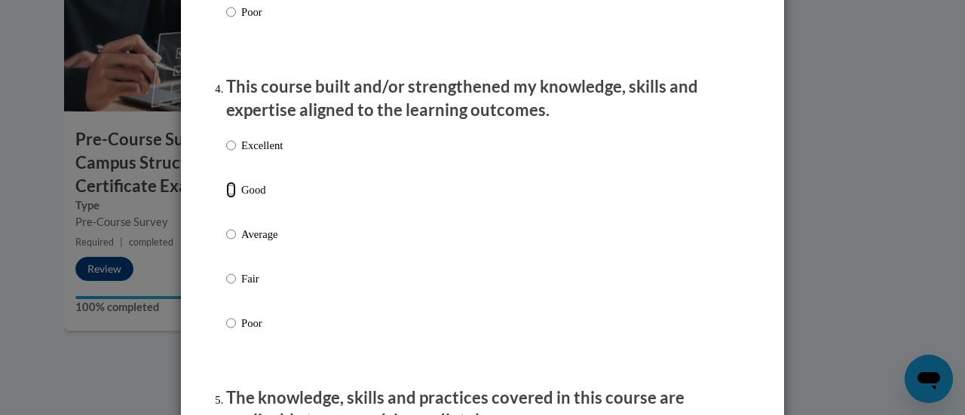
click at [226, 198] on input "Good" at bounding box center [231, 190] width 10 height 17
radio input "true"
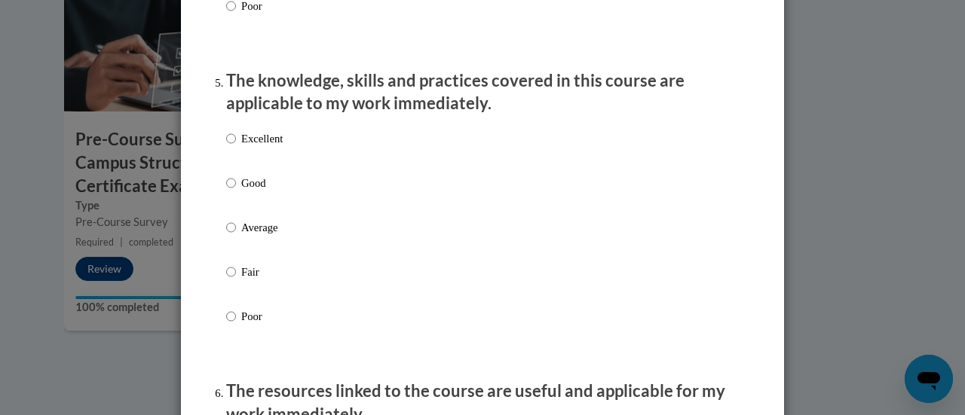
scroll to position [1345, 0]
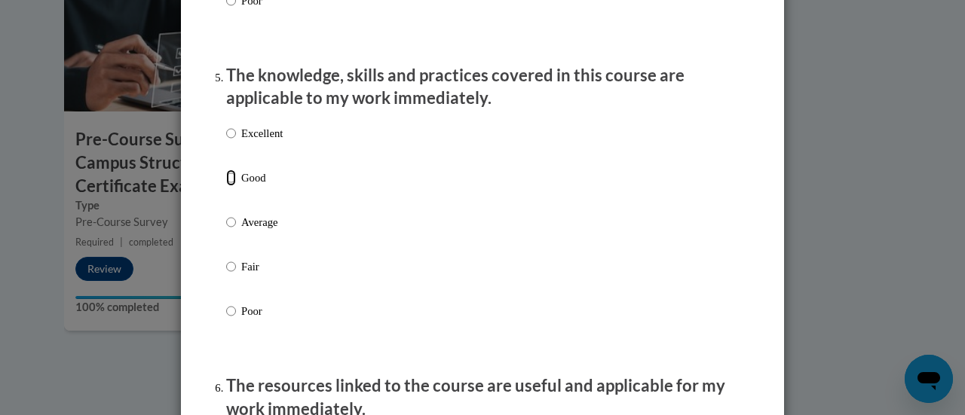
click at [226, 185] on input "Good" at bounding box center [231, 178] width 10 height 17
radio input "true"
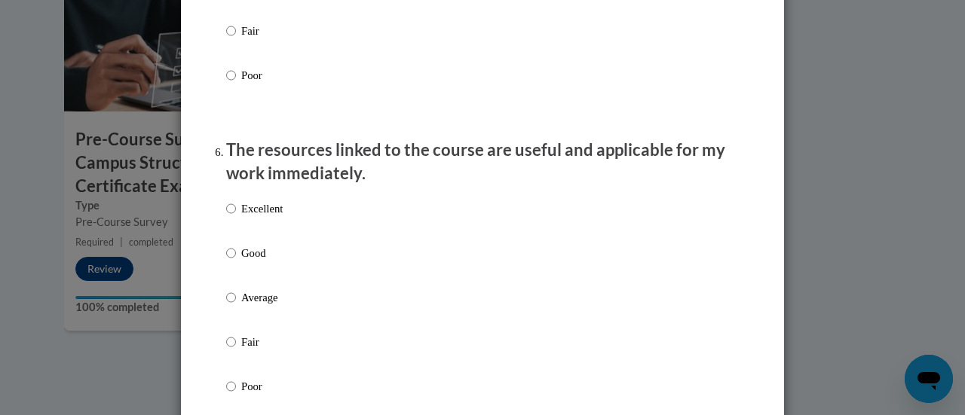
scroll to position [1584, 0]
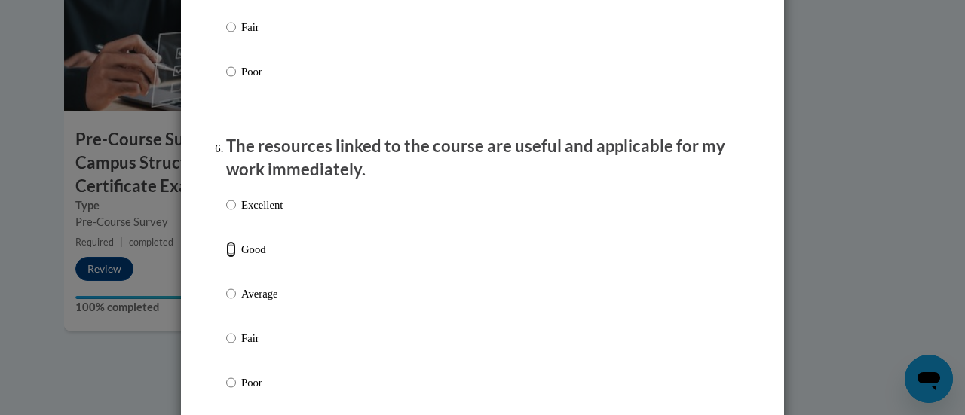
click at [226, 258] on input "Good" at bounding box center [231, 249] width 10 height 17
radio input "true"
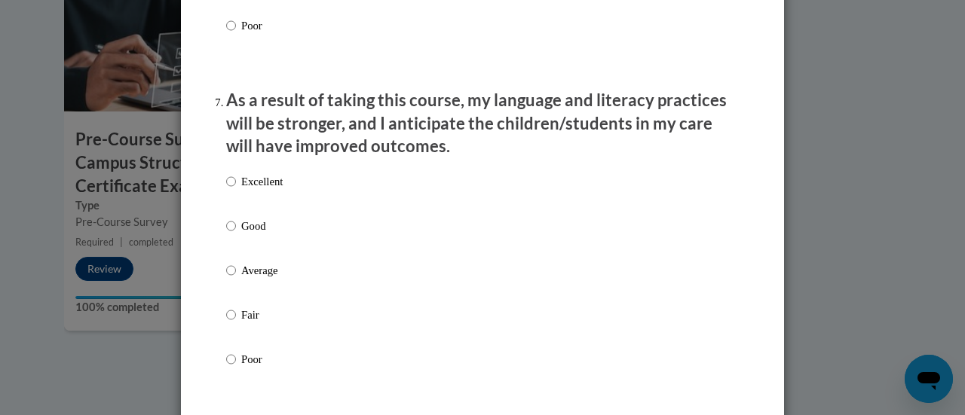
scroll to position [1943, 0]
click at [226, 234] on input "Good" at bounding box center [231, 225] width 10 height 17
radio input "true"
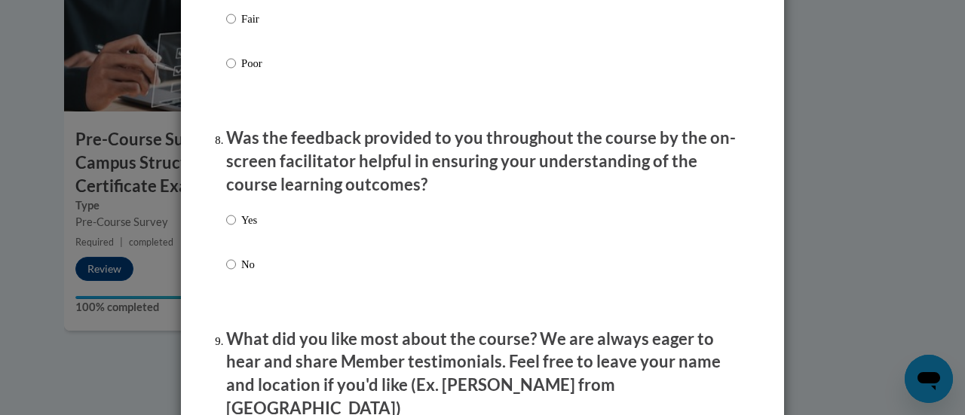
scroll to position [2296, 0]
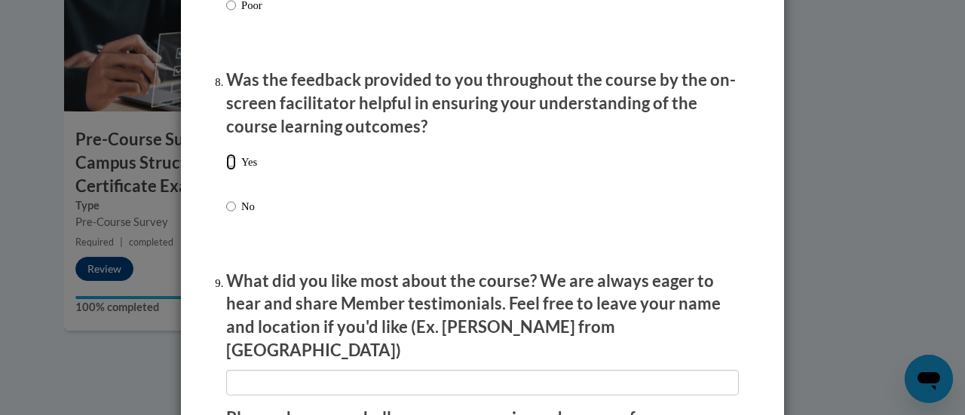
click at [226, 170] on input "Yes" at bounding box center [231, 162] width 10 height 17
radio input "true"
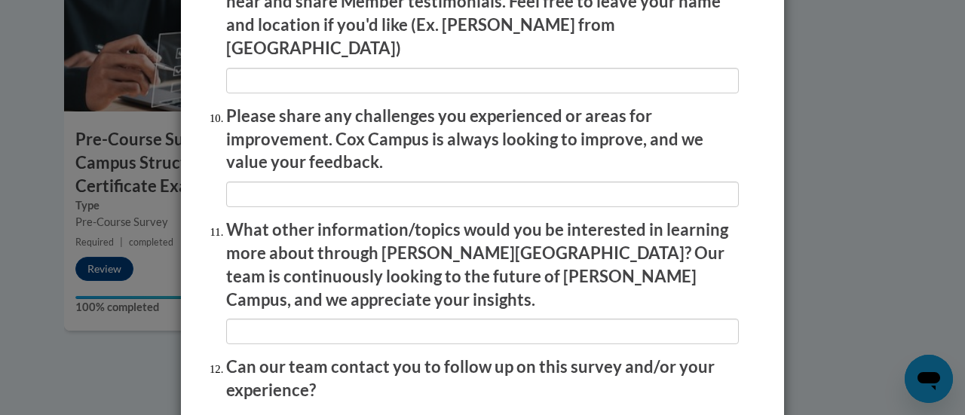
scroll to position [2720, 0]
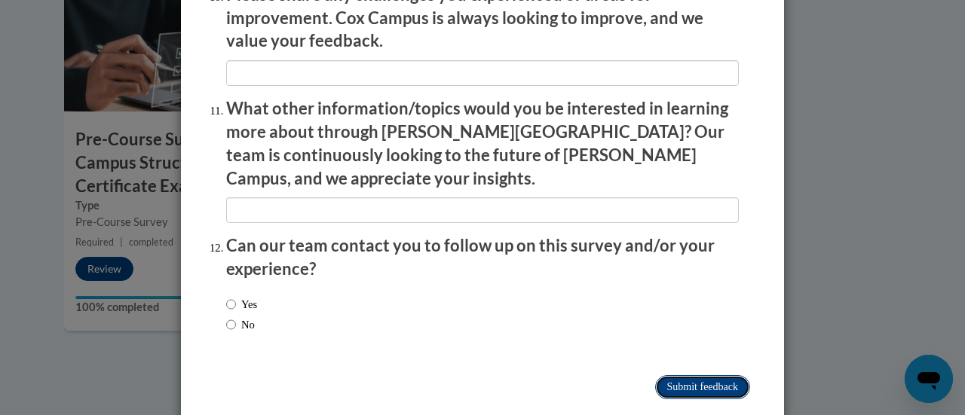
click at [664, 376] on input "Submit feedback" at bounding box center [702, 388] width 95 height 24
